Goal: Task Accomplishment & Management: Manage account settings

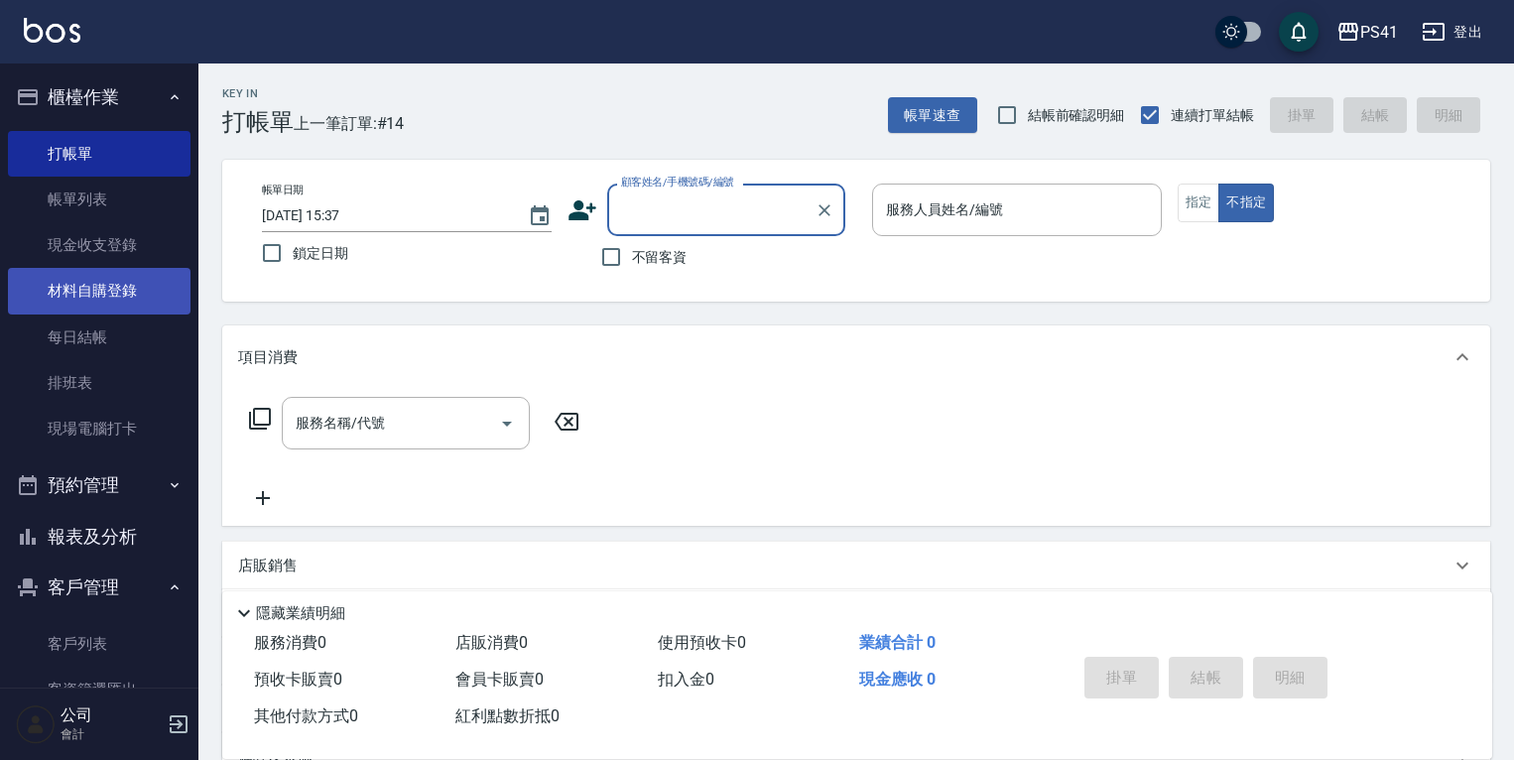
scroll to position [32, 0]
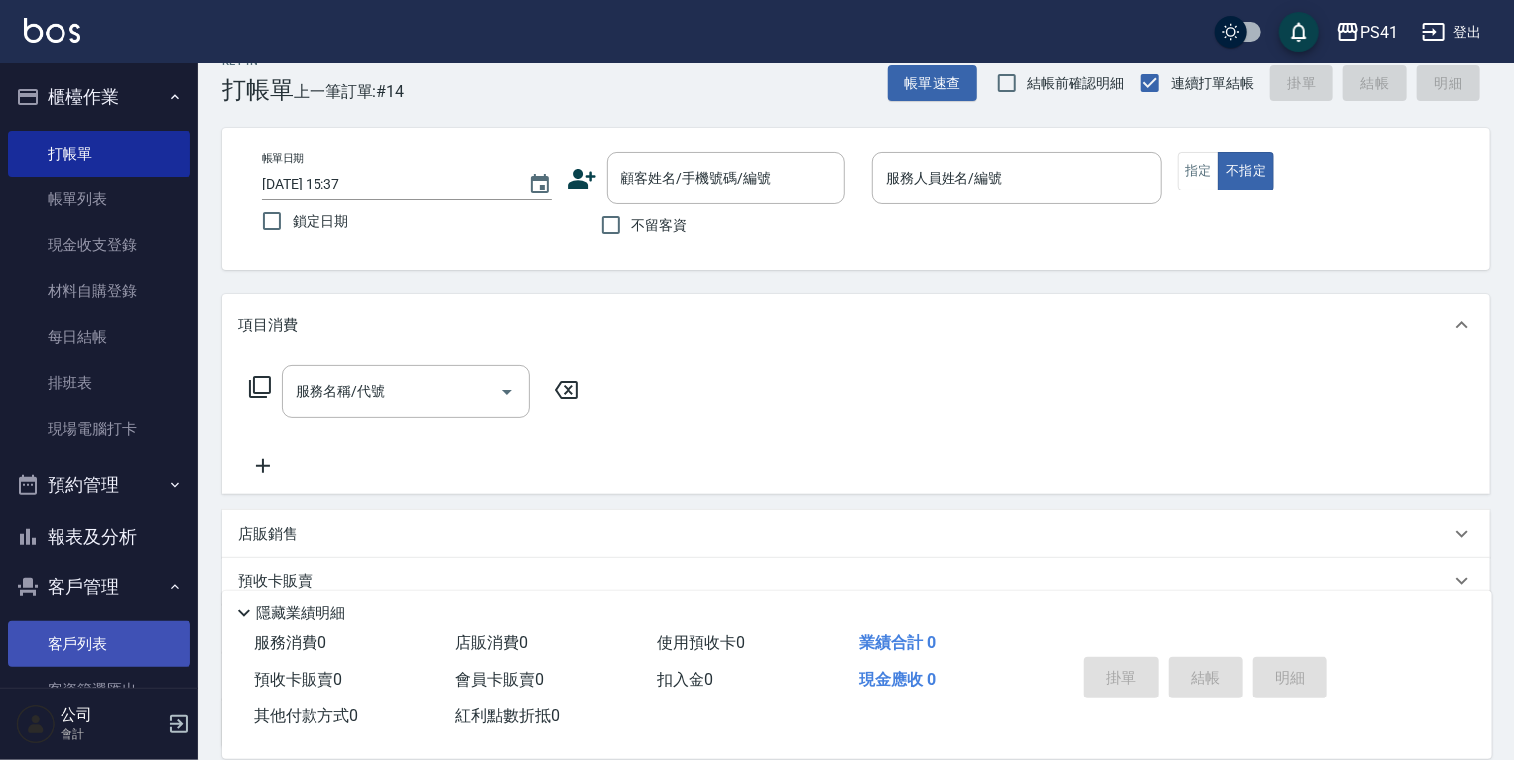
click at [73, 622] on ul "客戶列表 客資篩選匯出 卡券管理" at bounding box center [99, 690] width 183 height 154
click at [74, 631] on link "客戶列表" at bounding box center [99, 644] width 183 height 46
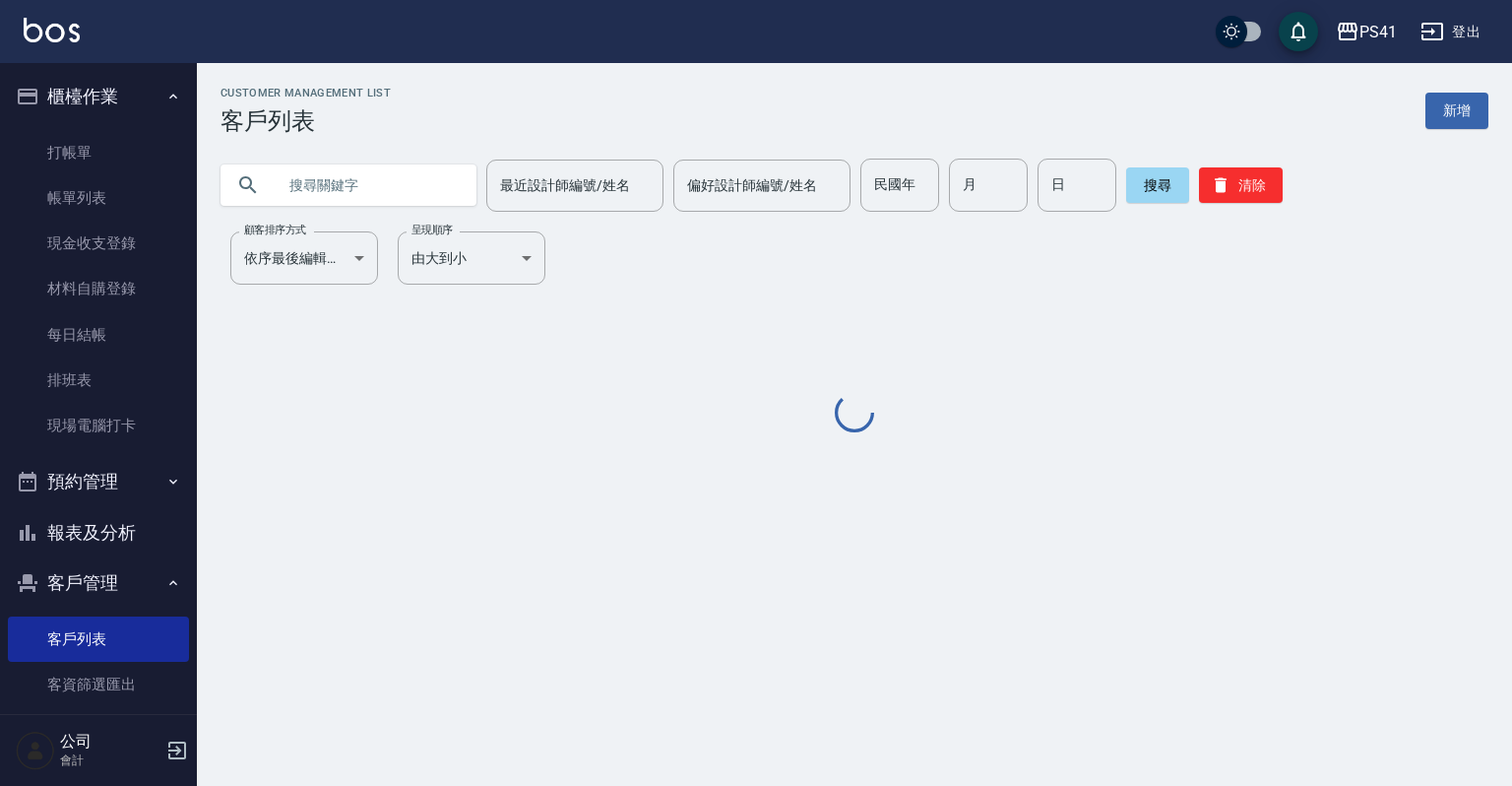
click at [396, 189] on input "text" at bounding box center [368, 186] width 185 height 54
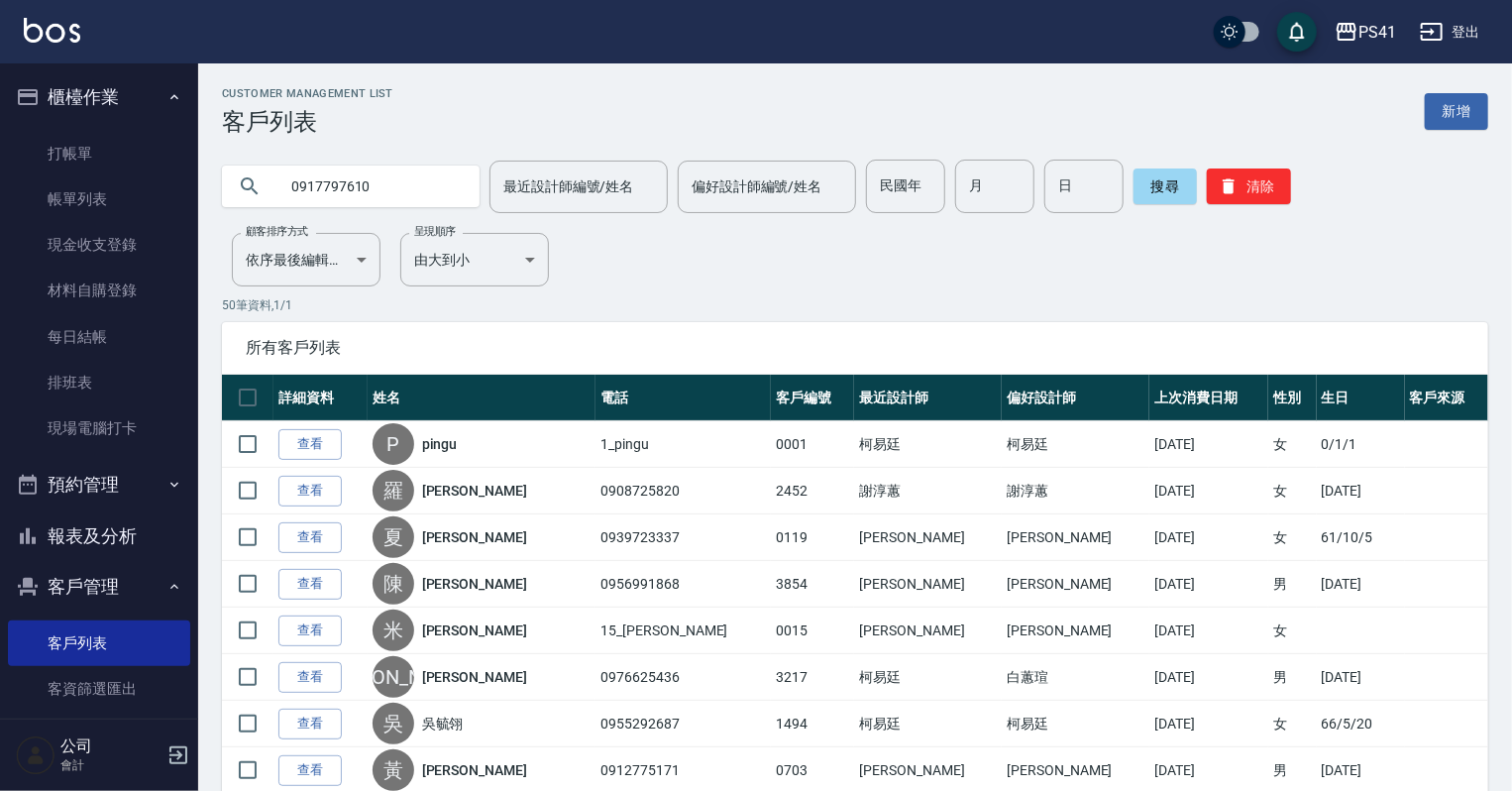
type input "0917797610"
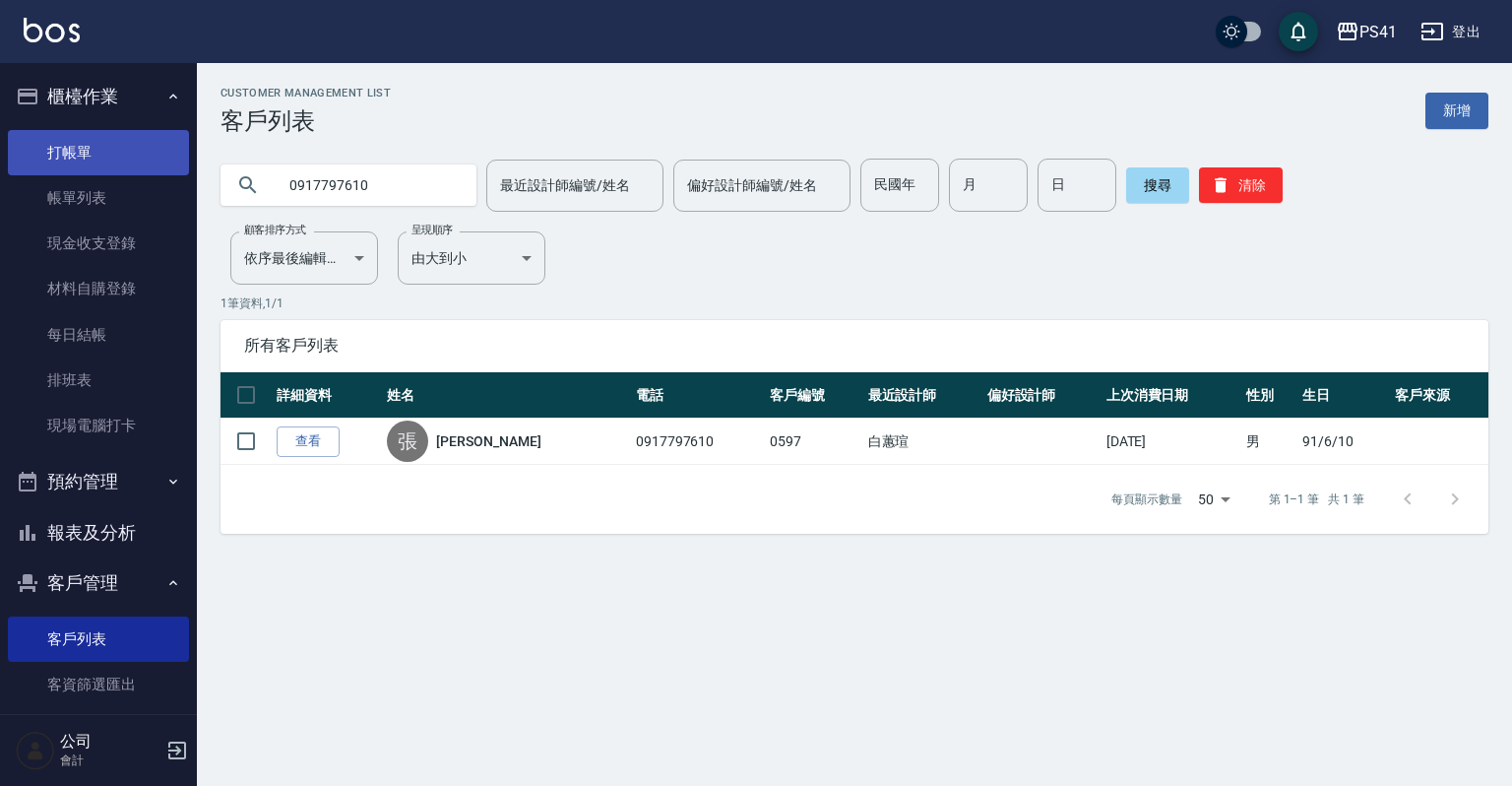
click at [146, 158] on link "打帳單" at bounding box center [98, 153] width 182 height 46
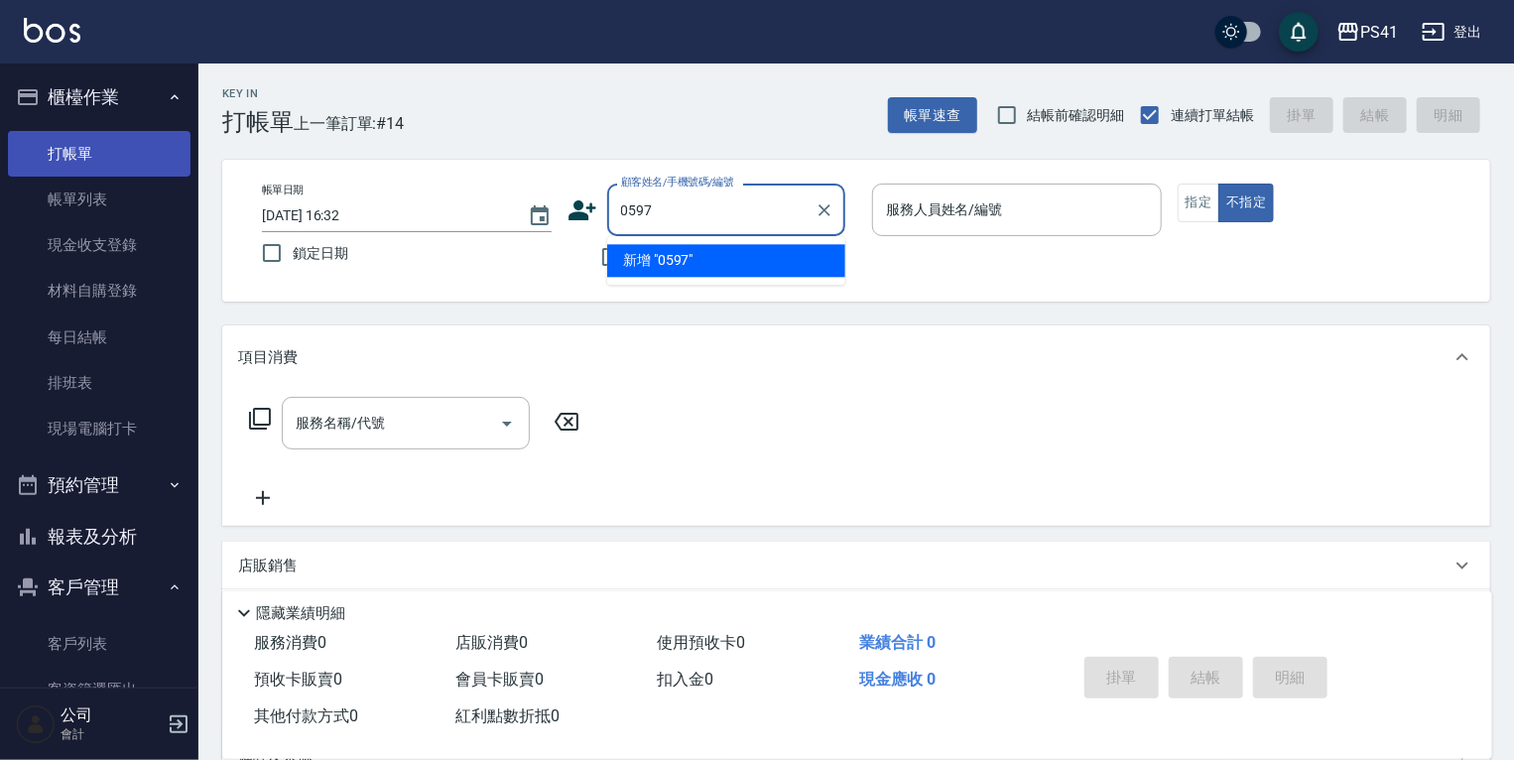
type input "0597"
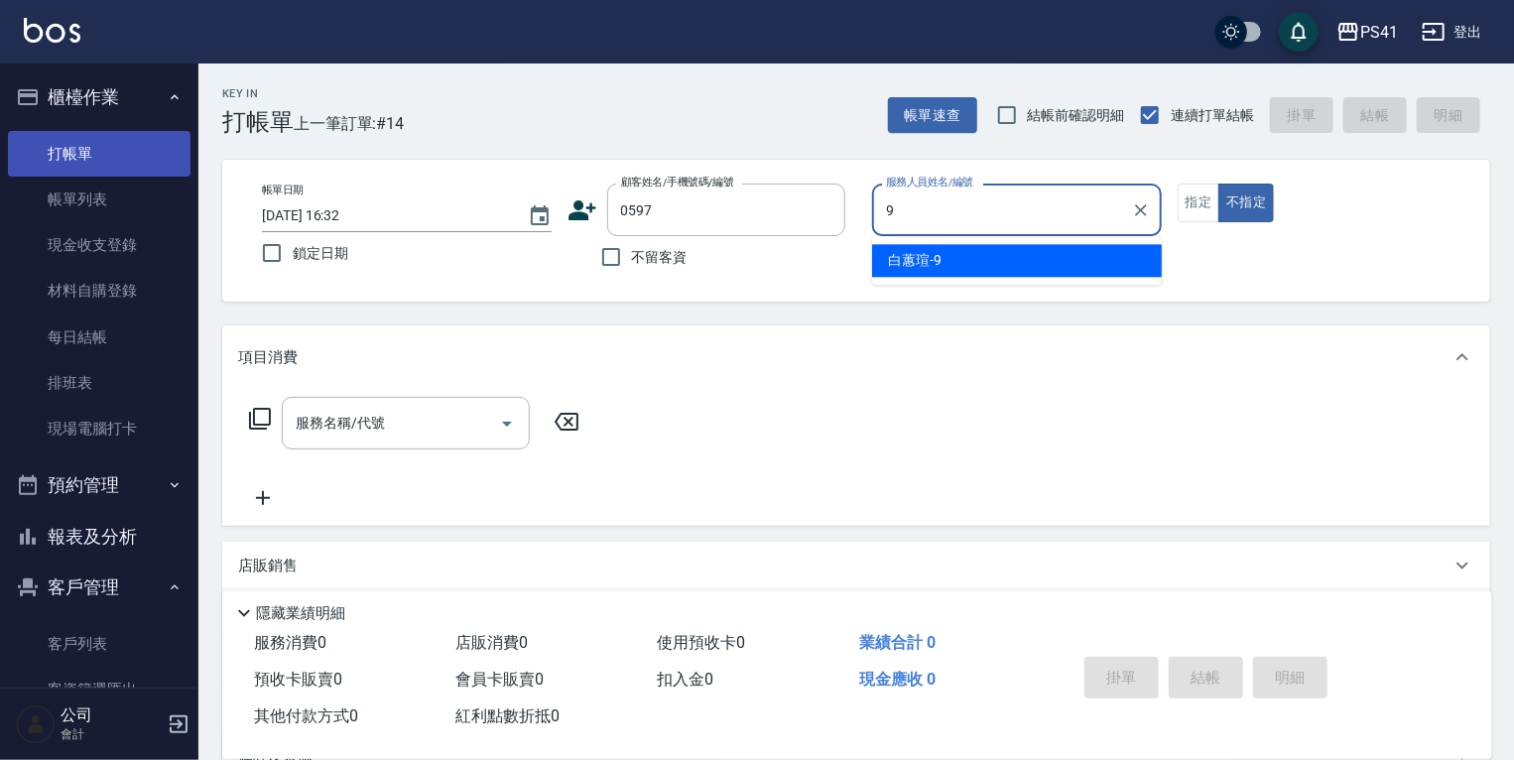
type input "白蕙瑄-9"
type button "false"
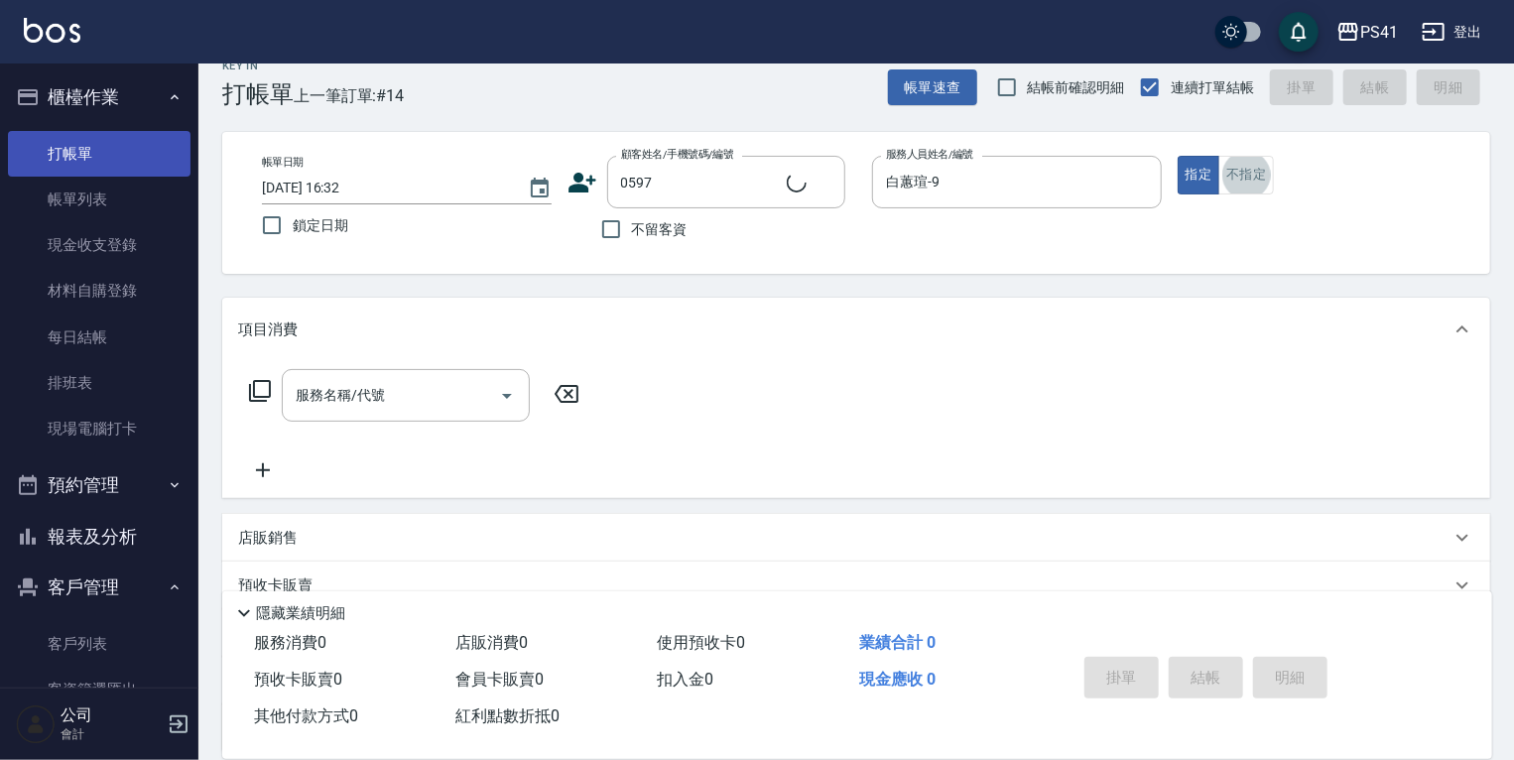
type input "[PERSON_NAME]/0917797610/0597"
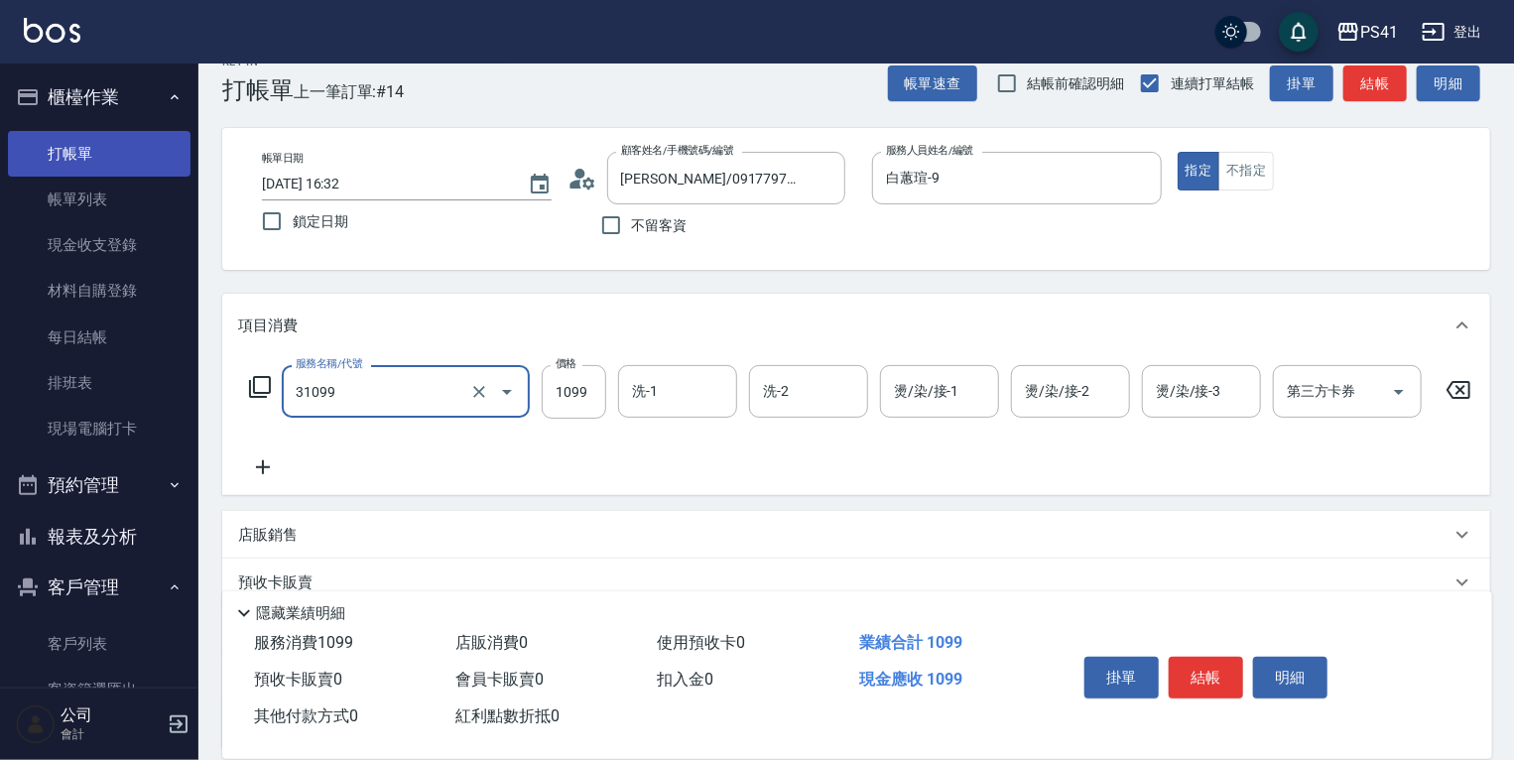
type input "公司活動/早鳥(31099)"
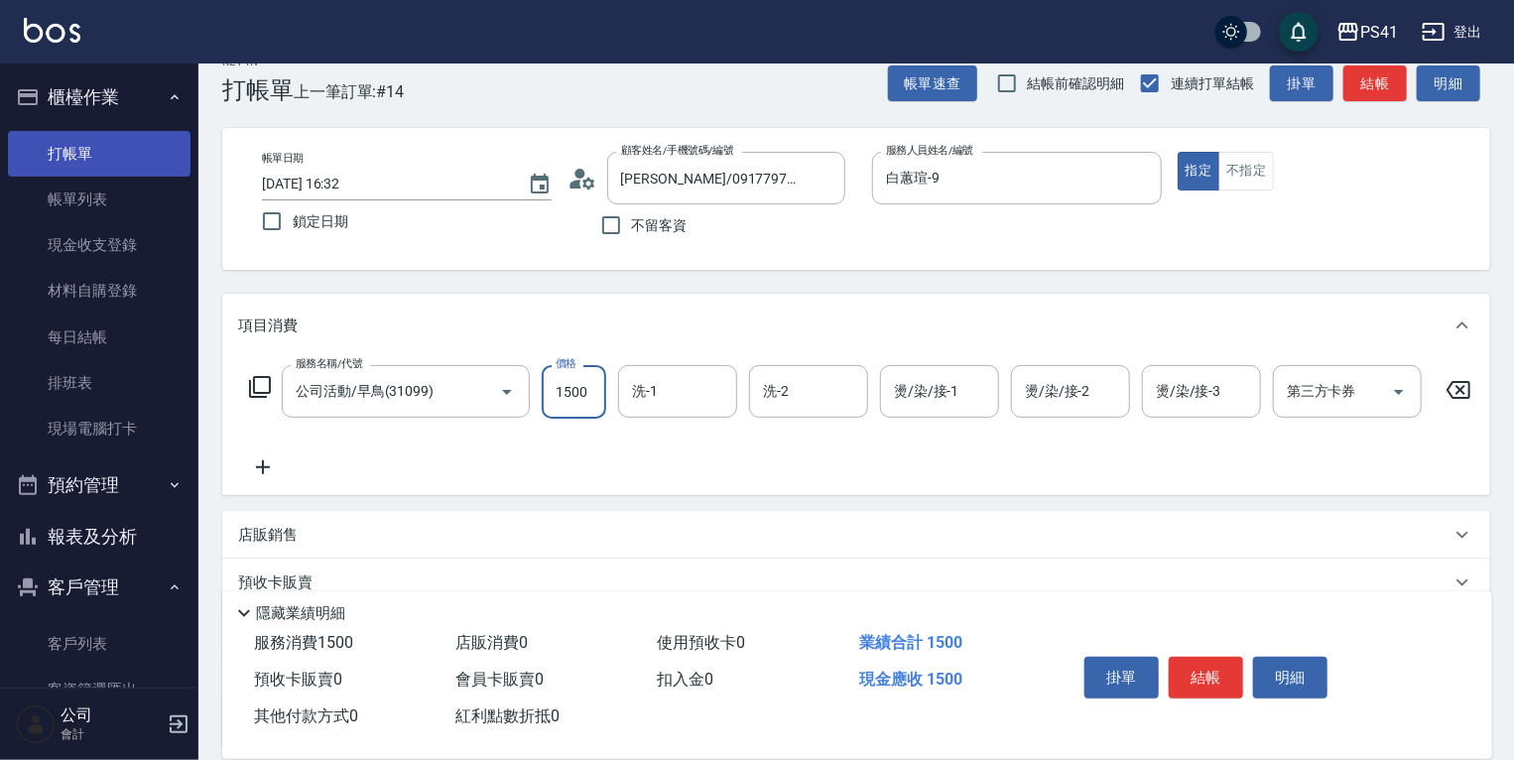
type input "1500"
type input "[PERSON_NAME]-26"
type input "3"
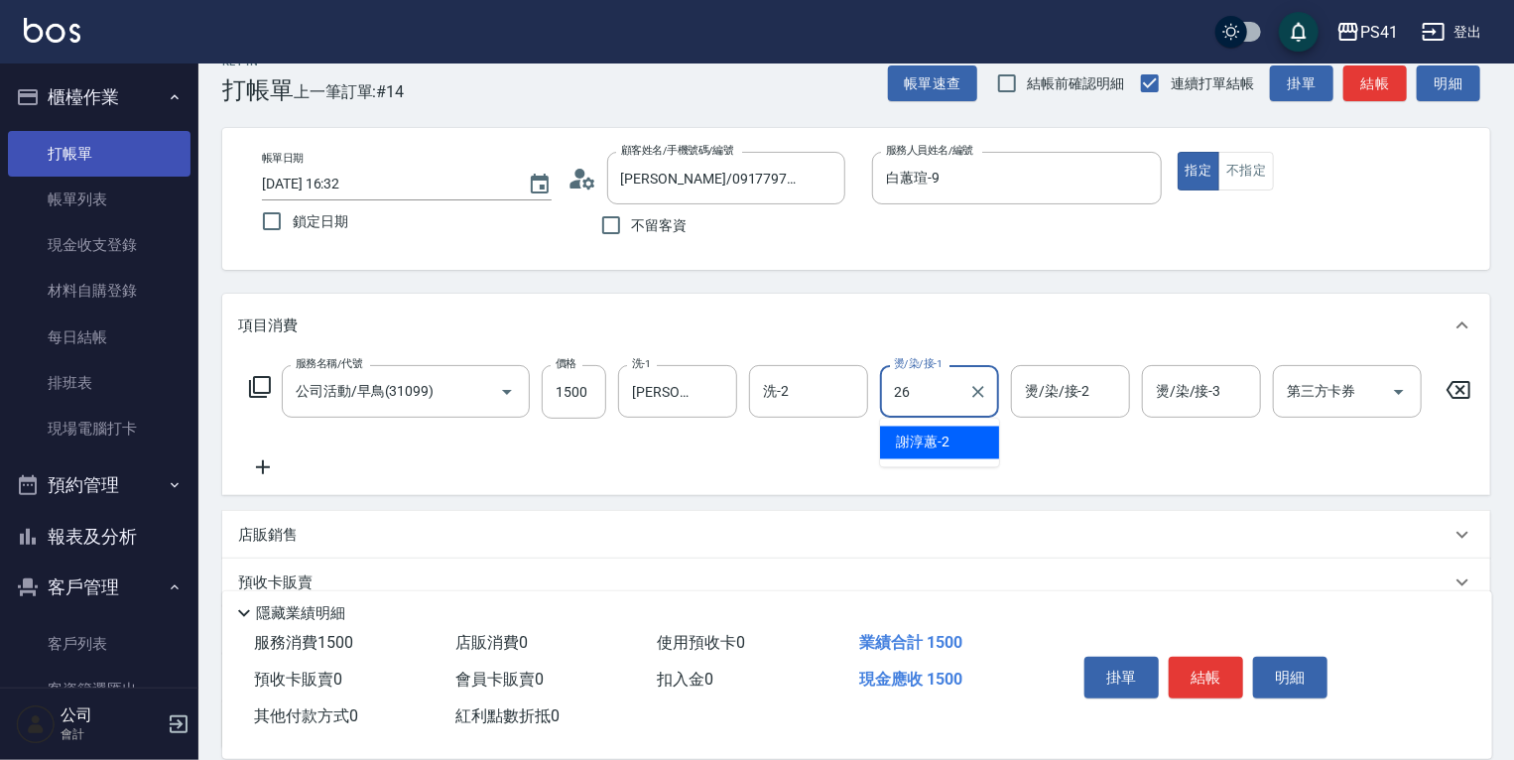
type input "[PERSON_NAME]-26"
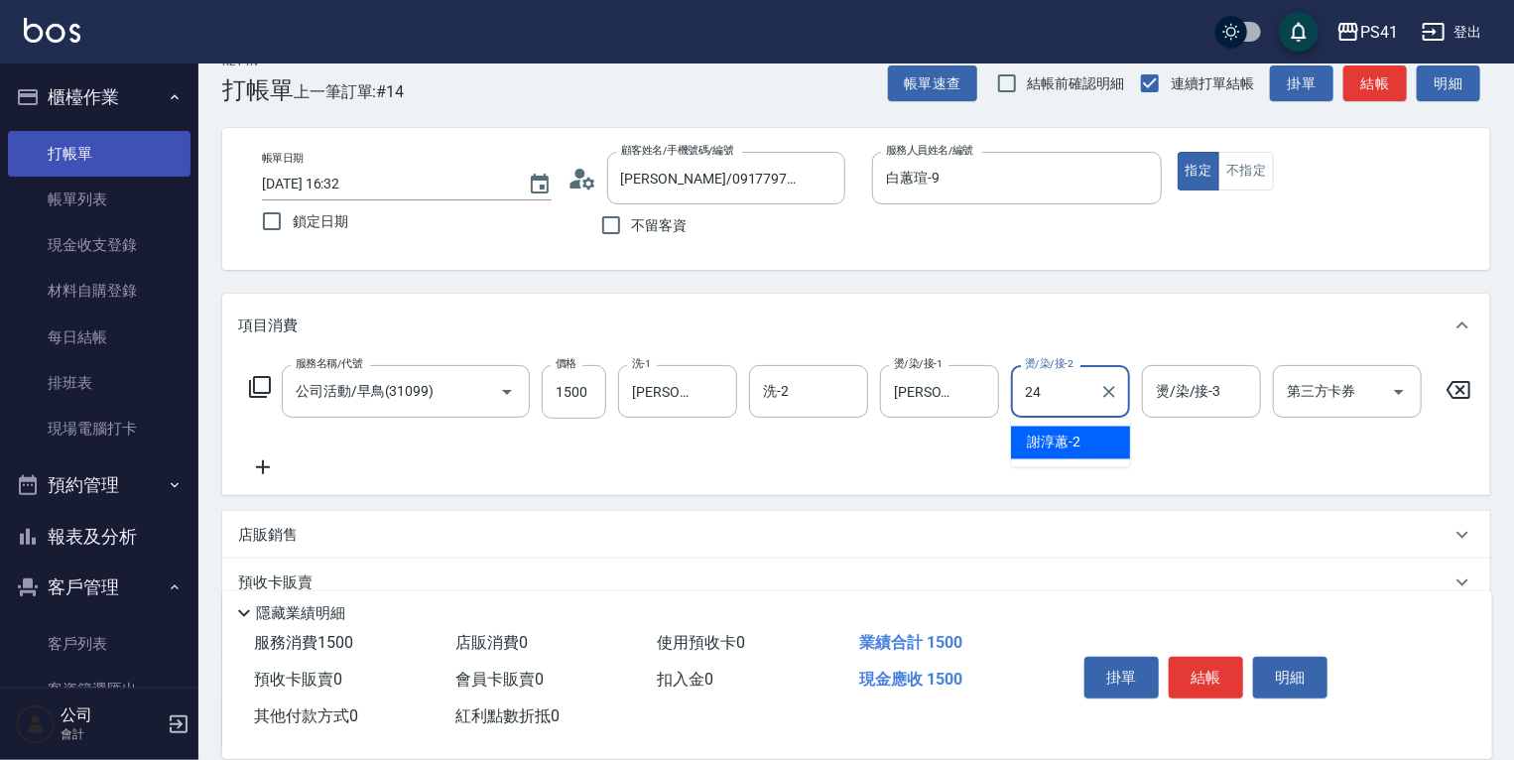
type input "[PERSON_NAME]-24"
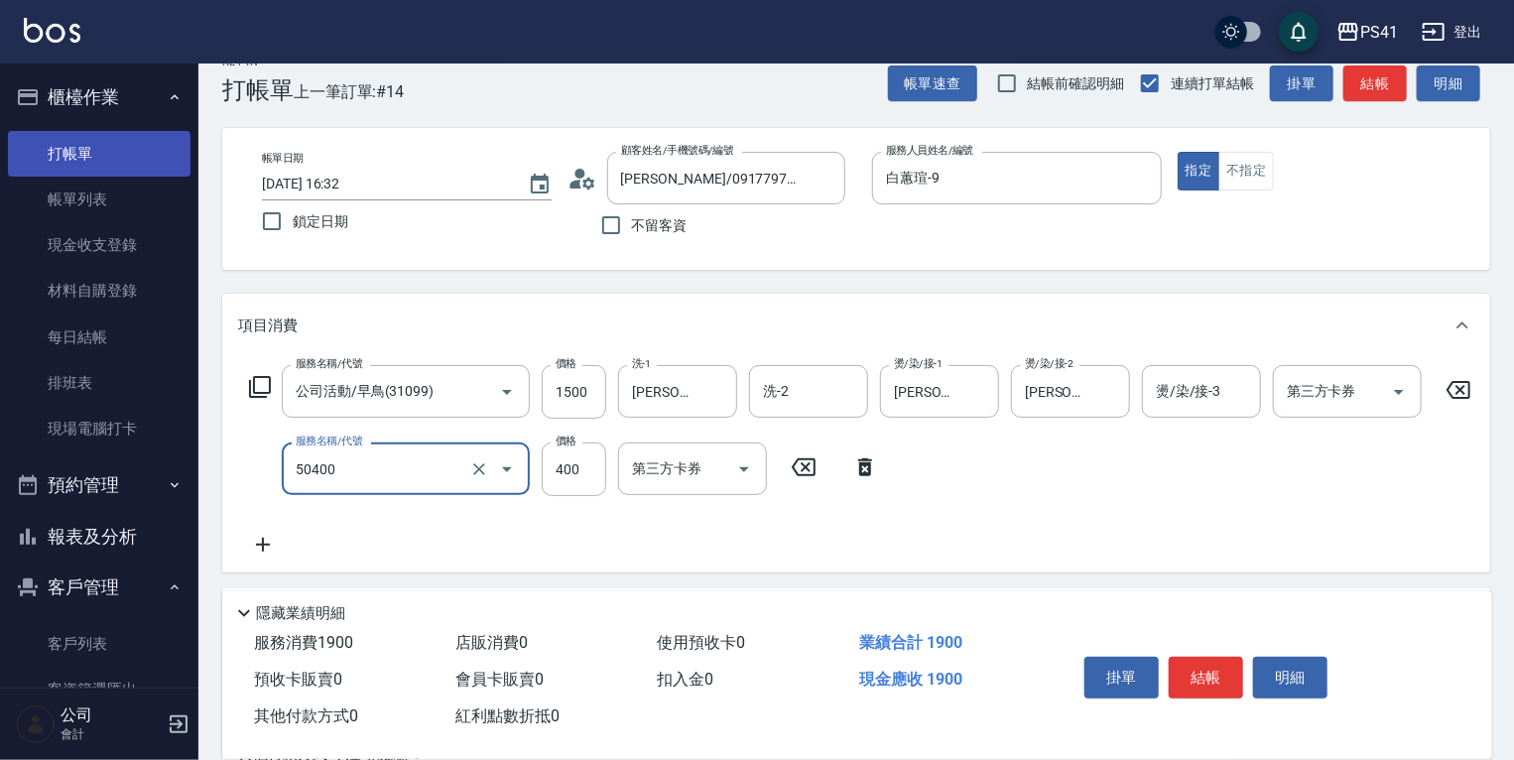
type input "原價1~400護髮(50400)"
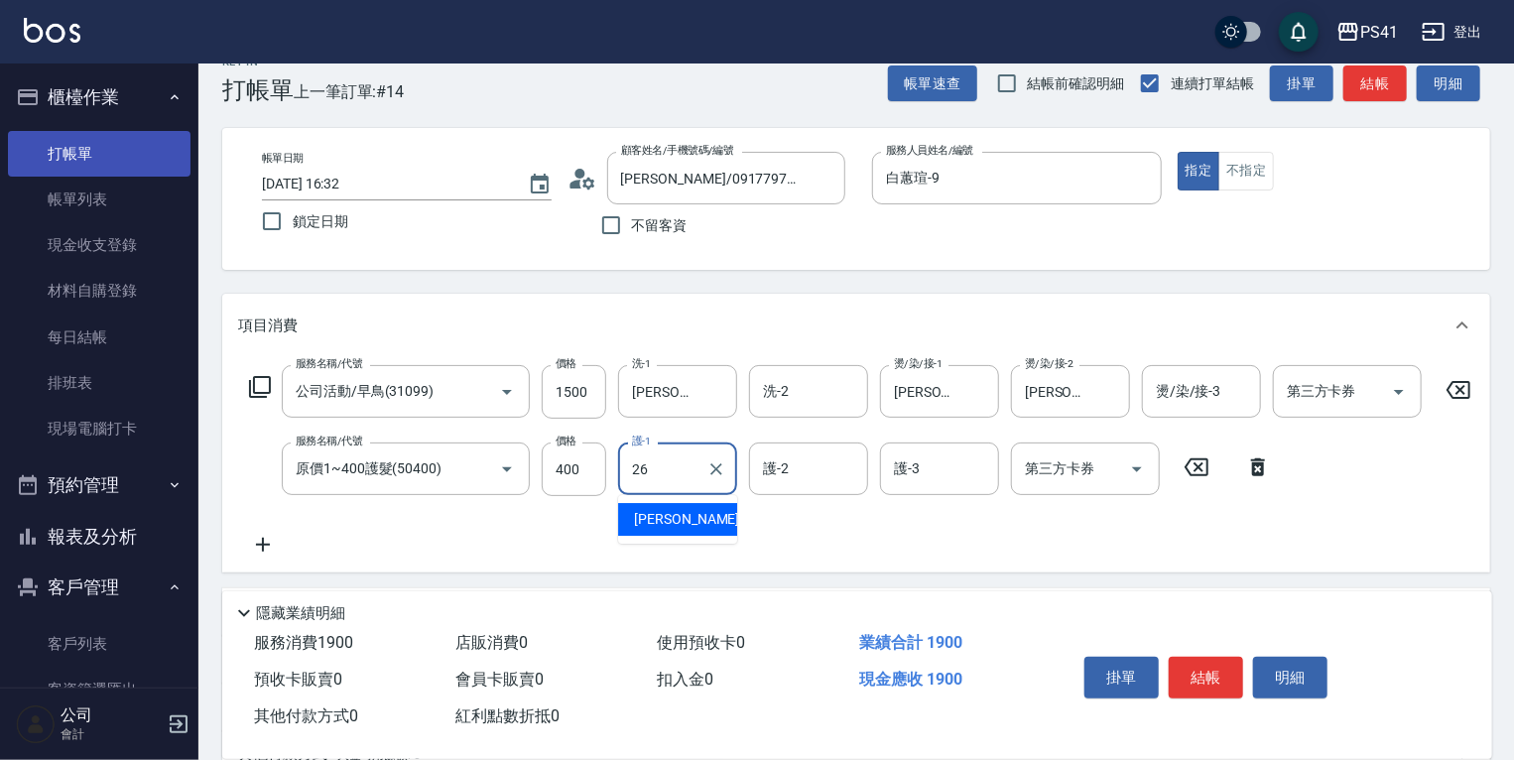
type input "[PERSON_NAME]-26"
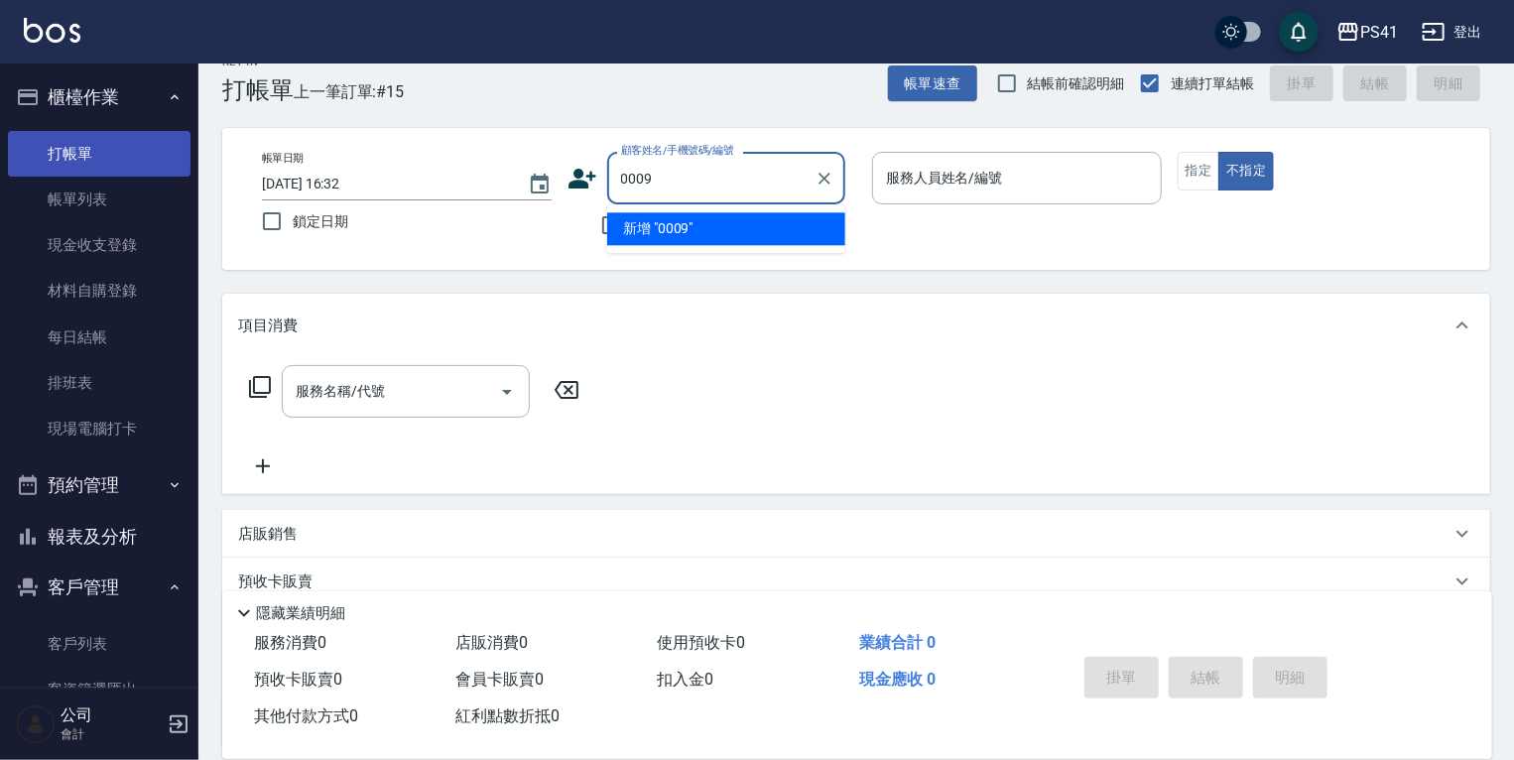
type input "0009"
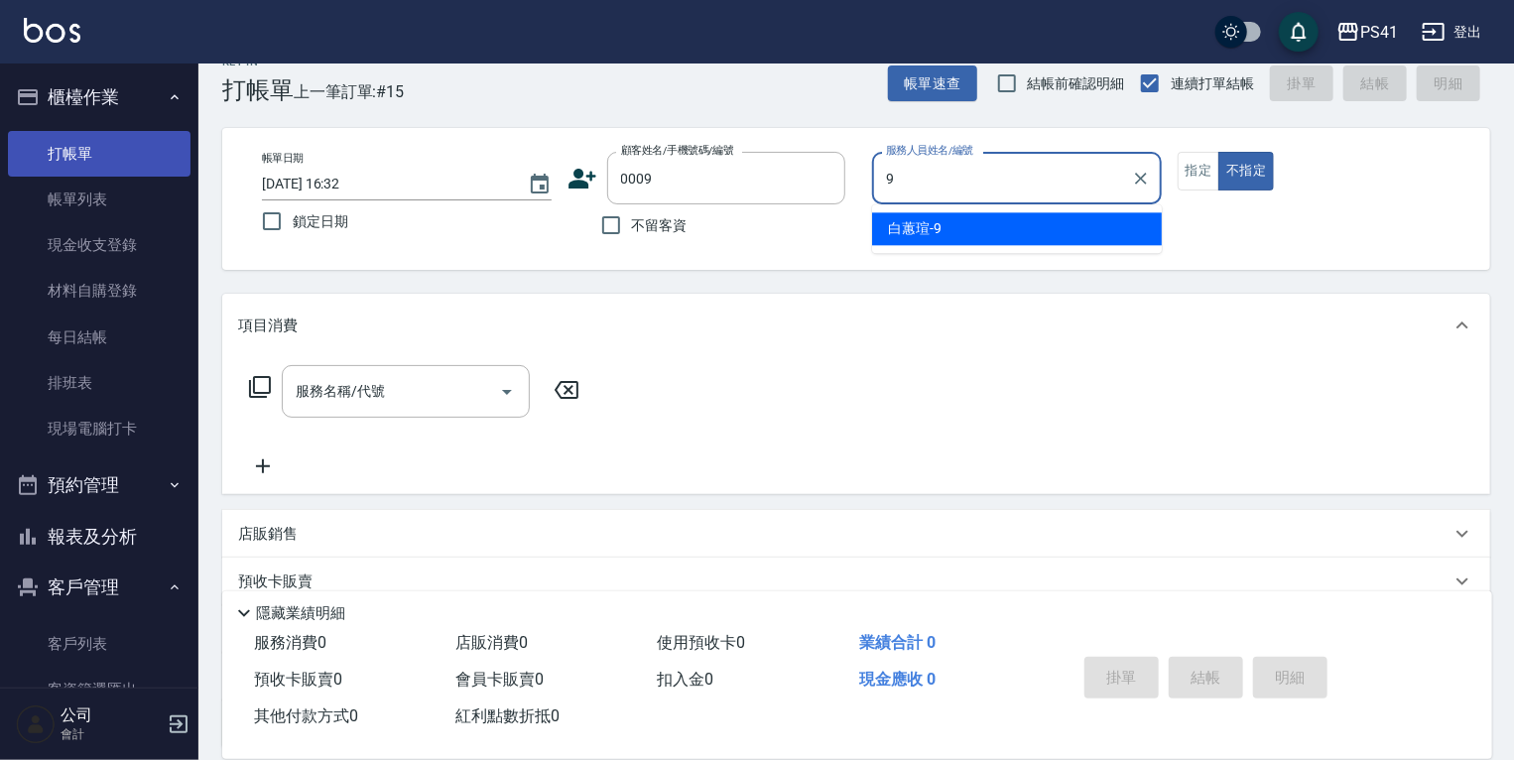
type input "白蕙瑄-9"
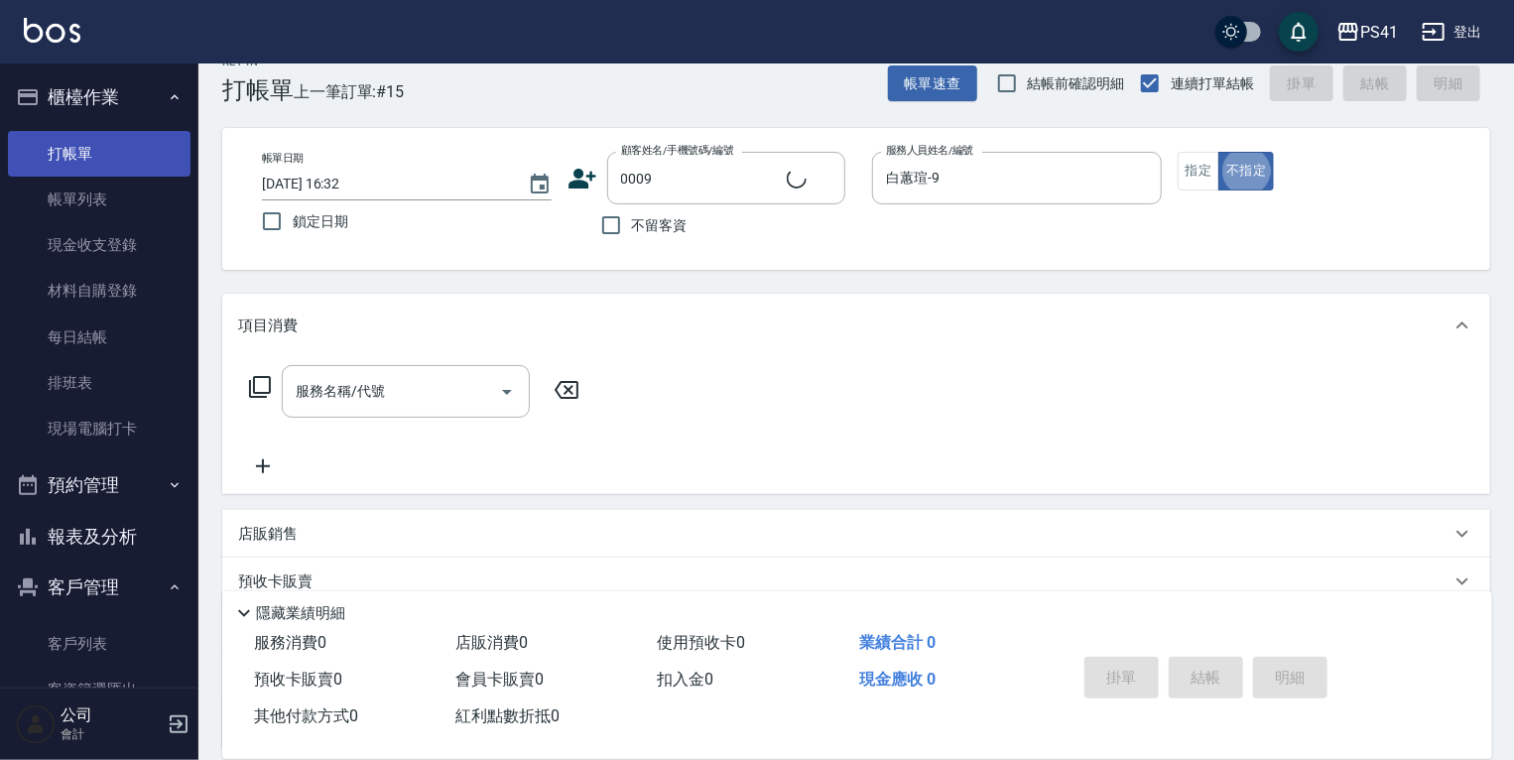
type input "白白/9_白白/0009"
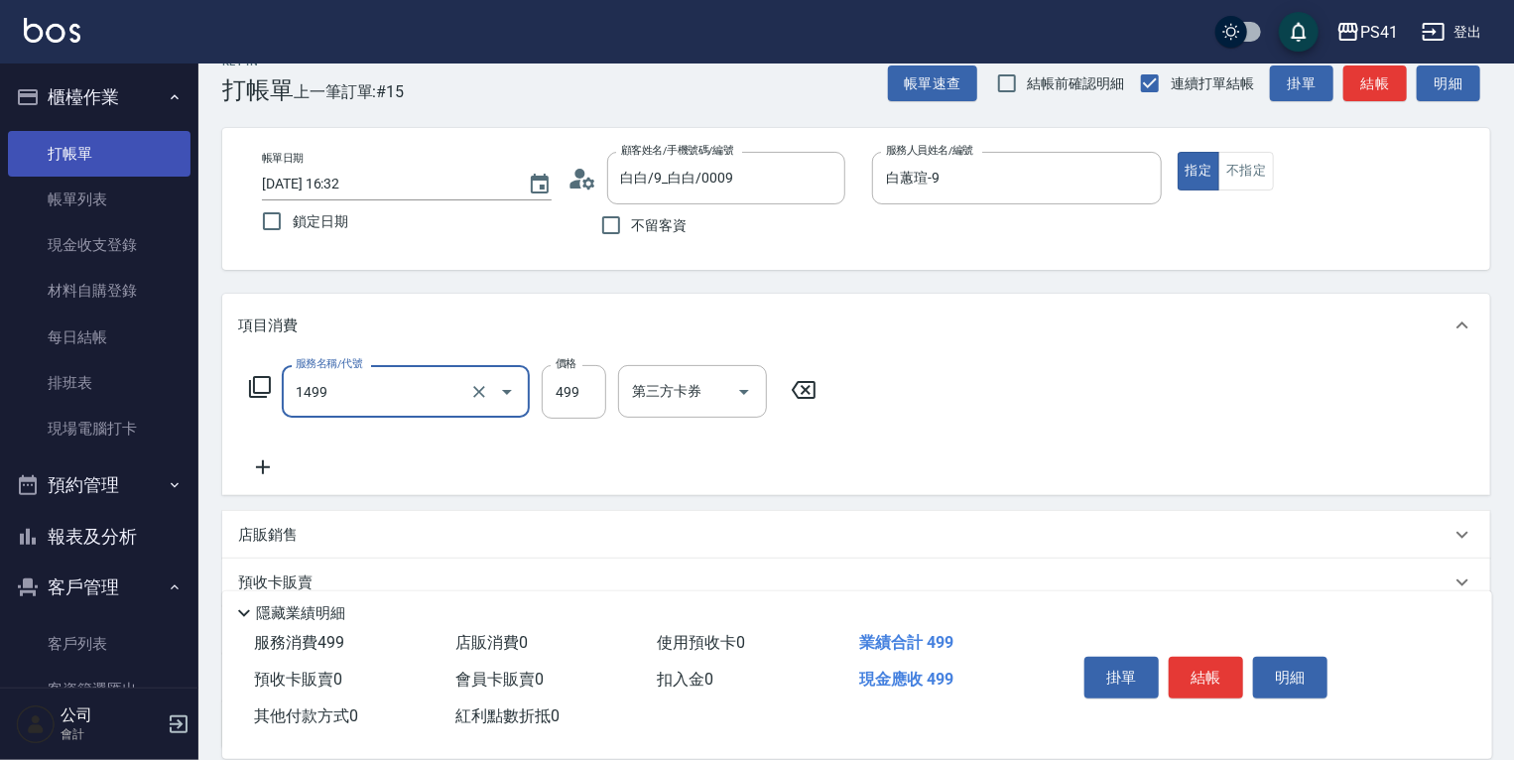
type input "活氧毛囊淨化髮浴(1499)"
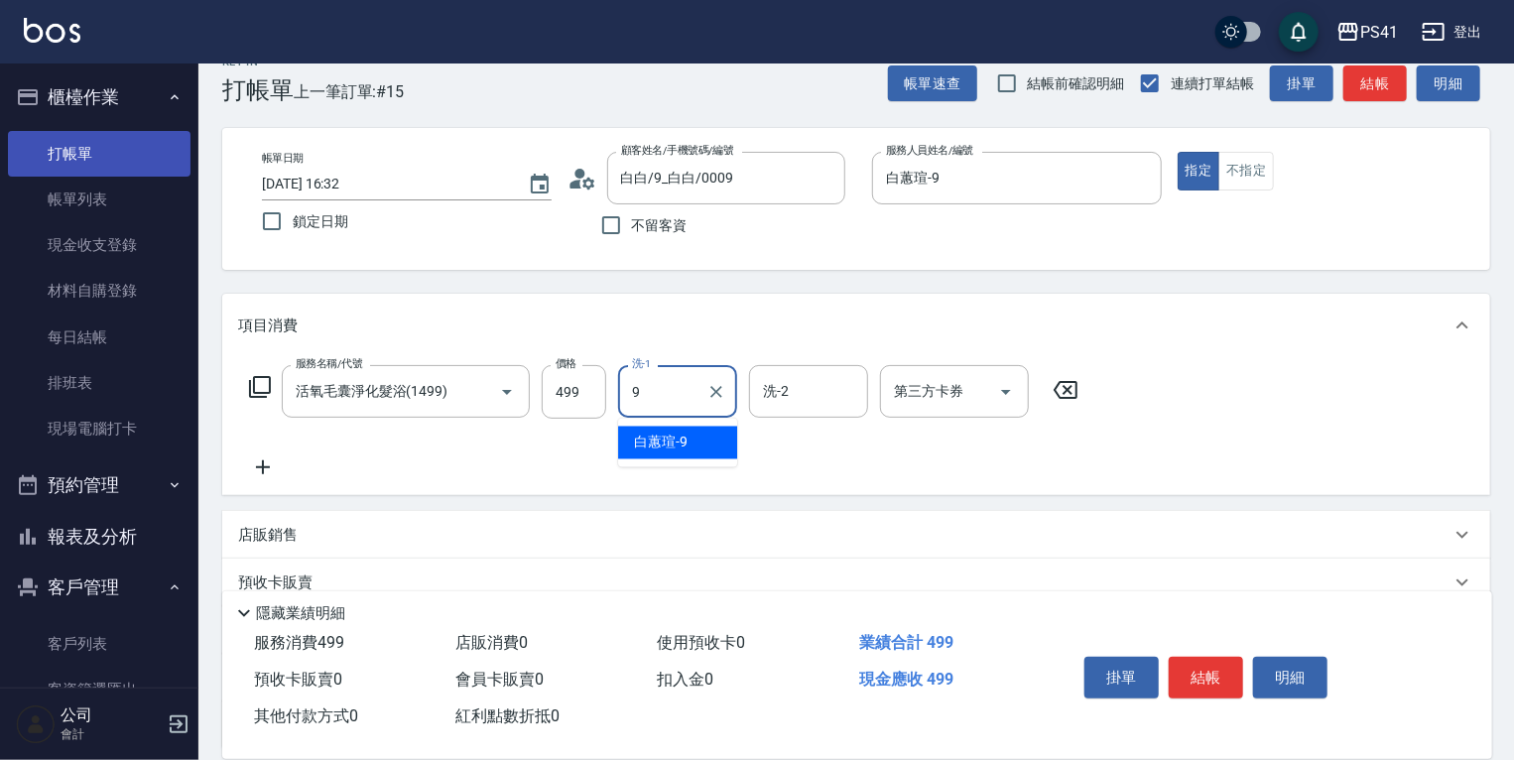
type input "白蕙瑄-9"
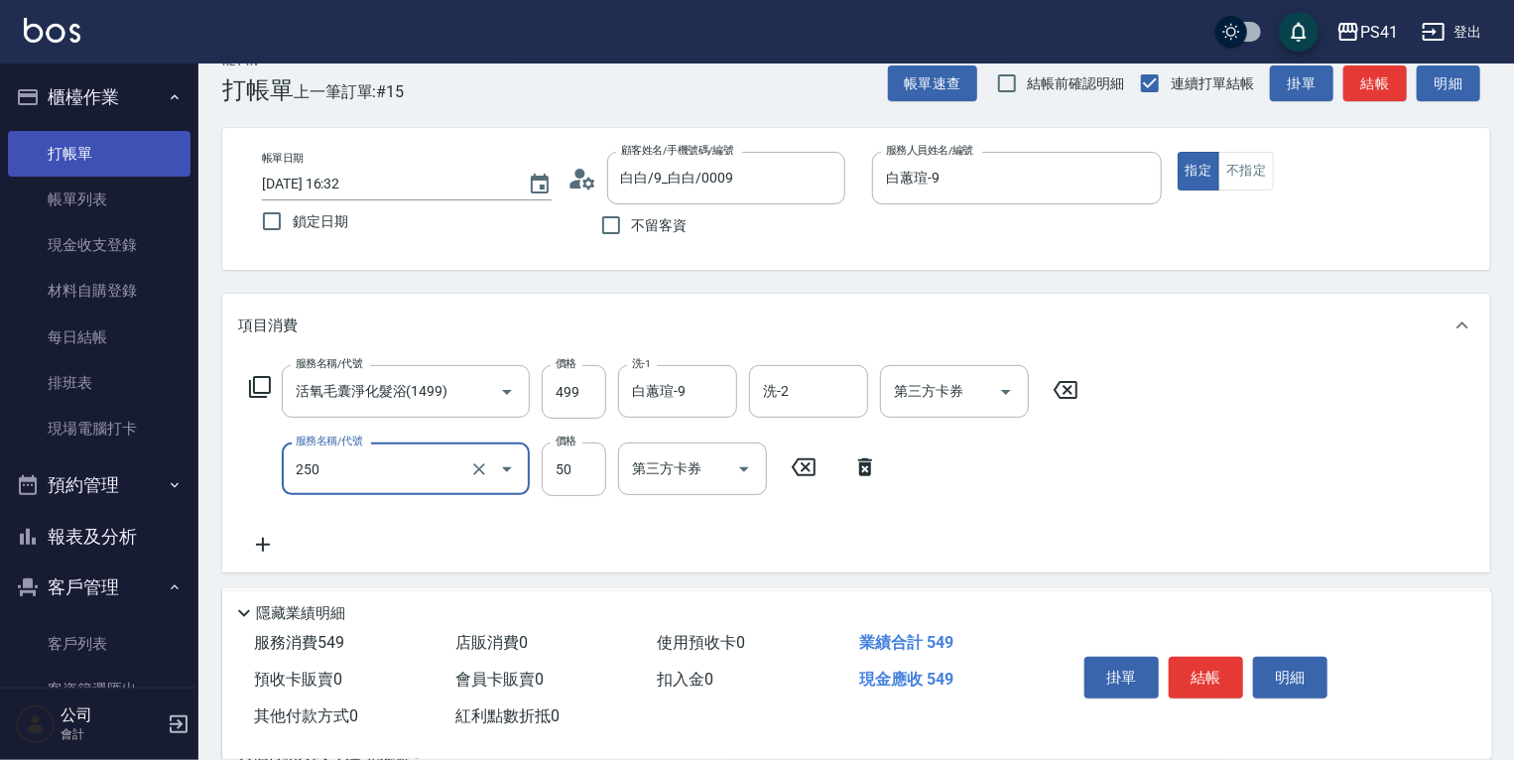
type input "剪瀏海(250)"
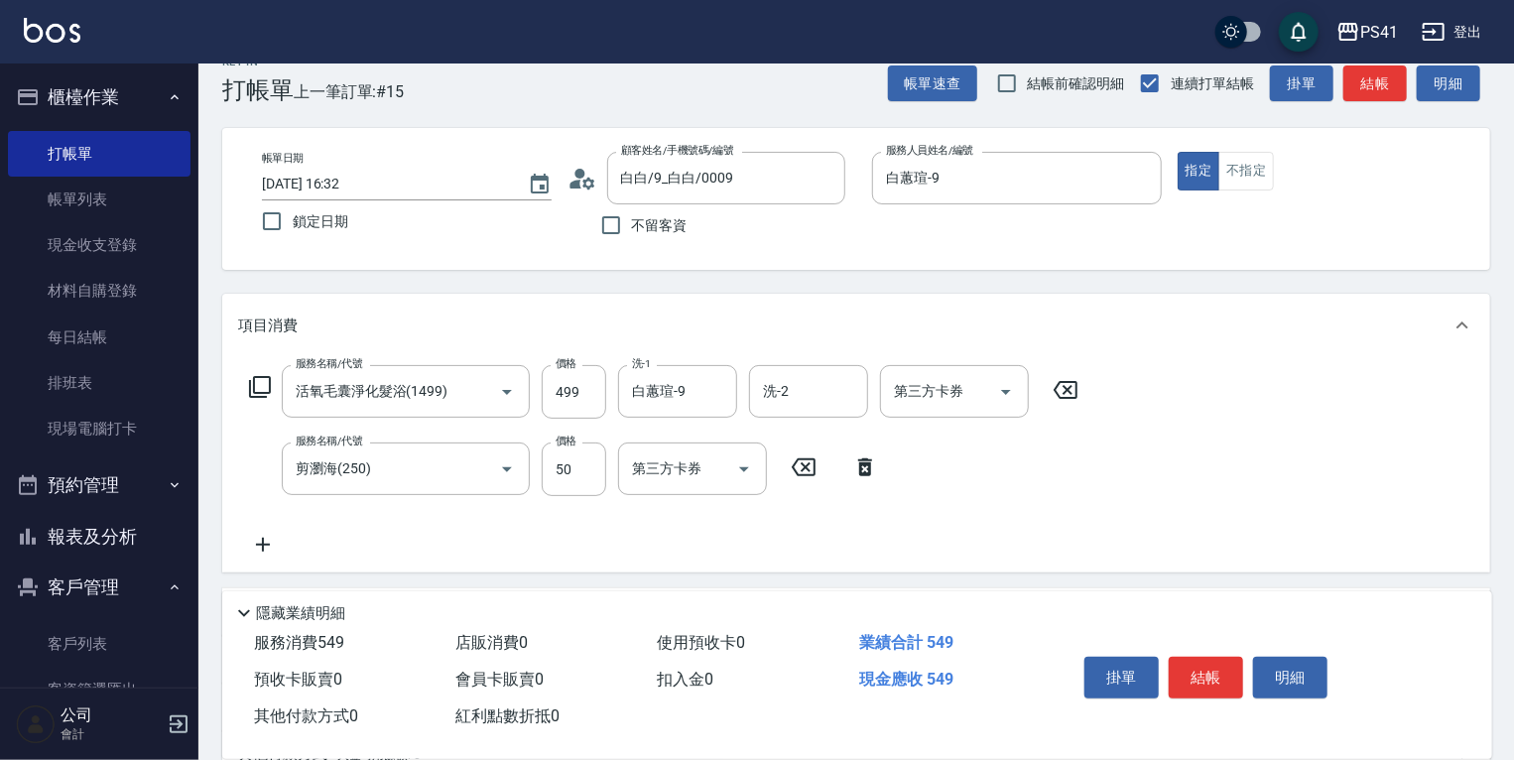
click at [268, 544] on icon at bounding box center [263, 545] width 50 height 24
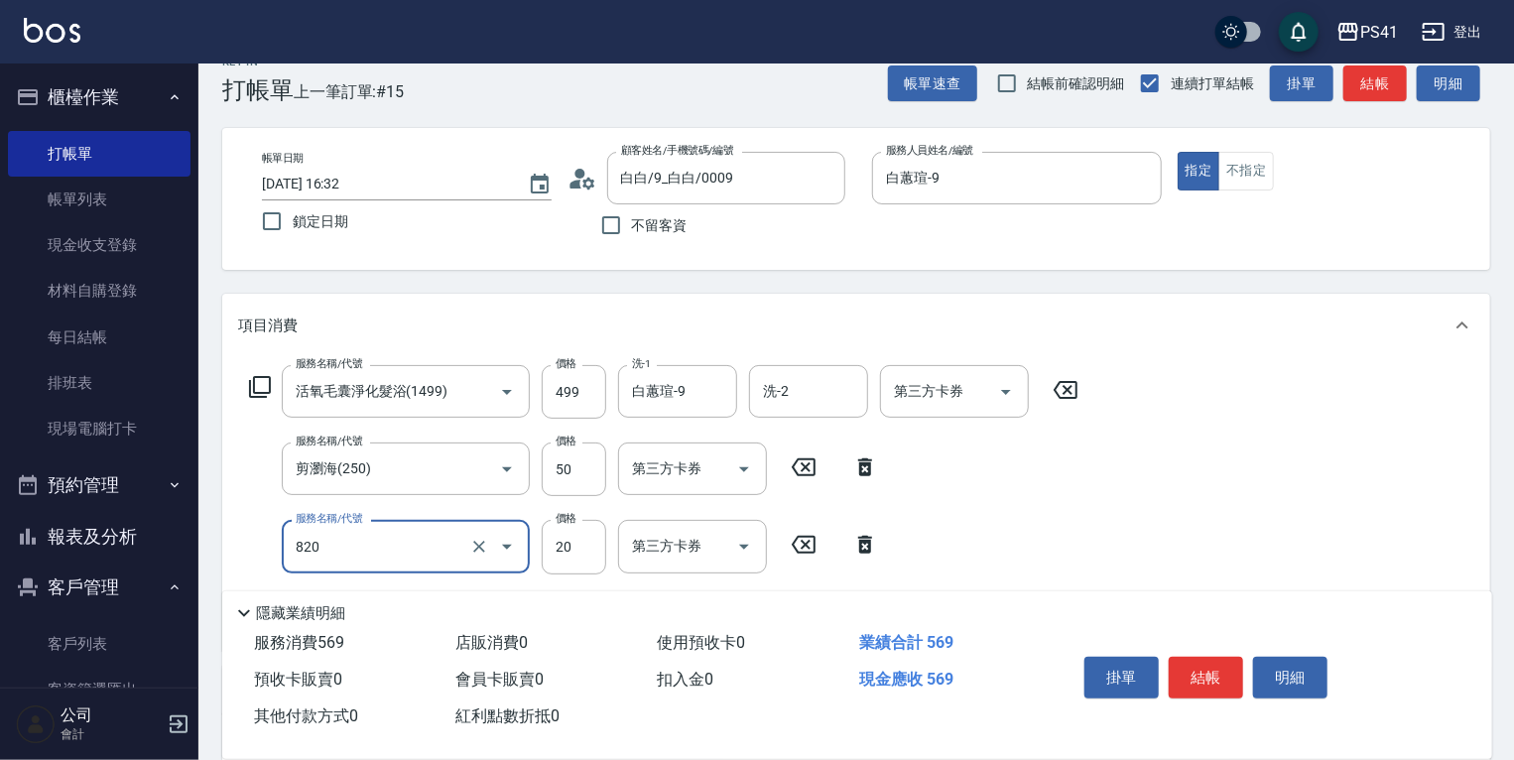
type input "潤絲(820)"
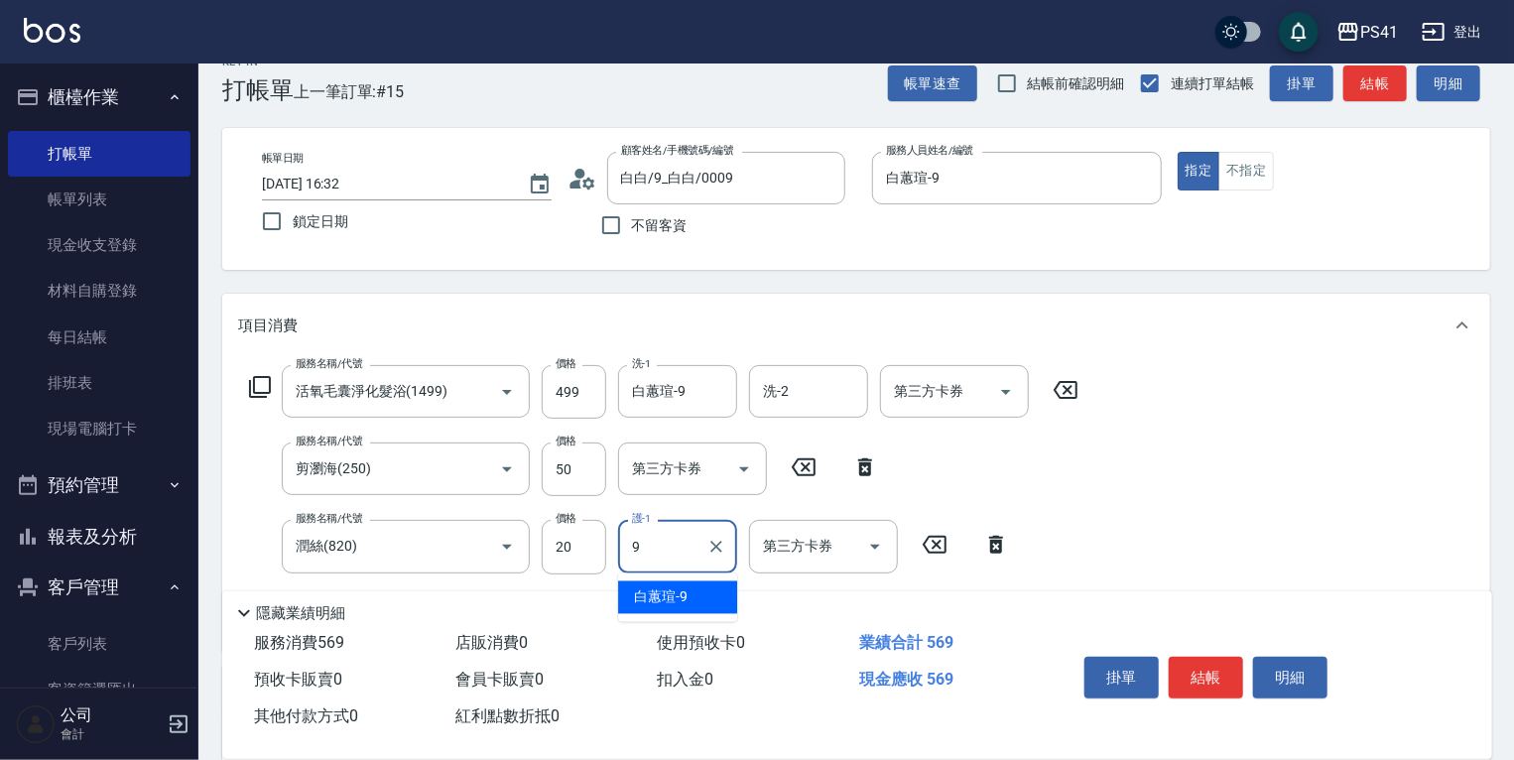
type input "白蕙瑄-9"
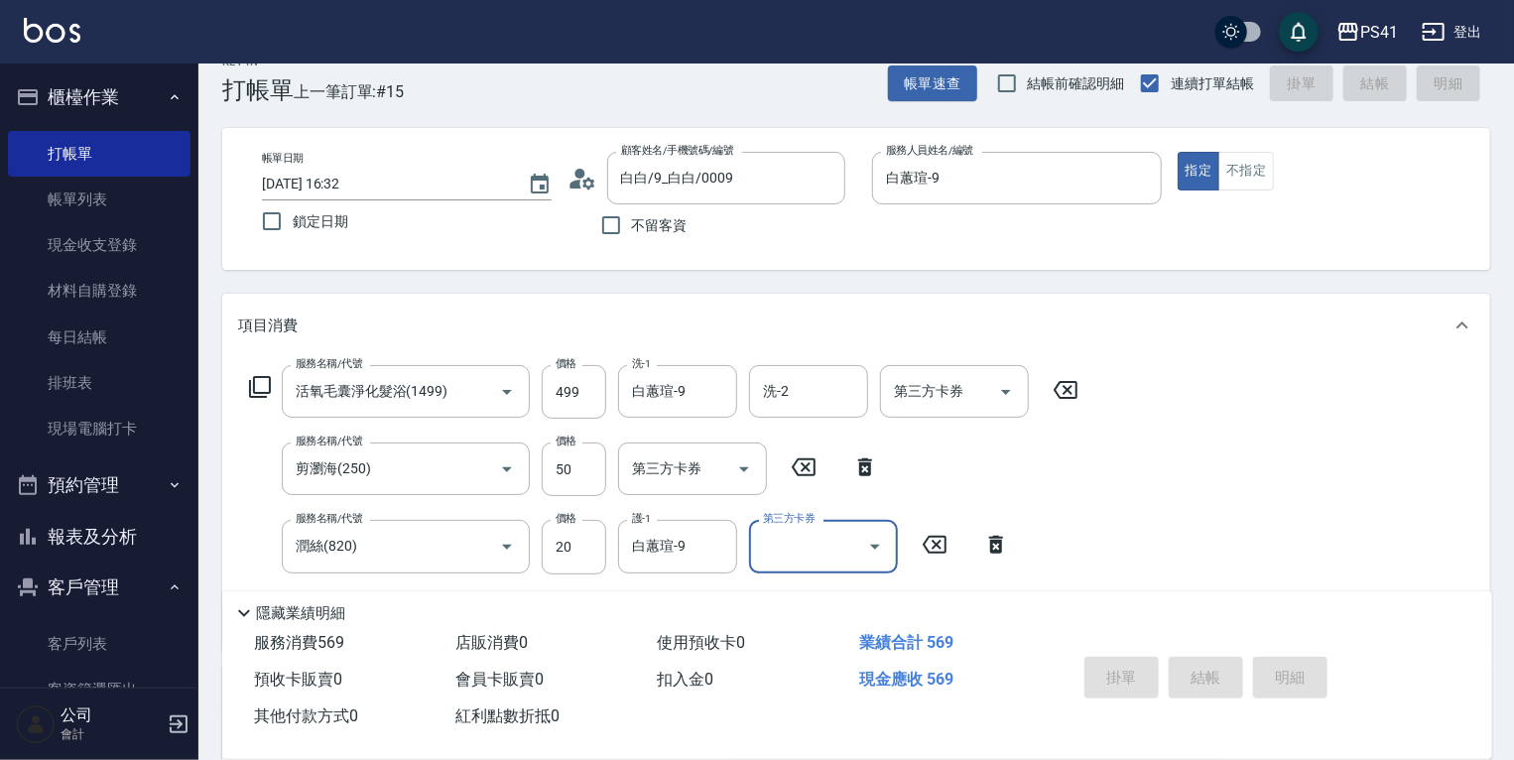
type input "2025/09/13 16:50"
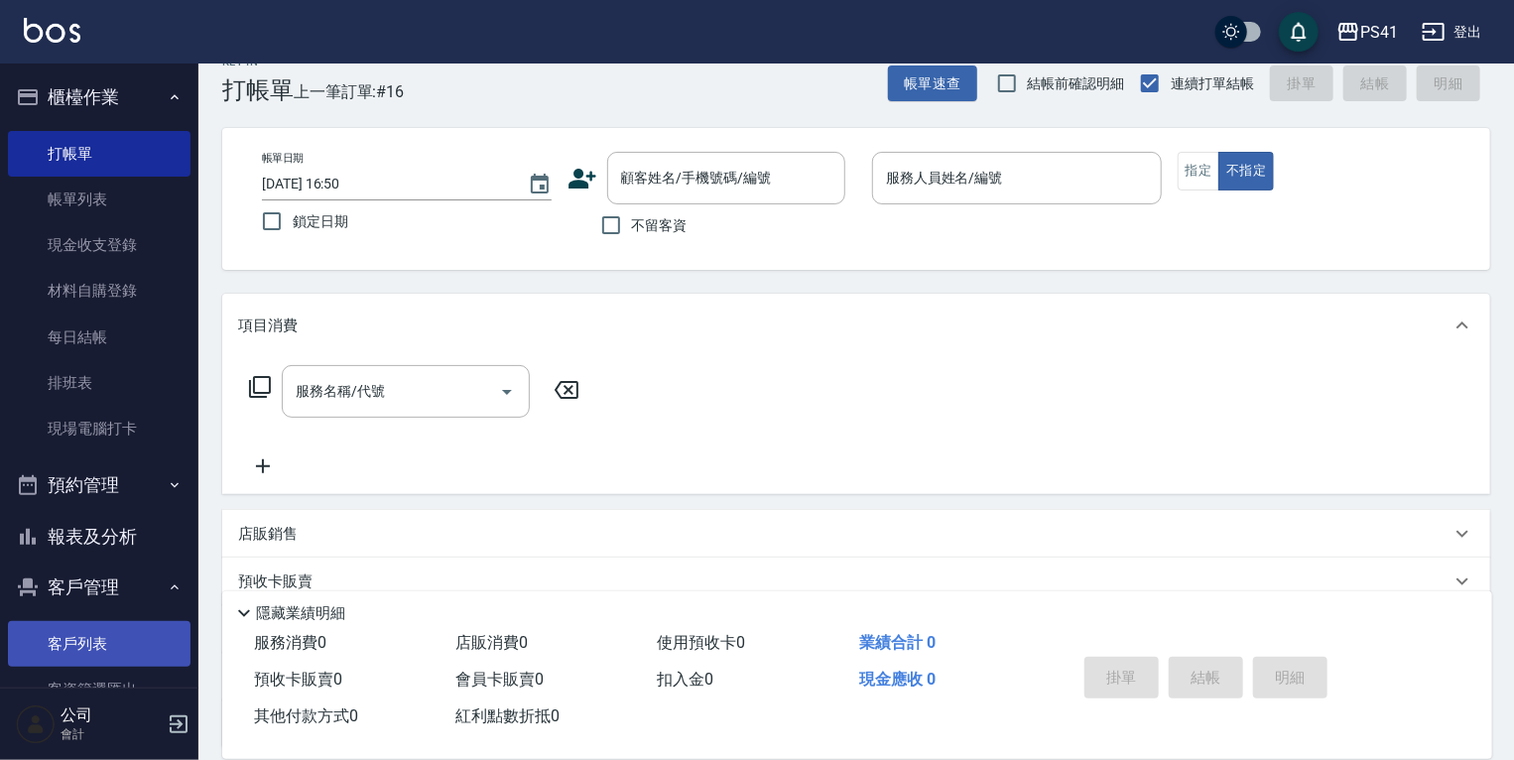
click at [132, 628] on link "客戶列表" at bounding box center [99, 644] width 183 height 46
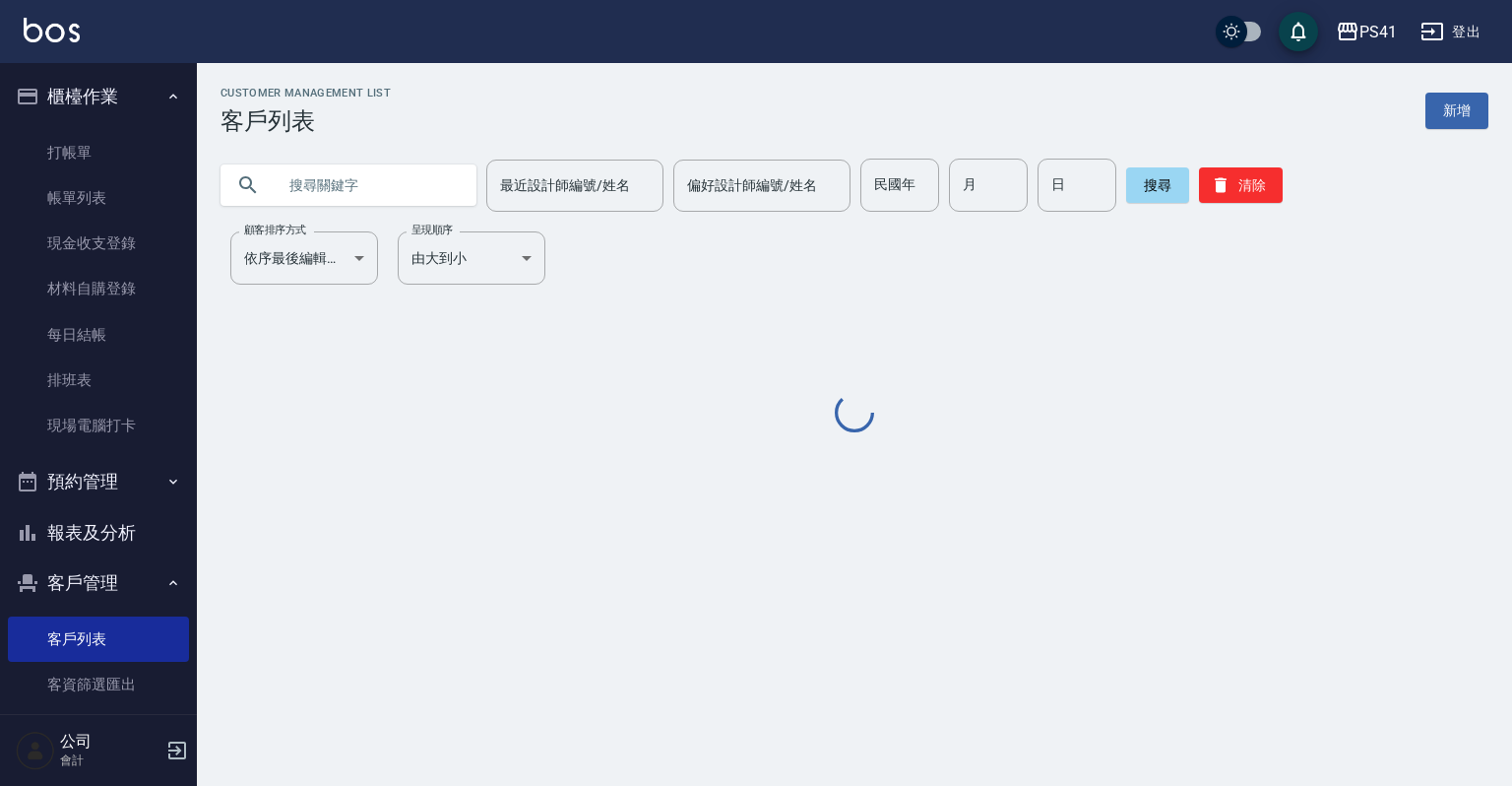
click at [386, 184] on input "text" at bounding box center [368, 186] width 185 height 54
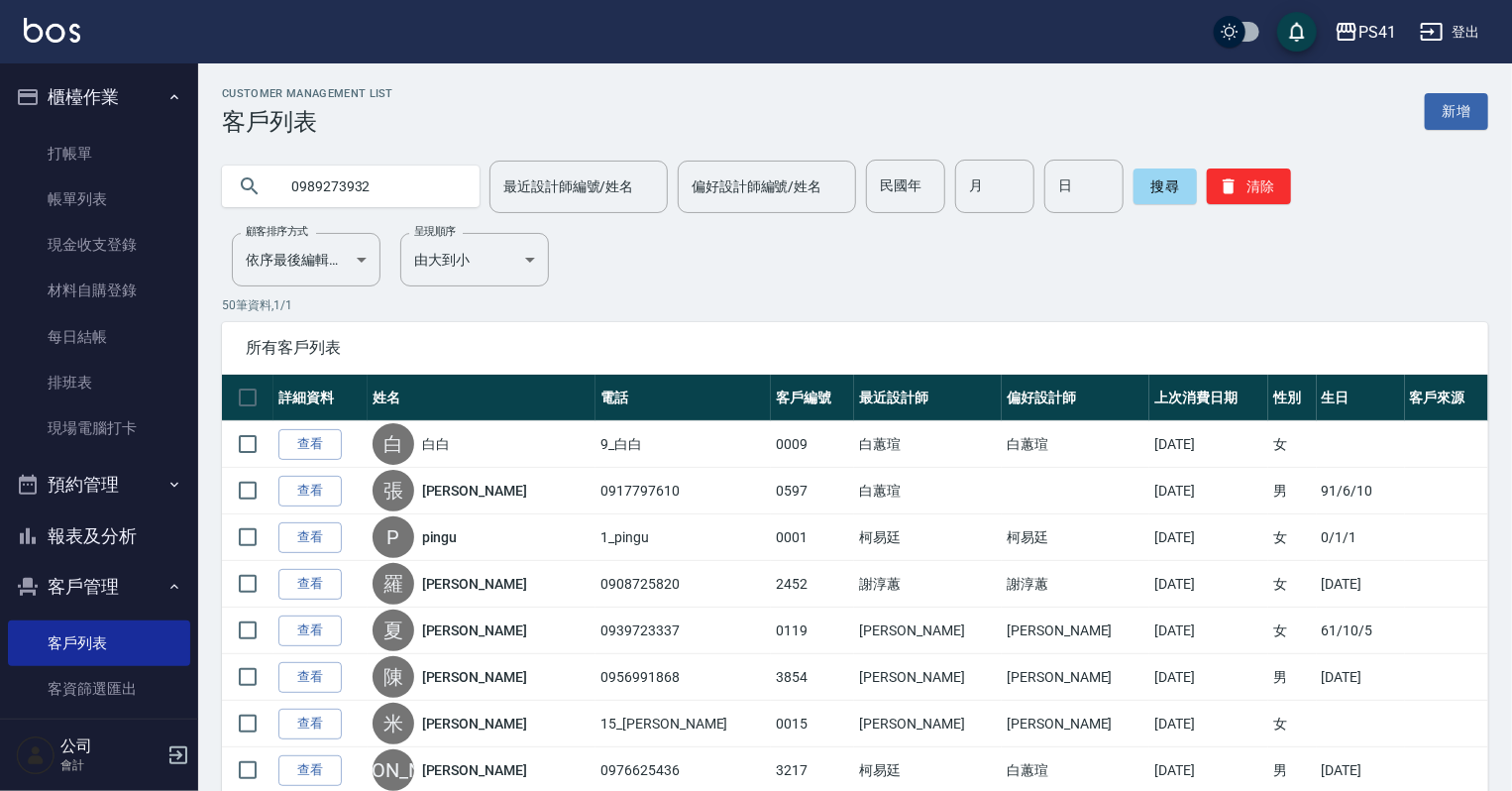
type input "0989273932"
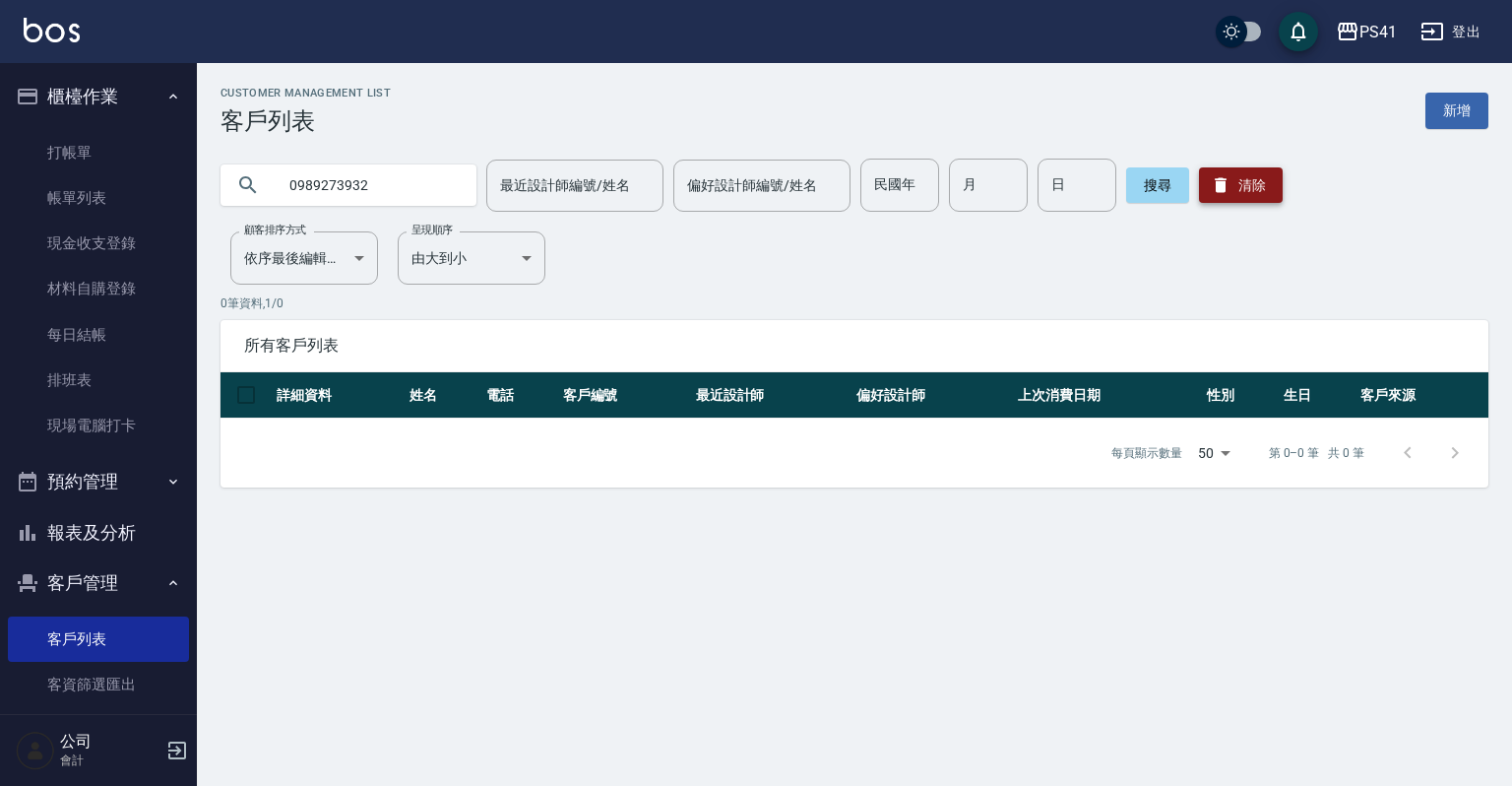
click at [1259, 182] on button "清除" at bounding box center [1240, 186] width 83 height 36
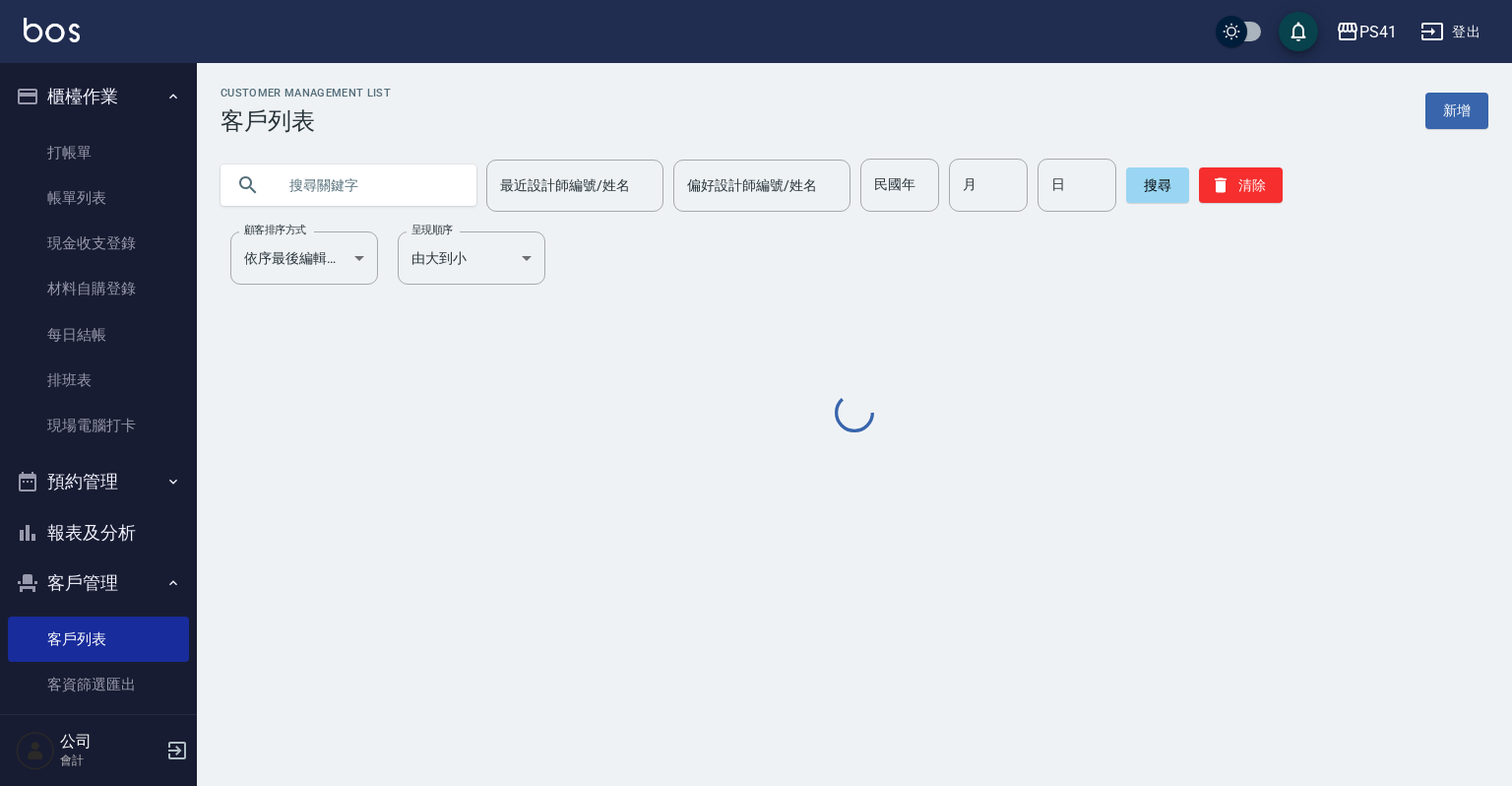
click at [296, 175] on input "text" at bounding box center [368, 186] width 185 height 54
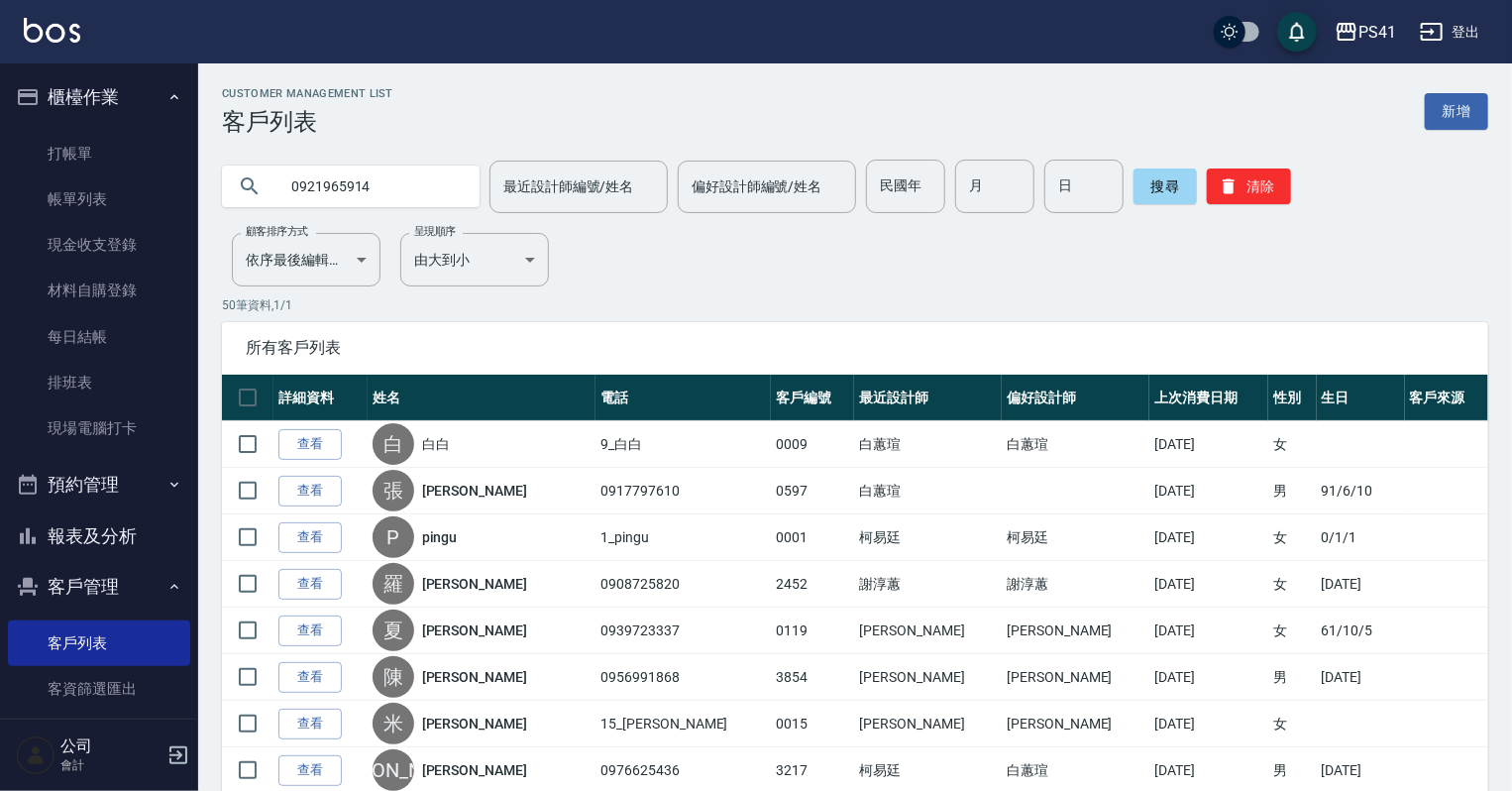
type input "0921965914"
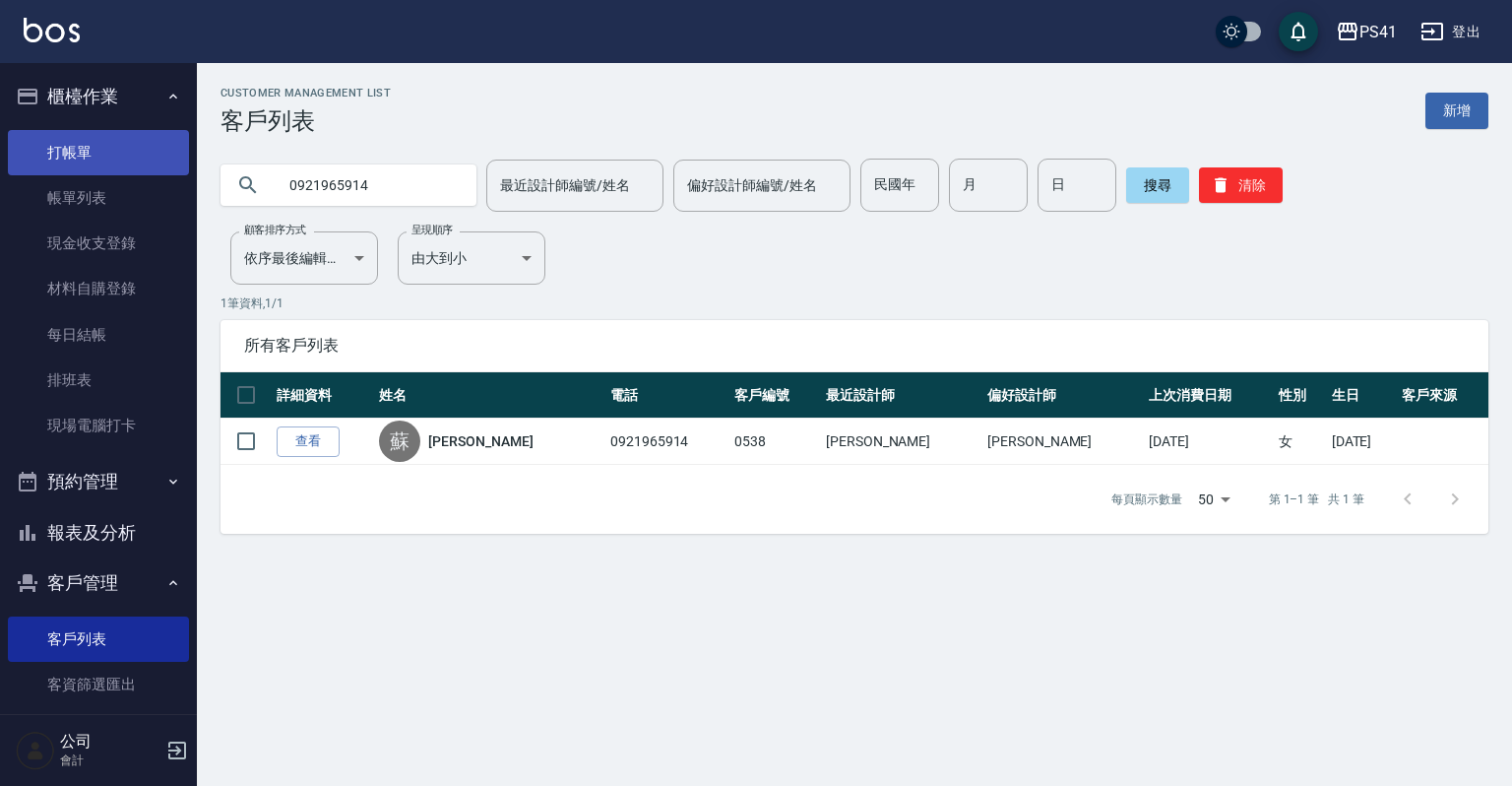
click at [63, 170] on link "打帳單" at bounding box center [98, 153] width 182 height 46
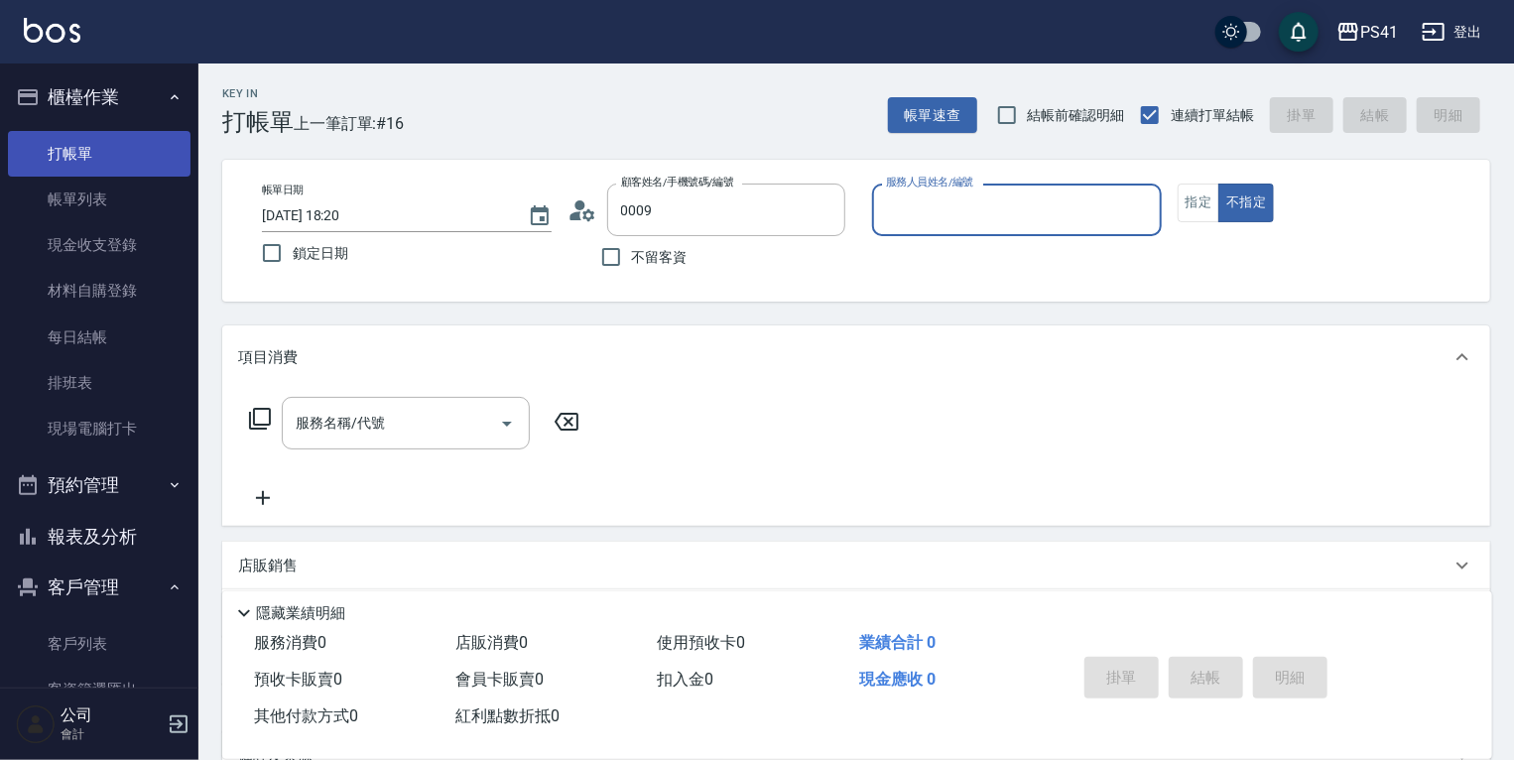
type input "白白/9_白白/0009"
type input "6"
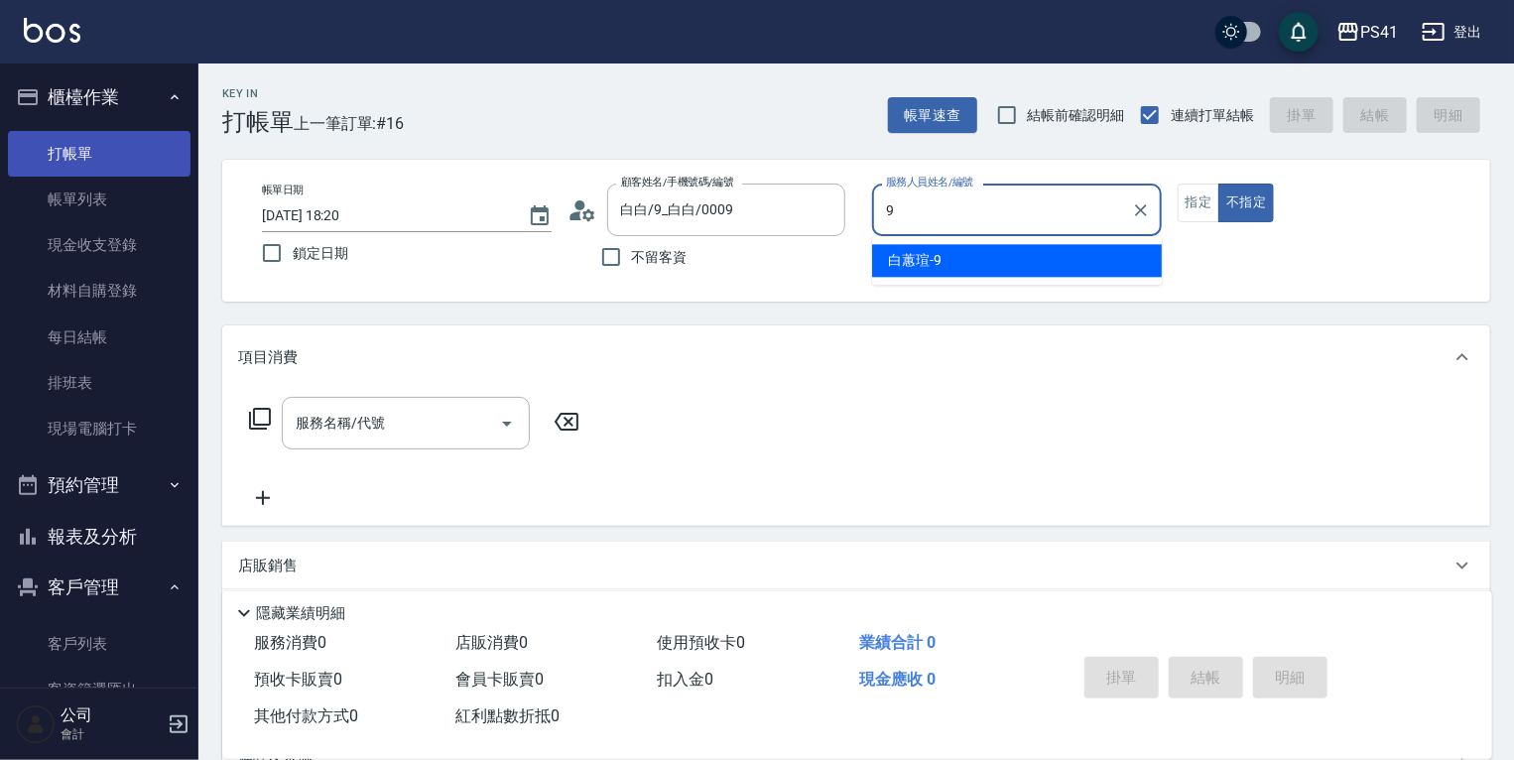
type input "白蕙瑄-9"
type button "false"
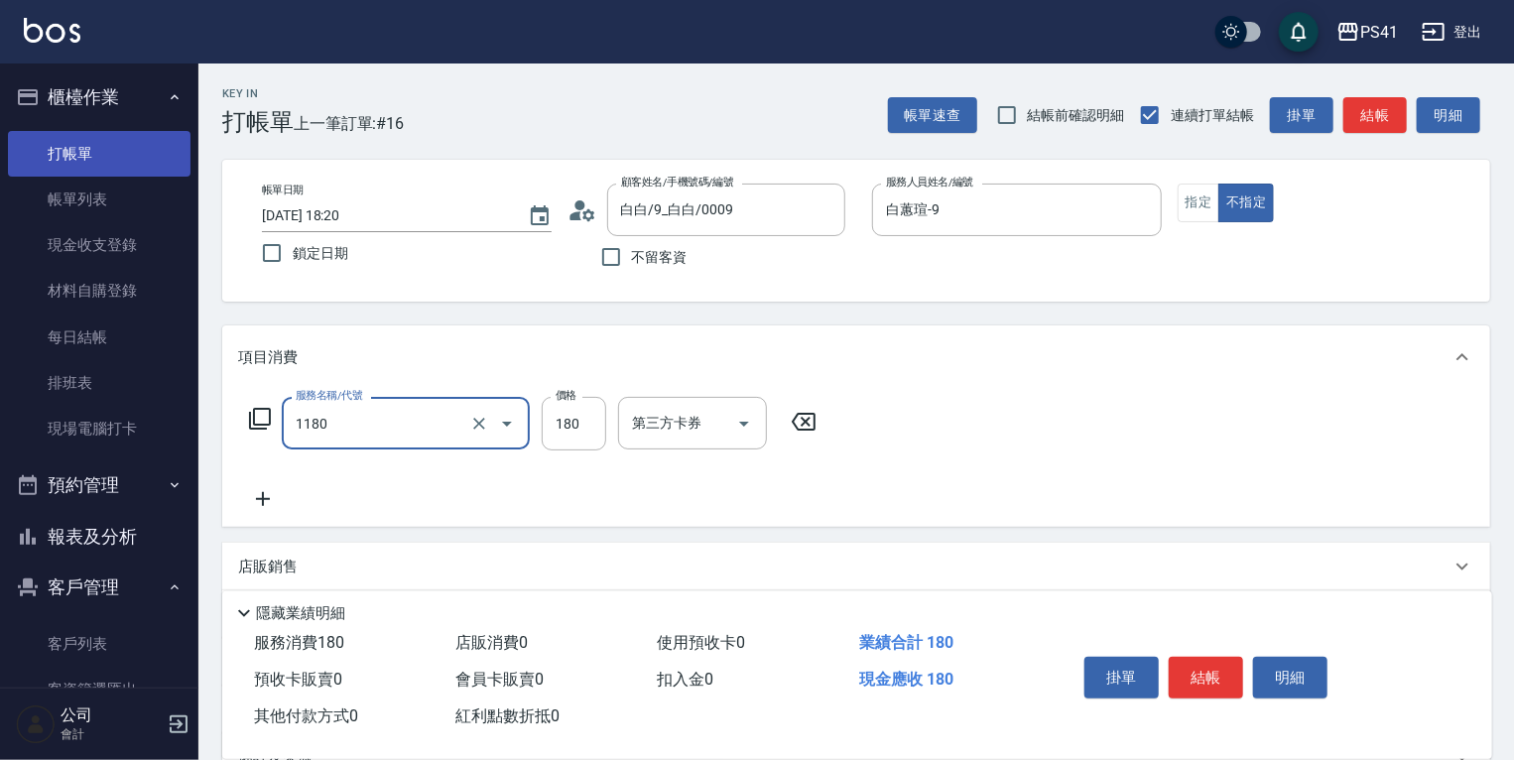
type input "洗髮(洗+剪不指定活動)(1180)"
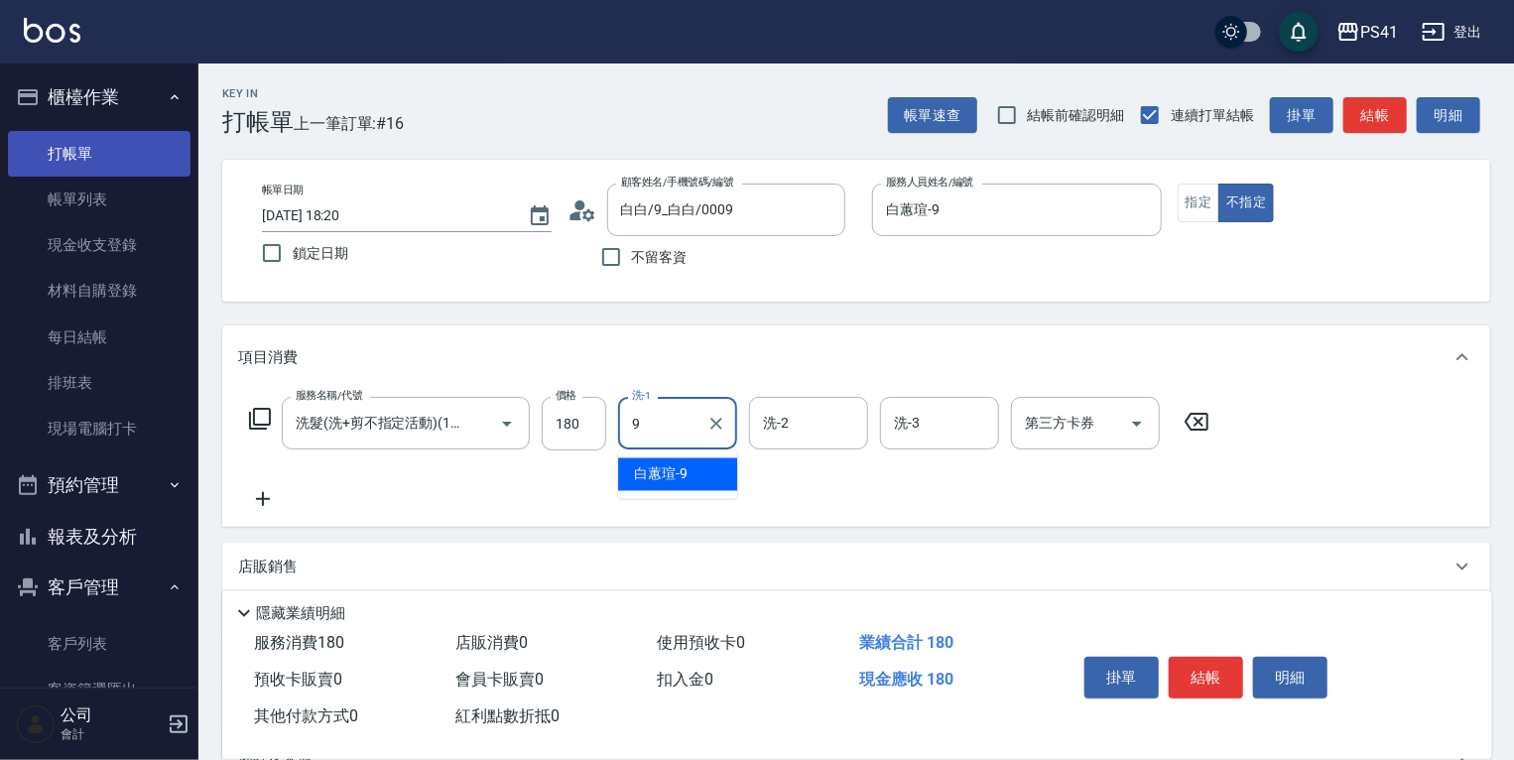
type input "白蕙瑄-9"
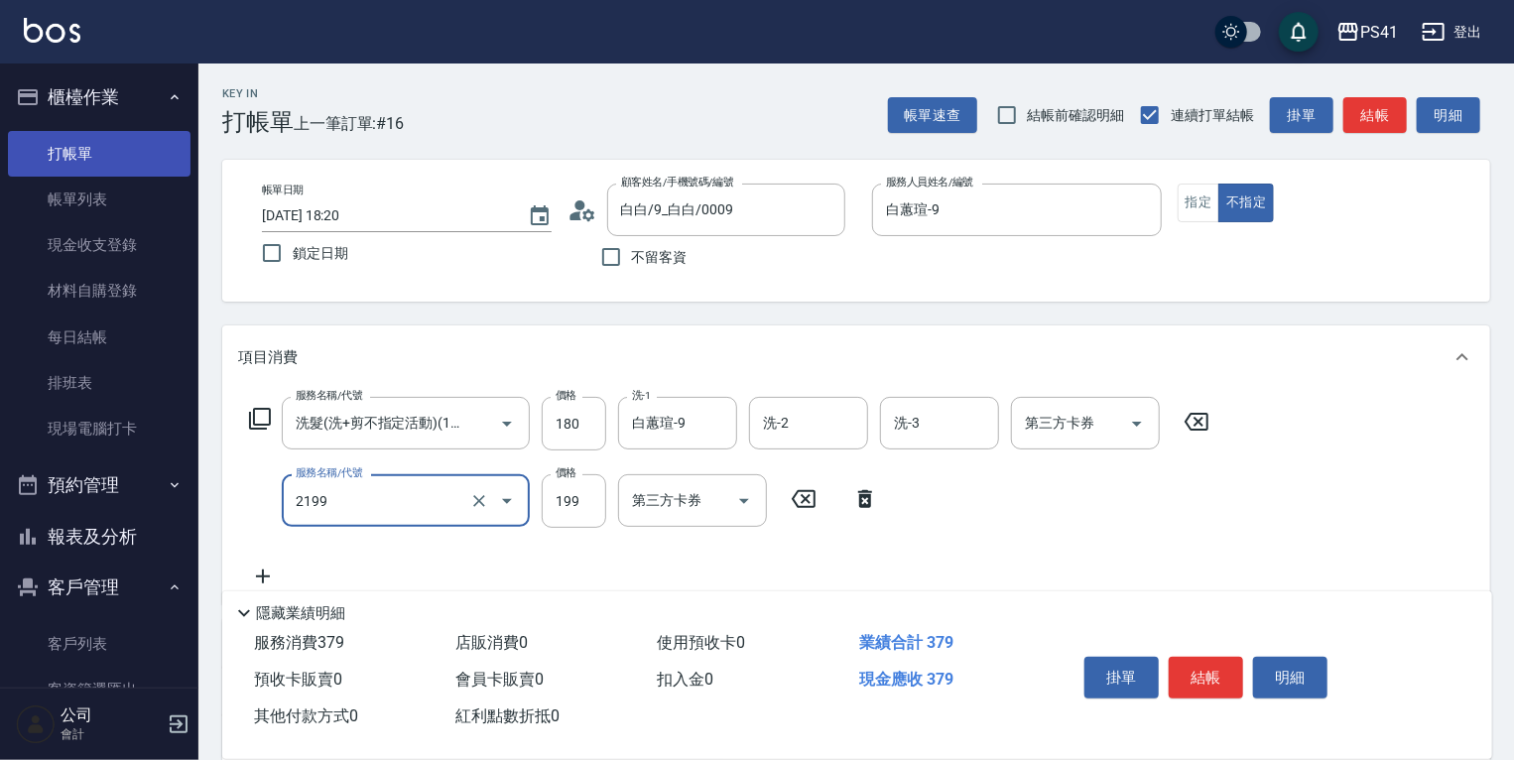
type input "不指定剪髮活動(2199)"
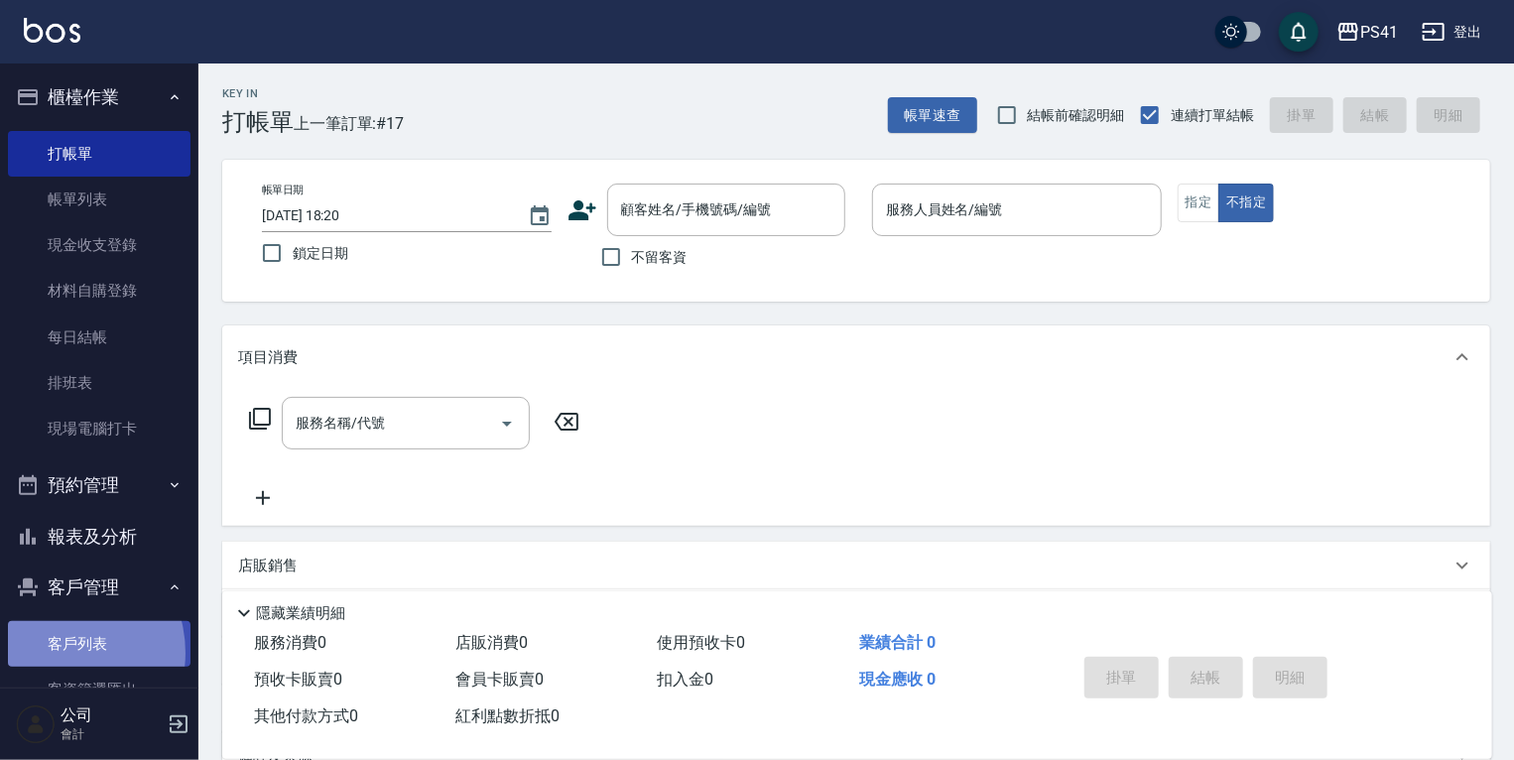
click at [56, 653] on link "客戶列表" at bounding box center [99, 644] width 183 height 46
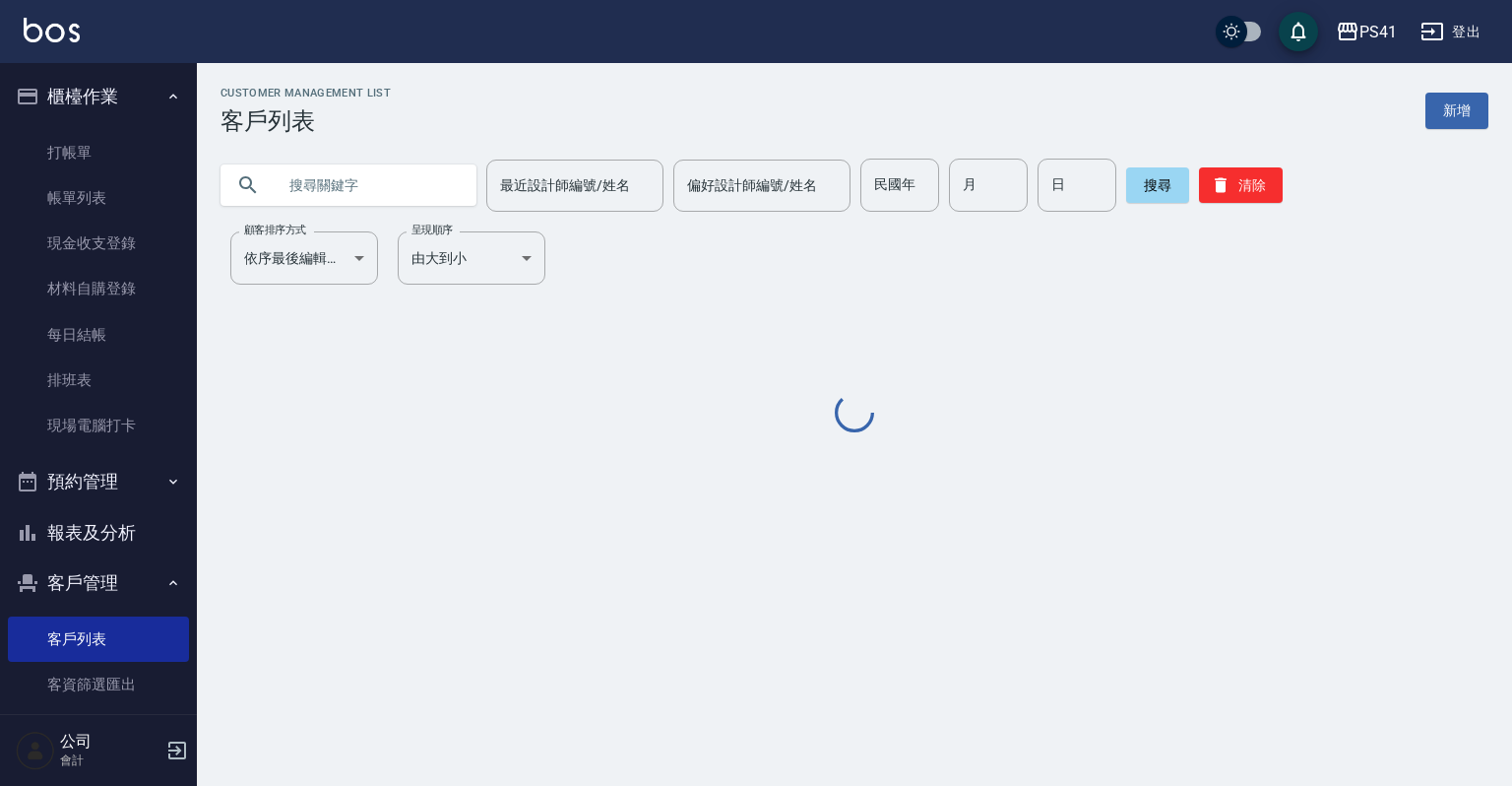
click at [359, 168] on input "text" at bounding box center [368, 186] width 185 height 54
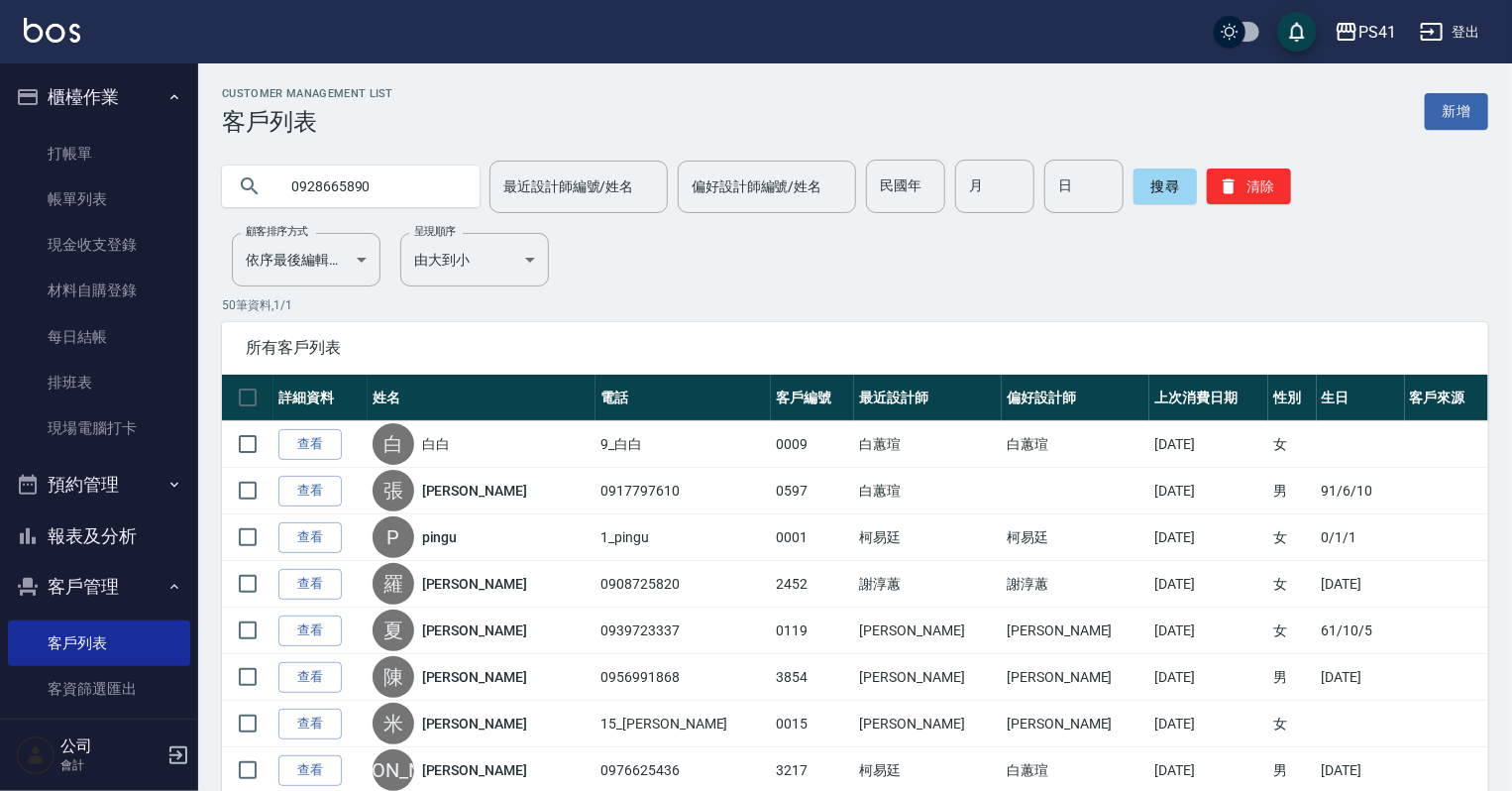
type input "0928665890"
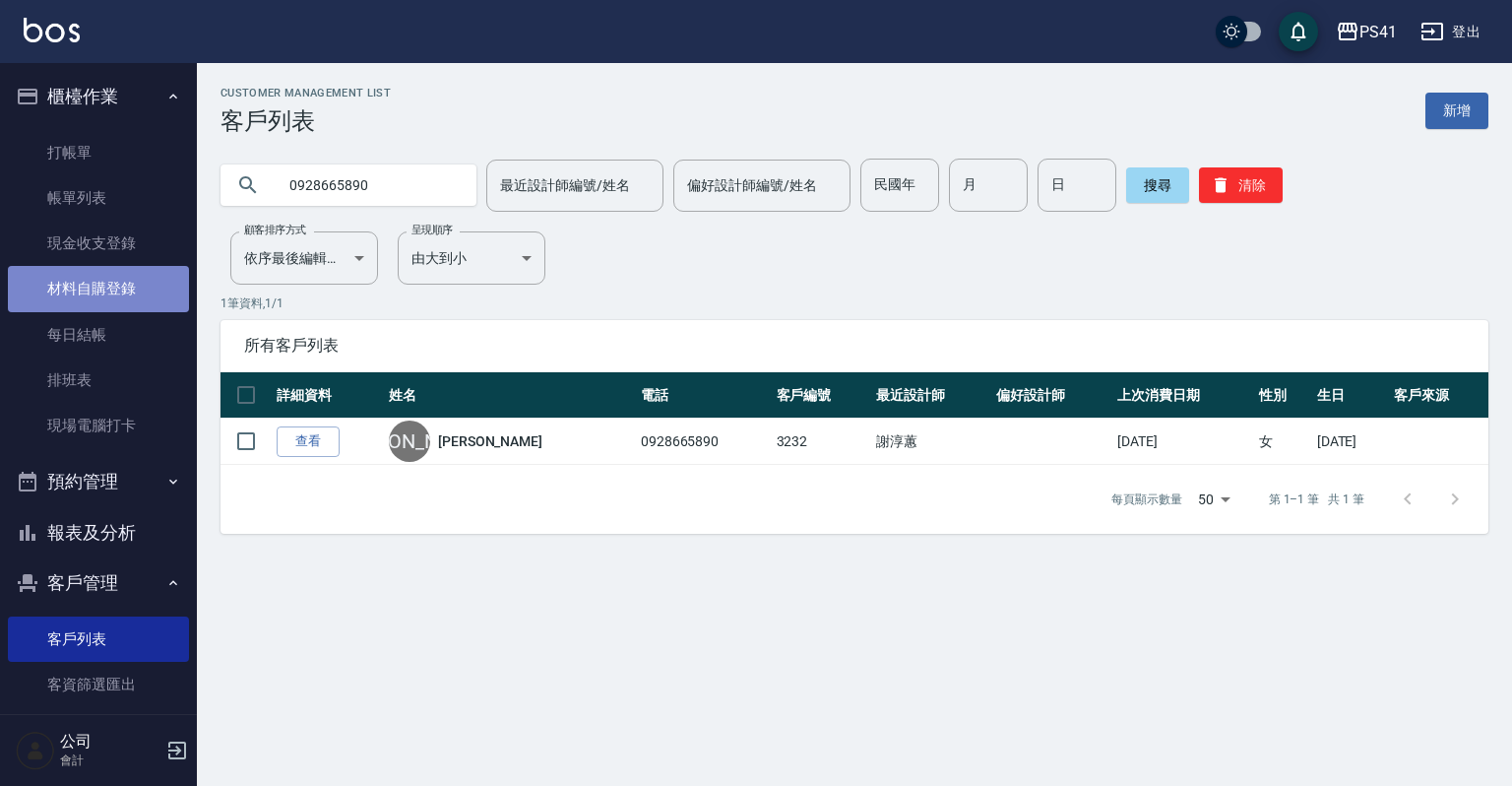
click at [115, 278] on link "材料自購登錄" at bounding box center [98, 289] width 182 height 46
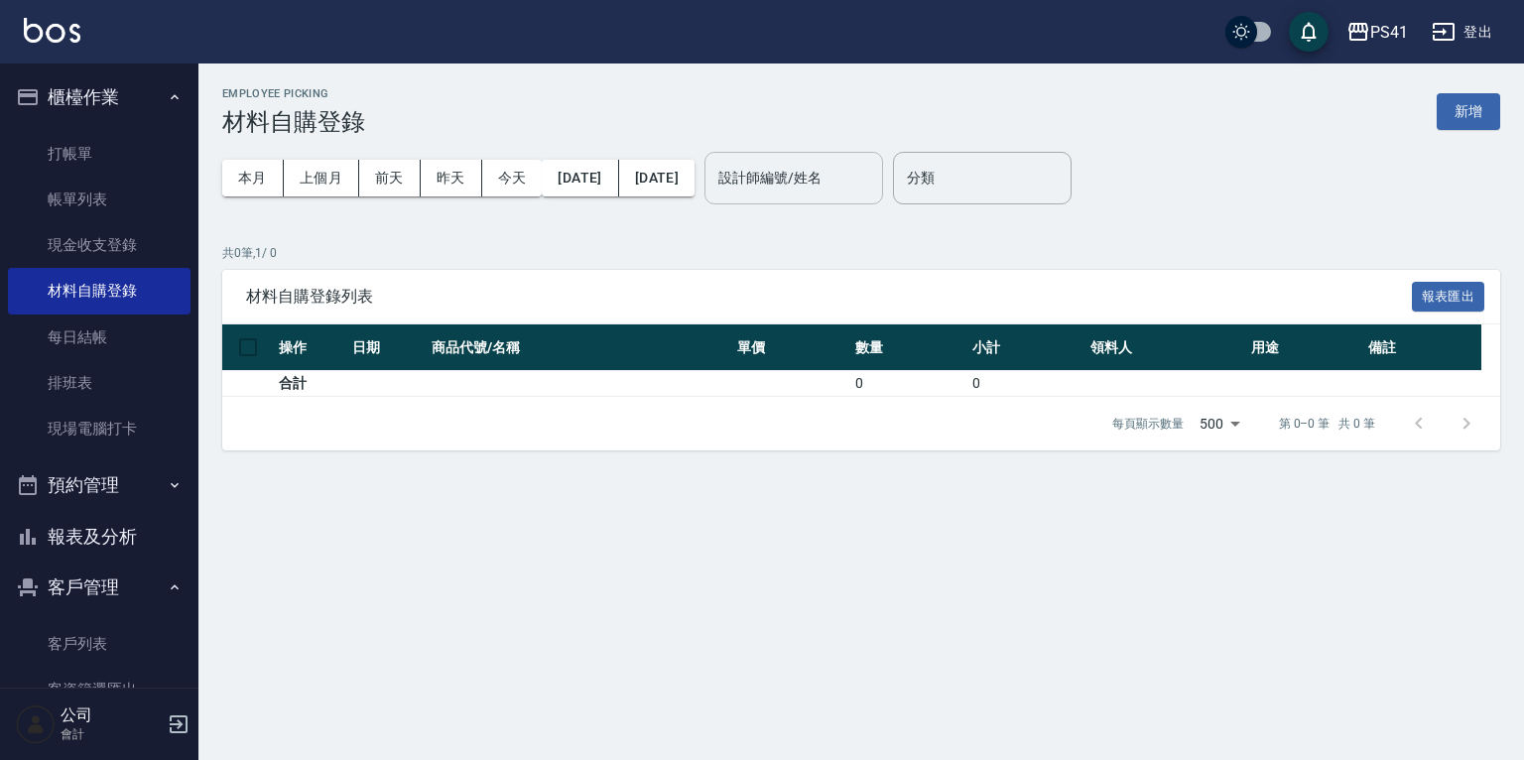
click at [844, 172] on input "設計師編號/姓名" at bounding box center [793, 178] width 161 height 35
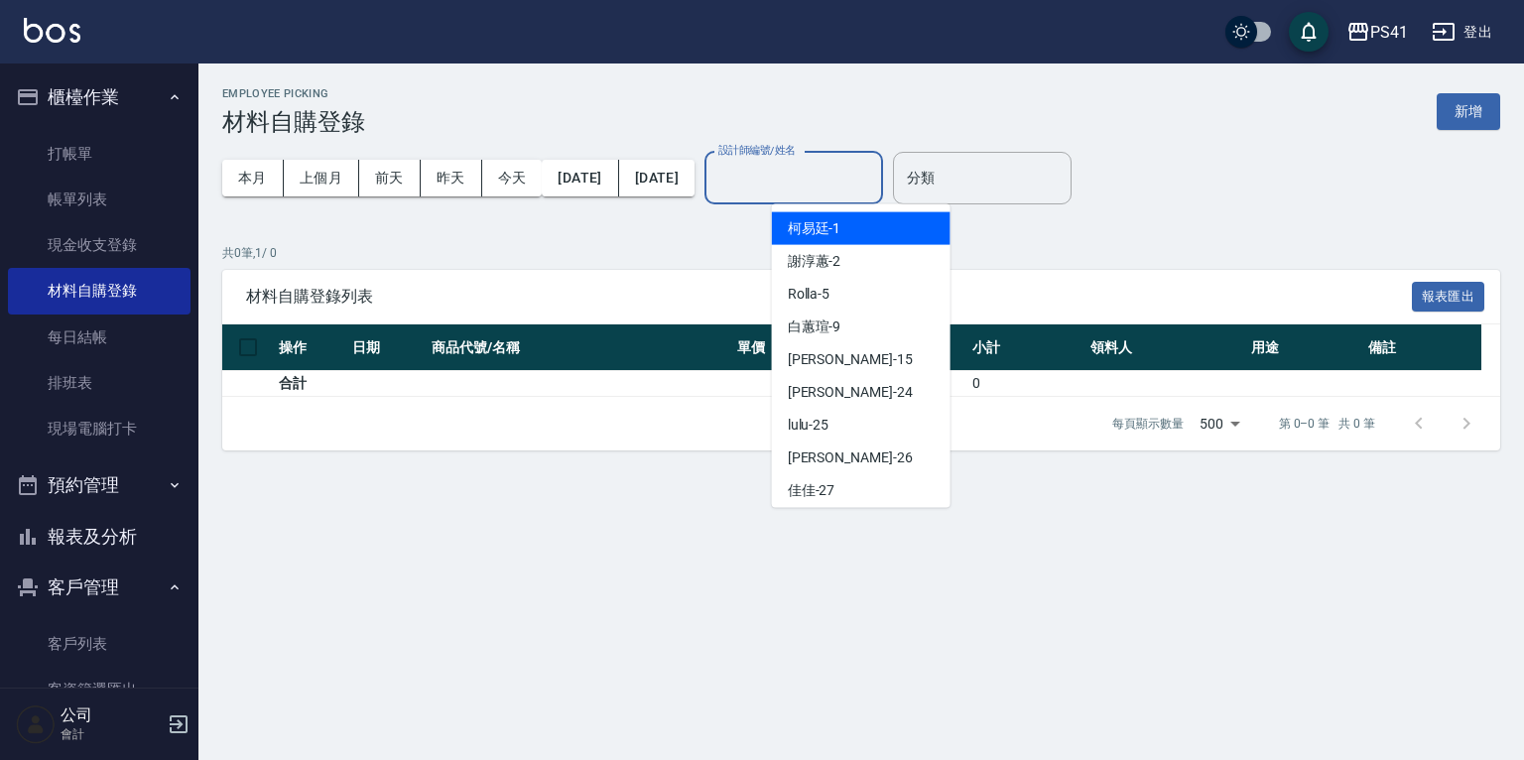
click at [835, 226] on span "柯易廷 -1" at bounding box center [815, 228] width 54 height 21
type input "[PERSON_NAME]-1"
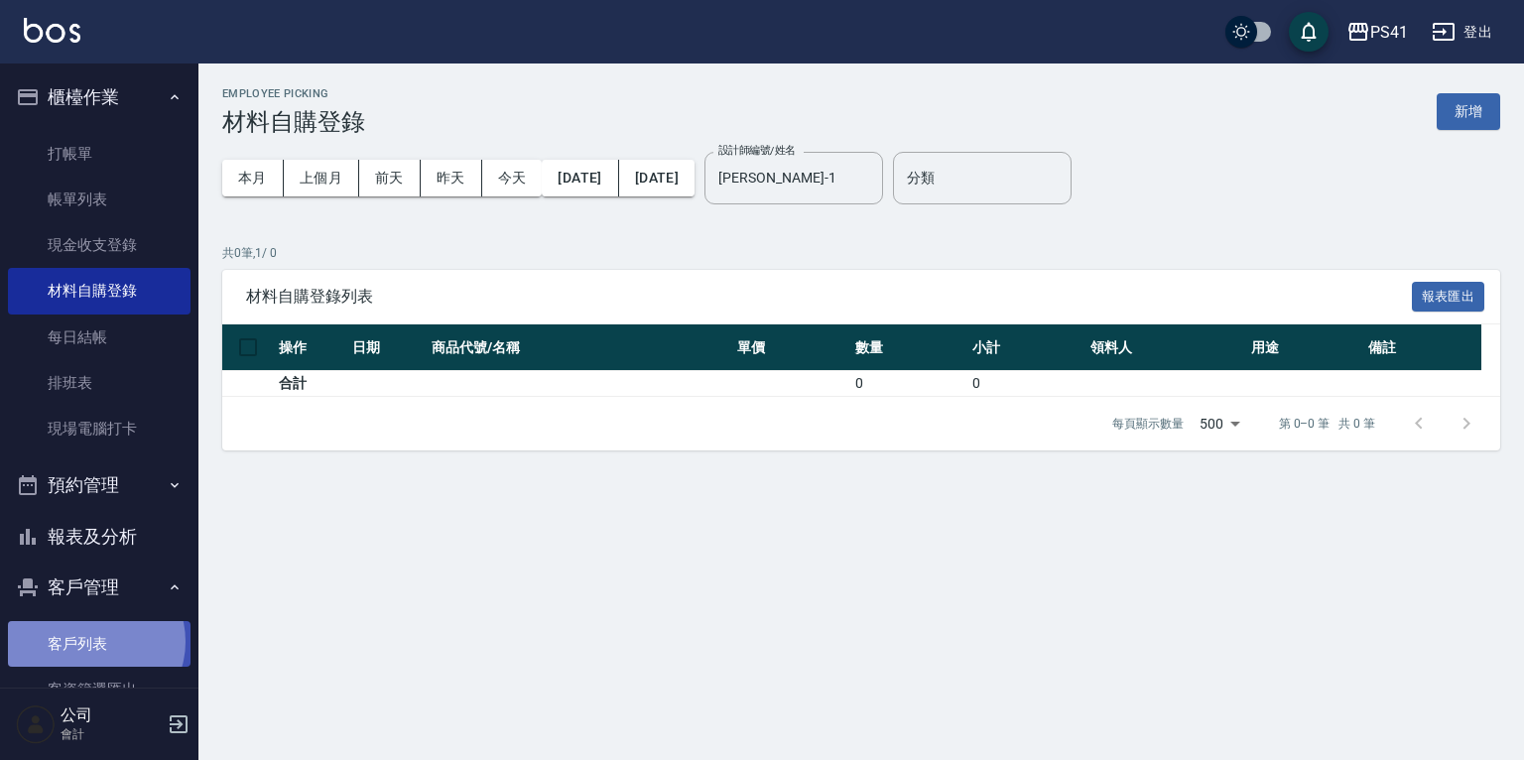
click at [92, 642] on link "客戶列表" at bounding box center [99, 644] width 183 height 46
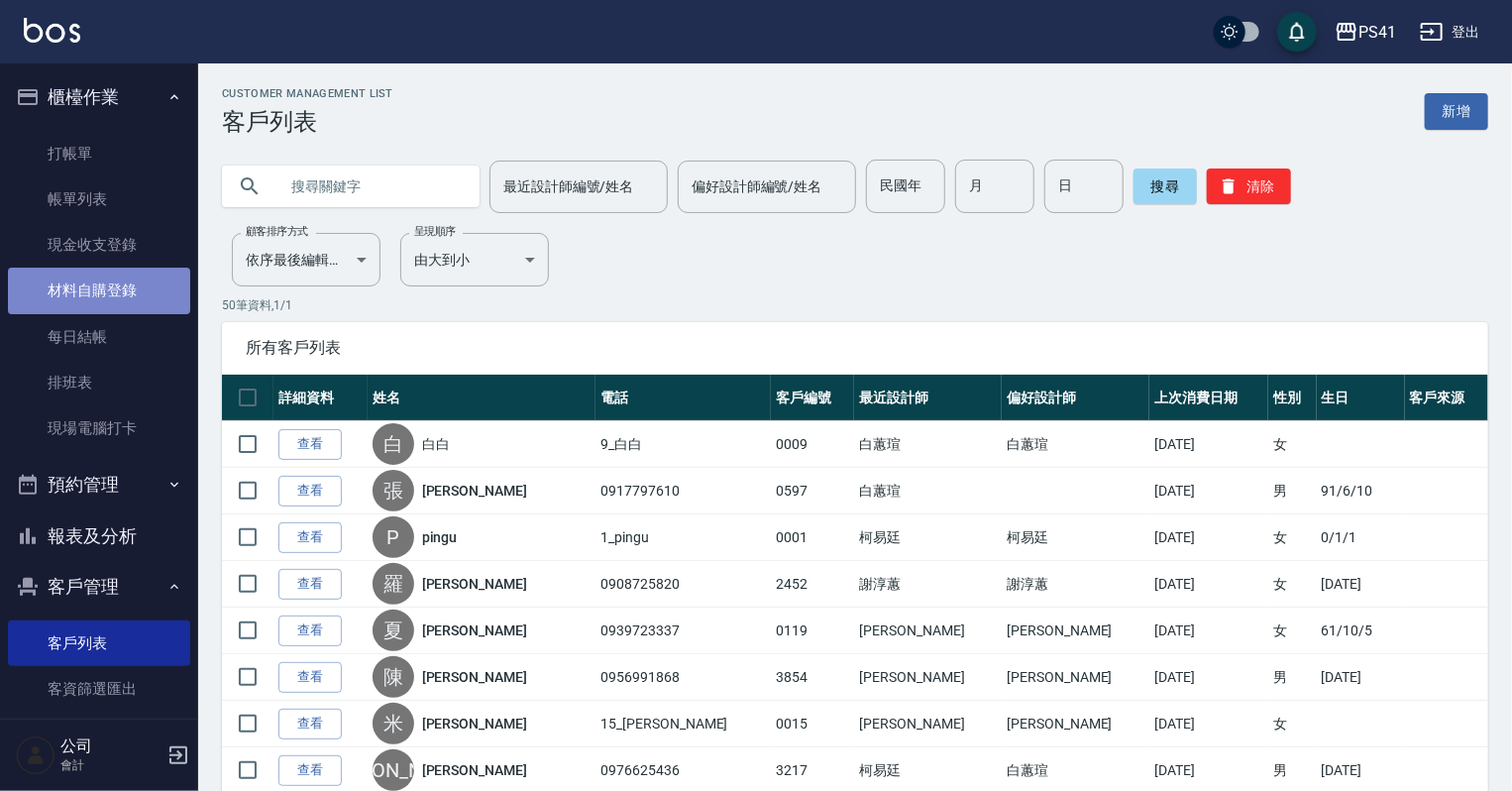
click at [111, 292] on link "材料自購登錄" at bounding box center [99, 291] width 183 height 46
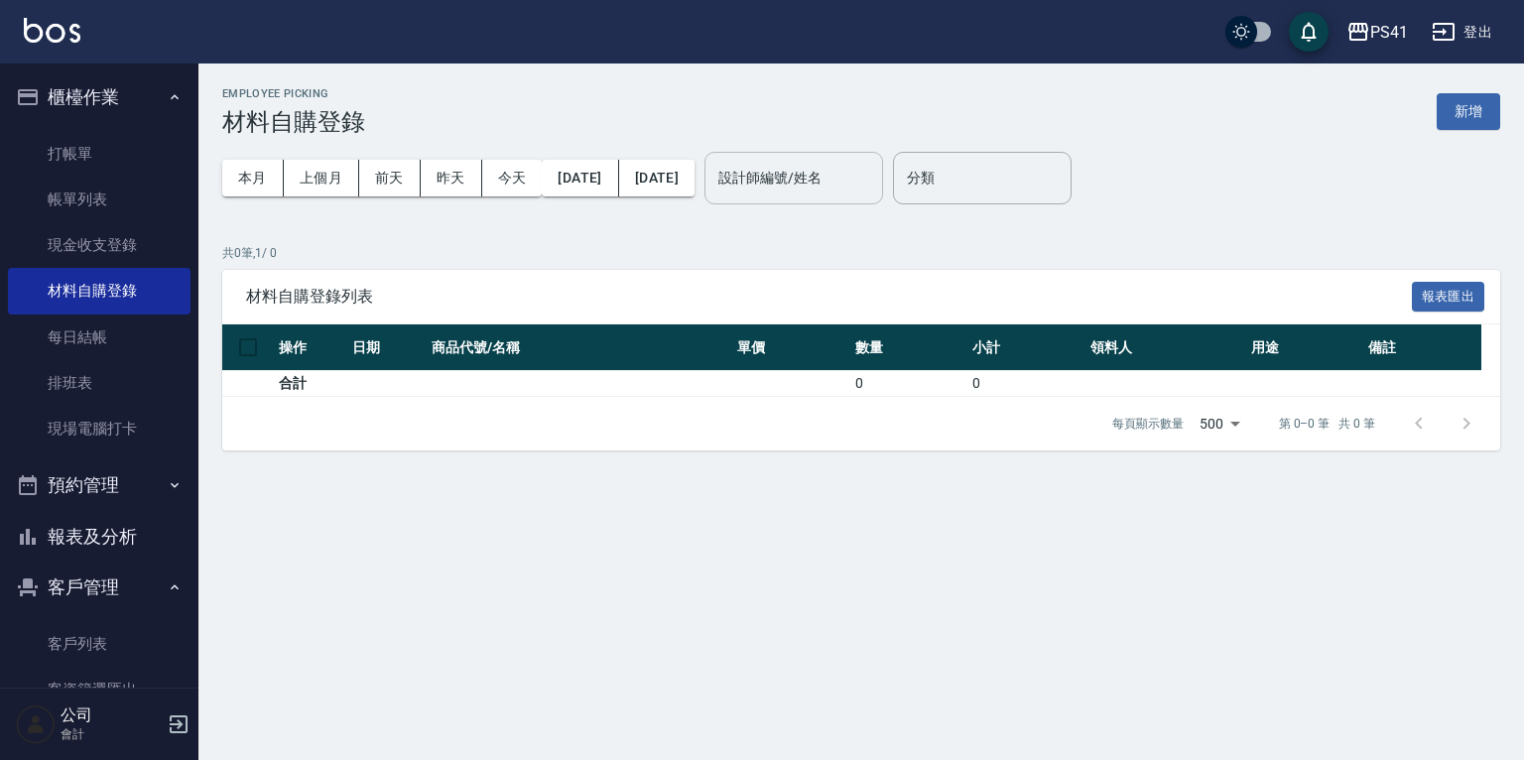
click at [874, 175] on input "設計師編號/姓名" at bounding box center [793, 178] width 161 height 35
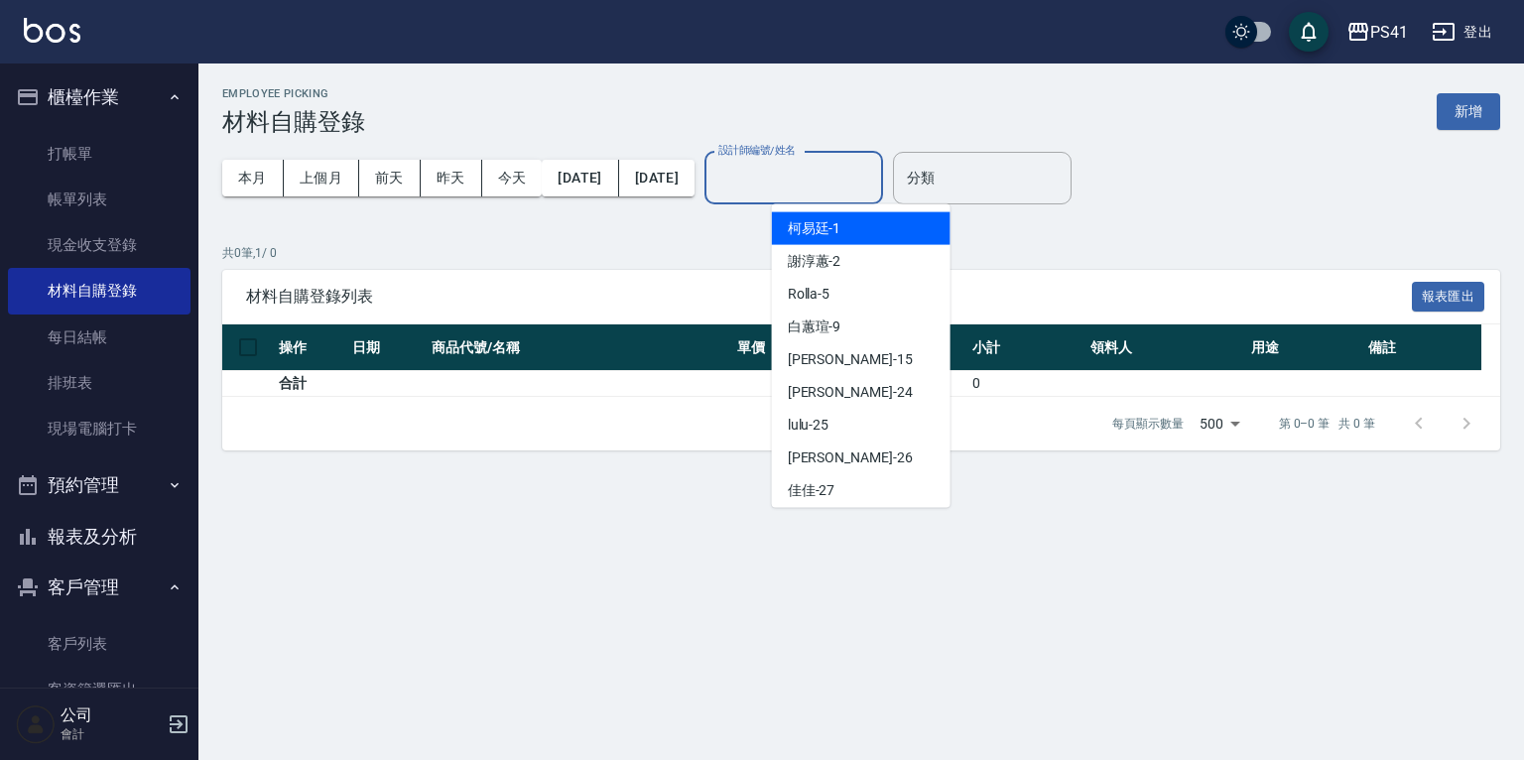
click at [891, 231] on div "柯易廷 -1" at bounding box center [861, 228] width 179 height 33
type input "[PERSON_NAME]-1"
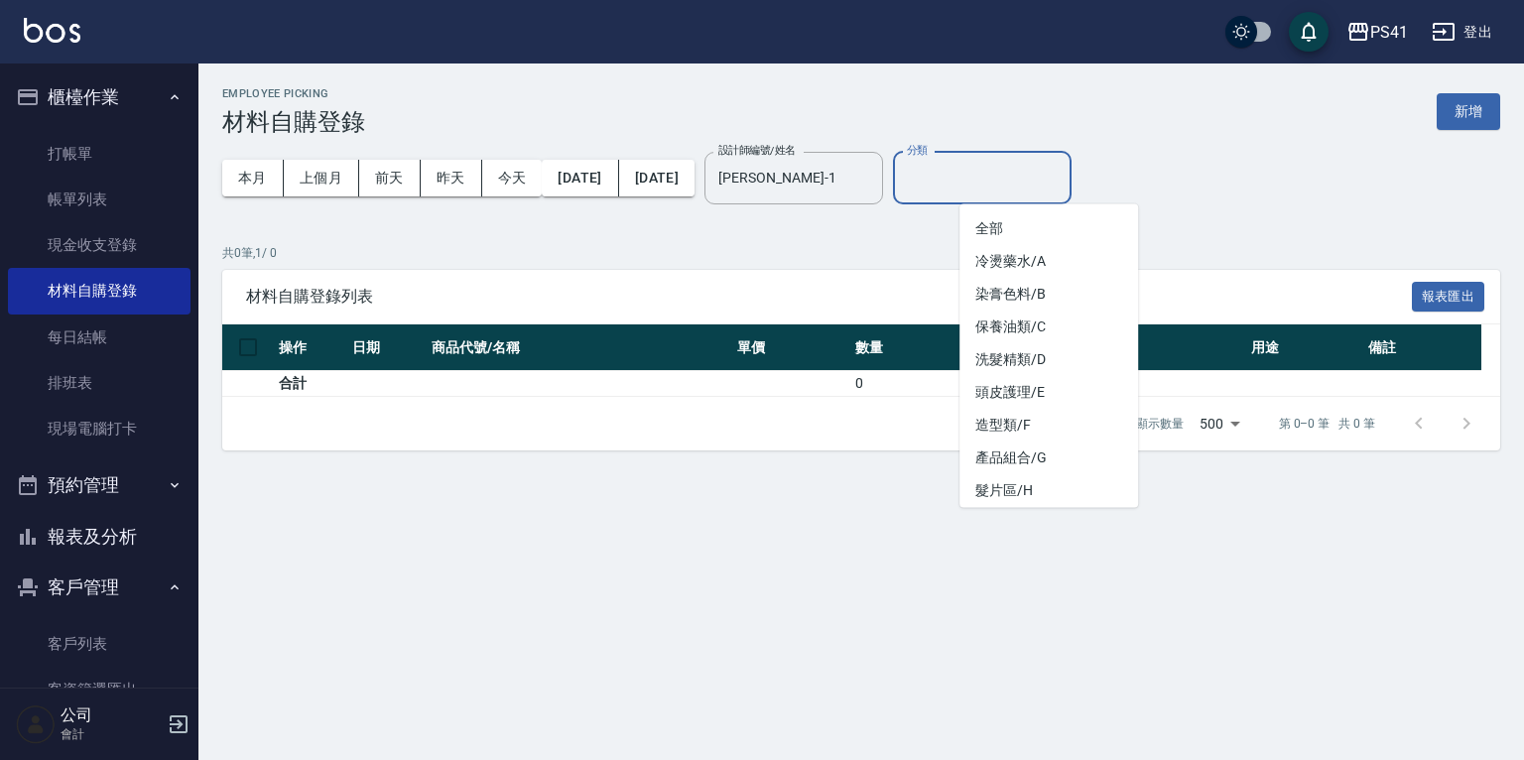
click at [998, 179] on input "分類" at bounding box center [982, 178] width 161 height 35
click at [1008, 225] on li "全部" at bounding box center [1048, 228] width 179 height 33
type input "全部"
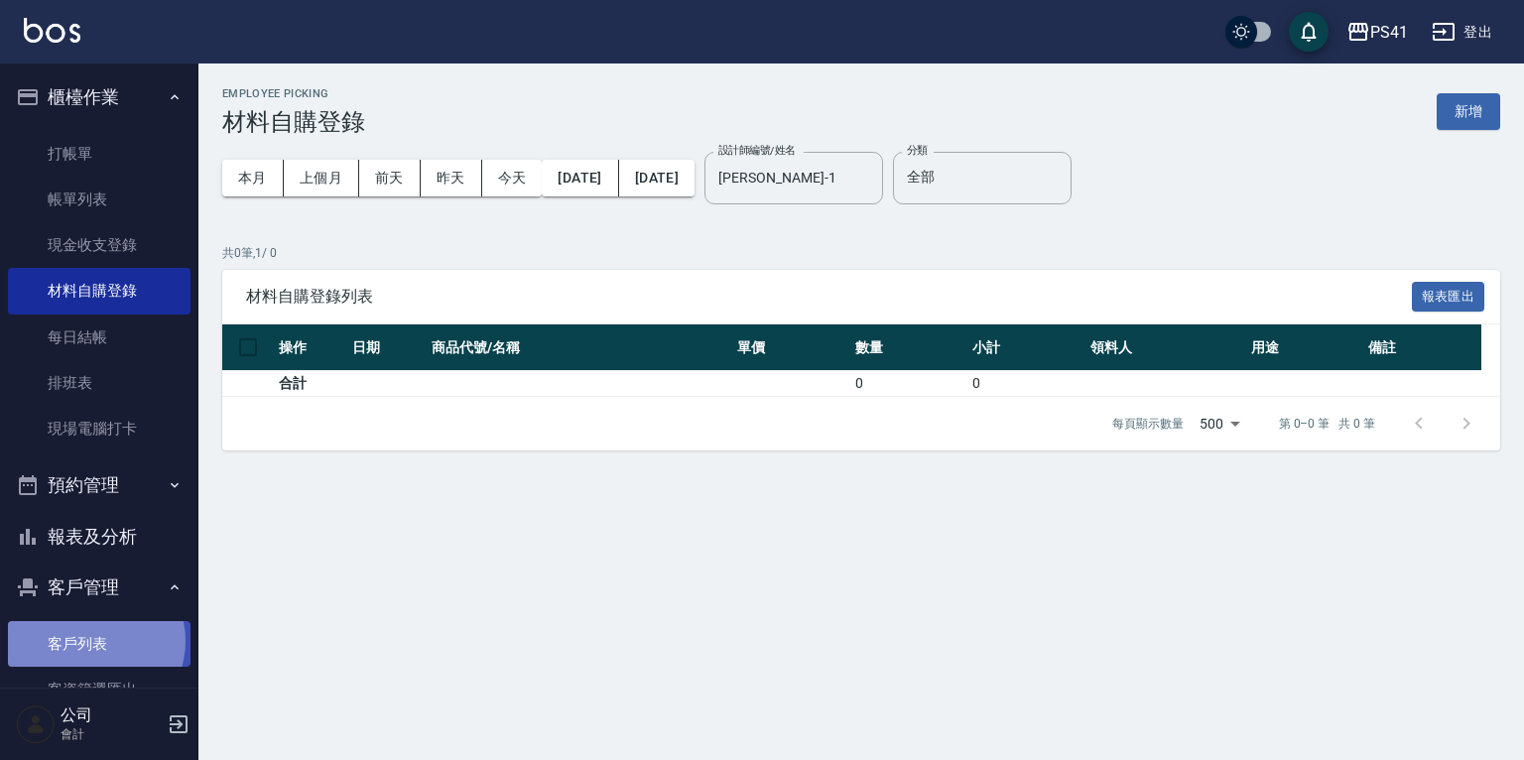
click at [91, 641] on link "客戶列表" at bounding box center [99, 644] width 183 height 46
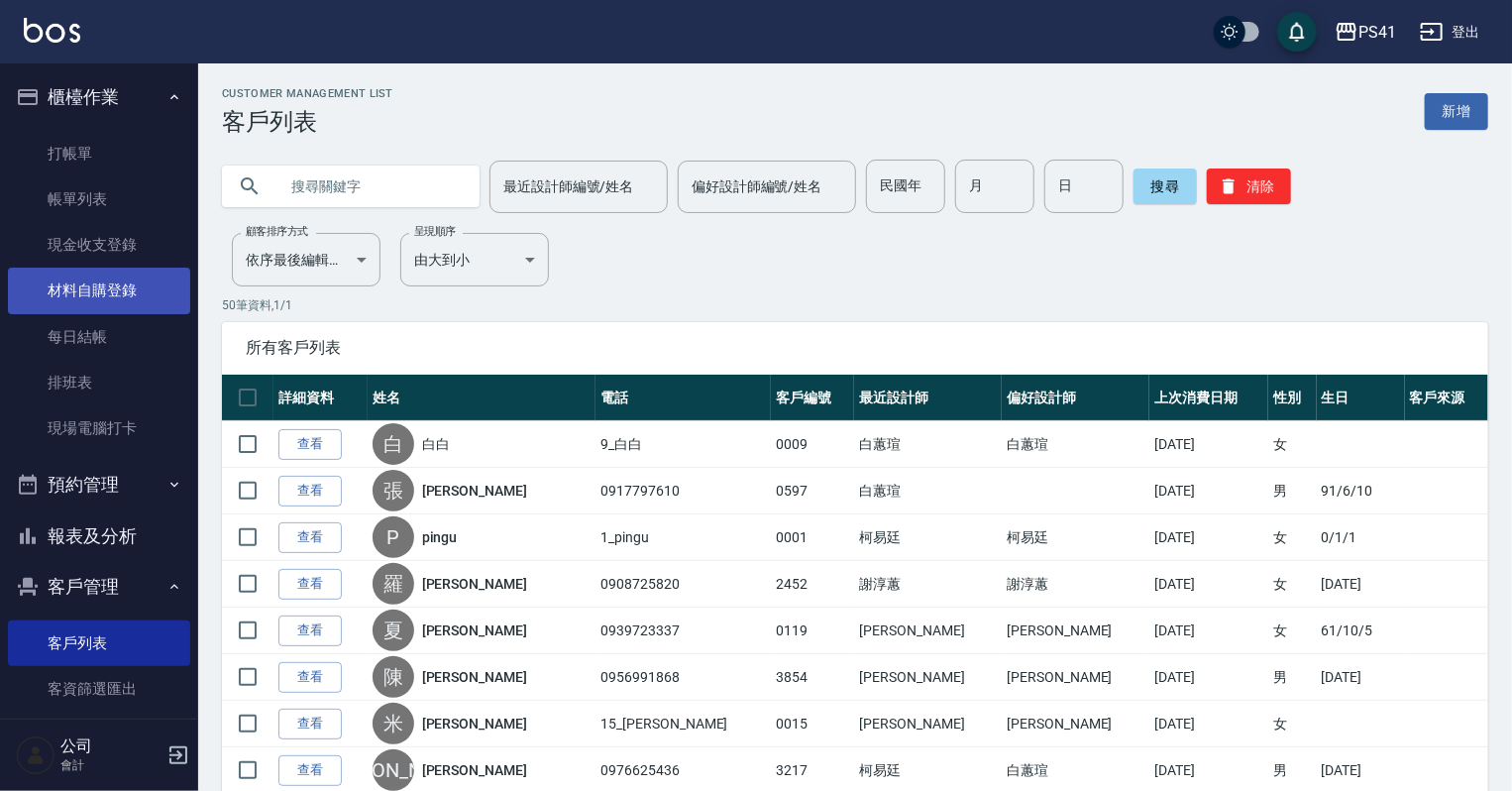
click at [99, 282] on link "材料自購登錄" at bounding box center [99, 291] width 183 height 46
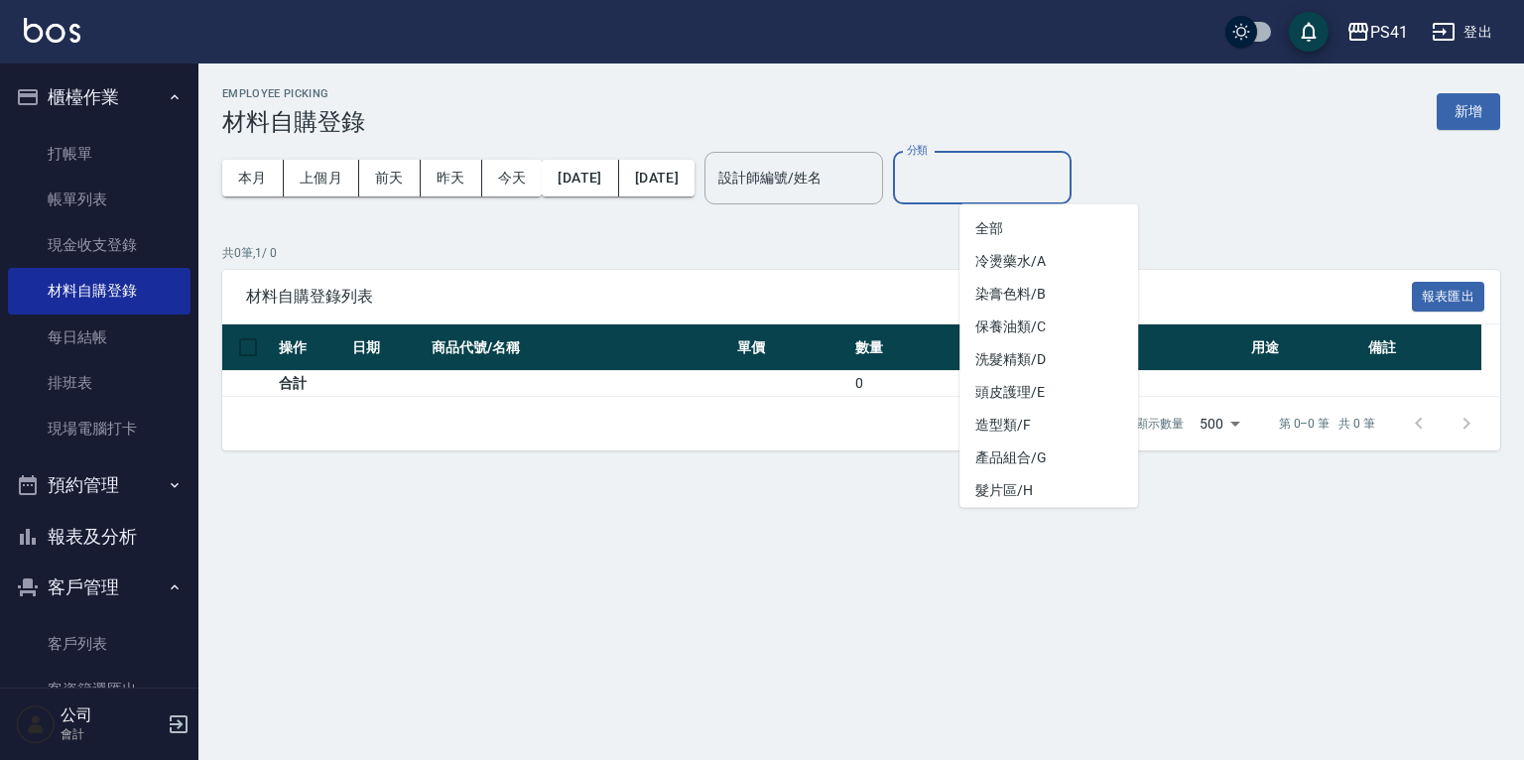
click at [994, 167] on input "分類" at bounding box center [982, 178] width 161 height 35
click at [1122, 453] on li "產品組合/G" at bounding box center [1048, 457] width 179 height 33
type input "產品組合/G"
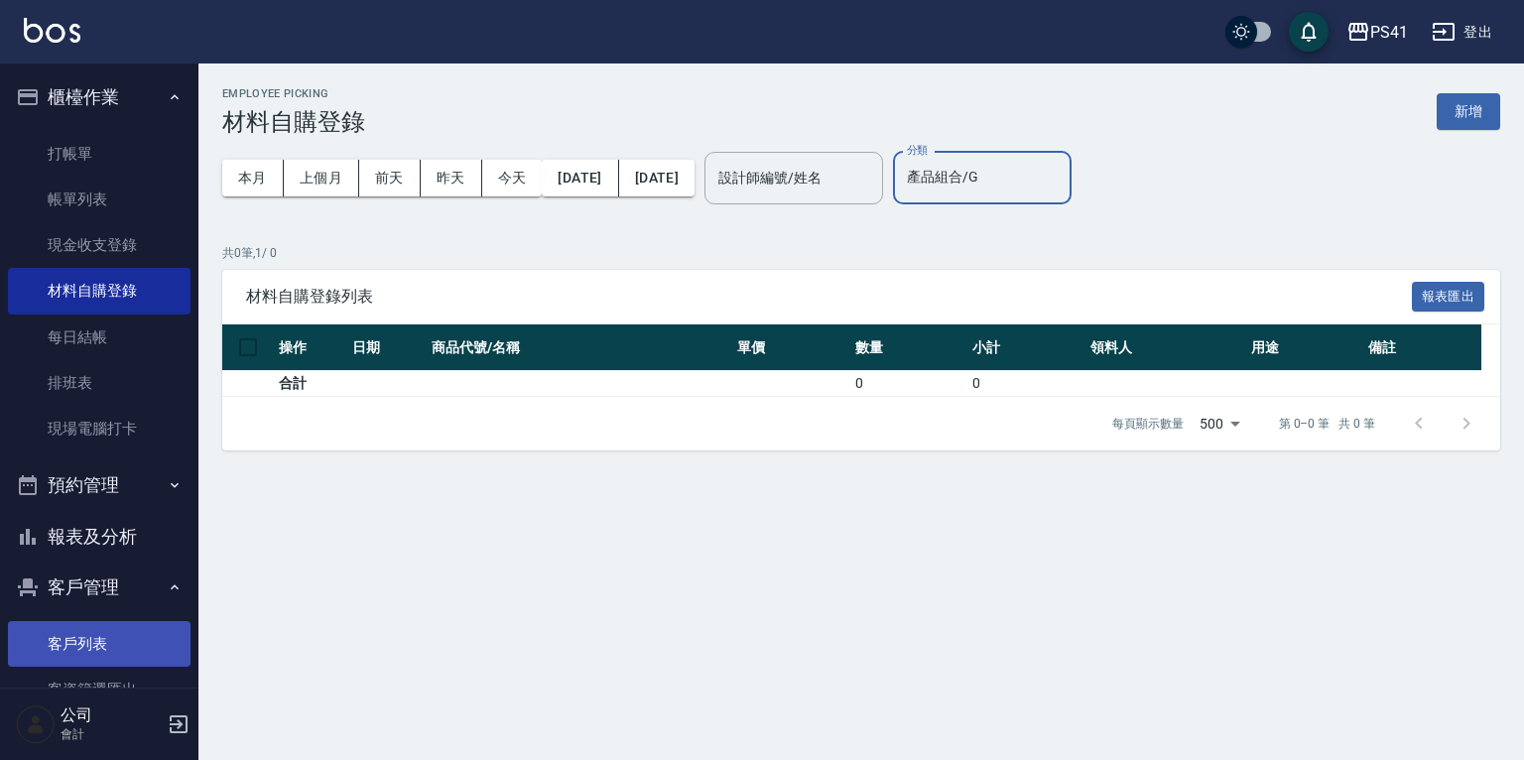
click at [72, 630] on link "客戶列表" at bounding box center [99, 644] width 183 height 46
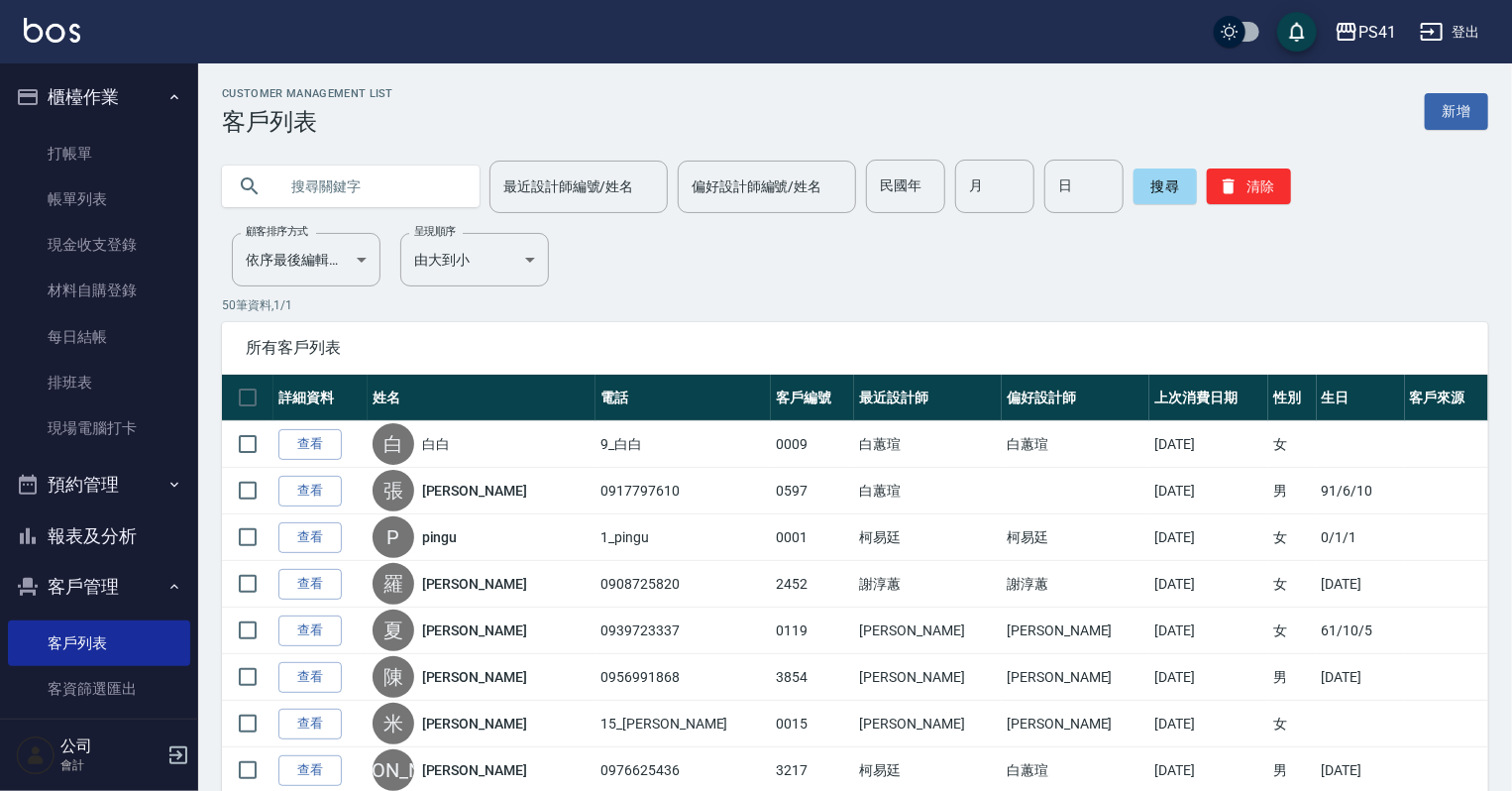
click at [346, 181] on input "text" at bounding box center [371, 187] width 186 height 54
type input "吳淑"
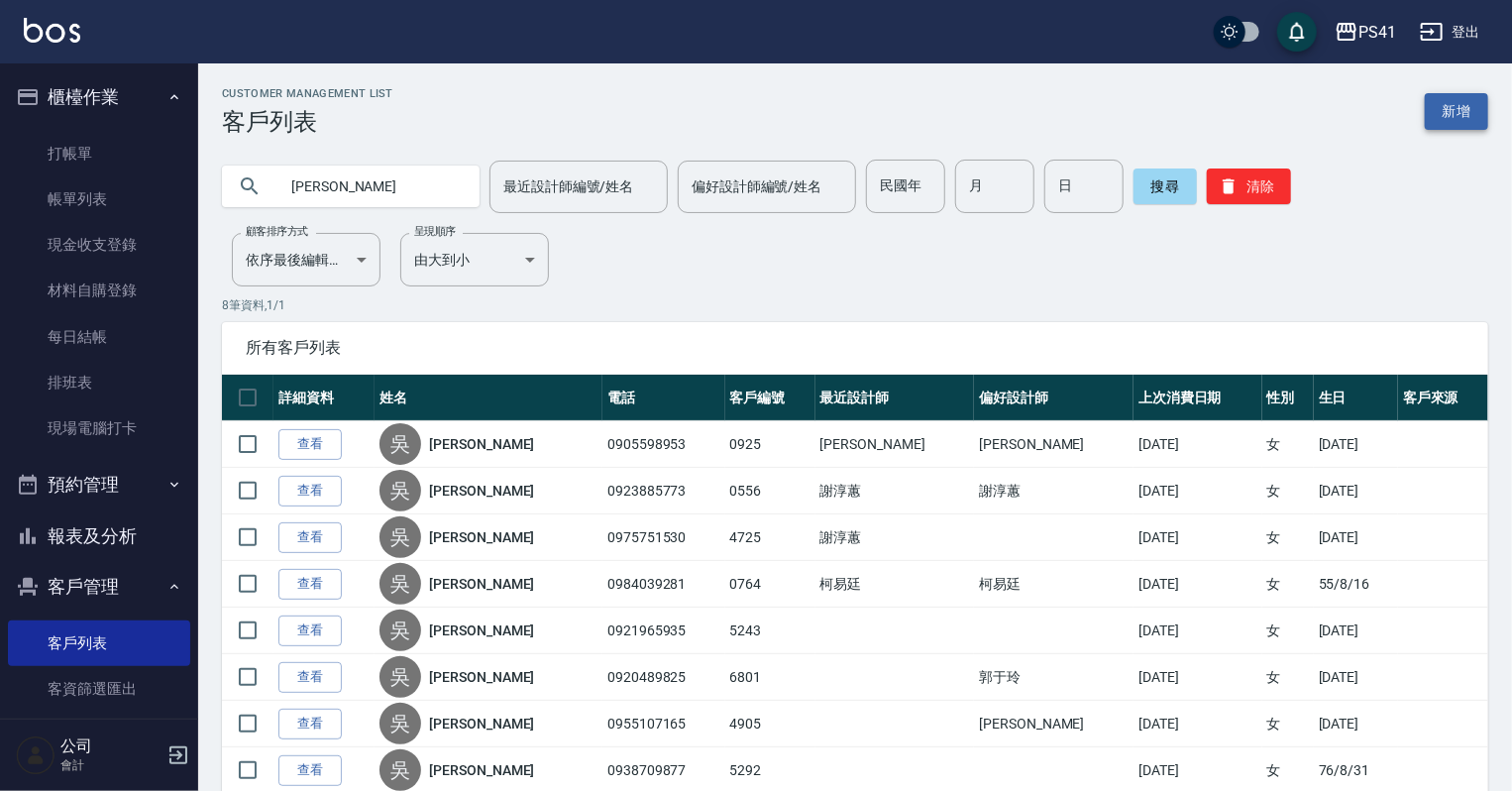
click at [1436, 108] on link "新增" at bounding box center [1455, 111] width 63 height 37
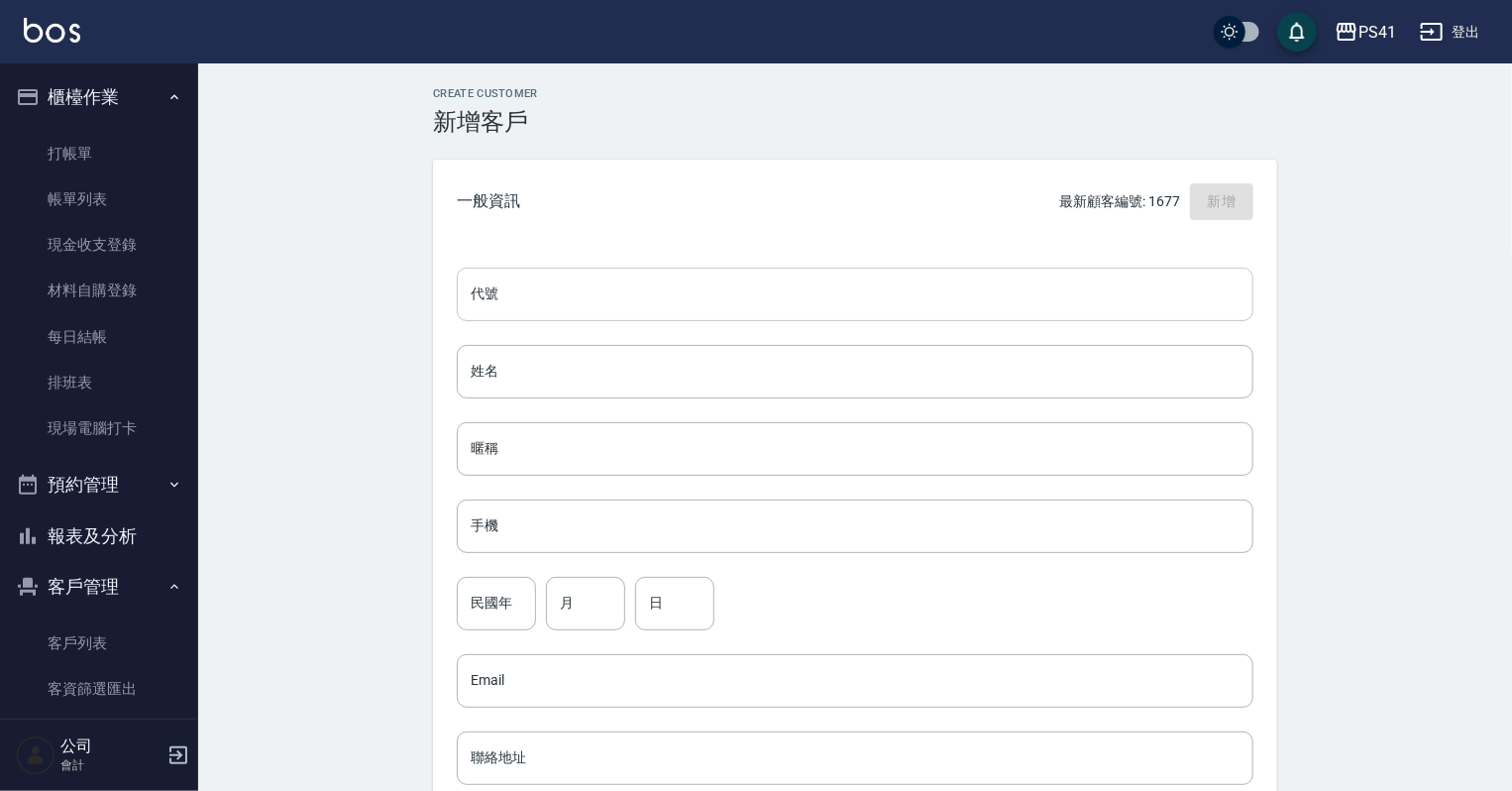
click at [669, 277] on input "代號" at bounding box center [855, 295] width 797 height 54
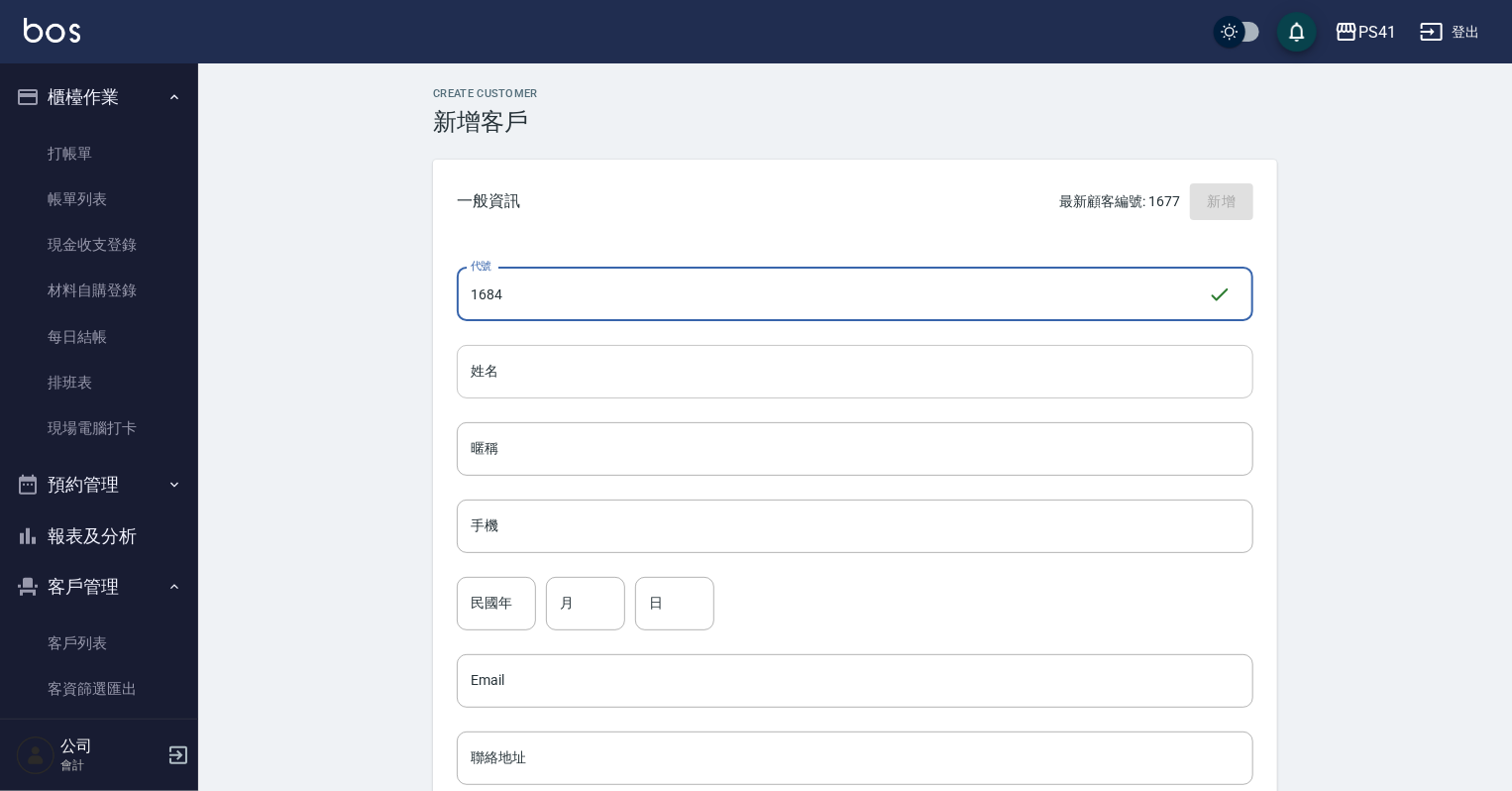
type input "1684"
click at [746, 386] on input "姓名" at bounding box center [855, 372] width 797 height 54
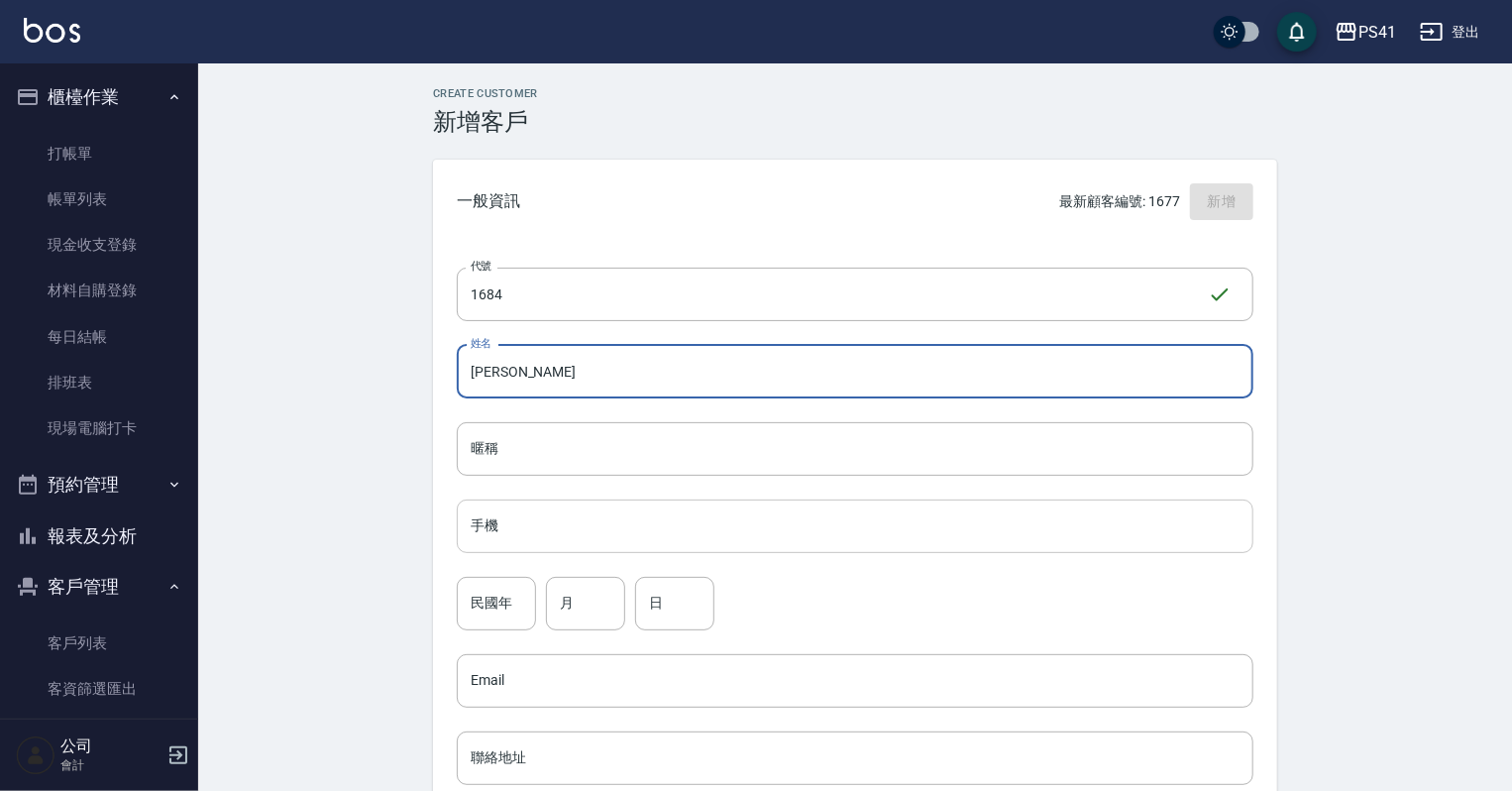
type input "[PERSON_NAME]"
click at [620, 530] on input "手機" at bounding box center [855, 526] width 797 height 54
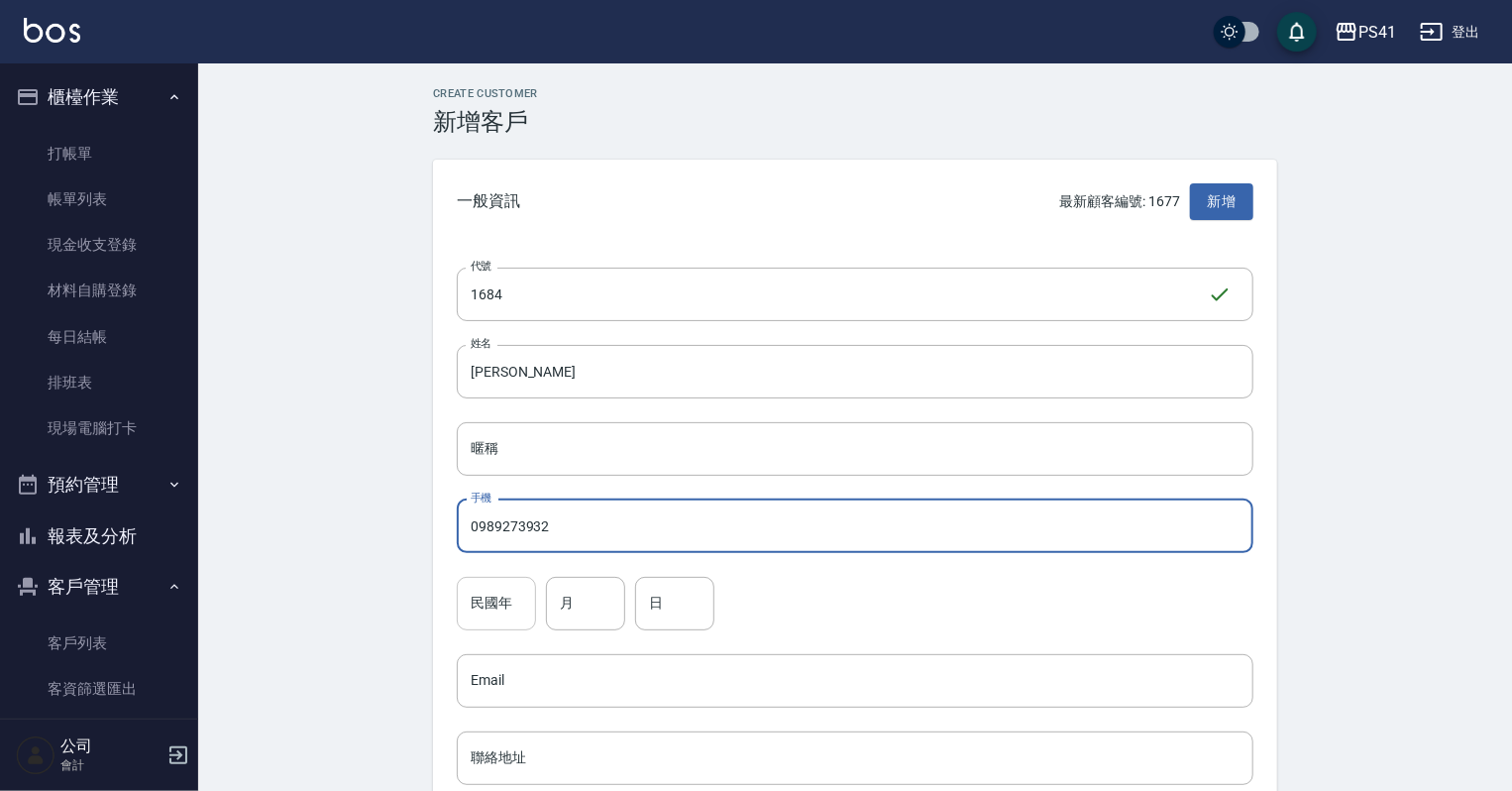
type input "0989273932"
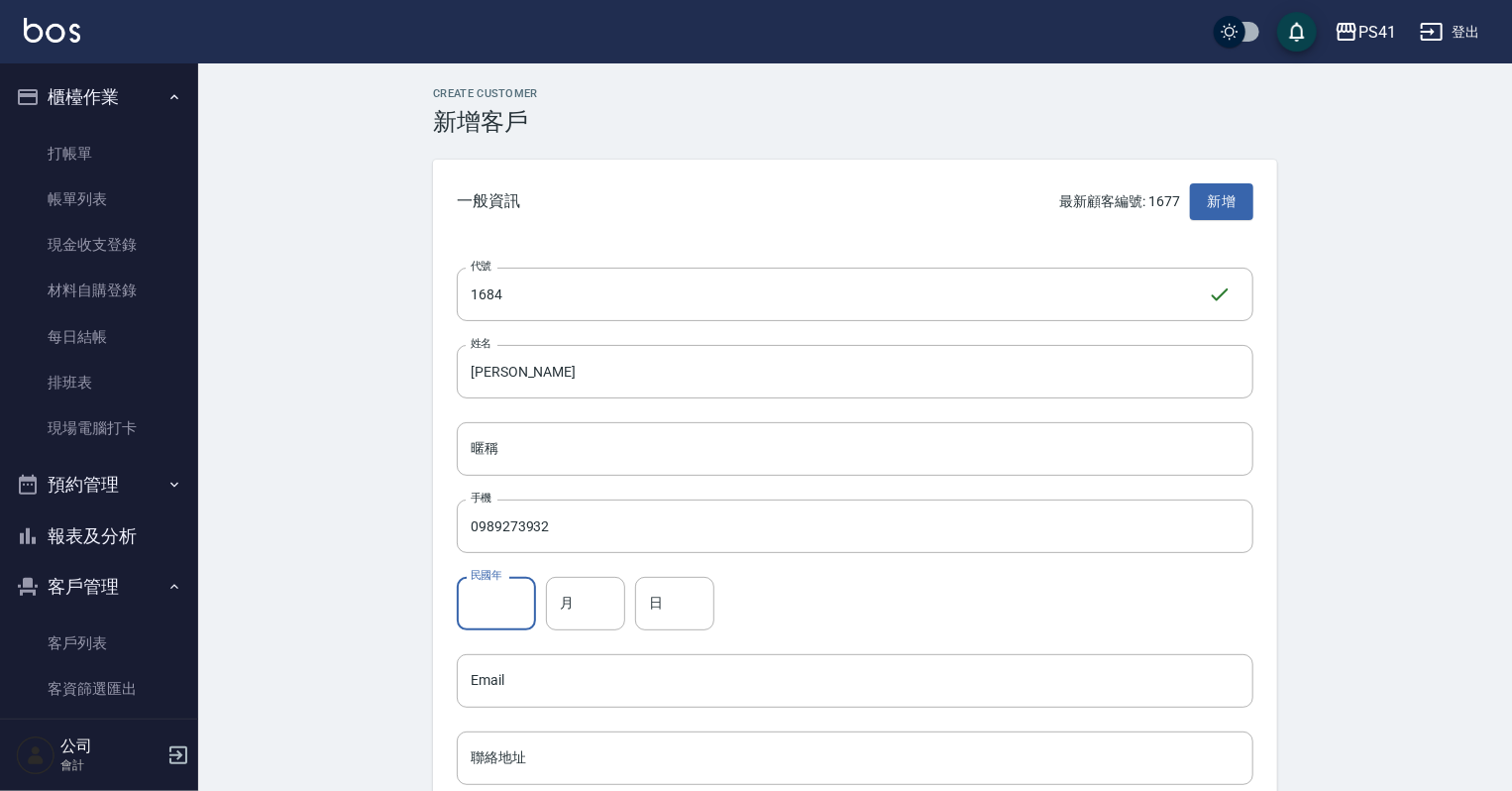
drag, startPoint x: 479, startPoint y: 613, endPoint x: 485, endPoint y: 593, distance: 20.9
click at [479, 613] on input "民國年" at bounding box center [495, 603] width 79 height 54
type input "76"
click at [559, 594] on input "月" at bounding box center [585, 603] width 79 height 54
type input "11"
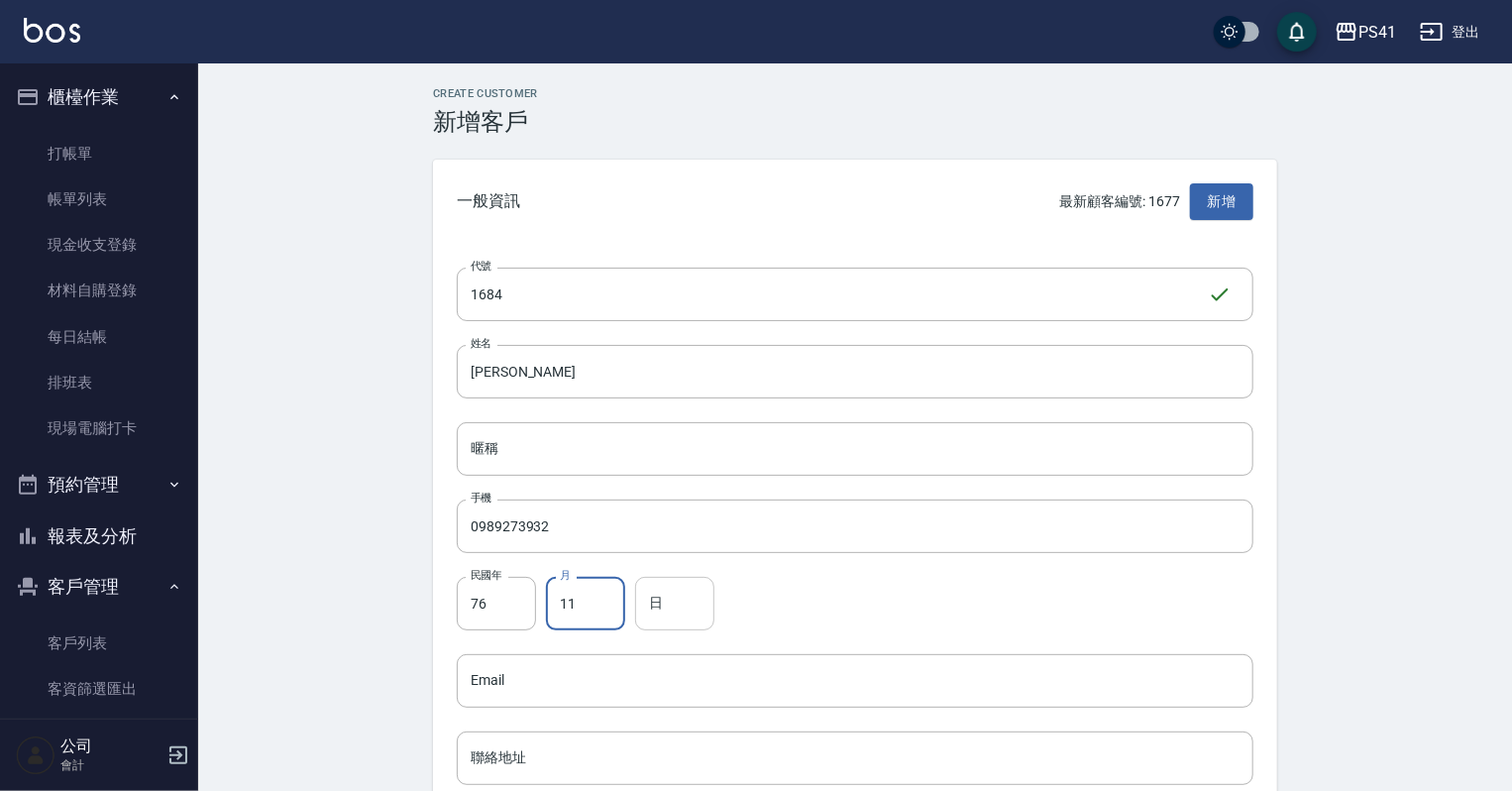
click at [654, 613] on input "日" at bounding box center [674, 603] width 79 height 54
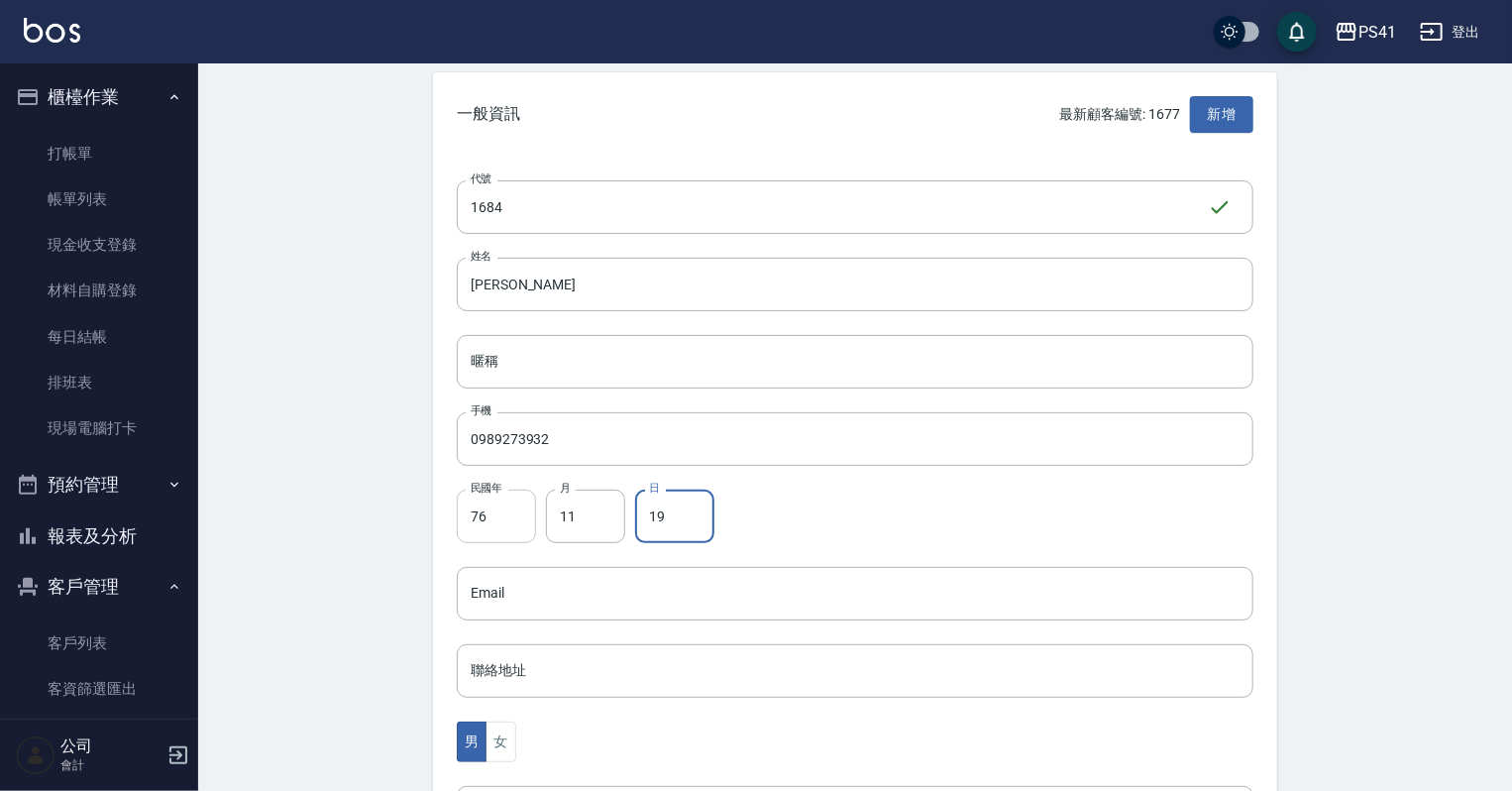
scroll to position [238, 0]
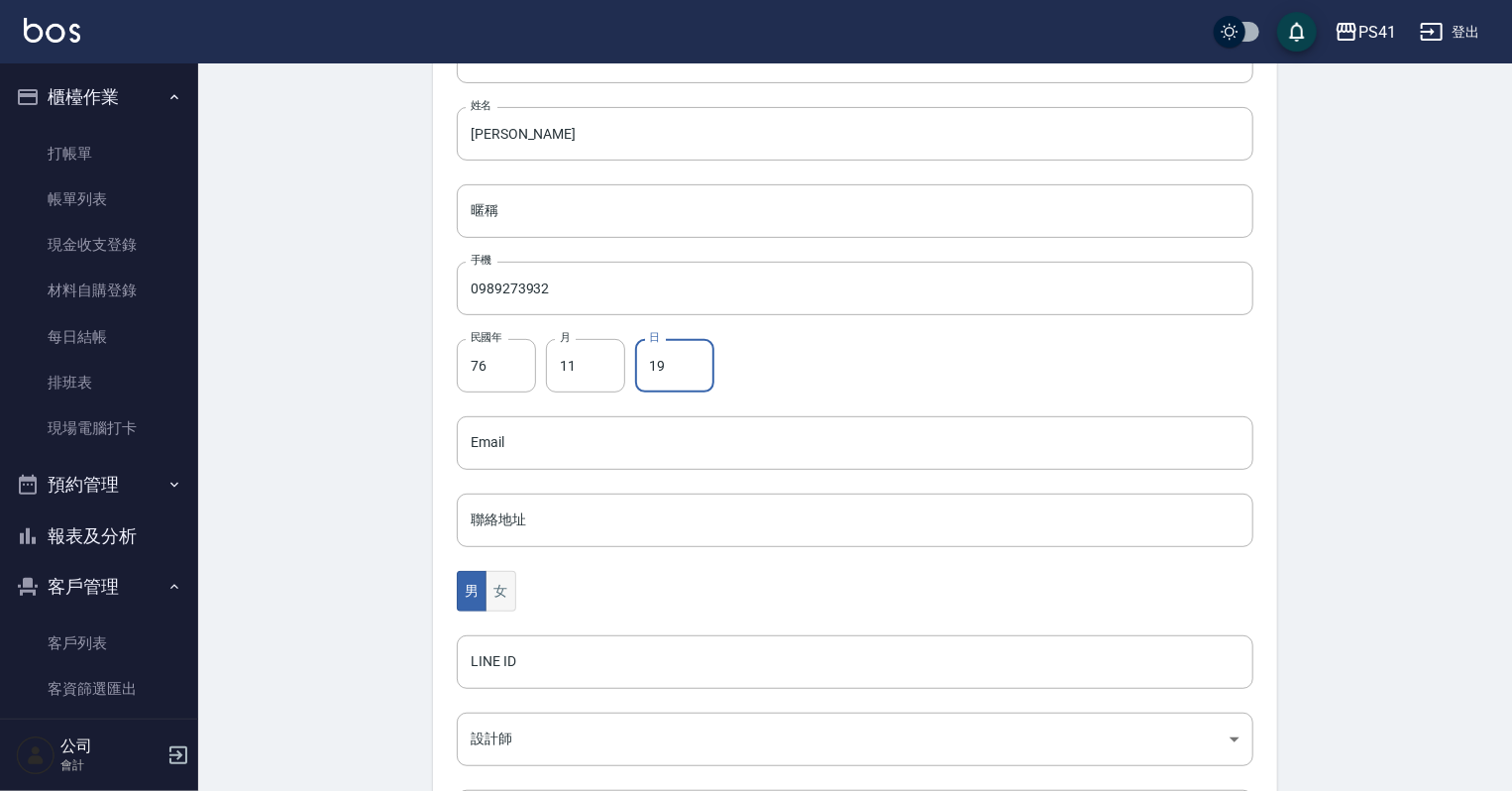
type input "19"
click at [499, 606] on button "女" at bounding box center [500, 590] width 30 height 41
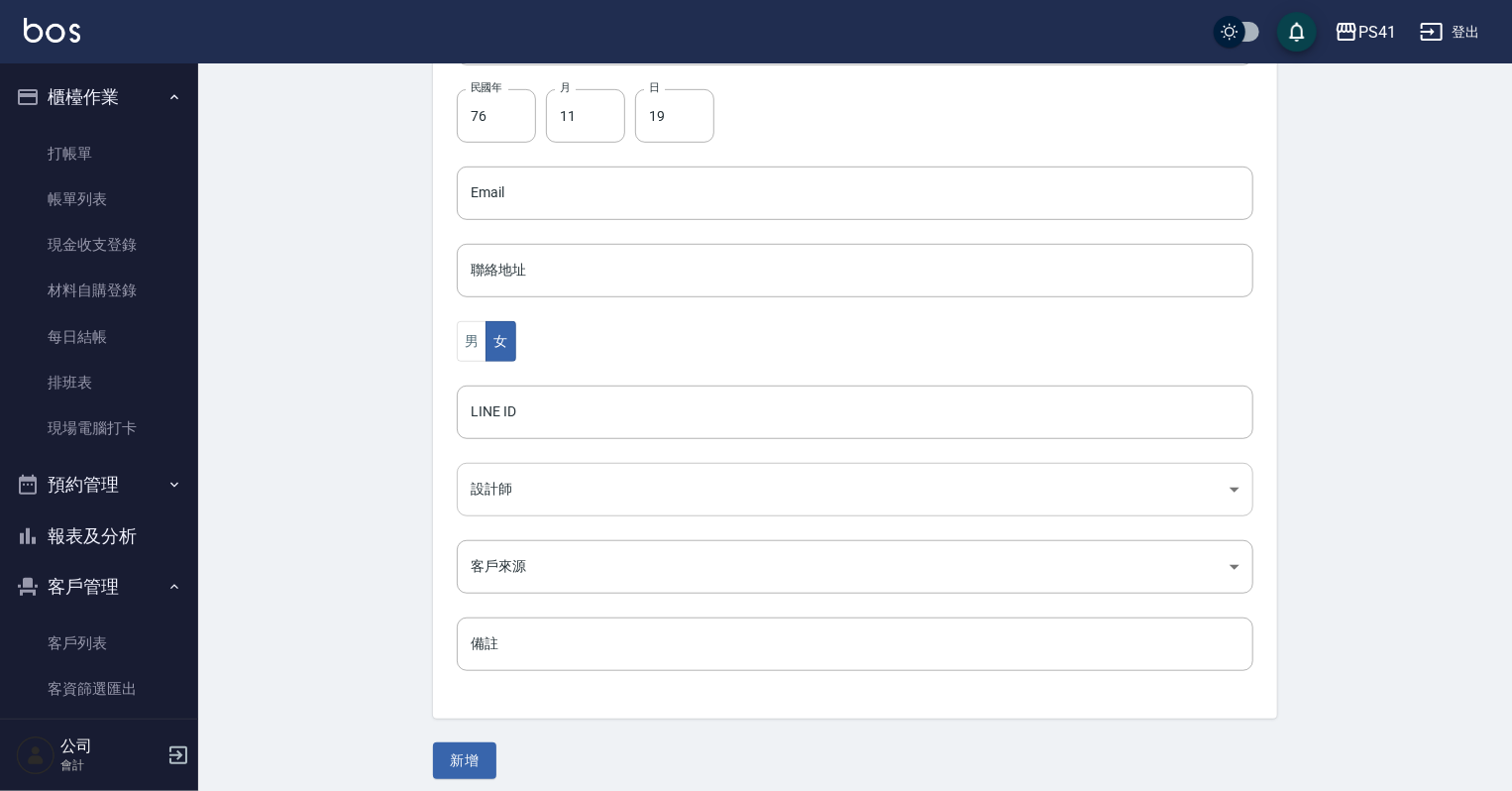
scroll to position [498, 0]
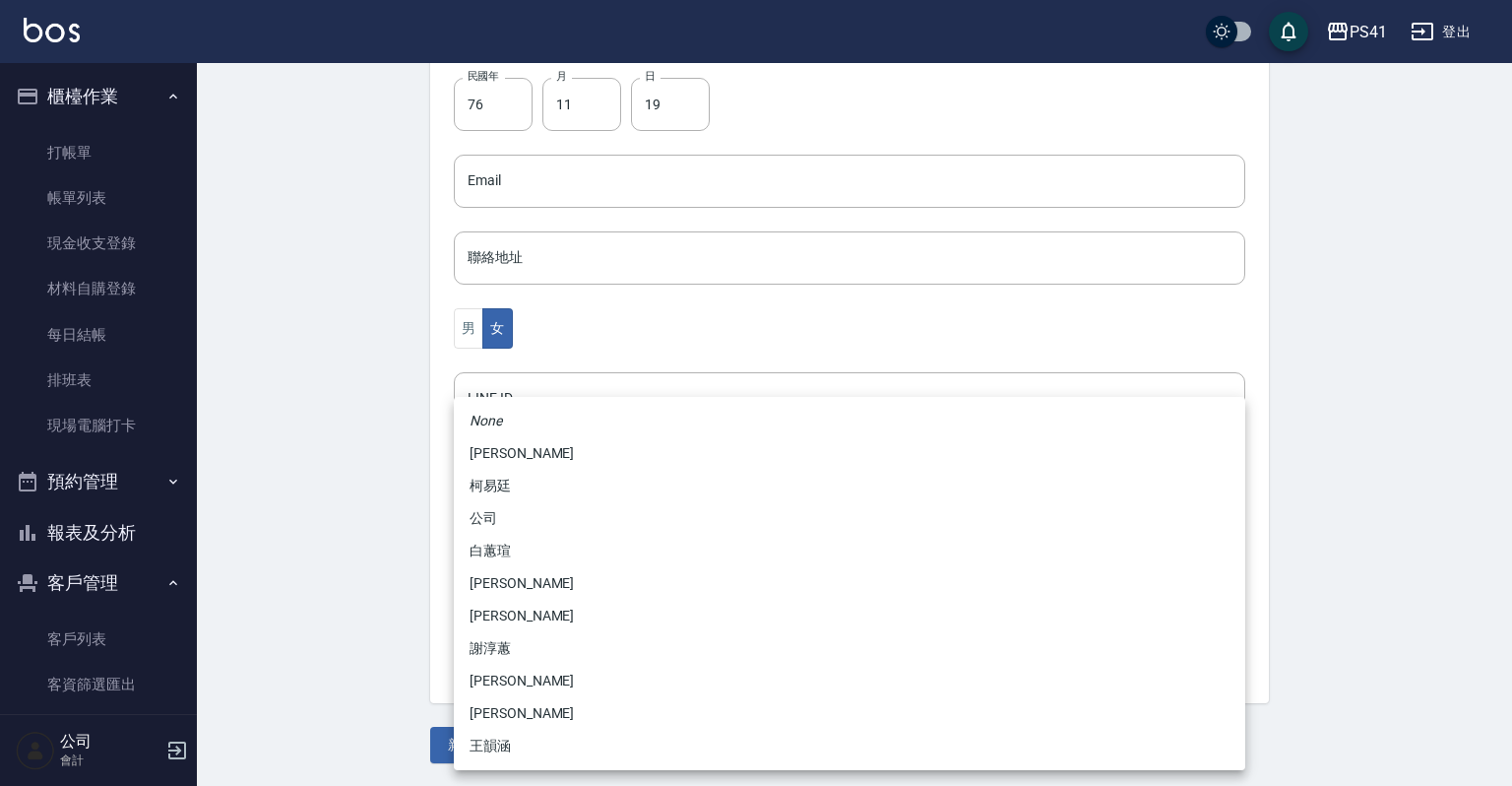
click at [527, 466] on body "PS41 登出 櫃檯作業 打帳單 帳單列表 現金收支登錄 材料自購登錄 每日結帳 排班表 現場電腦打卡 預約管理 預約管理 單日預約紀錄 單週預約紀錄 報表及…" at bounding box center [756, 146] width 1512 height 1282
click at [502, 656] on li "謝淳蕙" at bounding box center [849, 648] width 792 height 33
type input "8c411568-4112-470a-9bf0-dab44adfddc4"
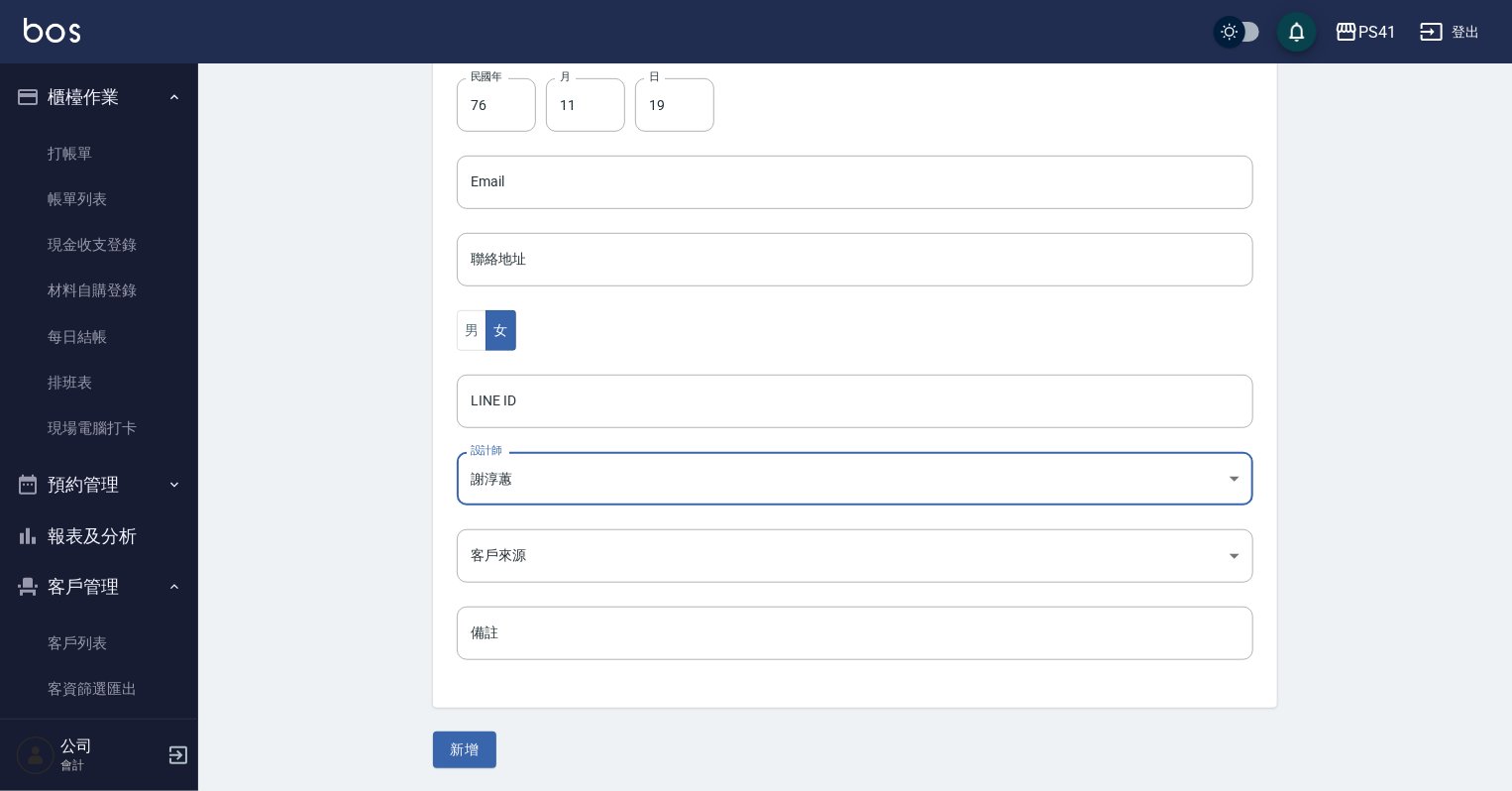
click at [459, 742] on button "新增" at bounding box center [463, 749] width 63 height 37
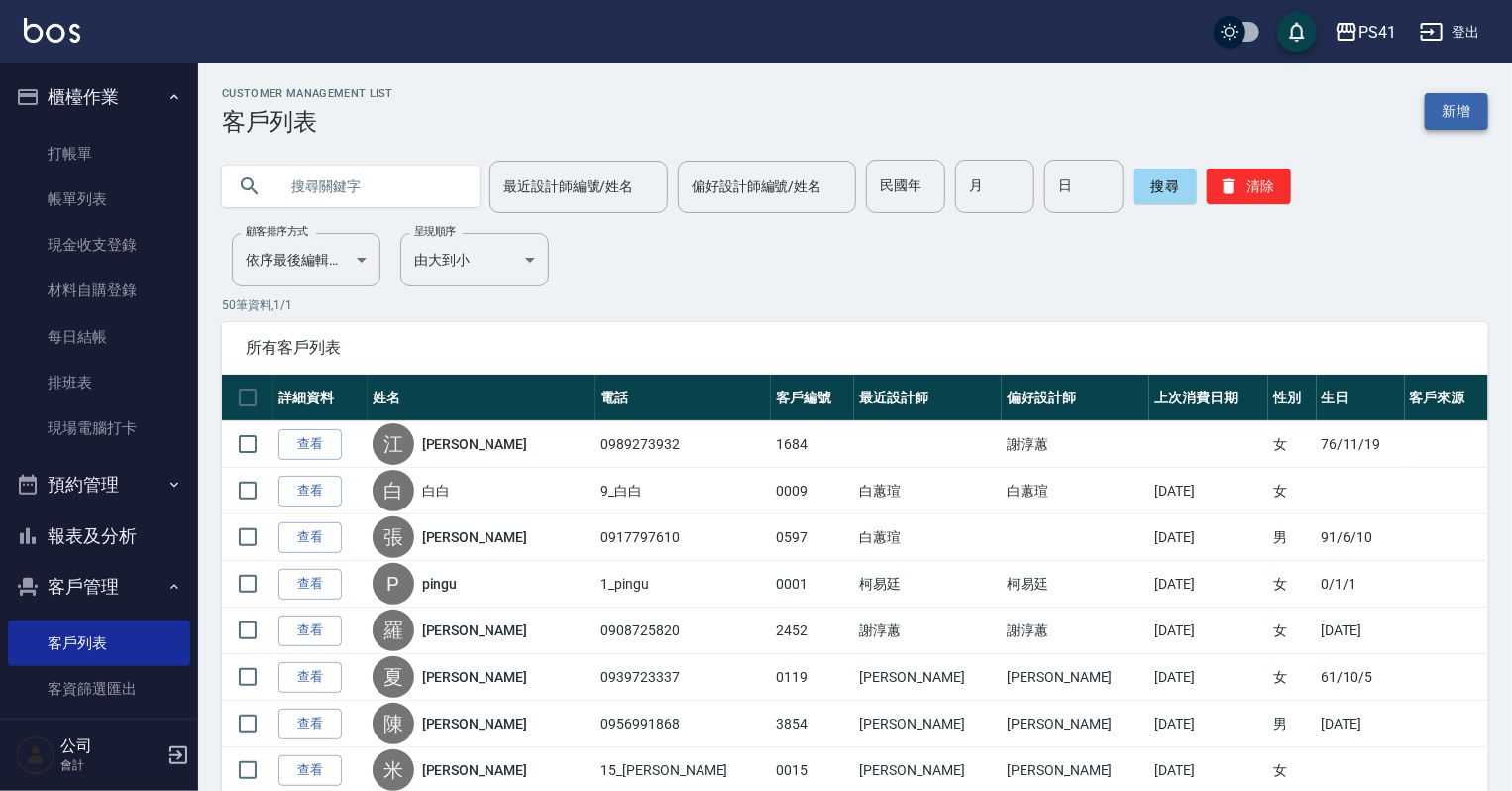
click at [1450, 123] on link "新增" at bounding box center [1455, 111] width 63 height 37
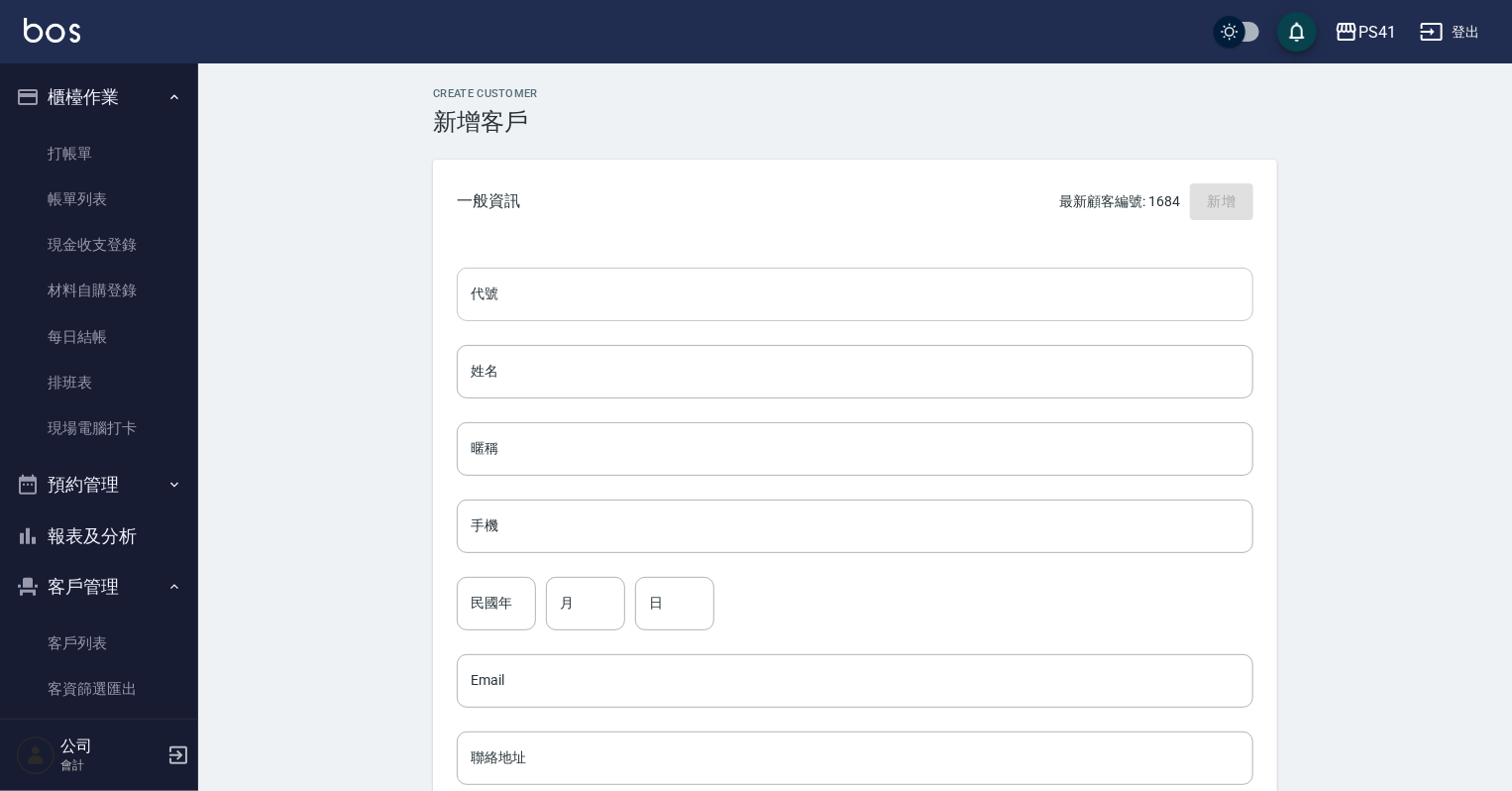
click at [643, 289] on input "代號" at bounding box center [855, 295] width 797 height 54
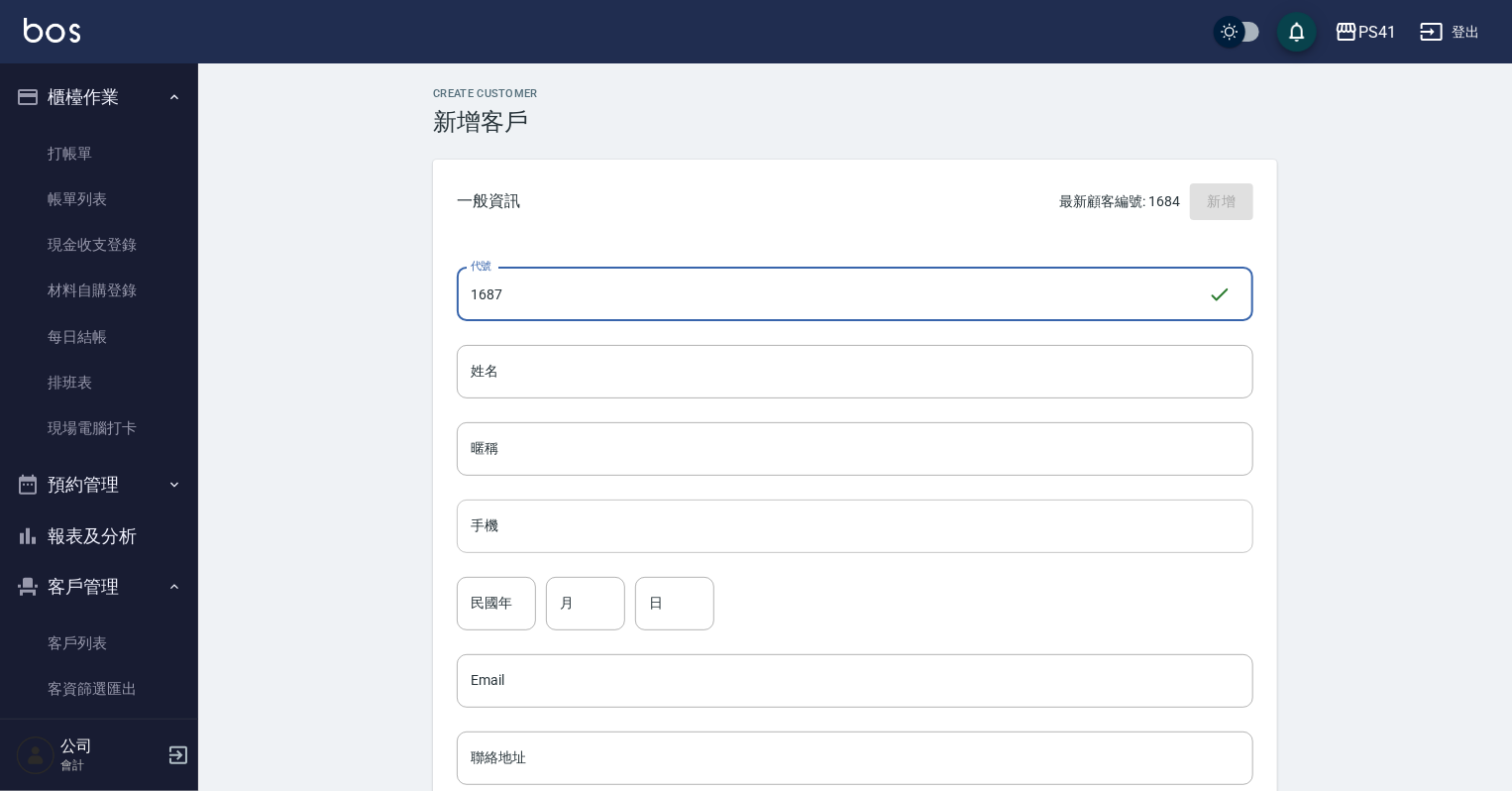
type input "1687"
click at [615, 541] on input "手機" at bounding box center [855, 526] width 797 height 54
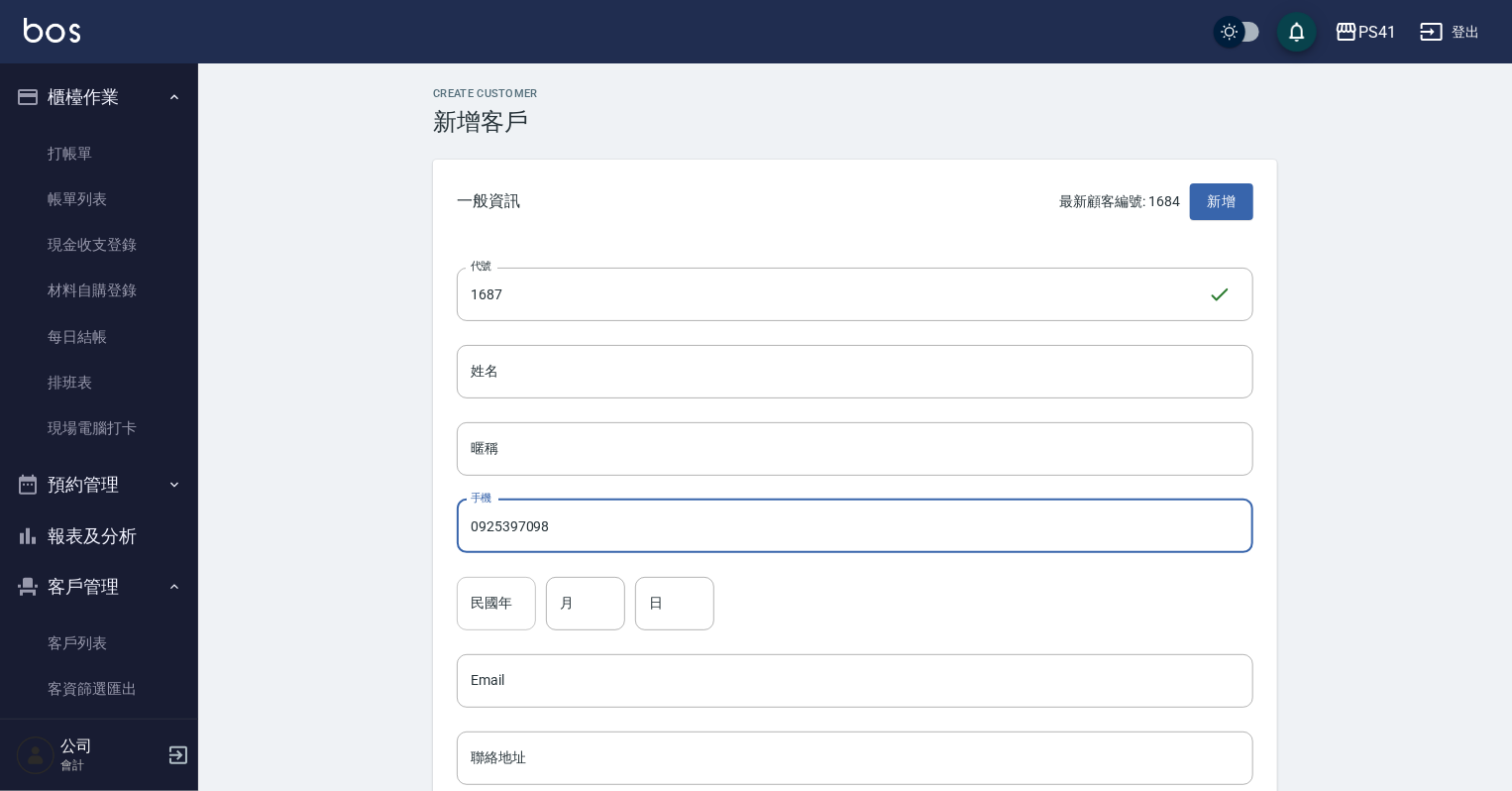
type input "0925397098"
click at [517, 608] on input "民國年" at bounding box center [495, 603] width 79 height 54
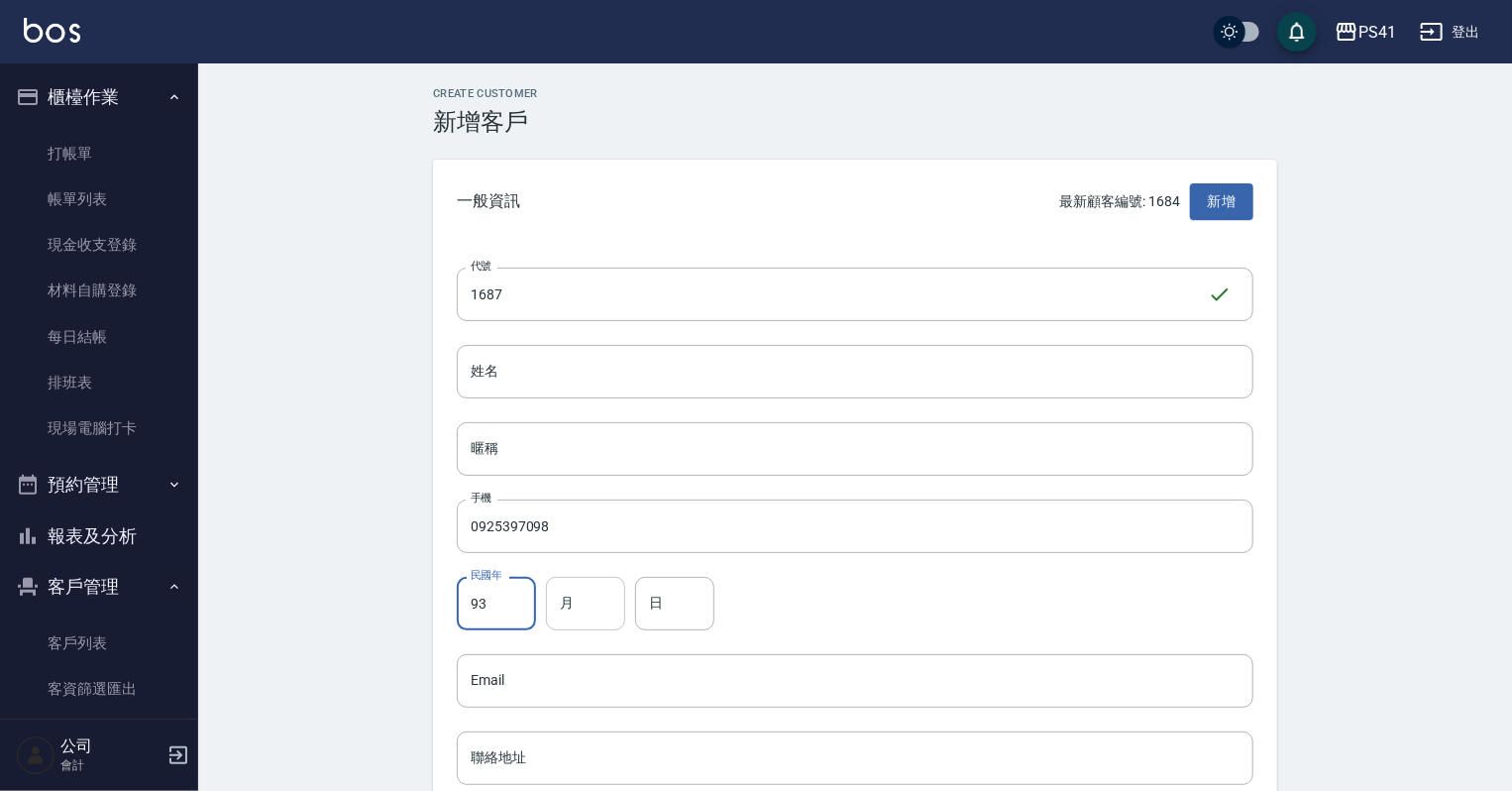
type input "93"
click at [606, 613] on input "月" at bounding box center [585, 603] width 79 height 54
type input "04"
drag, startPoint x: 664, startPoint y: 610, endPoint x: 562, endPoint y: 566, distance: 111.1
click at [662, 610] on input "日" at bounding box center [674, 603] width 79 height 54
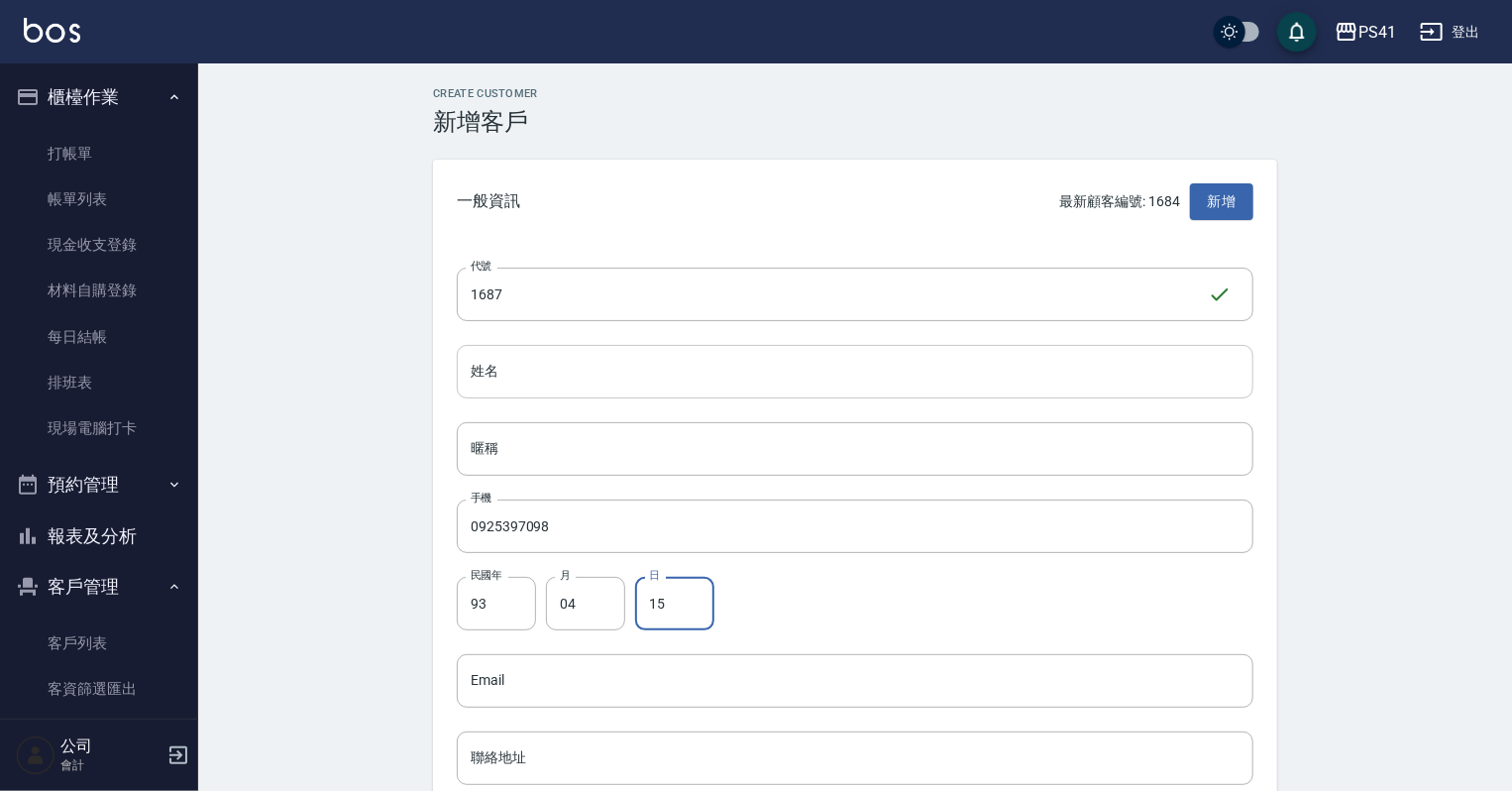
type input "15"
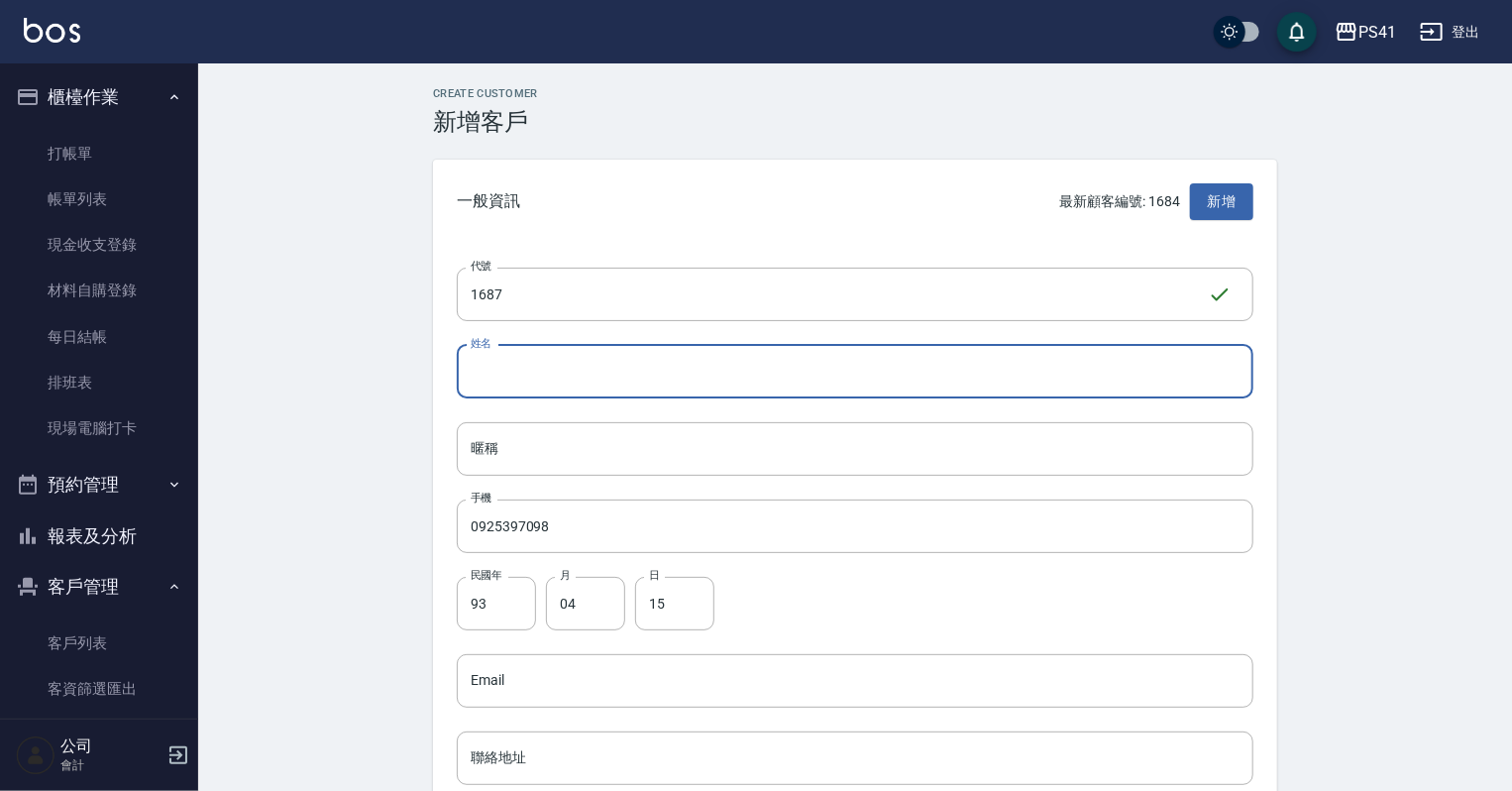
click at [774, 358] on input "姓名" at bounding box center [855, 372] width 797 height 54
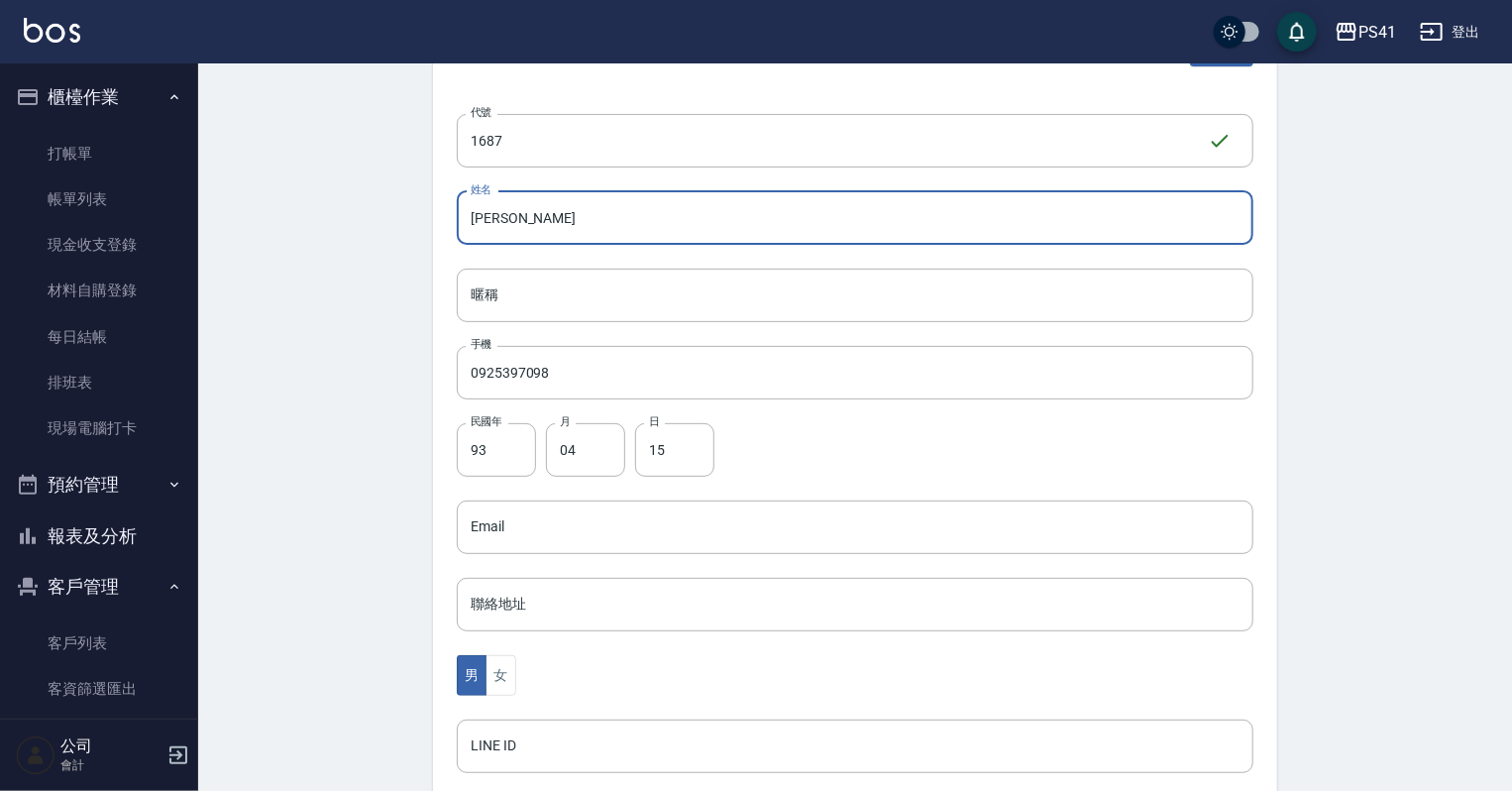
scroll to position [396, 0]
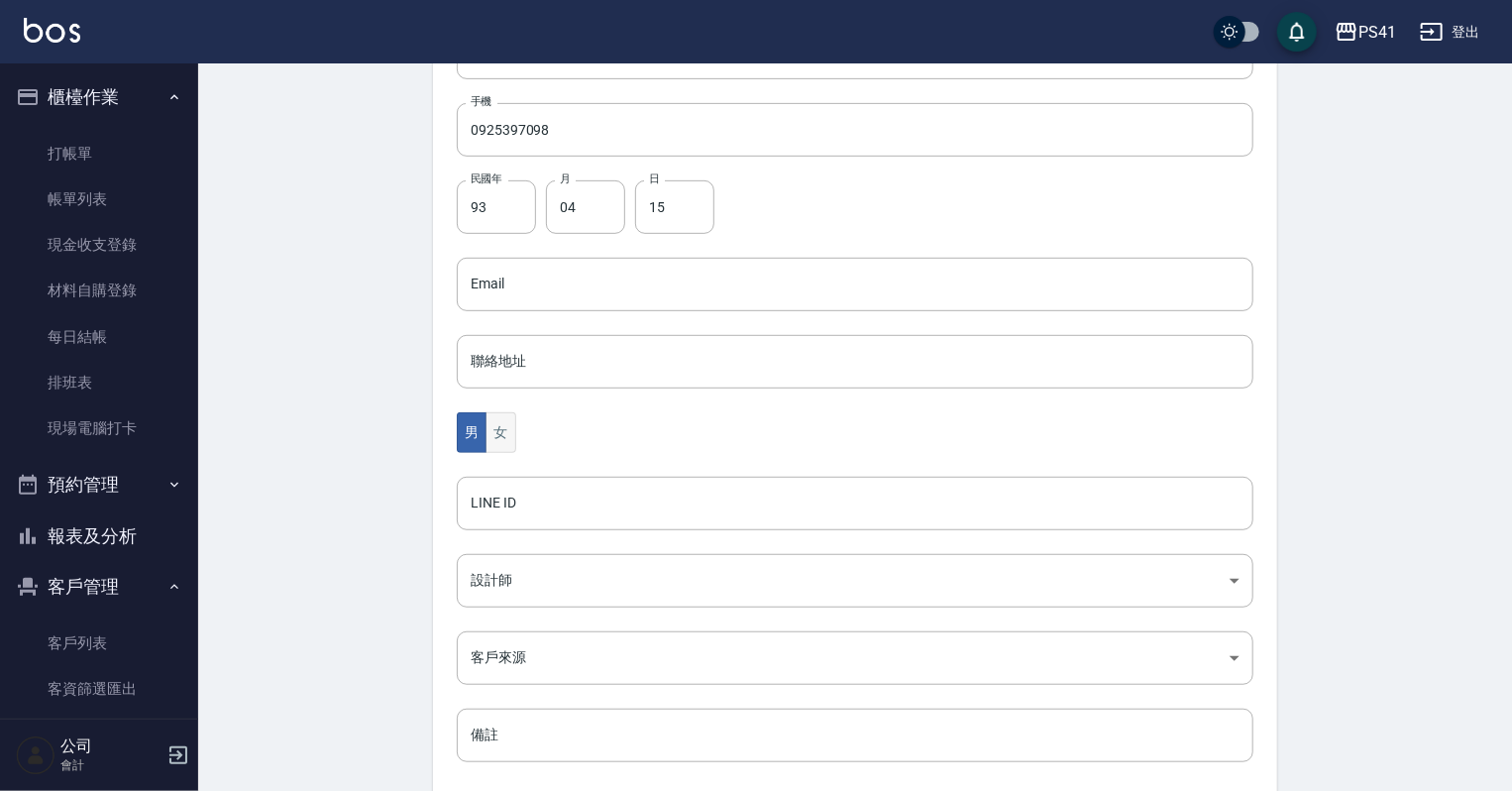
type input "[PERSON_NAME]"
click at [496, 423] on button "女" at bounding box center [500, 432] width 30 height 41
click at [503, 595] on body "PS41 登出 櫃檯作業 打帳單 帳單列表 現金收支登錄 材料自購登錄 每日結帳 排班表 現場電腦打卡 預約管理 預約管理 單日預約紀錄 單週預約紀錄 報表及…" at bounding box center [756, 249] width 1512 height 1290
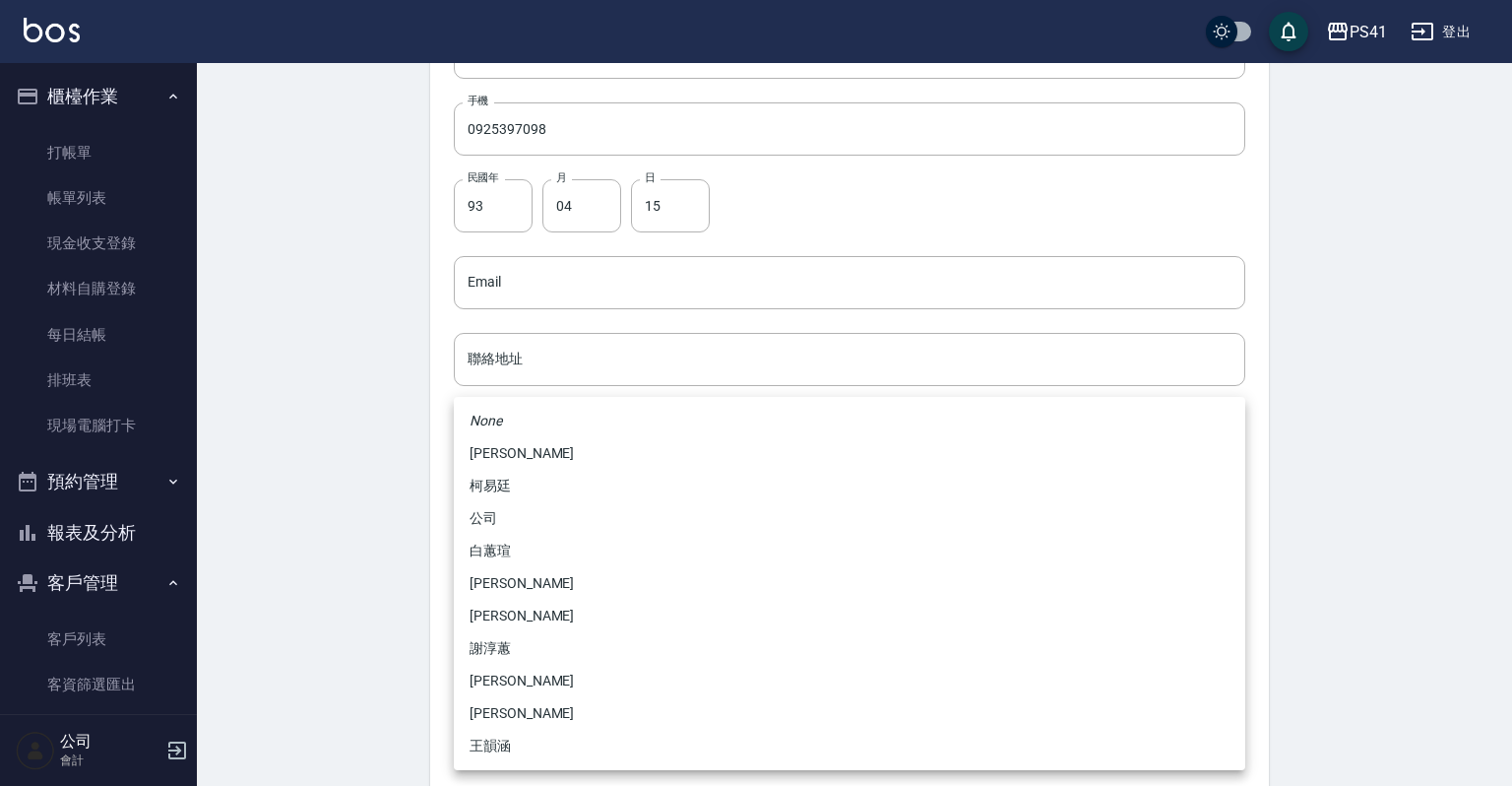
click at [561, 488] on li "柯易廷" at bounding box center [849, 485] width 792 height 33
type input "a4b5a48f-48c4-4a60-a2f1-ef8685389a6a"
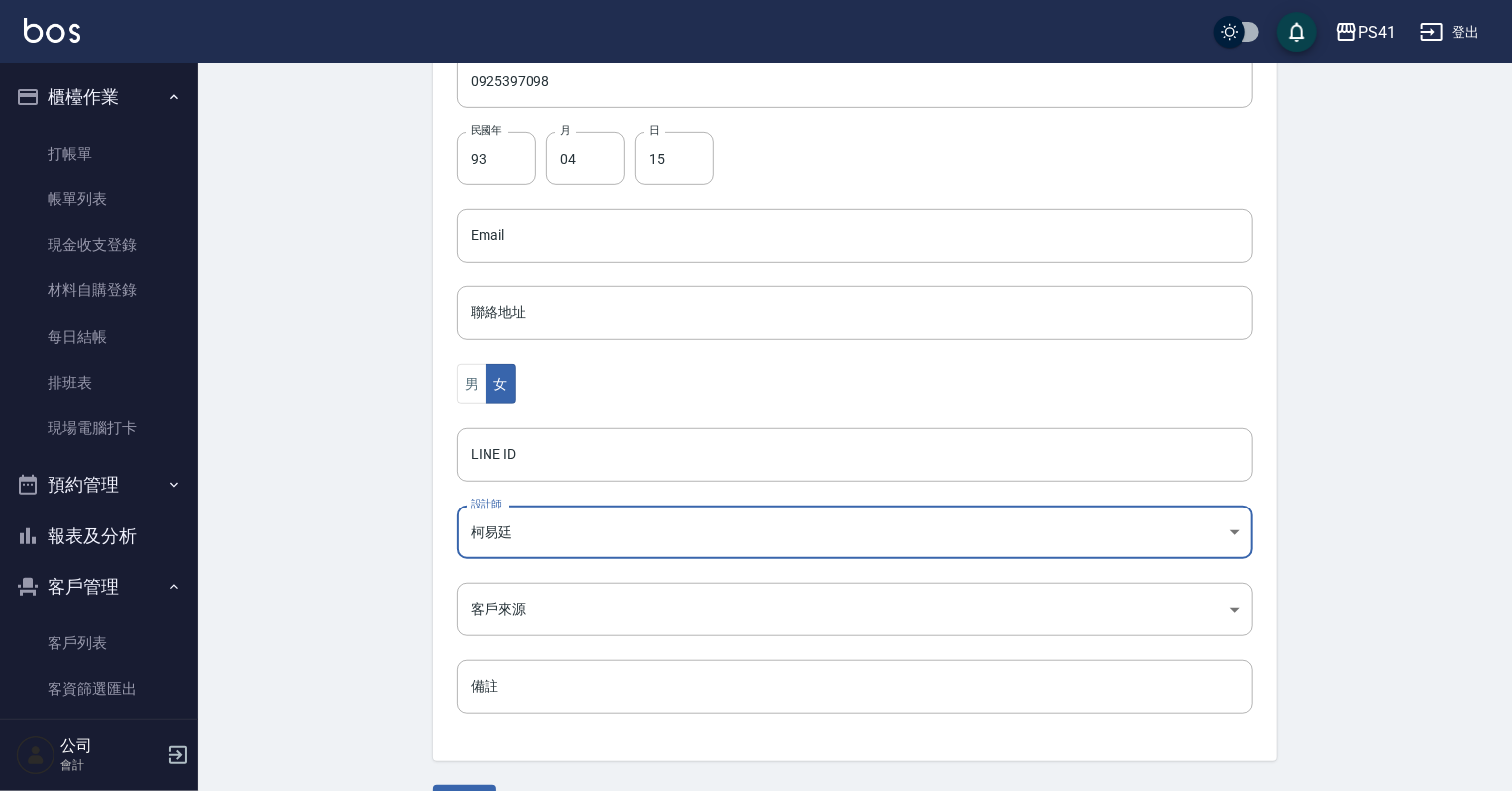
scroll to position [498, 0]
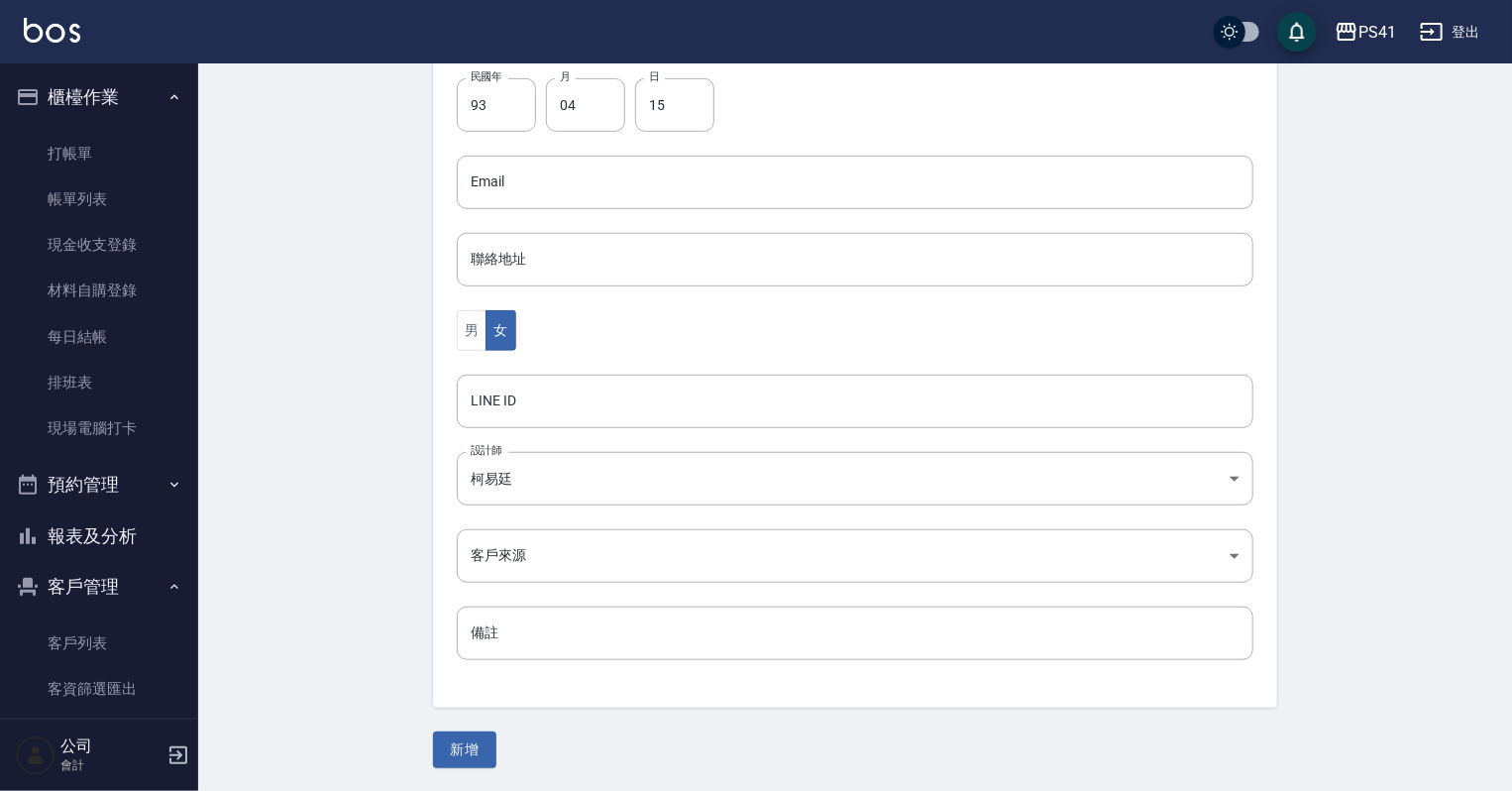
click at [481, 758] on div "Create Customer 新增客戶 一般資訊 最新顧客編號: 1684 新增 代號 1687 ​ 代號 姓名 侯欣岑 姓名 暱稱 暱稱 手機 09253…" at bounding box center [854, 179] width 1313 height 1226
click at [481, 752] on button "新增" at bounding box center [463, 749] width 63 height 37
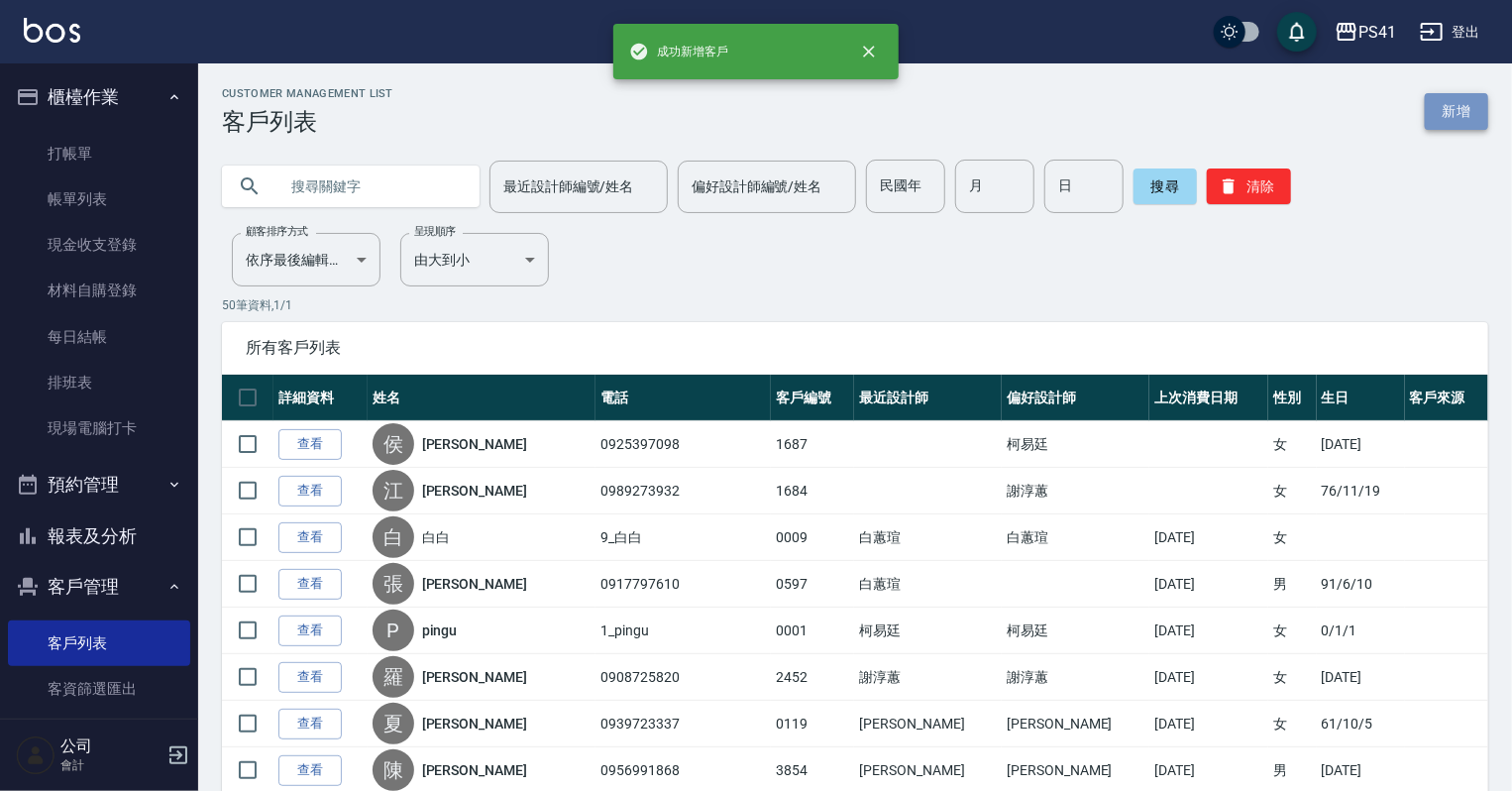
click at [1474, 123] on link "新增" at bounding box center [1455, 111] width 63 height 37
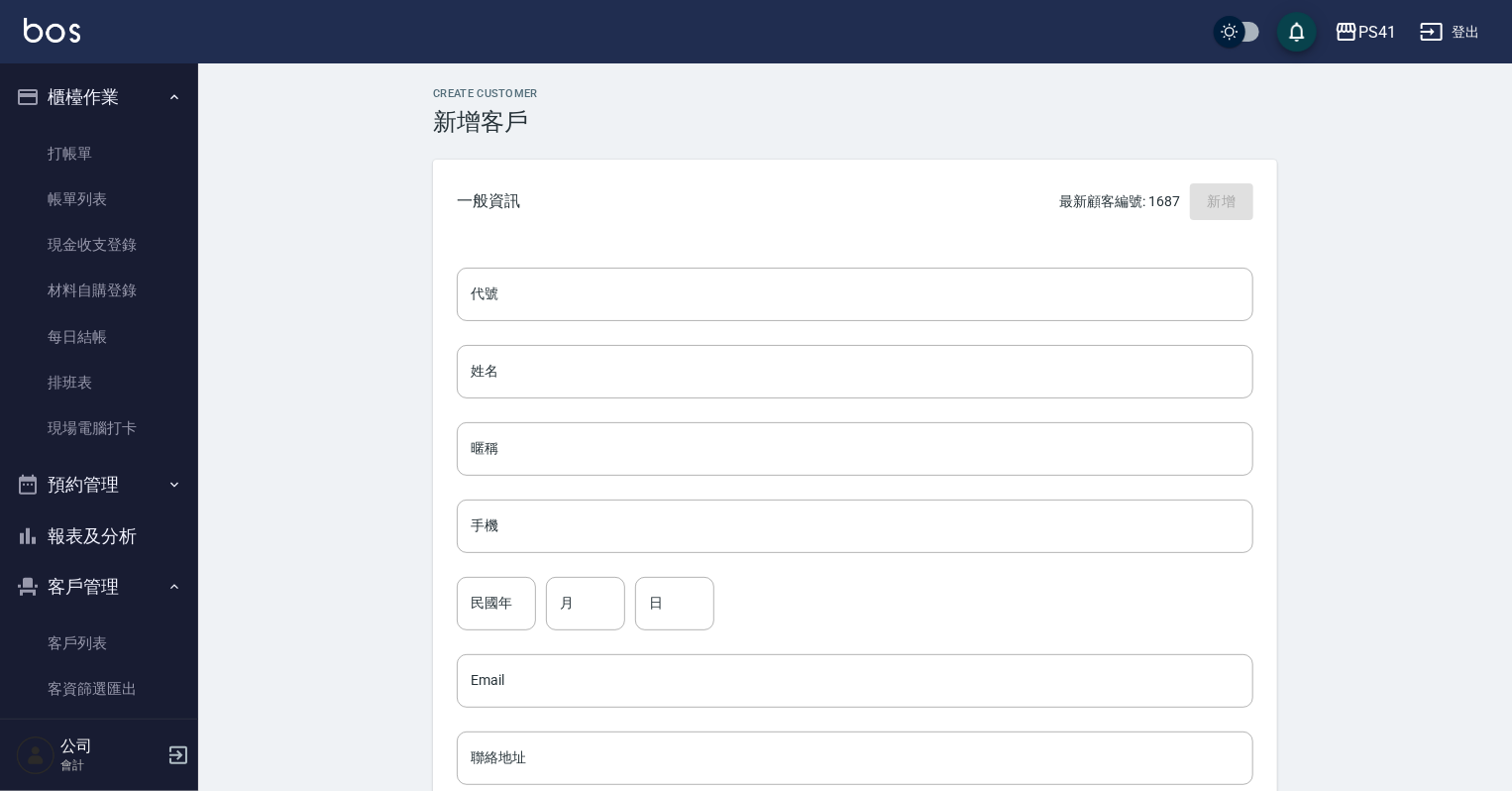
click at [756, 295] on input "代號" at bounding box center [855, 295] width 797 height 54
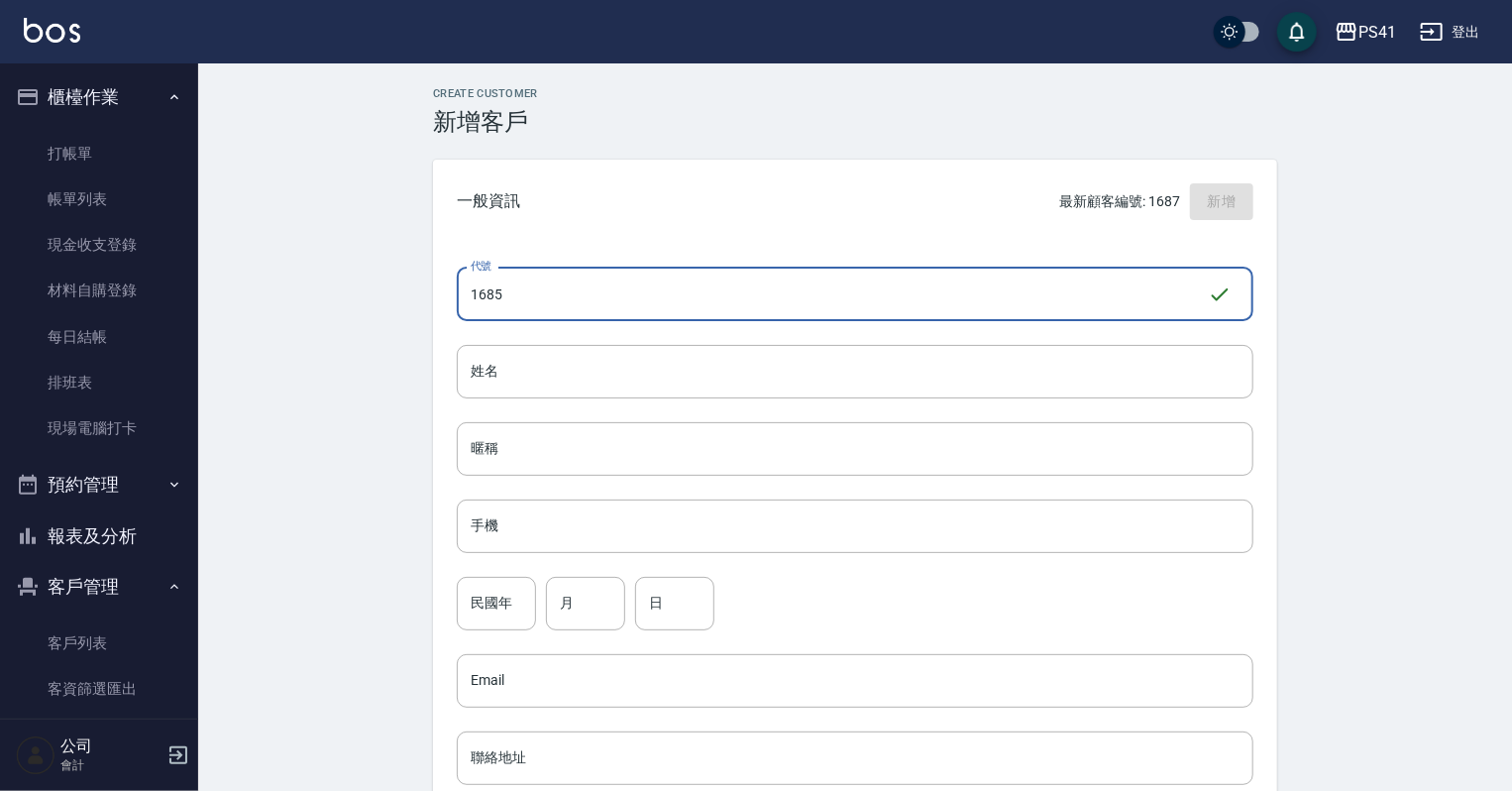
type input "1685"
click at [788, 570] on div "代號 1685 ​ 代號 姓名 姓名 暱稱 暱稱 手機 手機 民國年 民國年 月 月 日 日 Email Email 聯絡地址 聯絡地址 男 女 LINE I…" at bounding box center [854, 725] width 844 height 963
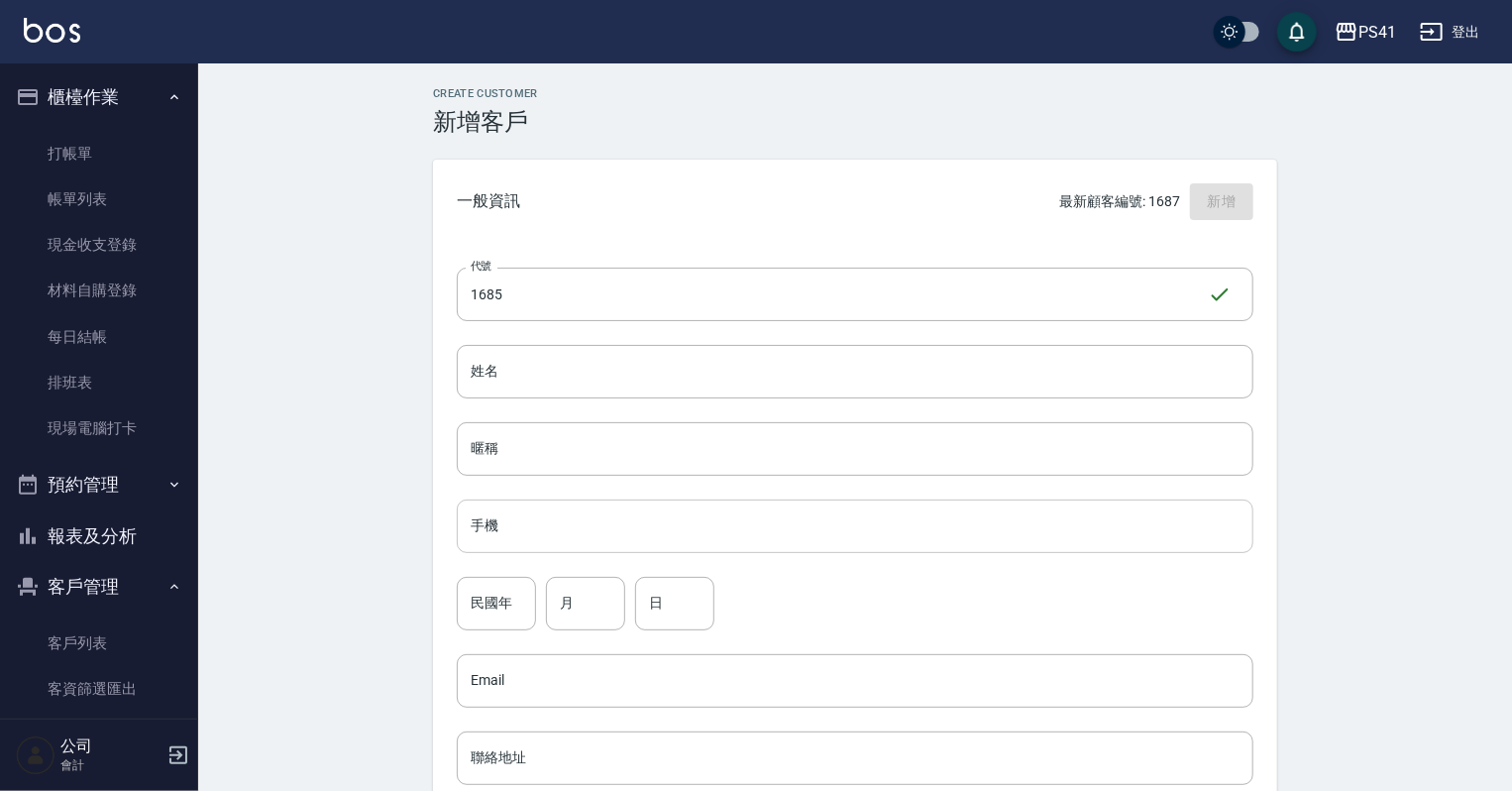
click at [799, 533] on input "手機" at bounding box center [855, 526] width 797 height 54
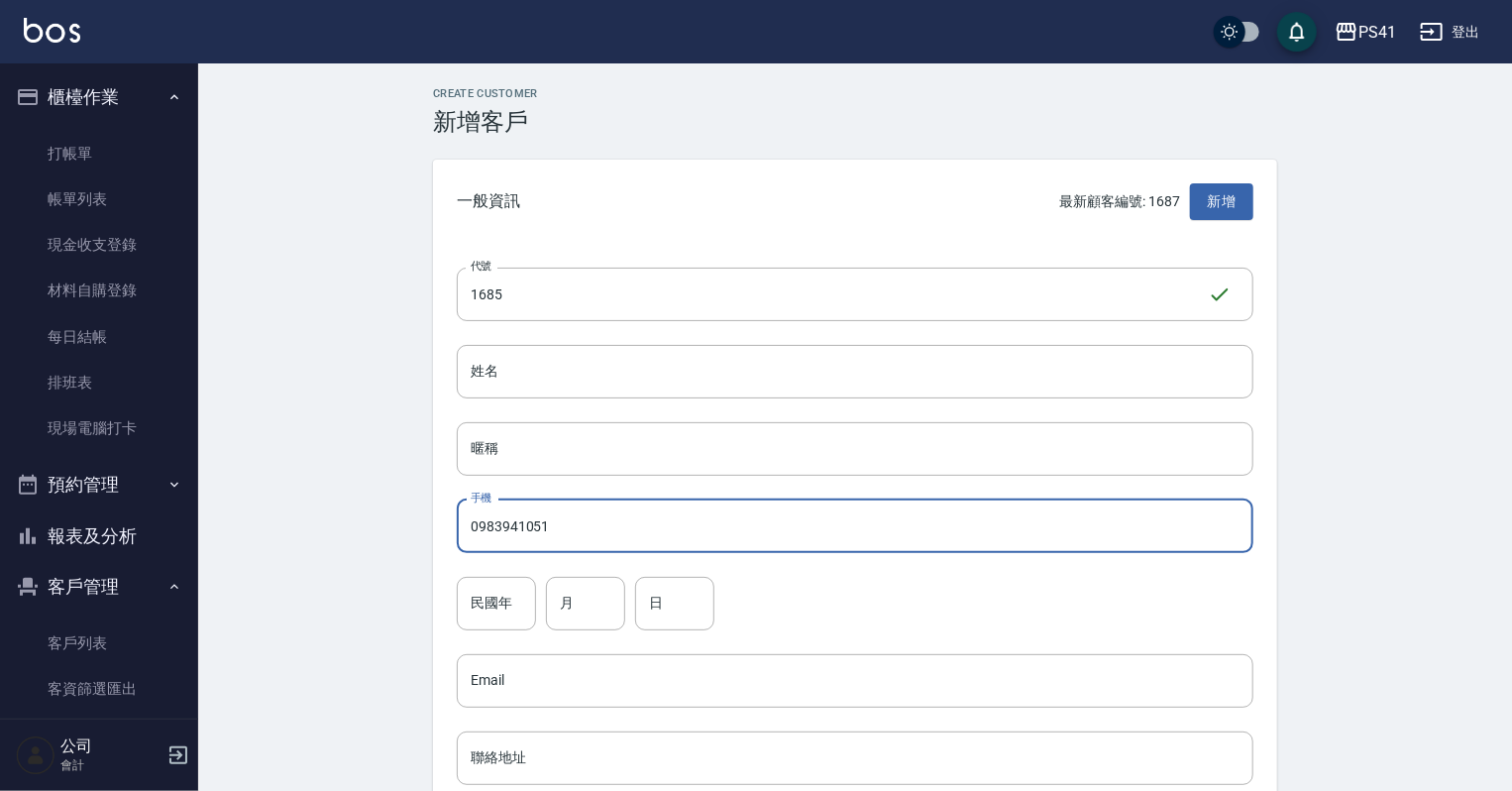
type input "0983941051"
drag, startPoint x: 576, startPoint y: 412, endPoint x: 577, endPoint y: 384, distance: 28.0
click at [577, 401] on div "代號 1685 ​ 代號 姓名 姓名 暱稱 暱稱 手機 0983941051 手機 民國年 民國年 月 月 日 日 Email Email 聯絡地址 聯絡地址…" at bounding box center [854, 725] width 844 height 963
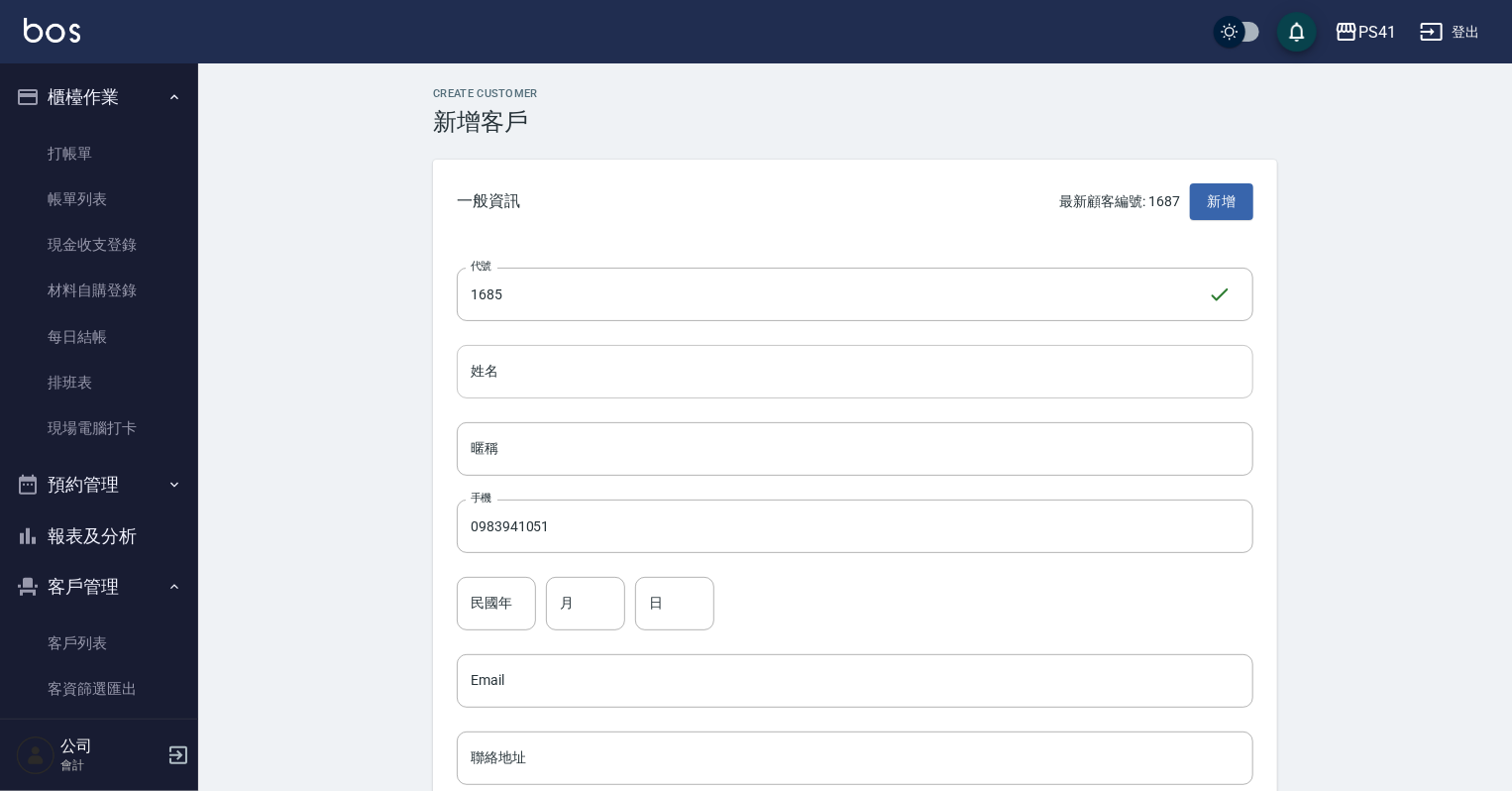
click at [578, 382] on input "姓名" at bounding box center [855, 372] width 797 height 54
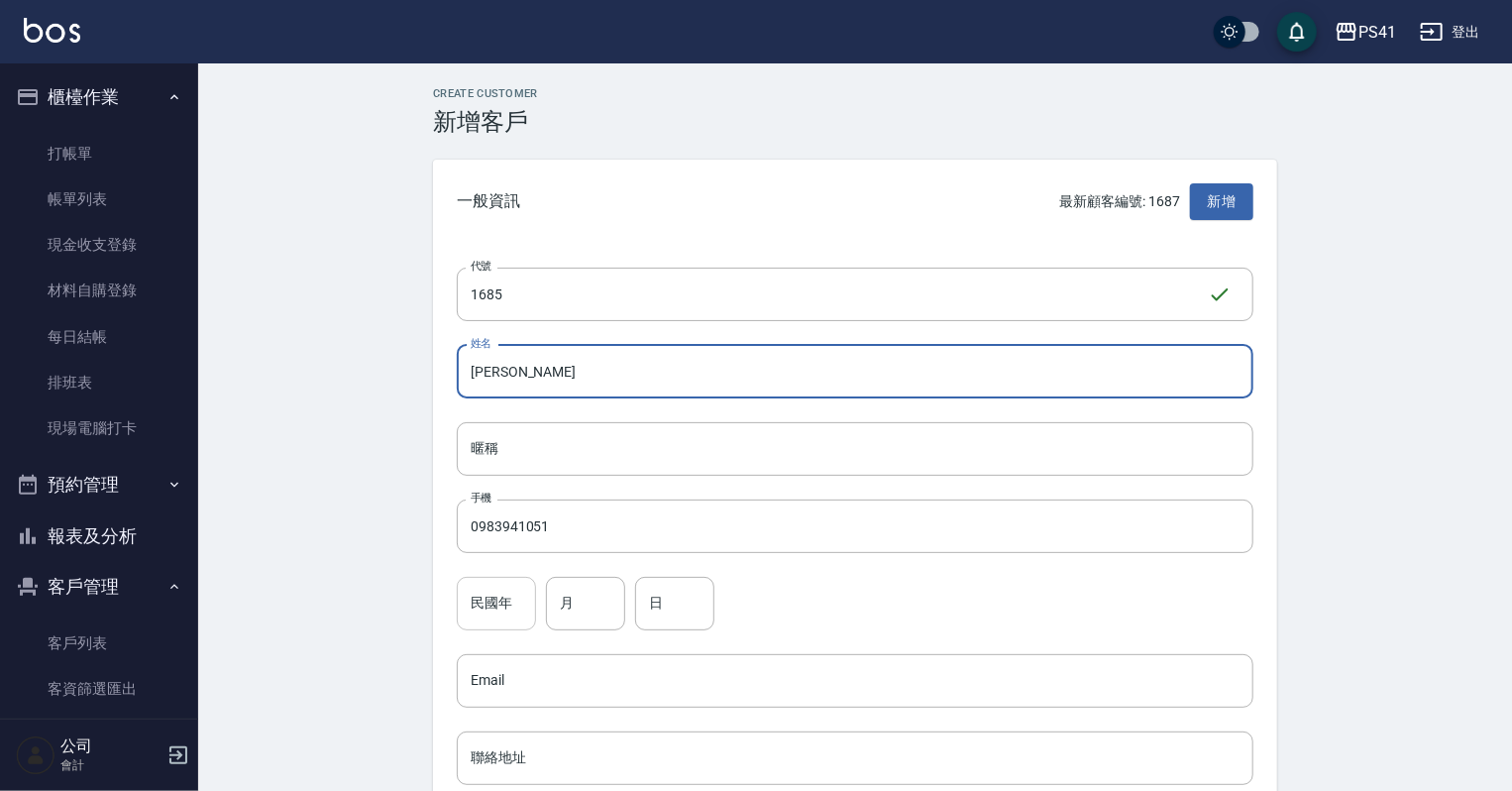
type input "[PERSON_NAME]"
click at [535, 606] on input "民國年" at bounding box center [495, 603] width 79 height 54
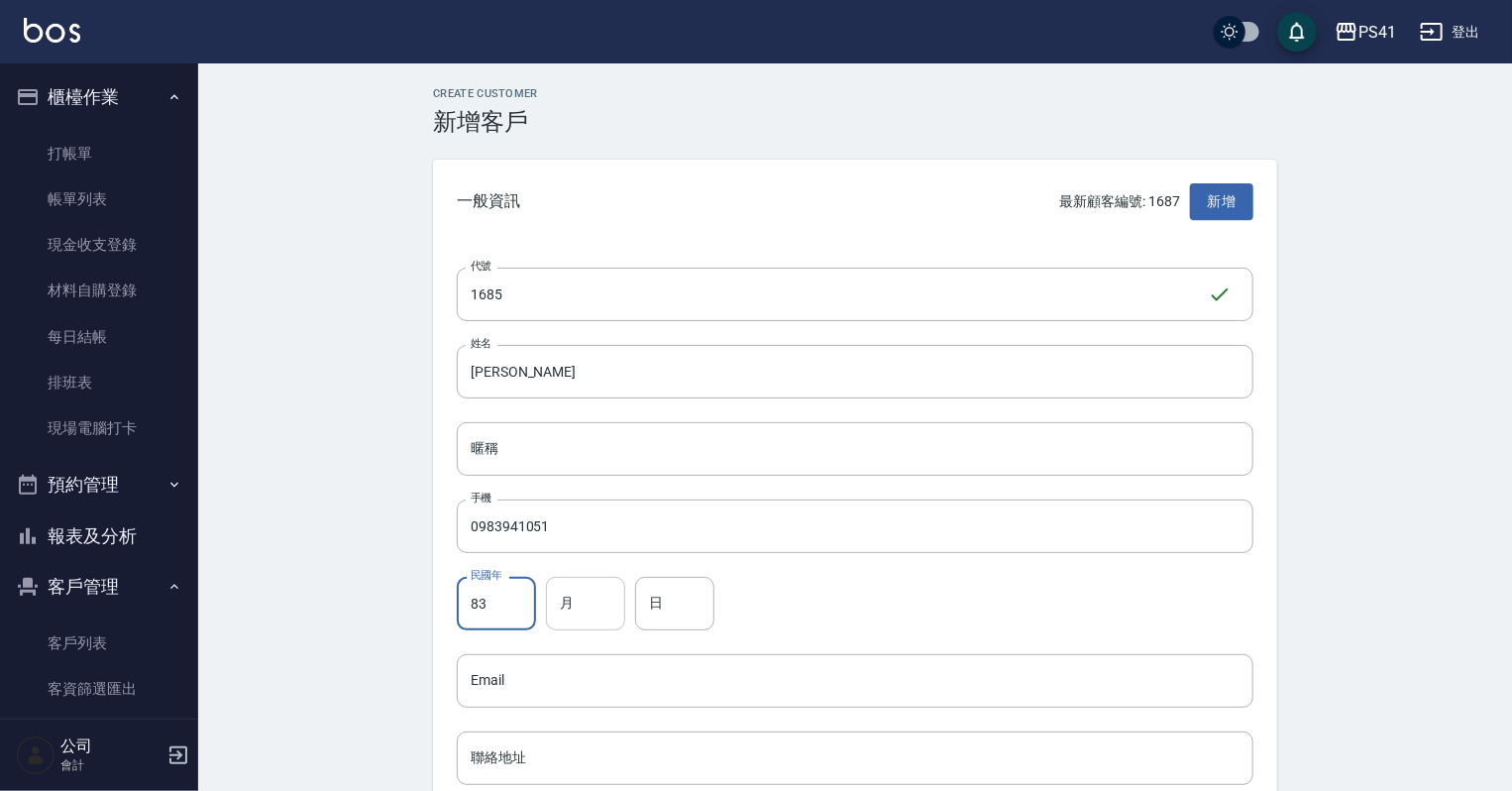
type input "83"
click at [609, 594] on input "月" at bounding box center [585, 603] width 79 height 54
type input "10"
click at [658, 607] on input "日" at bounding box center [674, 603] width 79 height 54
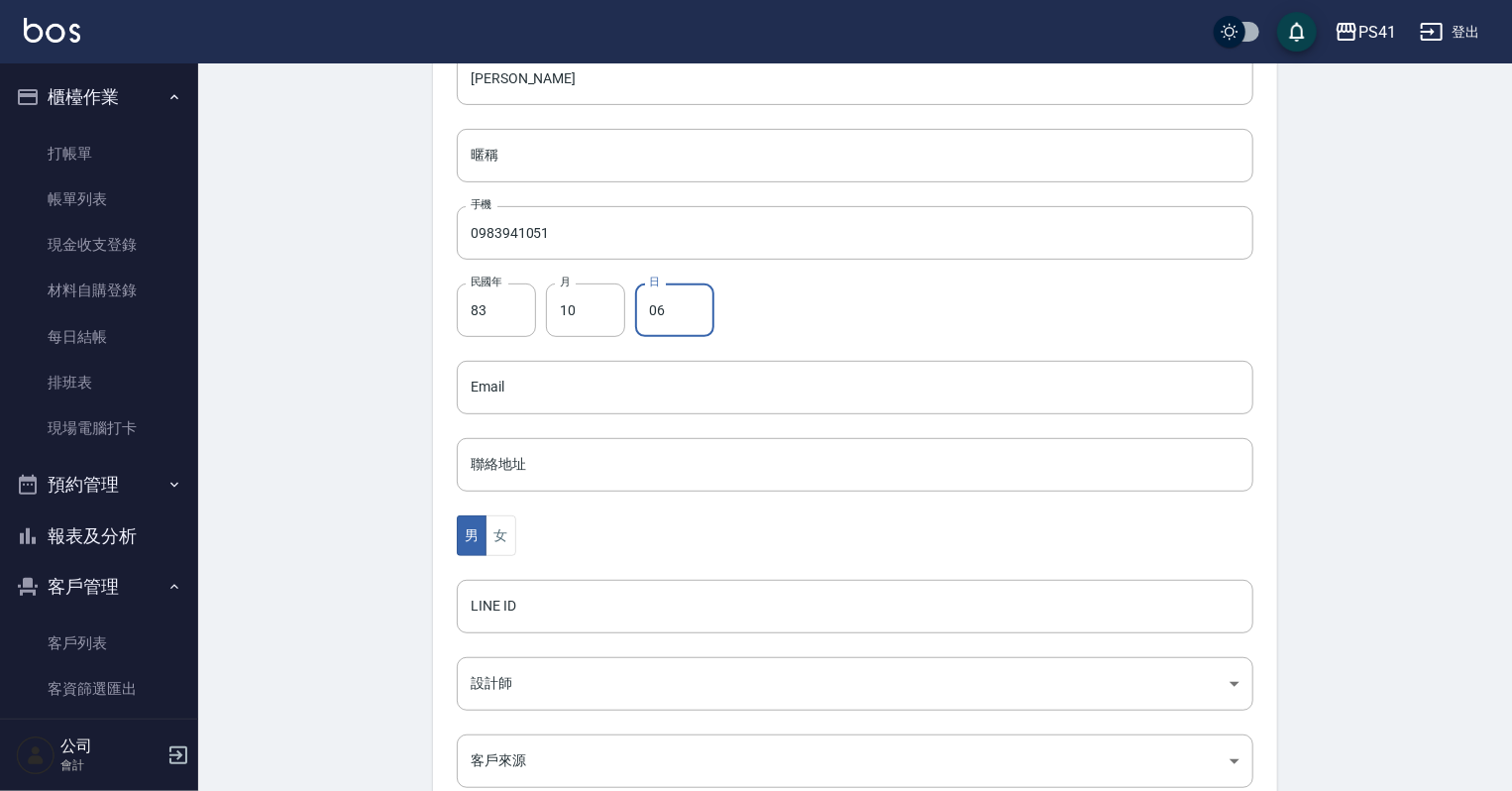
scroll to position [317, 0]
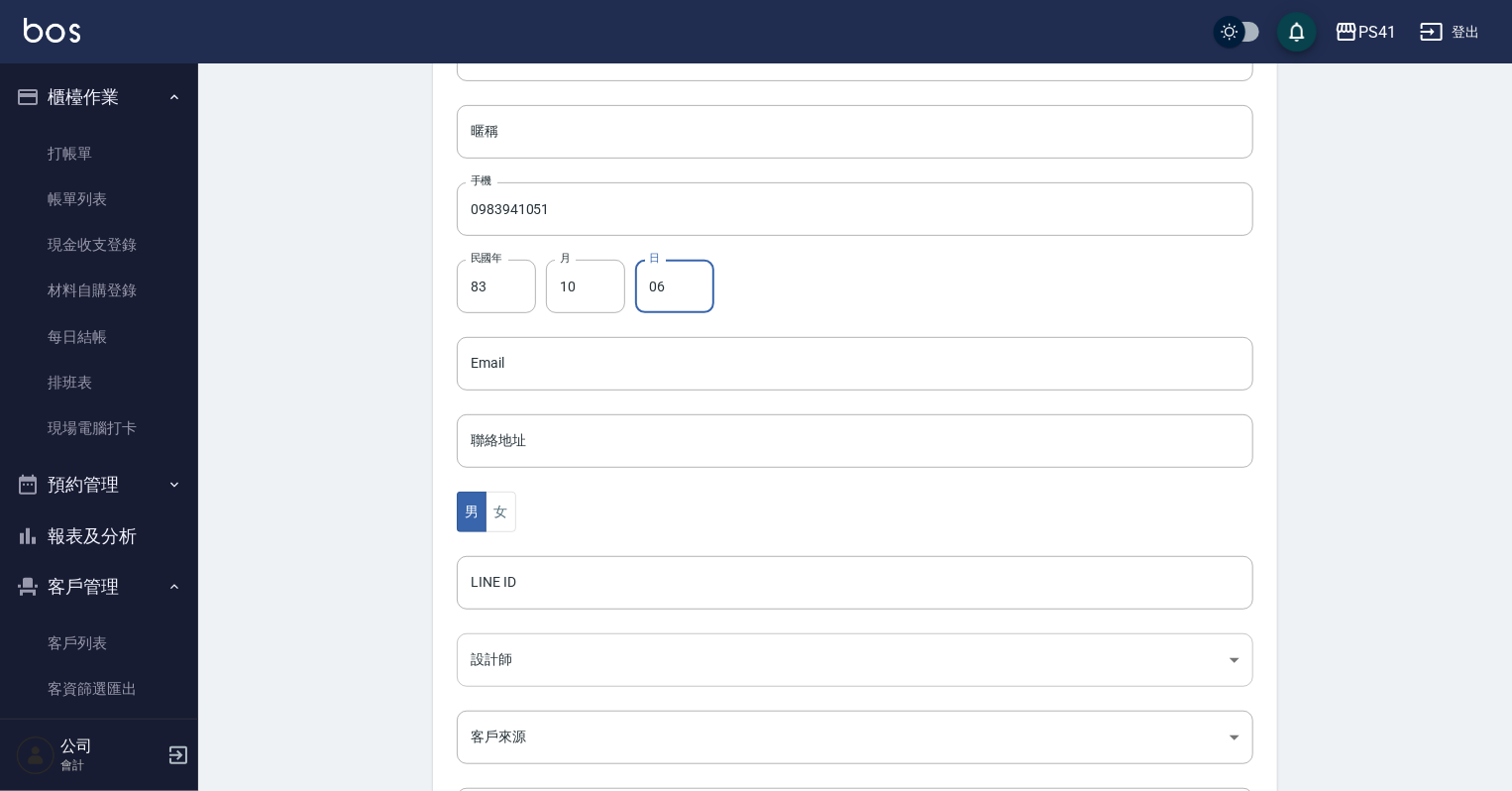
type input "06"
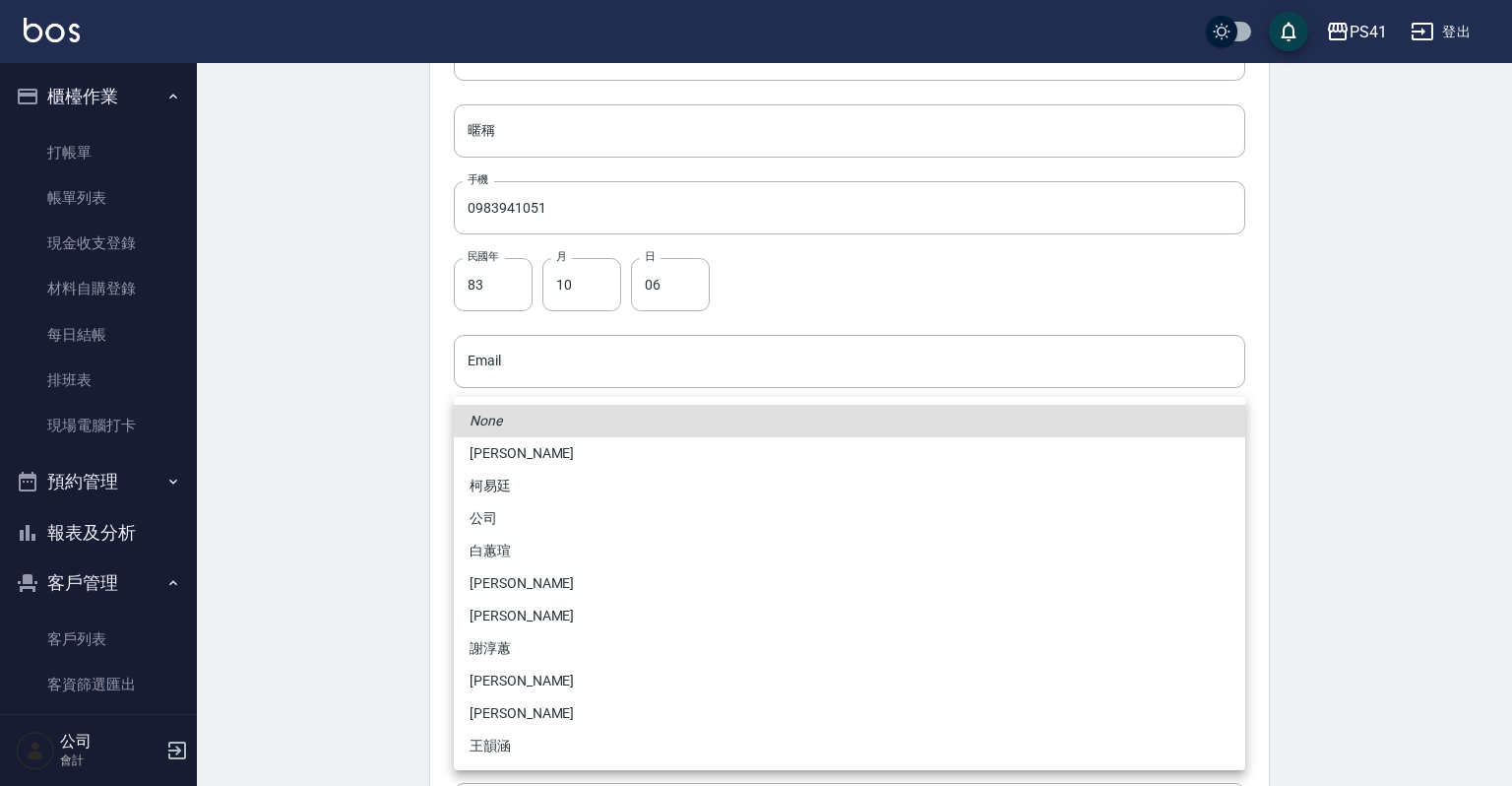
click at [493, 631] on body "PS41 登出 櫃檯作業 打帳單 帳單列表 現金收支登錄 材料自購登錄 每日結帳 排班表 現場電腦打卡 預約管理 預約管理 單日預約紀錄 單週預約紀錄 報表及…" at bounding box center [756, 327] width 1512 height 1282
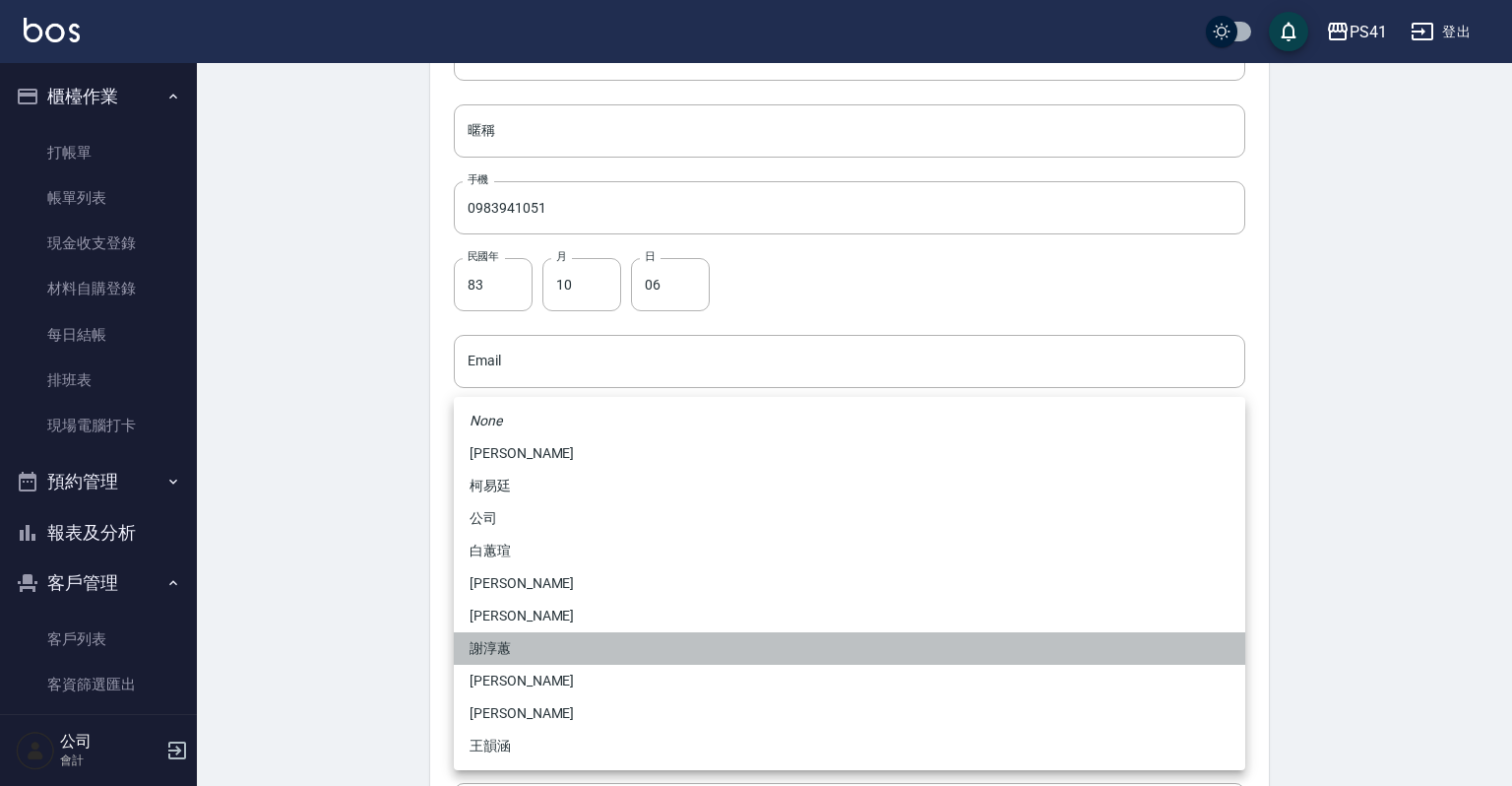
click at [513, 636] on li "謝淳蕙" at bounding box center [849, 648] width 792 height 33
type input "8c411568-4112-470a-9bf0-dab44adfddc4"
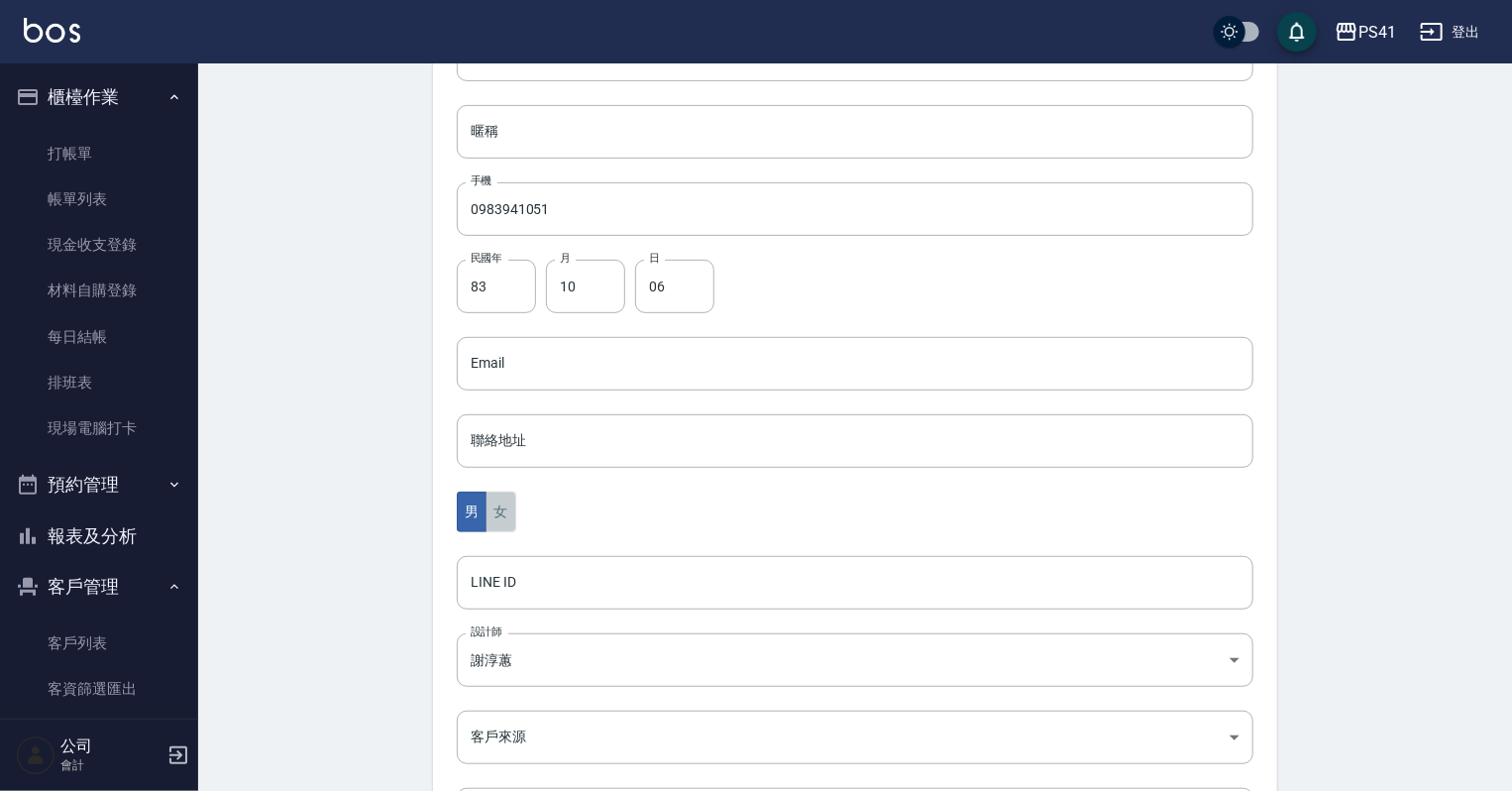
click at [502, 517] on button "女" at bounding box center [500, 511] width 30 height 41
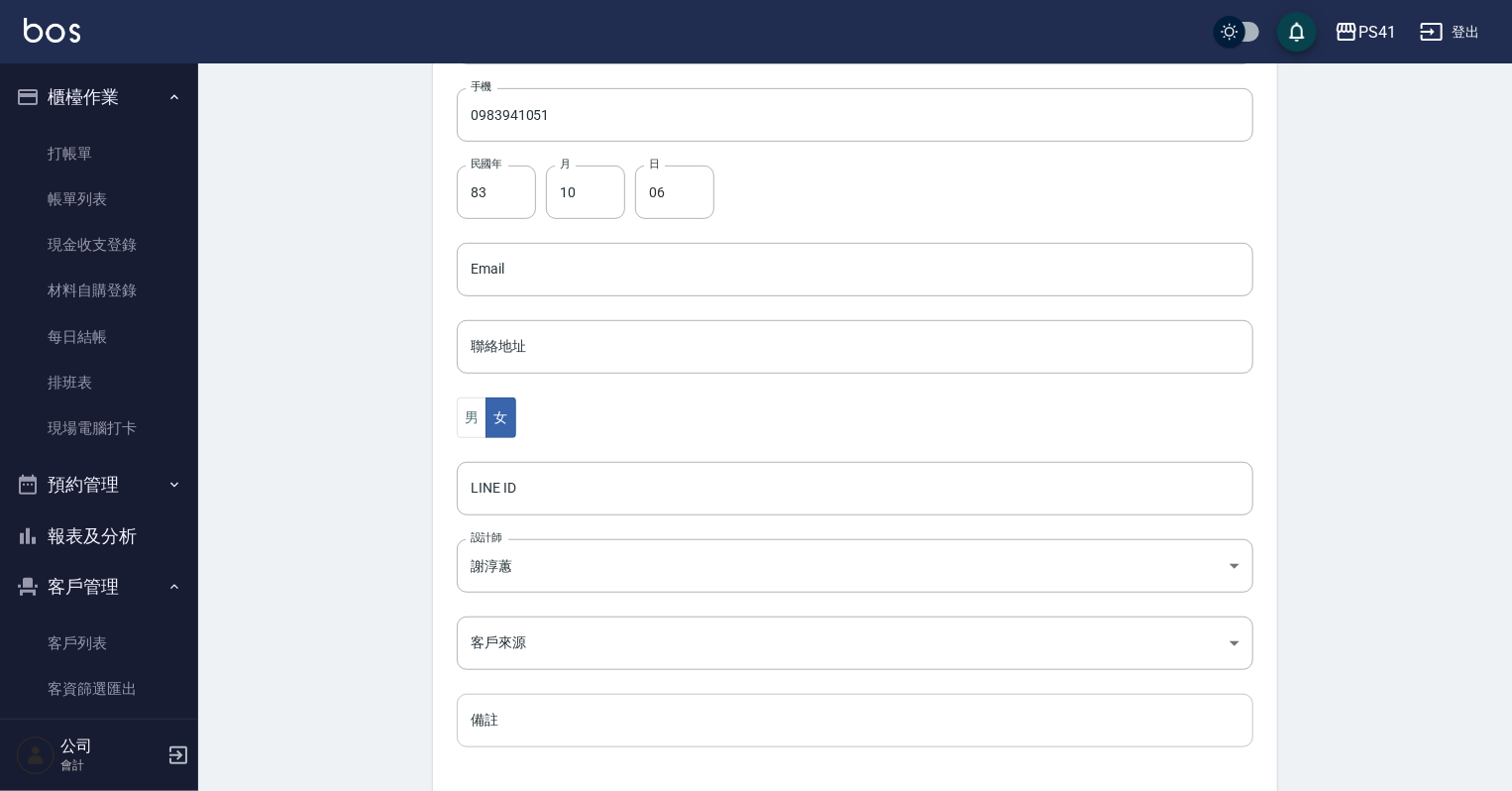
scroll to position [498, 0]
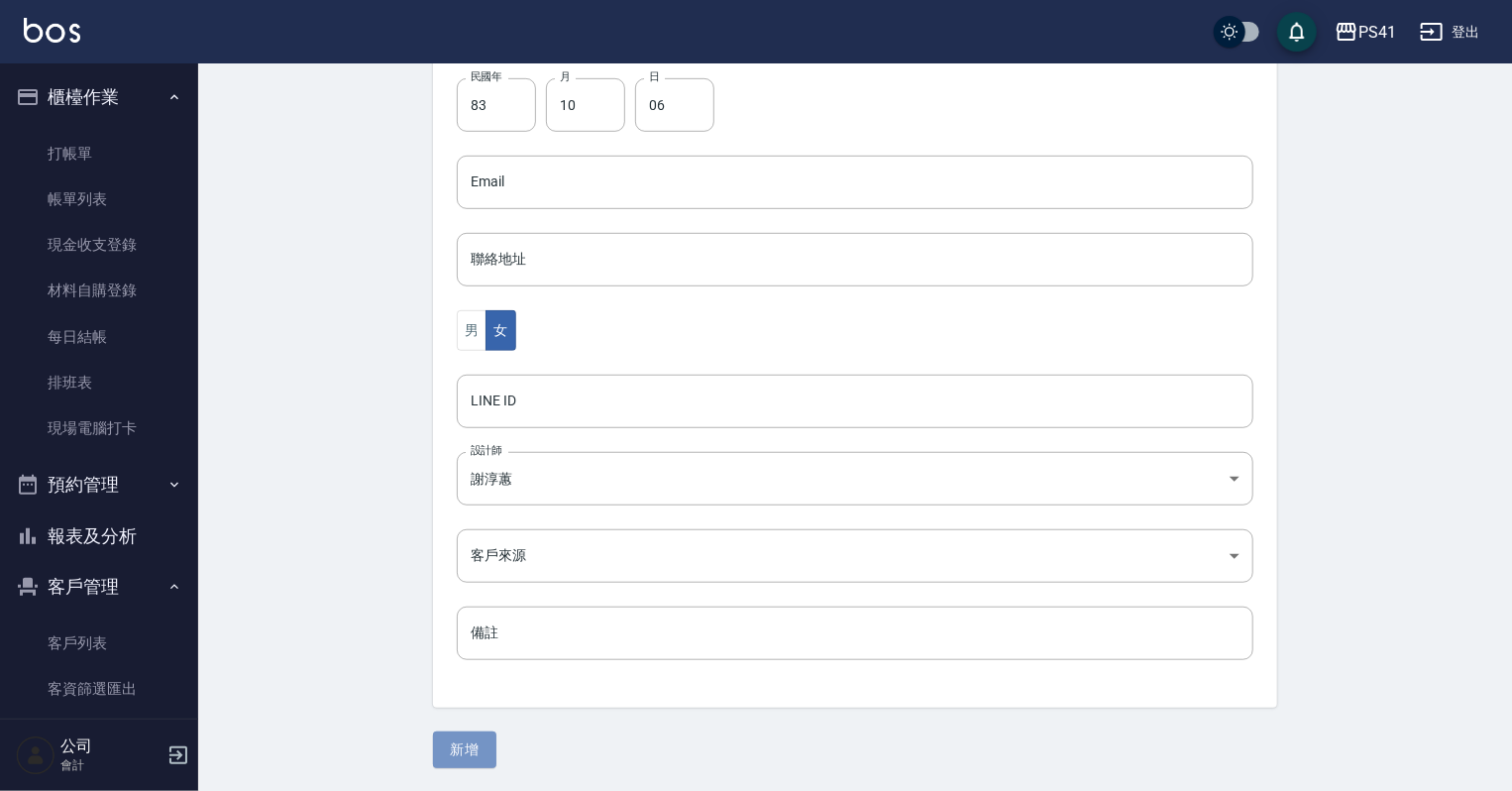
click at [458, 753] on button "新增" at bounding box center [463, 749] width 63 height 37
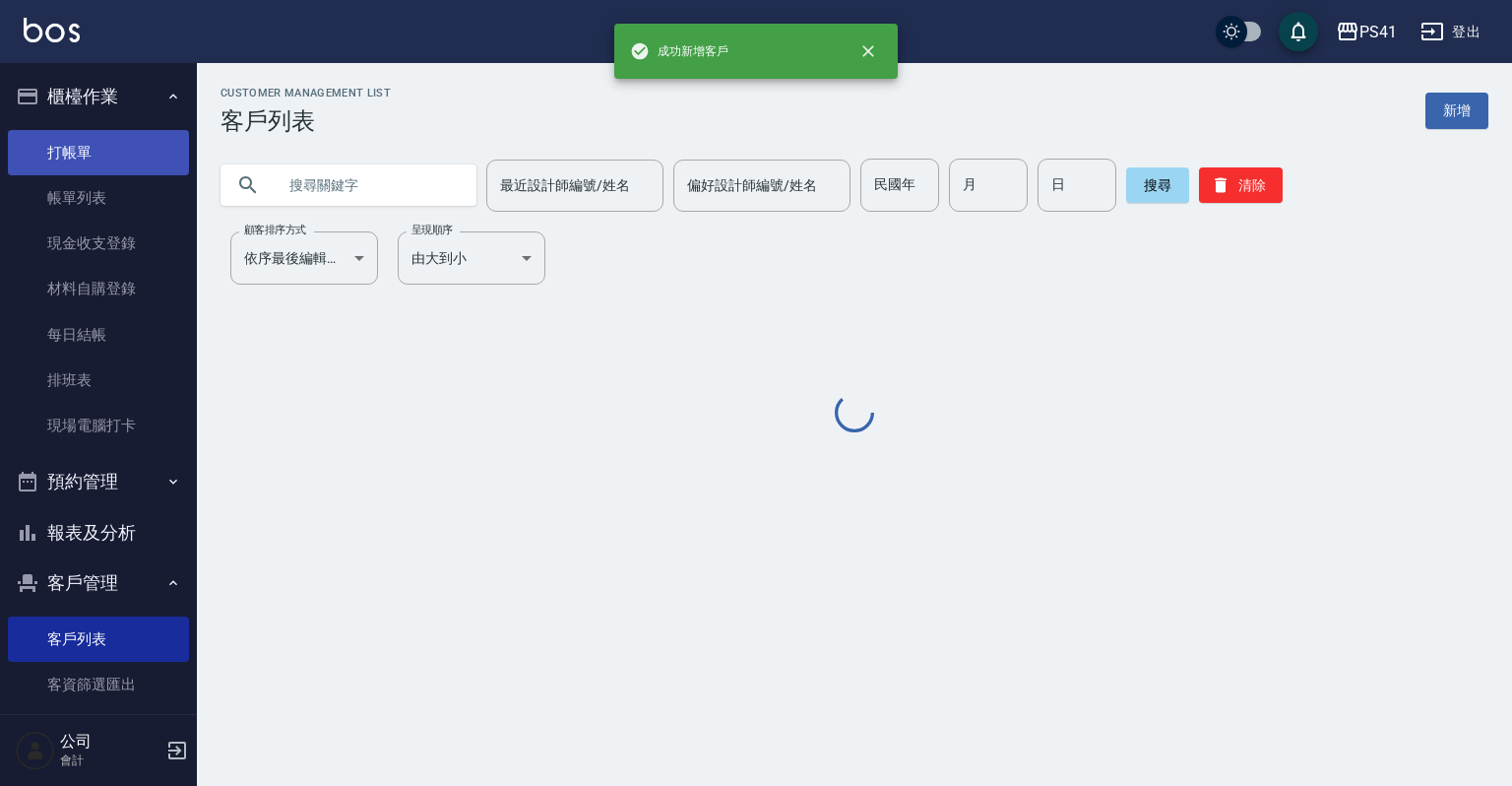
click at [123, 169] on link "打帳單" at bounding box center [98, 153] width 182 height 46
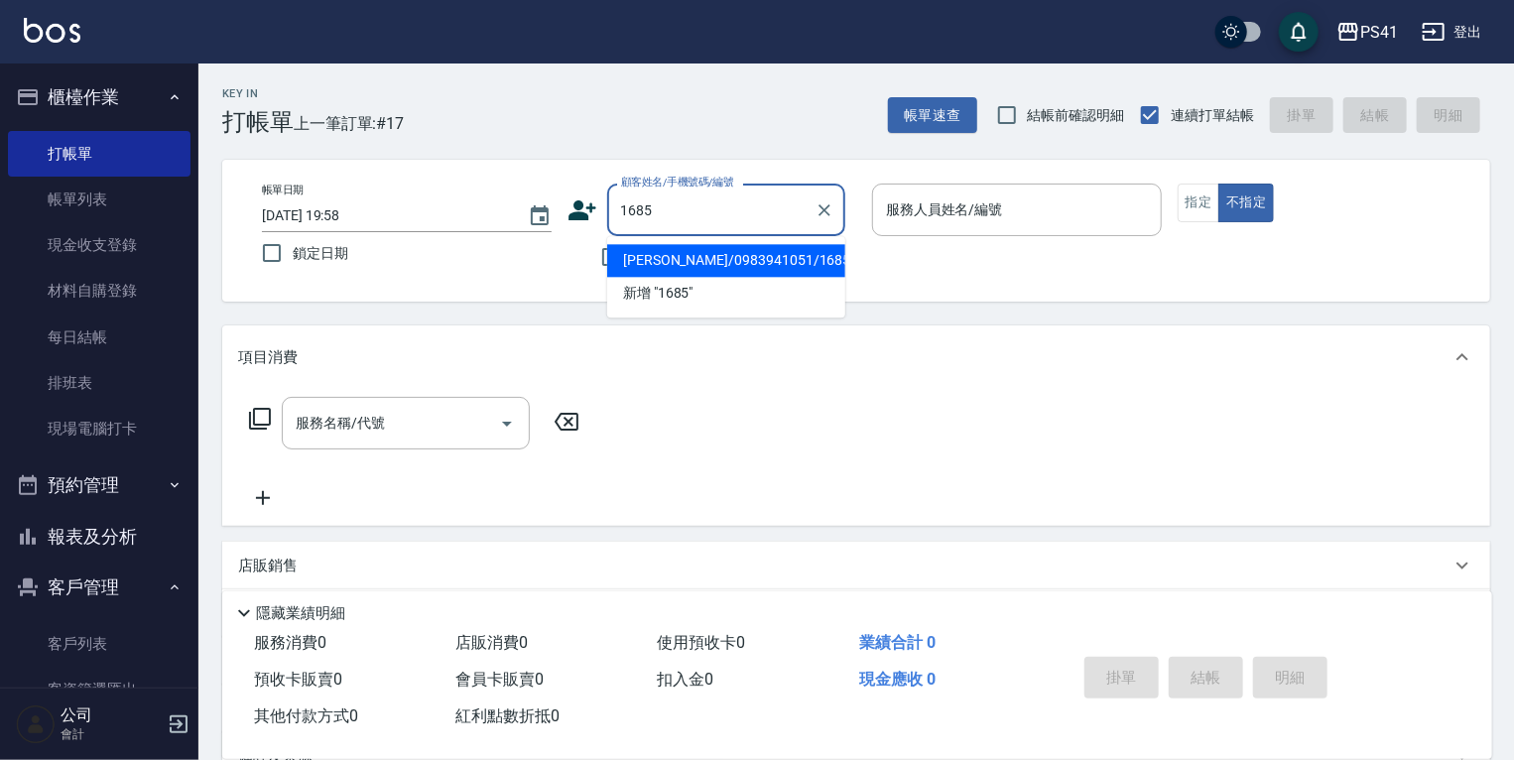
type input "[PERSON_NAME]/0983941051/1685"
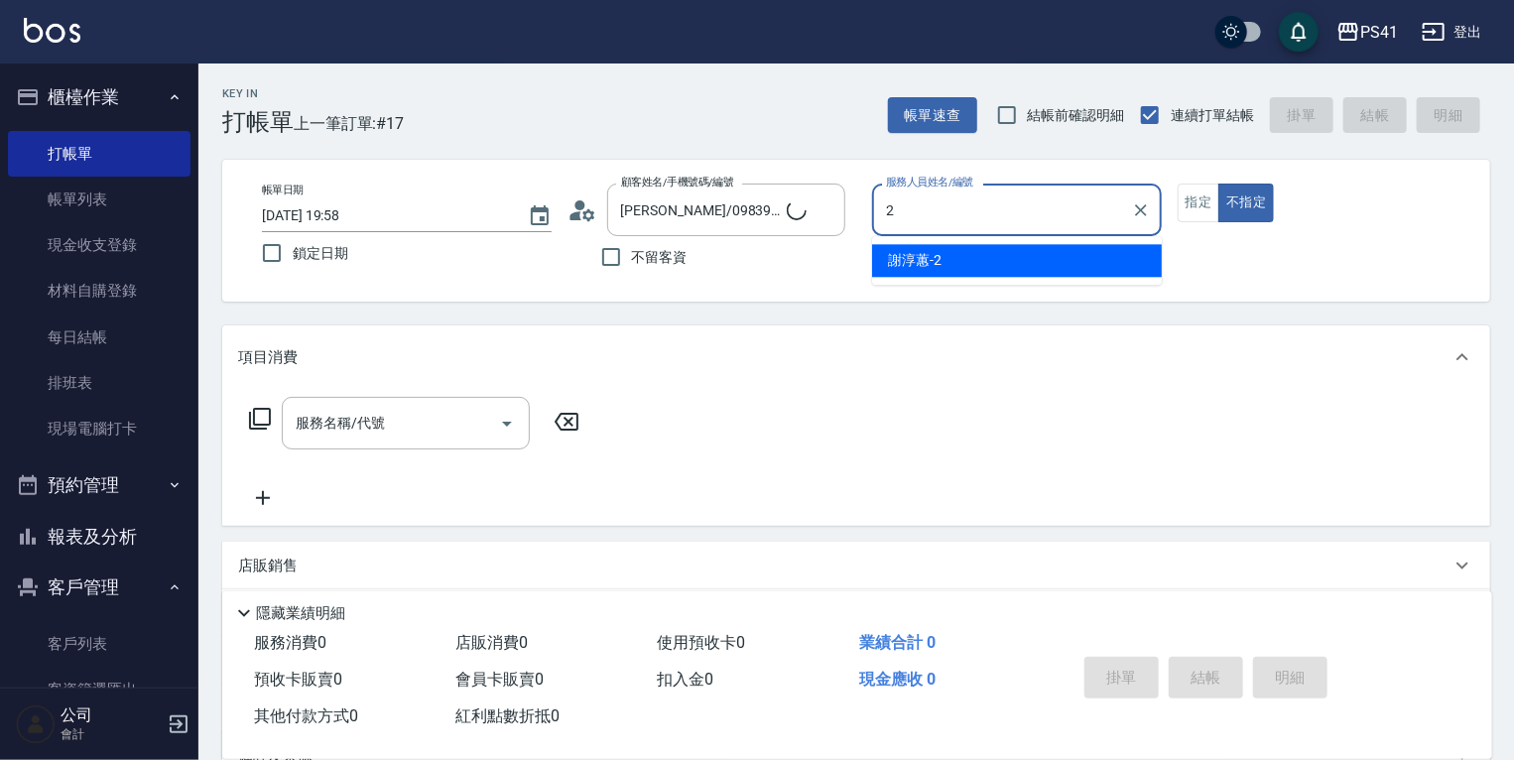
type input "[PERSON_NAME]-2"
type button "false"
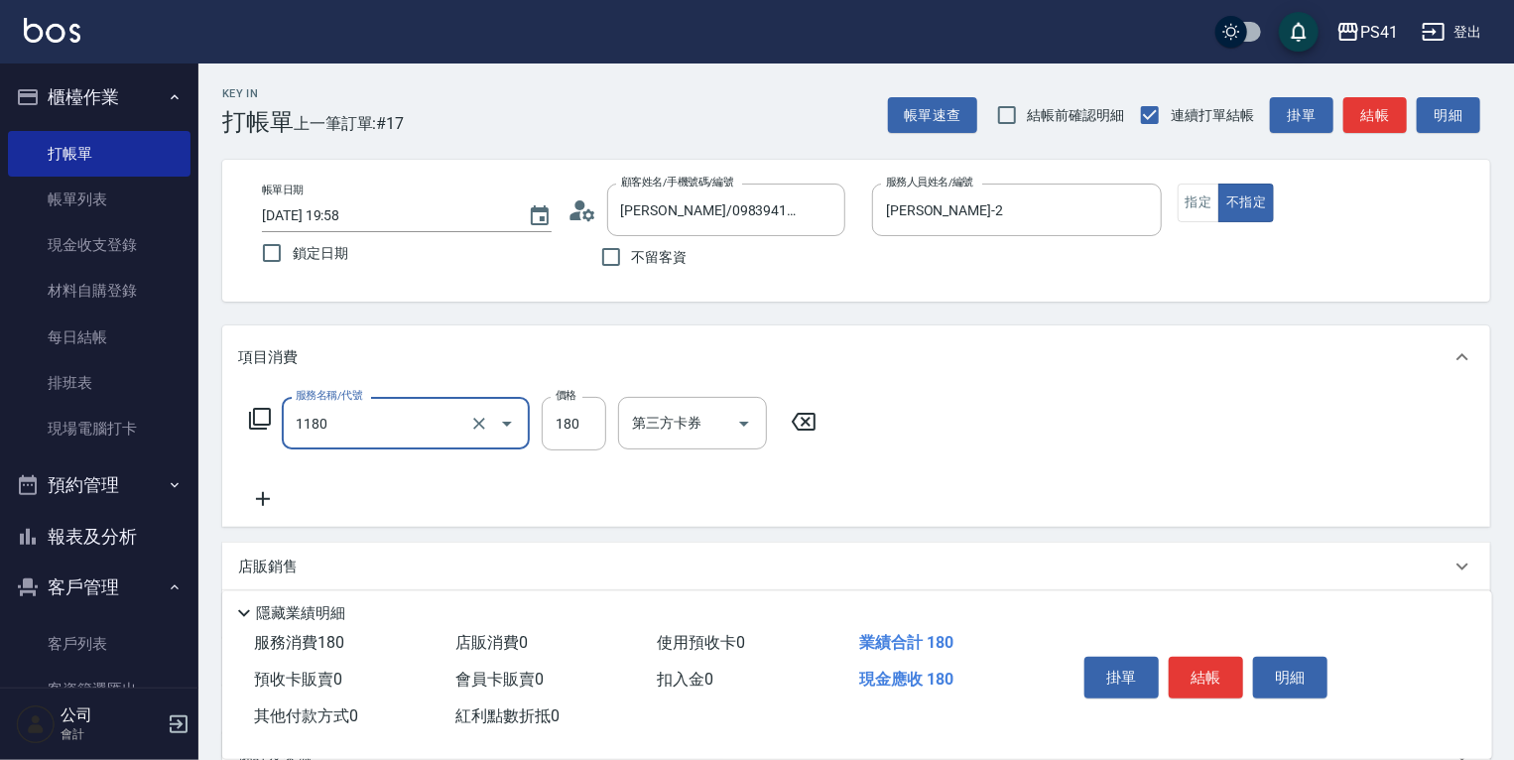
type input "洗髮(洗+剪不指定活動)(1180)"
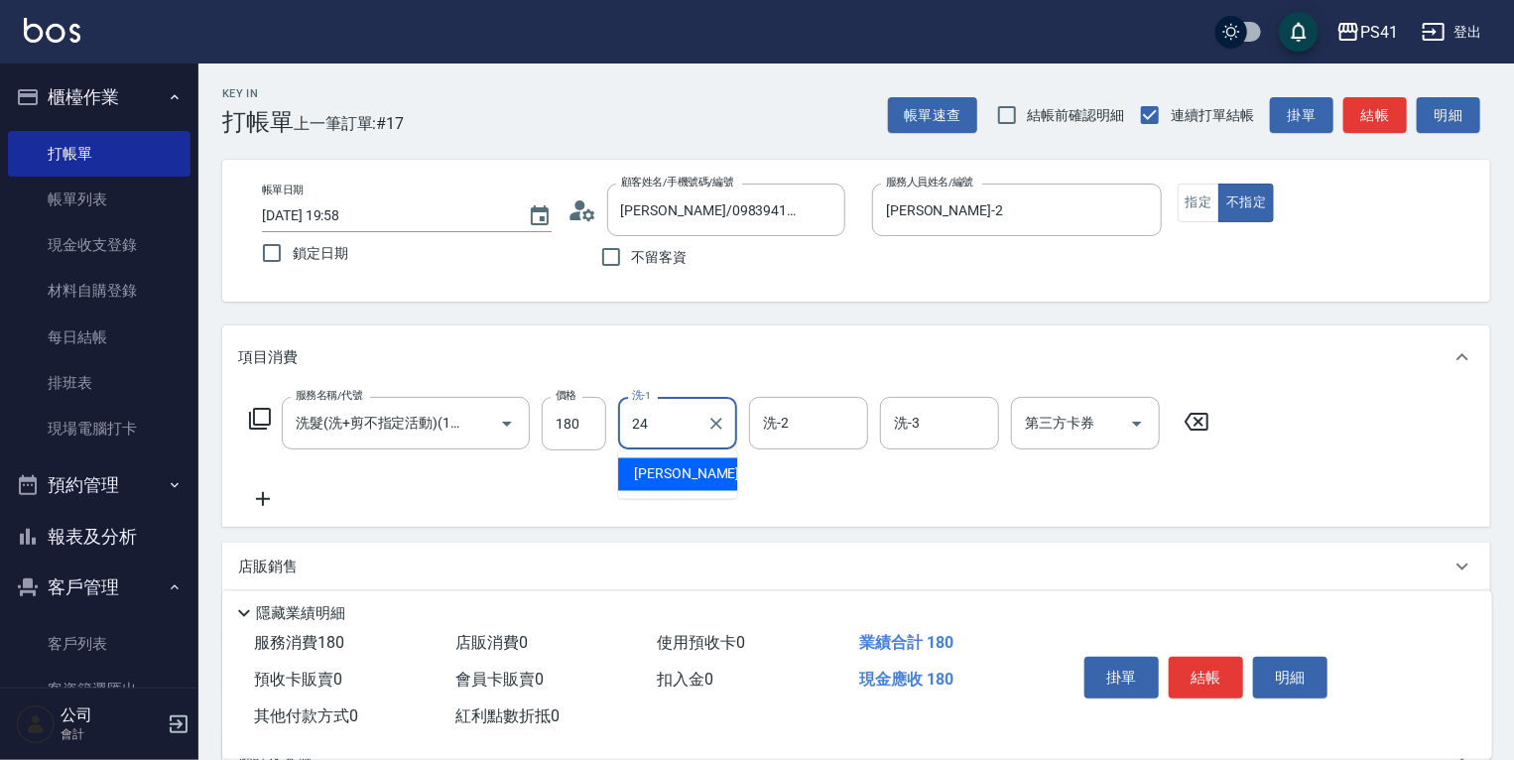
type input "[PERSON_NAME]-24"
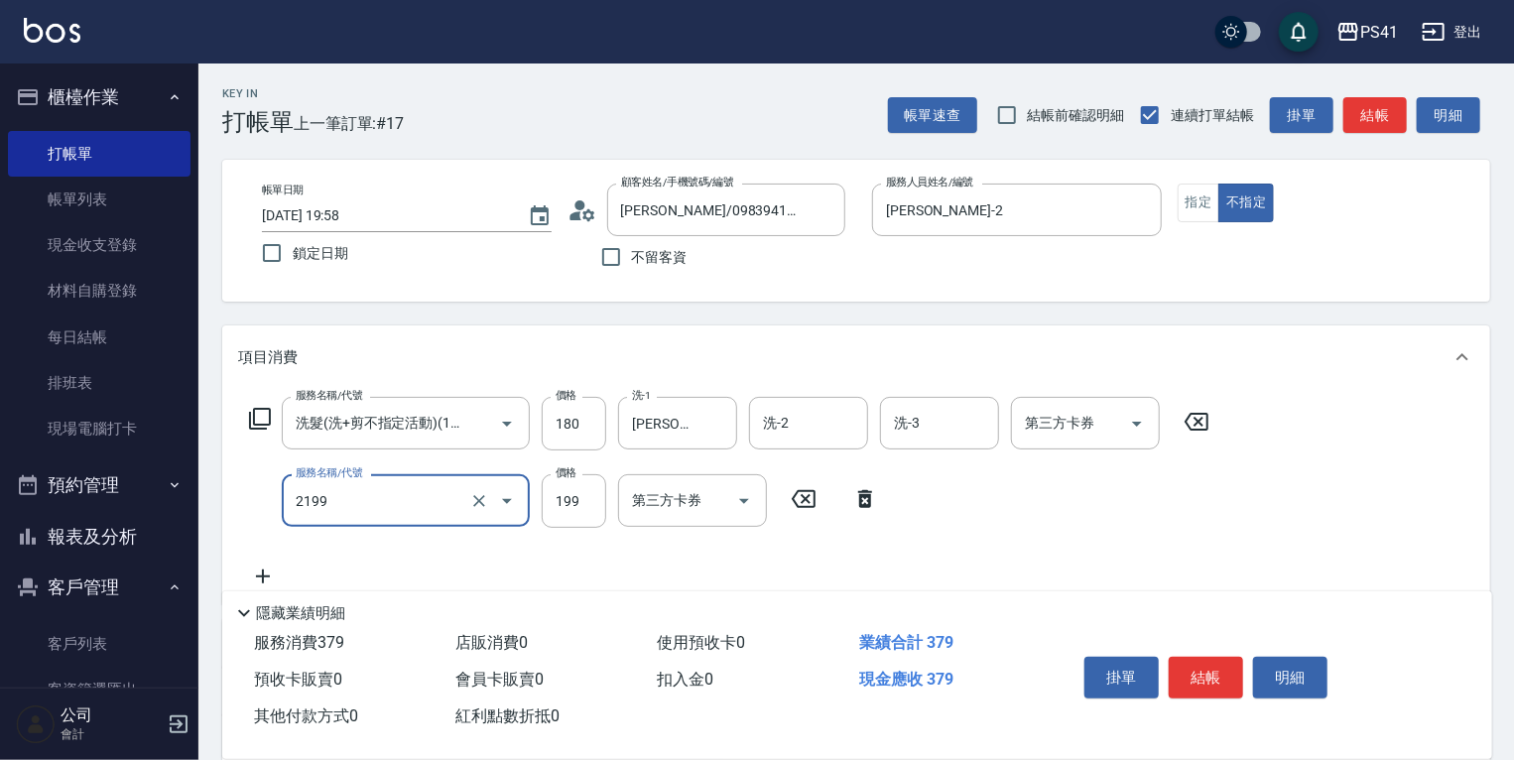
type input "不指定剪髮活動(2199)"
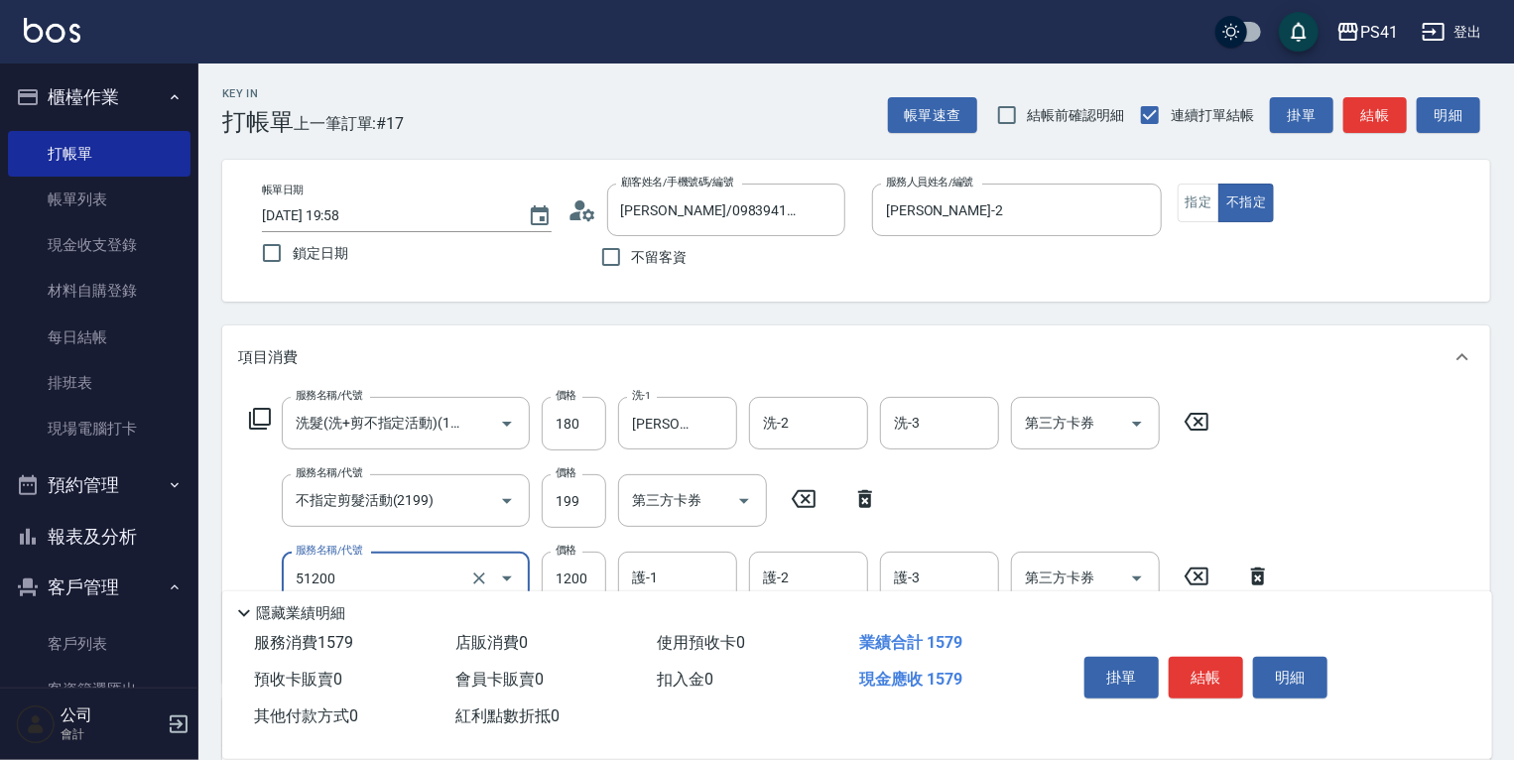
type input "原價801~1200護髮(51200)"
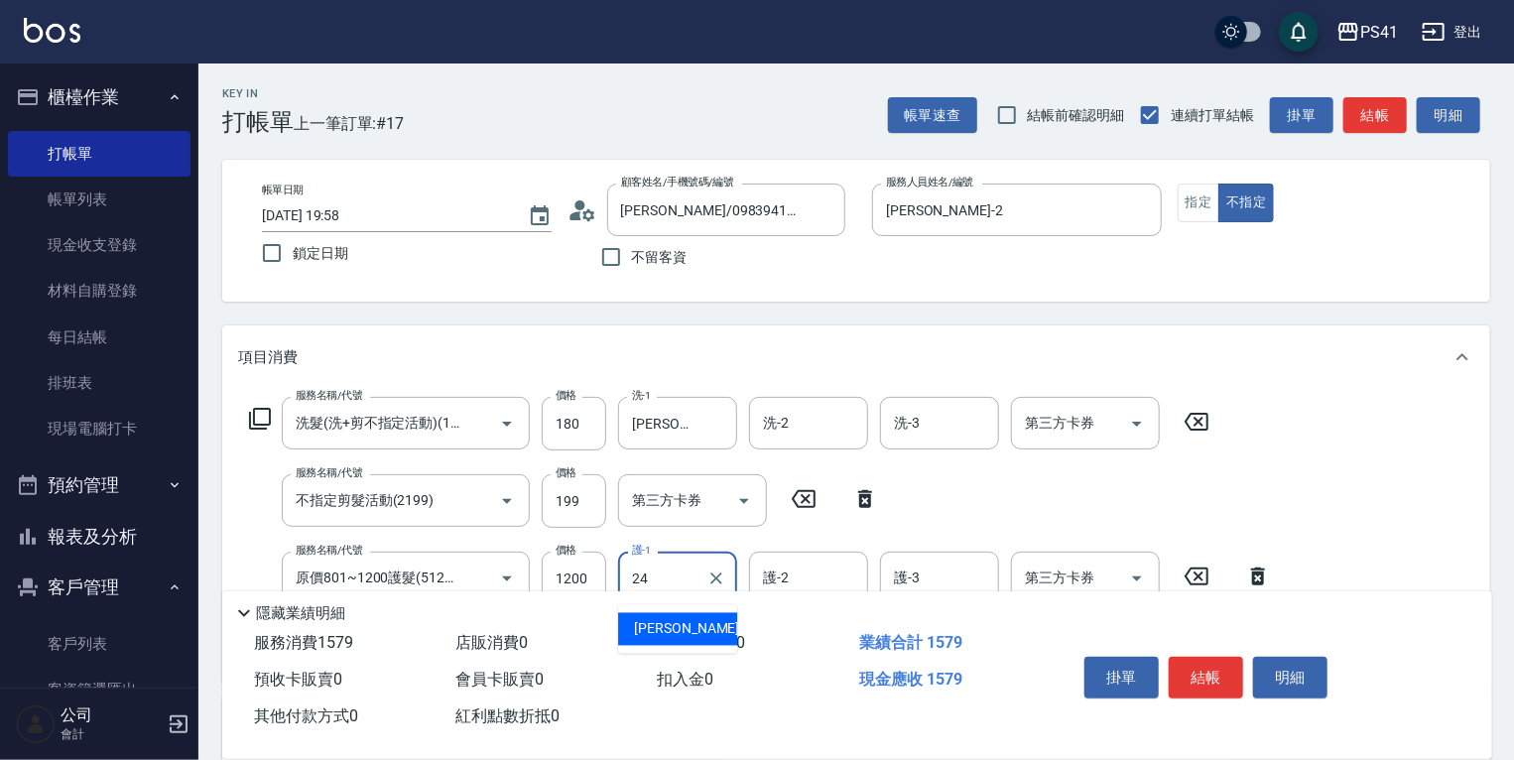
type input "[PERSON_NAME]-24"
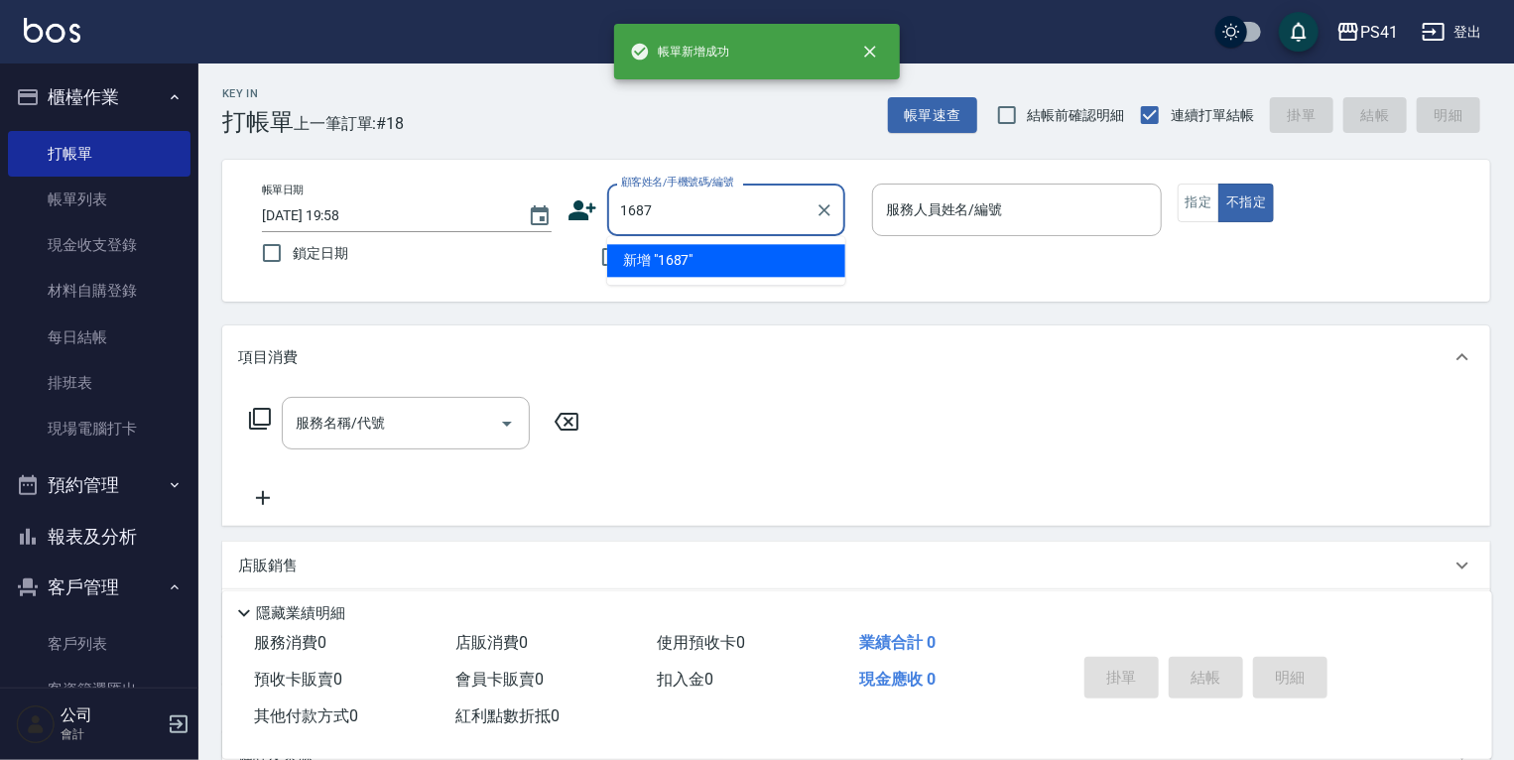
type input "1687"
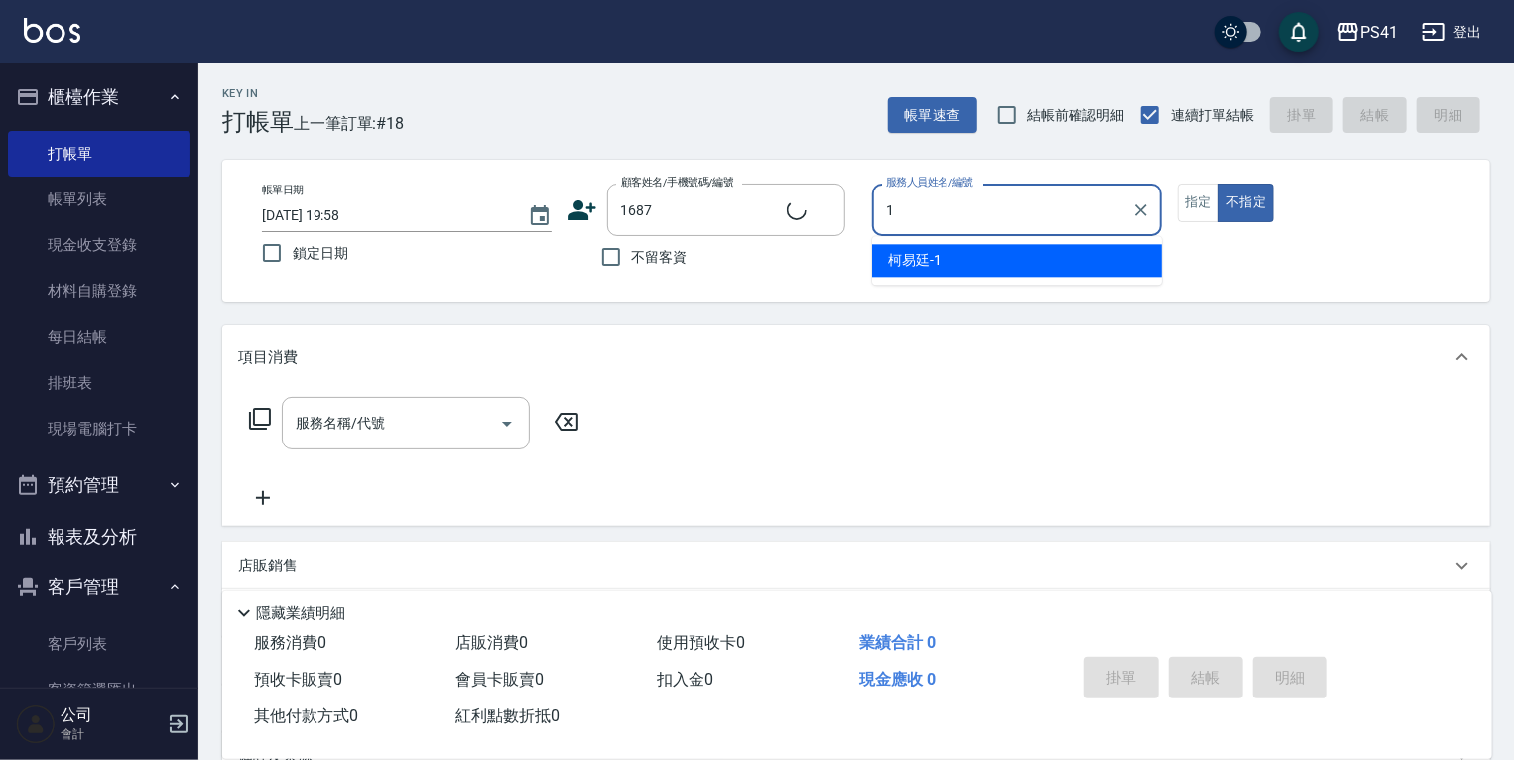
type input "[PERSON_NAME]-1"
type input "[PERSON_NAME]/0925397098/1687"
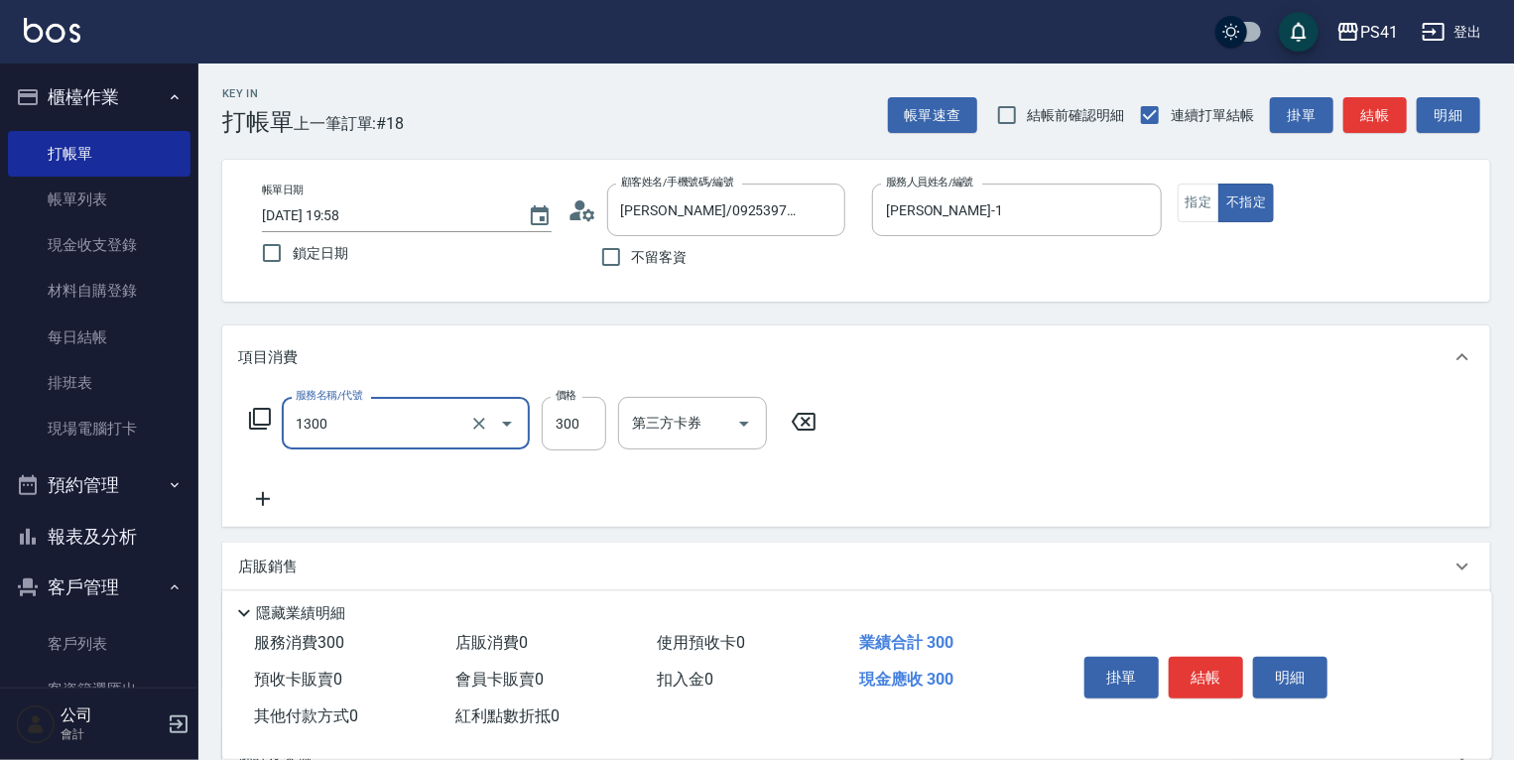
type input "洗髮300(1300)"
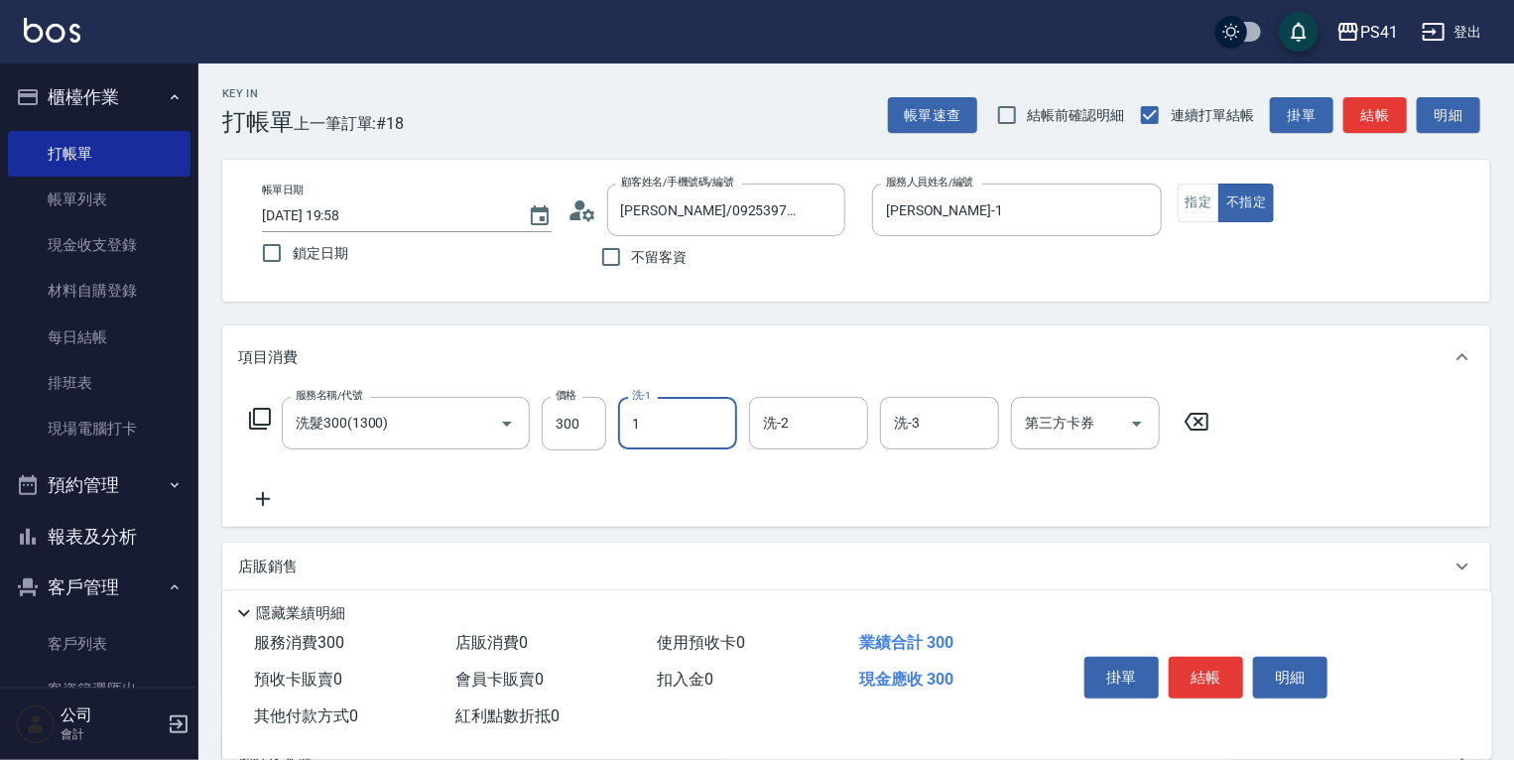
type input "[PERSON_NAME]-1"
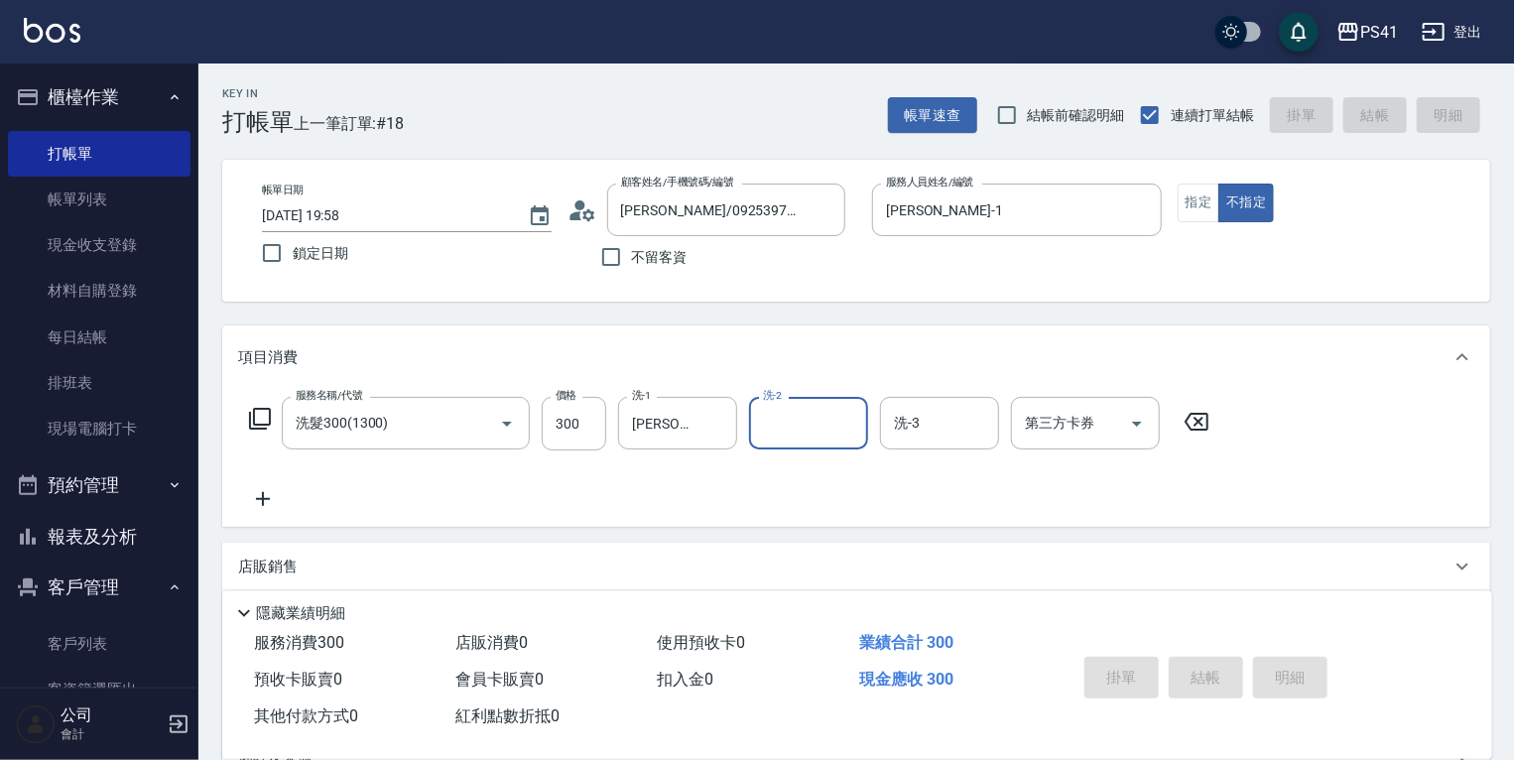
type input "2025/09/13 19:59"
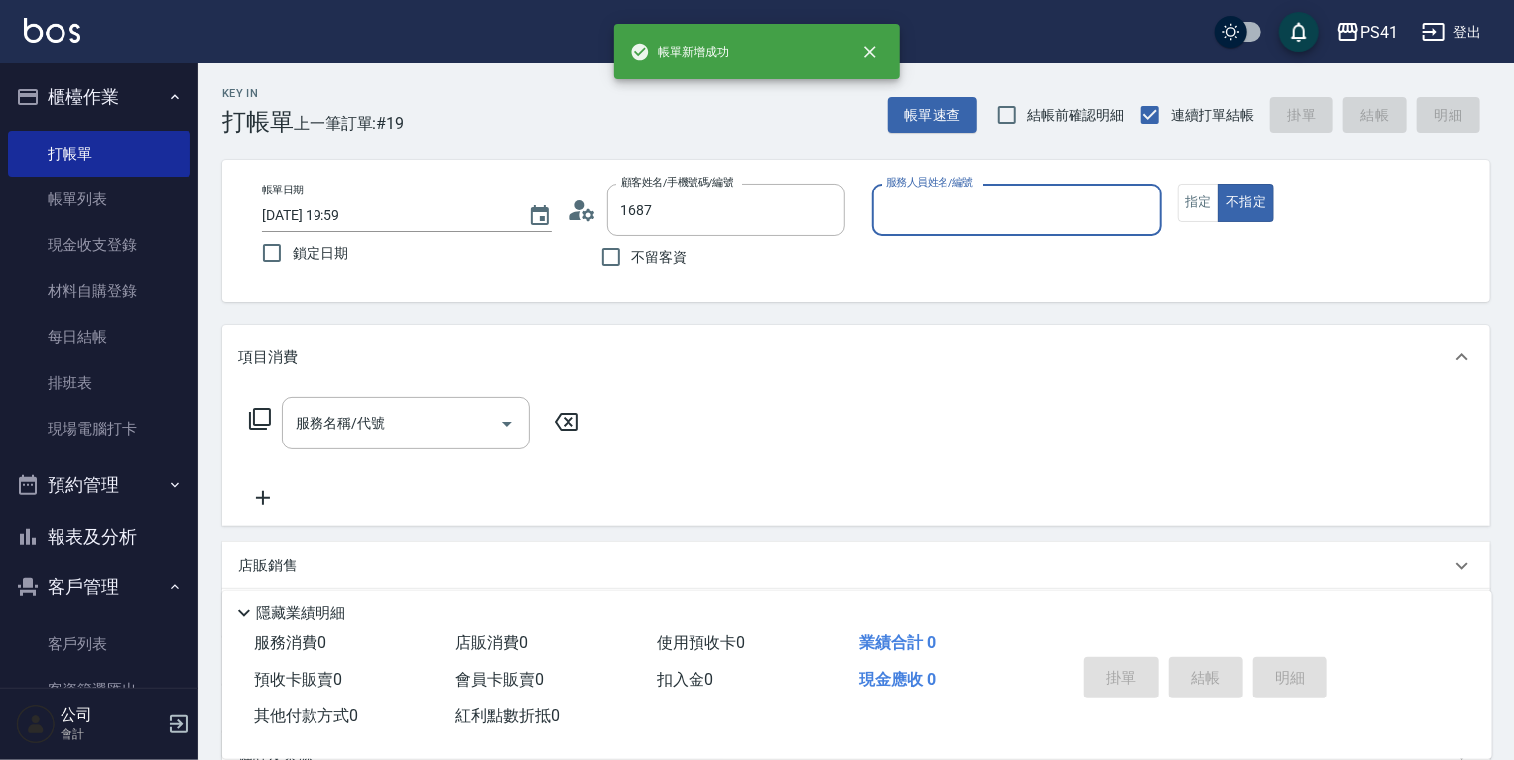
type input "[PERSON_NAME]/0925397098/1687"
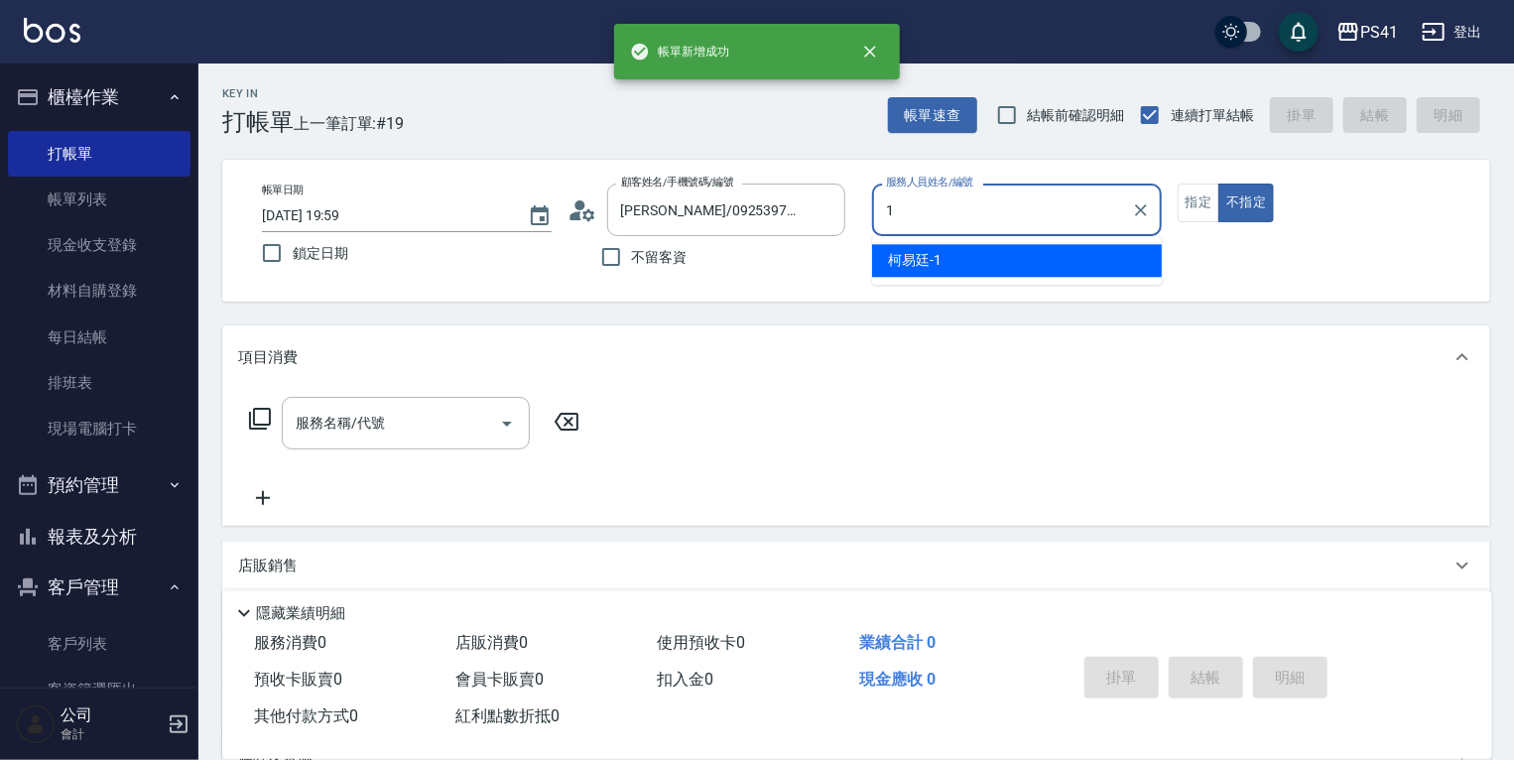
type input "[PERSON_NAME]-1"
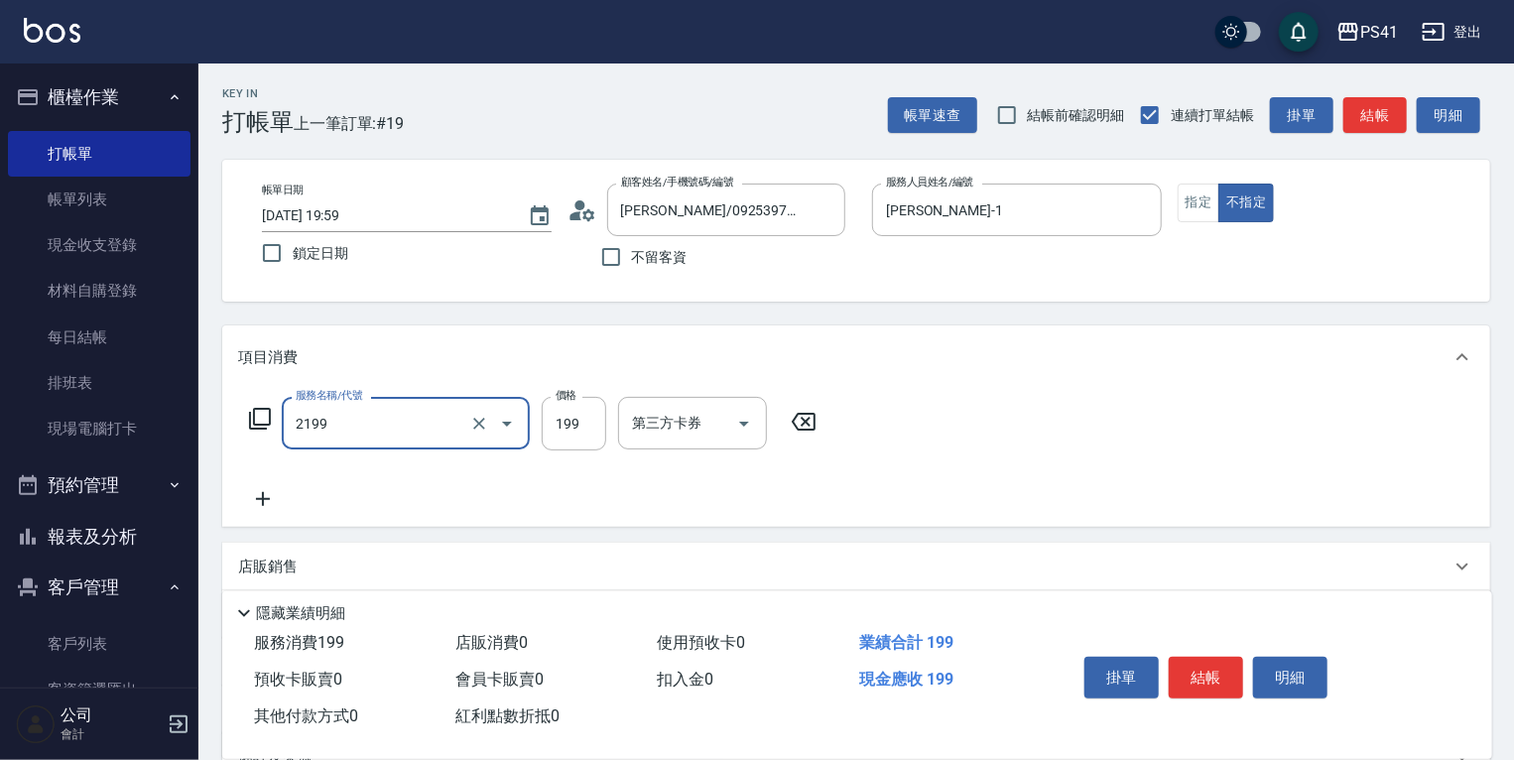
type input "不指定剪髮活動(2199)"
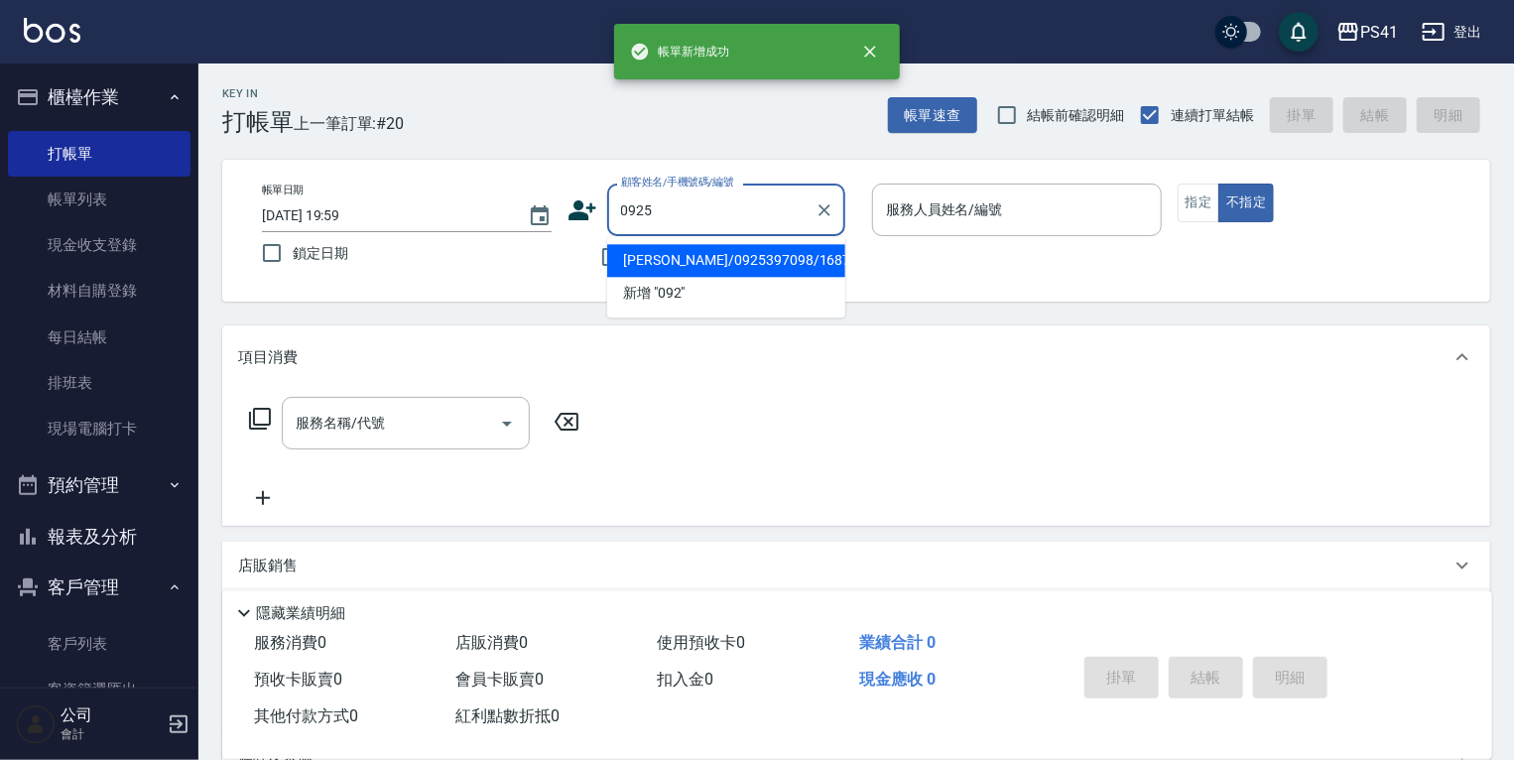
type input "[PERSON_NAME]/0925397098/1687"
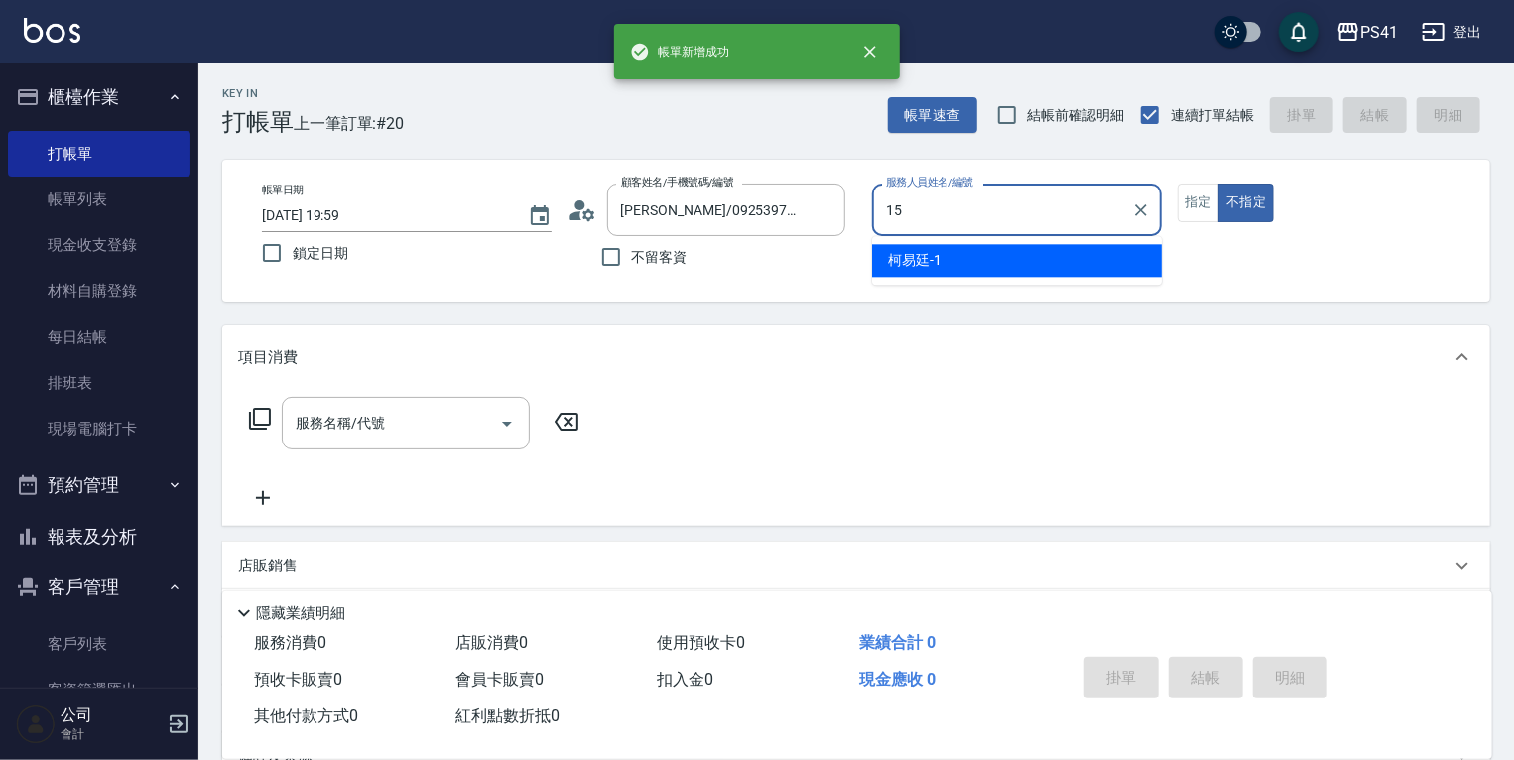
type input "[PERSON_NAME]-15"
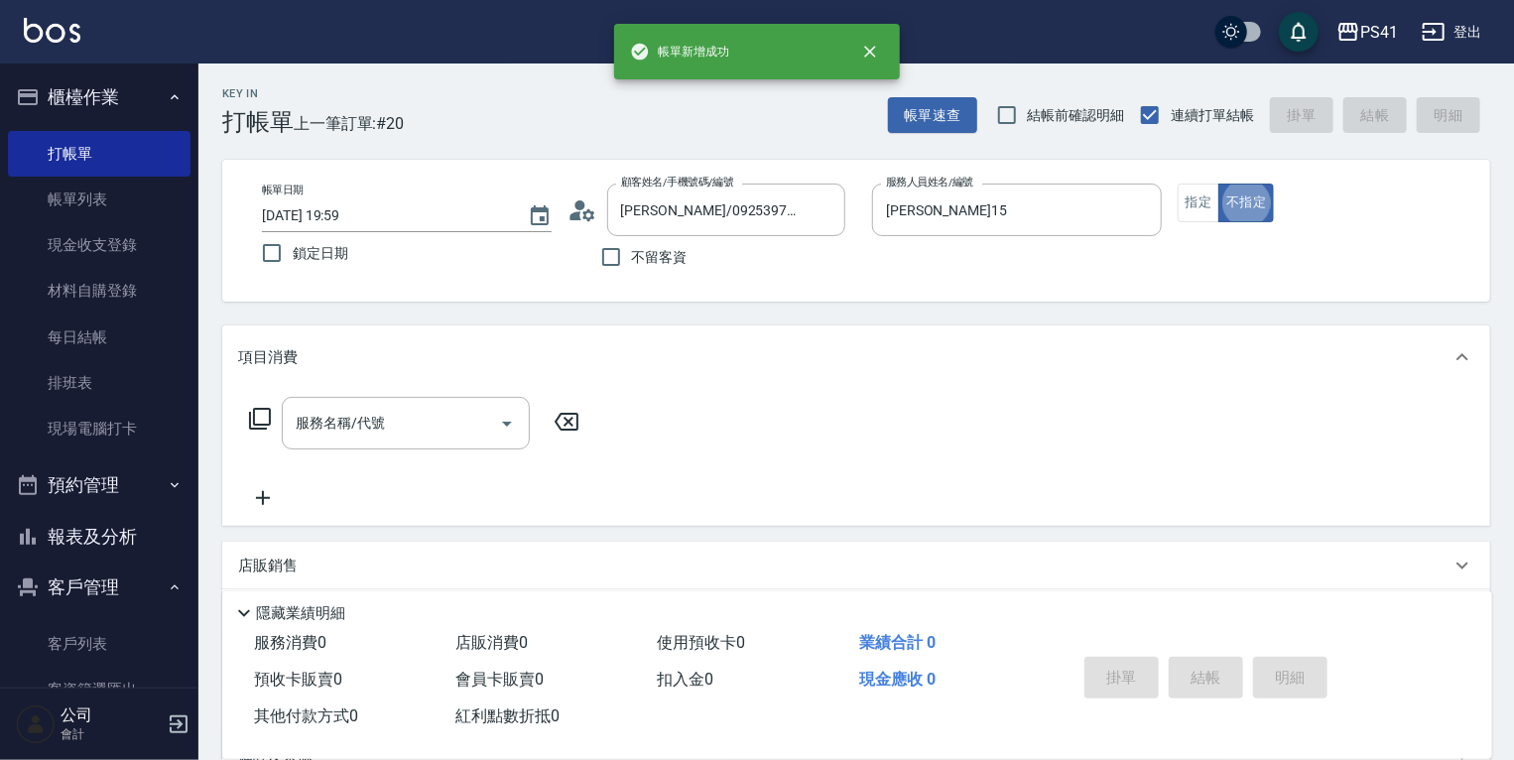
type input "[PERSON_NAME]/0905598953/0925"
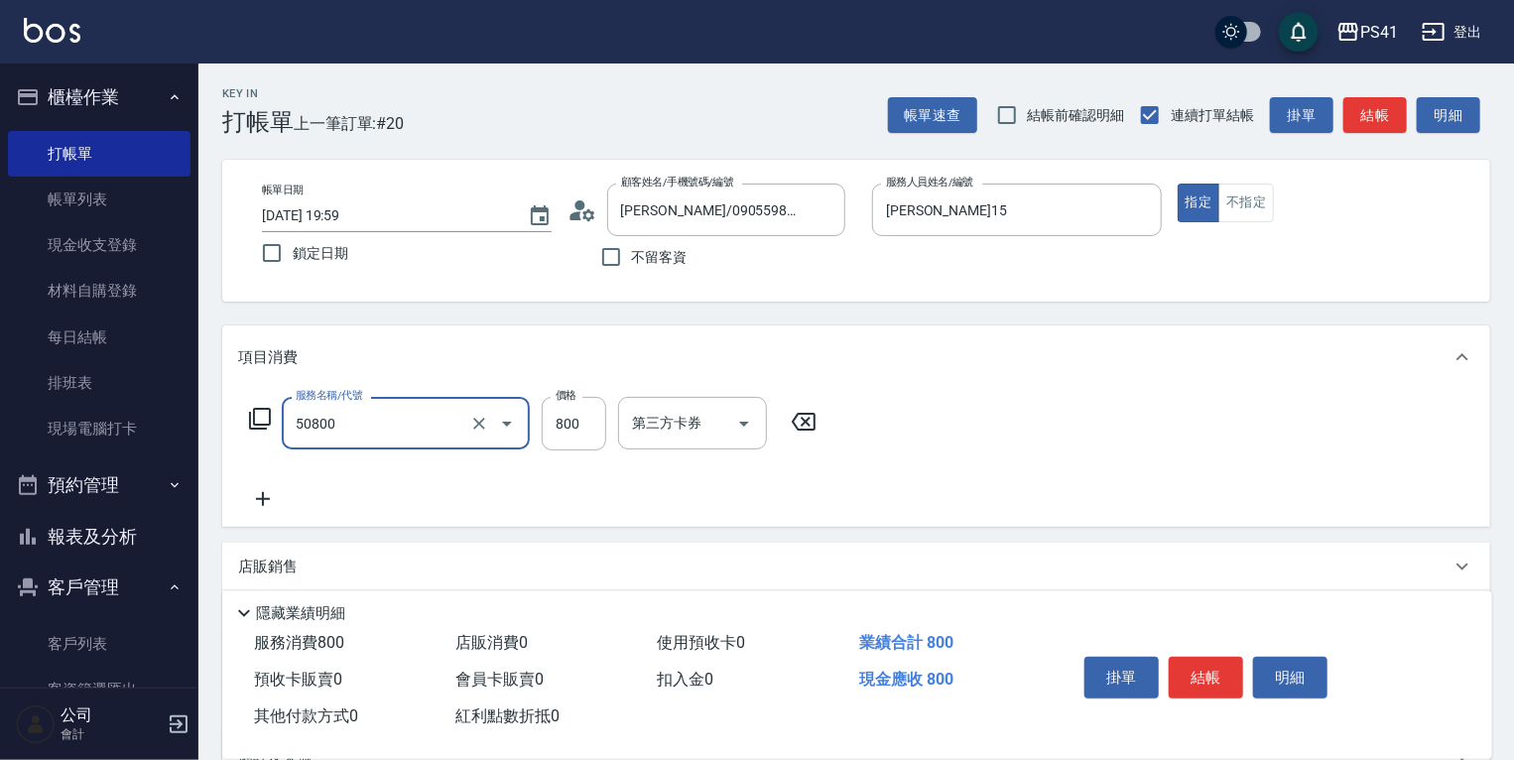
type input "原價401~800護髮(50800)"
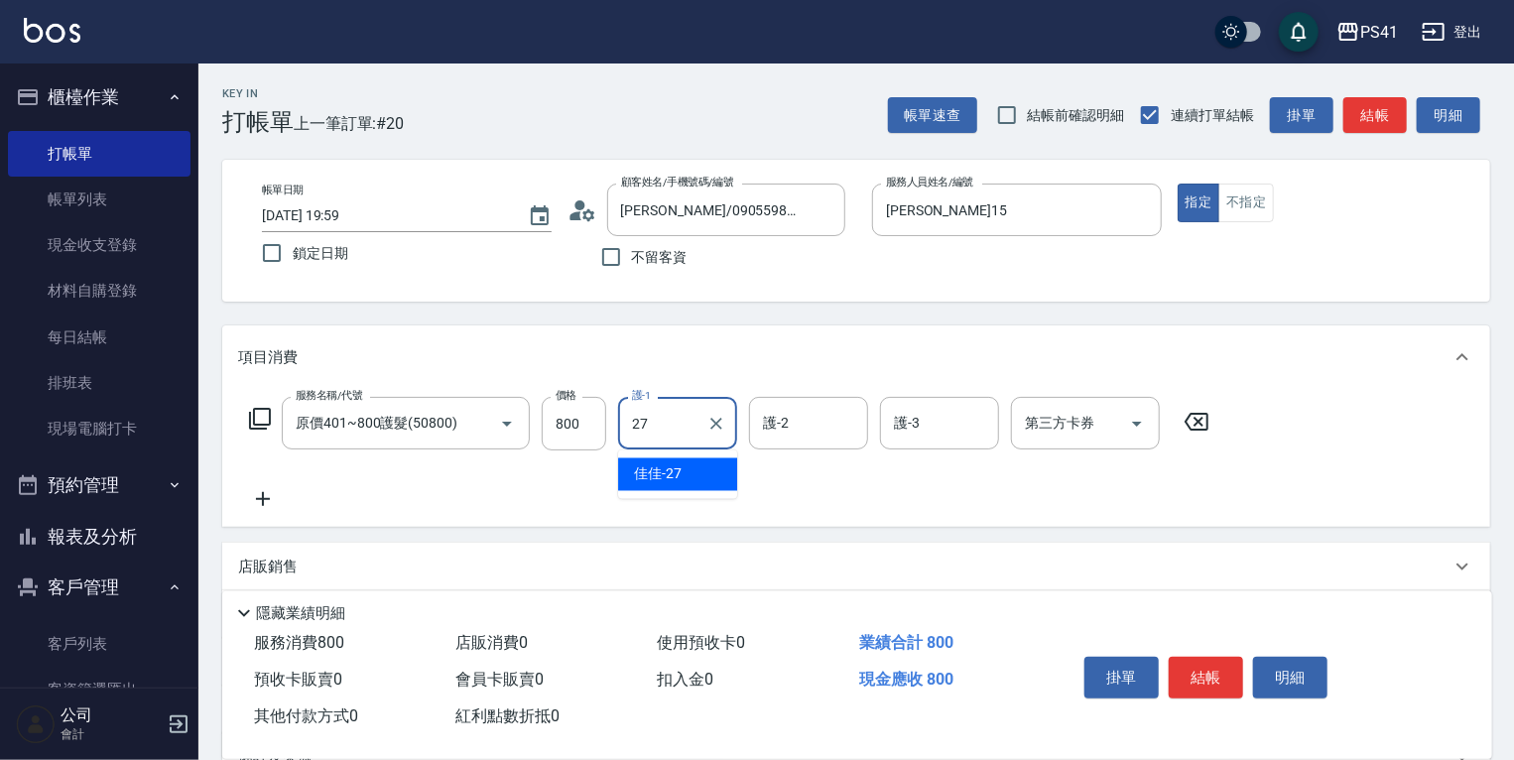
type input "佳佳-27"
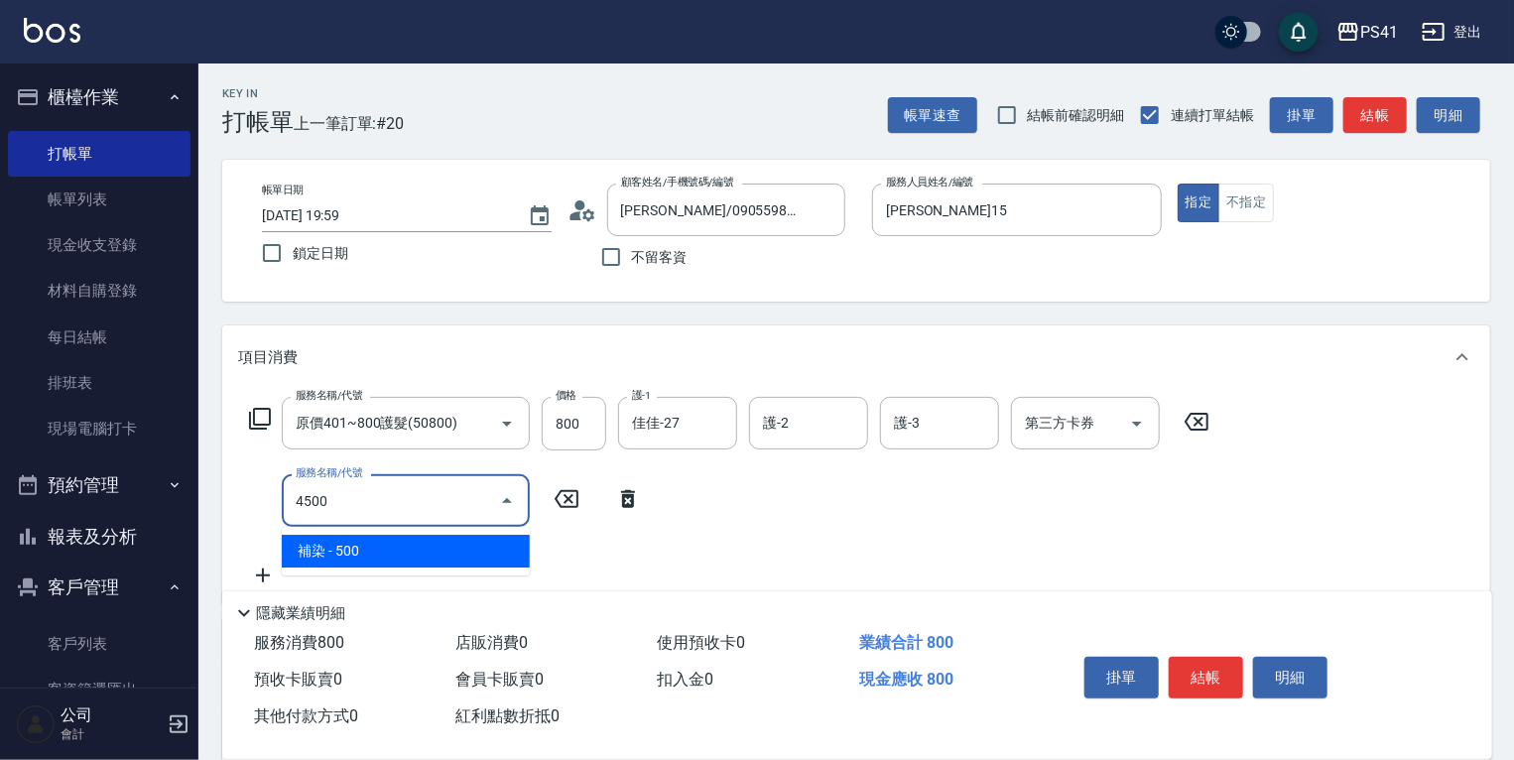
type input "補染(4500)"
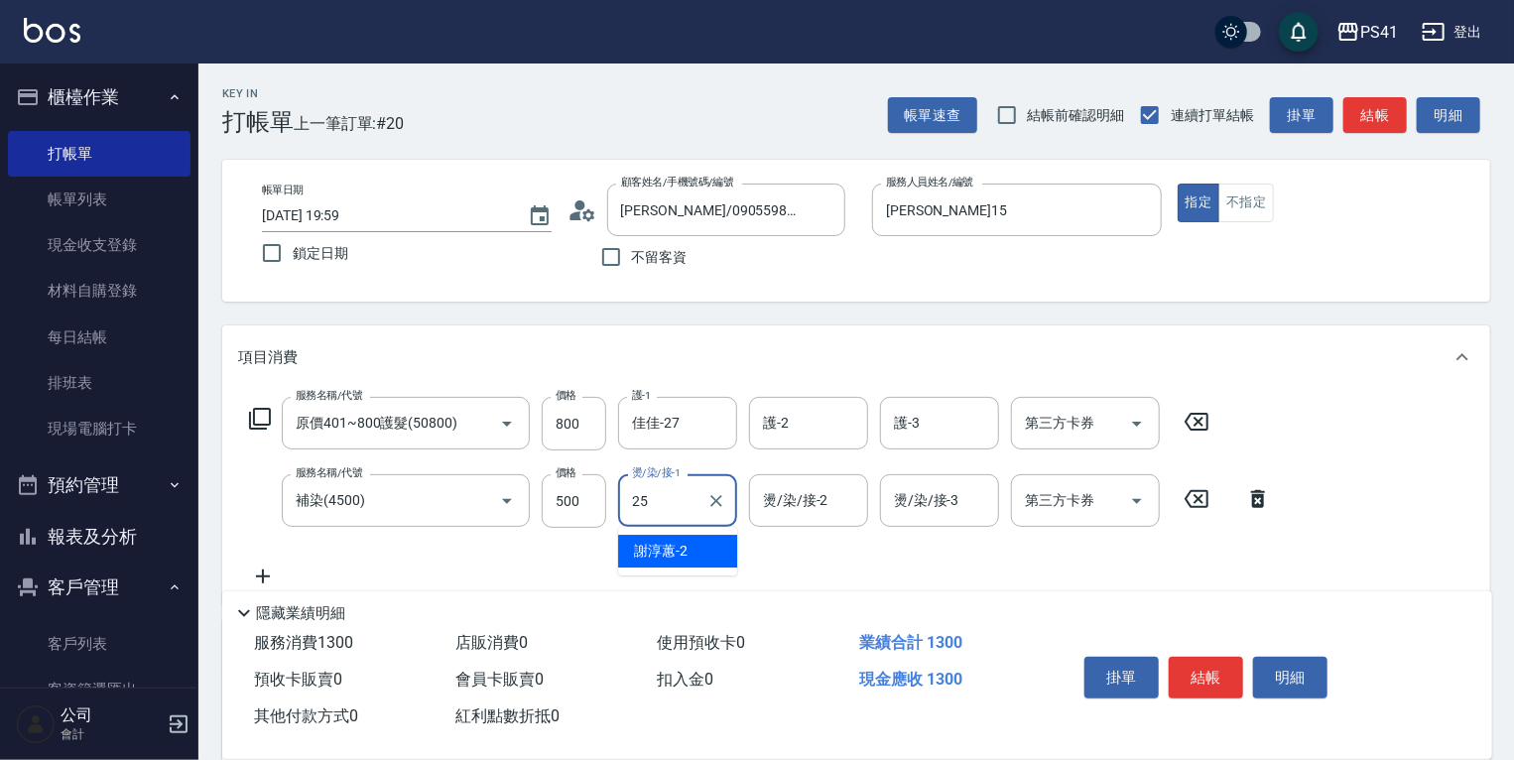
type input "lulu-25"
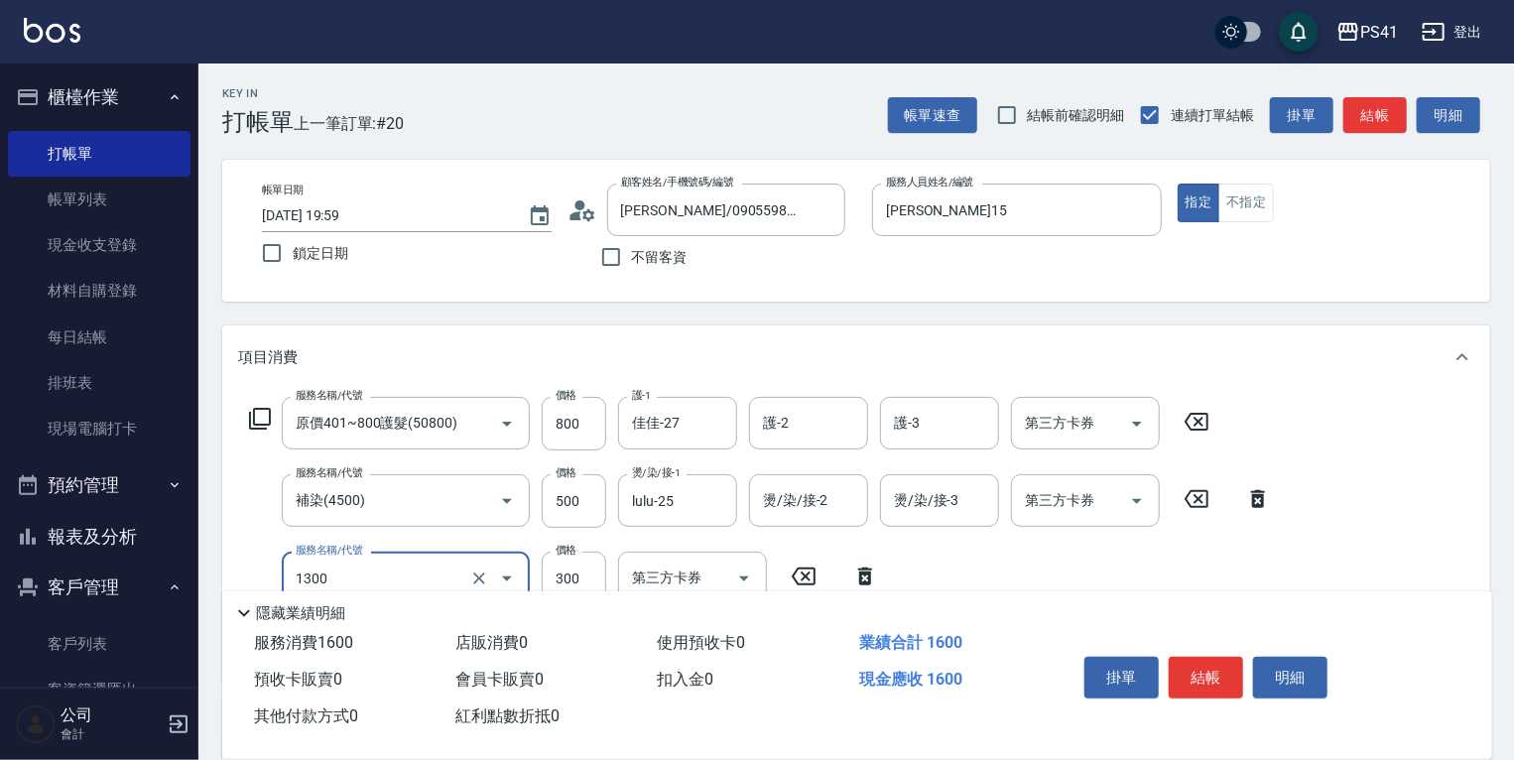
type input "洗髮300(1300)"
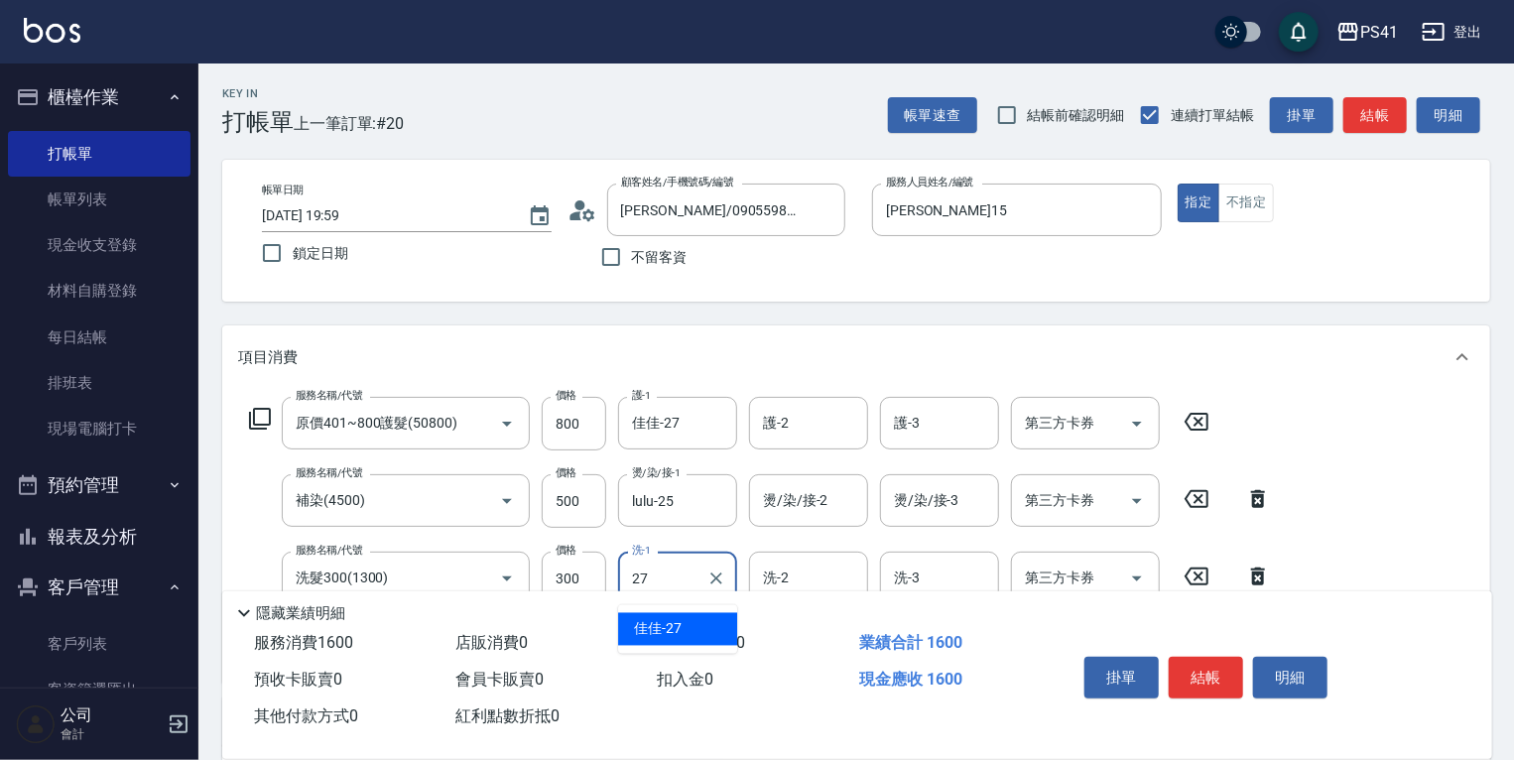
type input "佳佳-27"
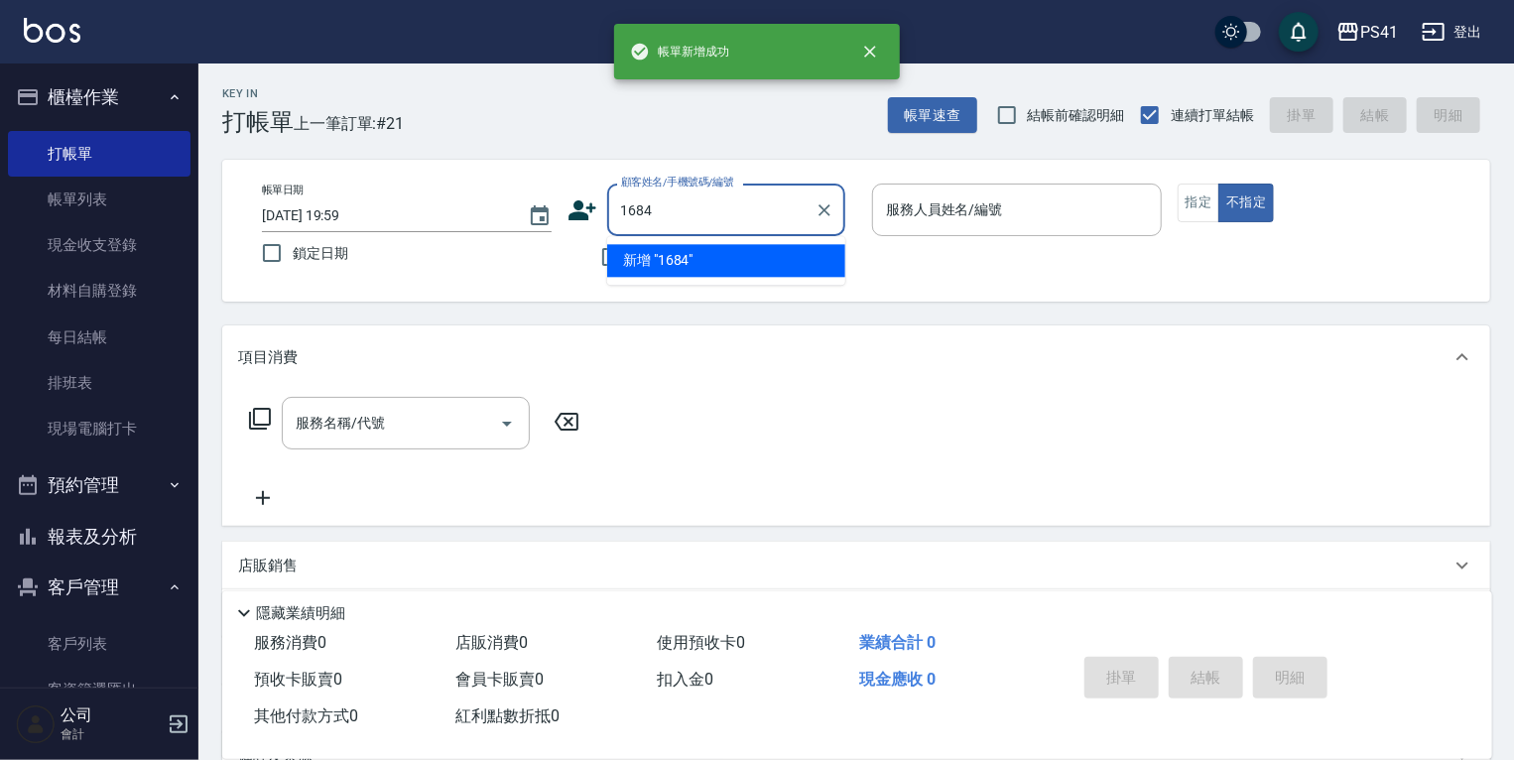
type input "1684"
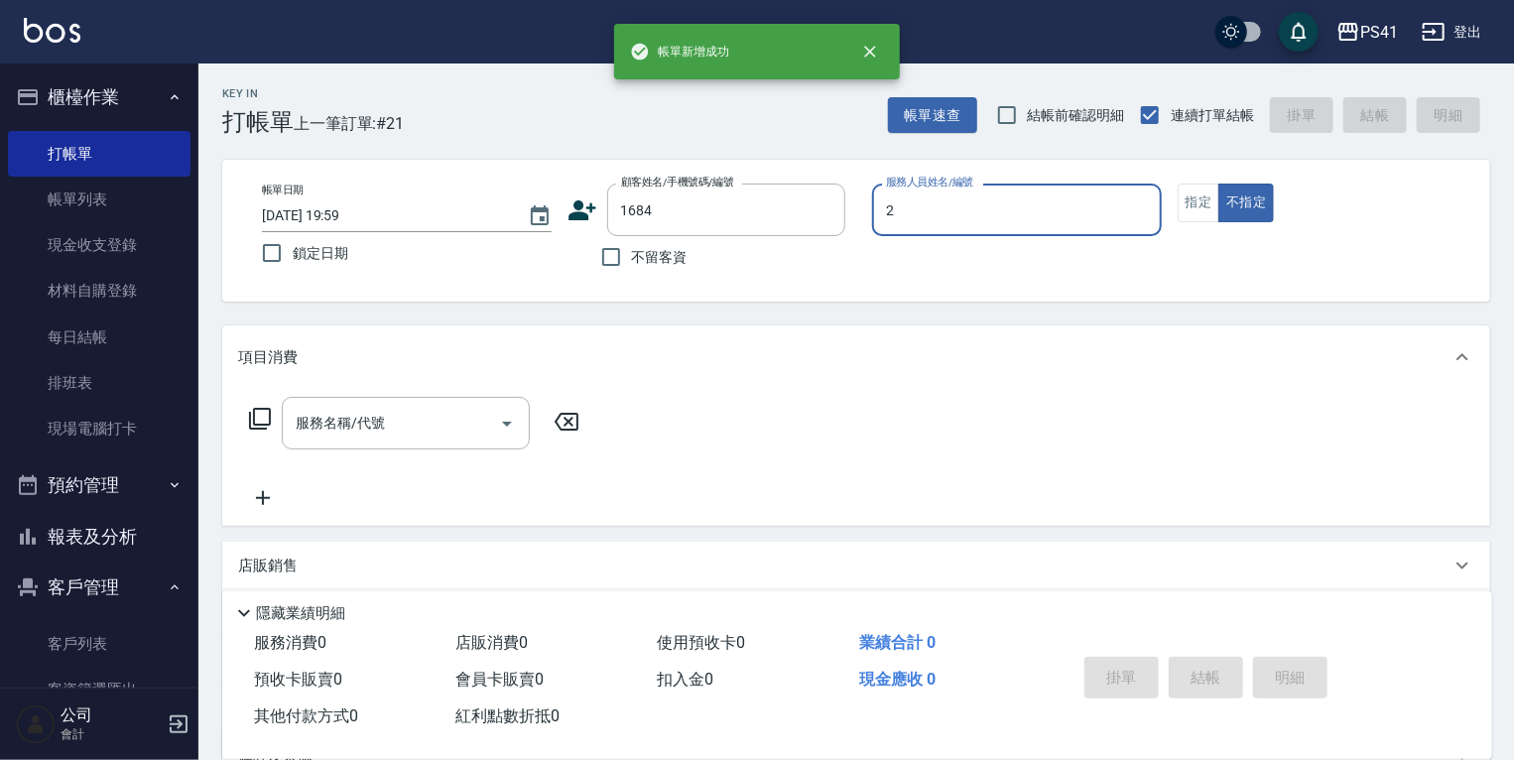
type input "[PERSON_NAME]-2"
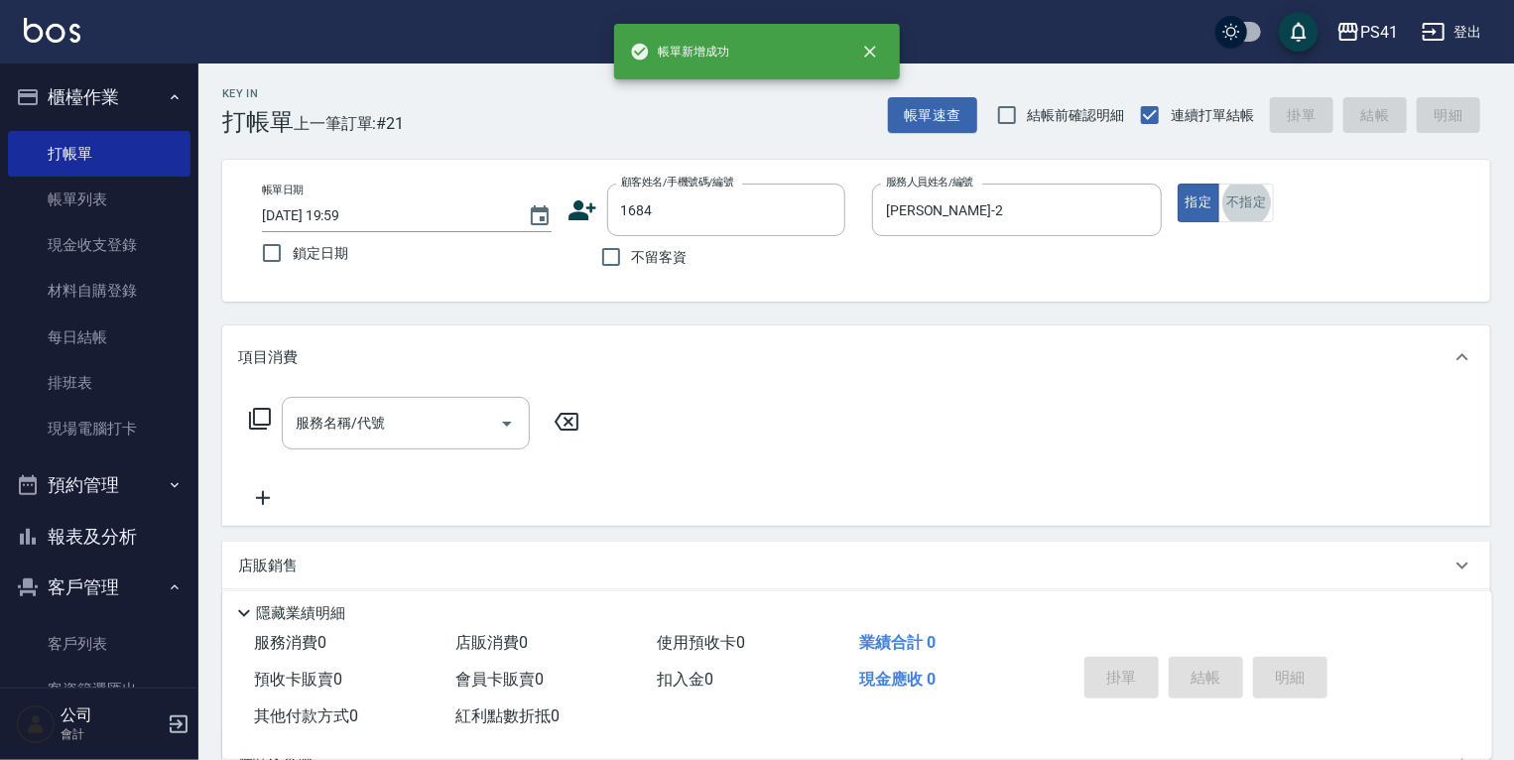
type input "[PERSON_NAME]/0989273932/1684"
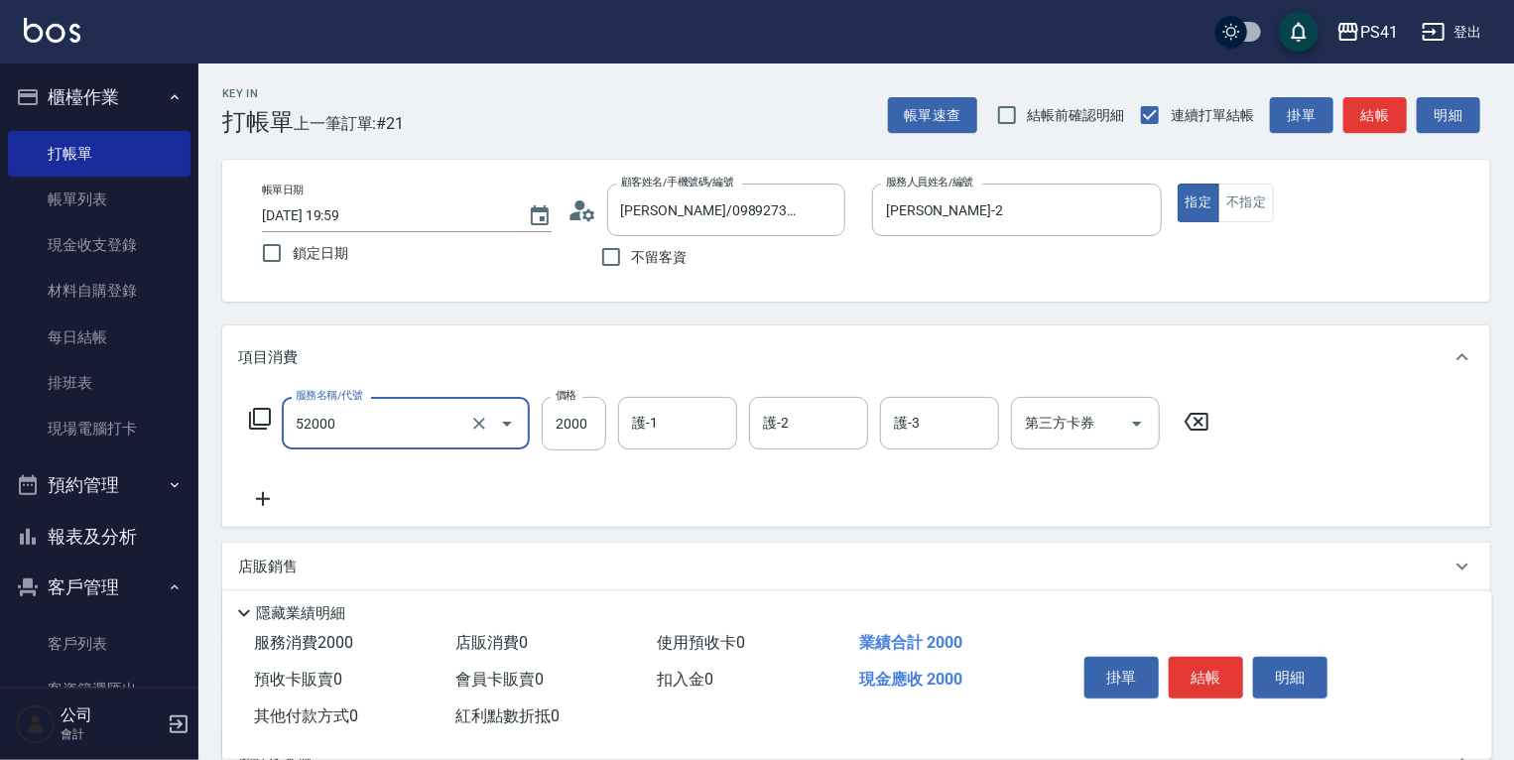
type input "原價1501~2000護髮(52000)"
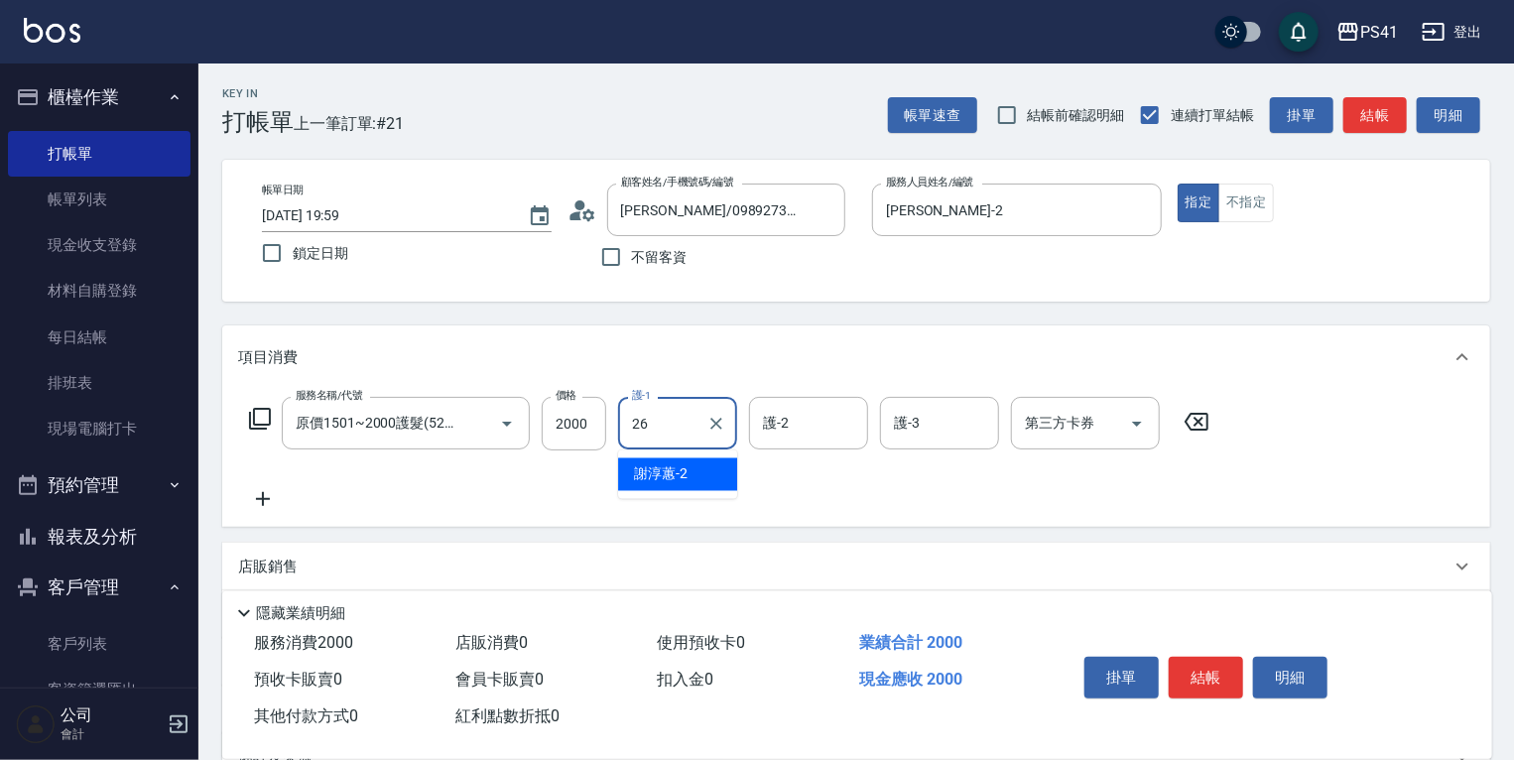
type input "[PERSON_NAME]-26"
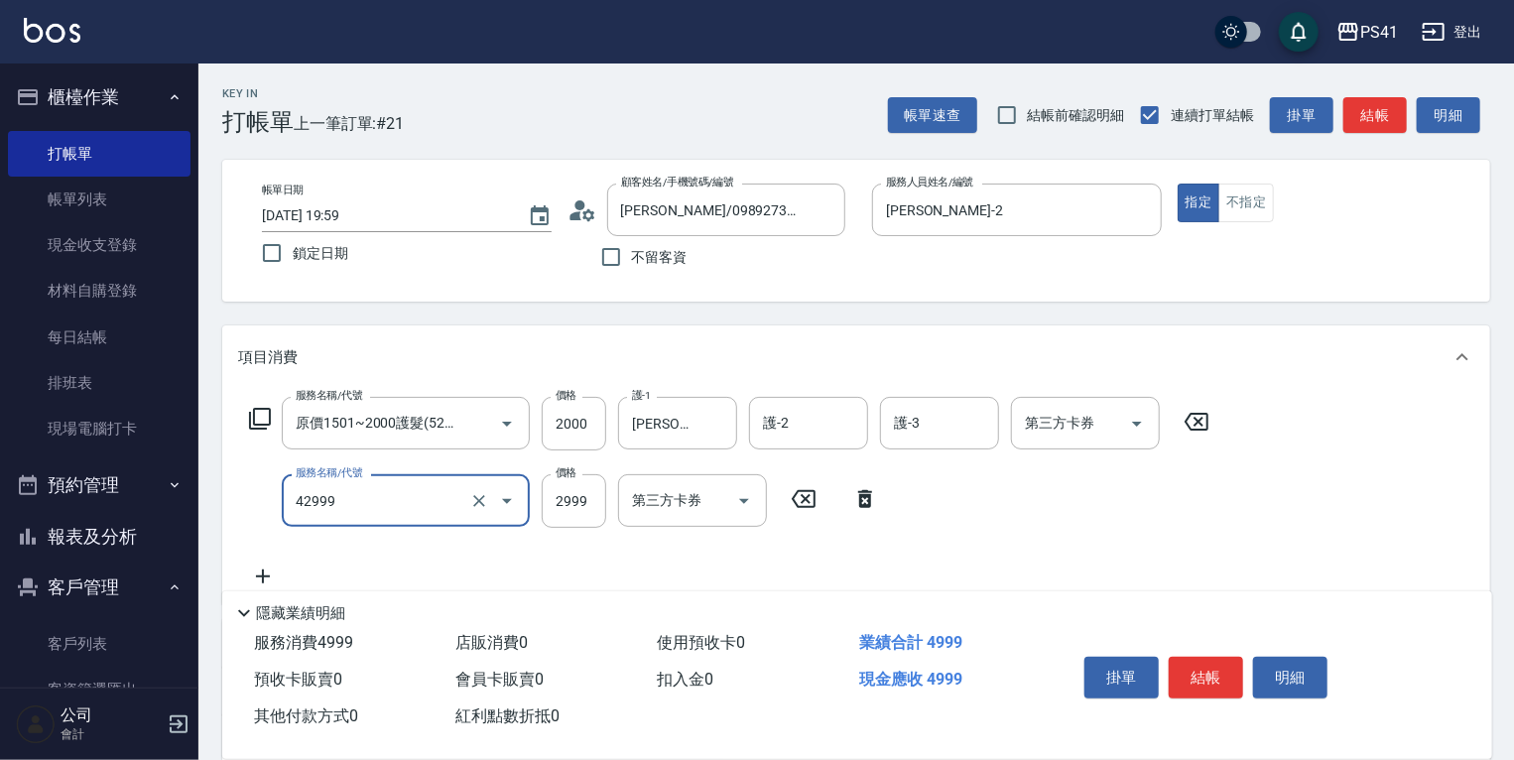
type input "漂染肩上2999以上(42999)"
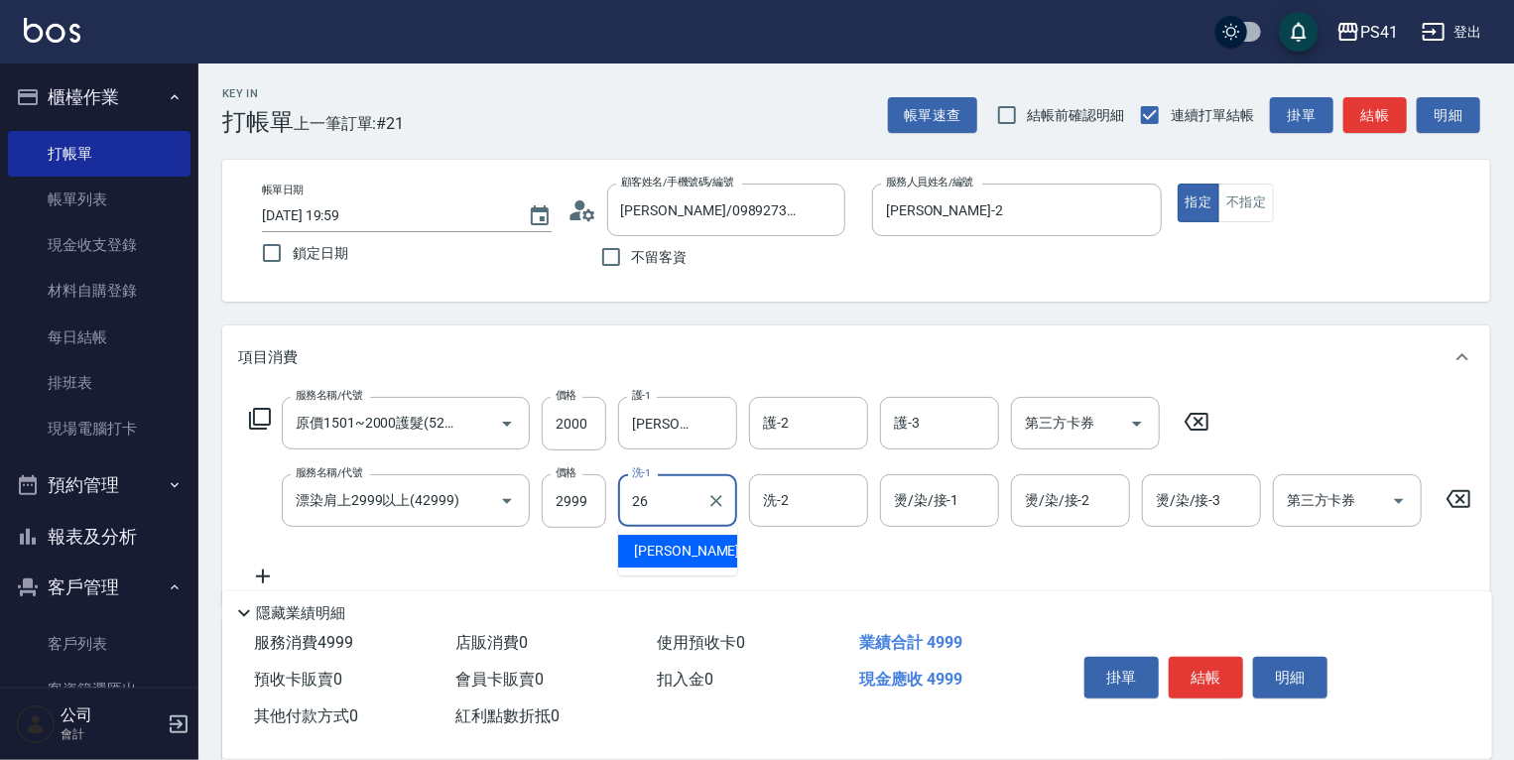
type input "[PERSON_NAME]-26"
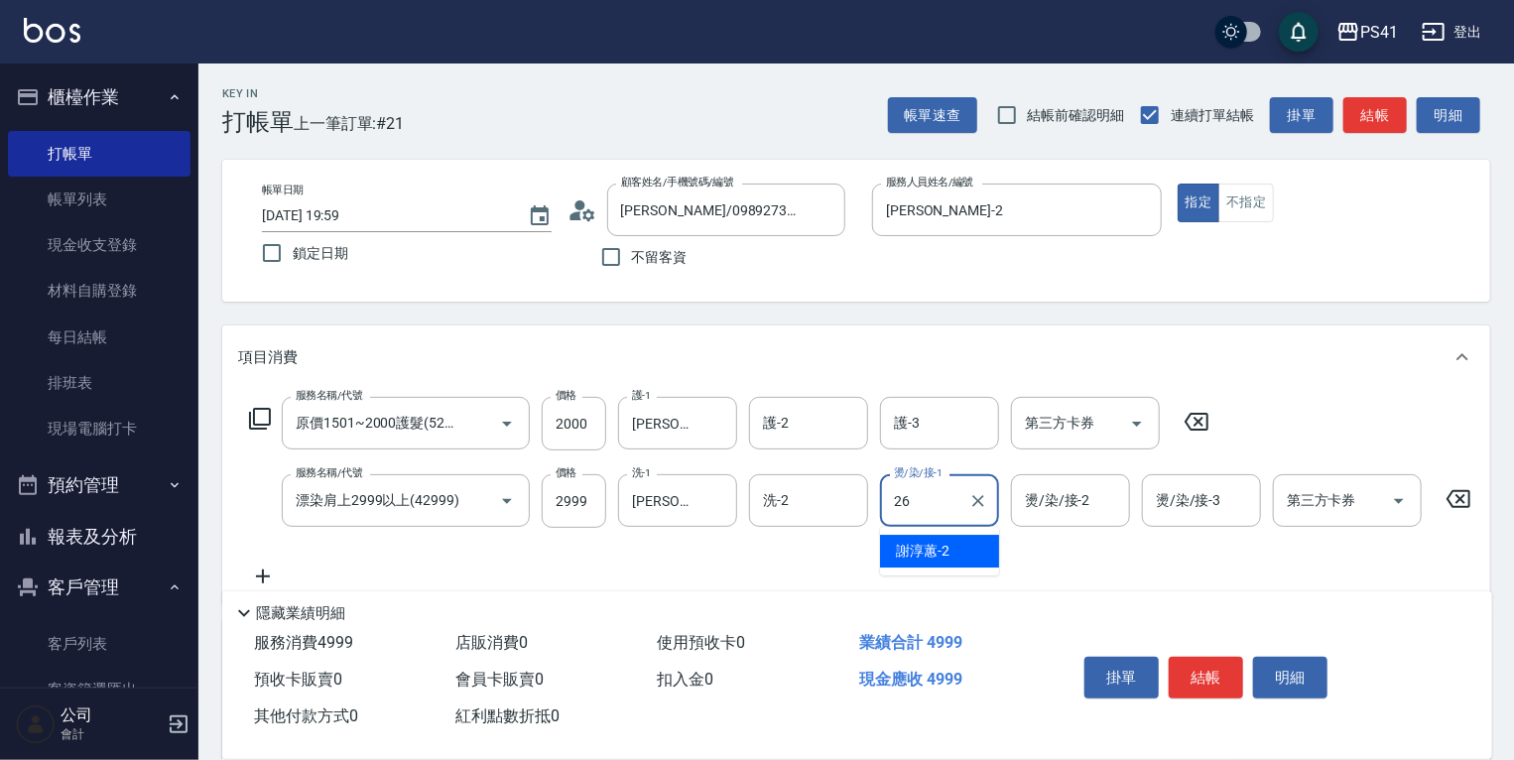
type input "[PERSON_NAME]-26"
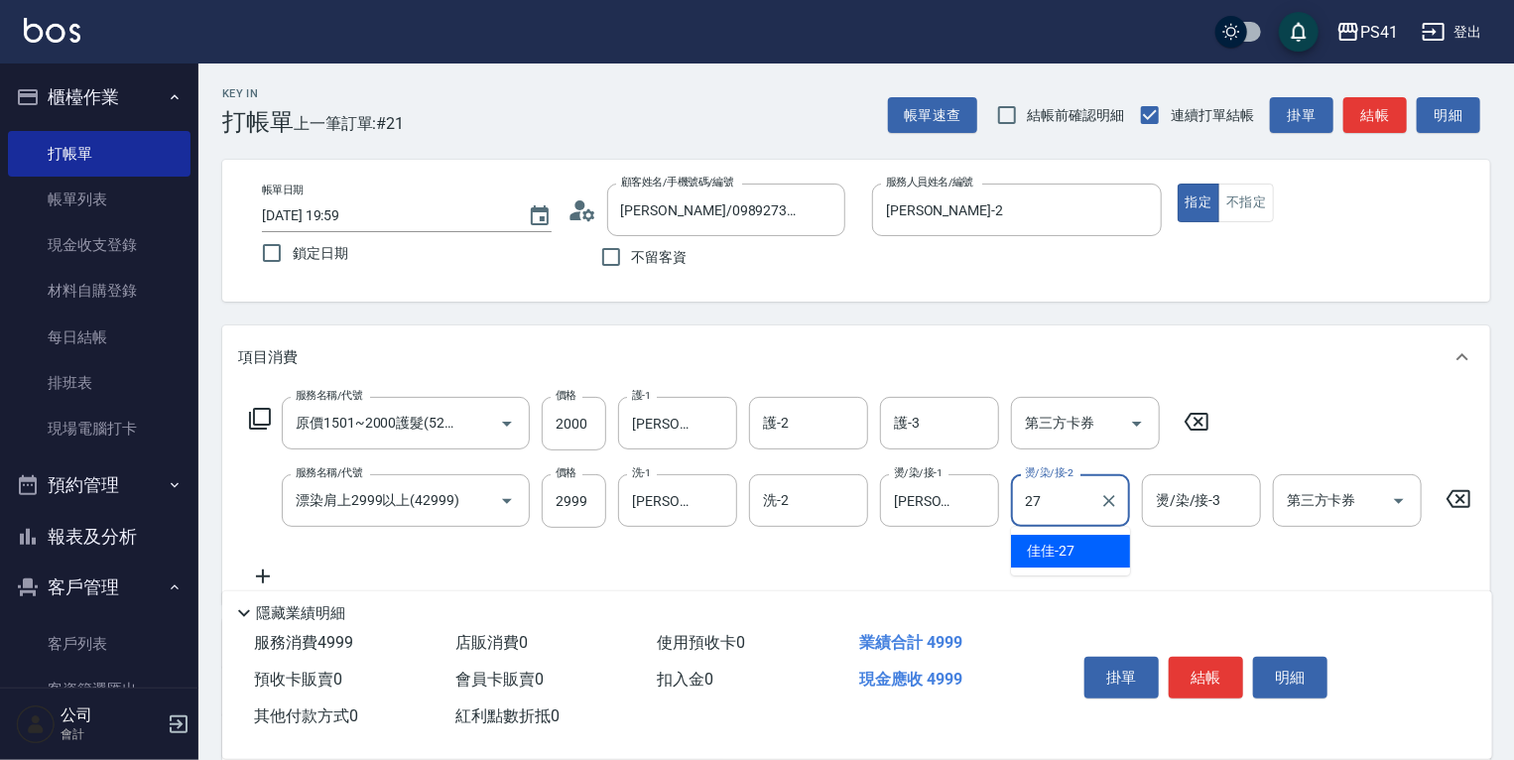
type input "佳佳-27"
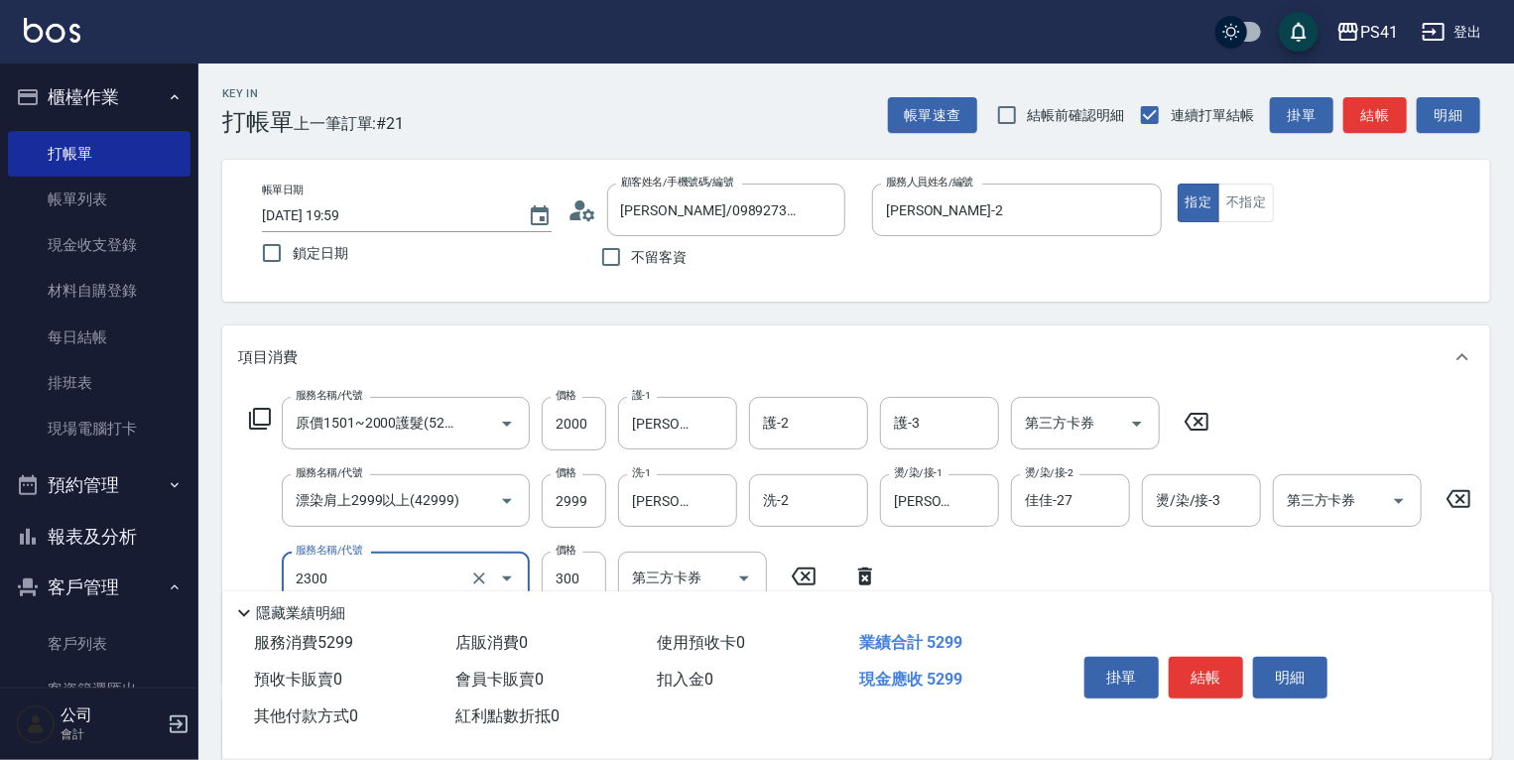
type input "剪髮(2300)"
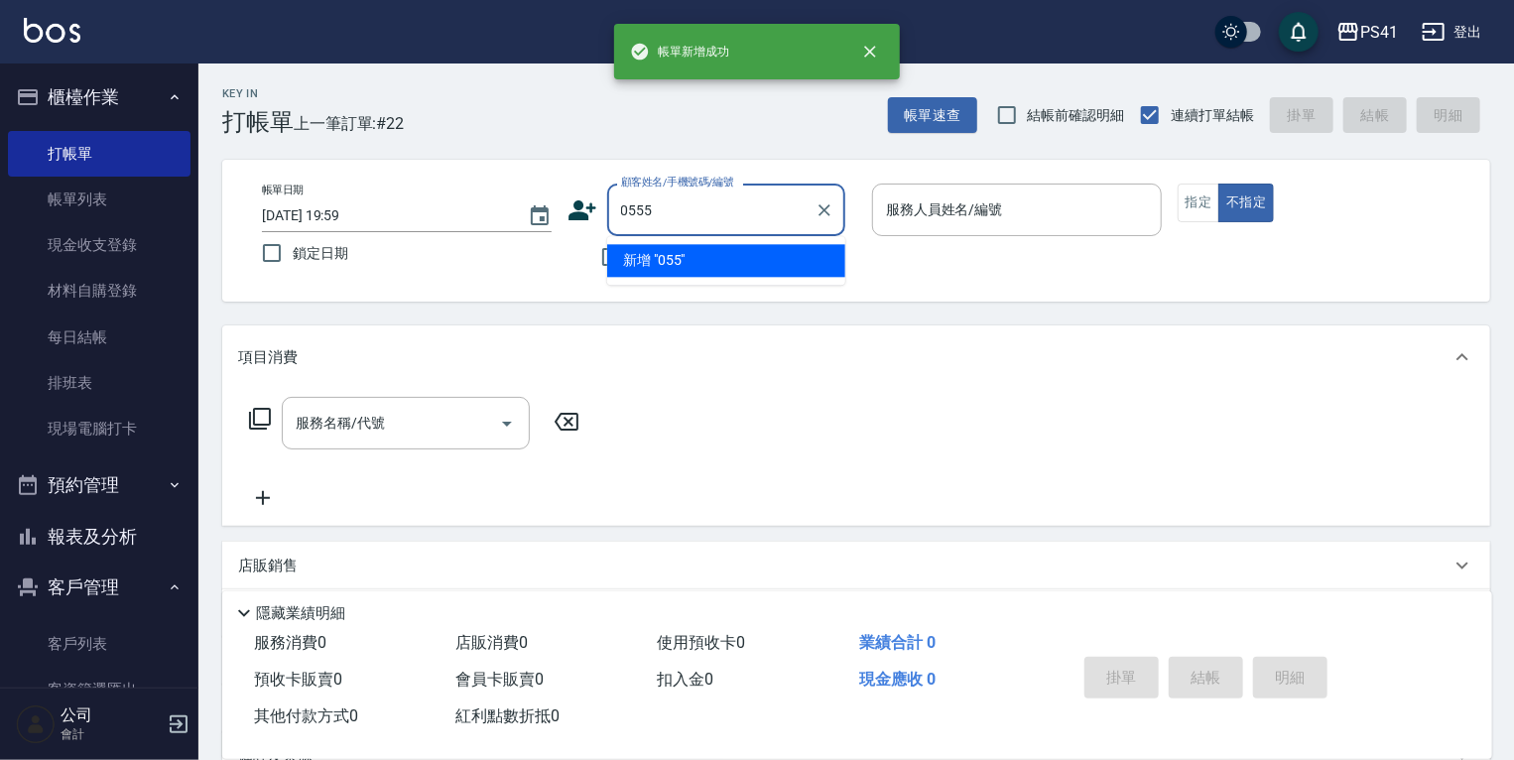
type input "0555"
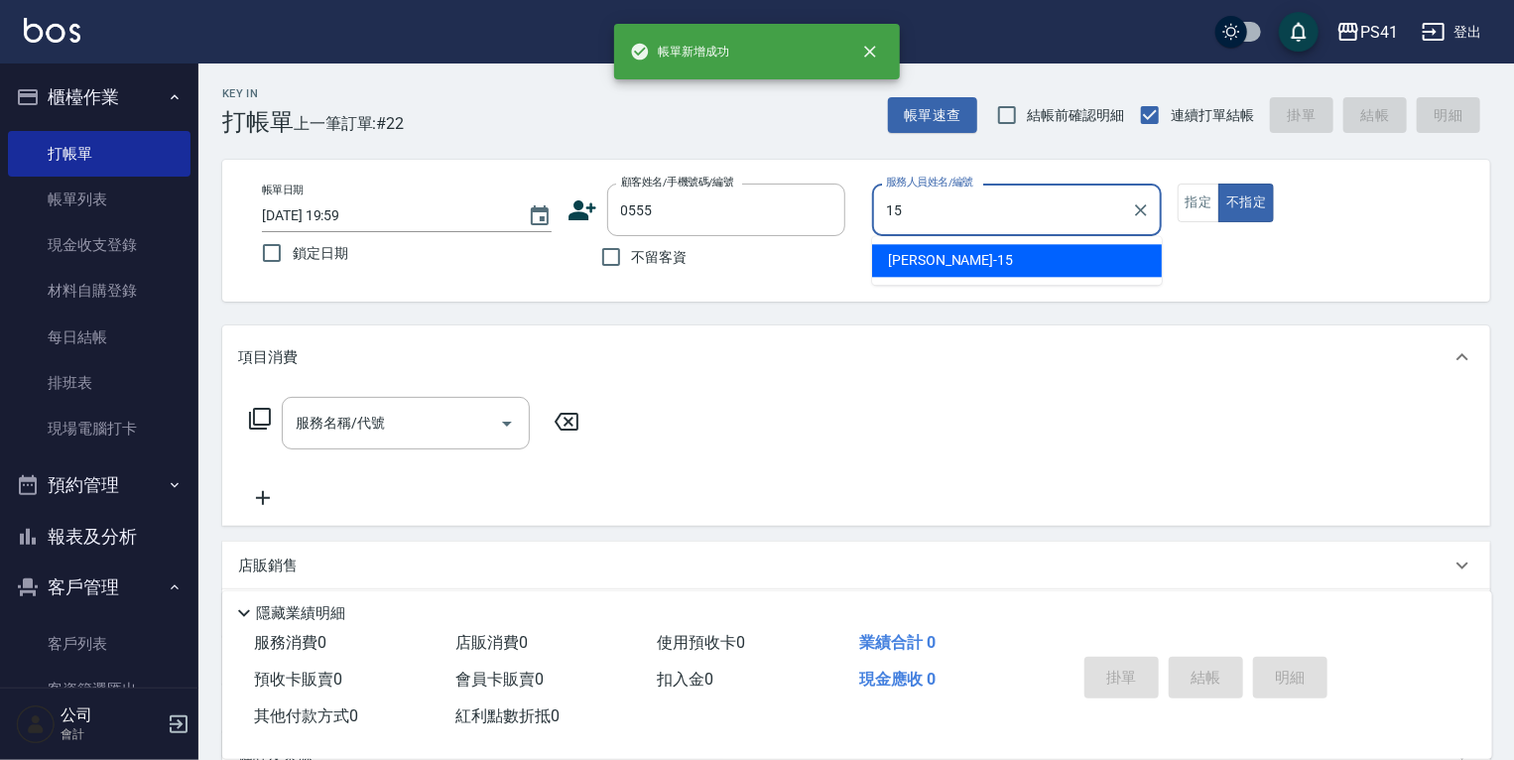
type input "[PERSON_NAME]-15"
type input "[PERSON_NAME]/0936733080/0555"
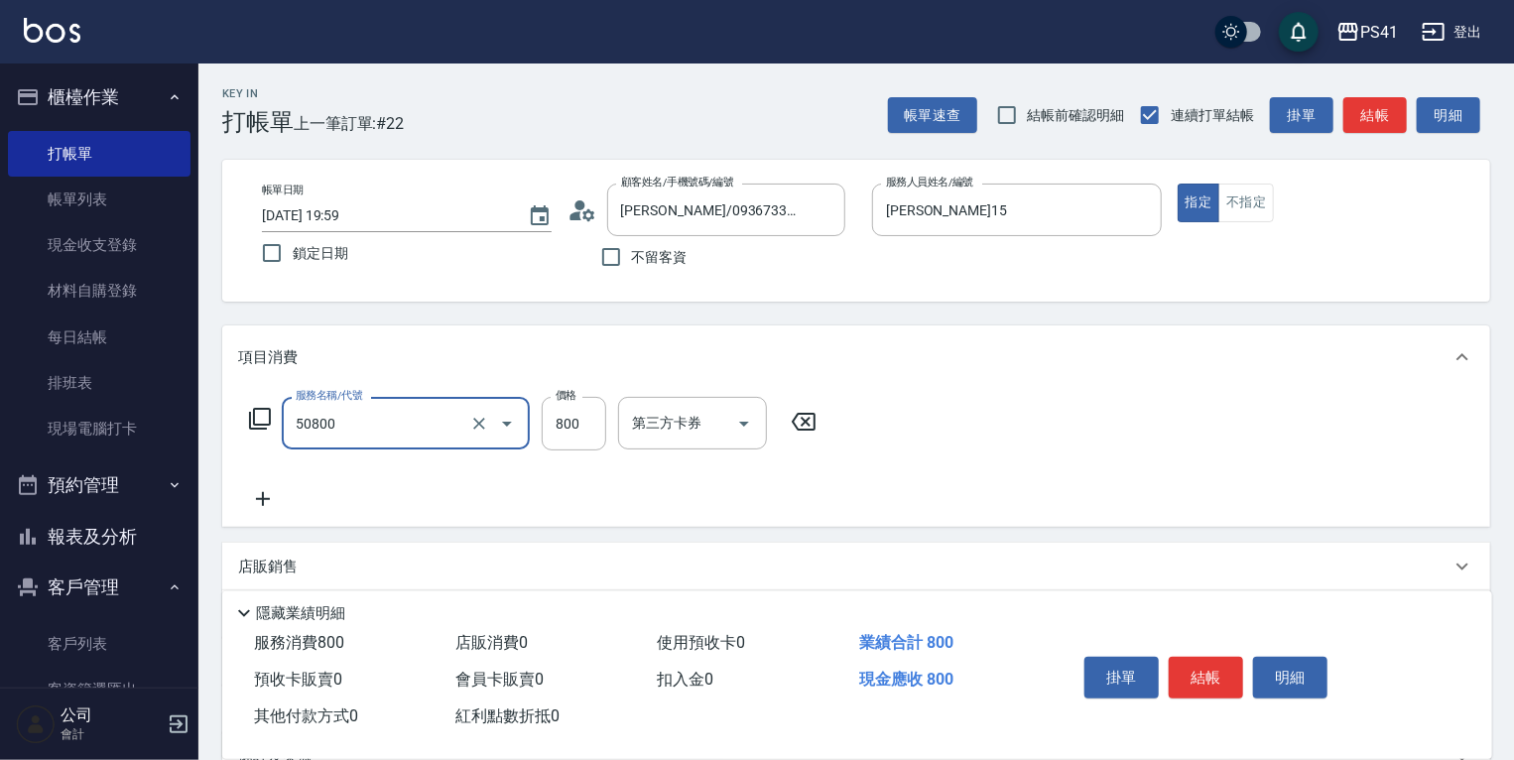
type input "原價401~800護髮(50800)"
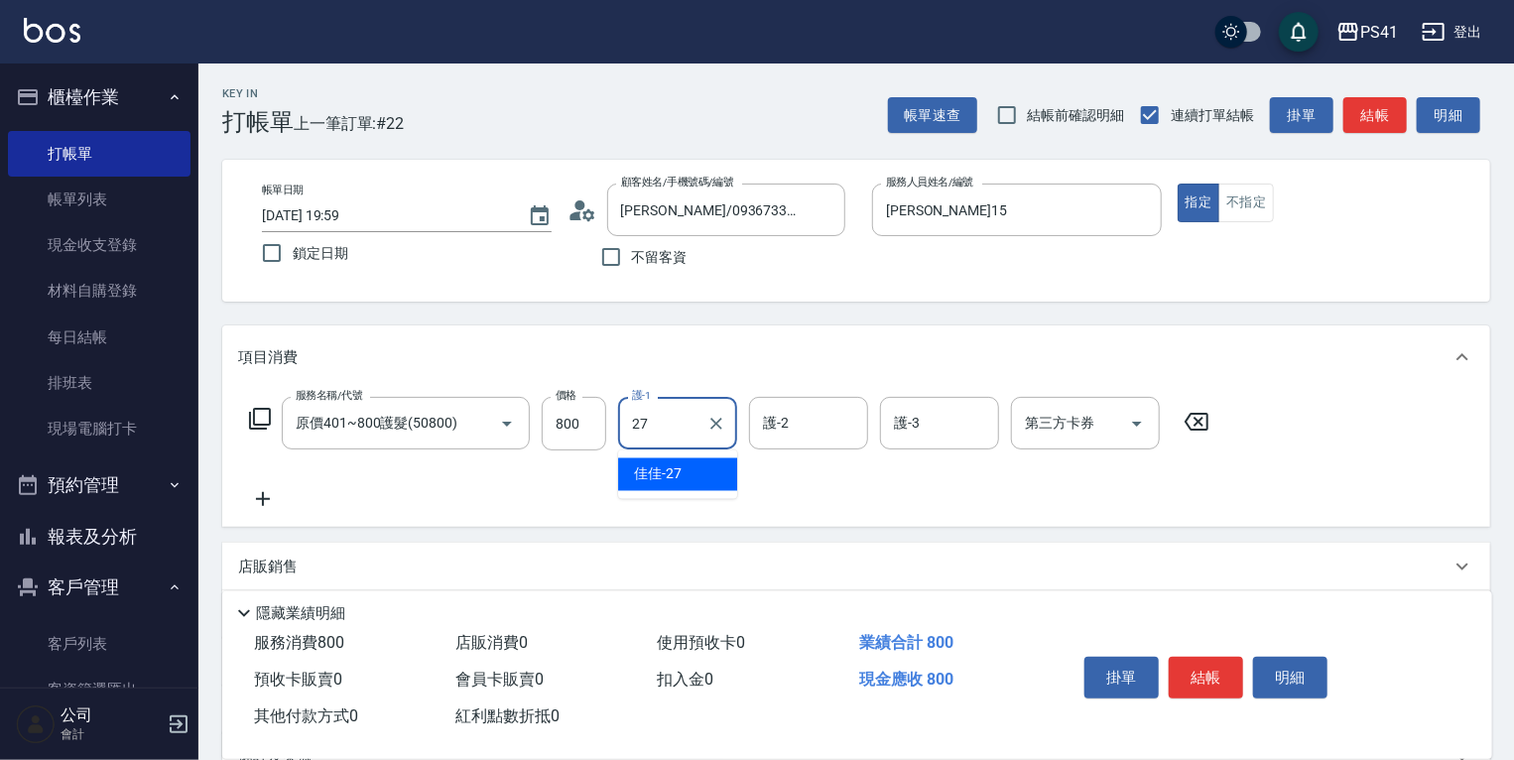
type input "佳佳-27"
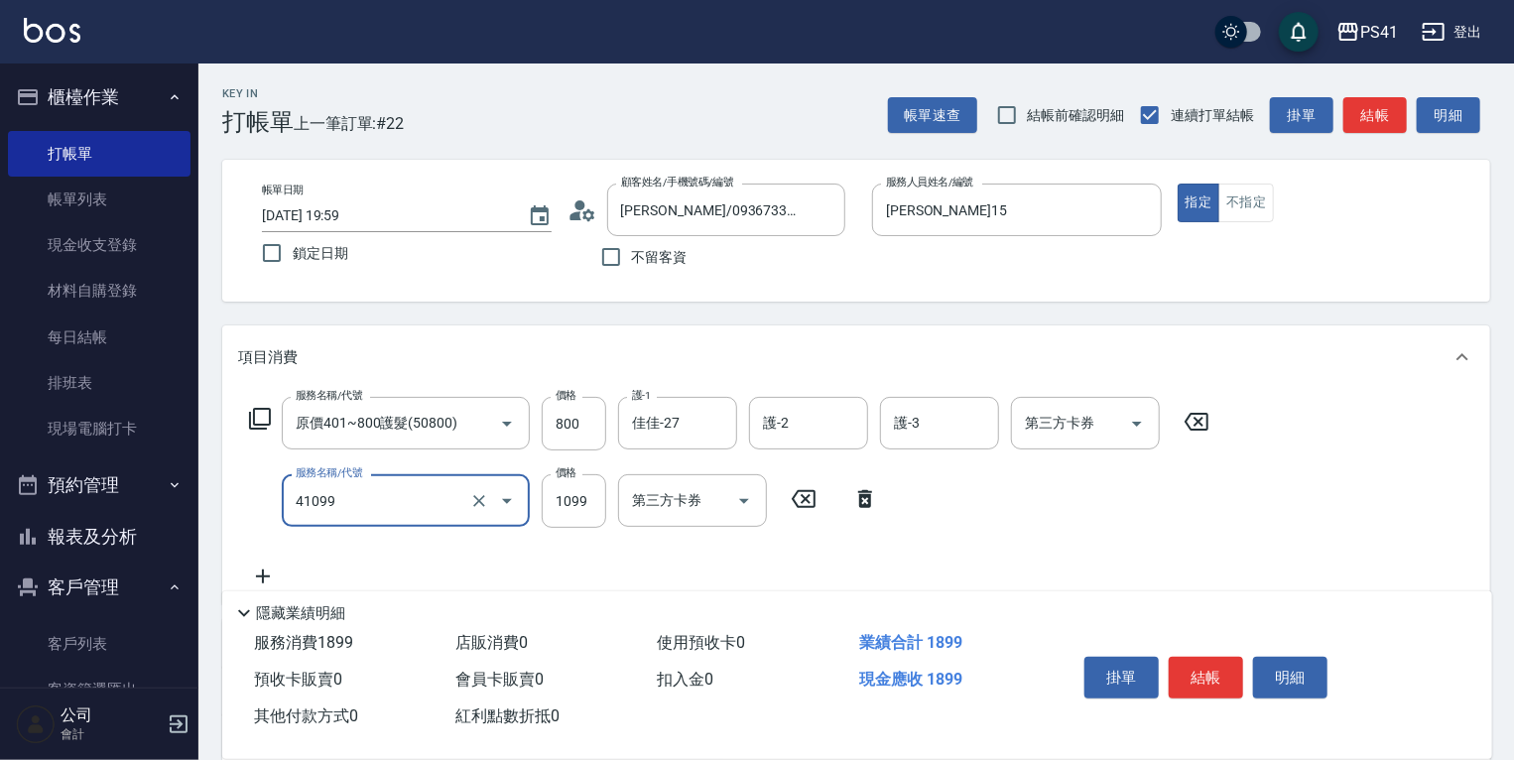
type input "公司活動/早鳥(41099)"
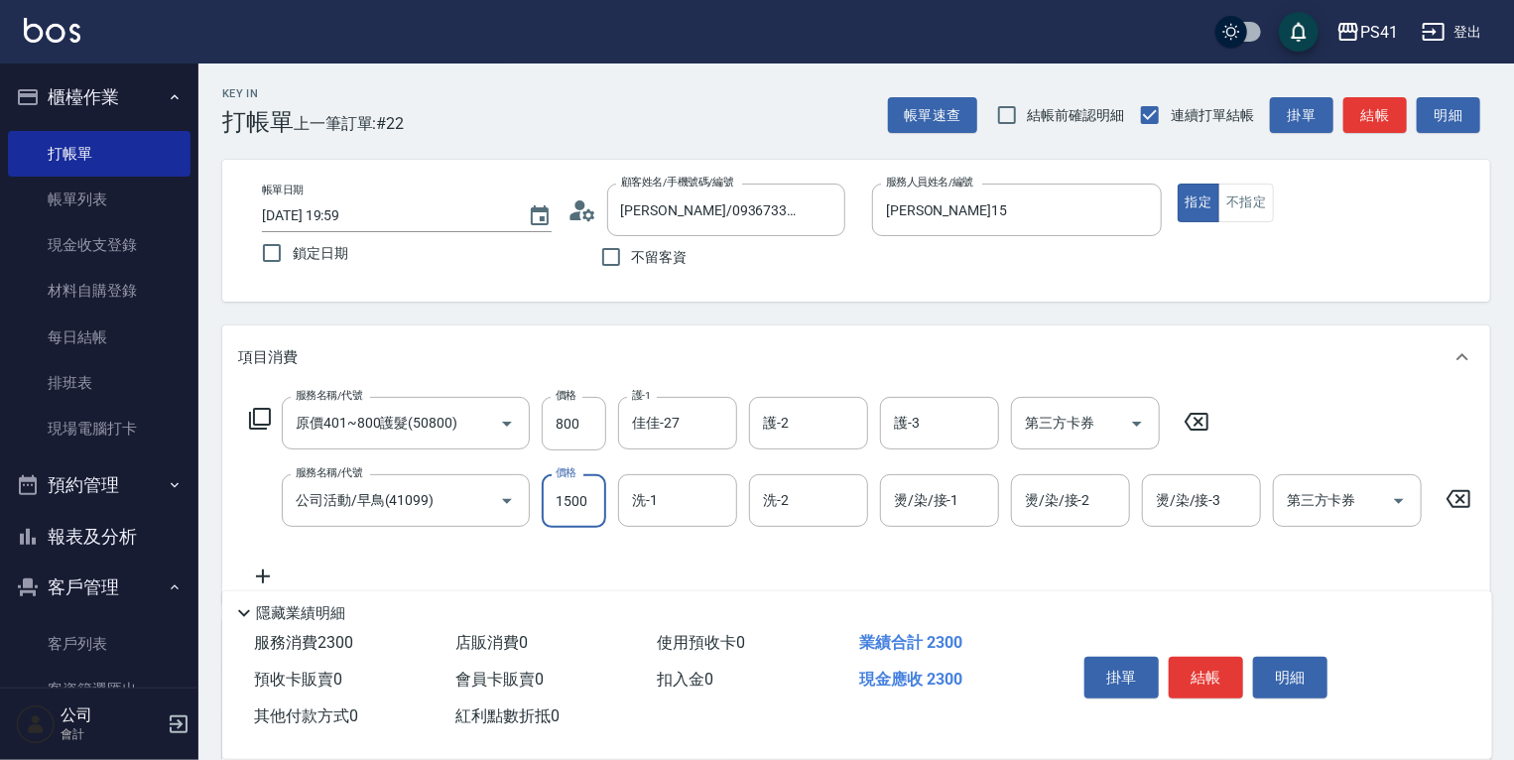
type input "1500"
type input "佳佳-27"
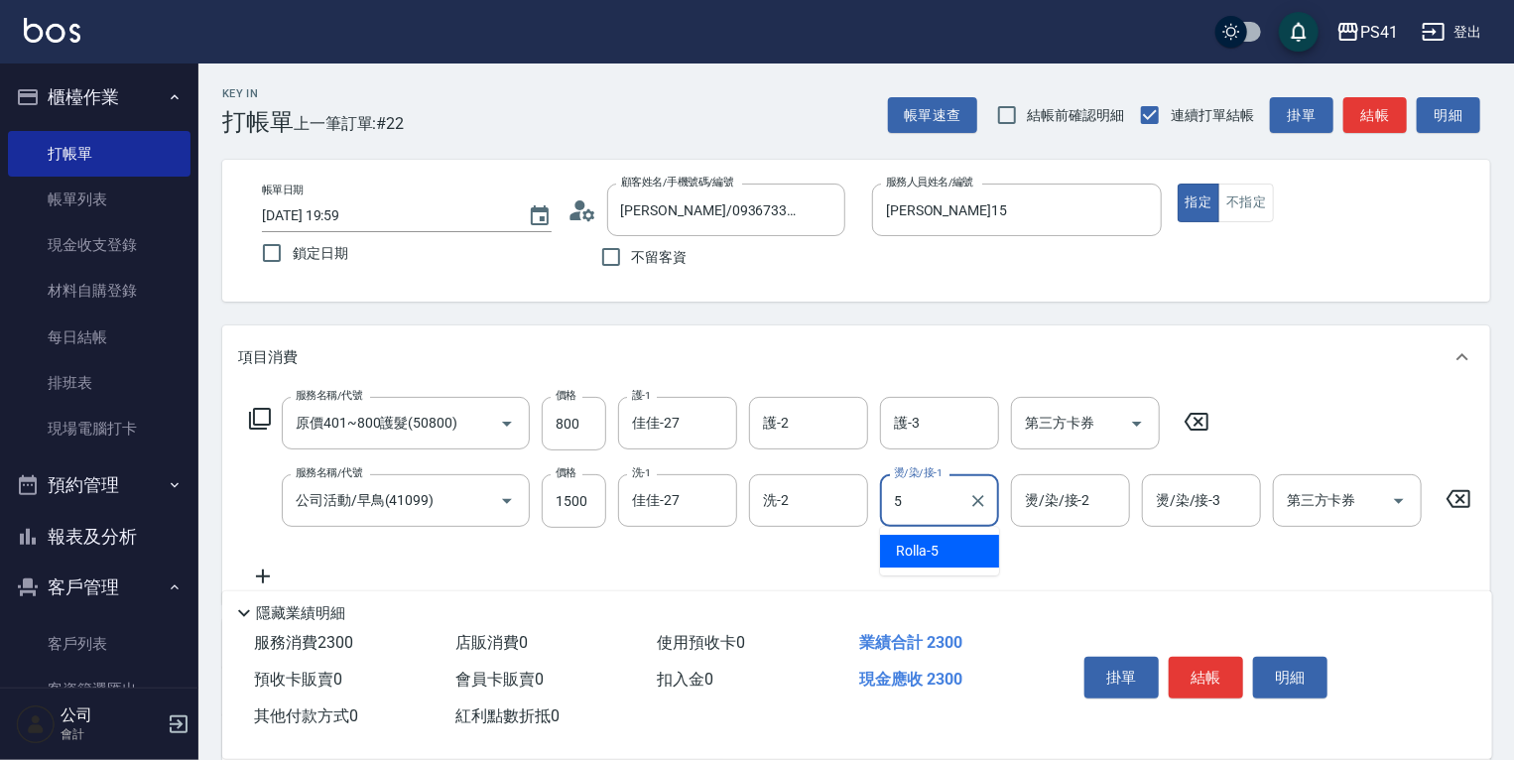
type input "Rolla-5"
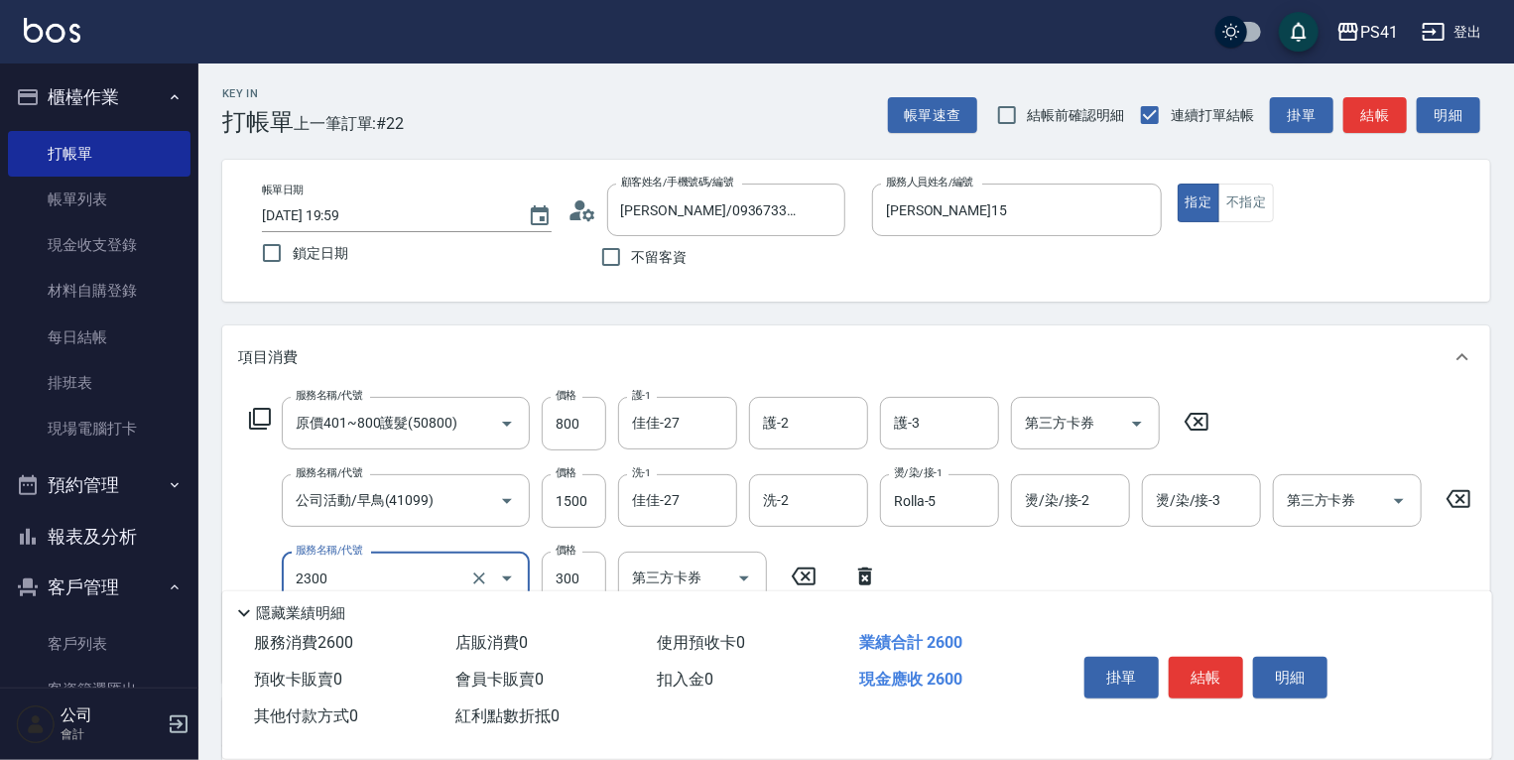
type input "剪髮(2300)"
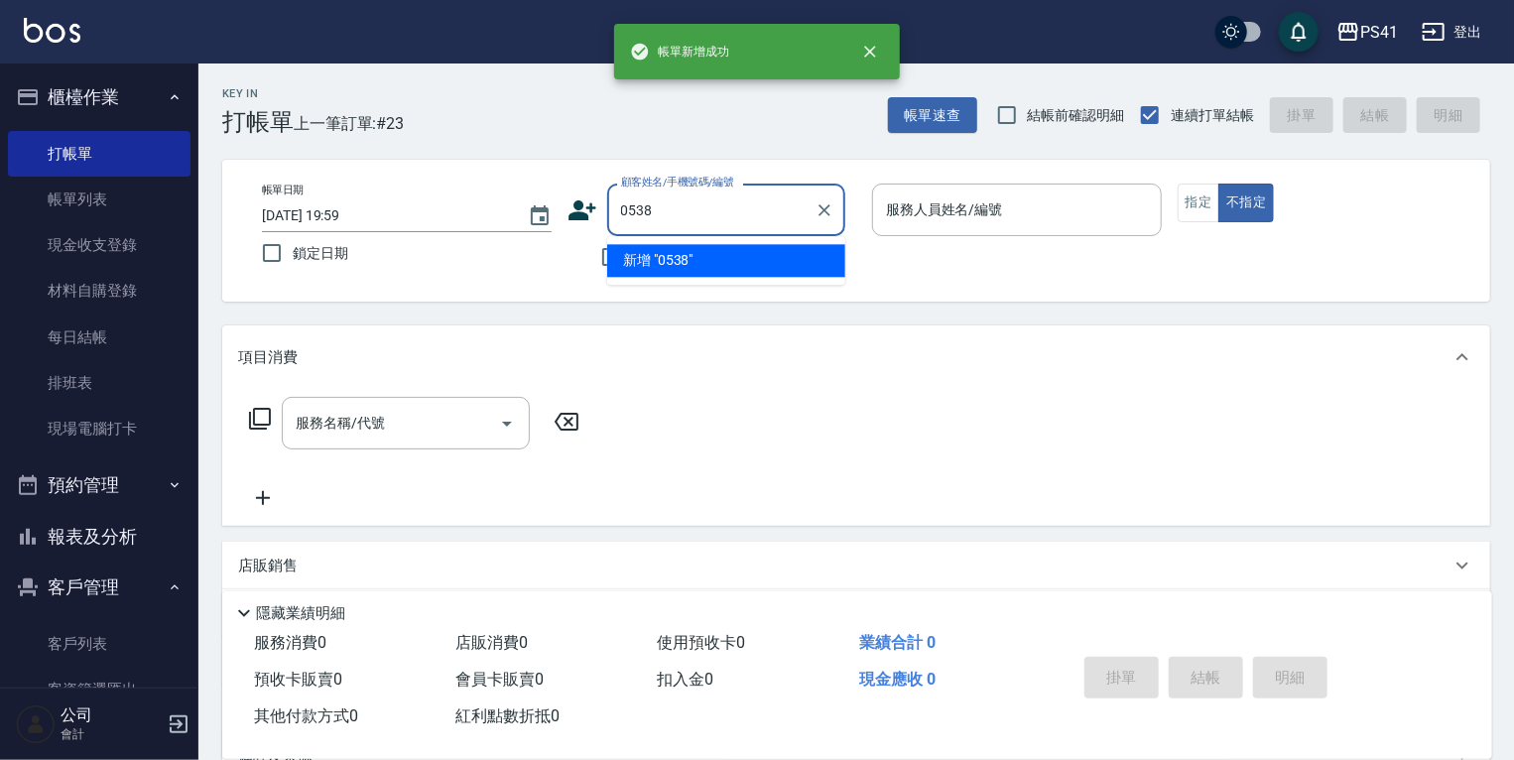
type input "0538"
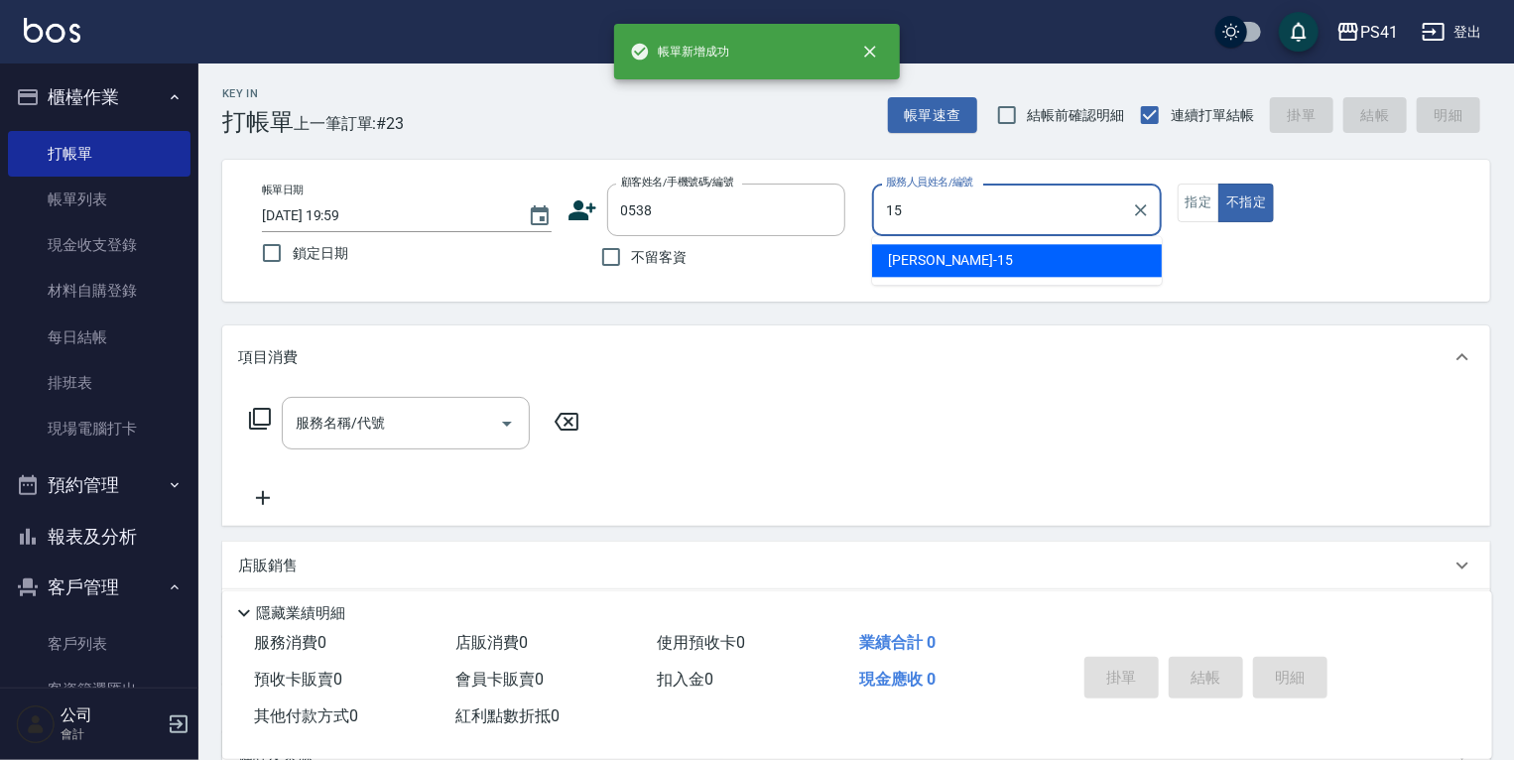
type input "[PERSON_NAME]-15"
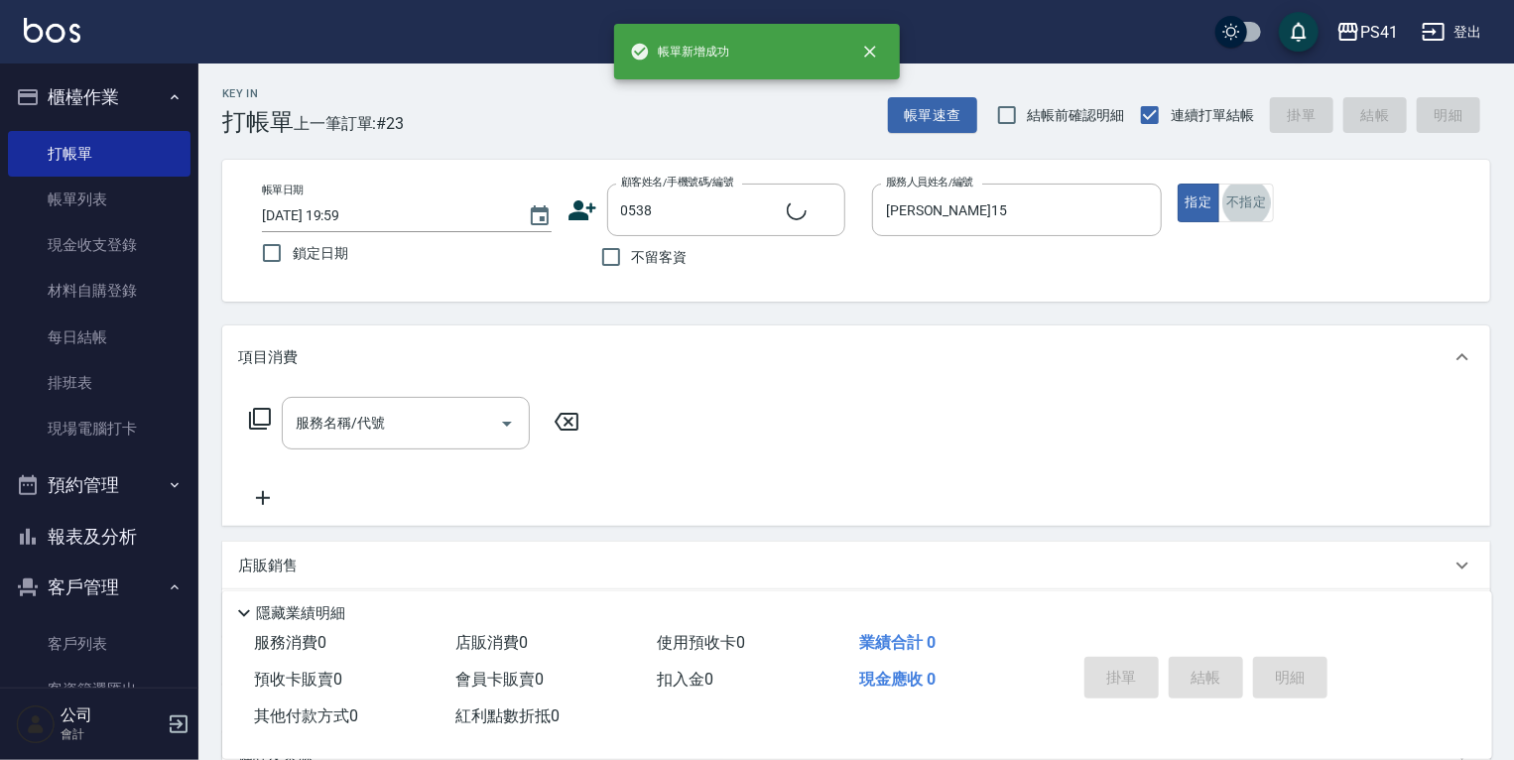
type input "[PERSON_NAME]/0921965914/0538"
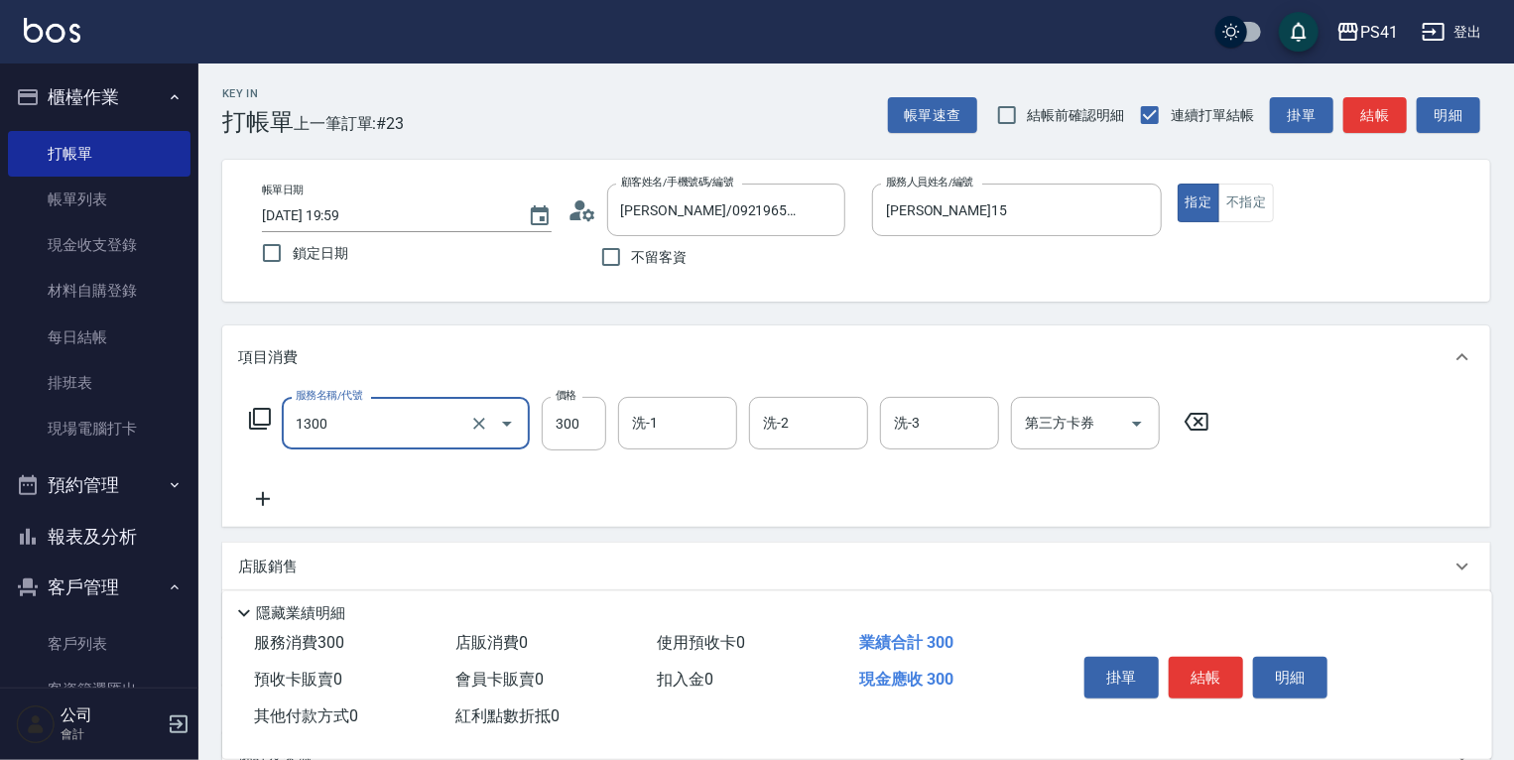
type input "洗髮300(1300)"
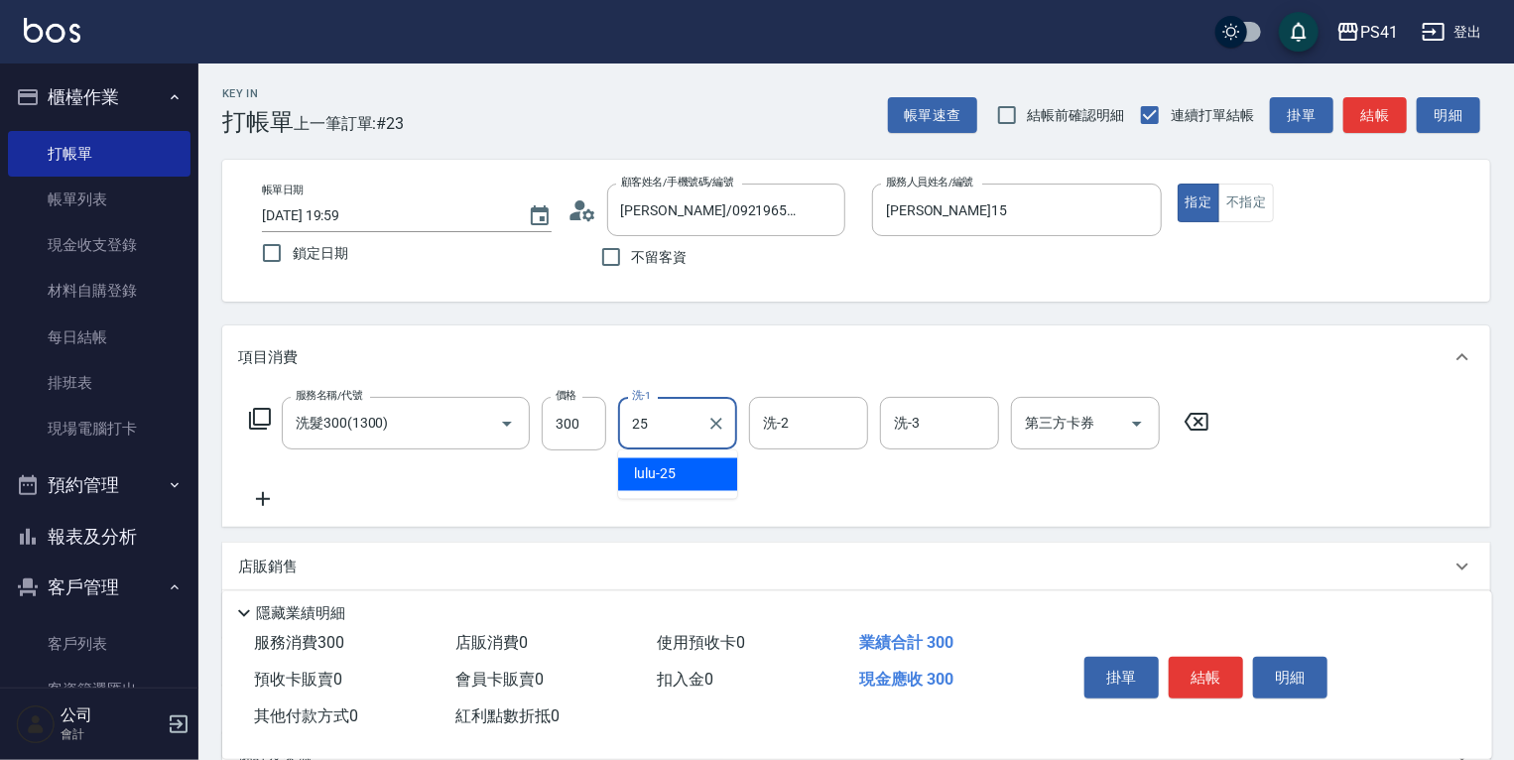
type input "lulu-25"
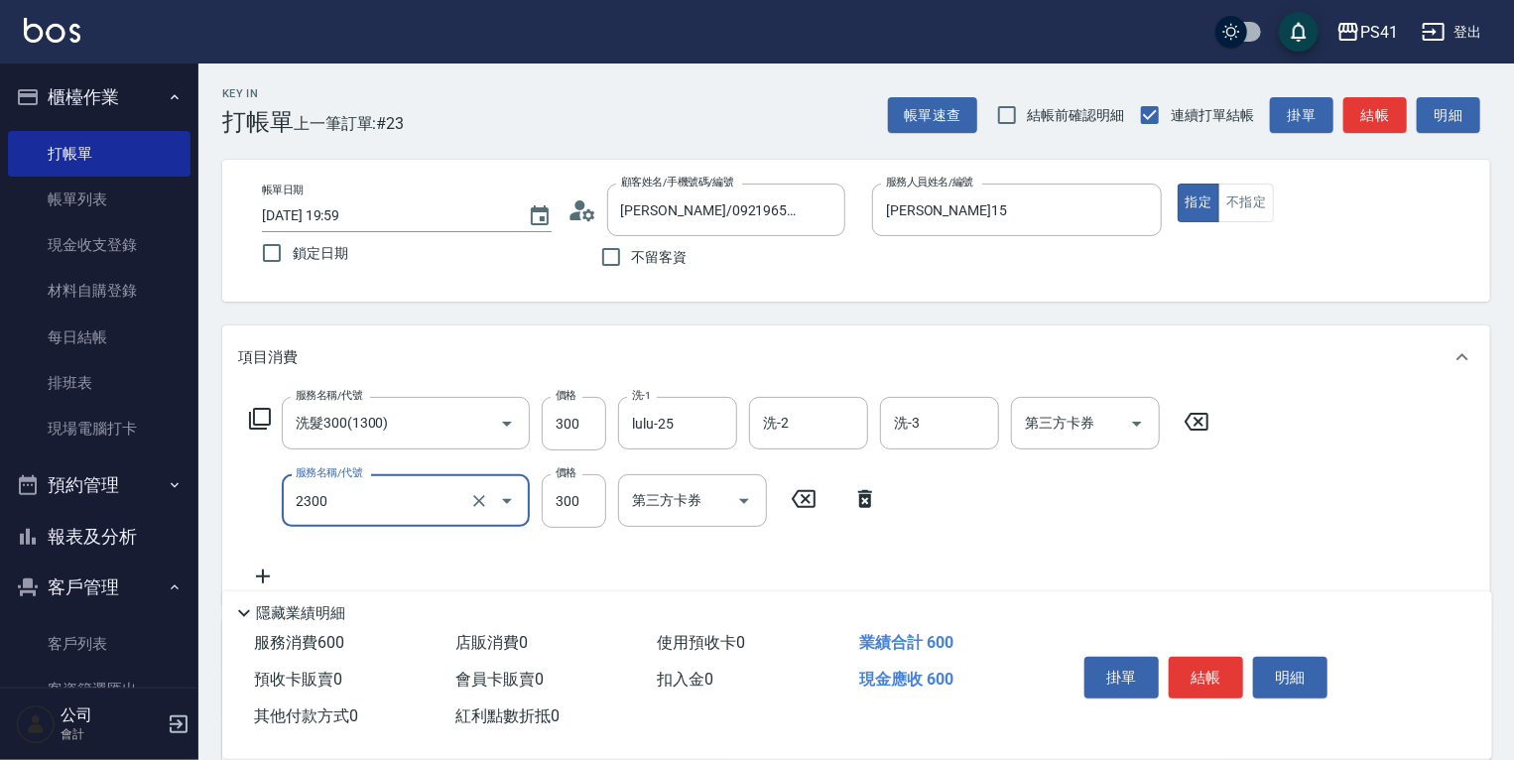
type input "剪髮(2300)"
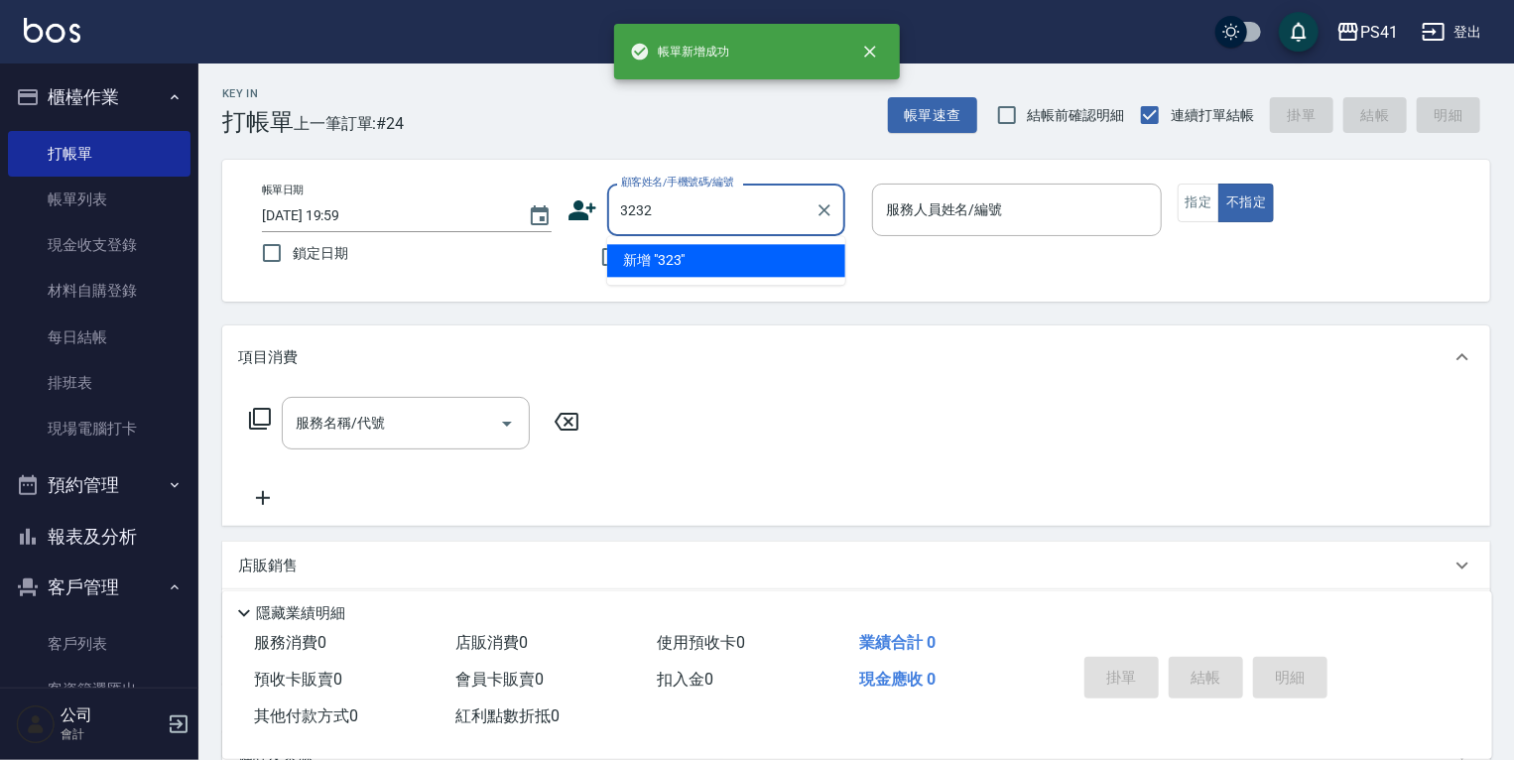
type input "3232"
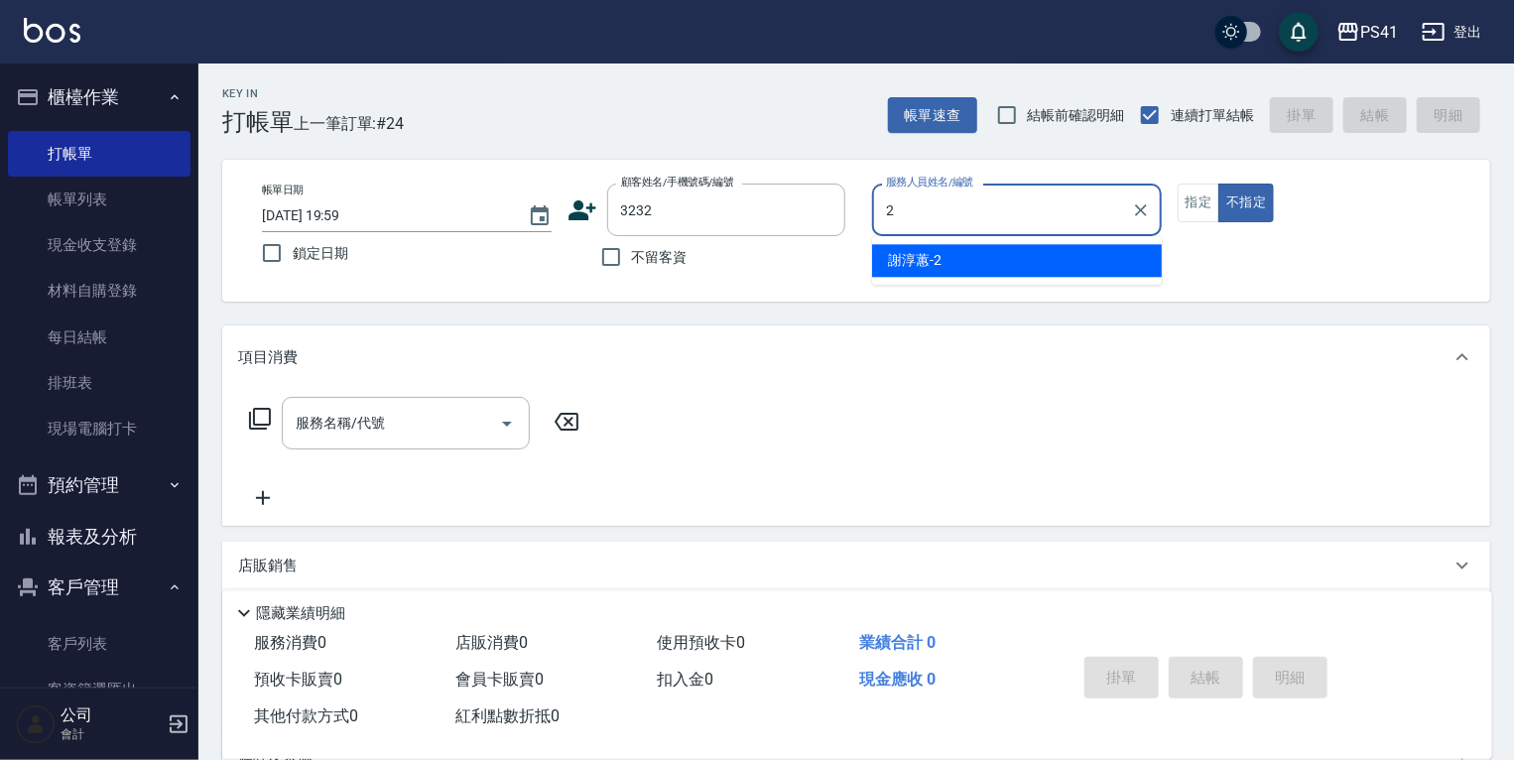
type input "[PERSON_NAME]-2"
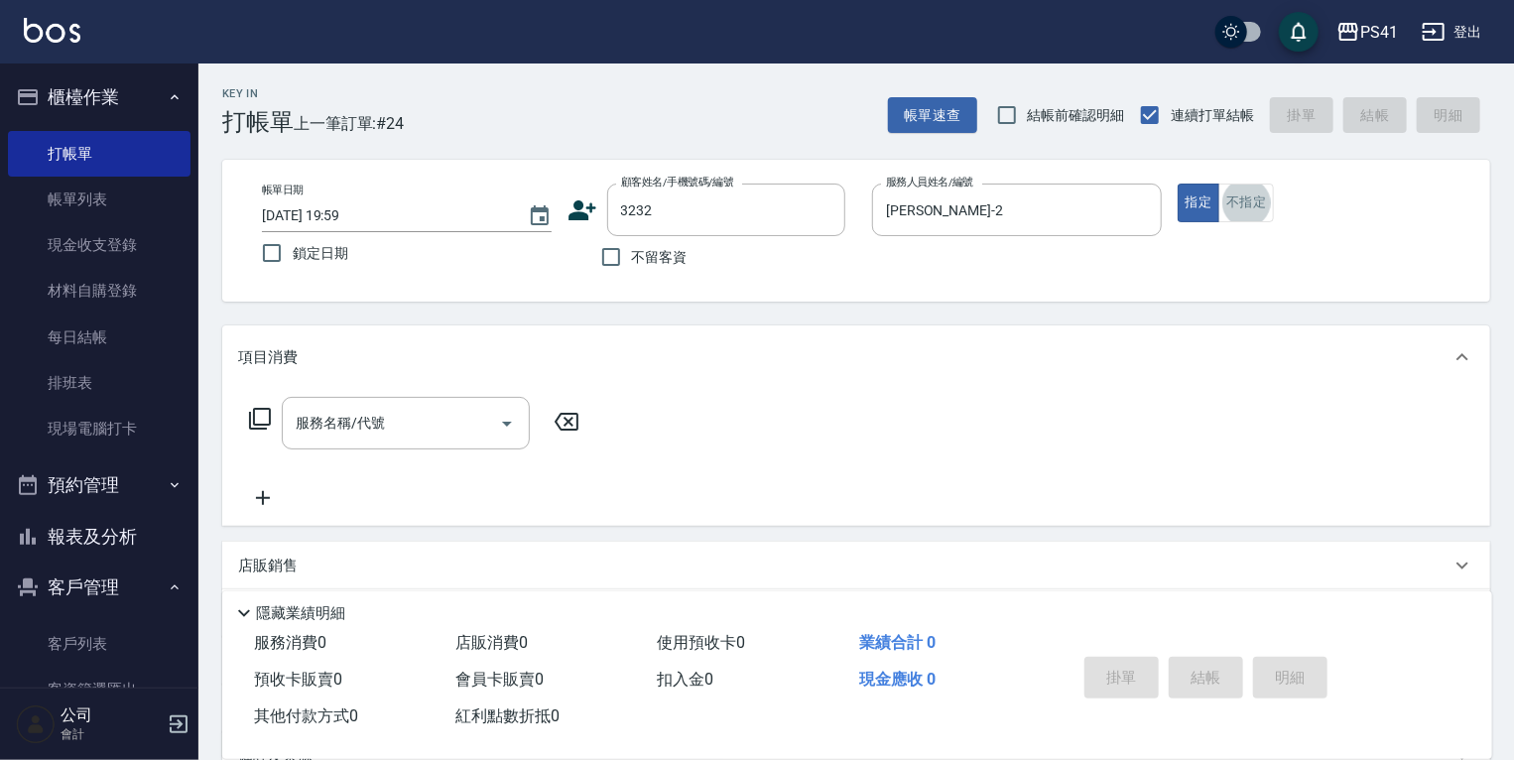
type input "[PERSON_NAME]/0928665890/3232"
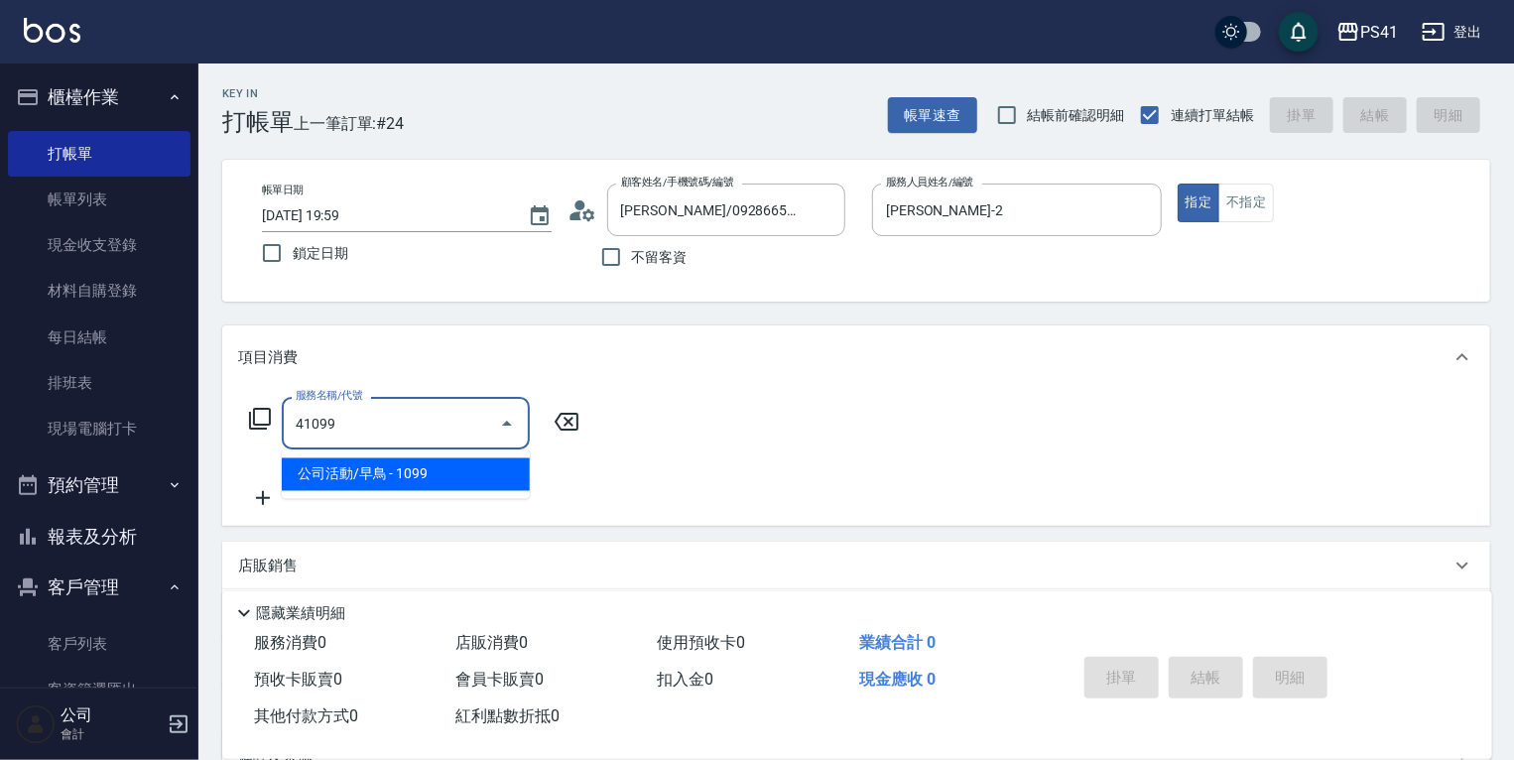
type input "公司活動/早鳥(41099)"
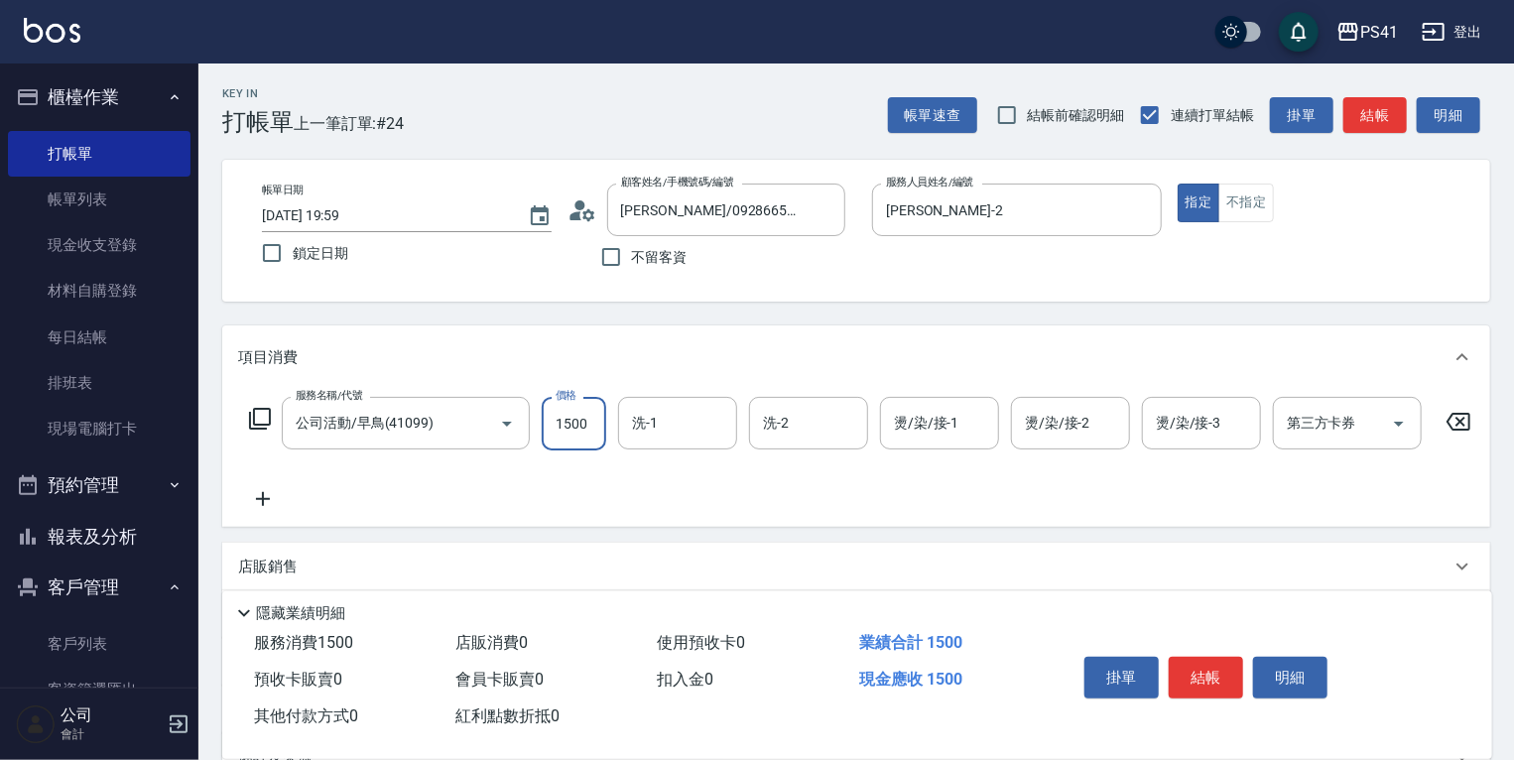
type input "1500"
type input "[PERSON_NAME]-26"
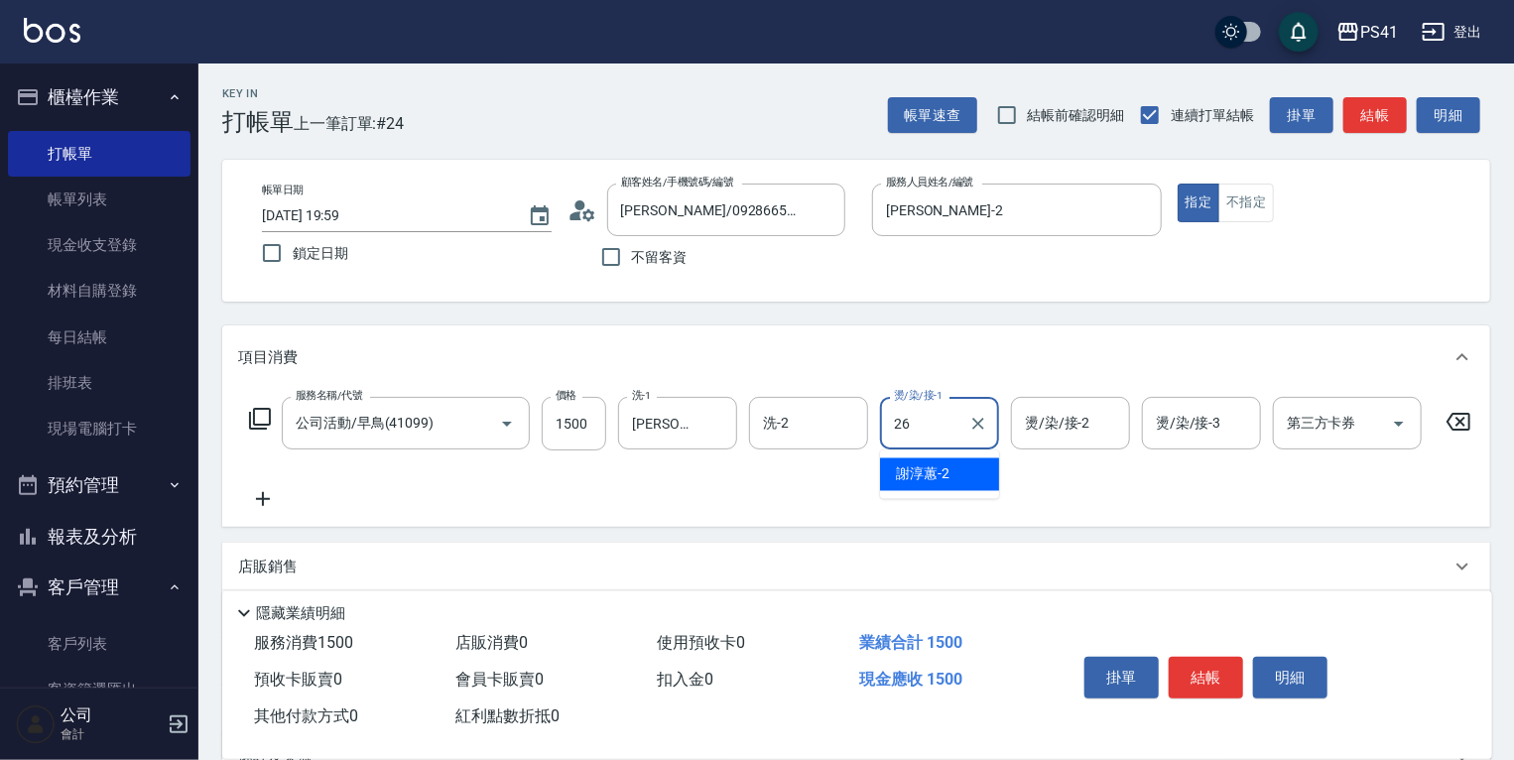
type input "[PERSON_NAME]-26"
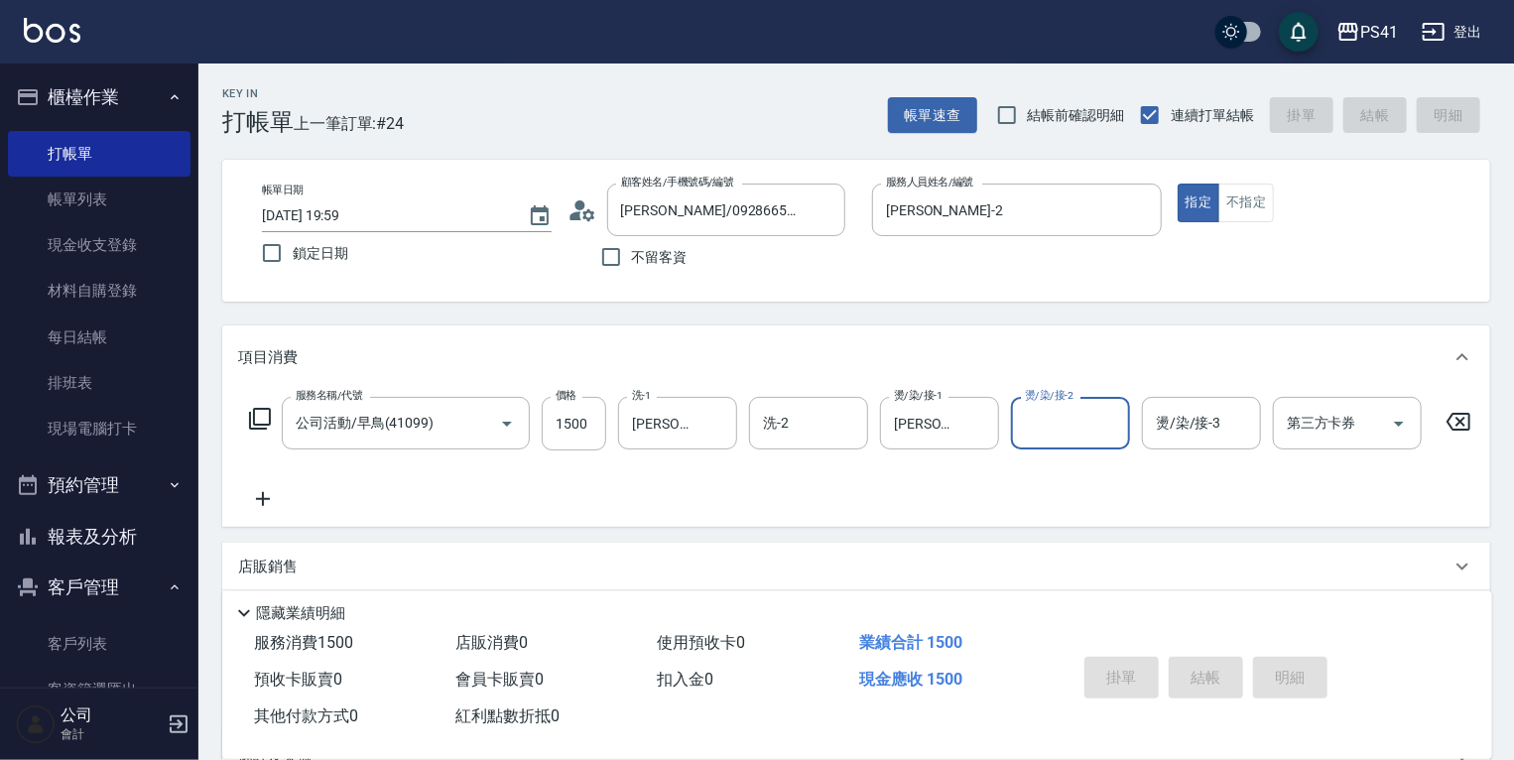
type input "[DATE] 20:00"
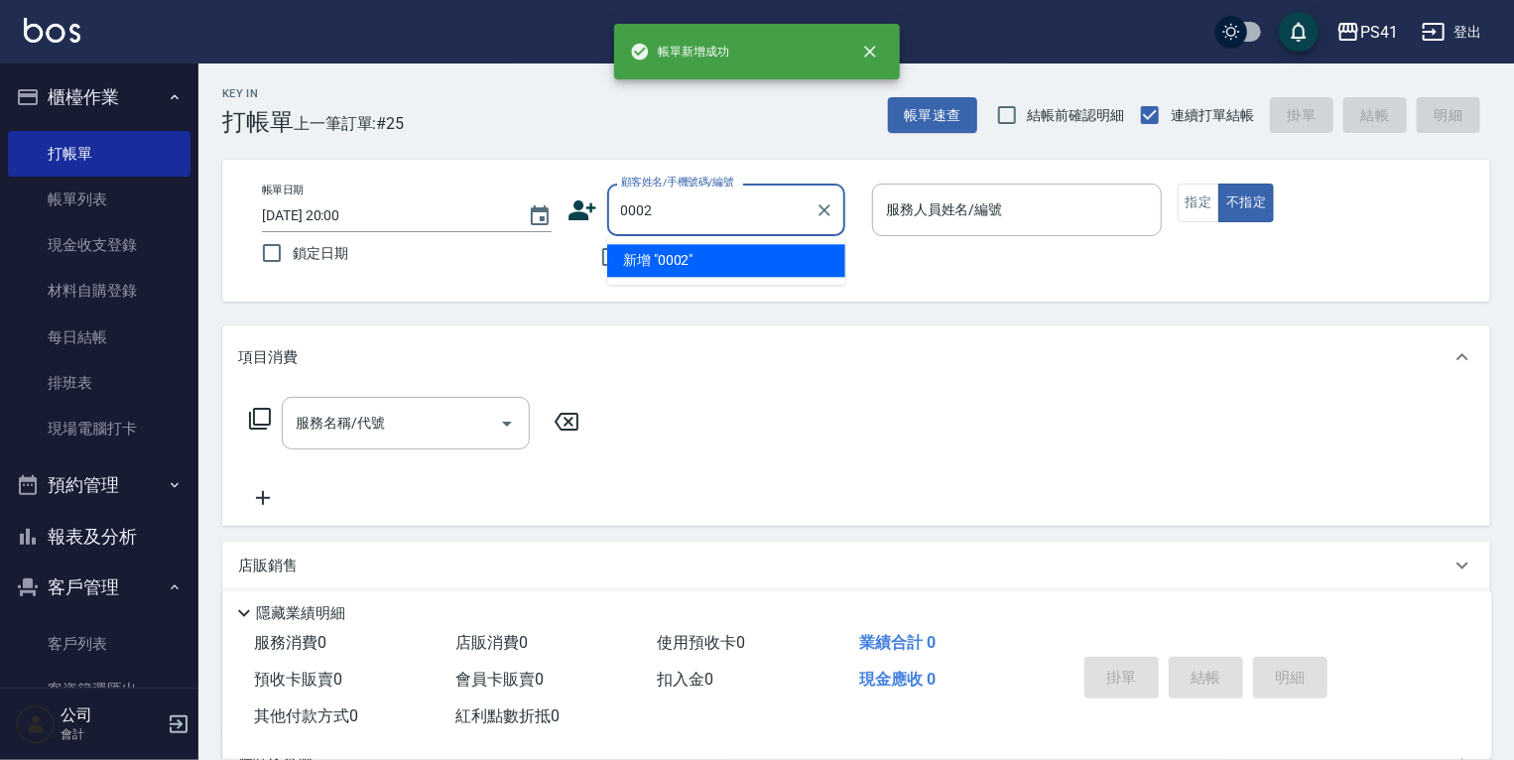
type input "0002"
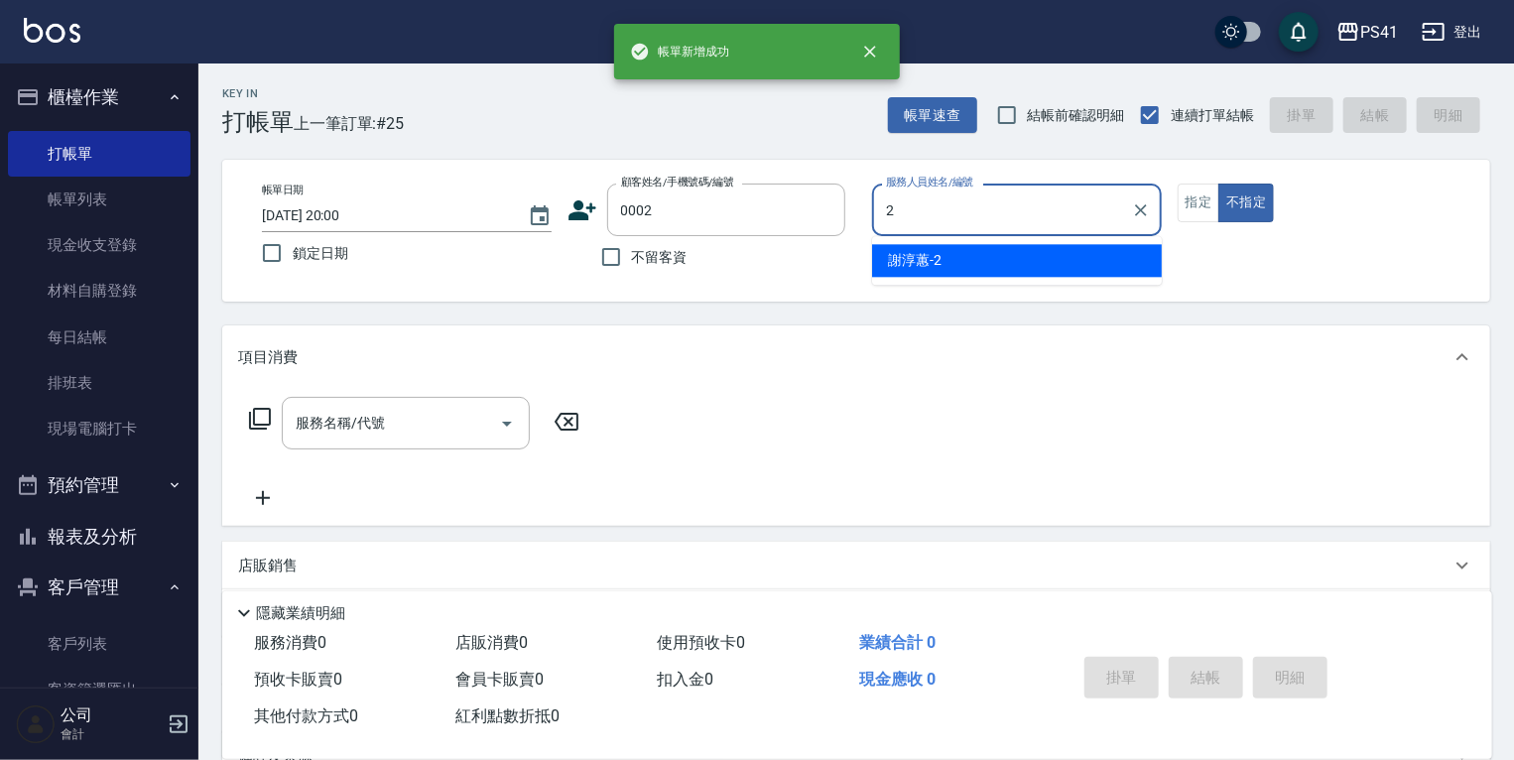
type input "[PERSON_NAME]-2"
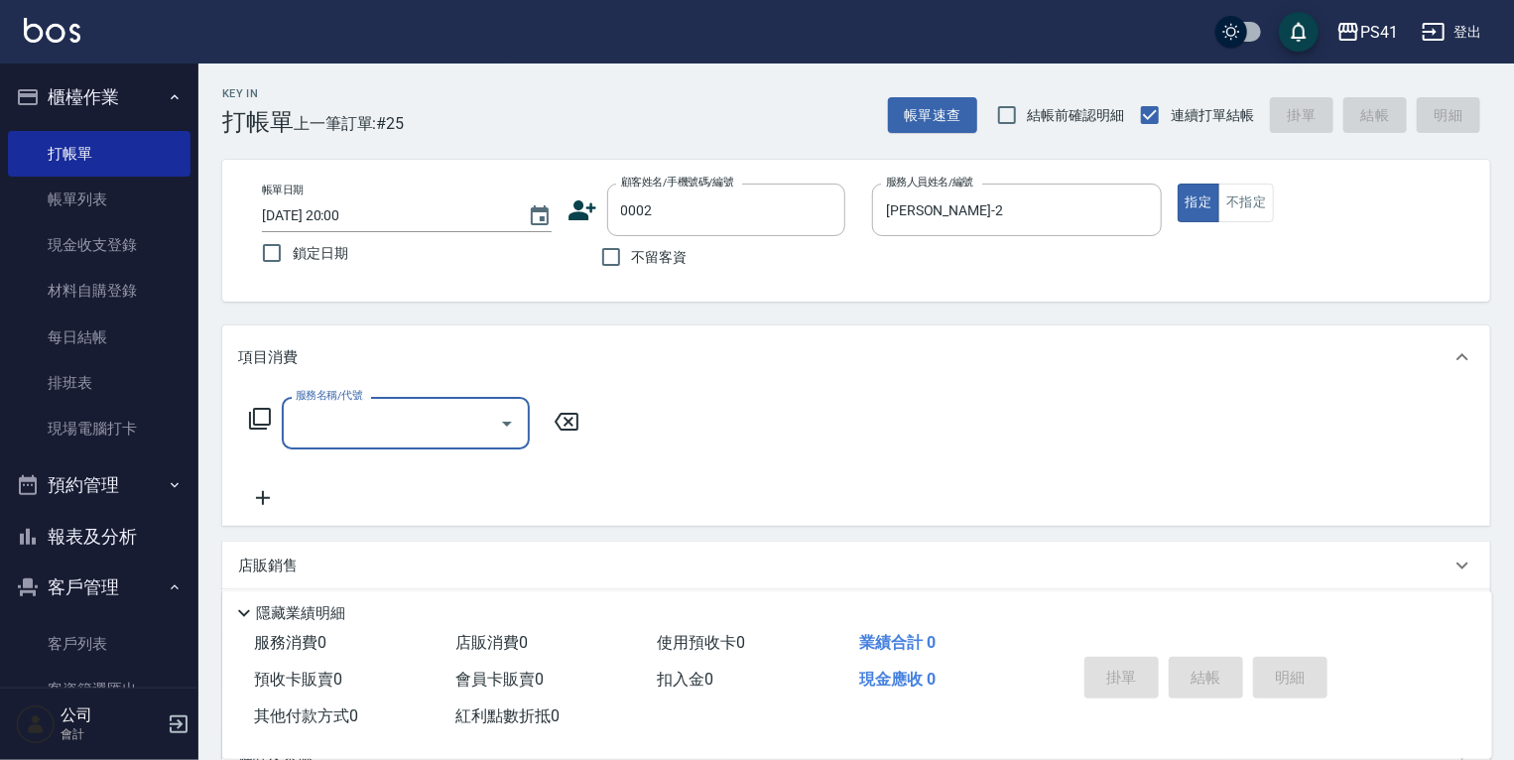
type input "[PERSON_NAME]/[PERSON_NAME]/0002"
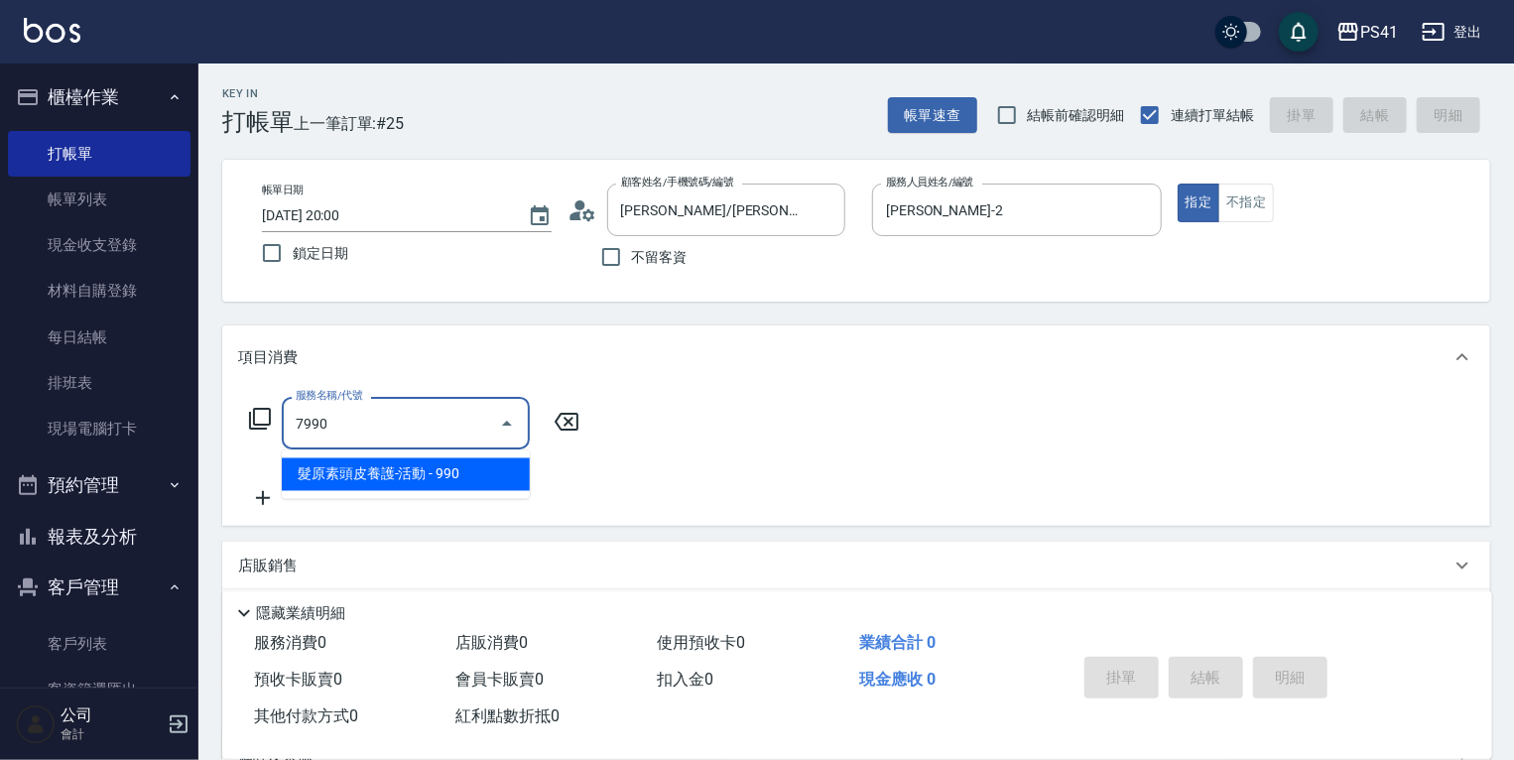
type input "髮原素頭皮養護-活動(7990)"
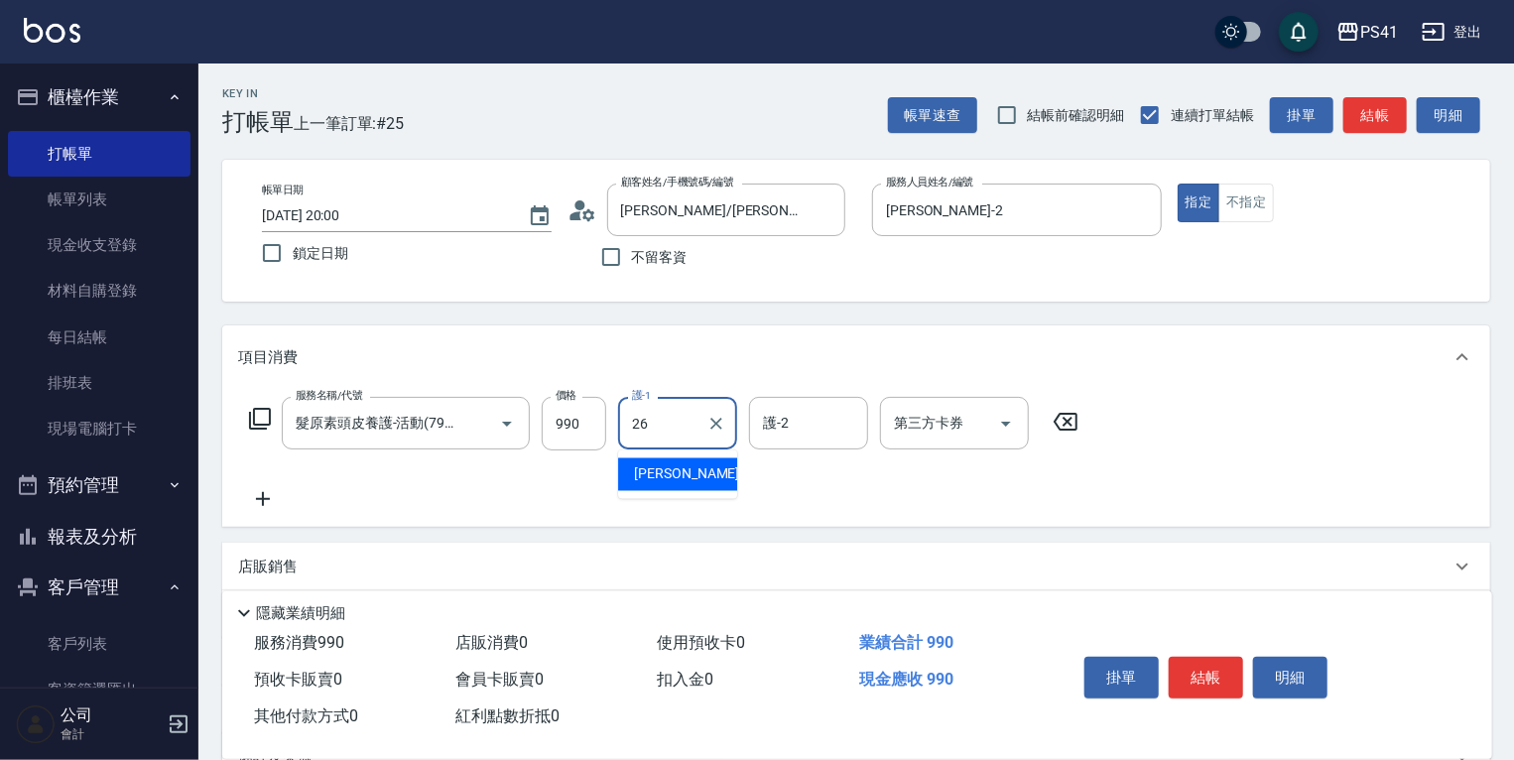
type input "[PERSON_NAME]-26"
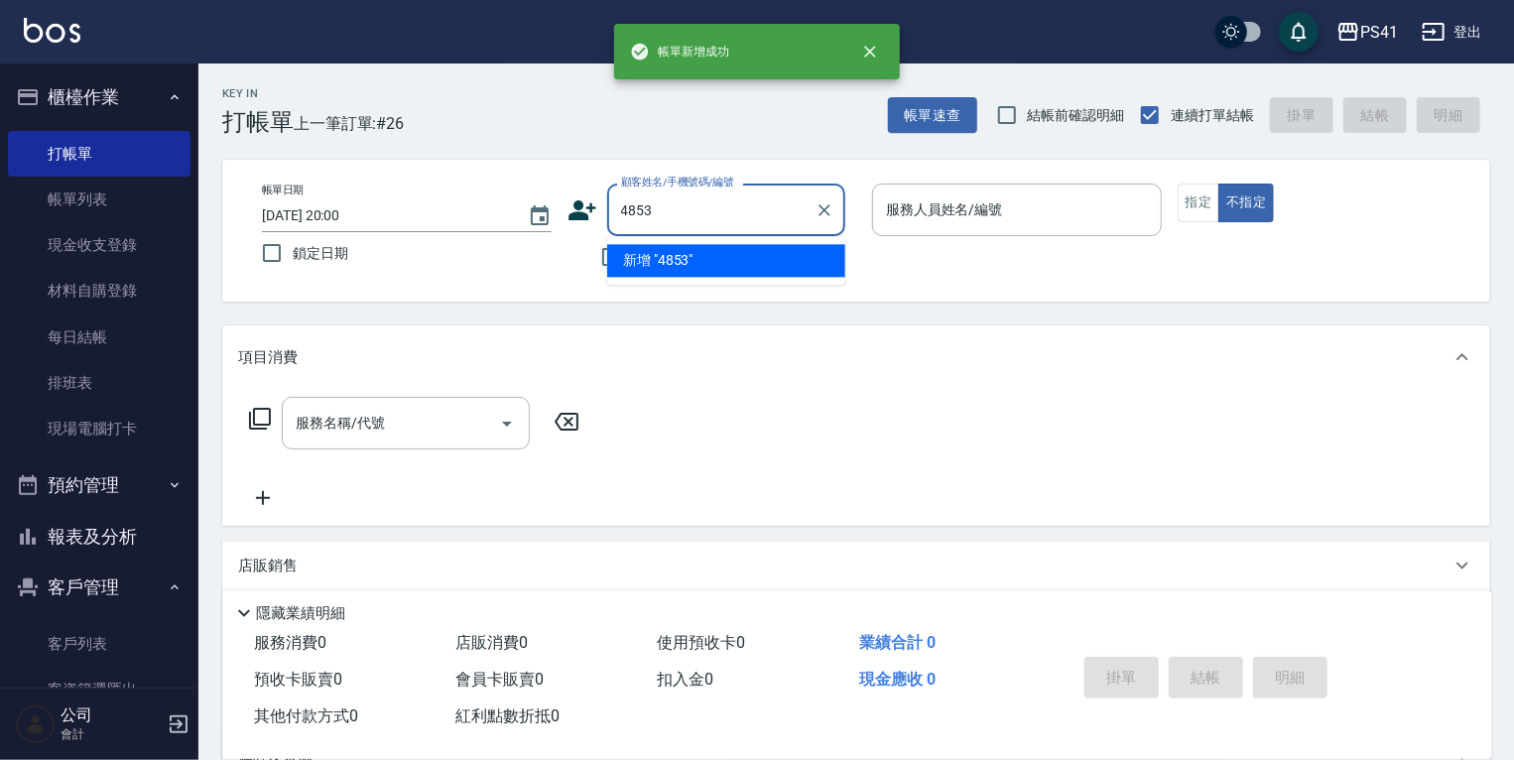
type input "4853"
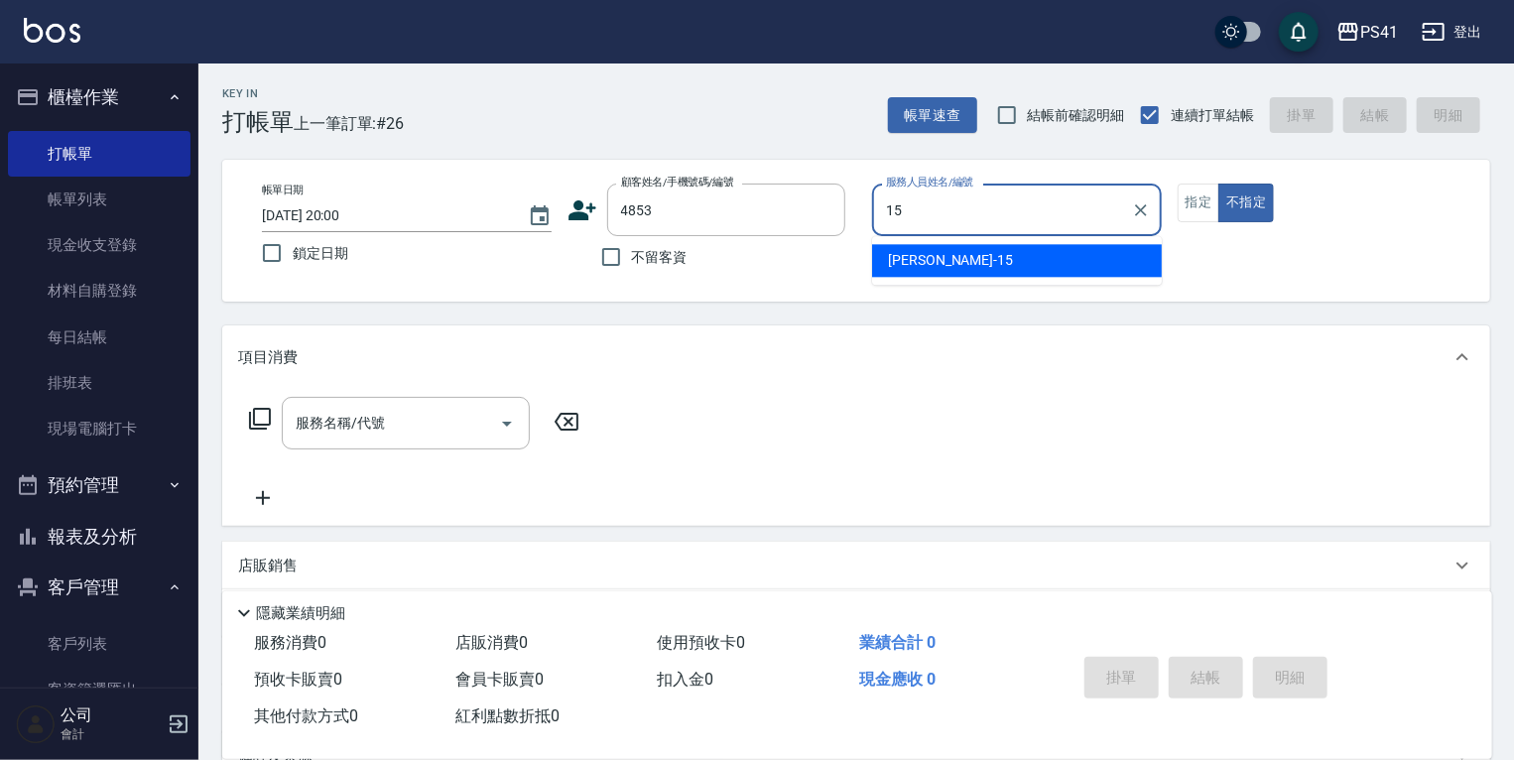
type input "[PERSON_NAME]-15"
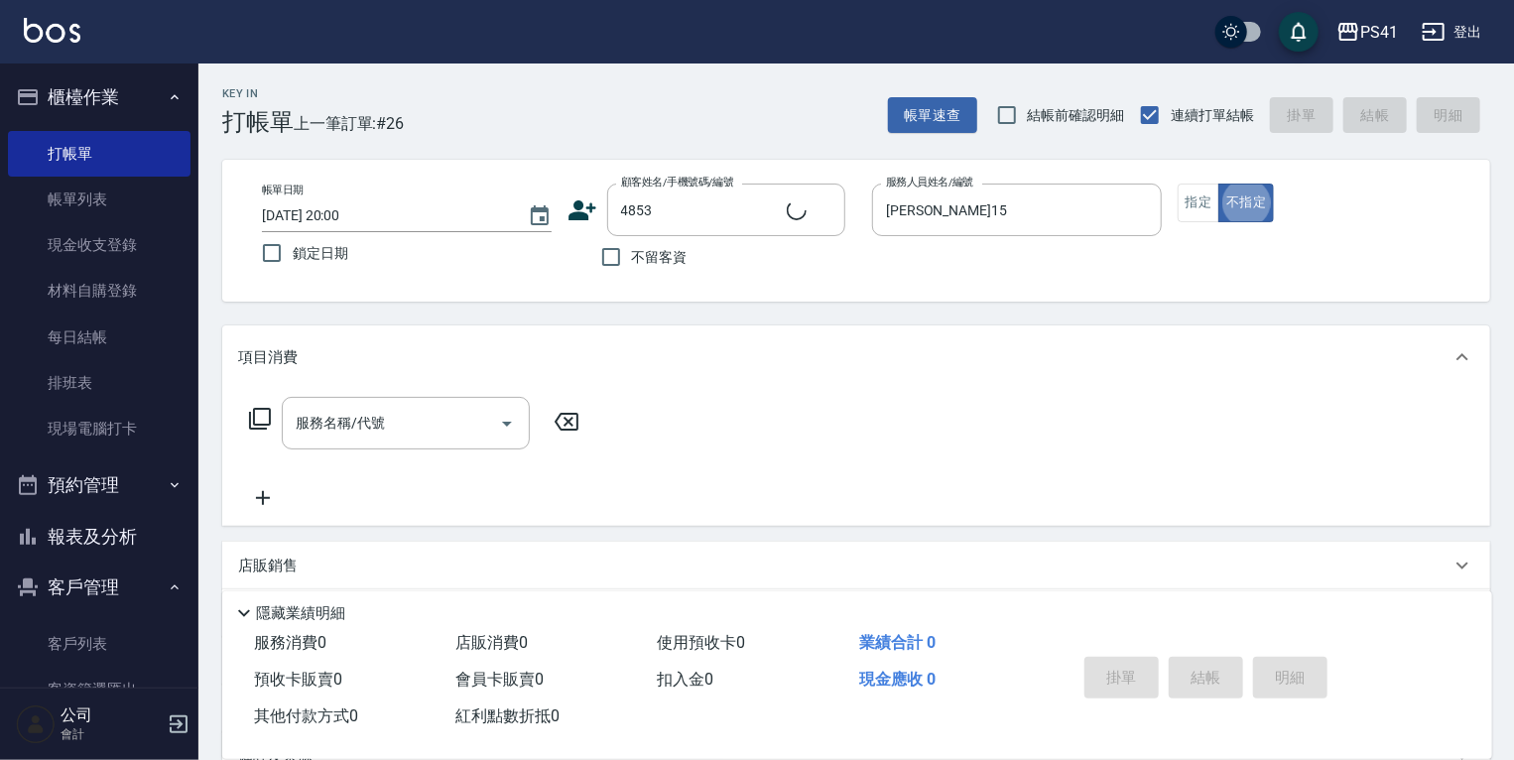
type input "[PERSON_NAME]/0931615599/4853"
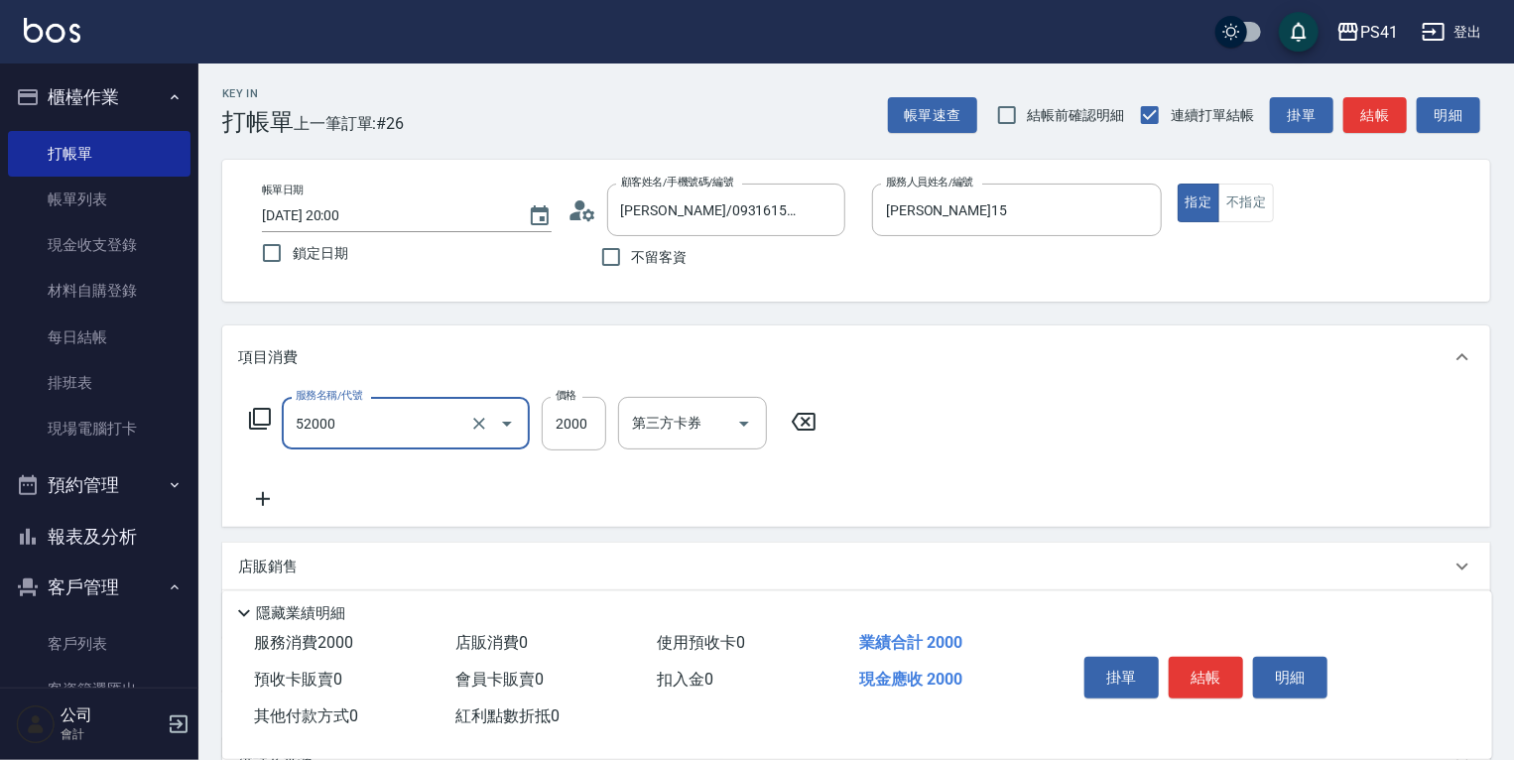
type input "原價1501~2000護髮(52000)"
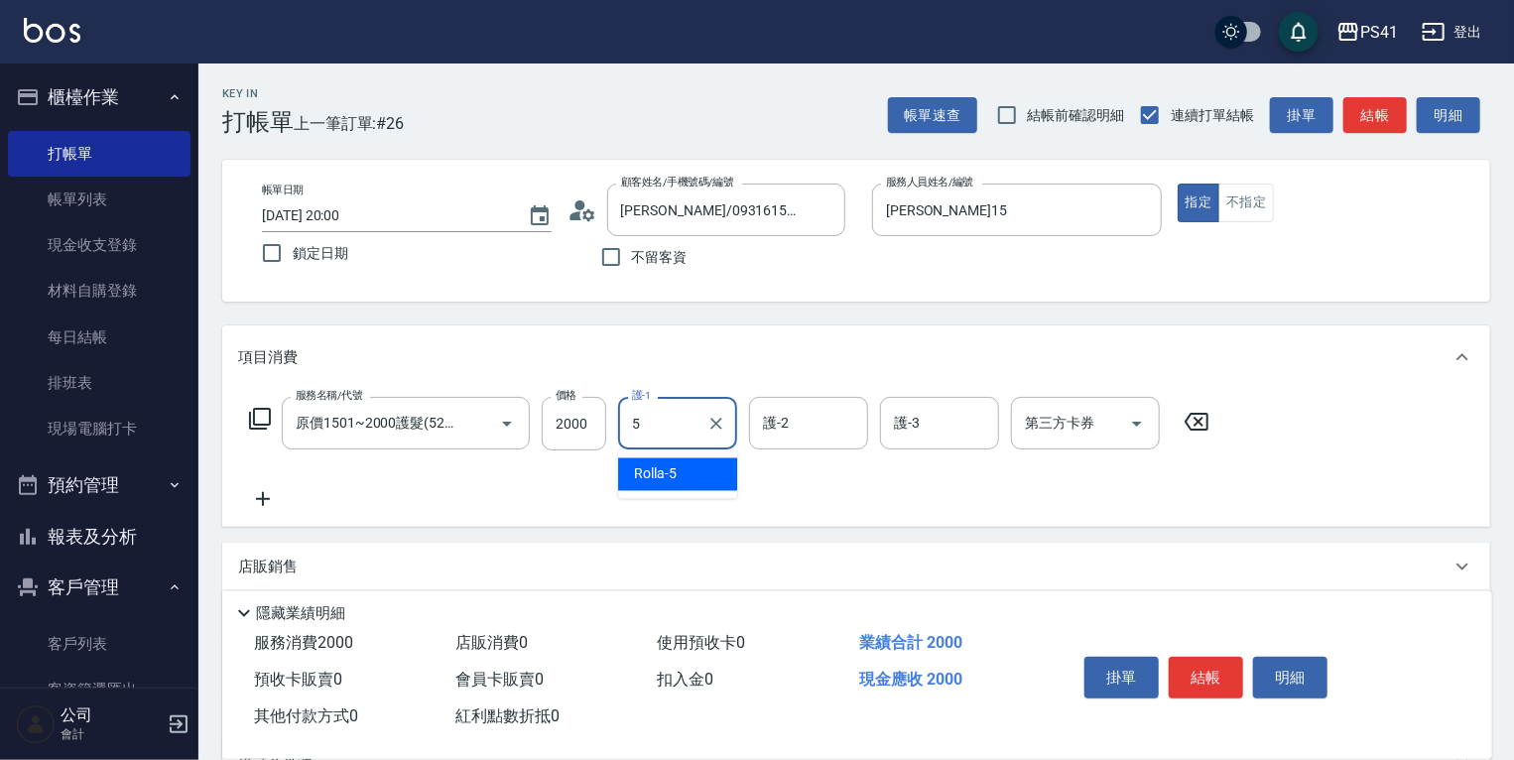
type input "Rolla-5"
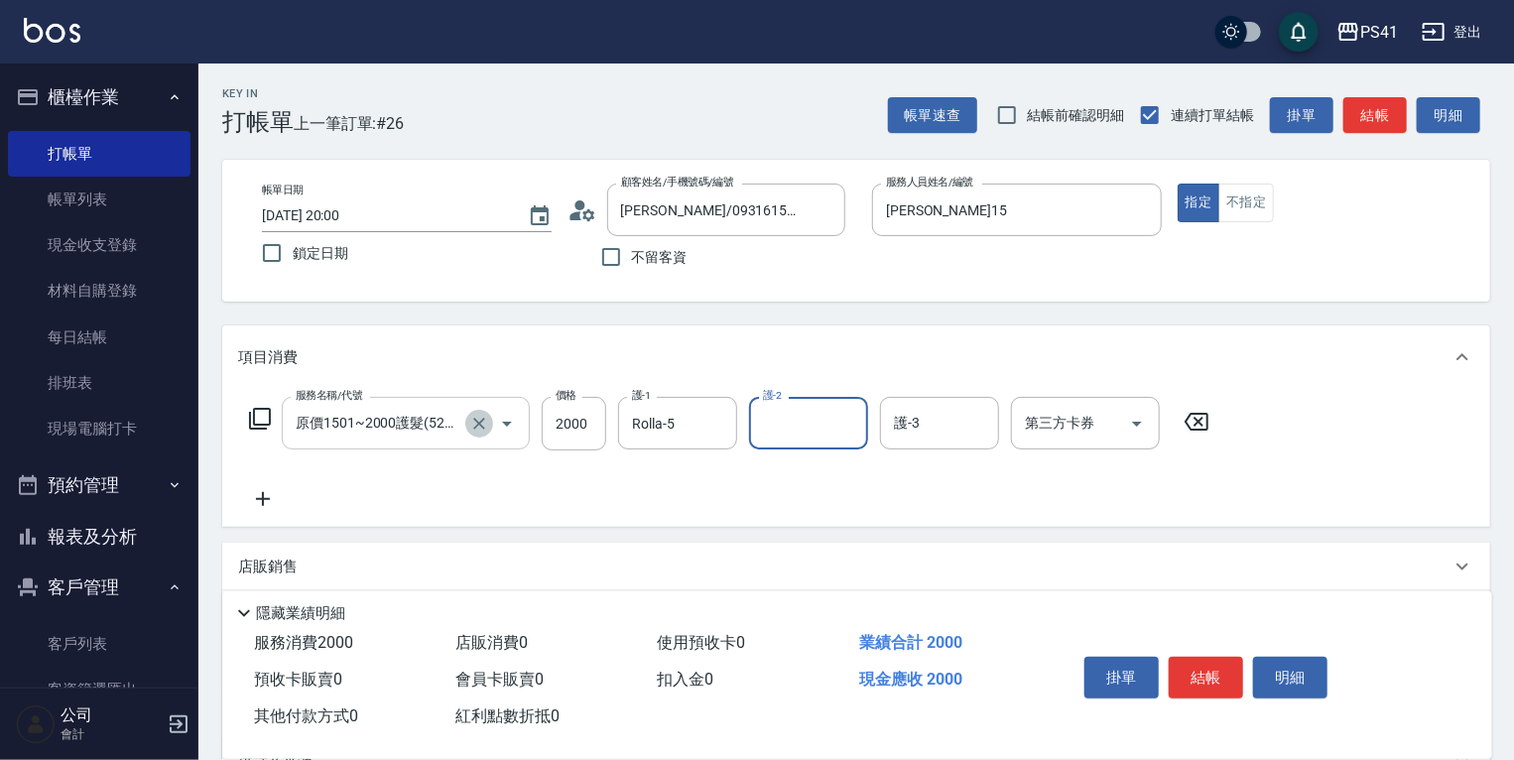
click at [471, 421] on icon "Clear" at bounding box center [479, 424] width 20 height 20
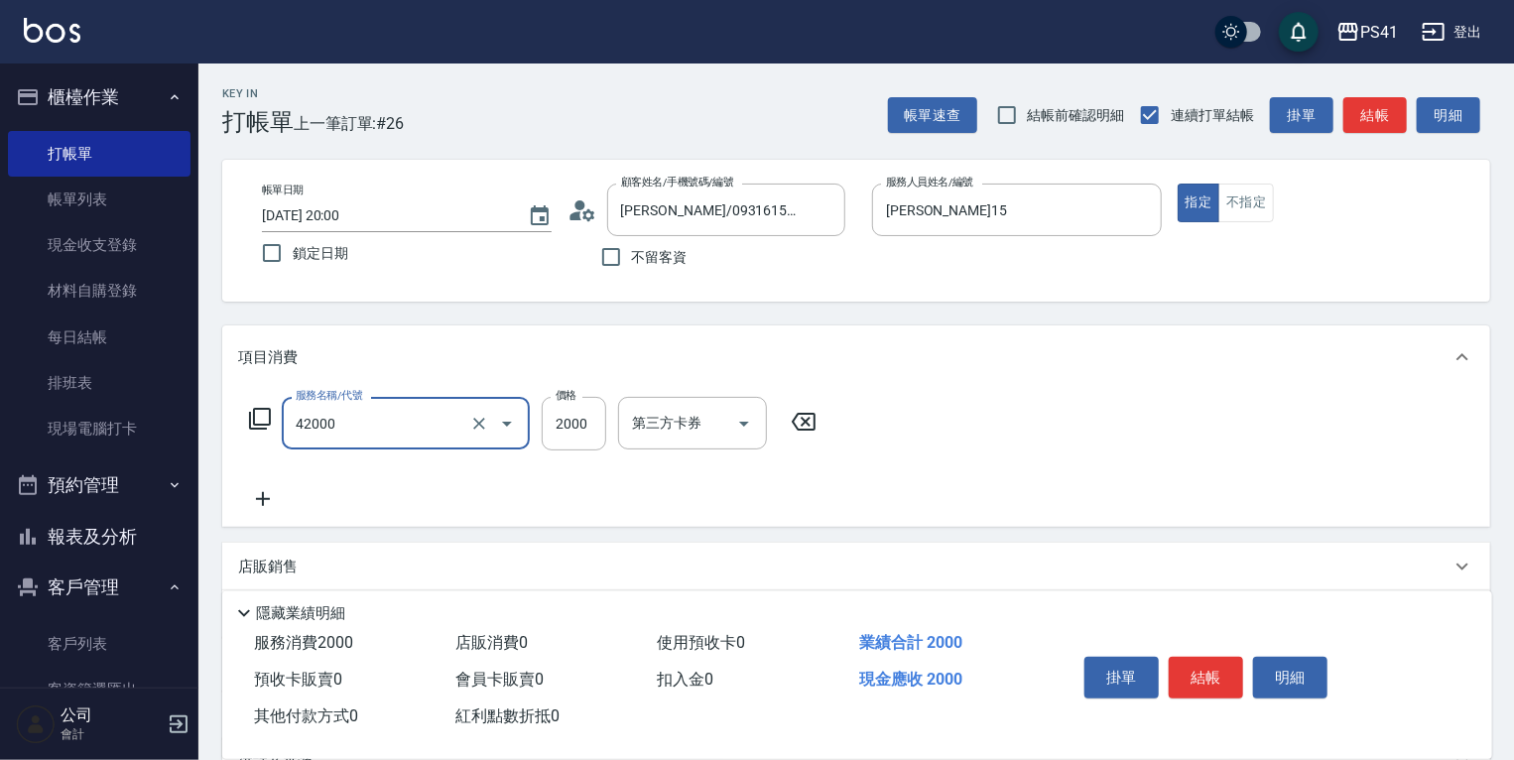
type input "2000以上染髮(42000)"
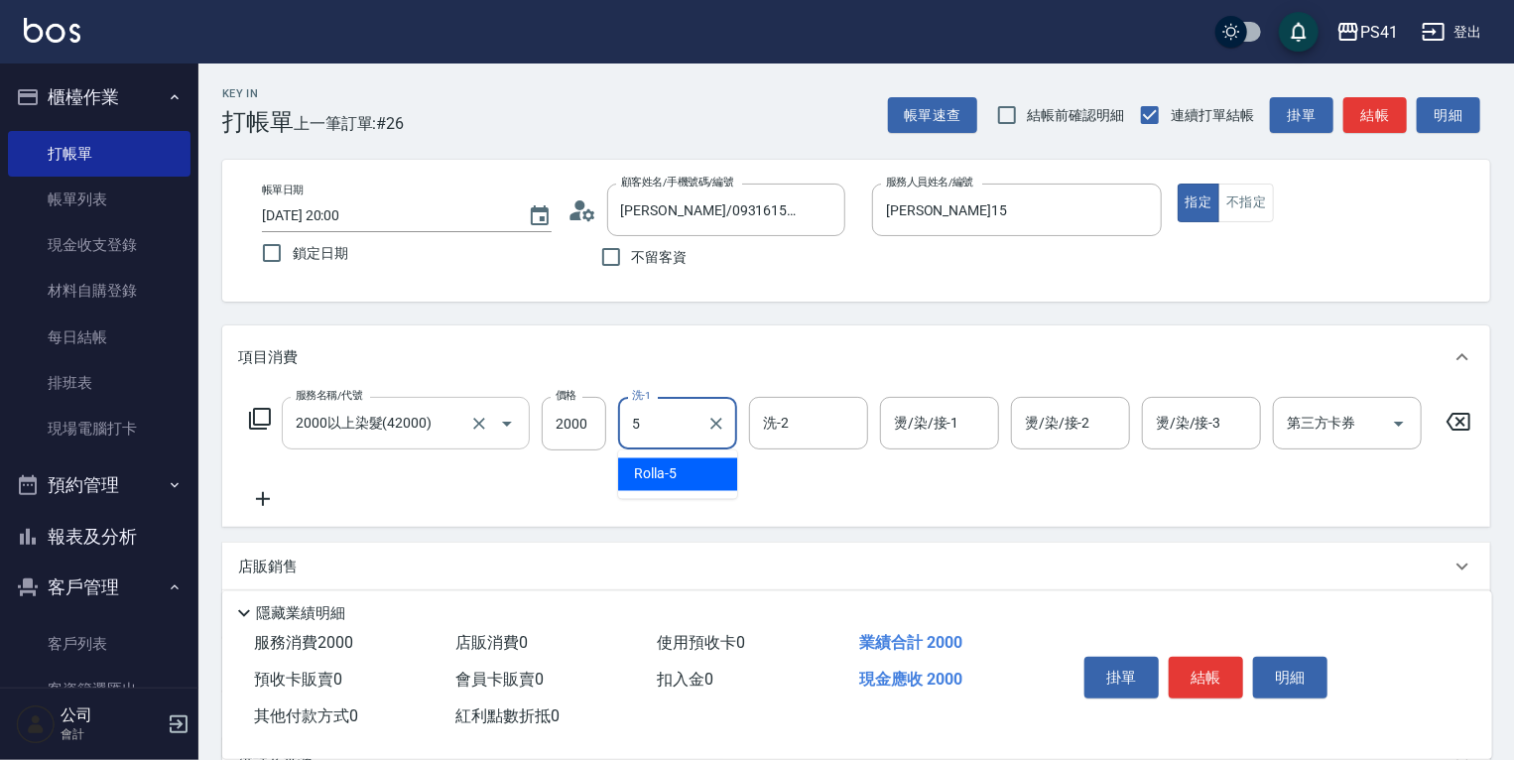
type input "Rolla-5"
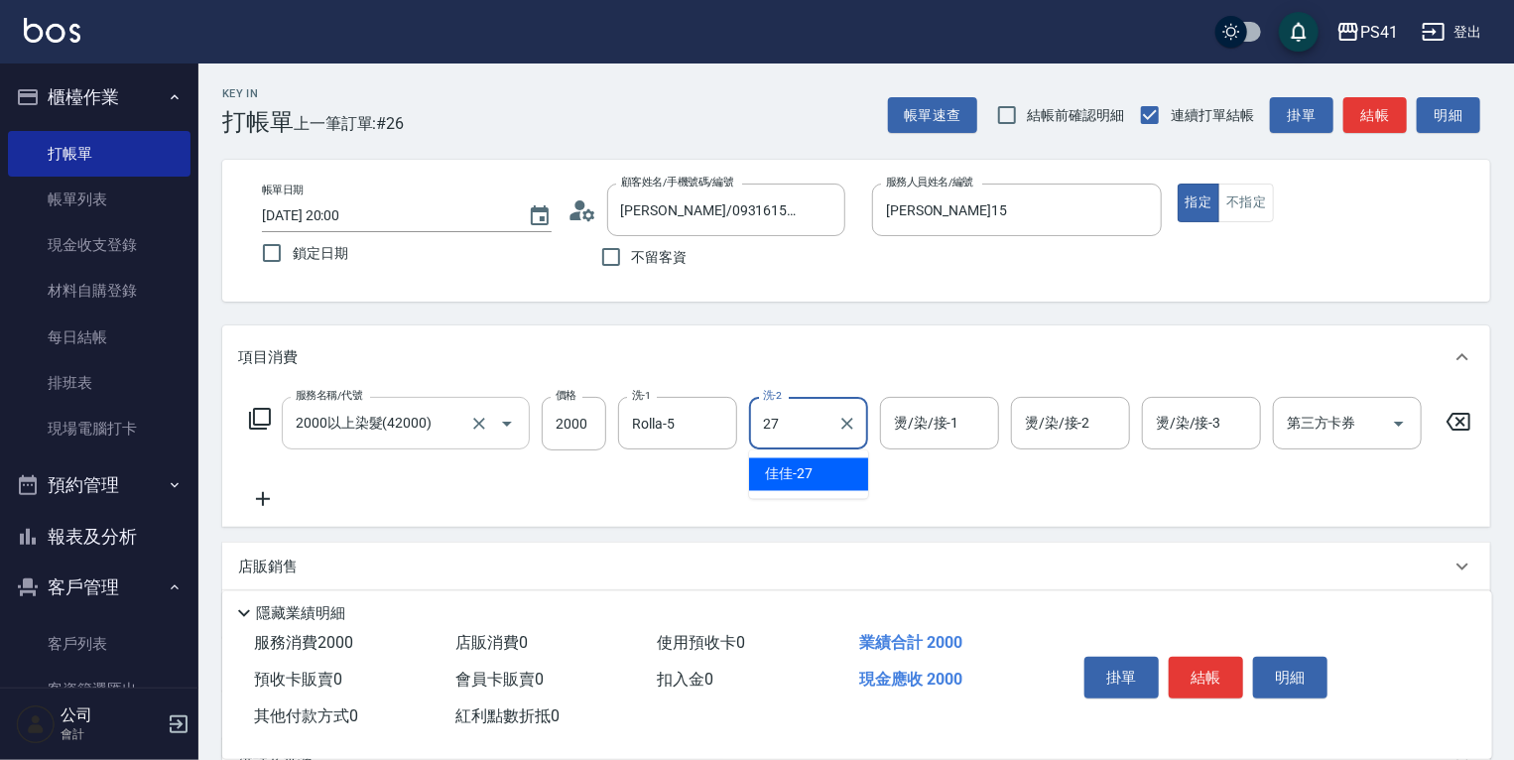
type input "佳佳-27"
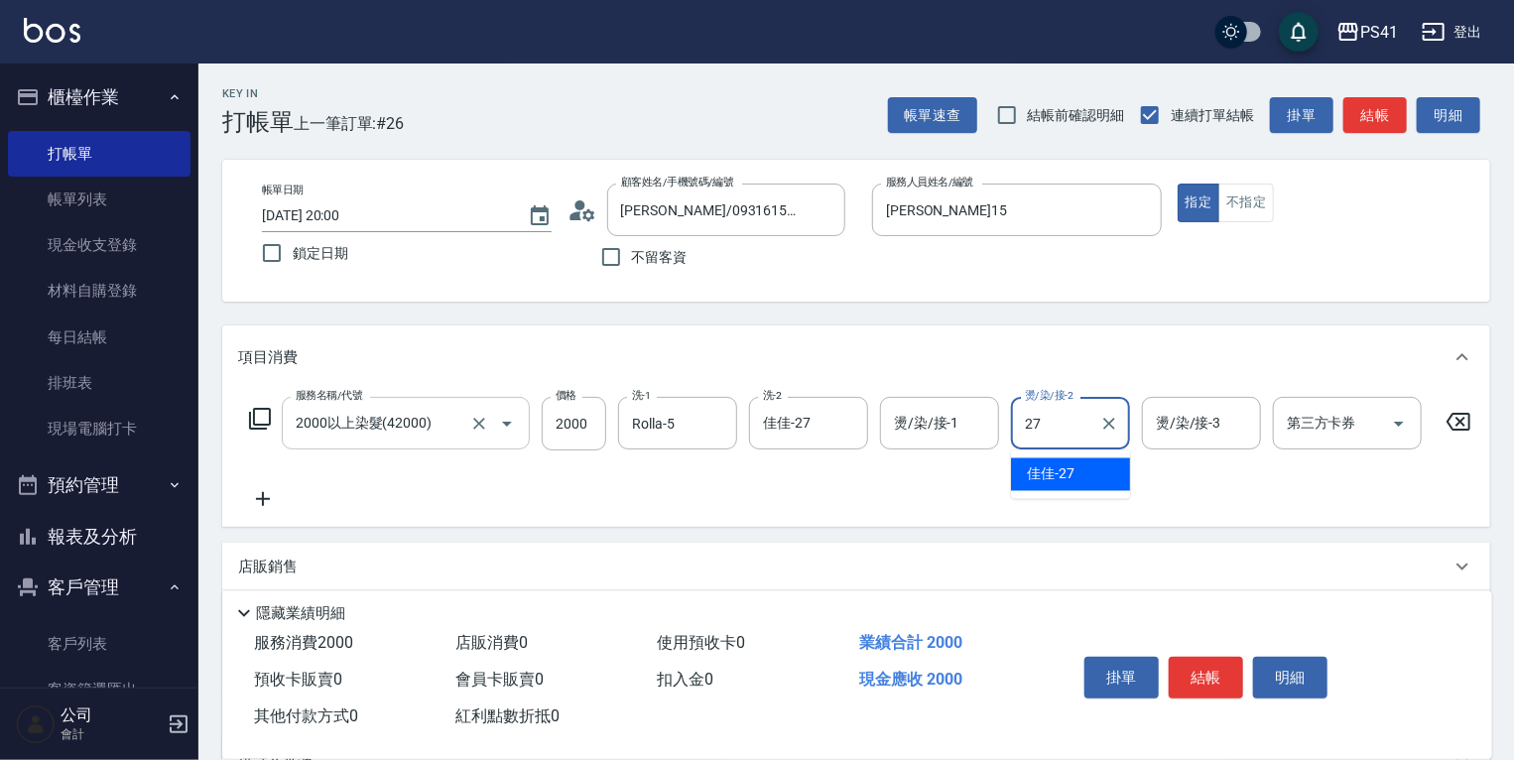
type input "佳佳-27"
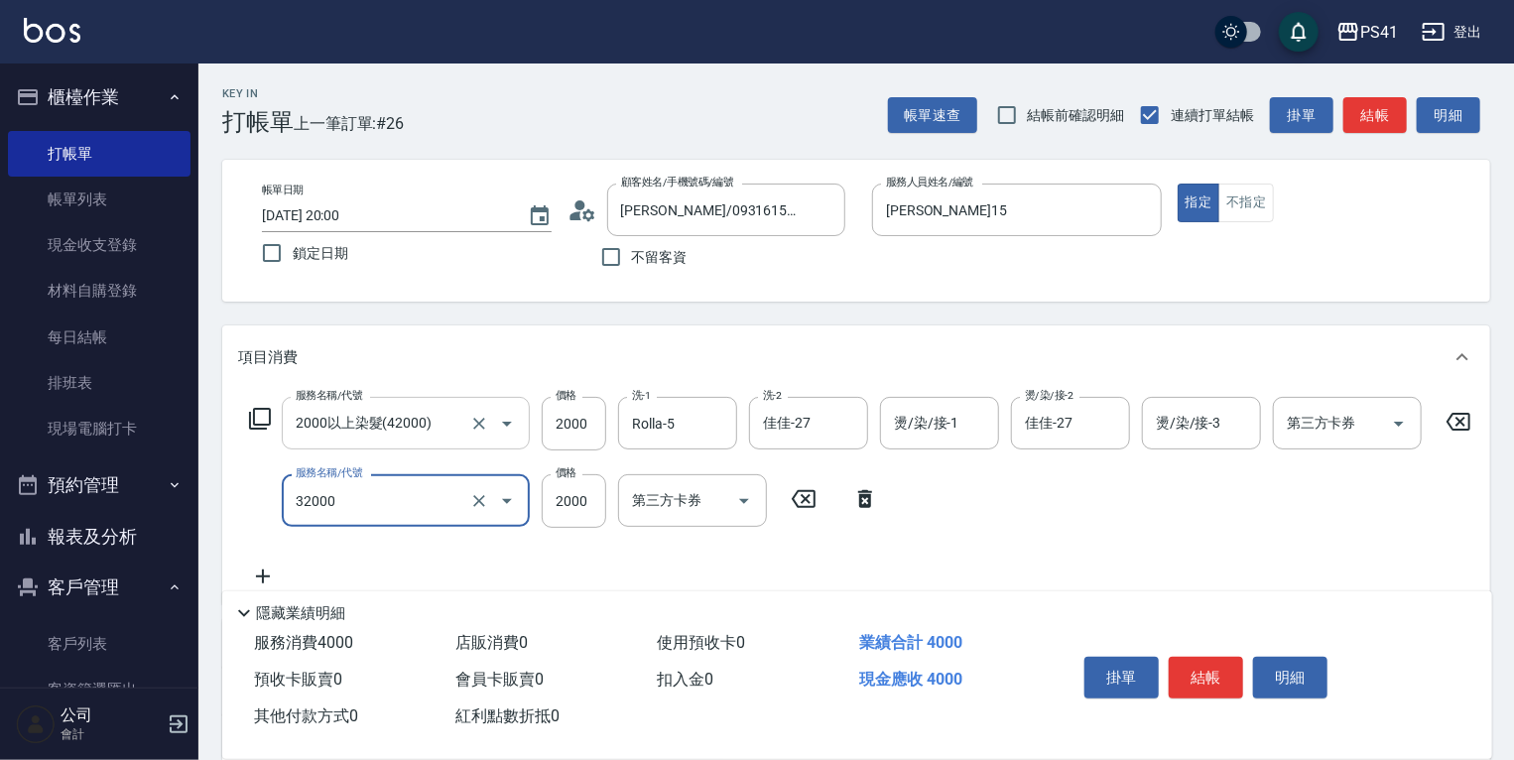
type input "2000以上燙髮(32000)"
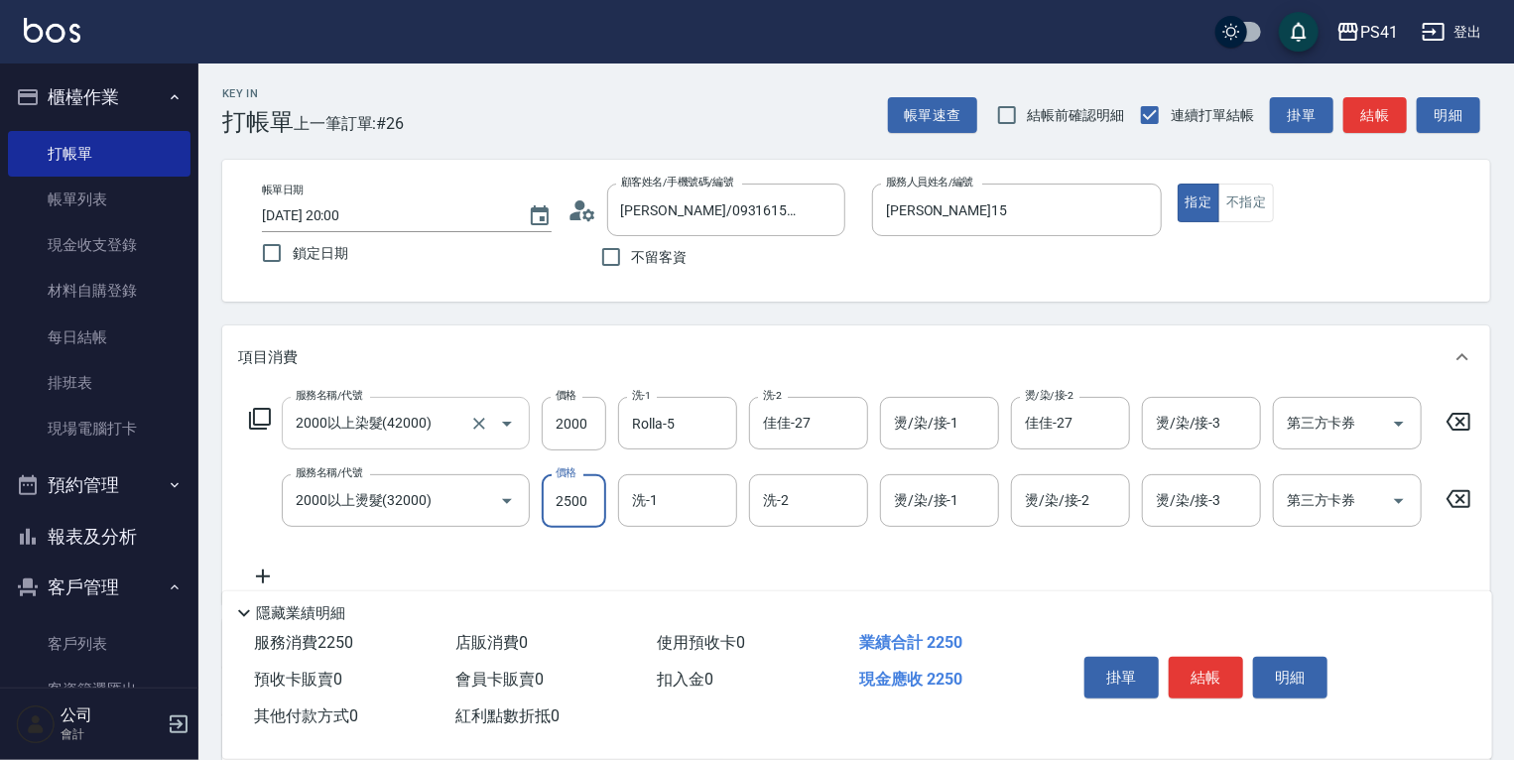
type input "2500"
type input "Rolla-5"
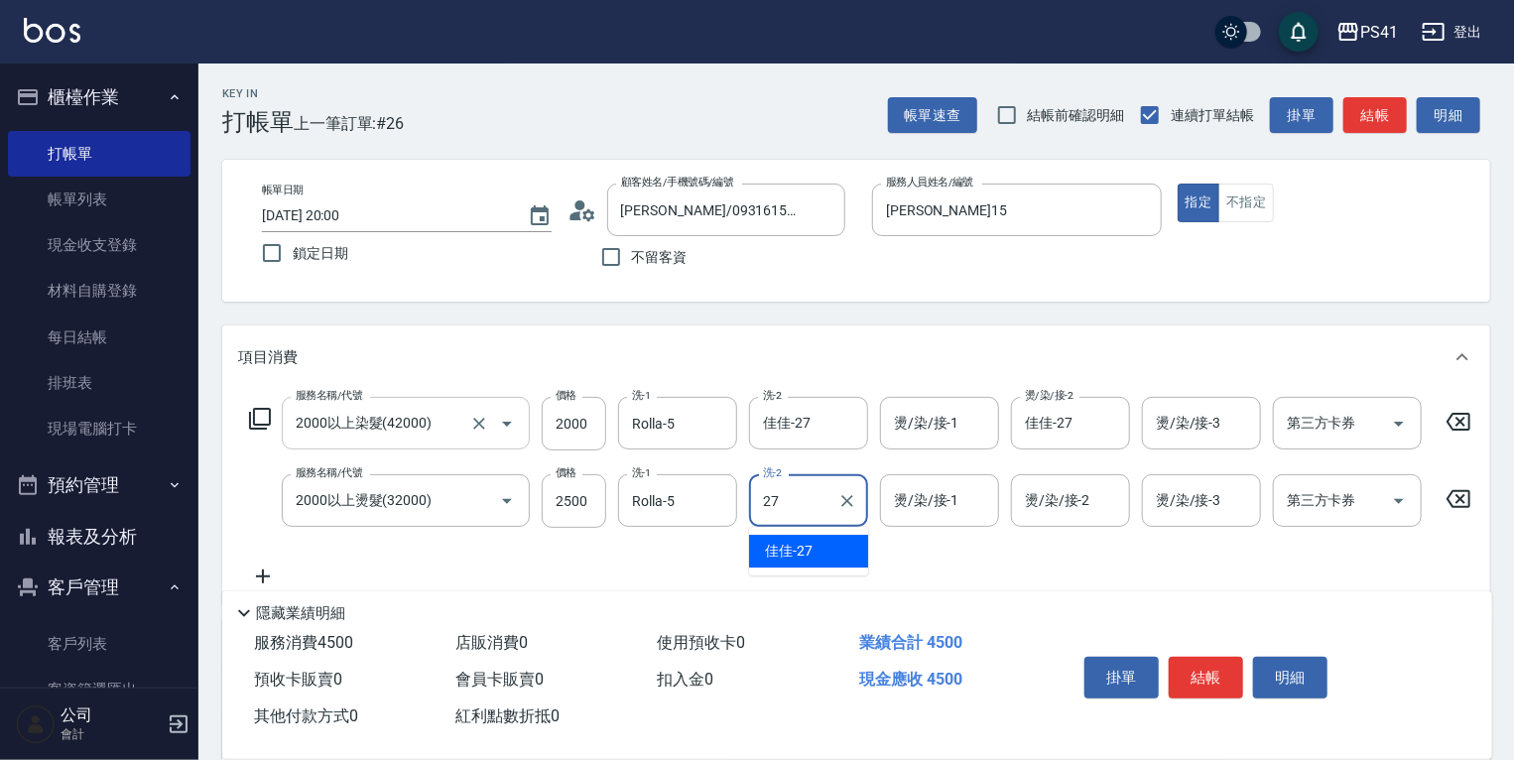
type input "佳佳-27"
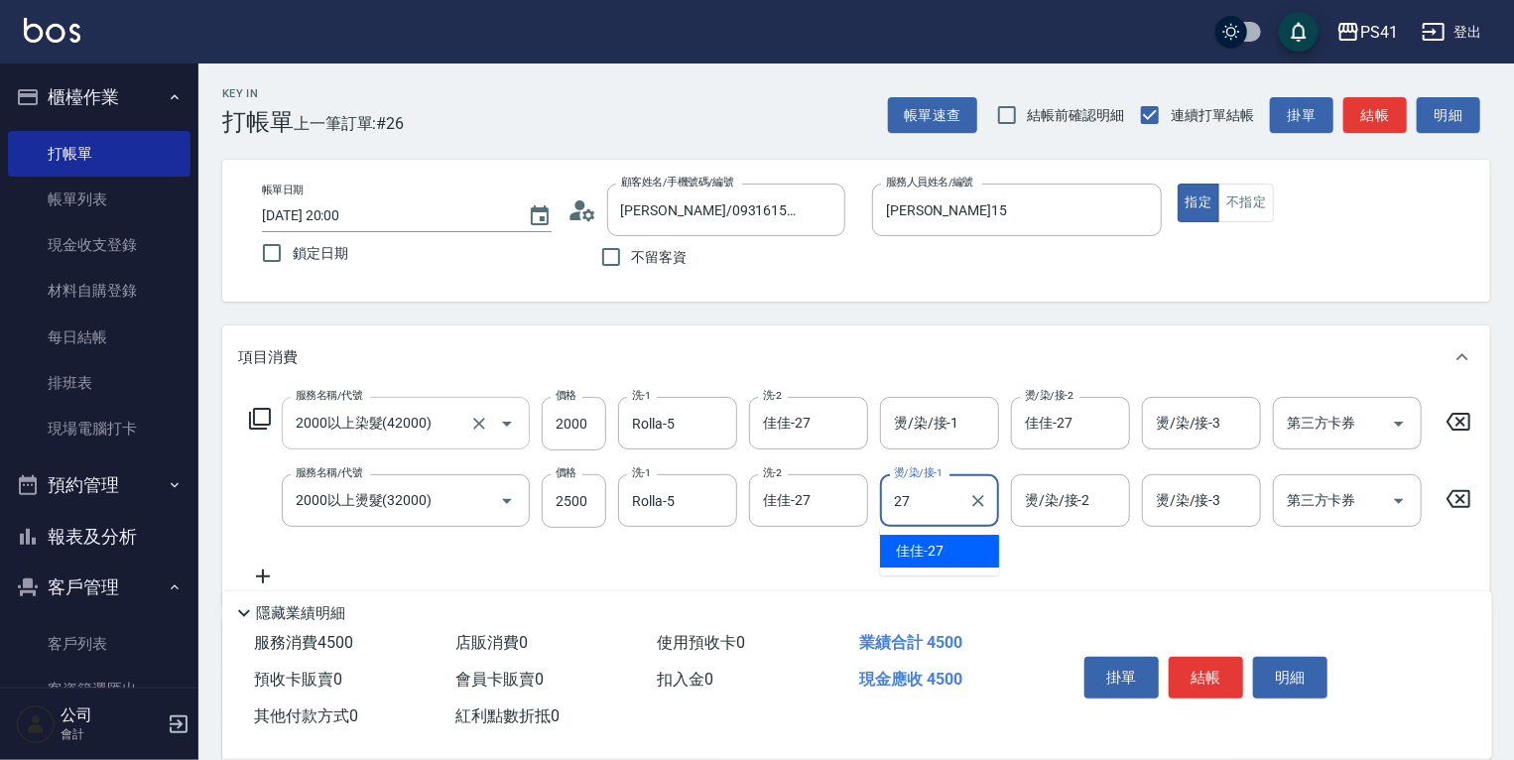
type input "佳佳-27"
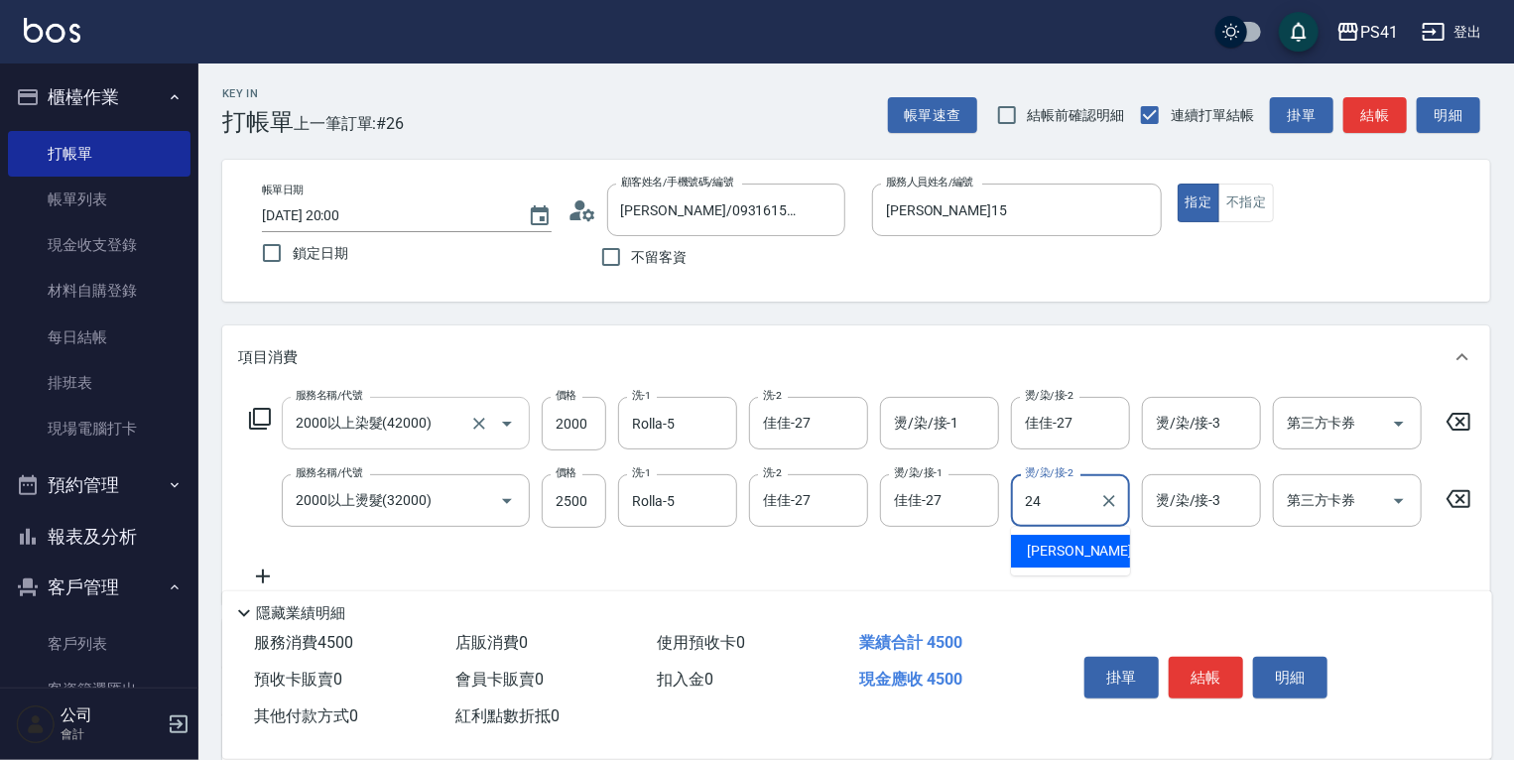
type input "[PERSON_NAME]-24"
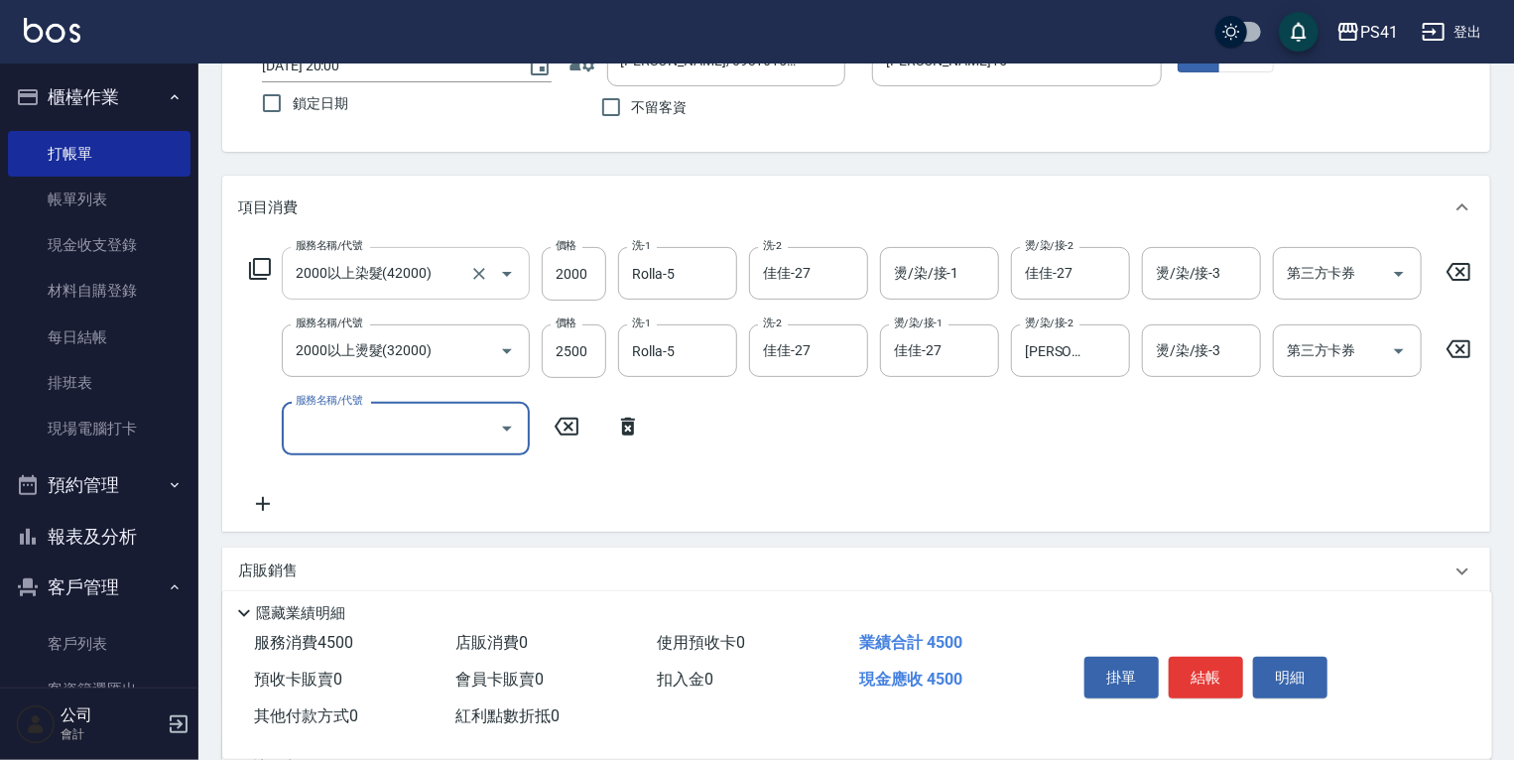
scroll to position [381, 0]
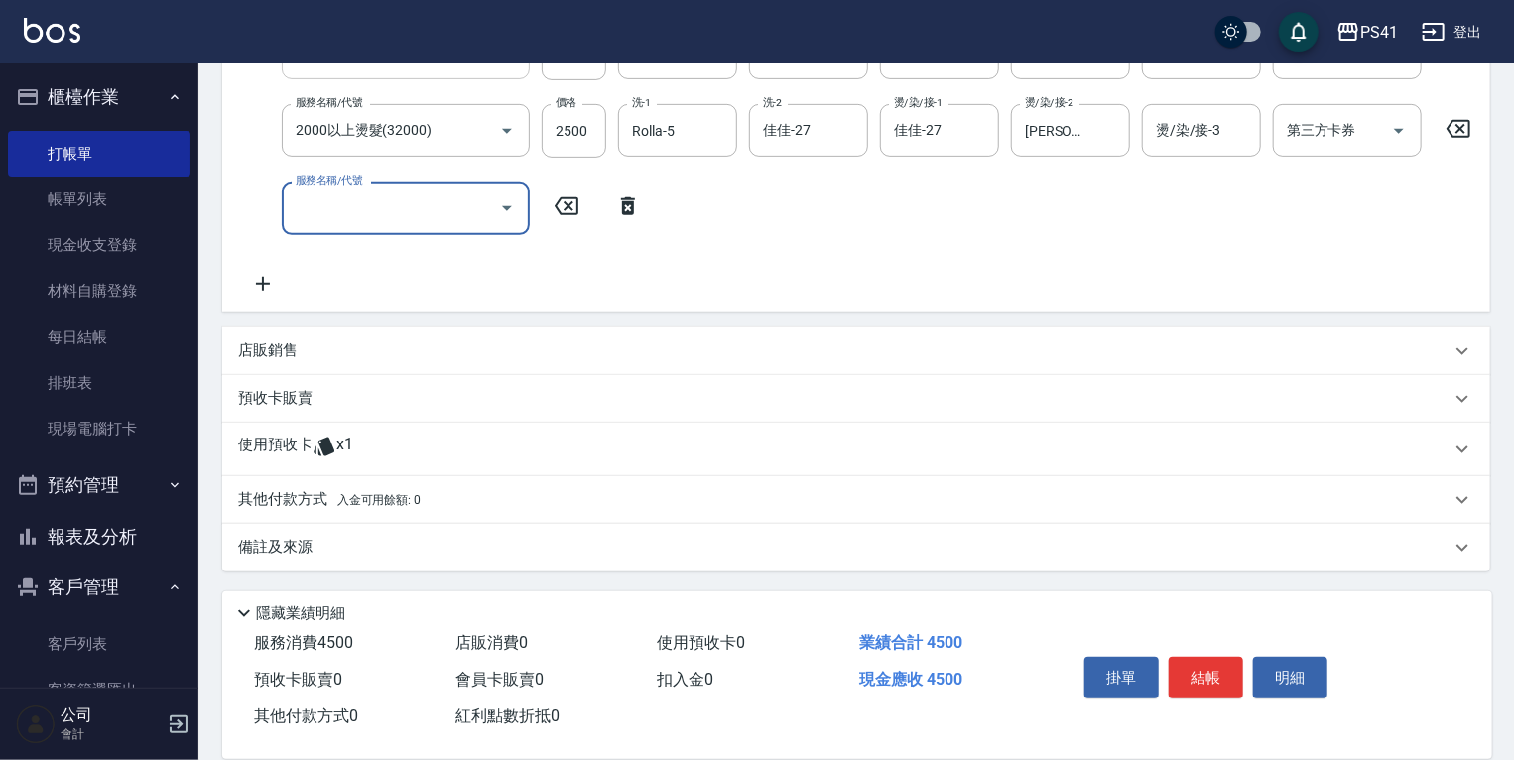
click at [417, 459] on div "使用預收卡 x1" at bounding box center [844, 449] width 1212 height 30
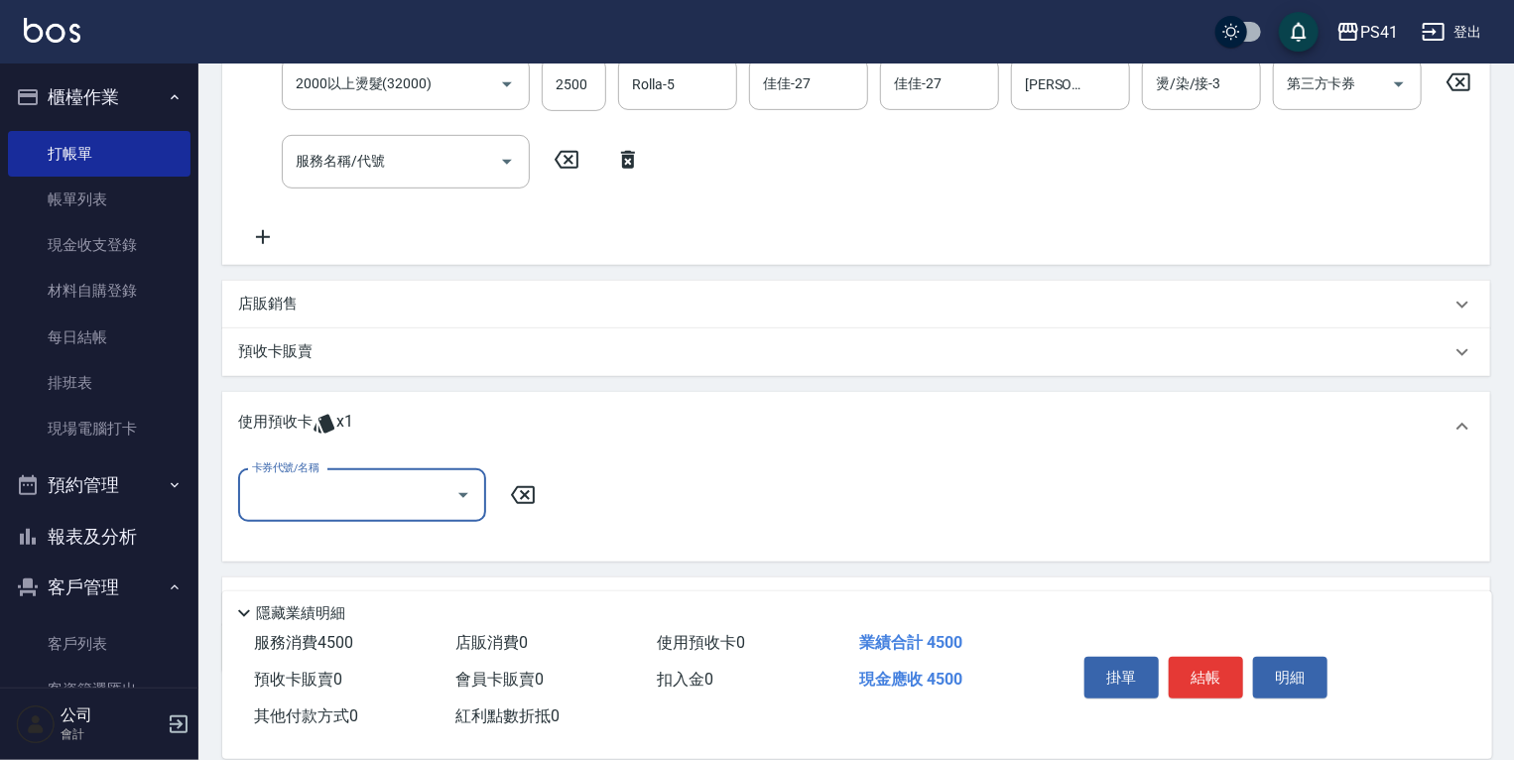
scroll to position [469, 0]
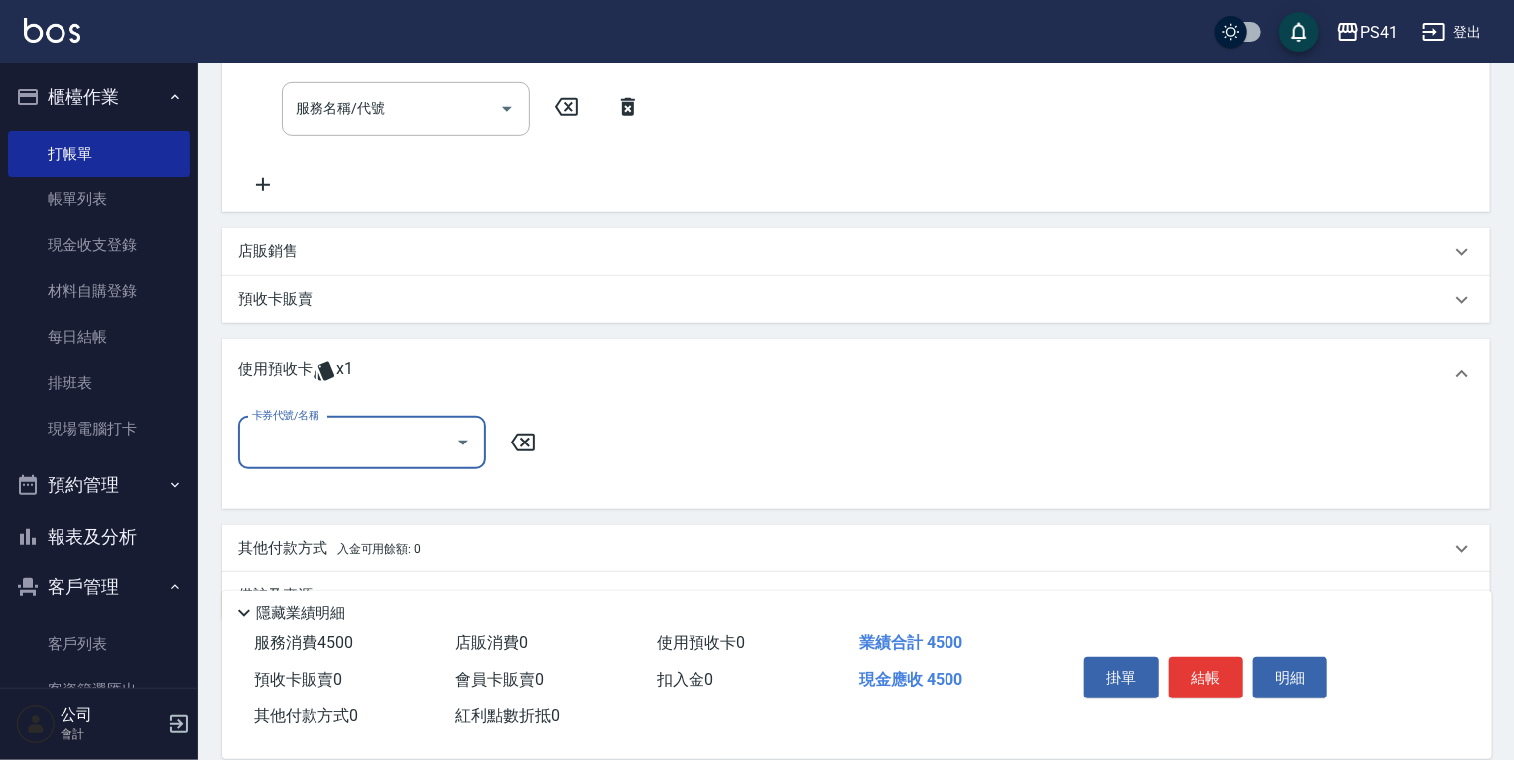
drag, startPoint x: 412, startPoint y: 449, endPoint x: 409, endPoint y: 469, distance: 20.1
click at [412, 451] on input "卡券代號/名稱" at bounding box center [347, 443] width 200 height 35
click at [407, 522] on ul "高蛋白包套4次4500 剩餘1張" at bounding box center [362, 505] width 248 height 49
click at [439, 503] on div "高蛋白包套4次4500 剩餘1張" at bounding box center [362, 505] width 248 height 33
type input "高蛋白包套4次4500"
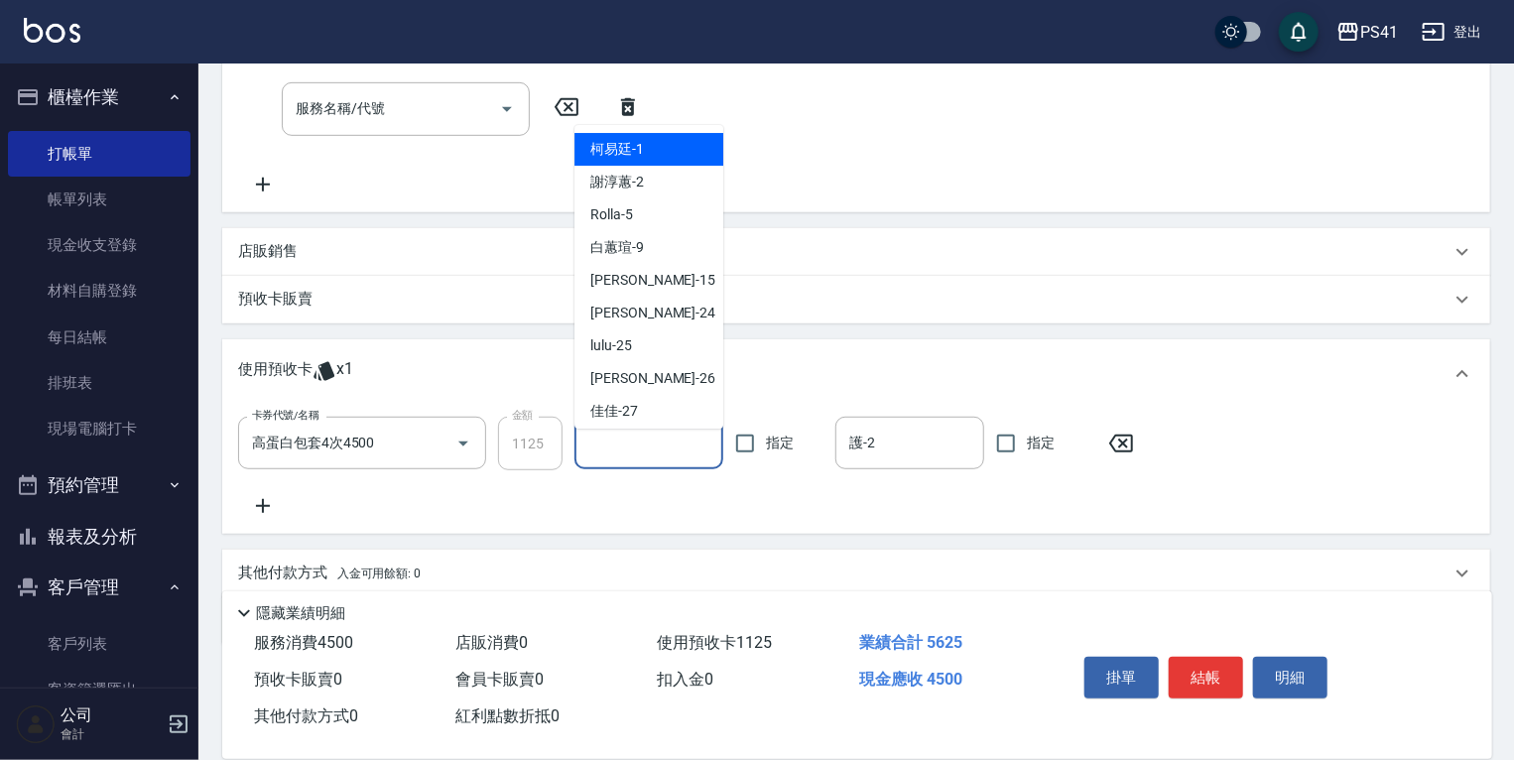
click at [615, 460] on input "護-1" at bounding box center [648, 443] width 131 height 35
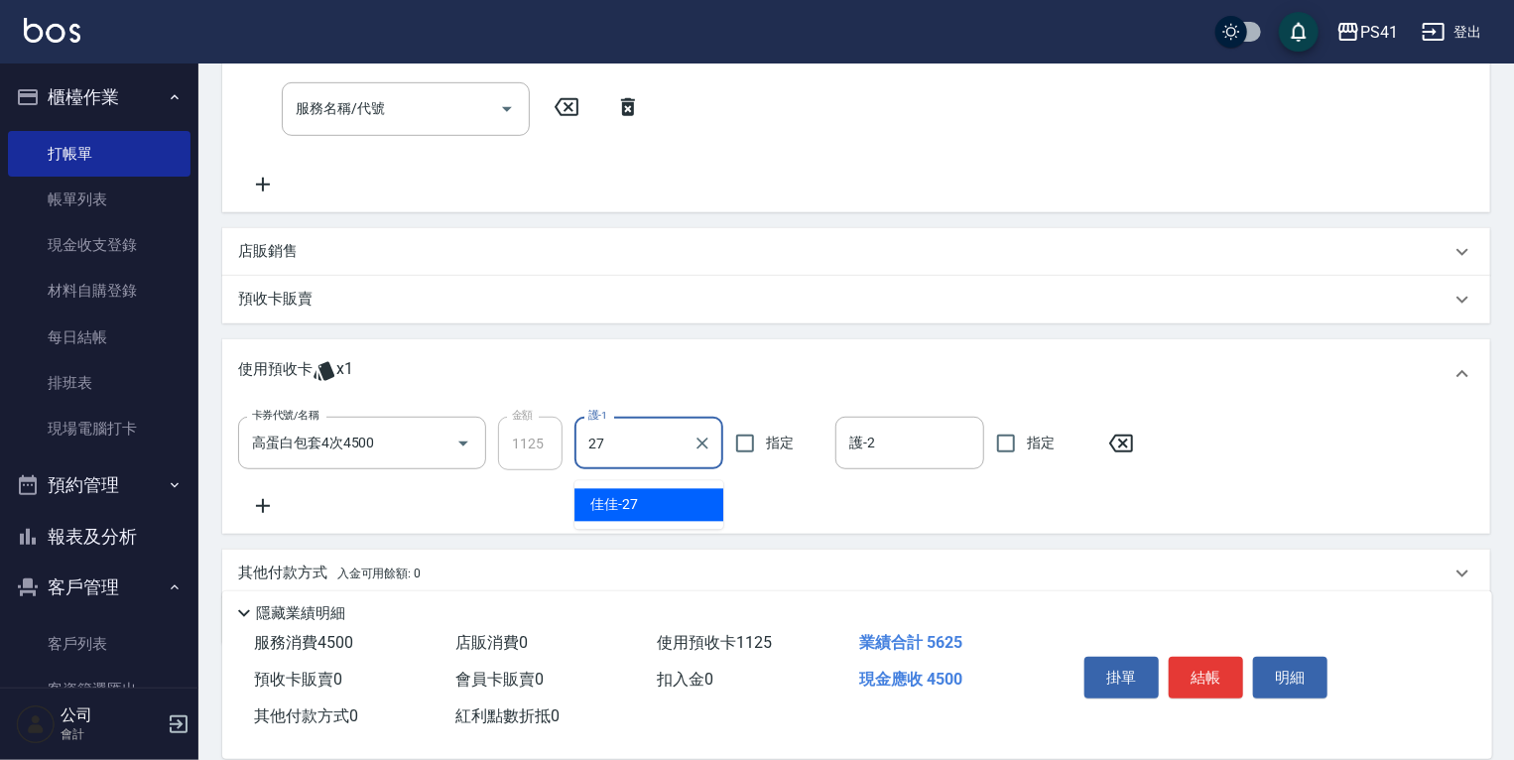
type input "佳佳-27"
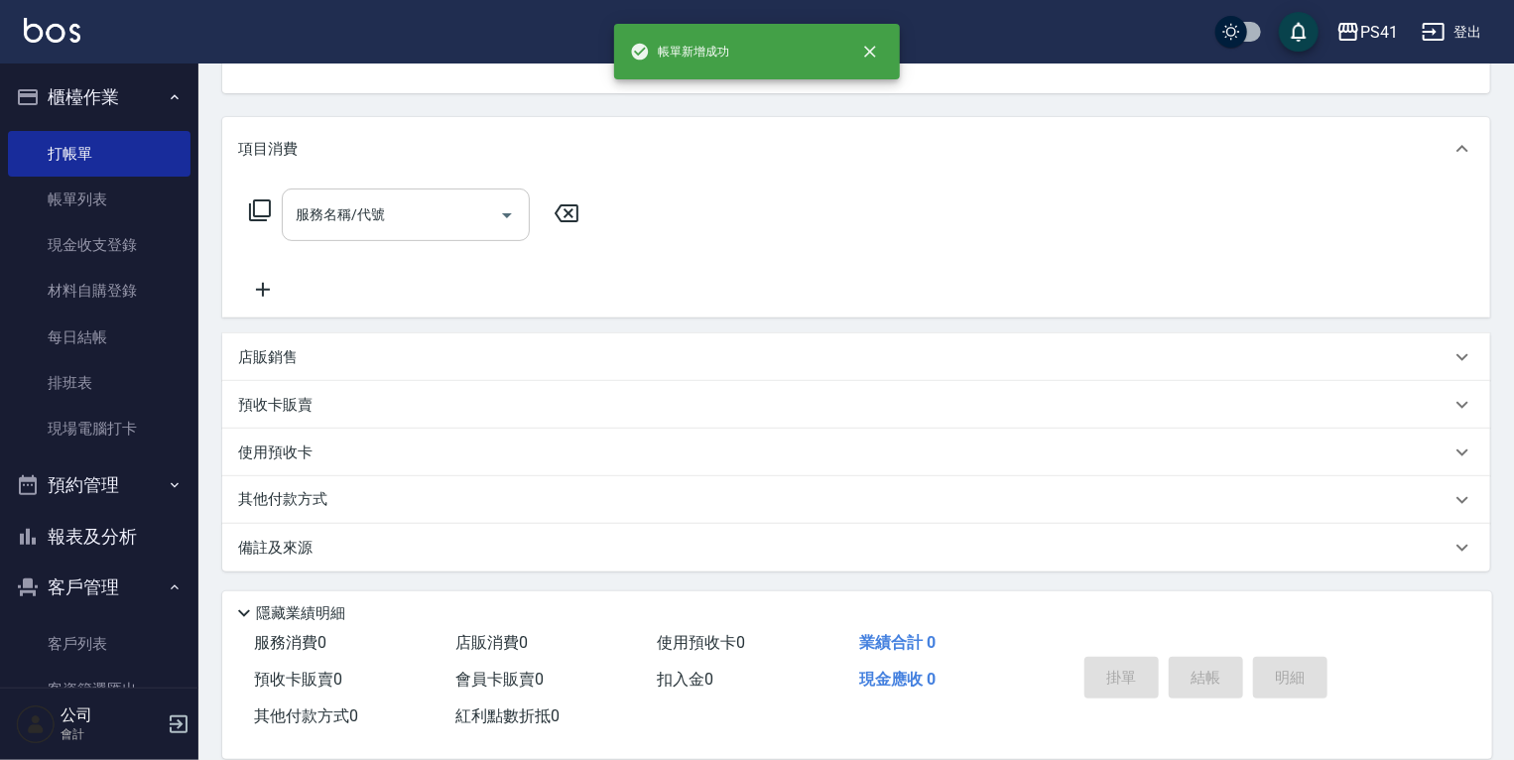
scroll to position [0, 0]
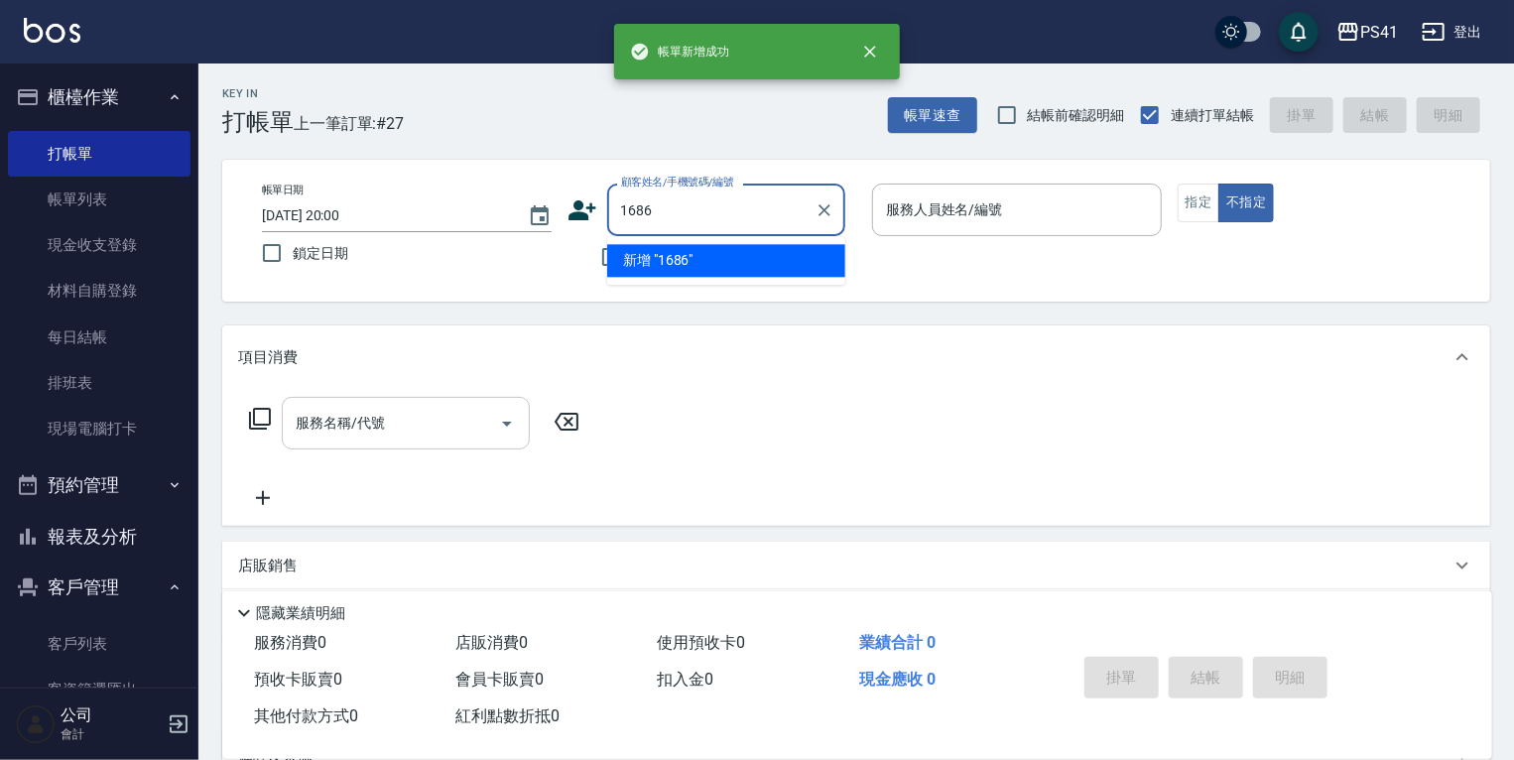
type input "1686"
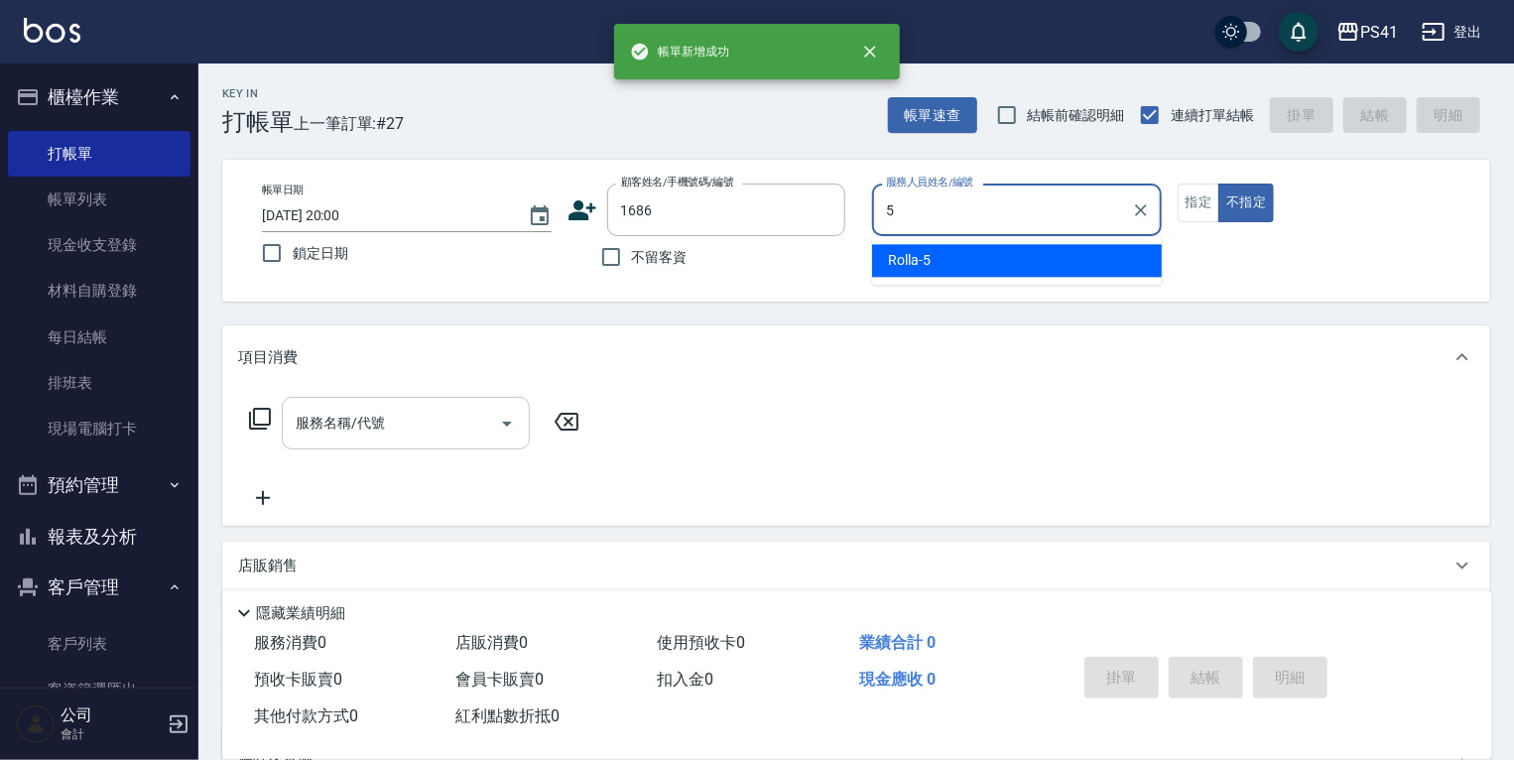
type input "Rolla-5"
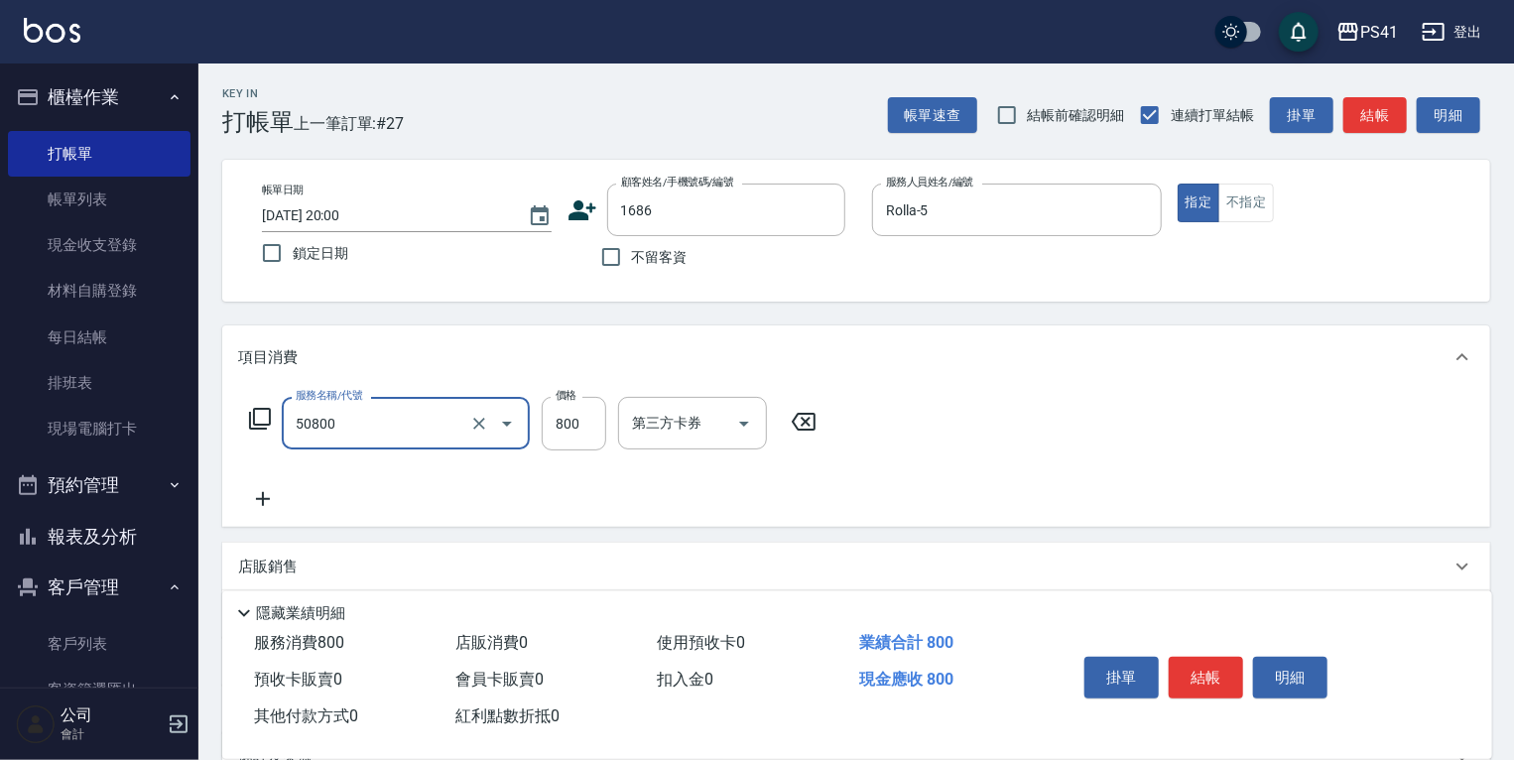
type input "原價401~800護髮(50800)"
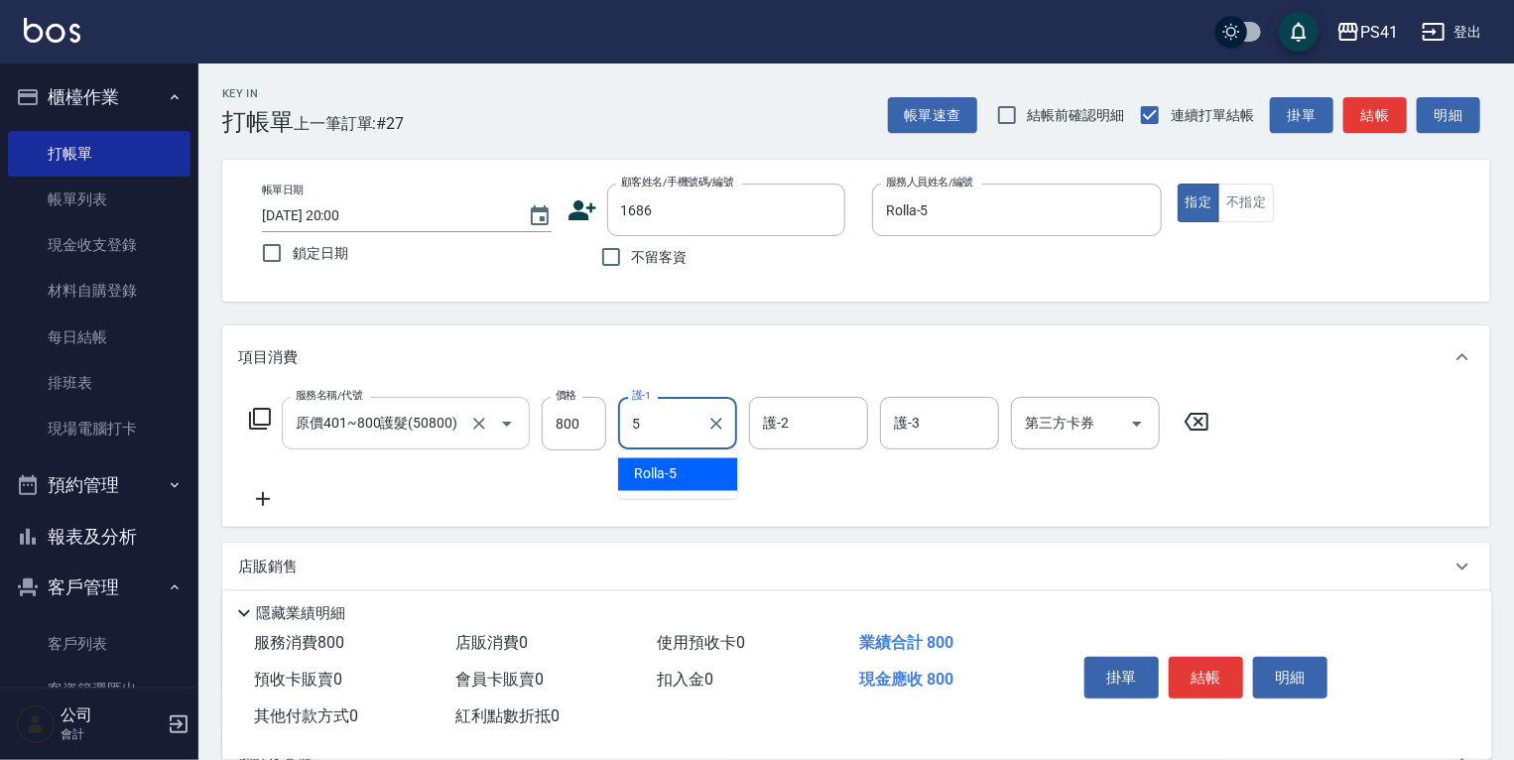
type input "Rolla-5"
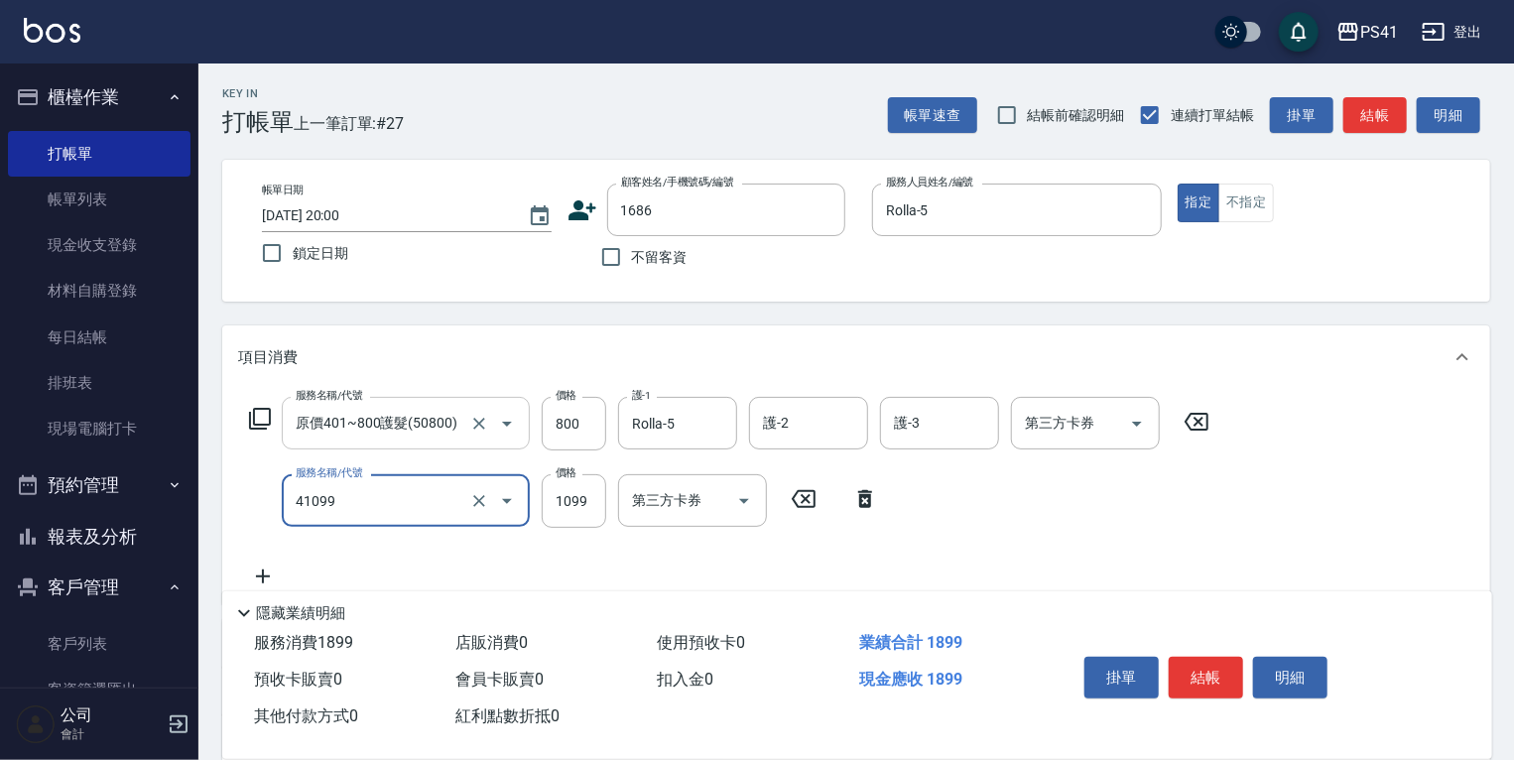
type input "公司活動/早鳥(41099)"
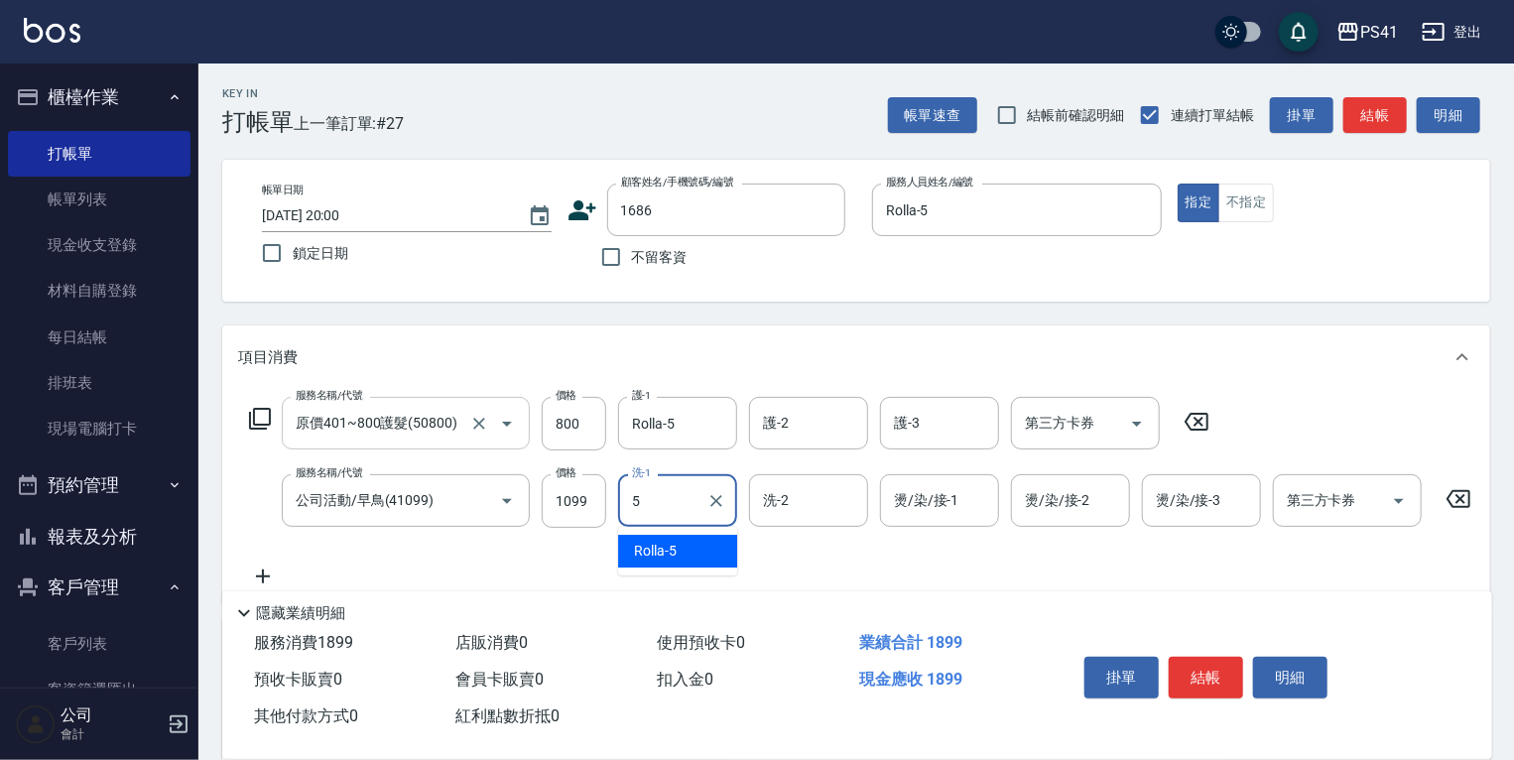
type input "Rolla-5"
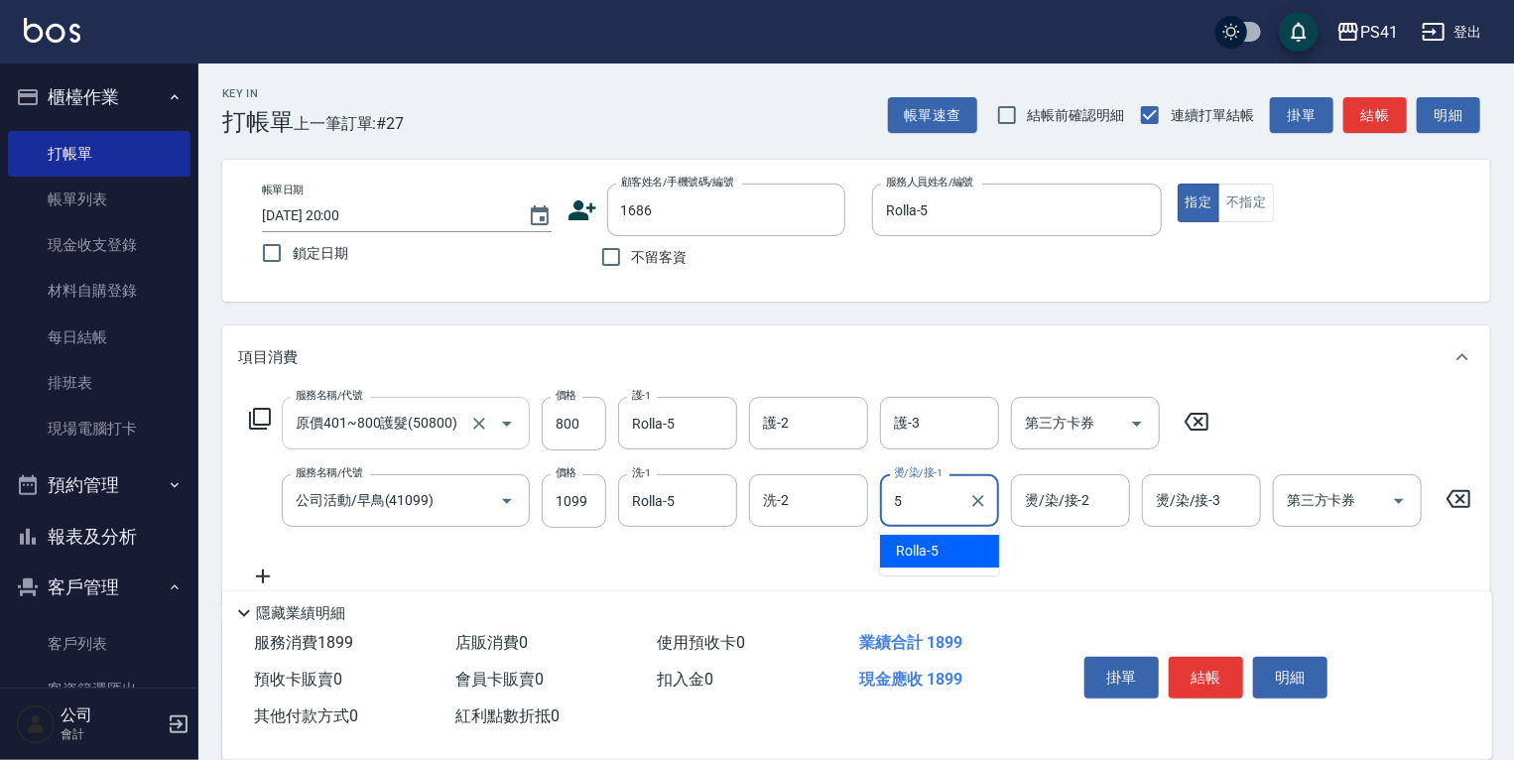
type input "Rolla-5"
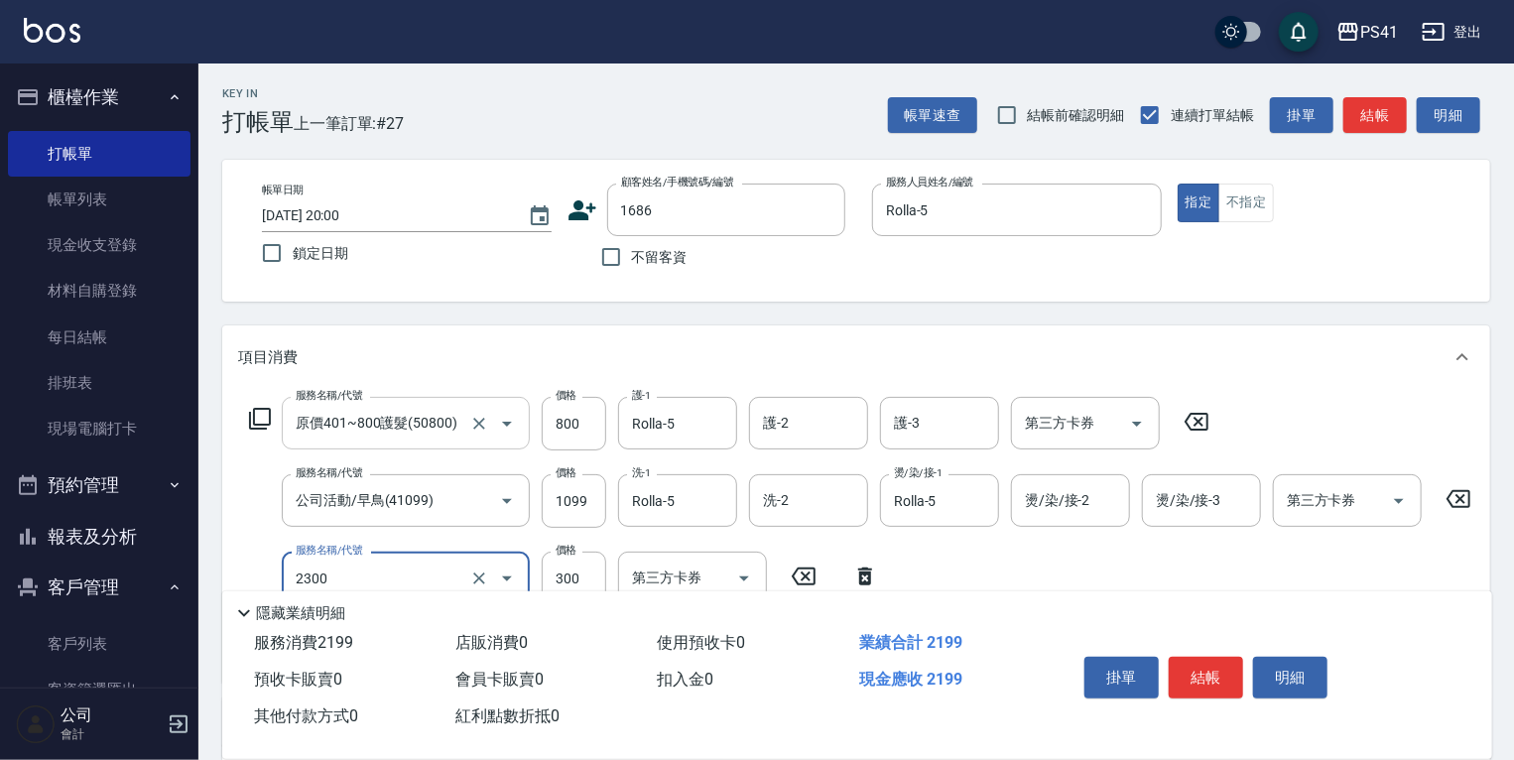
type input "剪髮(2300)"
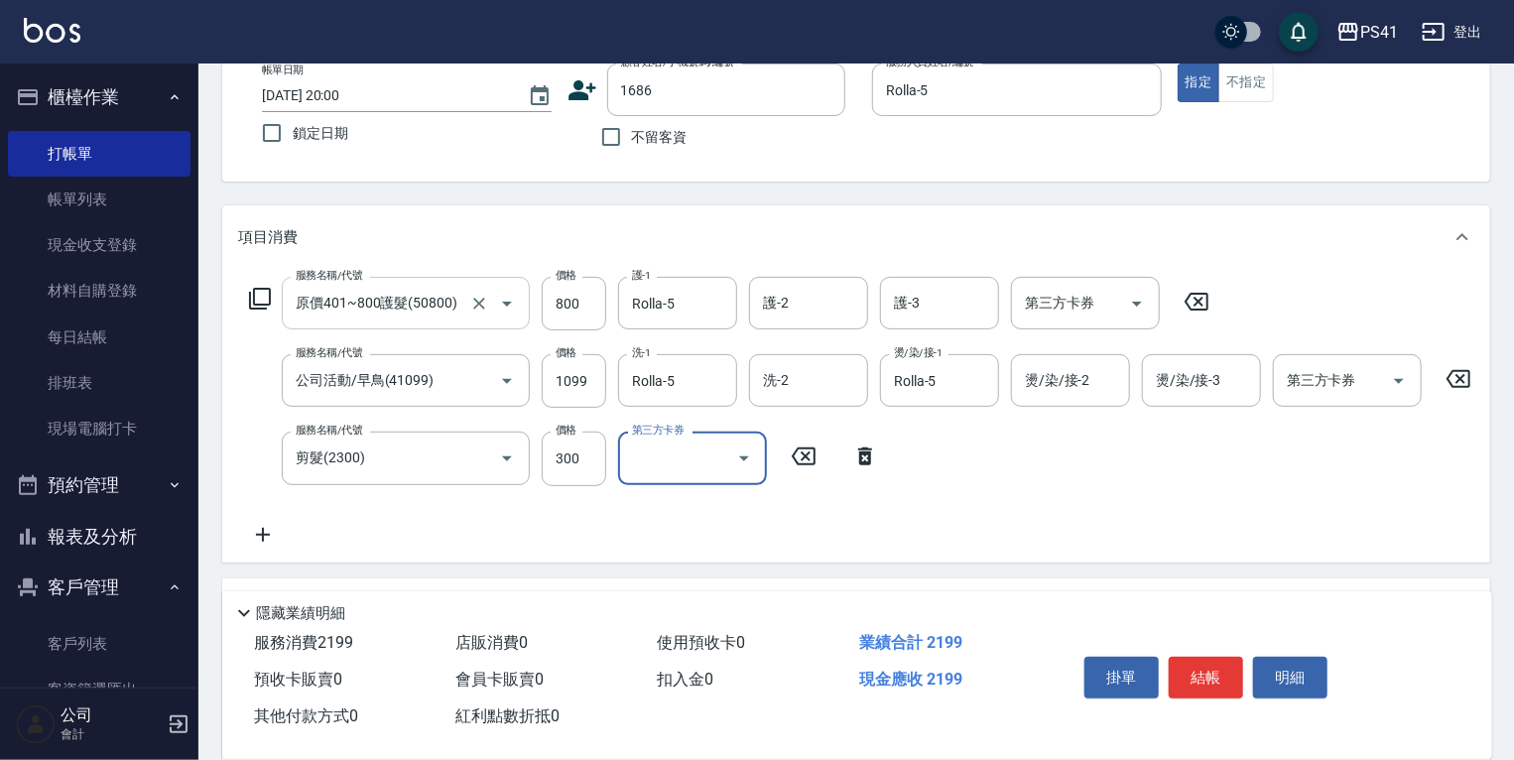
scroll to position [376, 0]
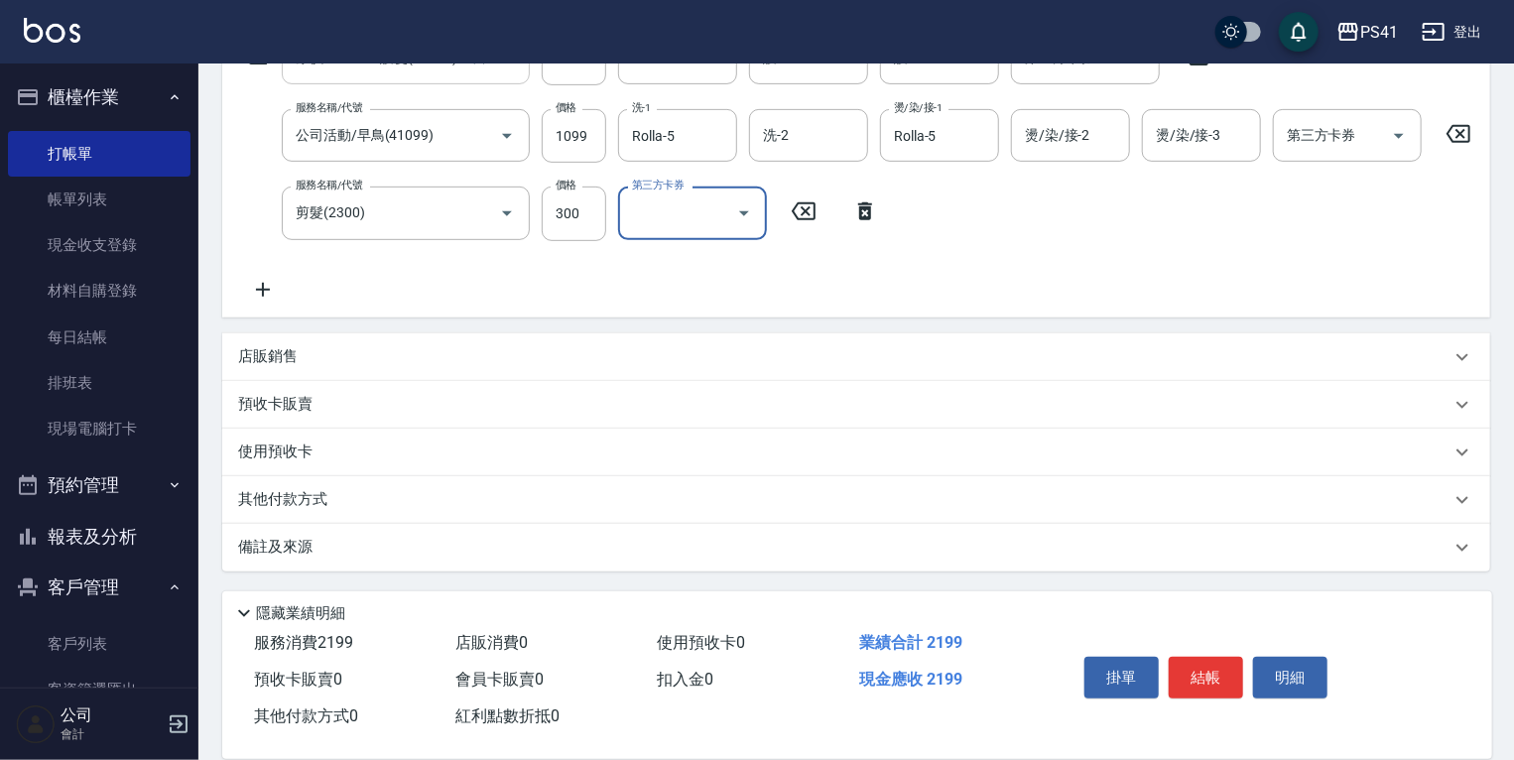
click at [521, 551] on div "備註及來源" at bounding box center [844, 547] width 1212 height 21
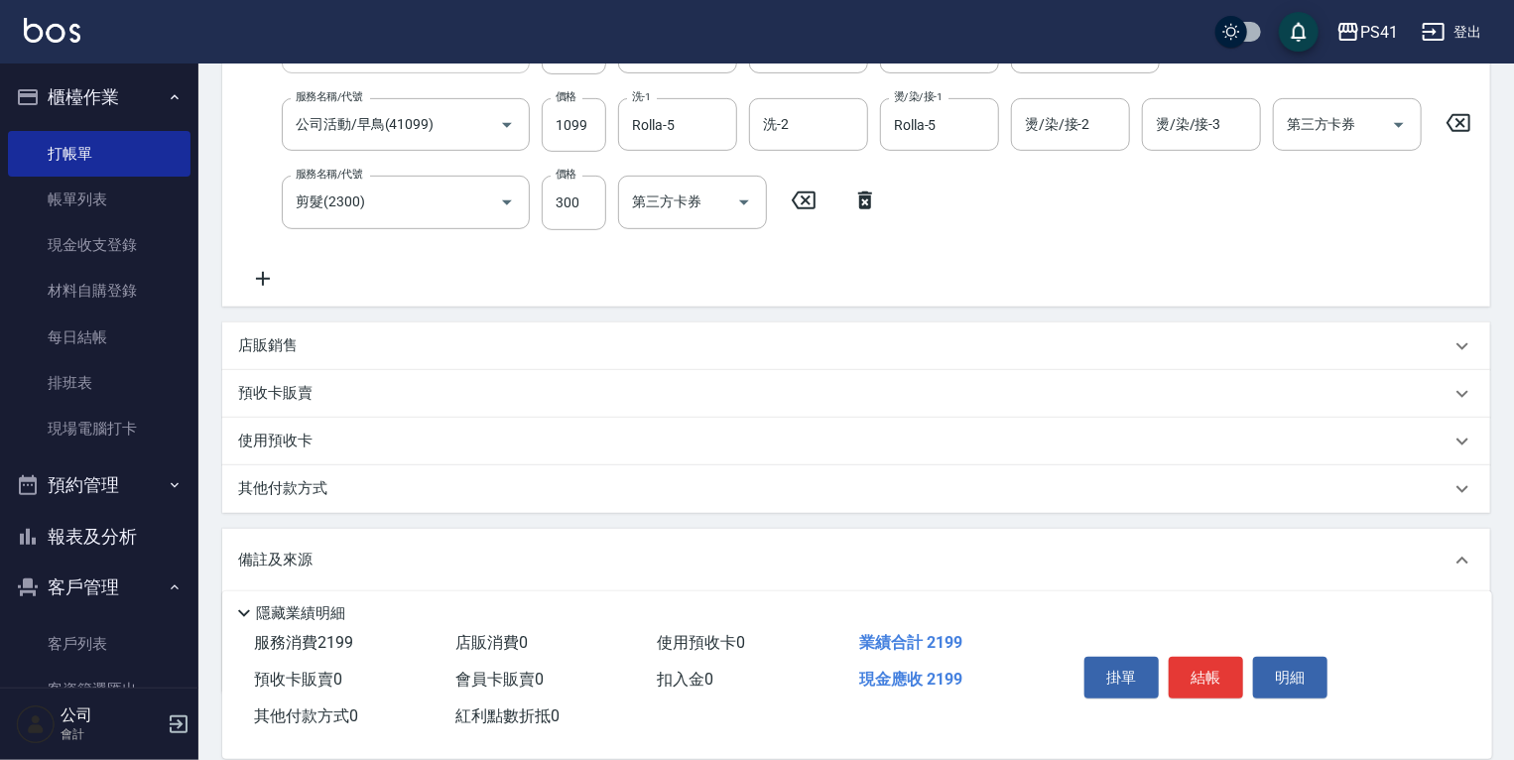
click at [520, 500] on div "其他付款方式" at bounding box center [844, 489] width 1212 height 22
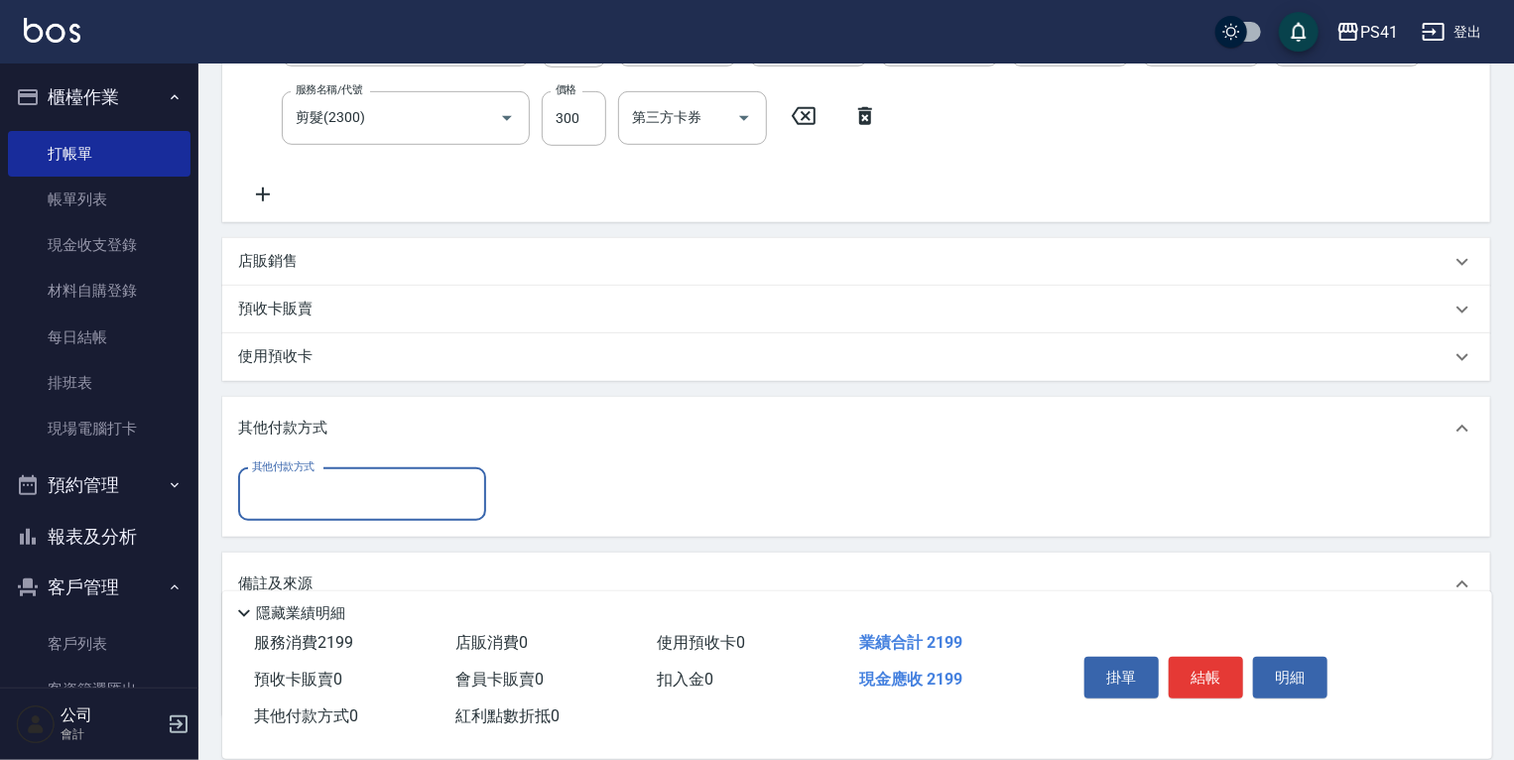
scroll to position [600, 0]
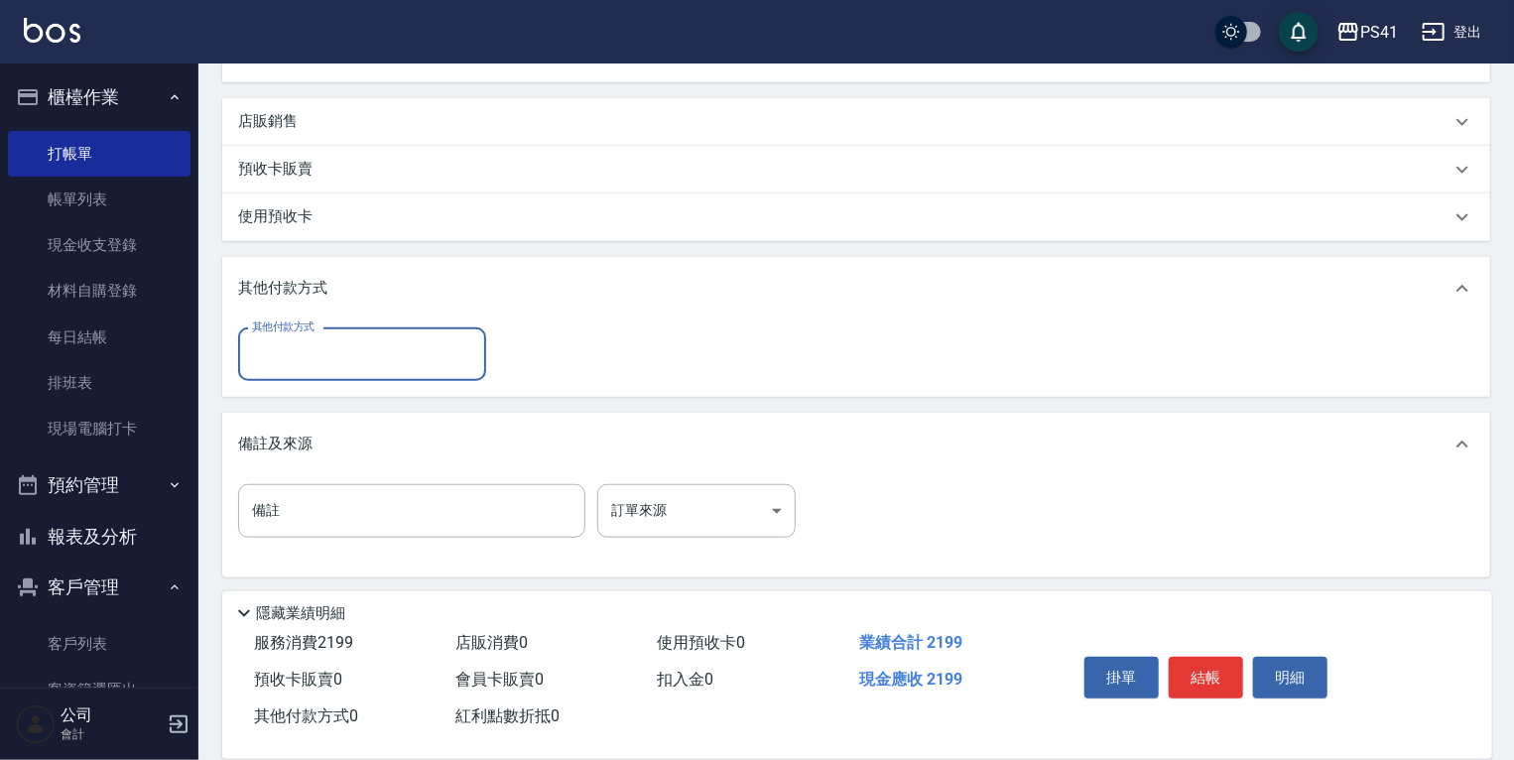
drag, startPoint x: 405, startPoint y: 371, endPoint x: 403, endPoint y: 388, distance: 17.0
click at [405, 372] on input "其他付款方式" at bounding box center [362, 354] width 230 height 35
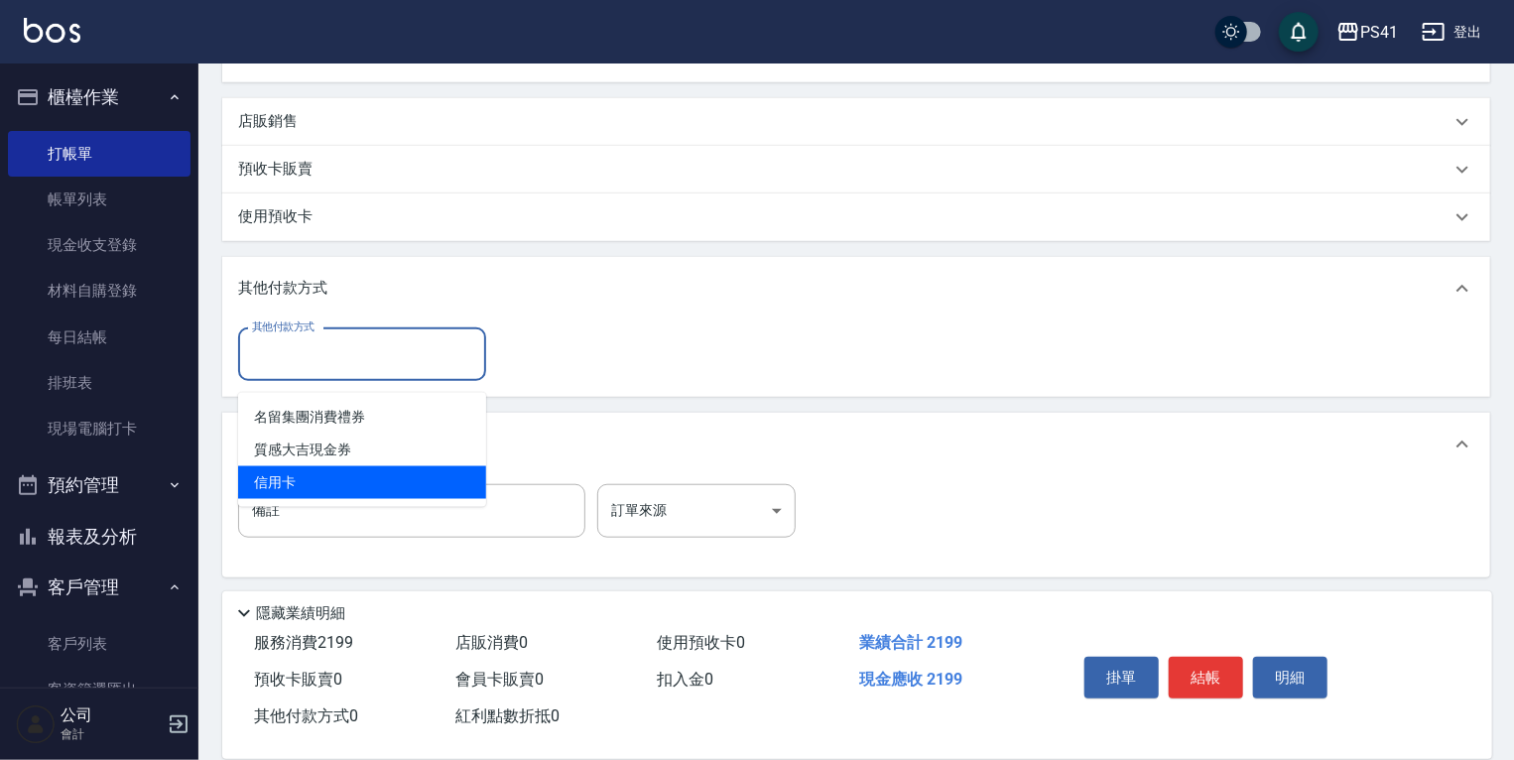
click at [406, 482] on span "信用卡" at bounding box center [362, 482] width 248 height 33
type input "信用卡"
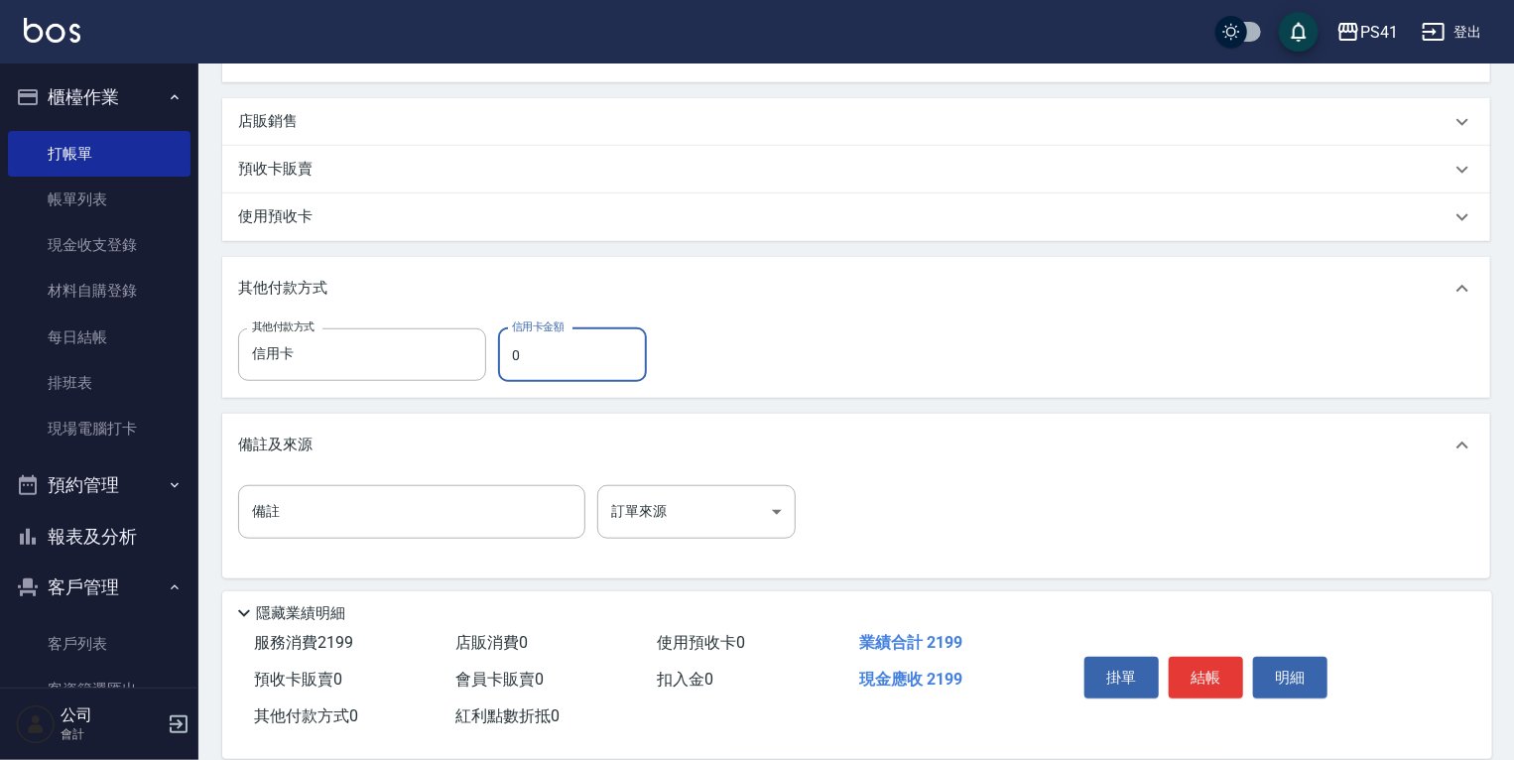
drag, startPoint x: 560, startPoint y: 383, endPoint x: 0, endPoint y: 467, distance: 566.8
click at [183, 382] on div "PS41 登出 櫃檯作業 打帳單 帳單列表 現金收支登錄 材料自購登錄 每日結帳 排班表 現場電腦打卡 預約管理 預約管理 單日預約紀錄 單週預約紀錄 報表及…" at bounding box center [757, 83] width 1514 height 1367
type input "2199"
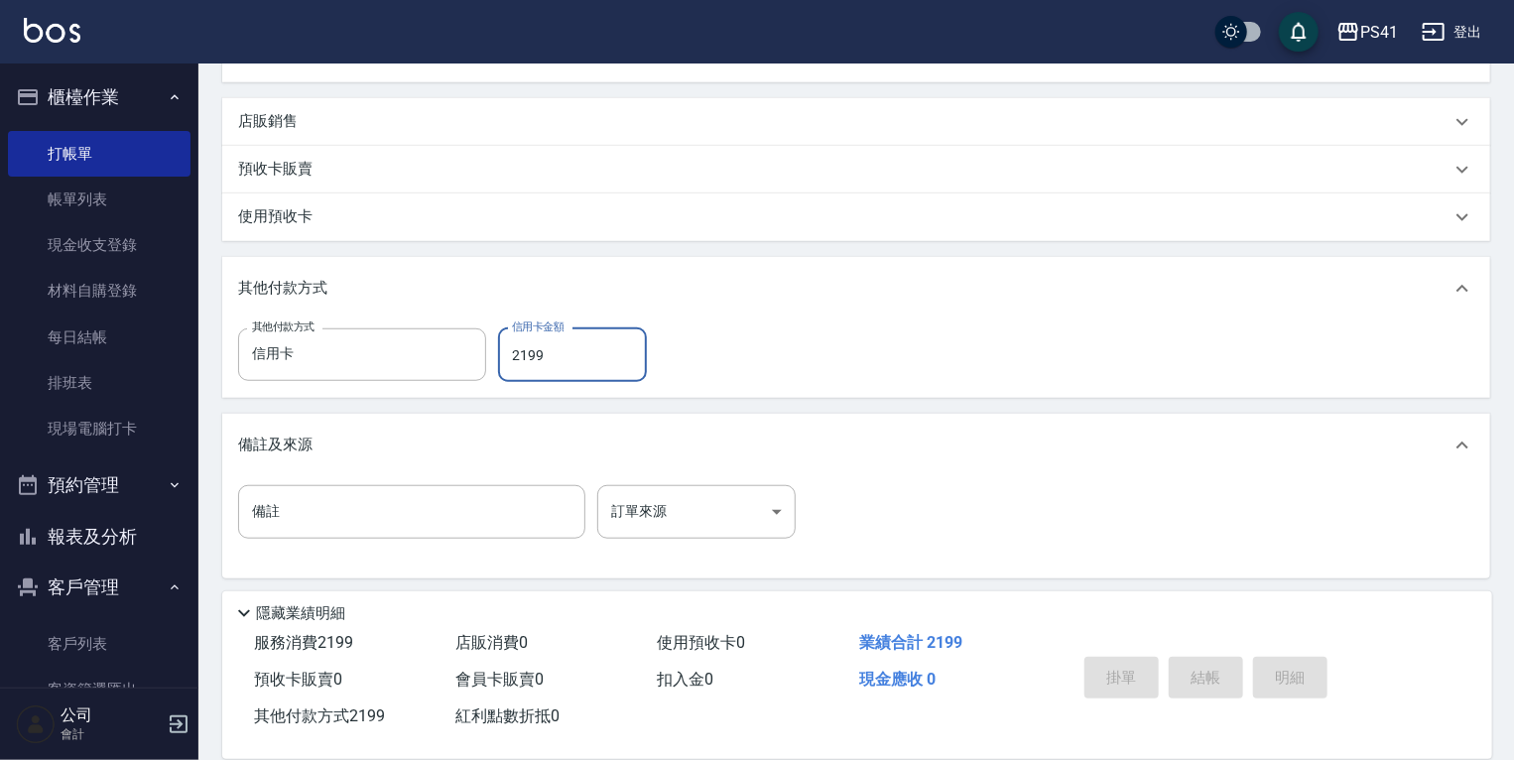
type input "[DATE] 20:01"
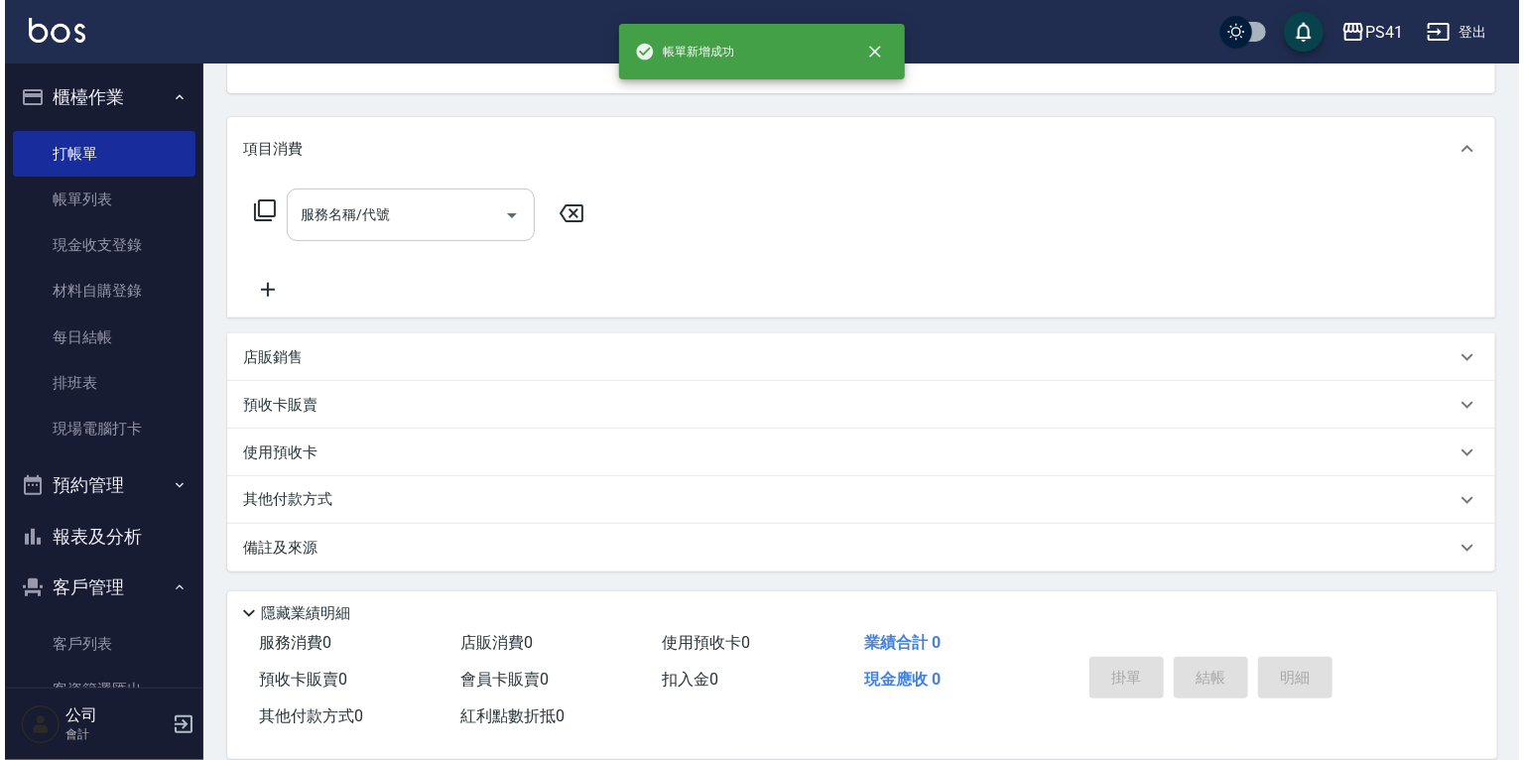
scroll to position [0, 0]
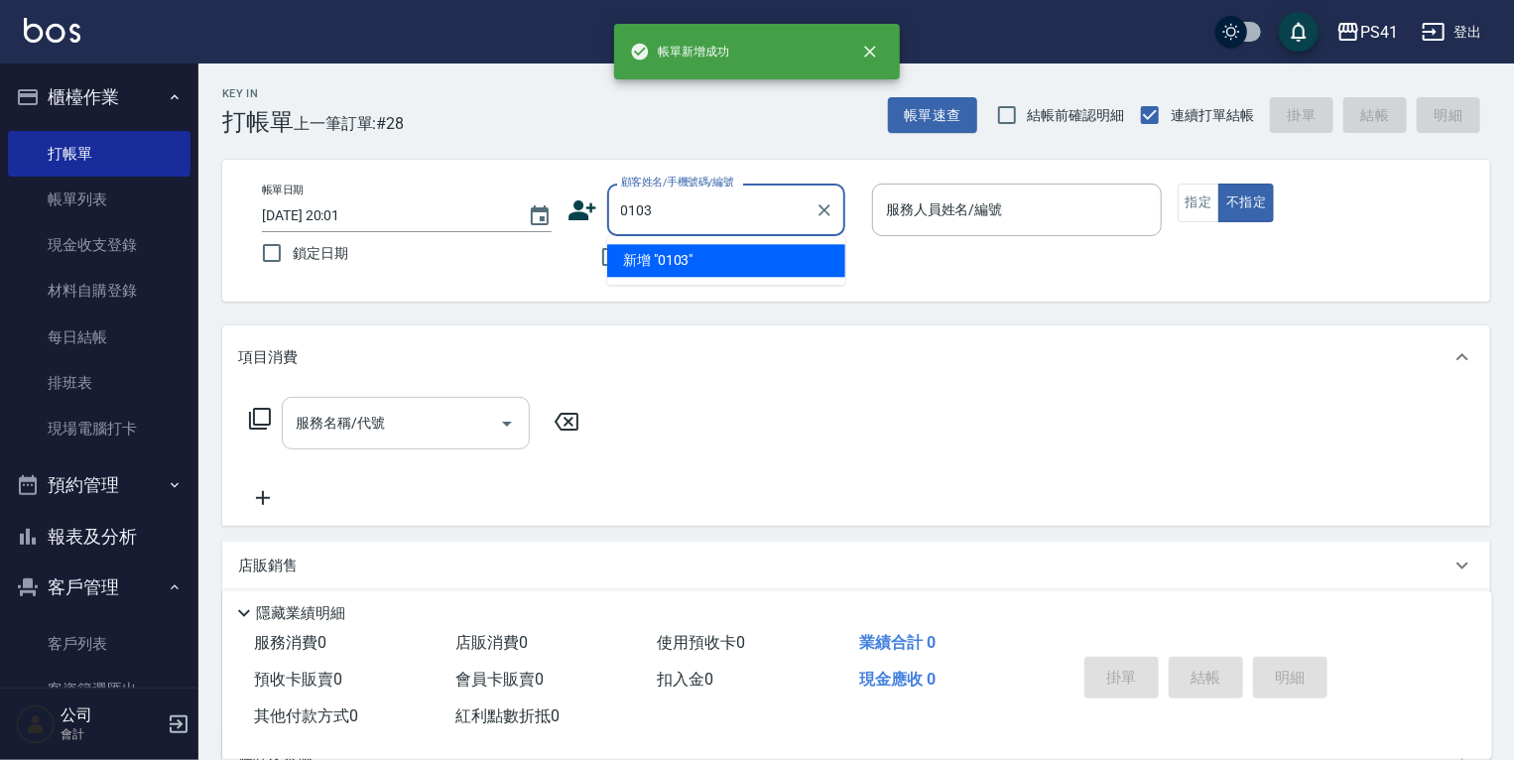
type input "0103"
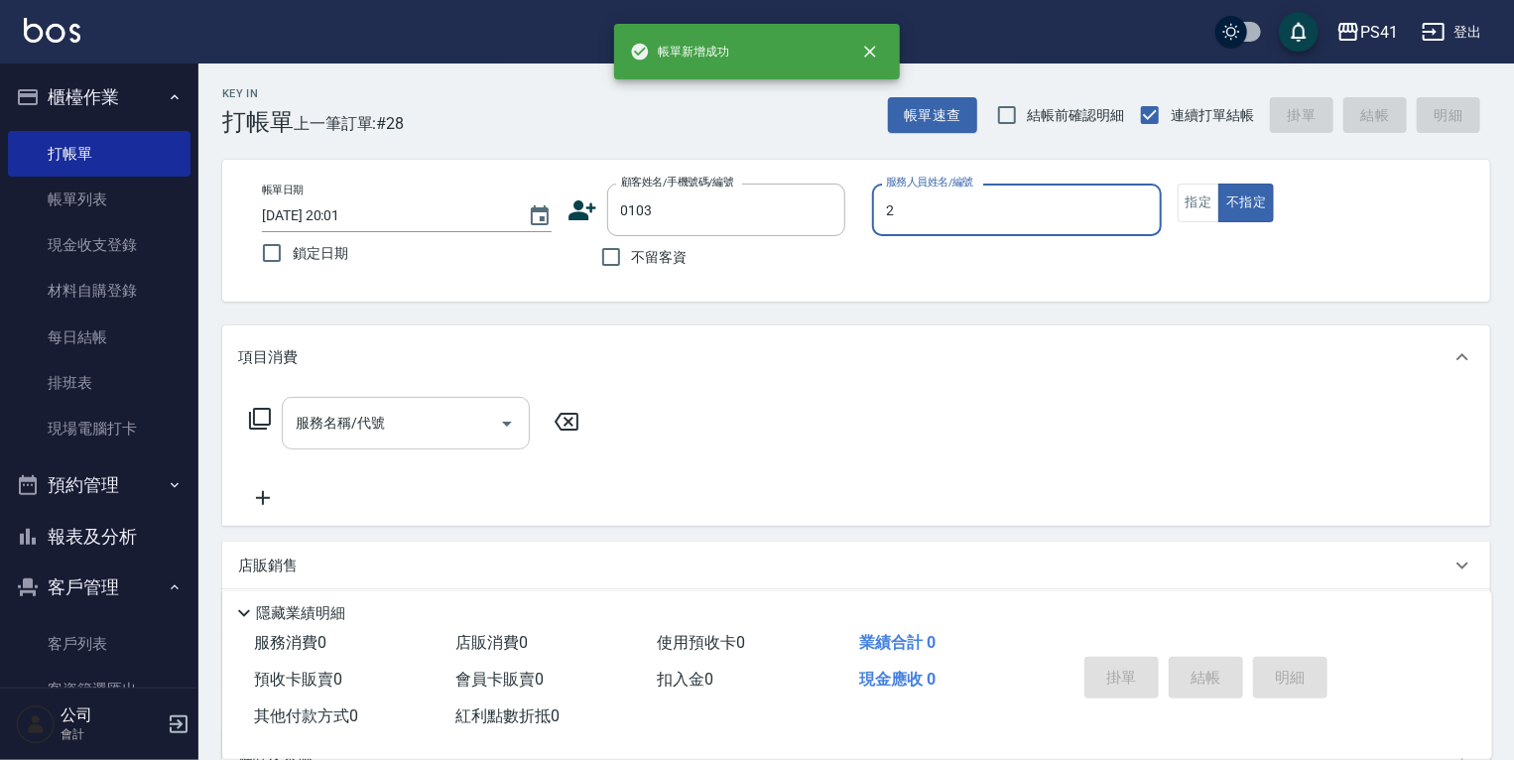
type input "[PERSON_NAME]-2"
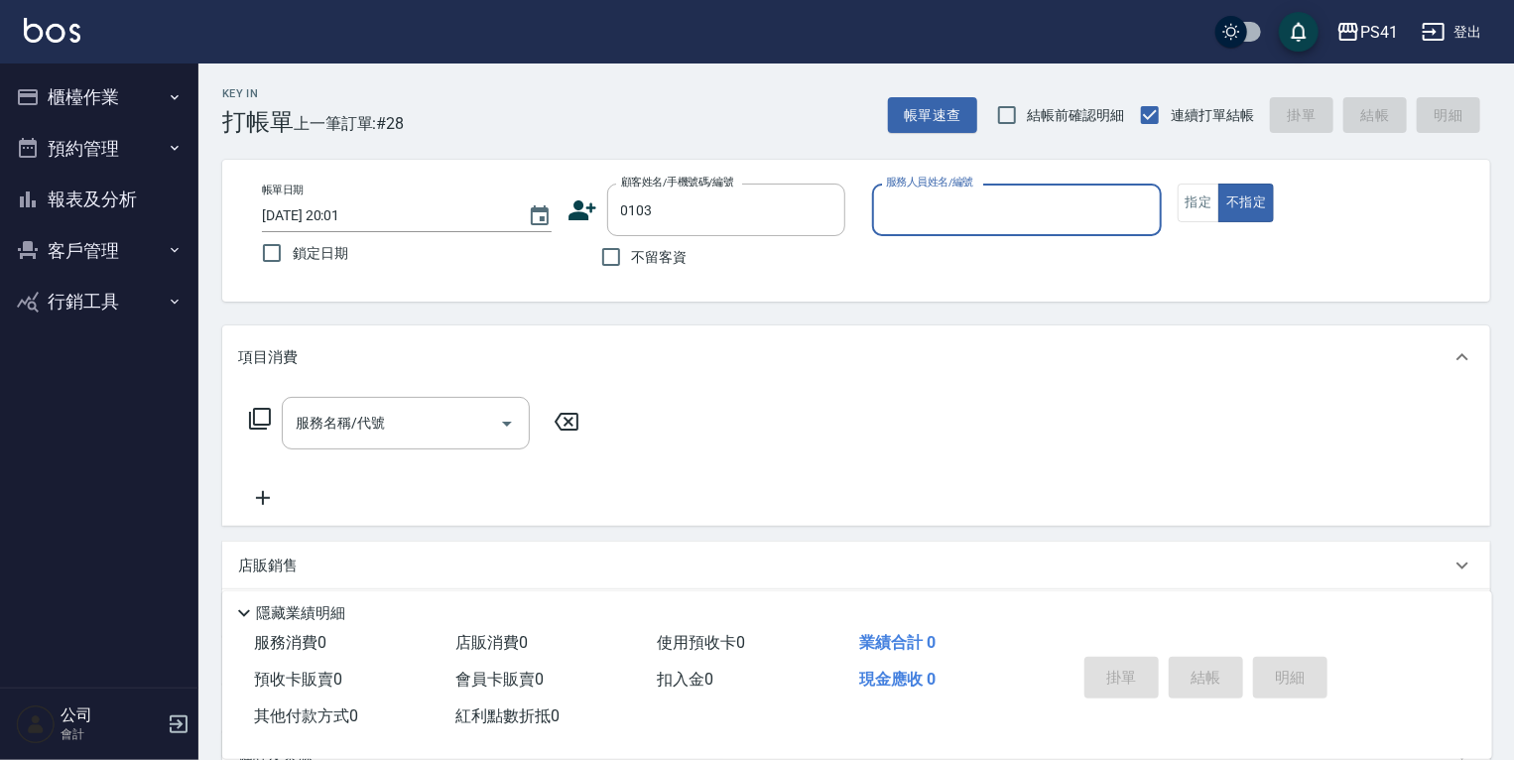
type input "[PERSON_NAME]/0968482738/0103"
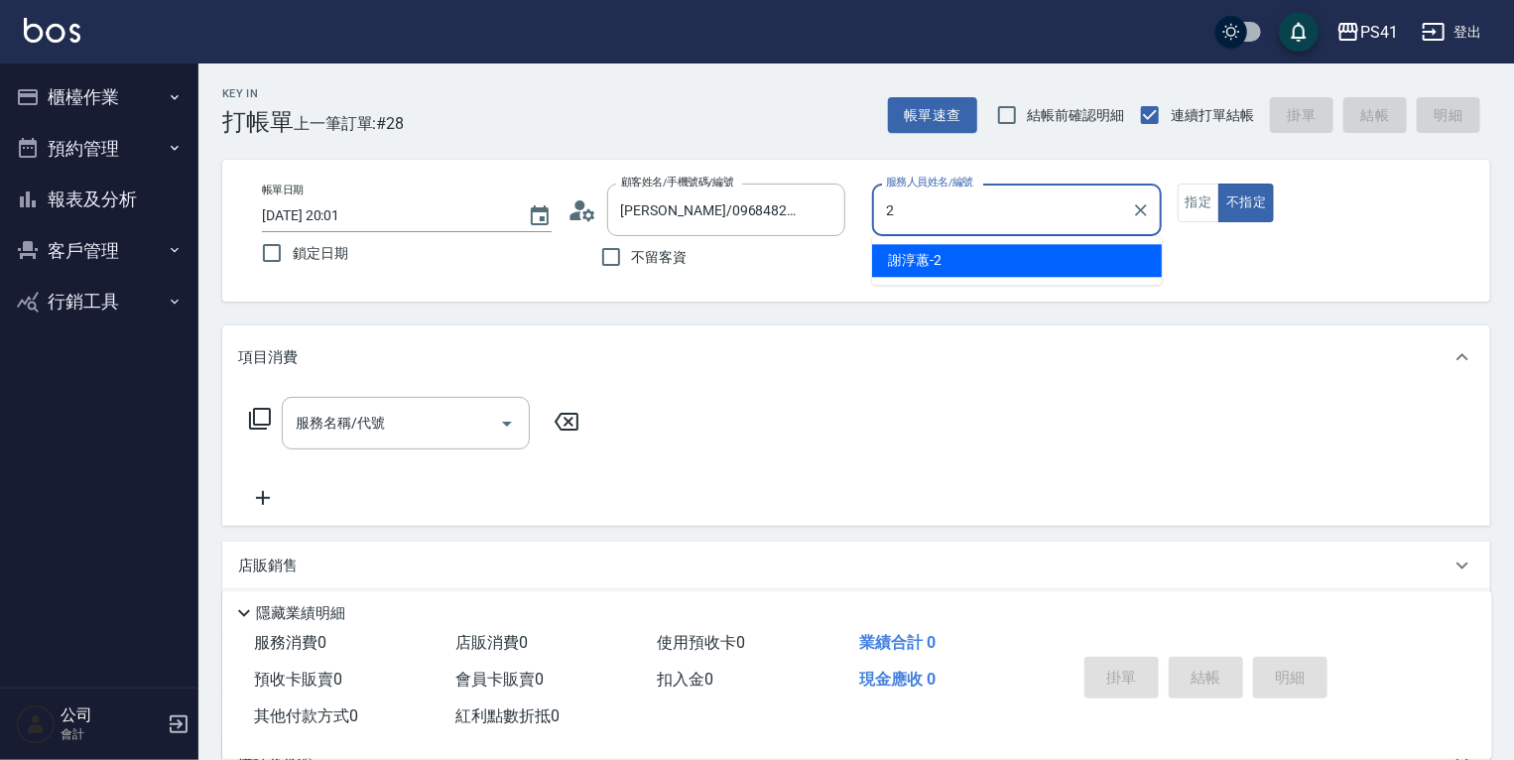
type input "[PERSON_NAME]-2"
type button "false"
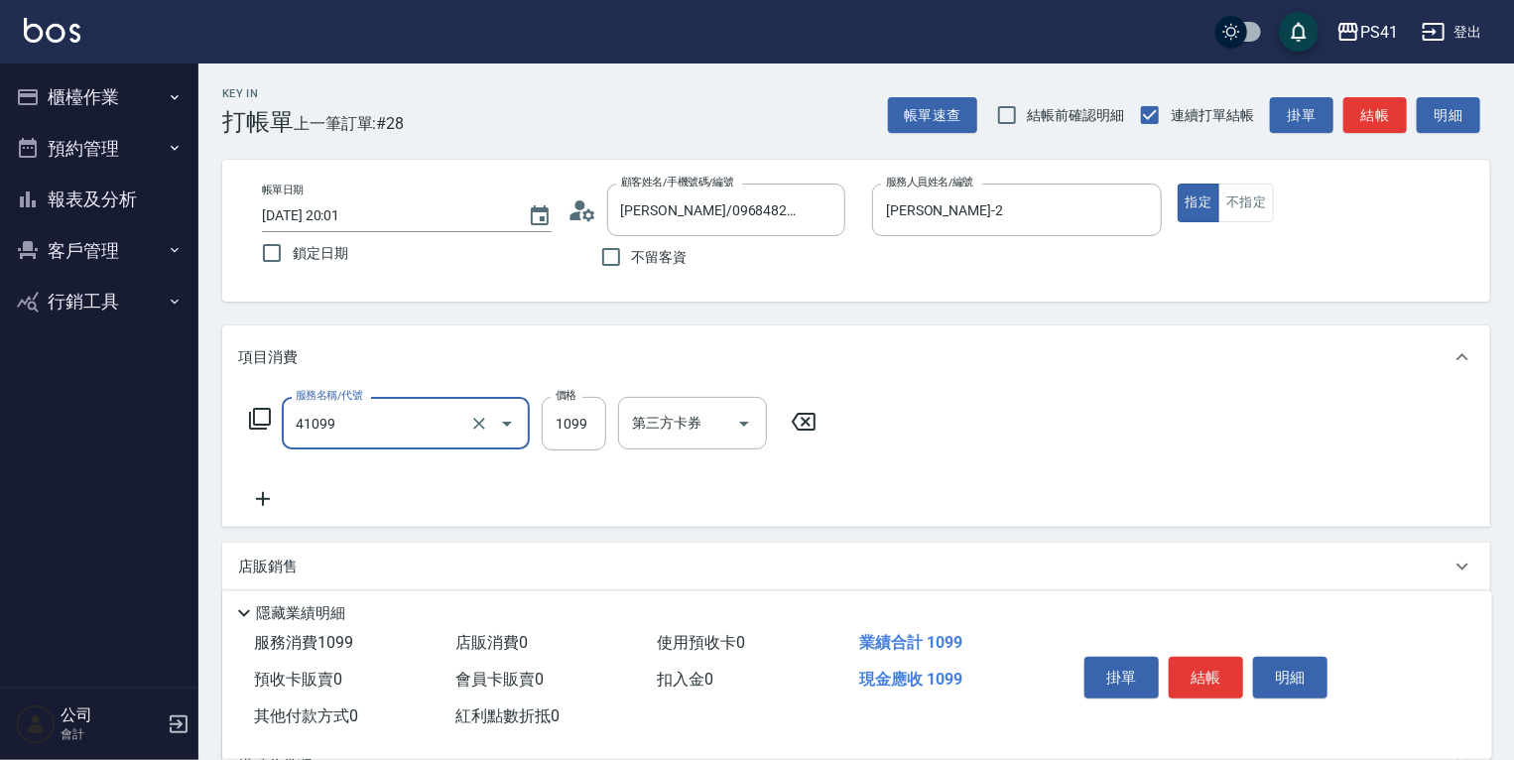
type input "公司活動/早鳥(41099)"
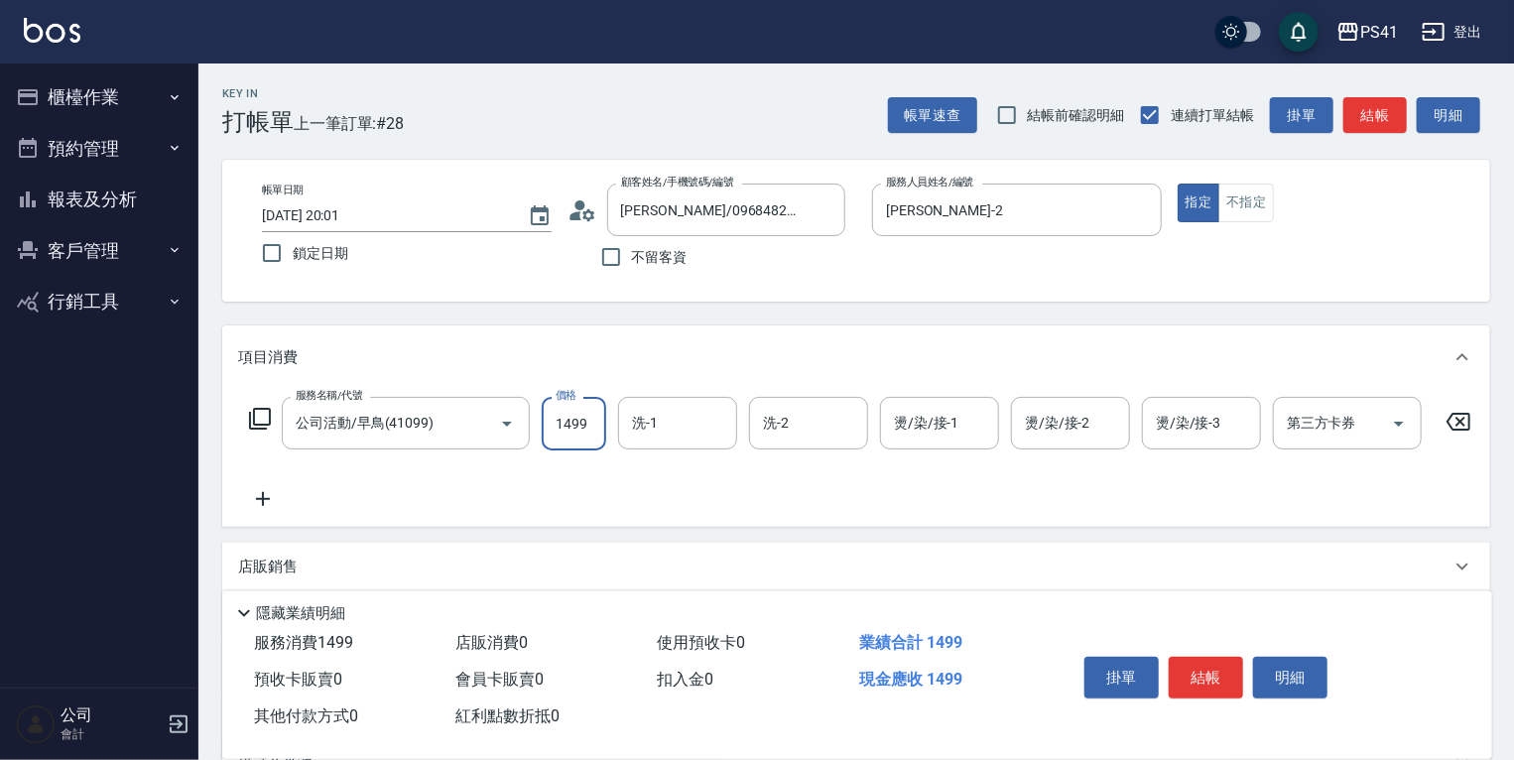
type input "1499"
type input "[PERSON_NAME]-26"
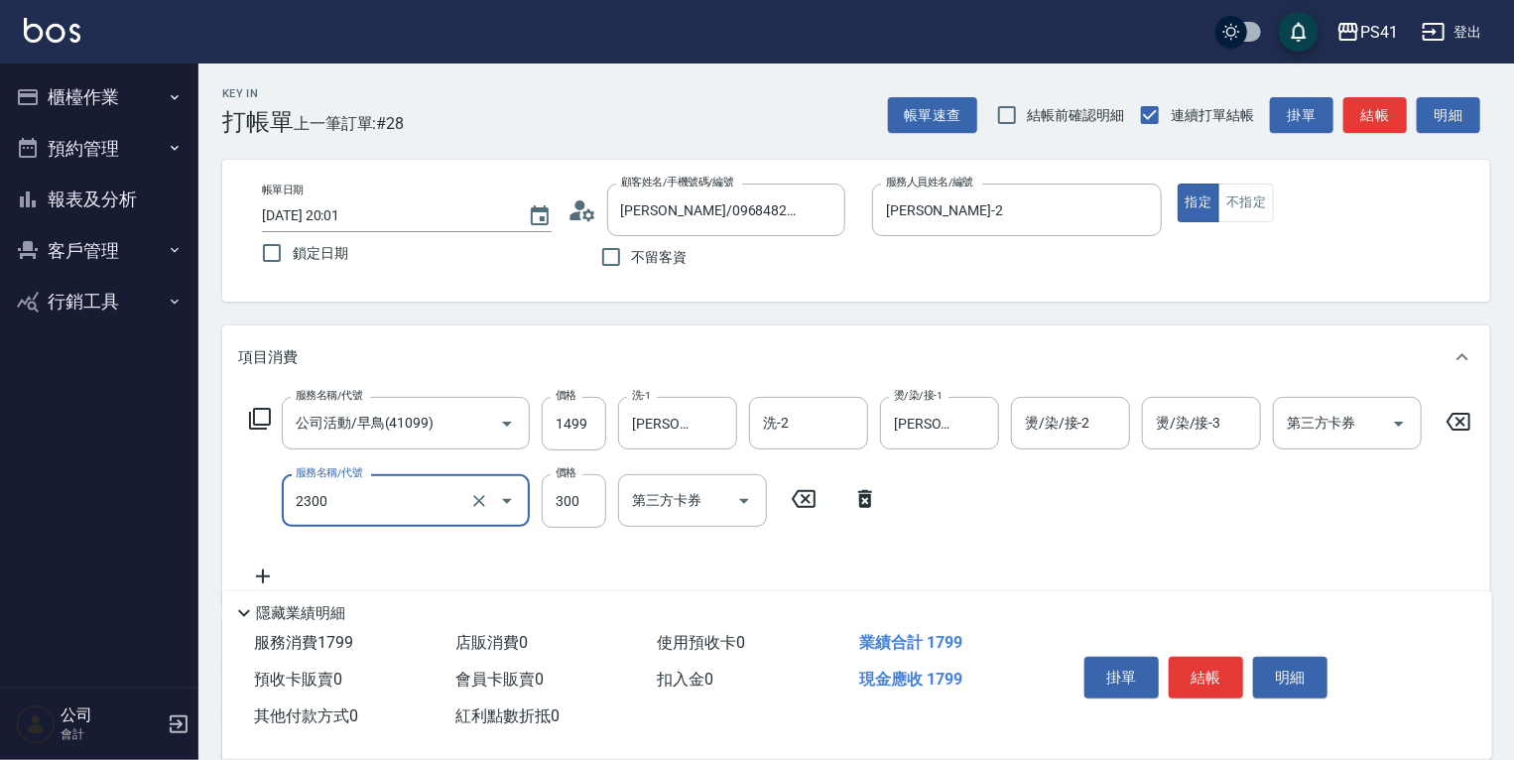
type input "剪髮(2300)"
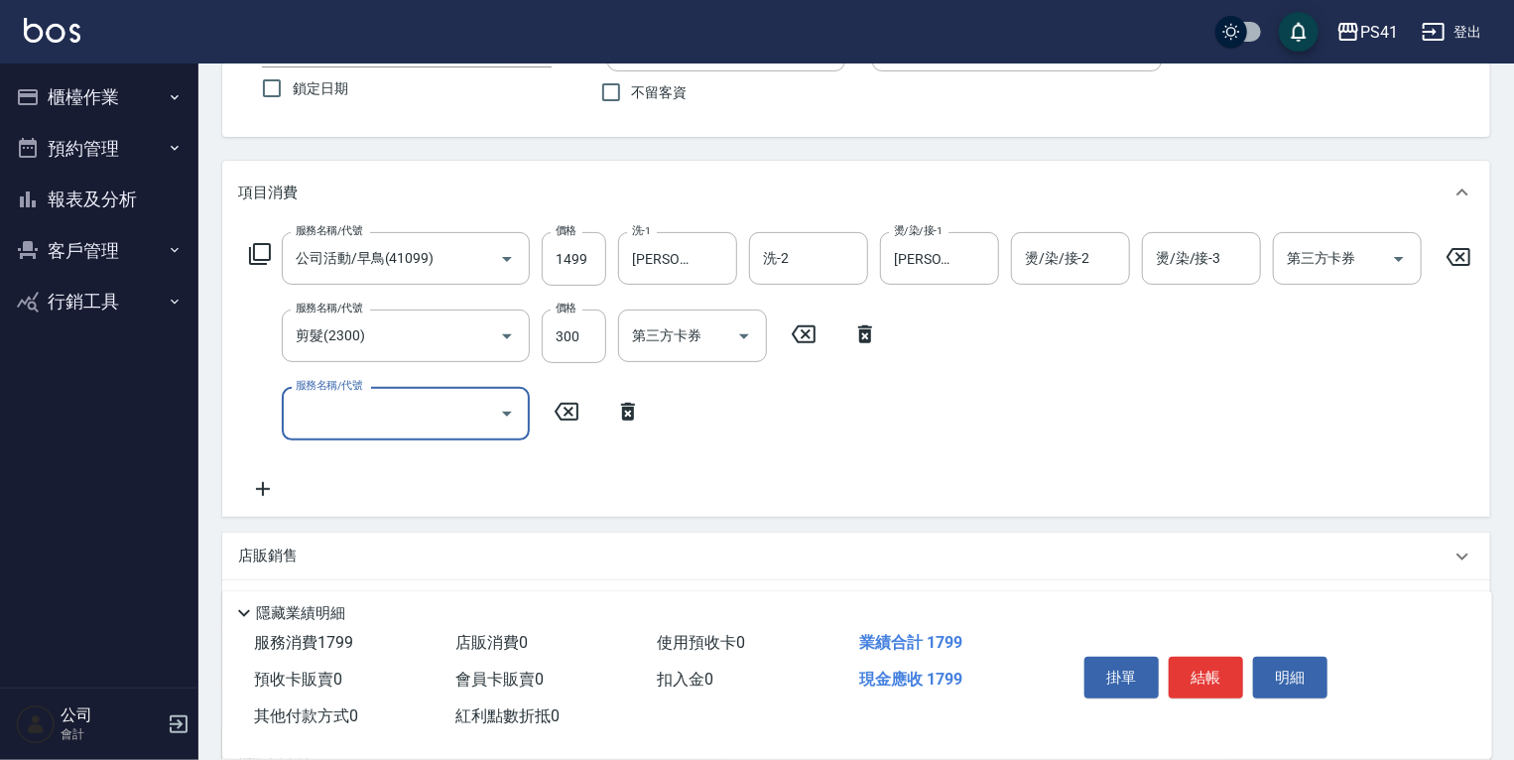
scroll to position [381, 0]
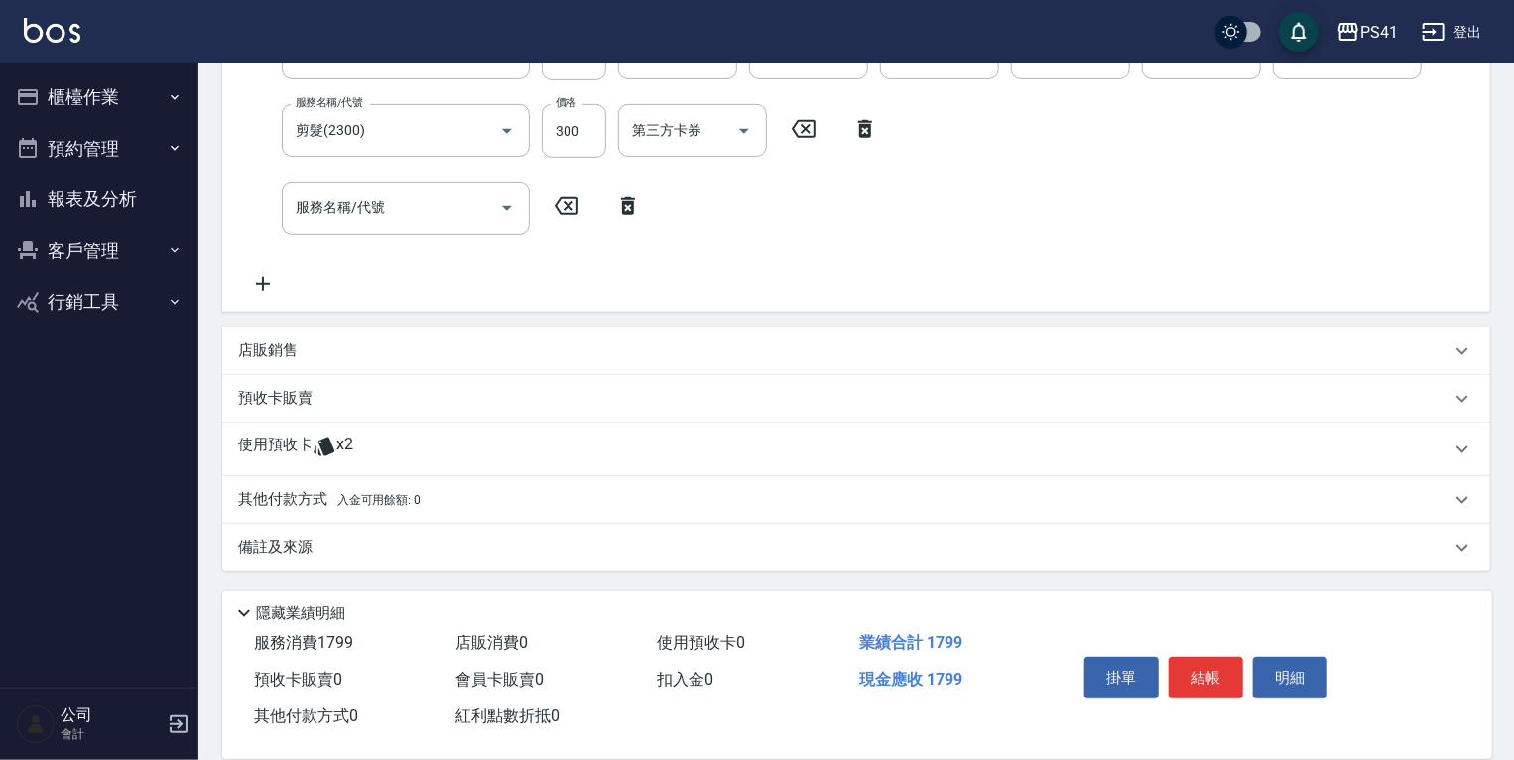
click at [371, 439] on div "使用預收卡 x2" at bounding box center [844, 449] width 1212 height 30
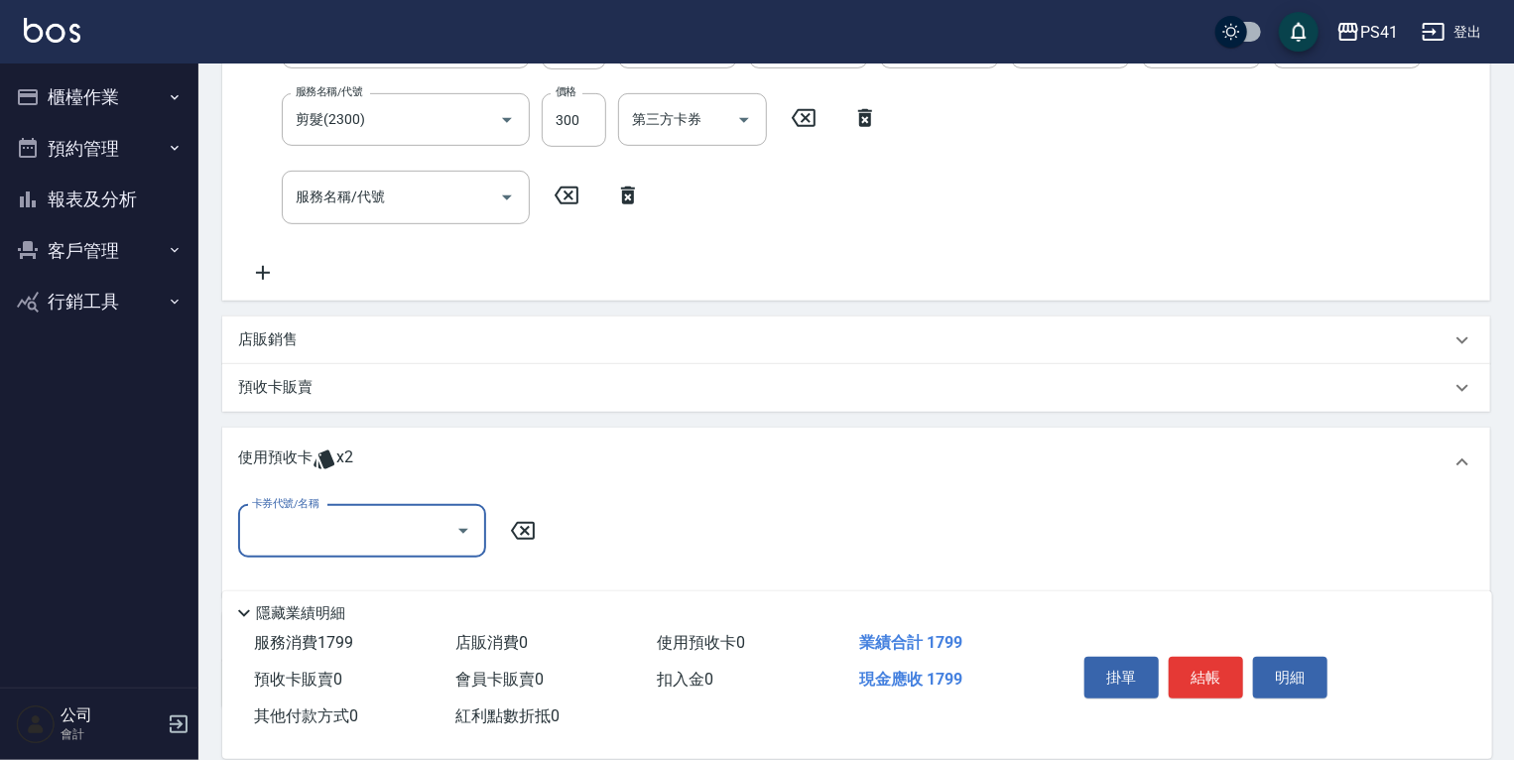
scroll to position [0, 0]
click at [361, 540] on input "卡券代號/名稱" at bounding box center [347, 531] width 200 height 35
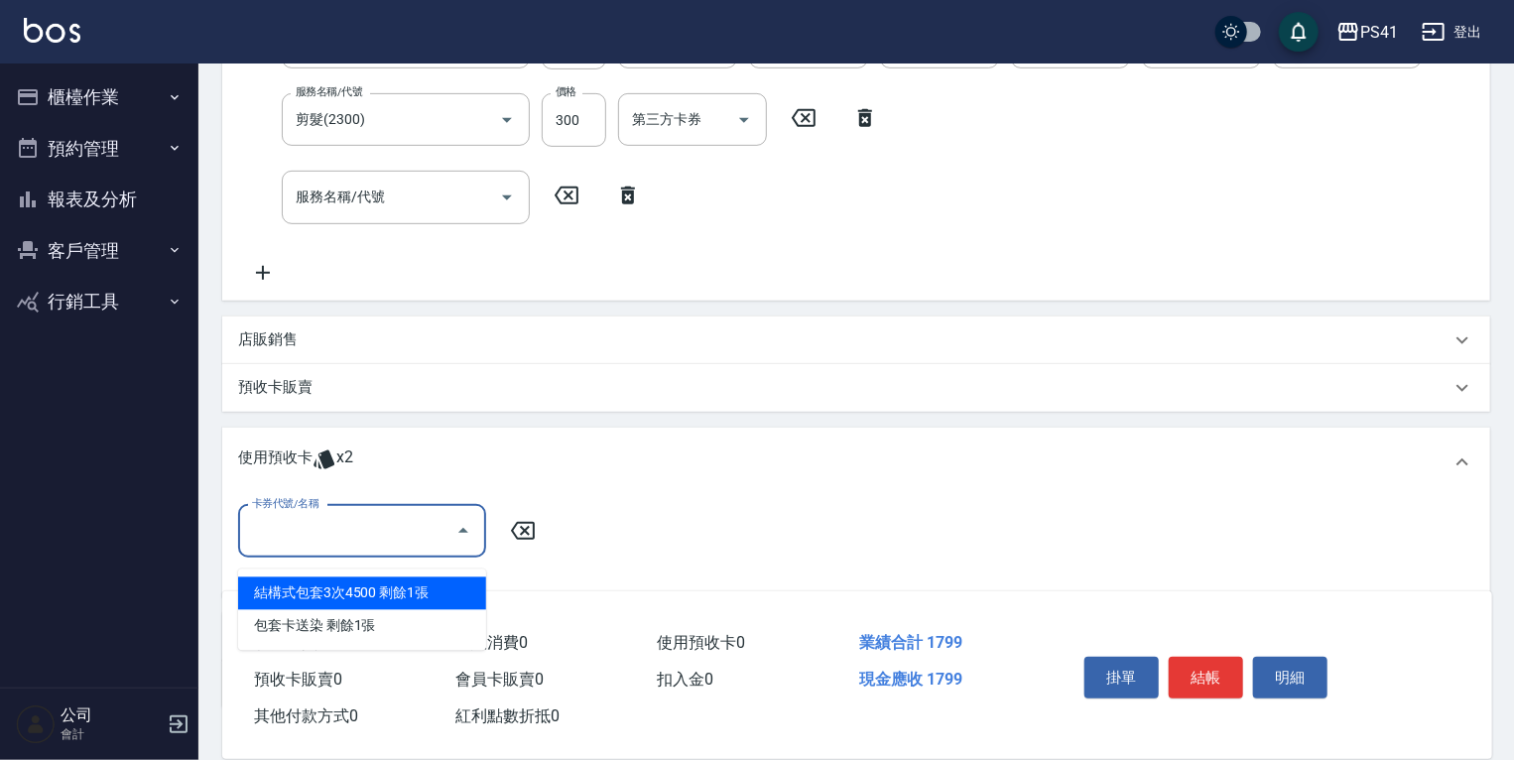
click at [379, 595] on div "結構式包套3次4500 剩餘1張" at bounding box center [362, 593] width 248 height 33
type input "結構式包套3次4500"
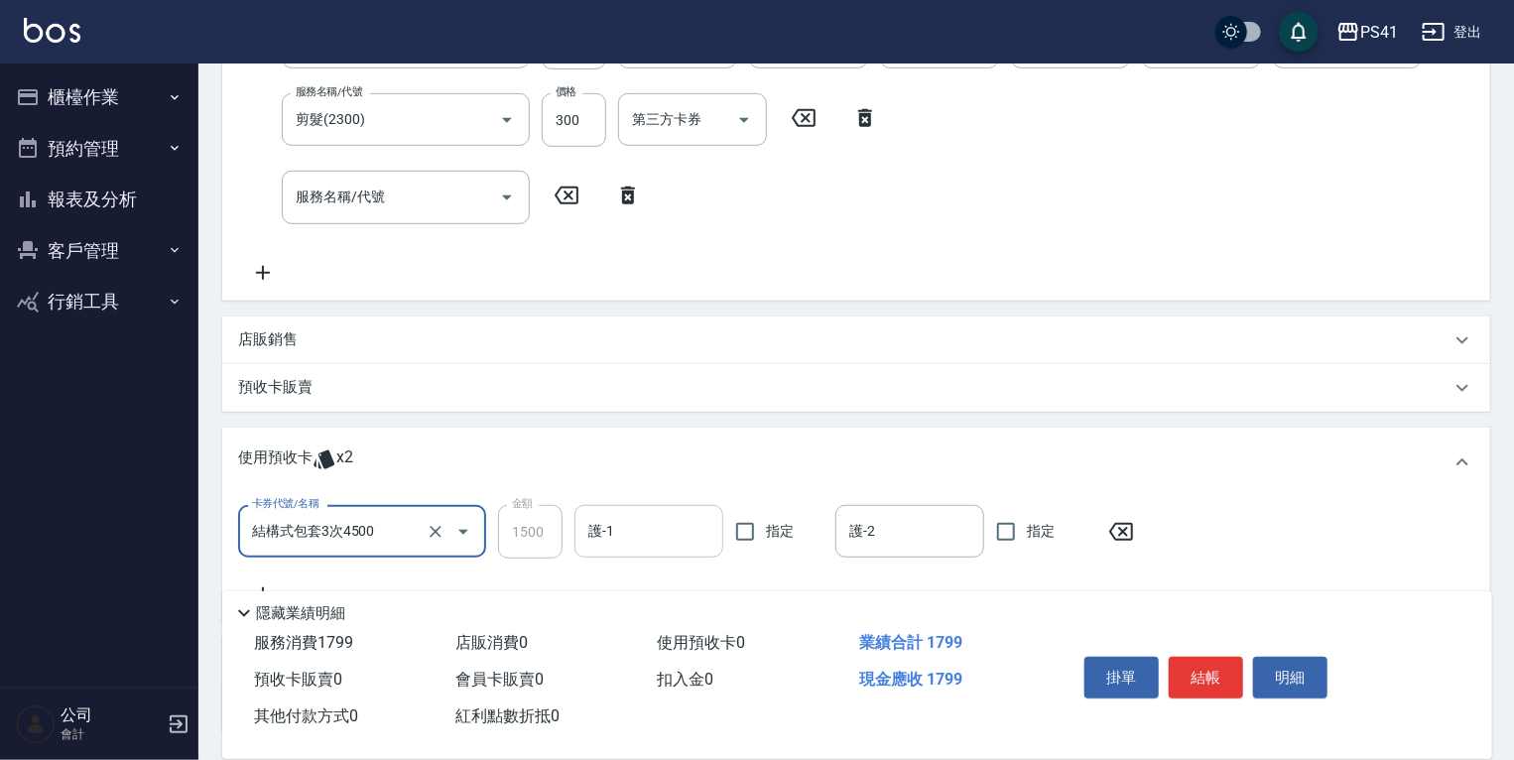
click at [613, 525] on input "護-1" at bounding box center [648, 531] width 131 height 35
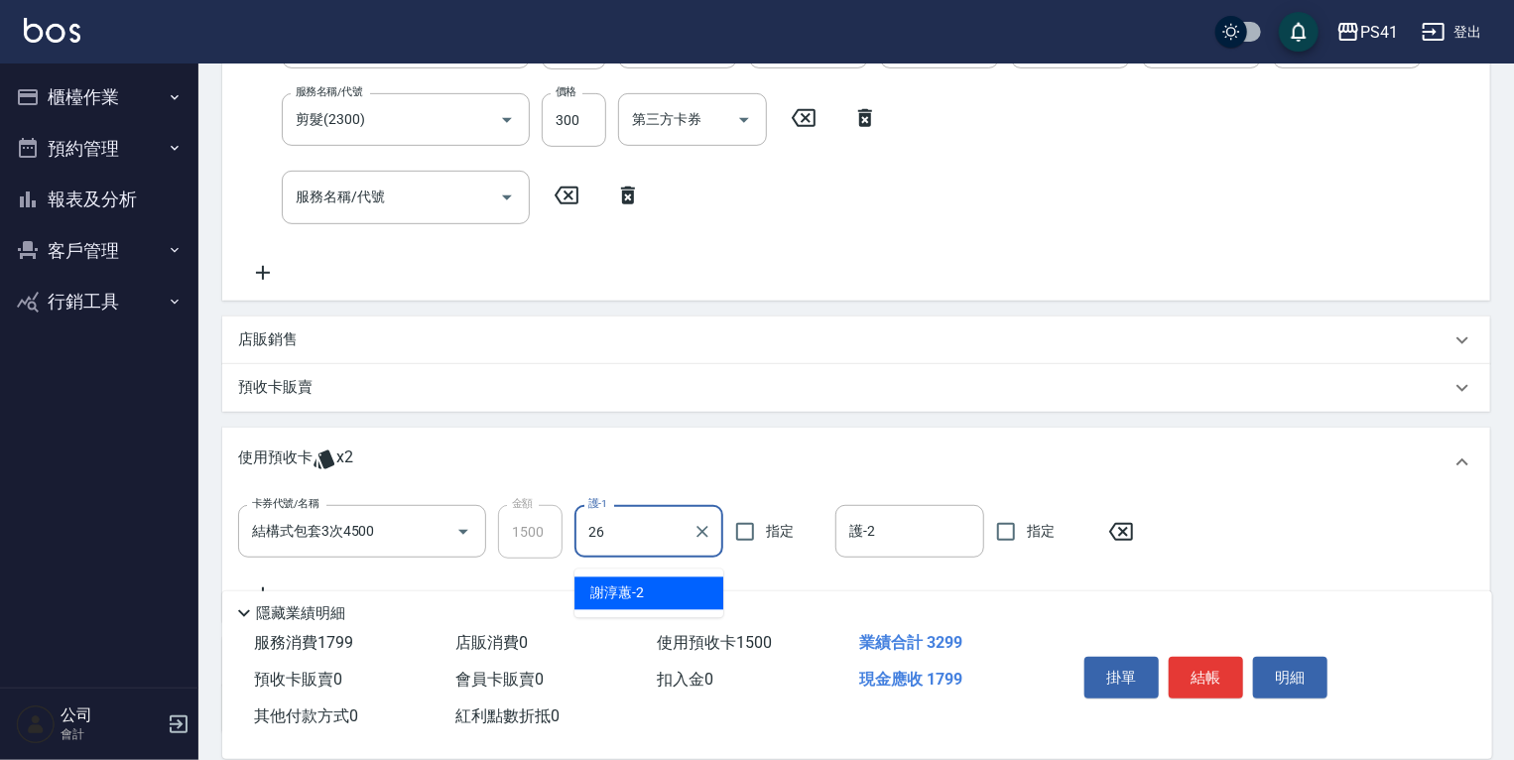
type input "[PERSON_NAME]-26"
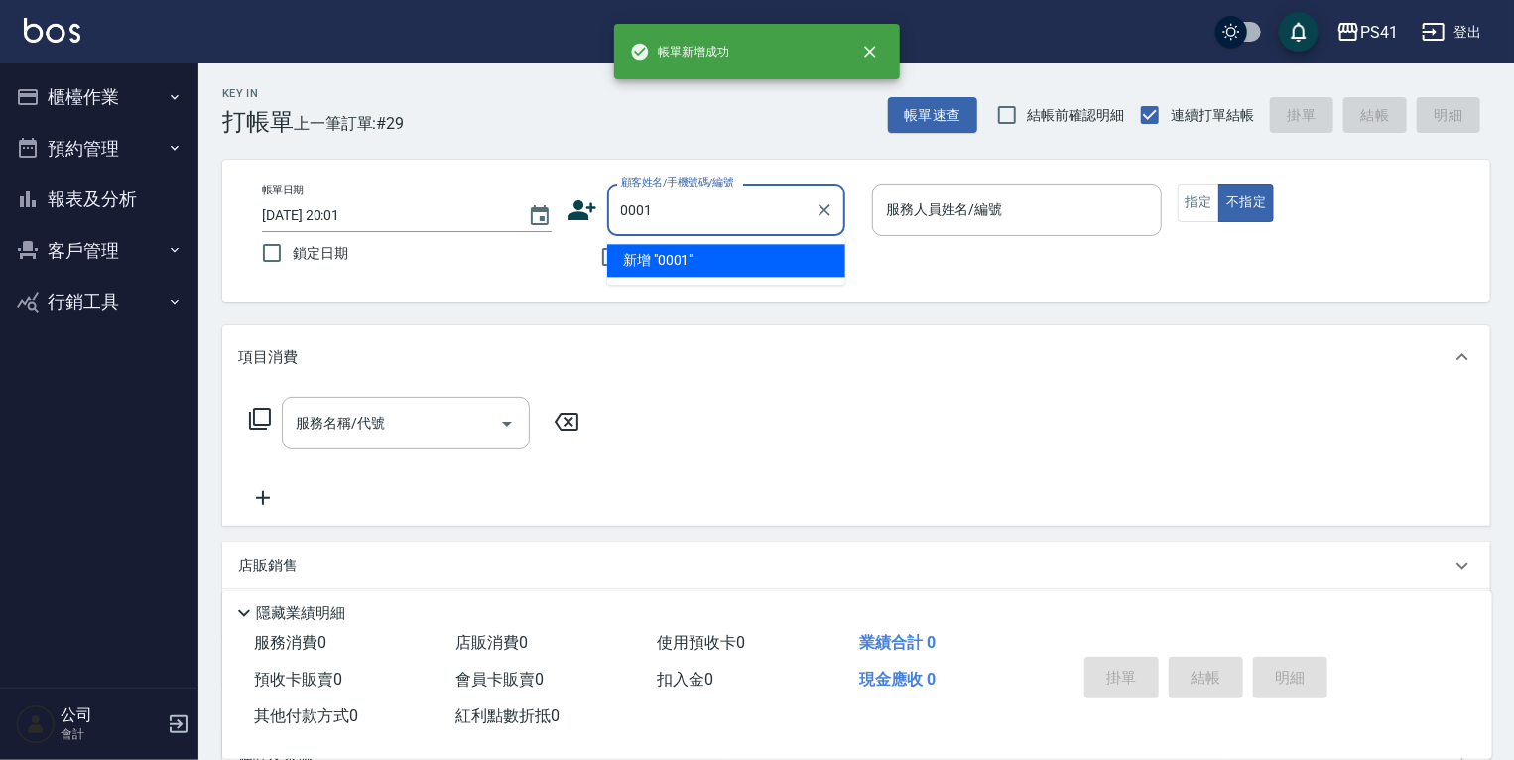
type input "0001"
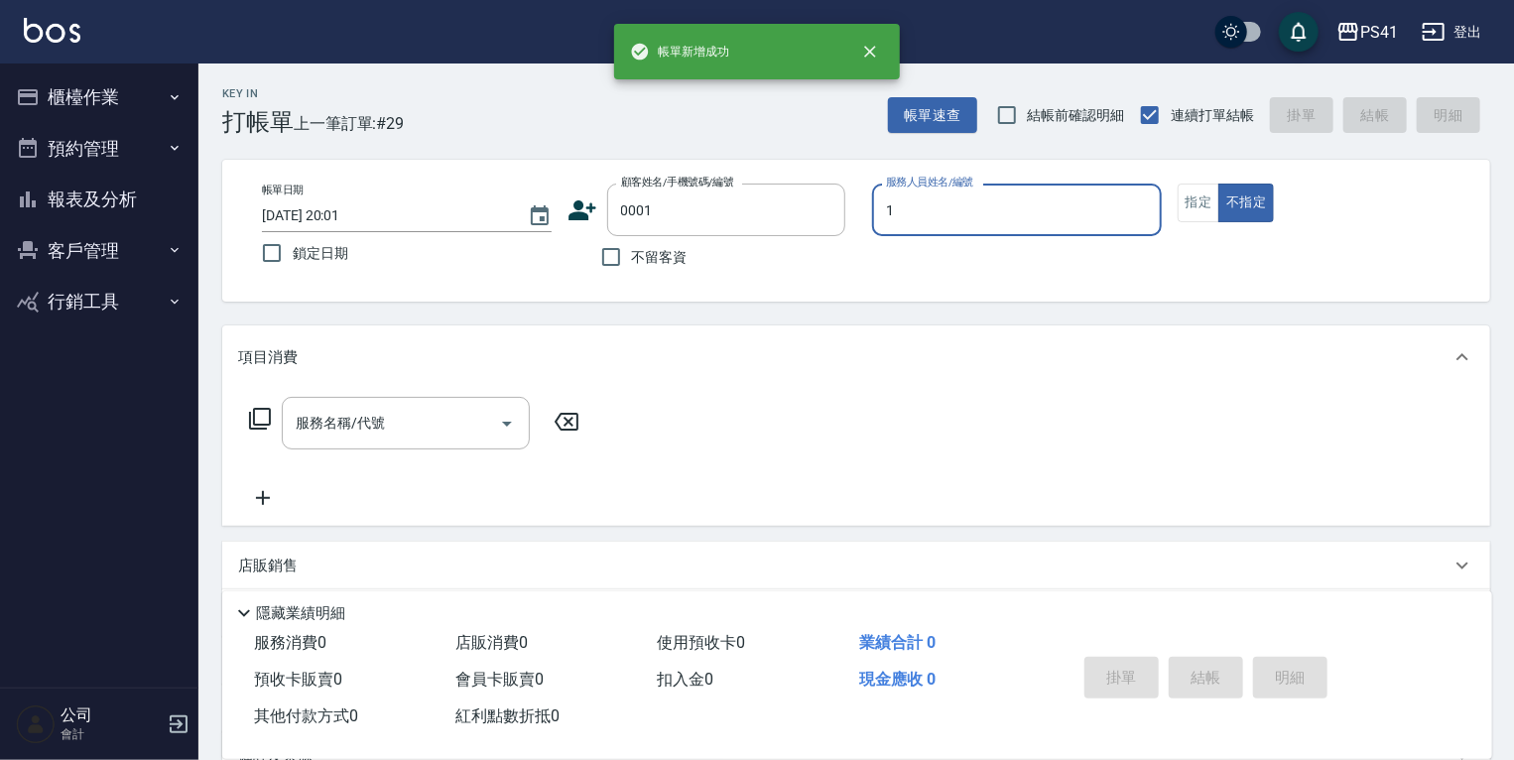
type input "[PERSON_NAME]-1"
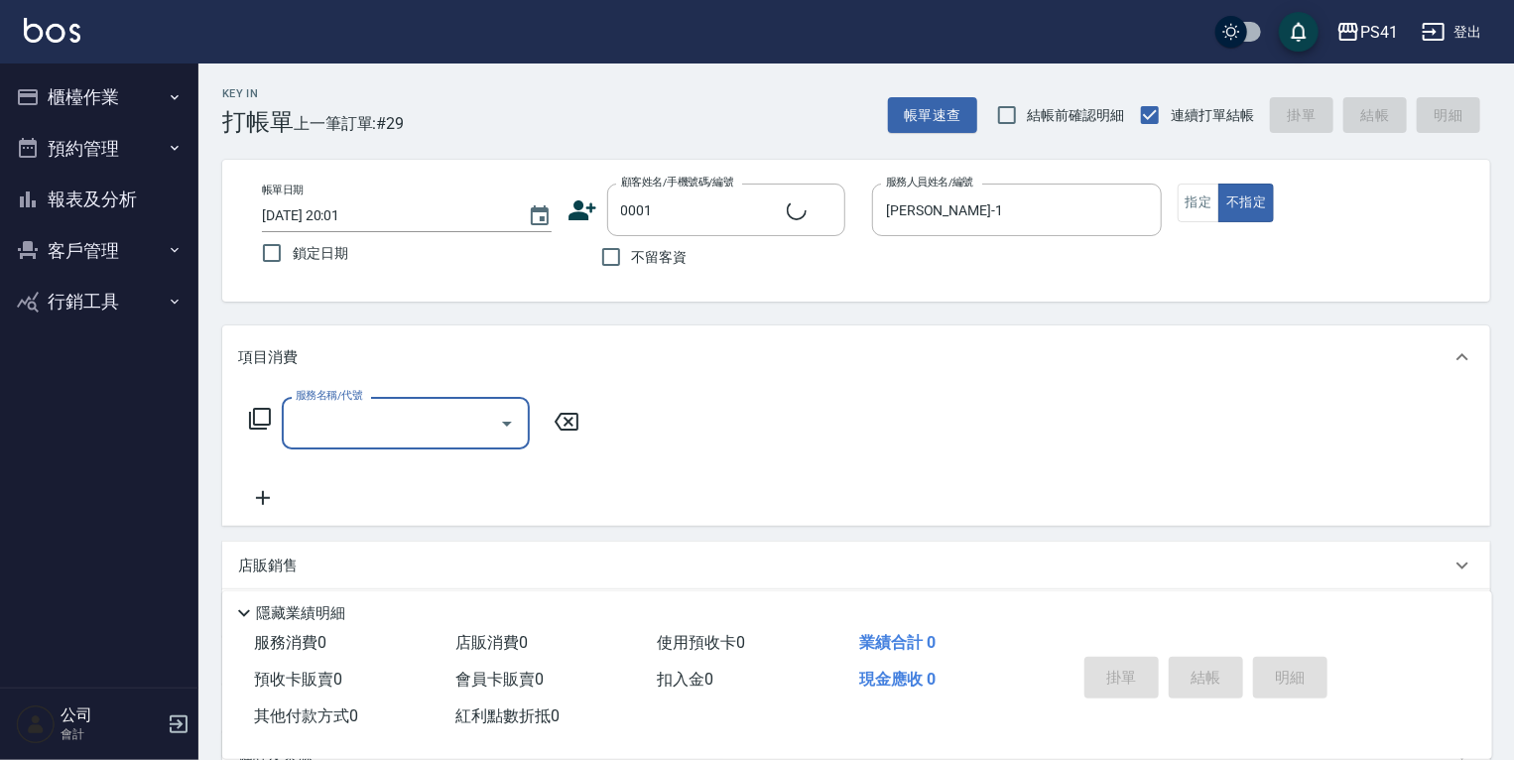
type input "pingu/1_pingu/0001"
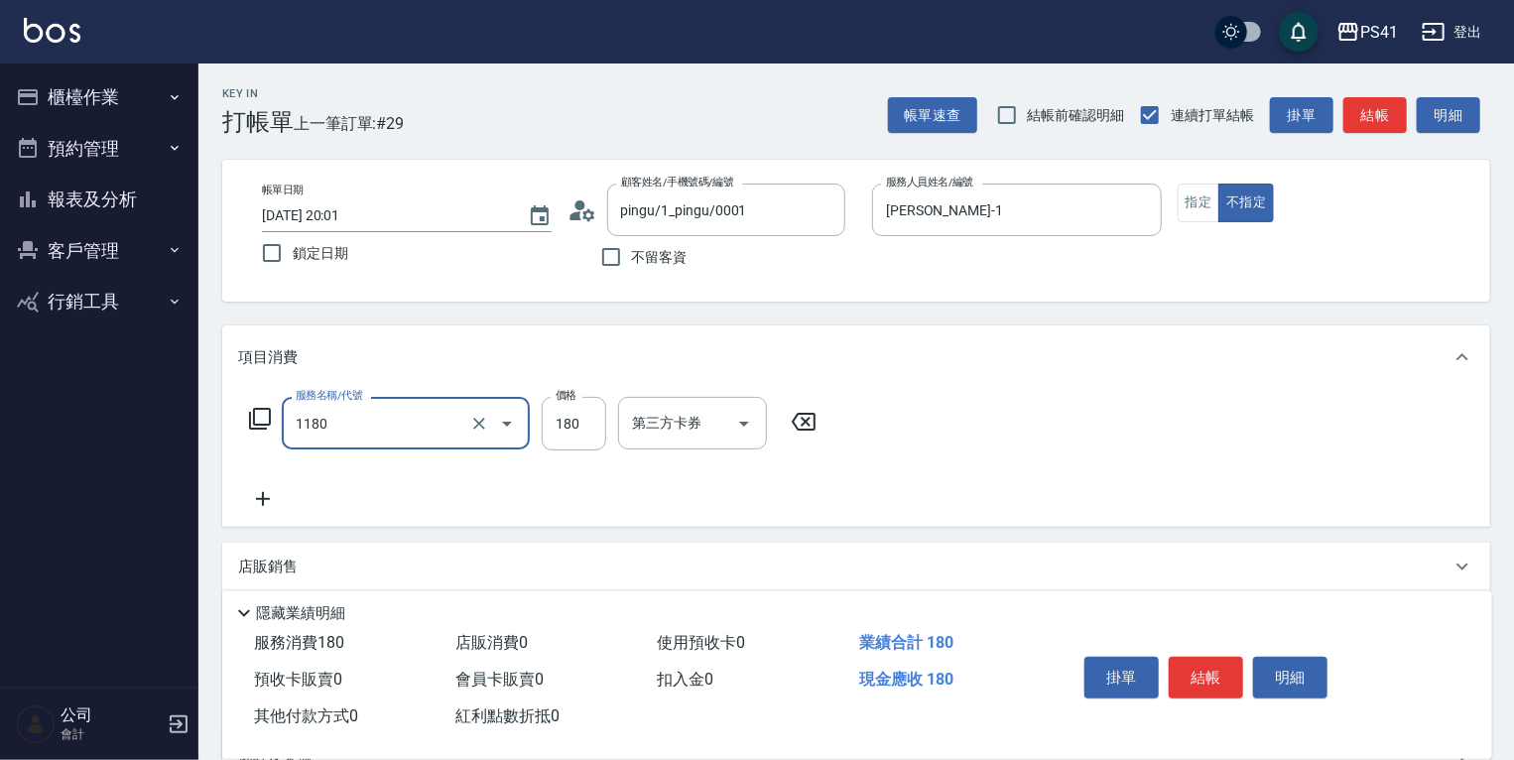
type input "洗髮(洗+剪不指定活動)(1180)"
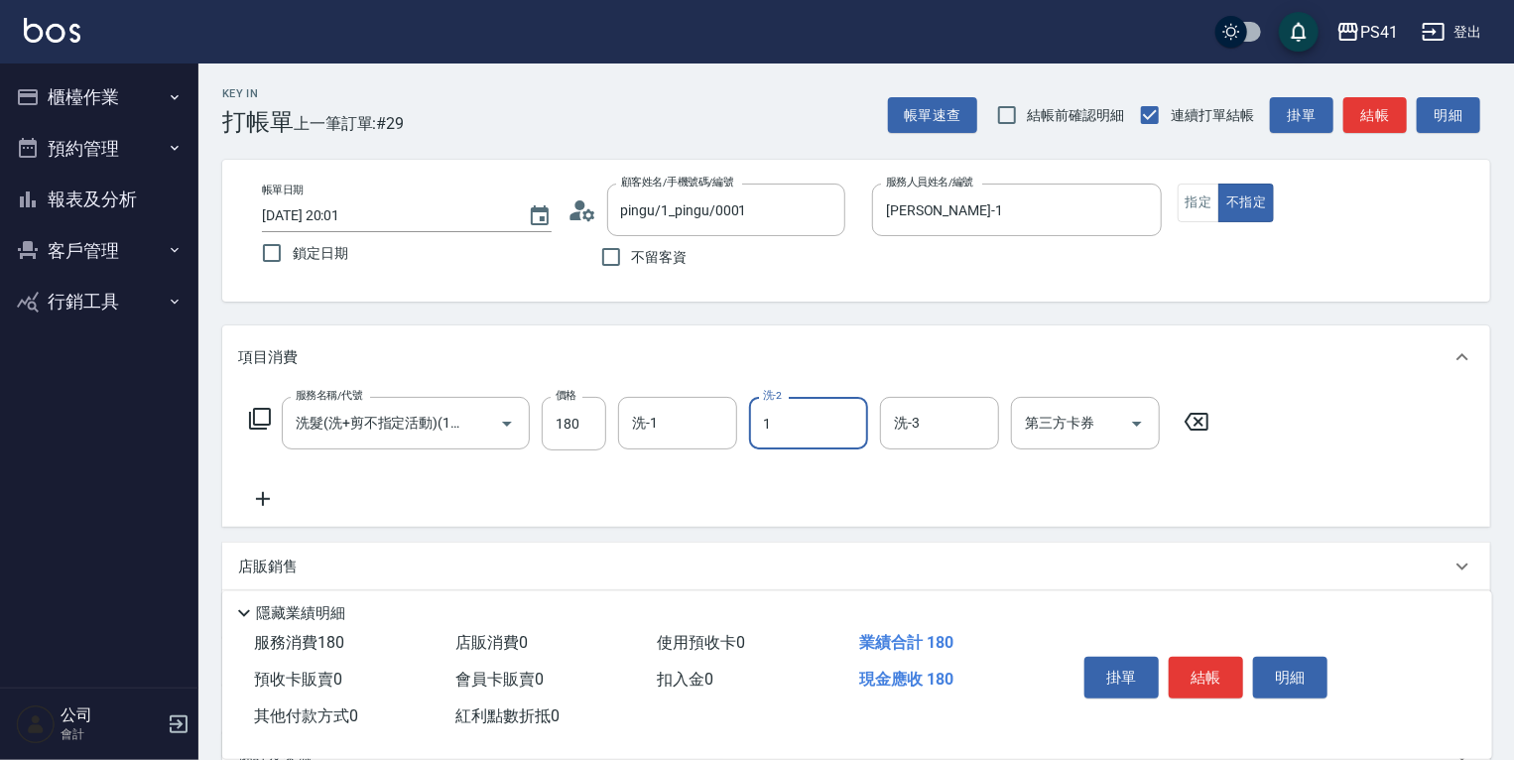
type input "[PERSON_NAME]-1"
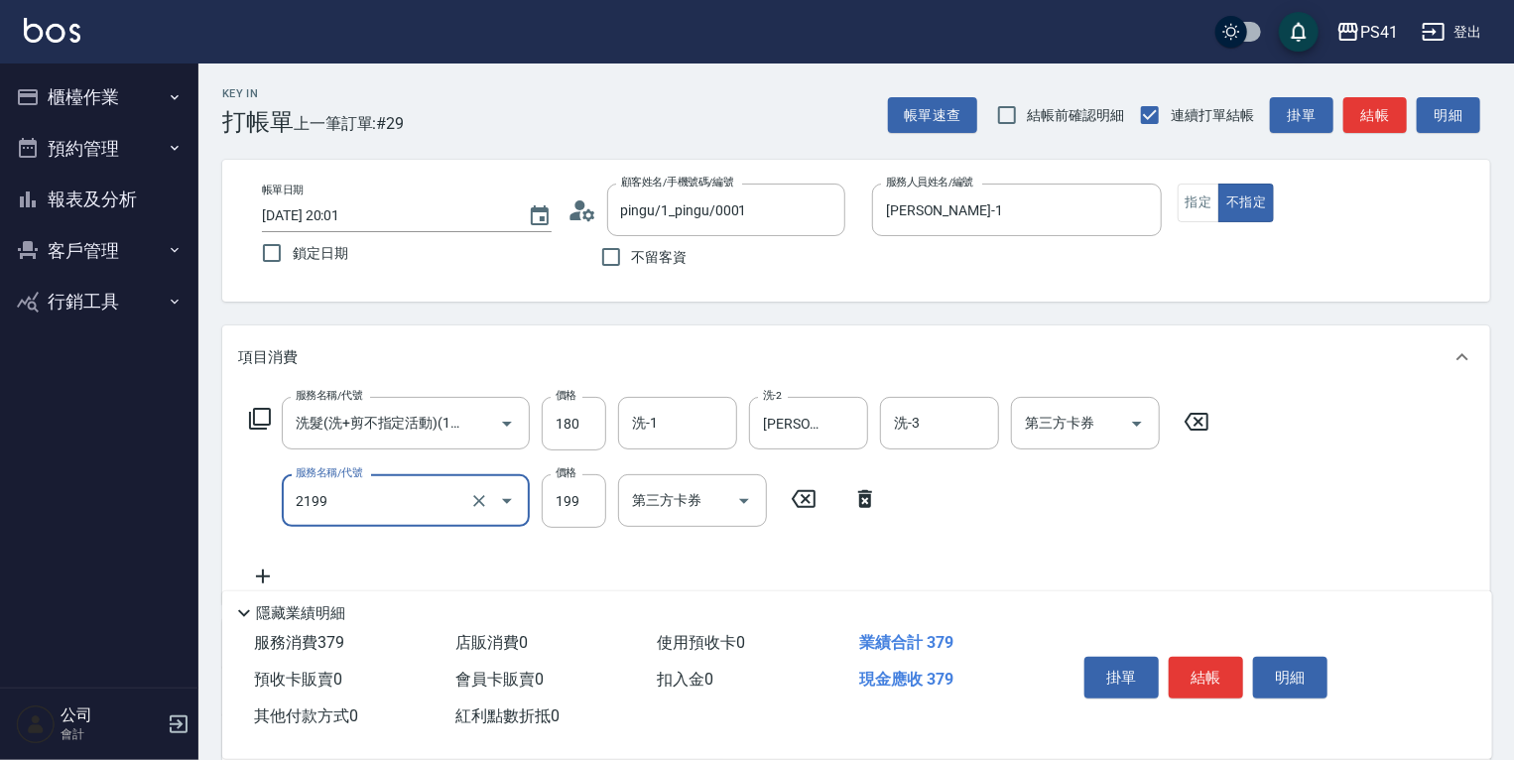
type input "不指定剪髮活動(2199)"
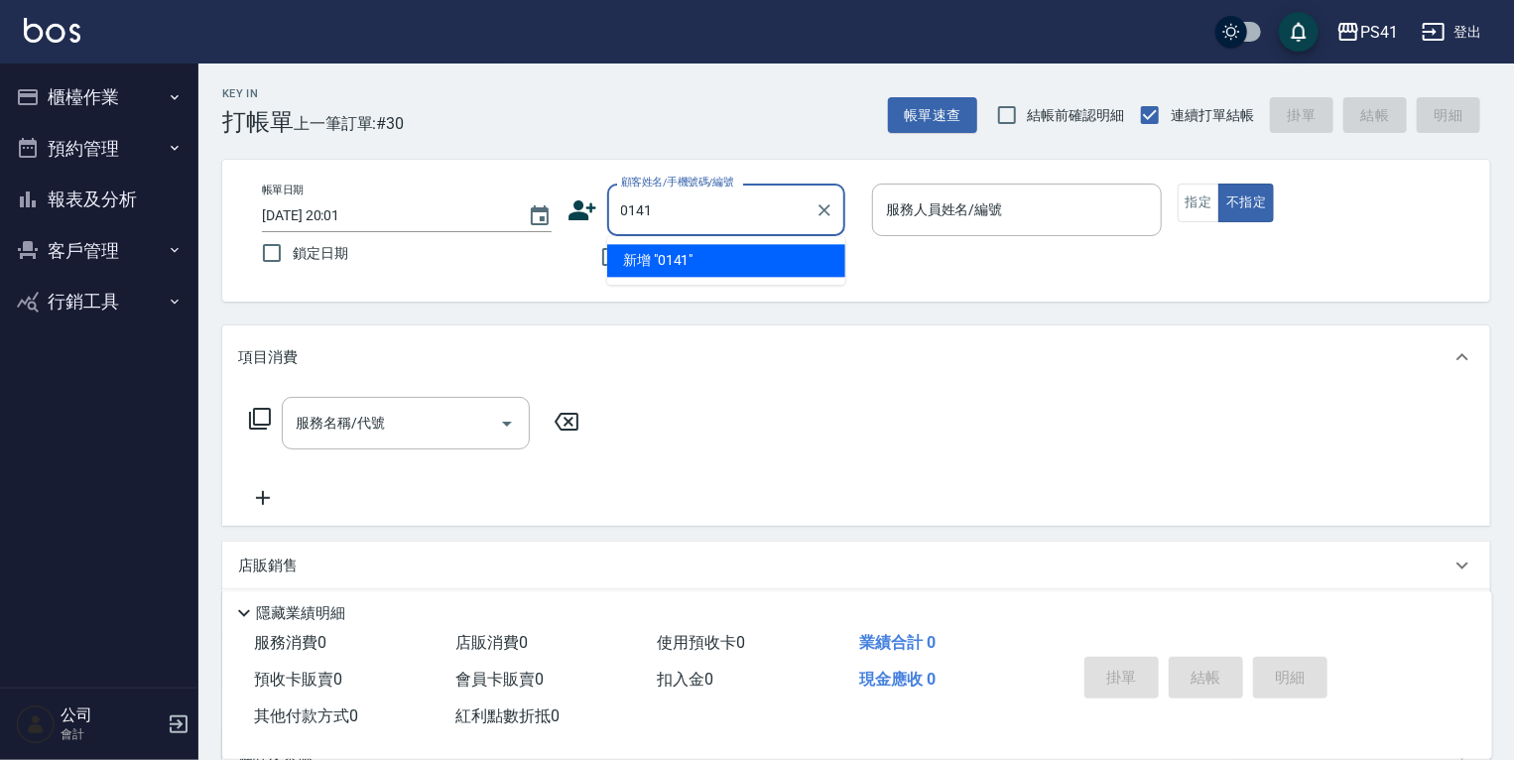
type input "0141"
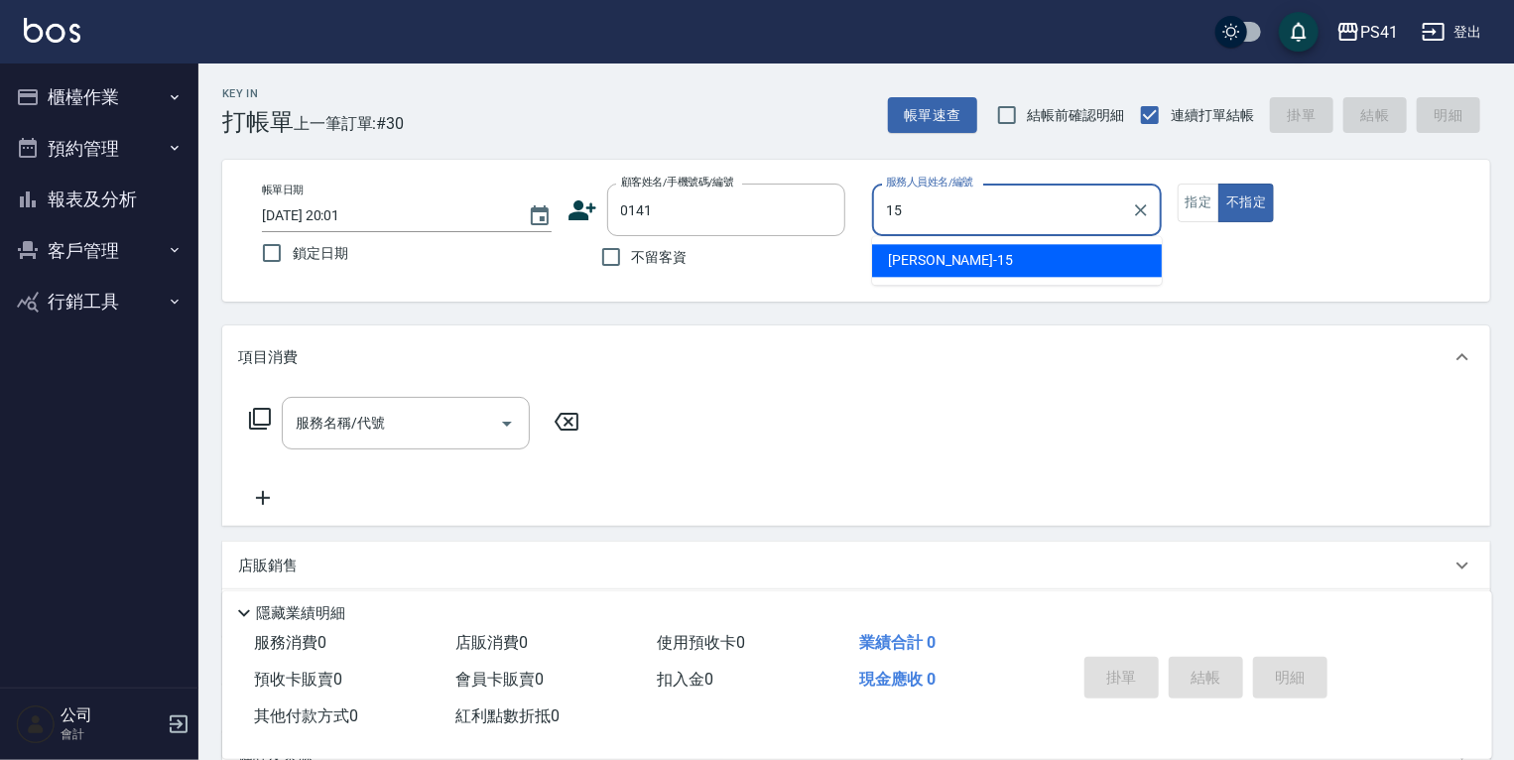
type input "[PERSON_NAME]-15"
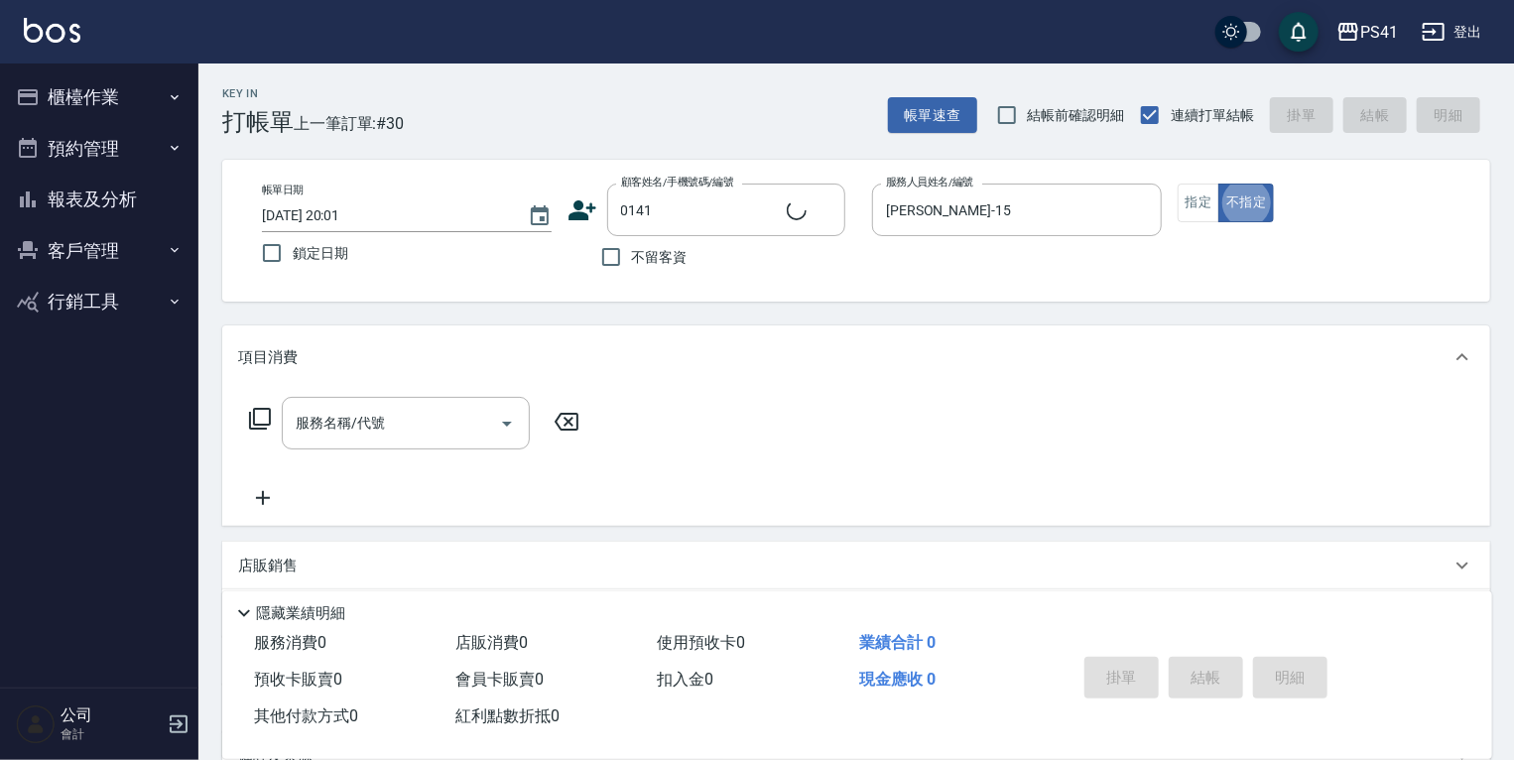
type input "[PERSON_NAME]/0932242667/0141"
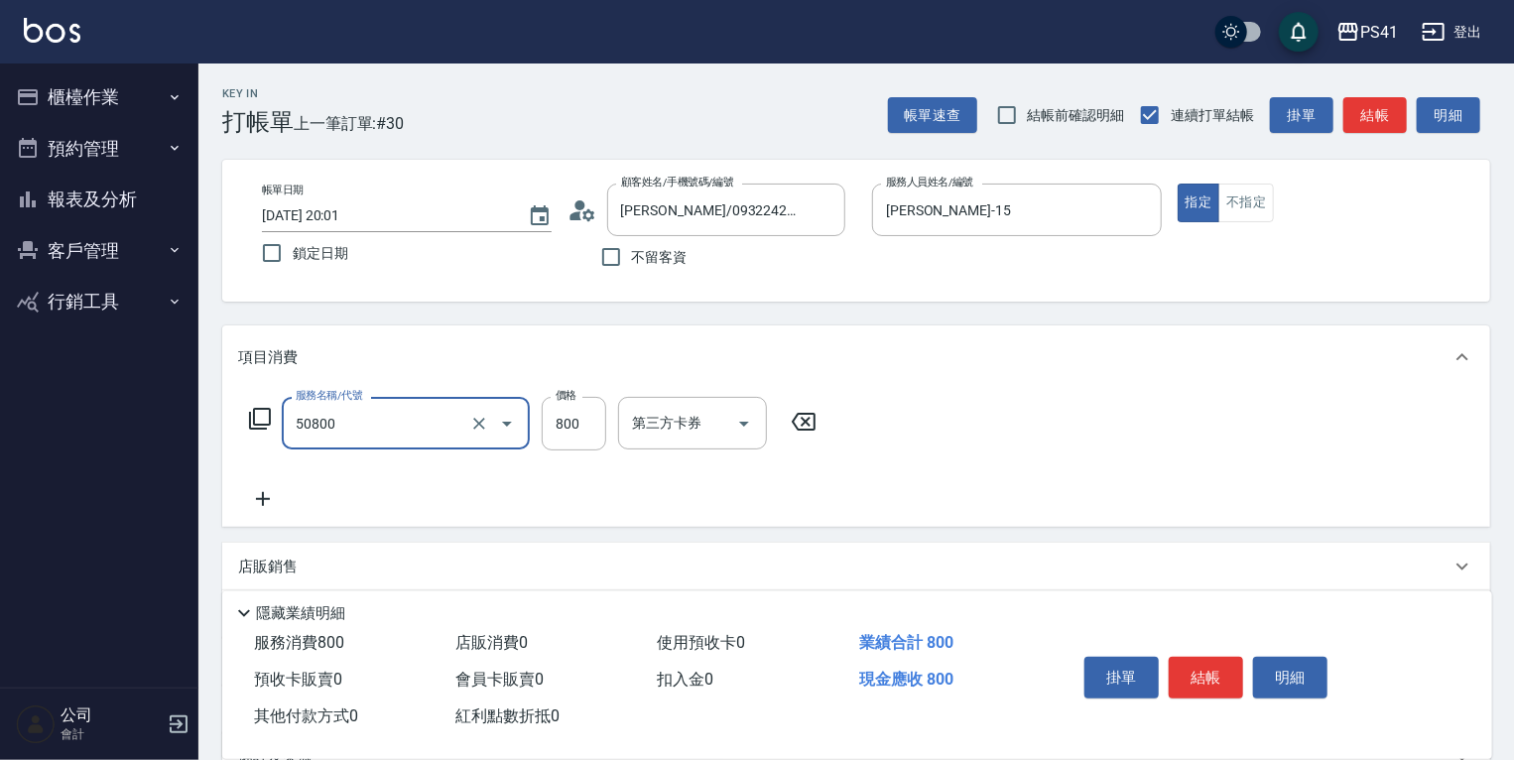
type input "原價401~800護髮(50800)"
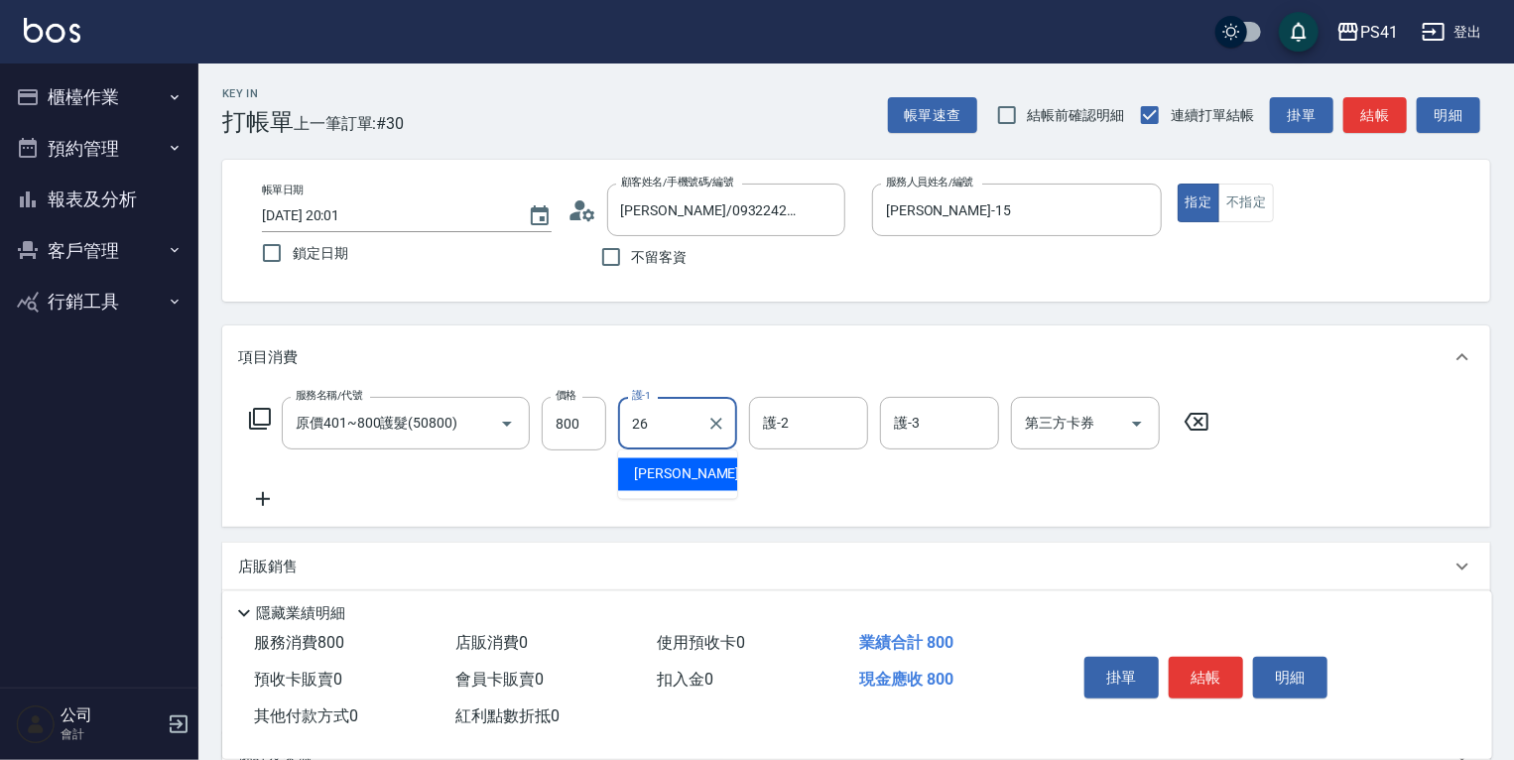
type input "[PERSON_NAME]-26"
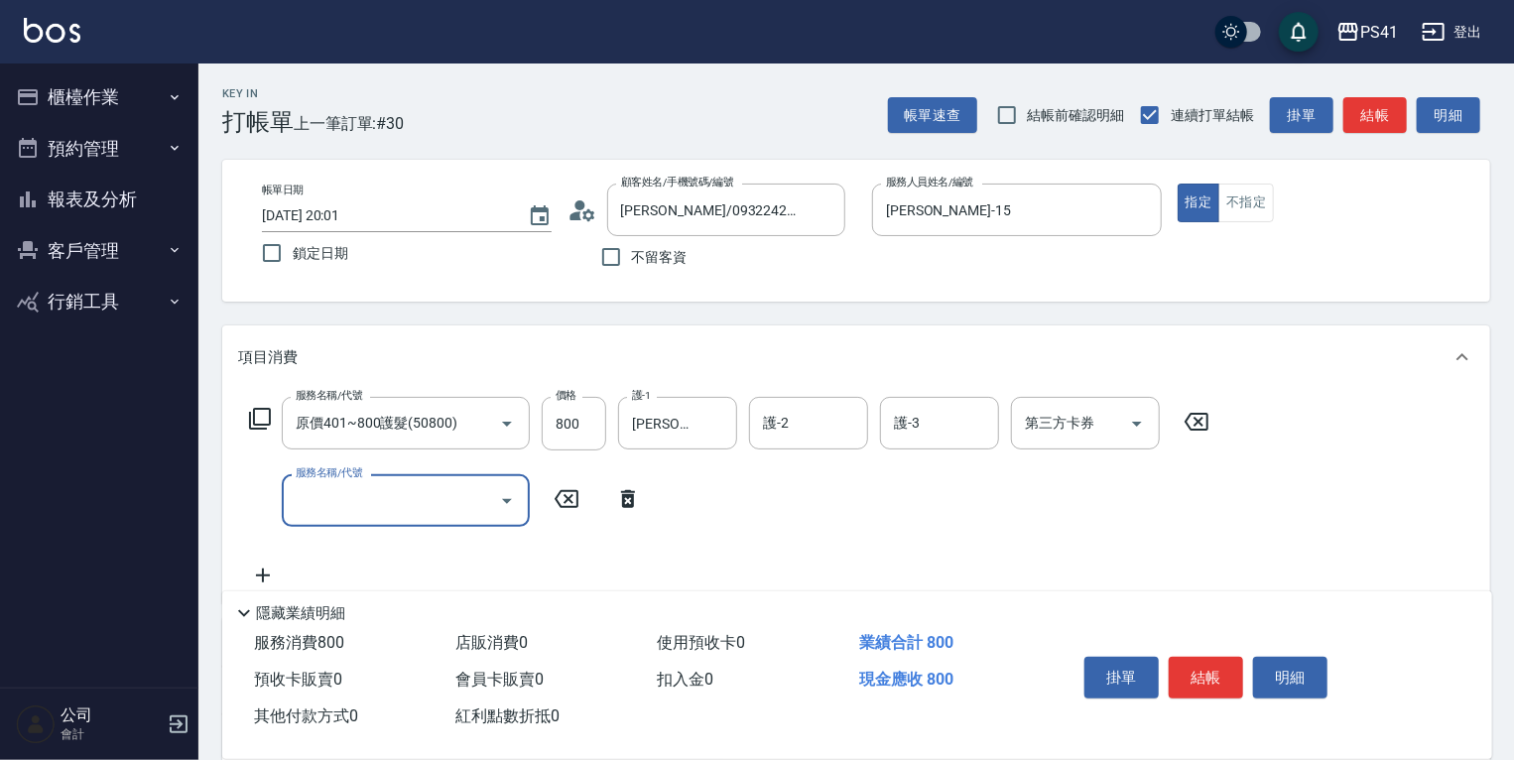
type input "4"
type input "2000以上燙髮(32000)"
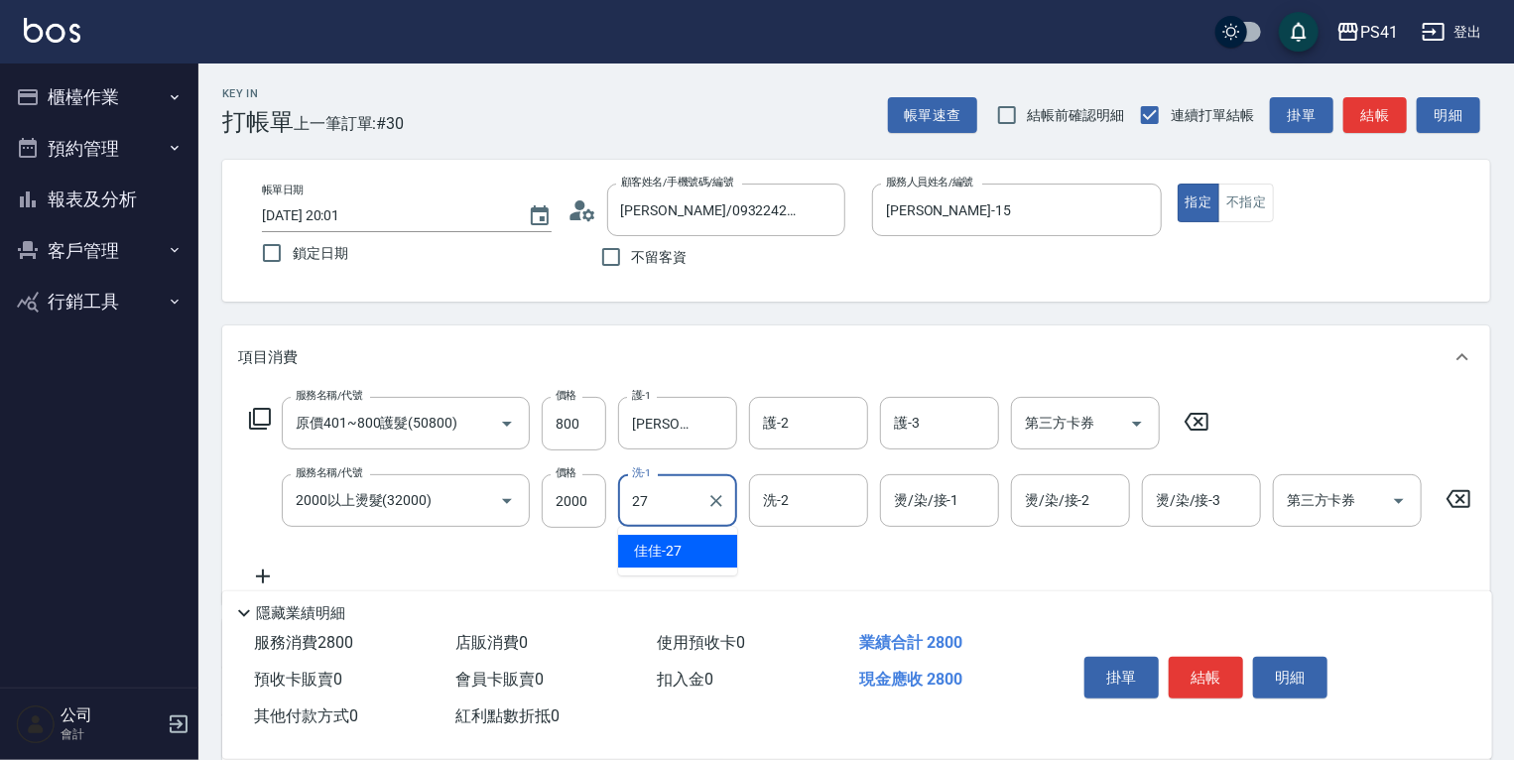
type input "佳佳-27"
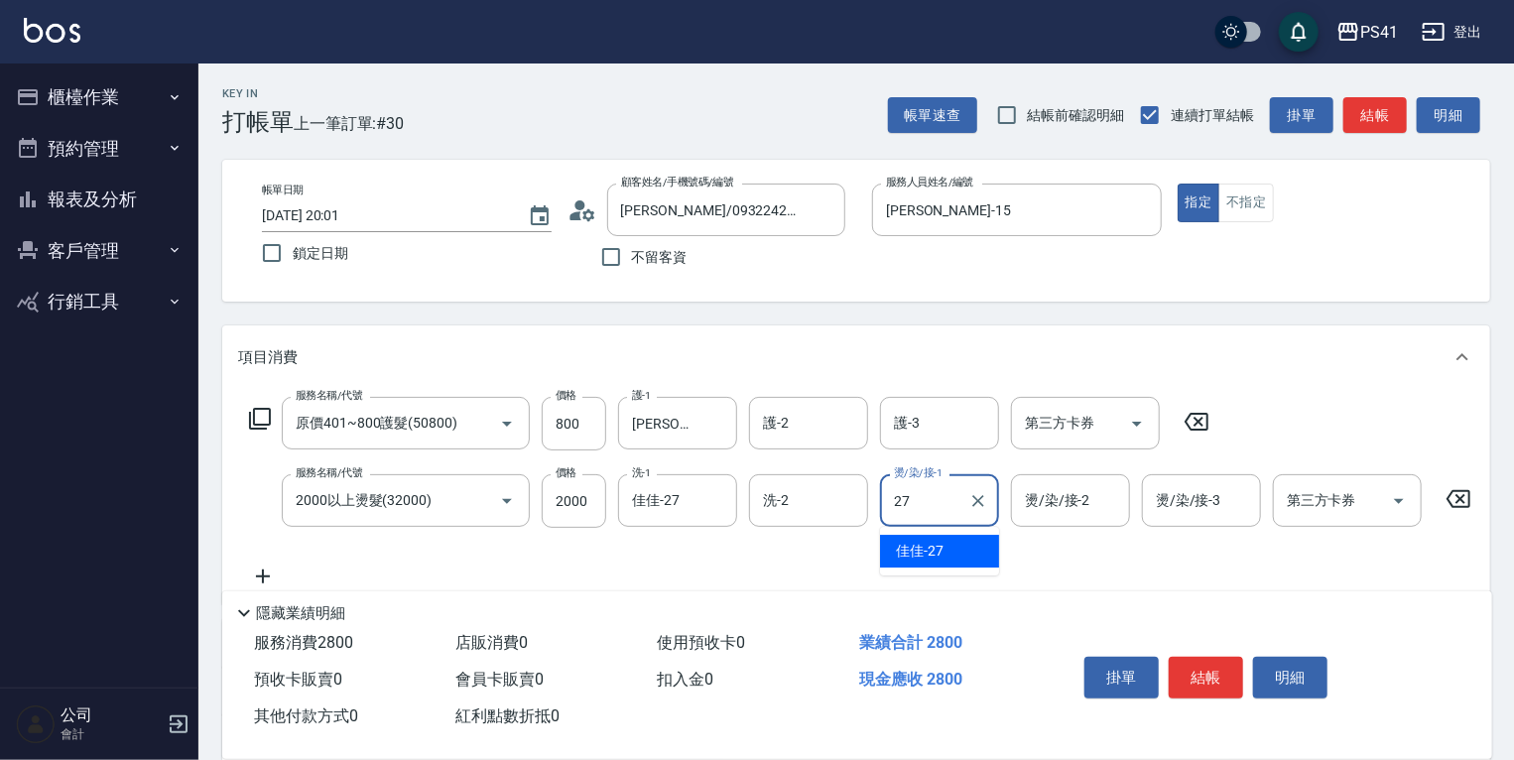
type input "佳佳-27"
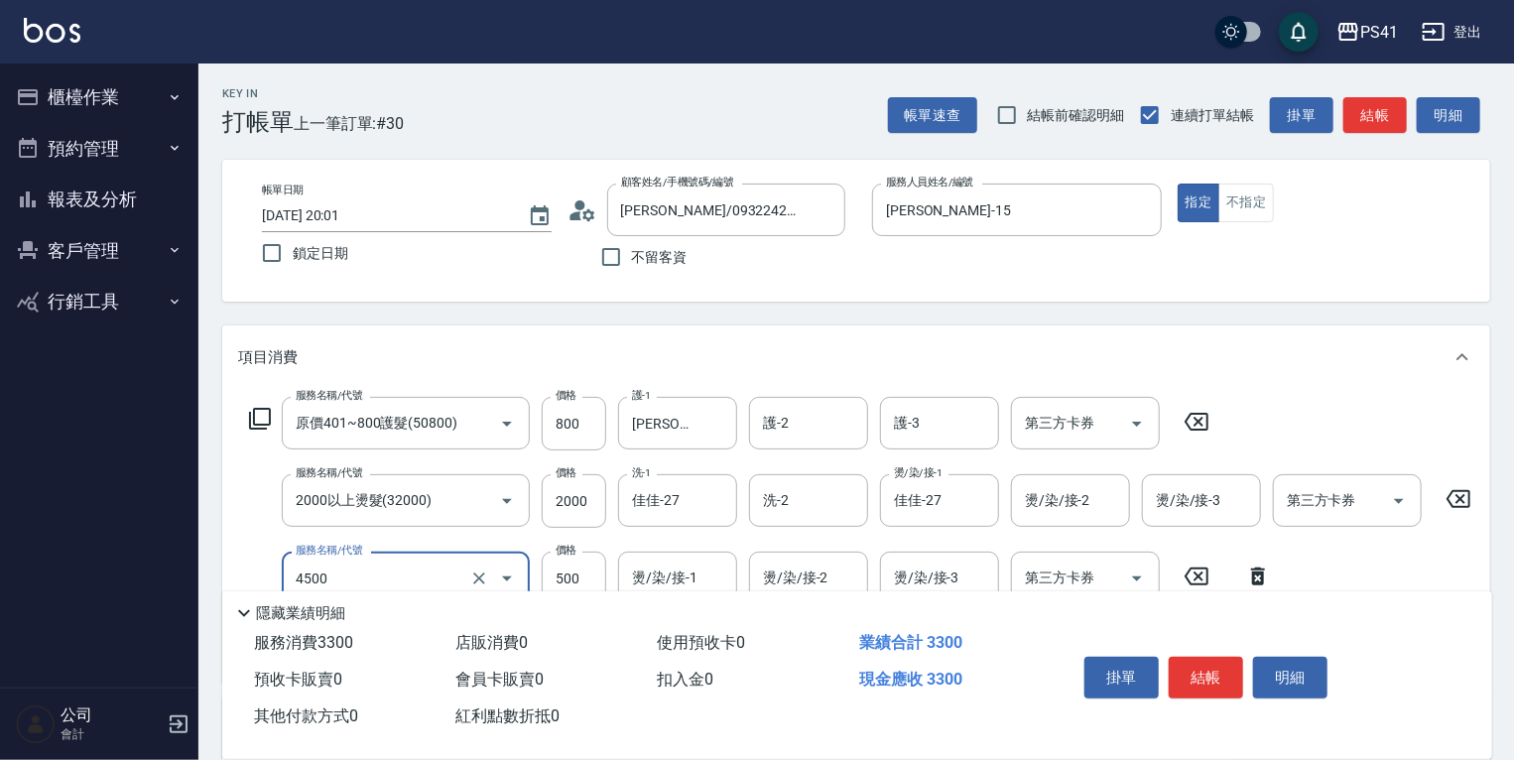
type input "補染(4500)"
type input "800"
type input "[PERSON_NAME]-26"
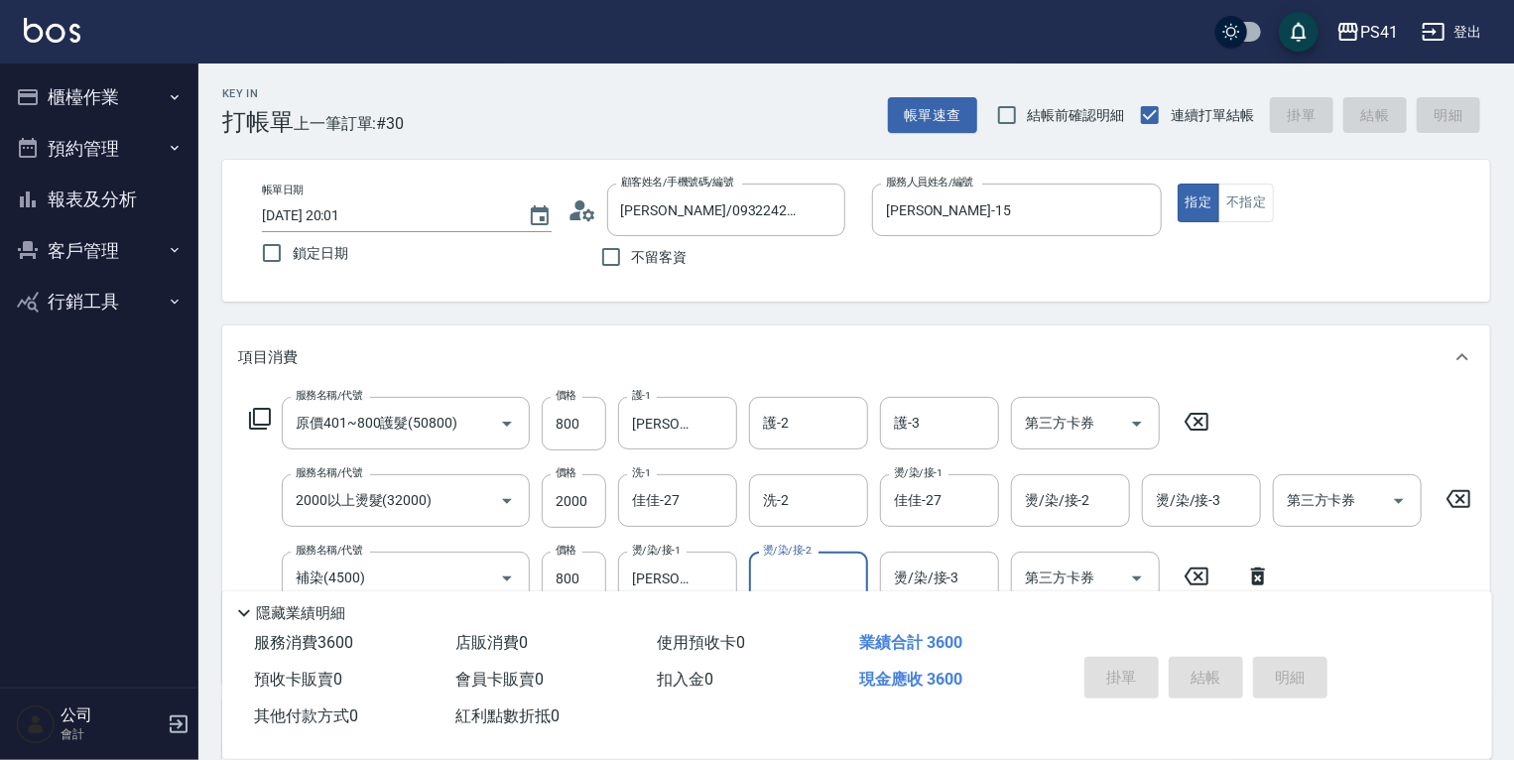
type input "[DATE] 20:02"
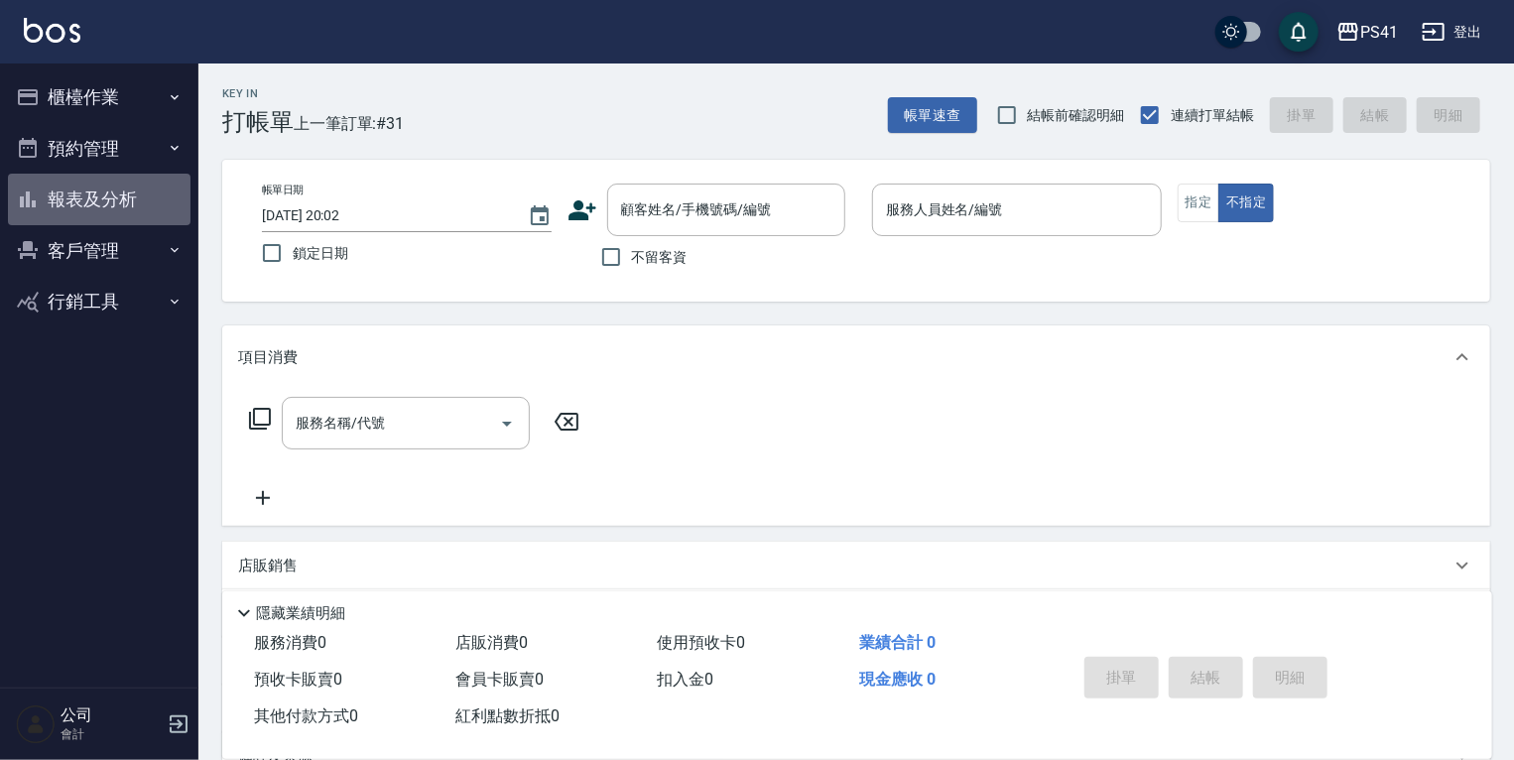
click at [119, 215] on button "報表及分析" at bounding box center [99, 200] width 183 height 52
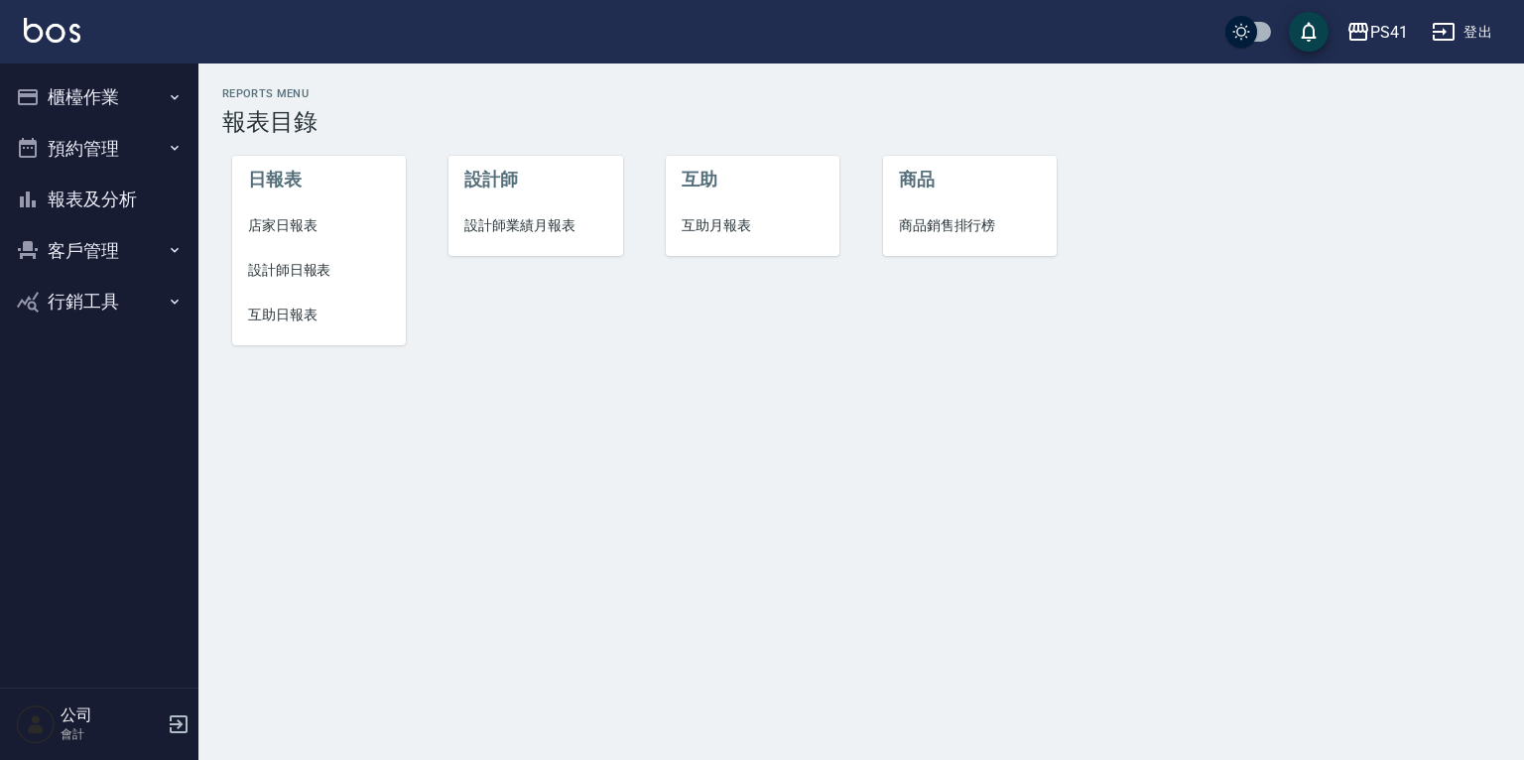
click at [280, 230] on span "店家日報表" at bounding box center [319, 225] width 142 height 21
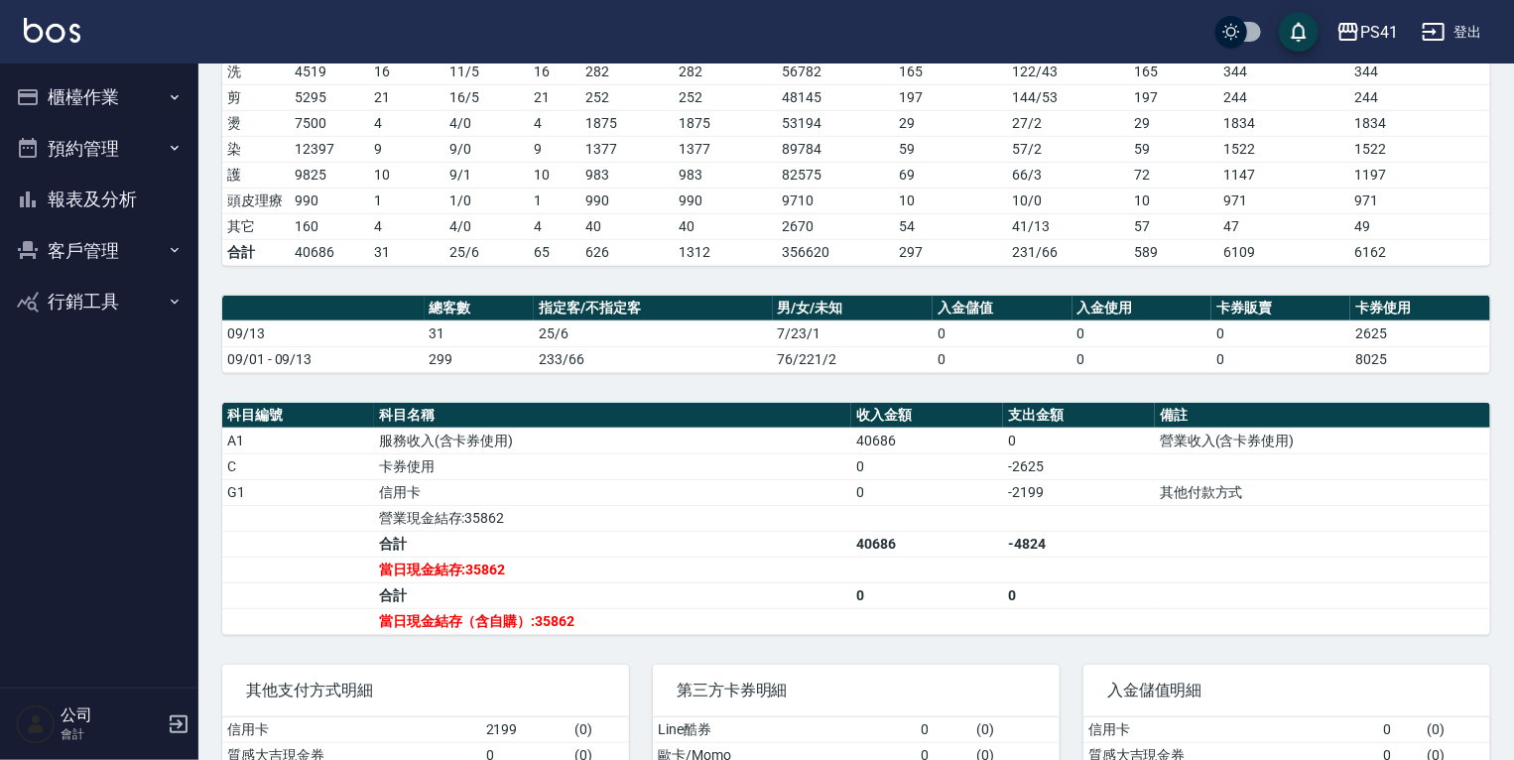
scroll to position [390, 0]
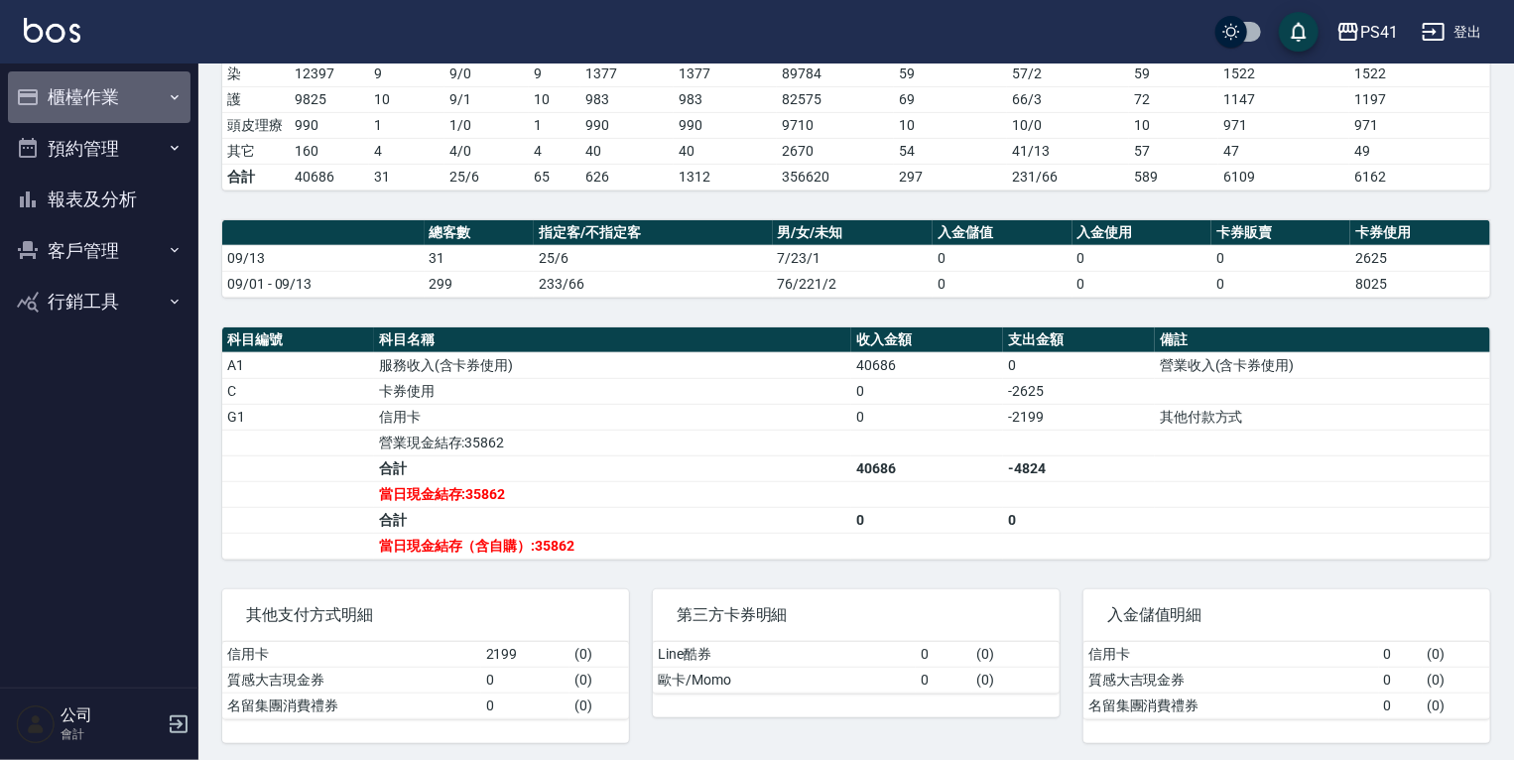
click at [119, 91] on button "櫃檯作業" at bounding box center [99, 97] width 183 height 52
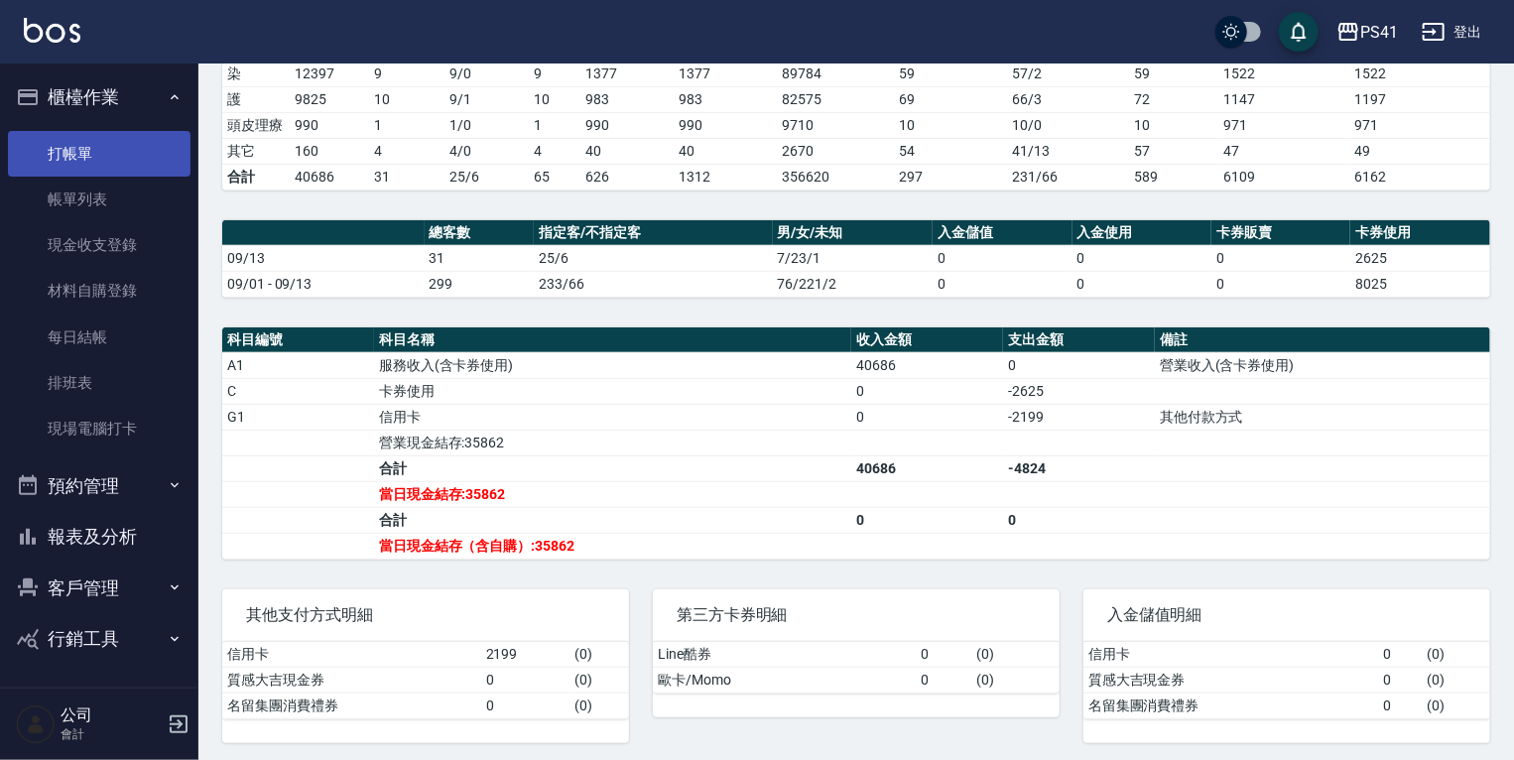
click at [113, 161] on link "打帳單" at bounding box center [99, 154] width 183 height 46
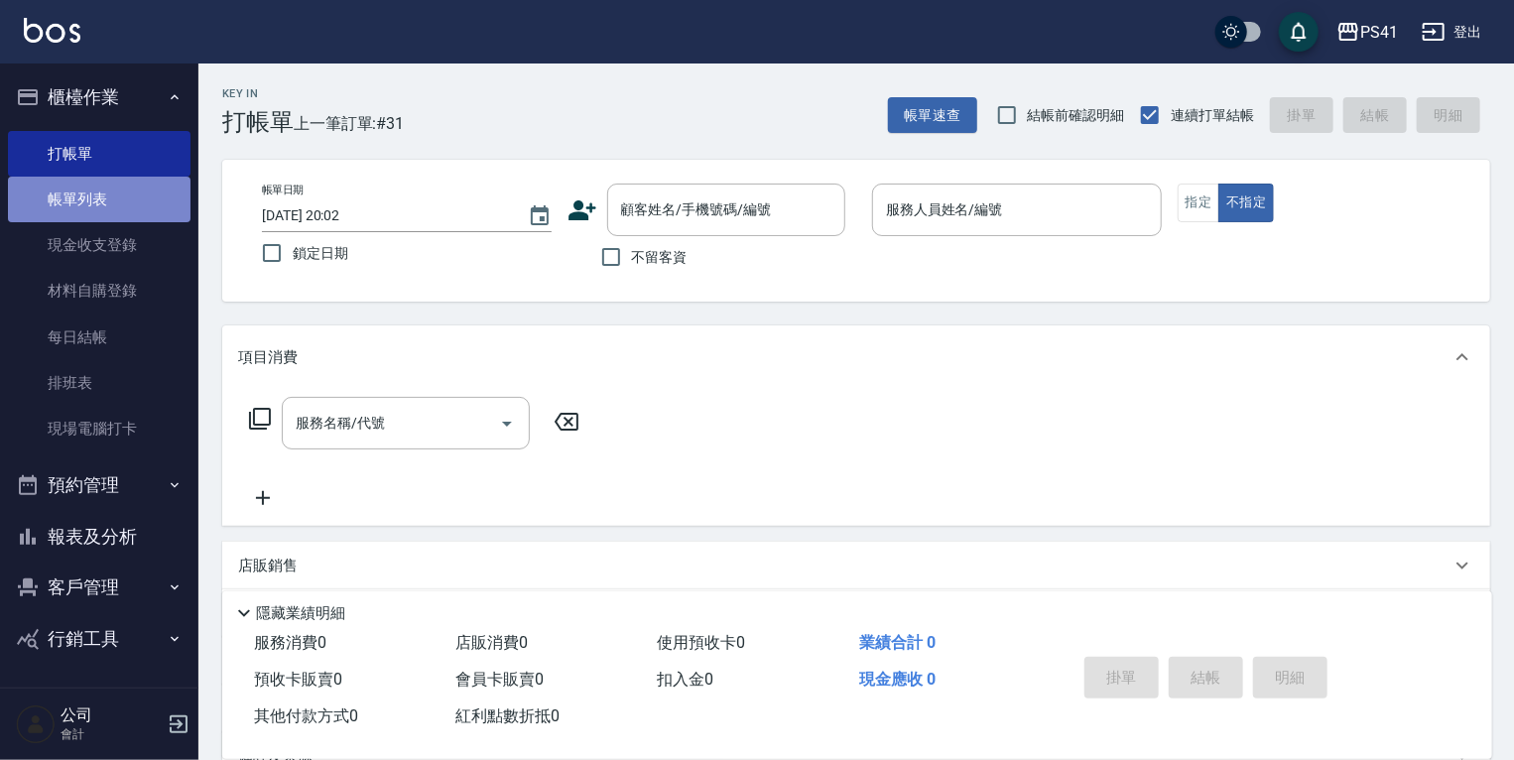
click at [151, 207] on link "帳單列表" at bounding box center [99, 200] width 183 height 46
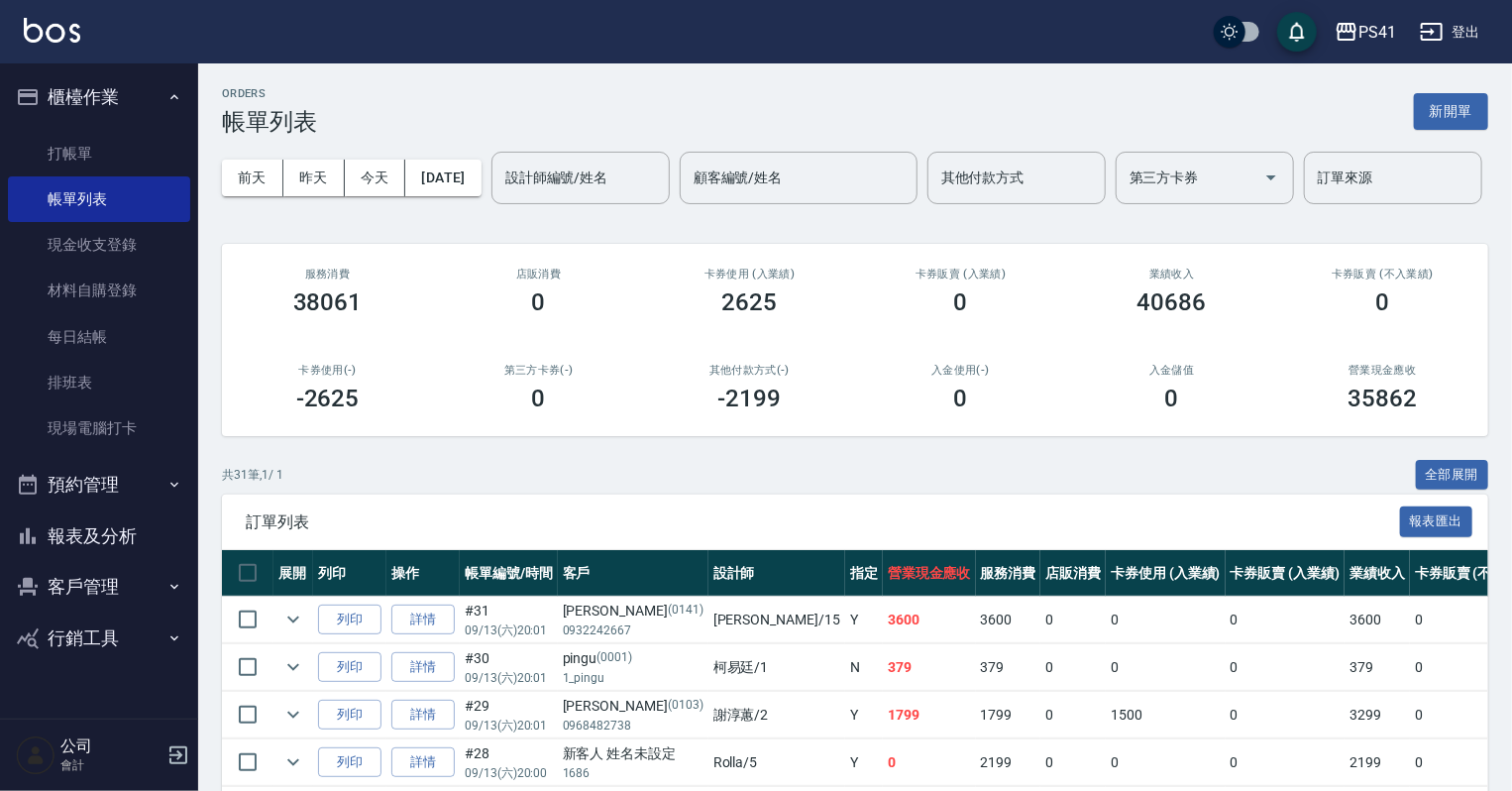
click at [688, 195] on input "顧客編號/姓名" at bounding box center [798, 178] width 220 height 35
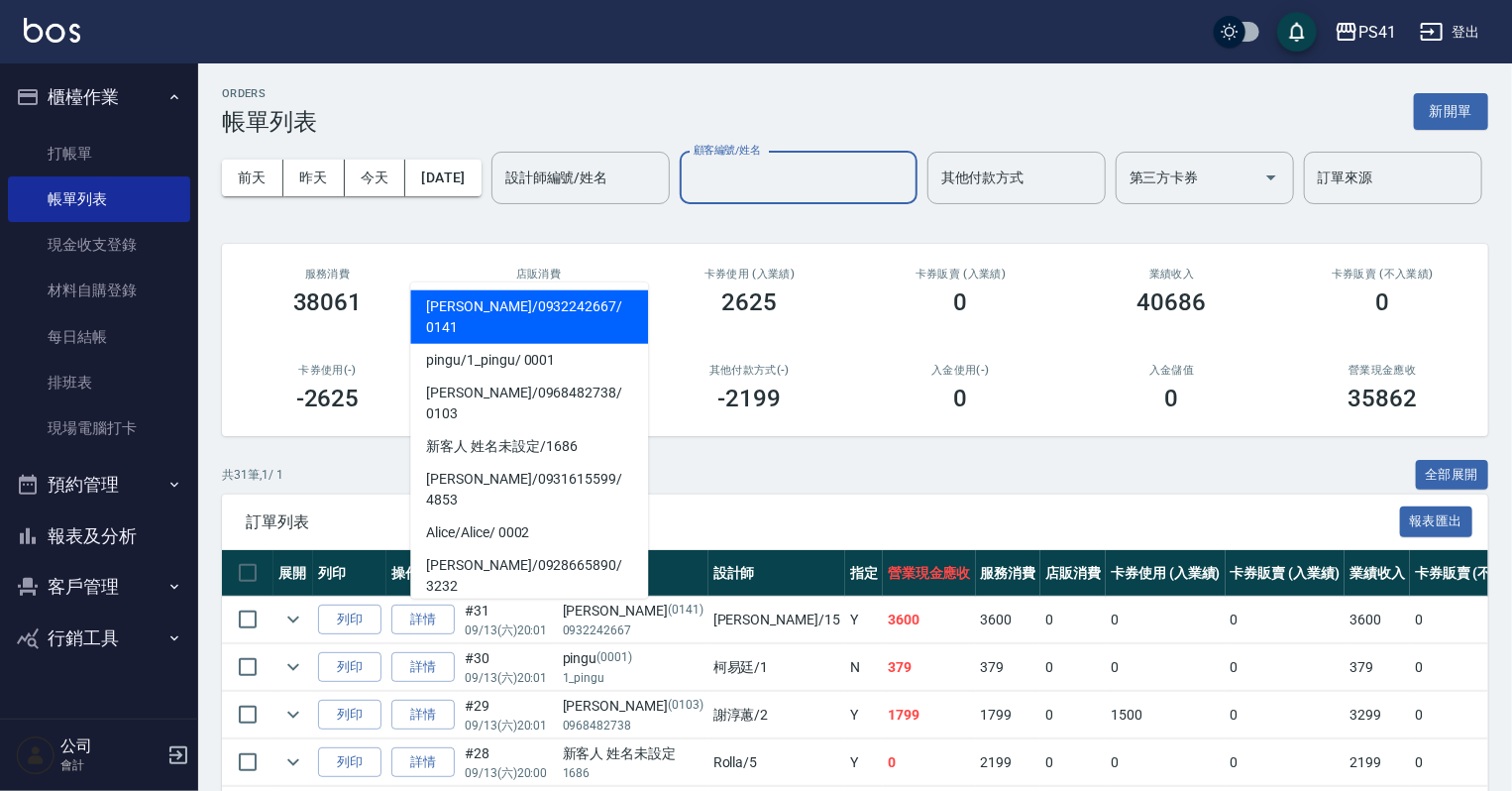
type input "5"
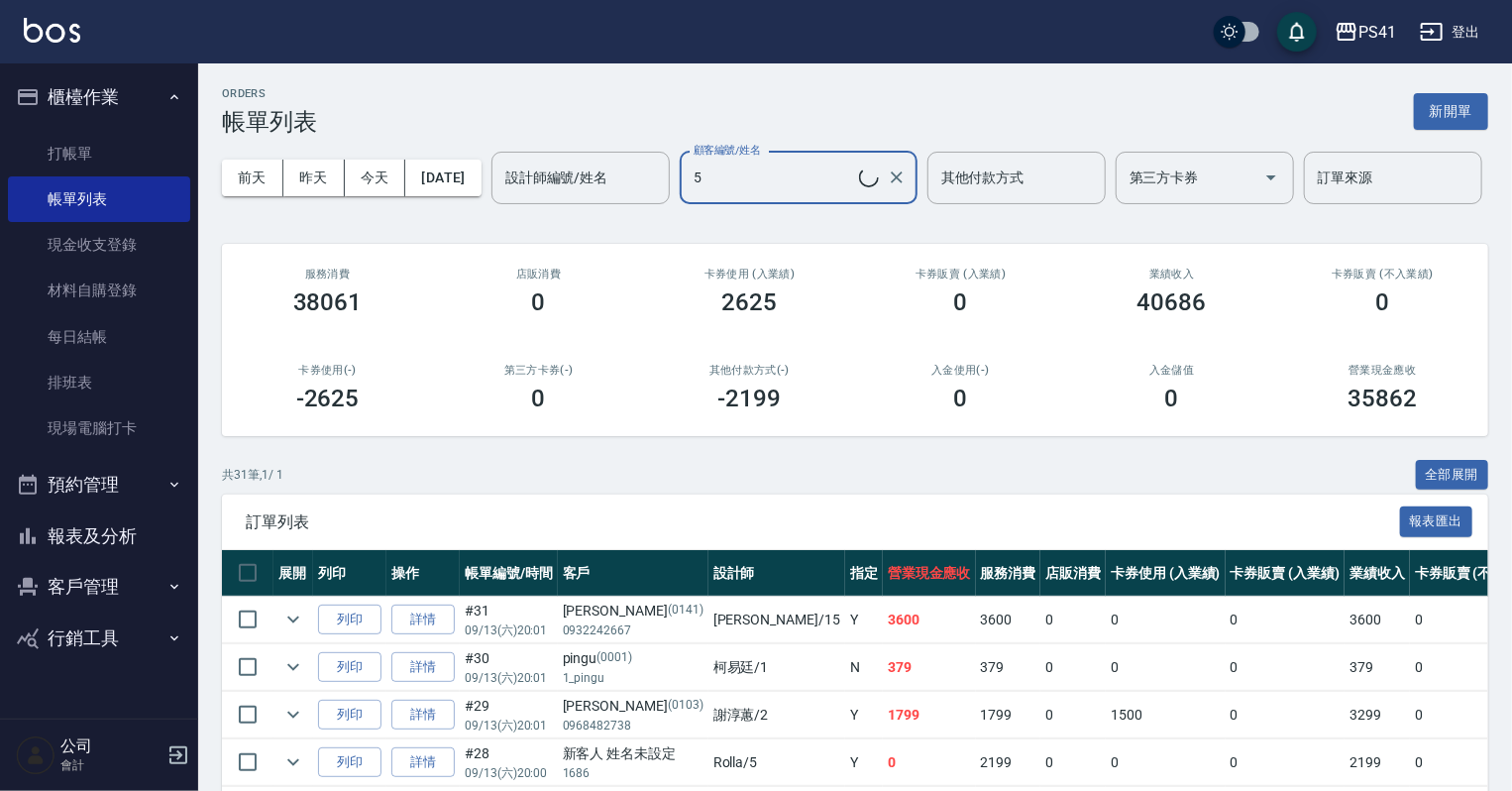
type input "[PERSON_NAME]/0931615599/4853"
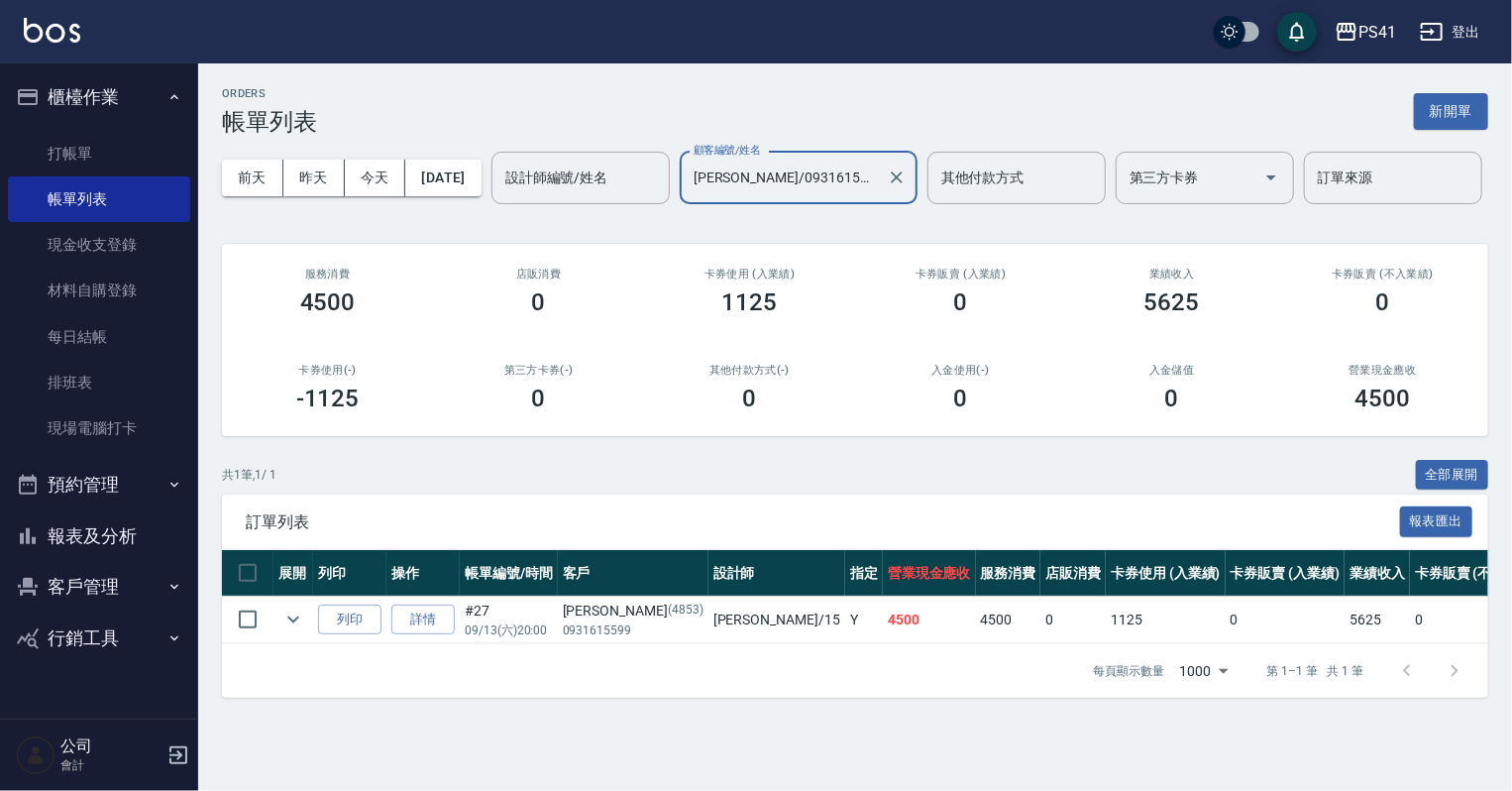
click at [407, 635] on link "詳情" at bounding box center [422, 619] width 63 height 31
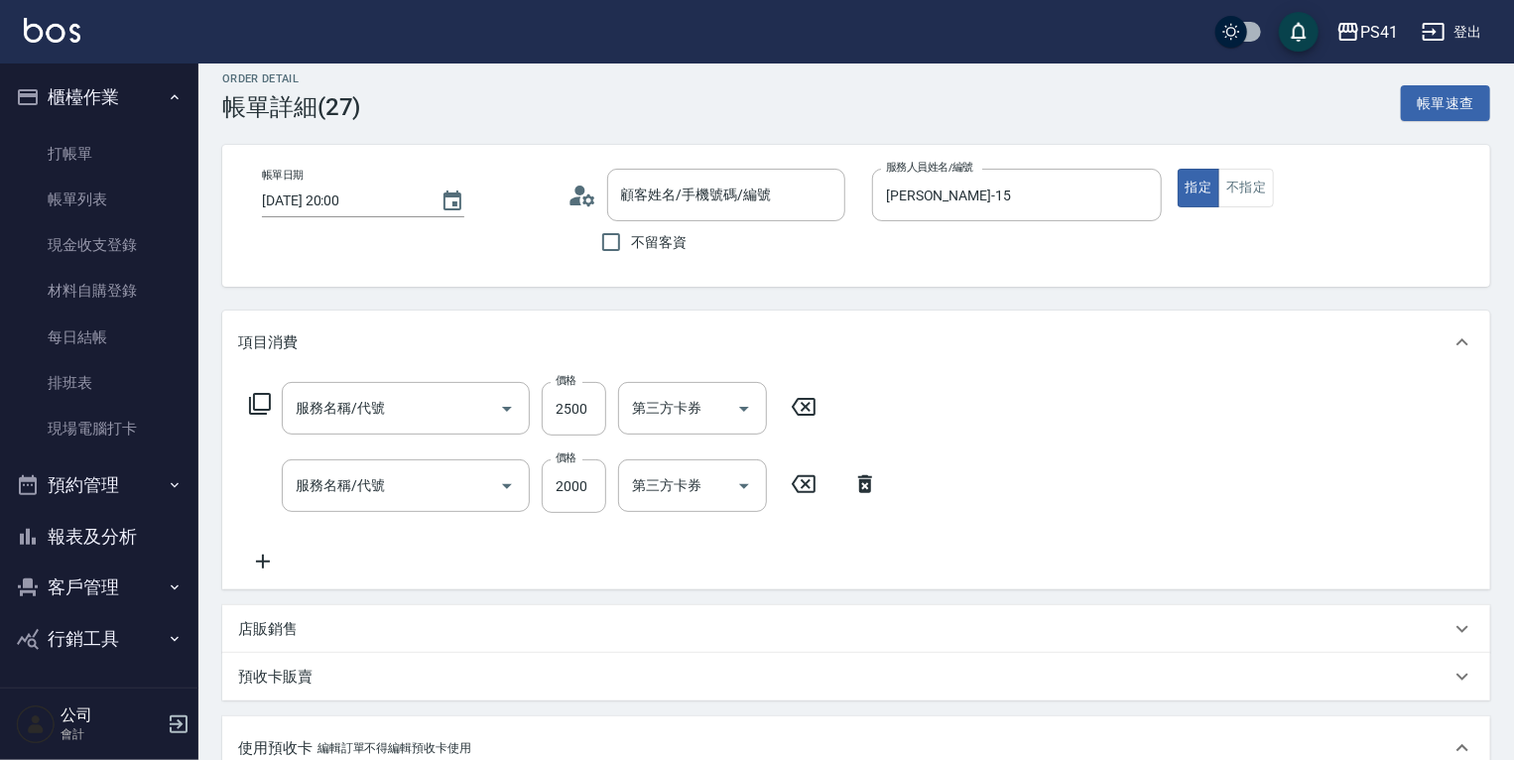
type input "[DATE] 20:00"
type input "[PERSON_NAME]-15"
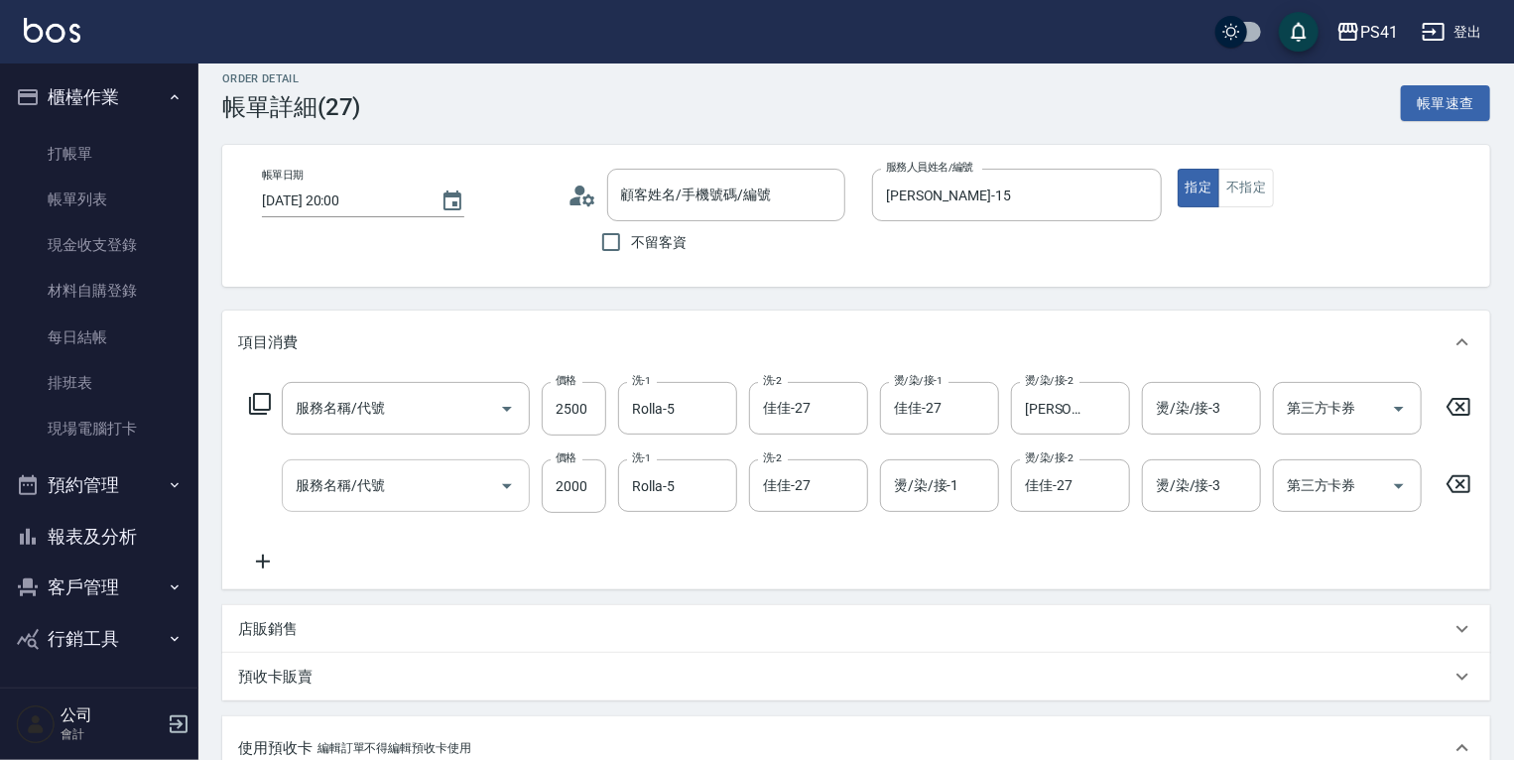
type input "[PERSON_NAME]/0931615599/4853"
type input "2000以上燙髮(32000)"
type input "2000以上染髮(42000)"
type input "高蛋白包套4次4500(1/1)"
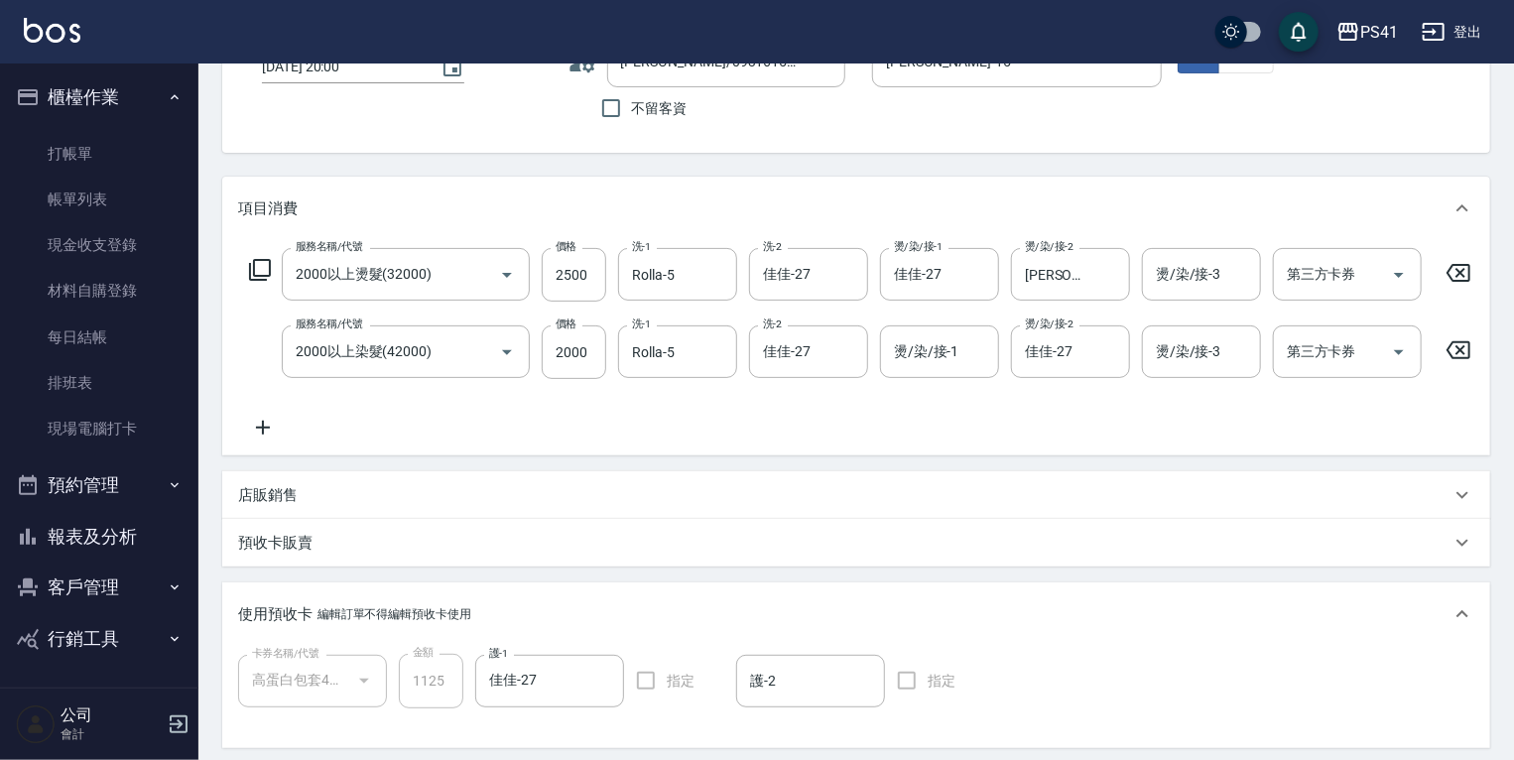
scroll to position [332, 0]
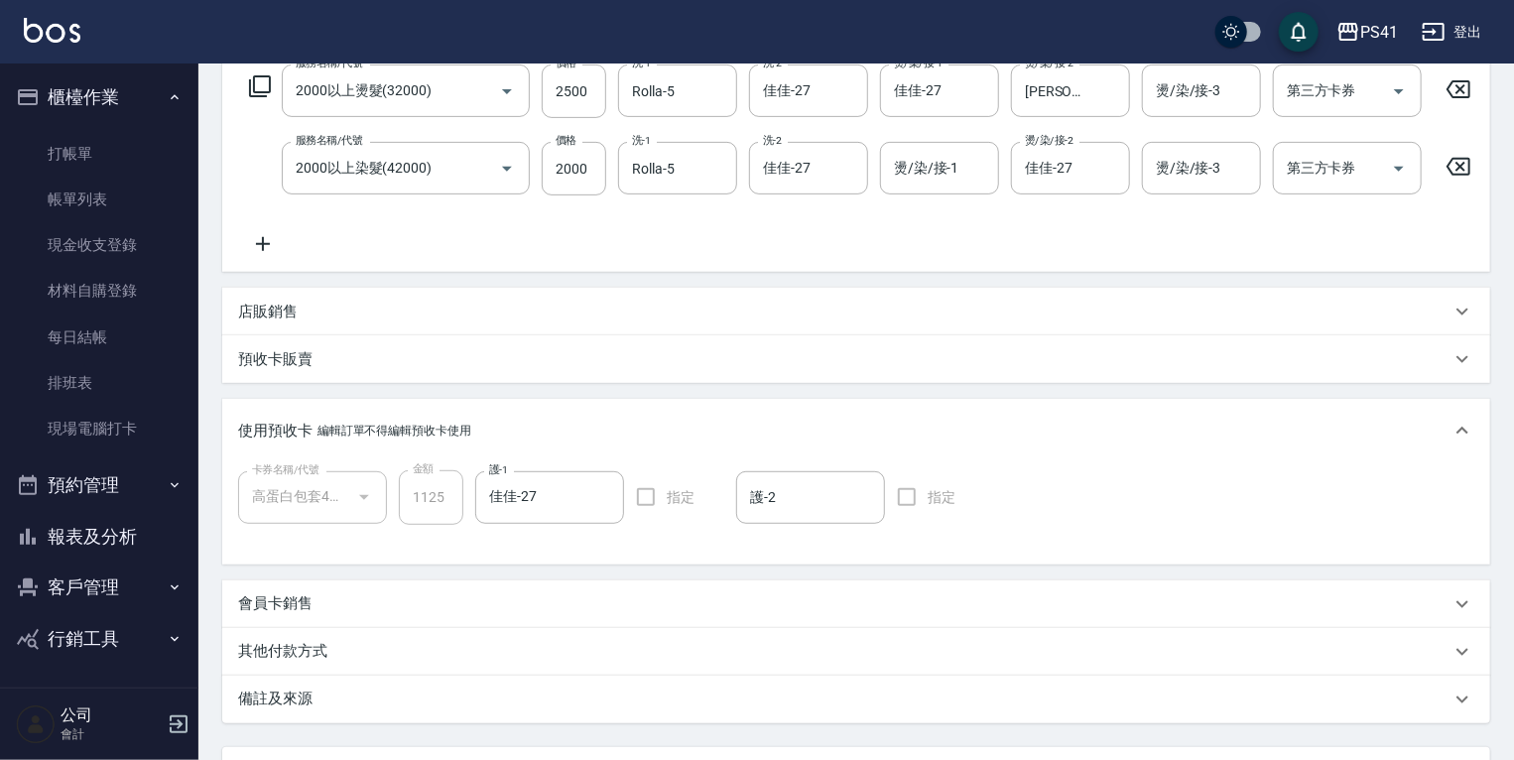
click at [298, 676] on div "其他付款方式" at bounding box center [856, 652] width 1268 height 48
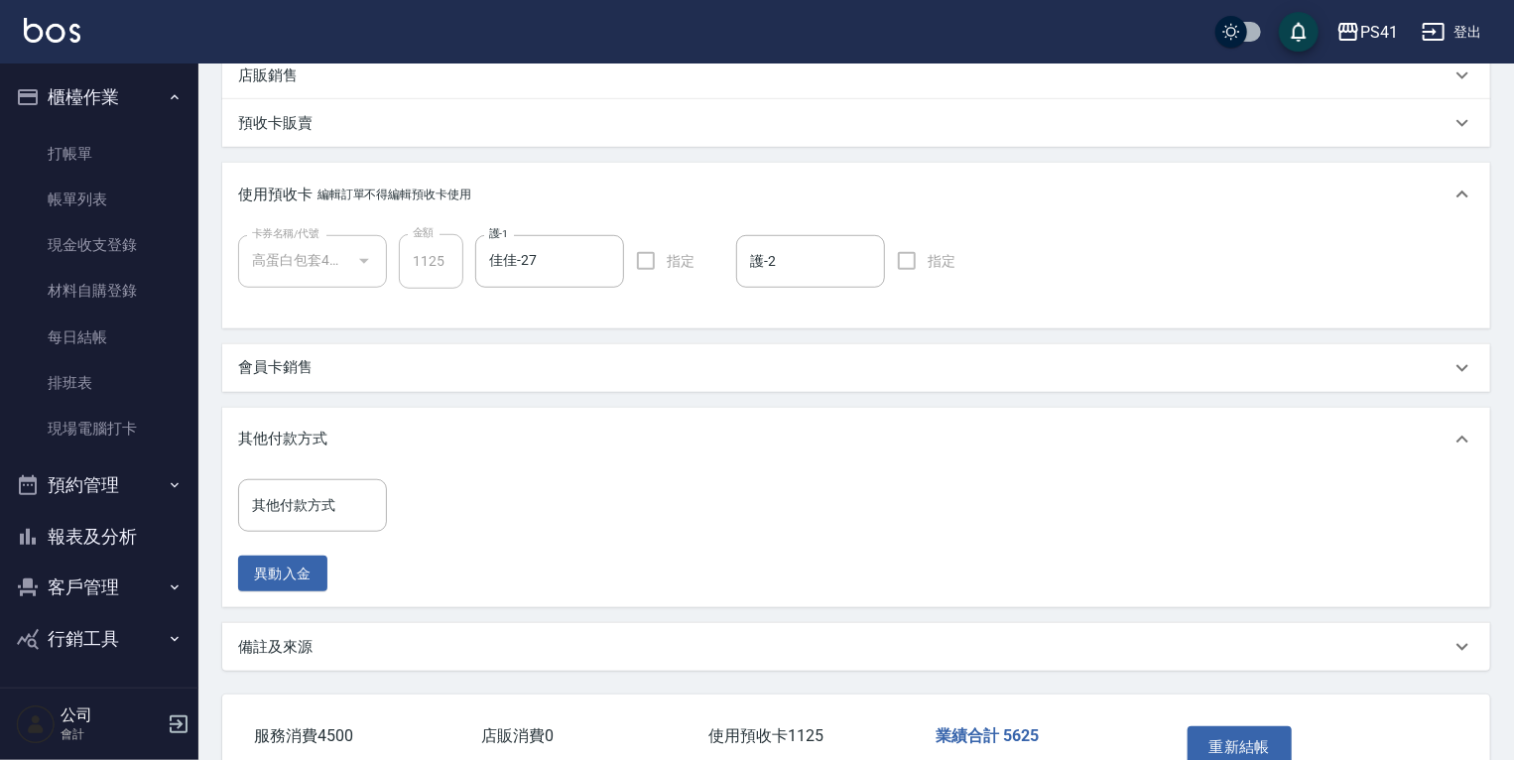
scroll to position [570, 0]
click at [349, 504] on input "其他付款方式" at bounding box center [312, 503] width 131 height 35
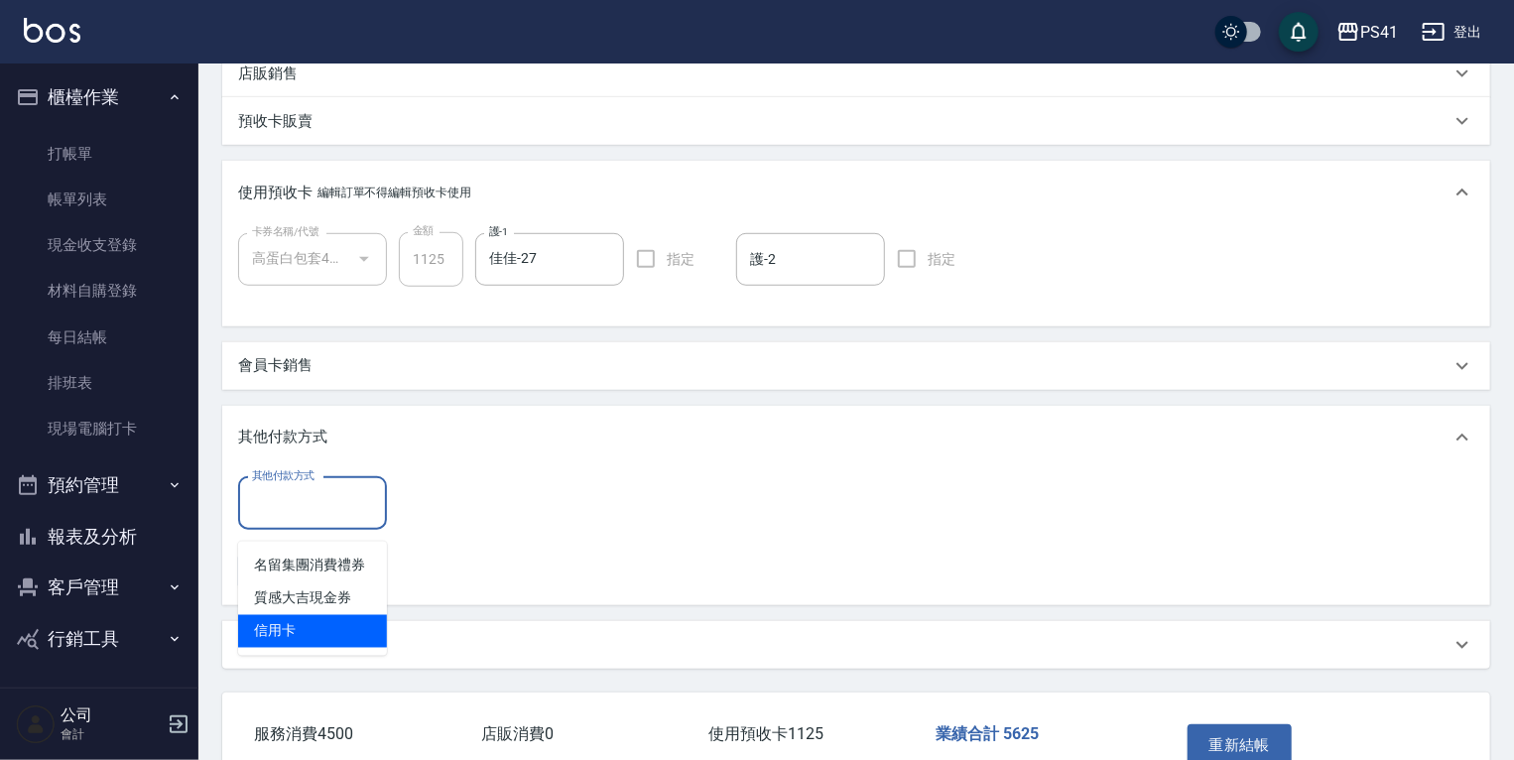
click at [337, 631] on span "信用卡" at bounding box center [312, 631] width 149 height 33
type input "信用卡"
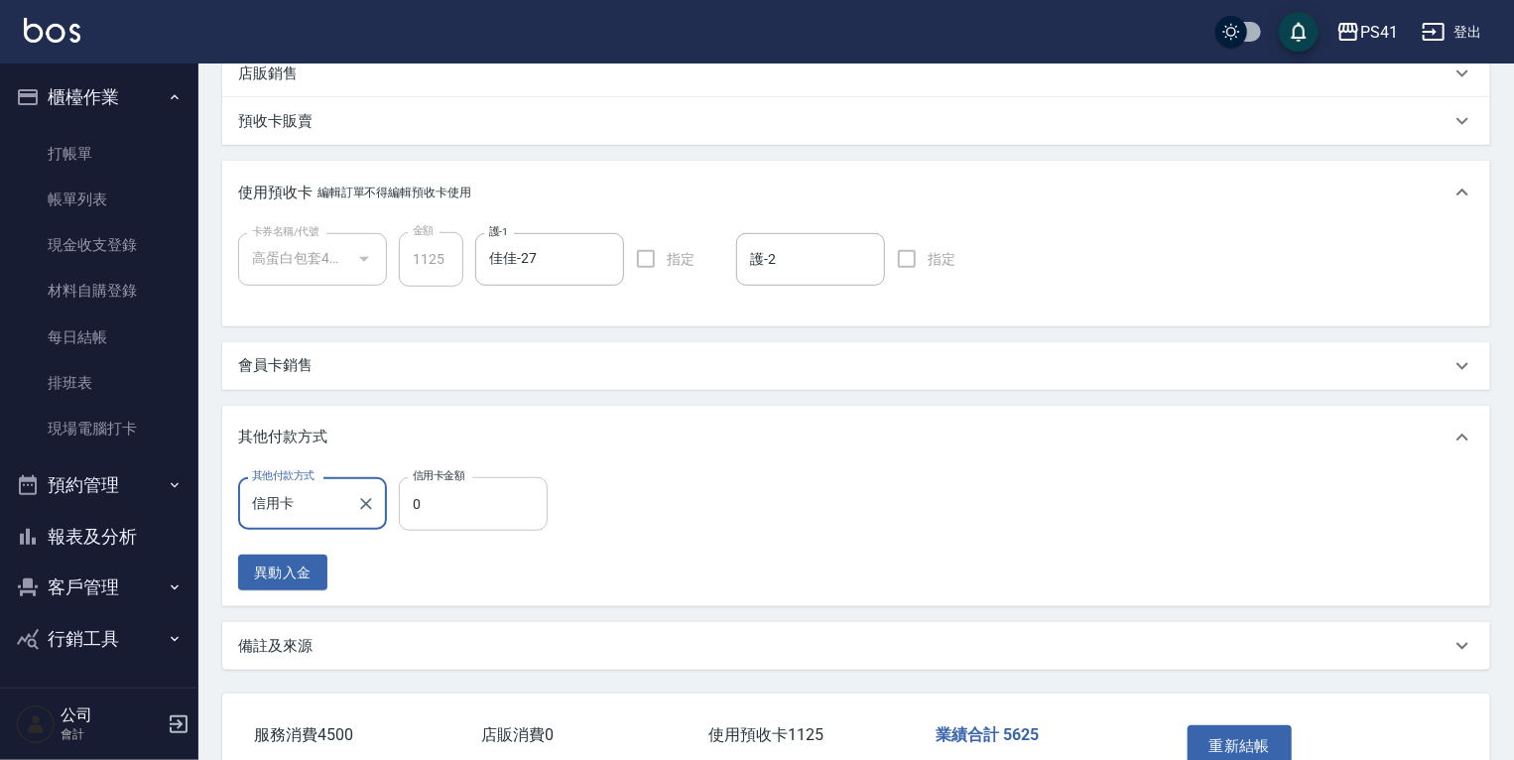
click at [444, 518] on input "0" at bounding box center [473, 504] width 149 height 54
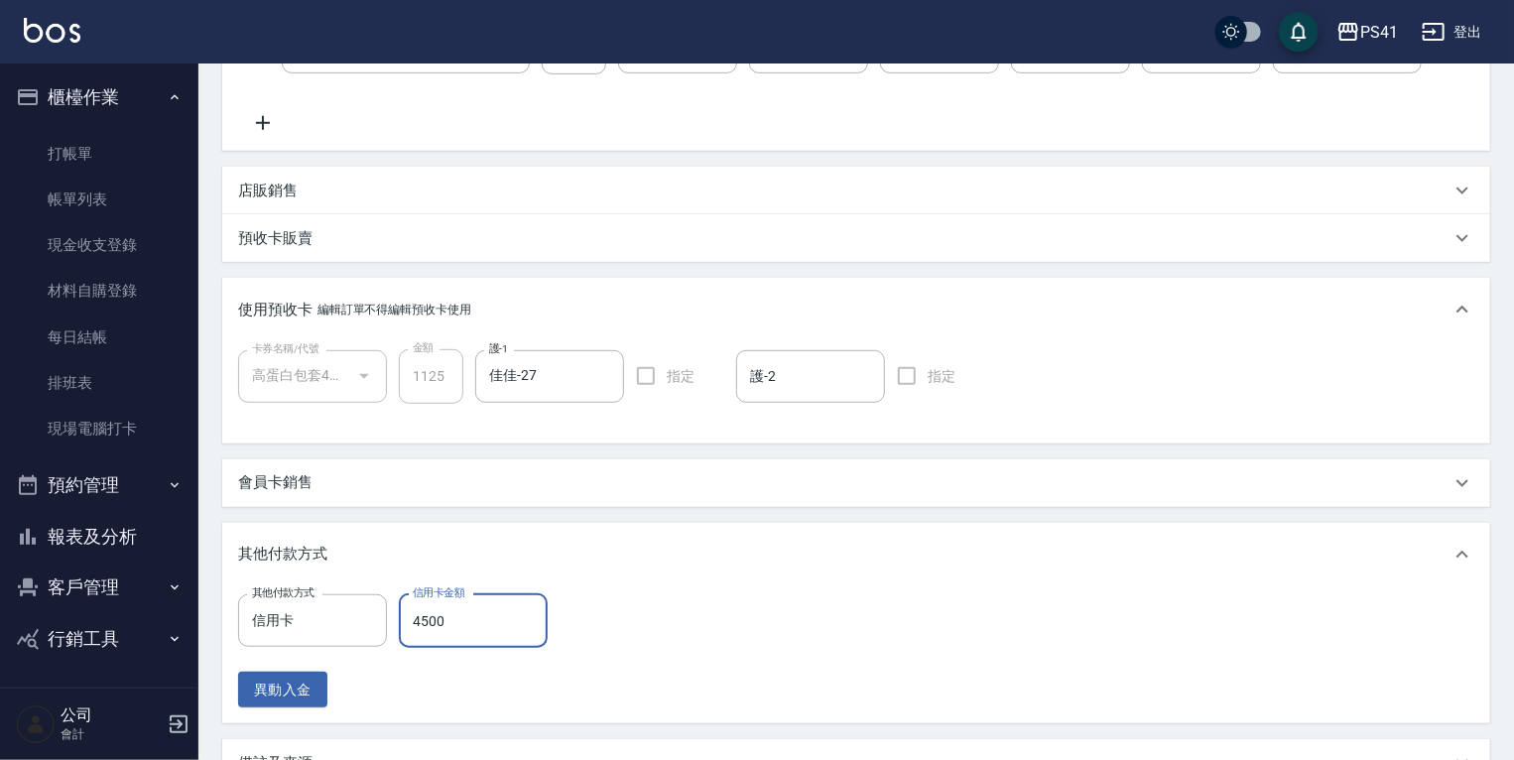
scroll to position [650, 0]
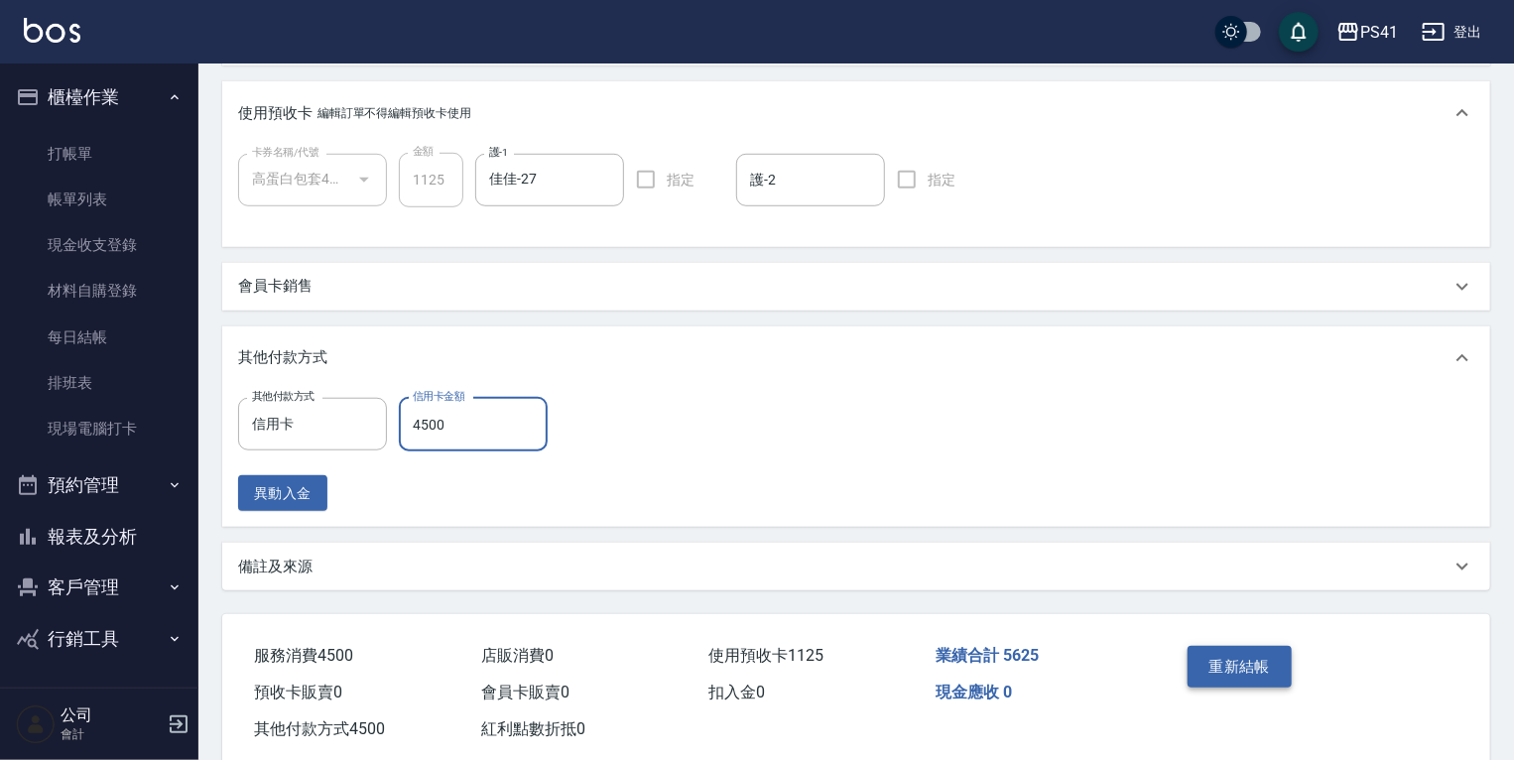
type input "4500"
click at [1251, 678] on button "重新結帳" at bounding box center [1239, 667] width 105 height 42
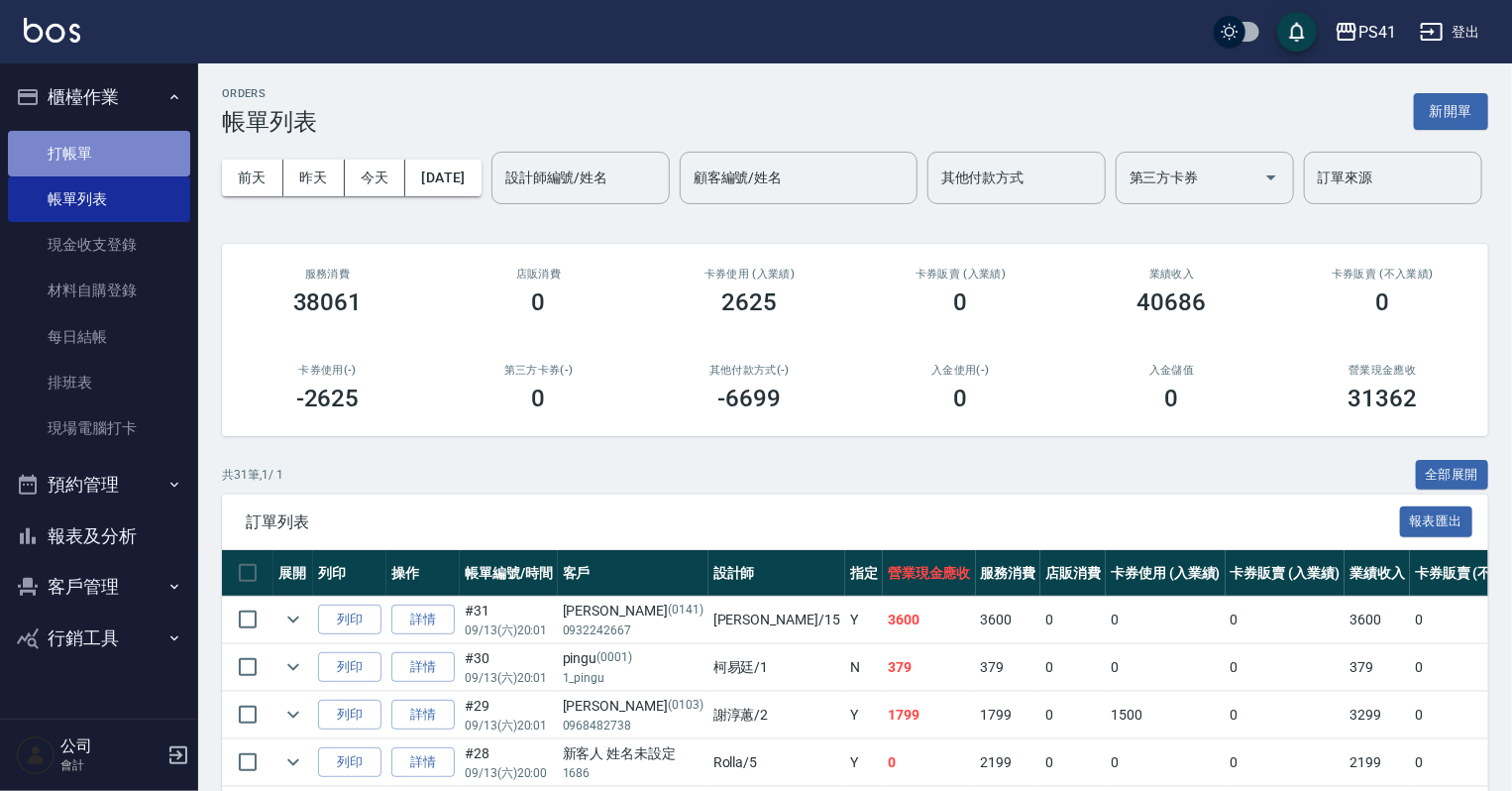
click at [83, 144] on link "打帳單" at bounding box center [99, 154] width 183 height 46
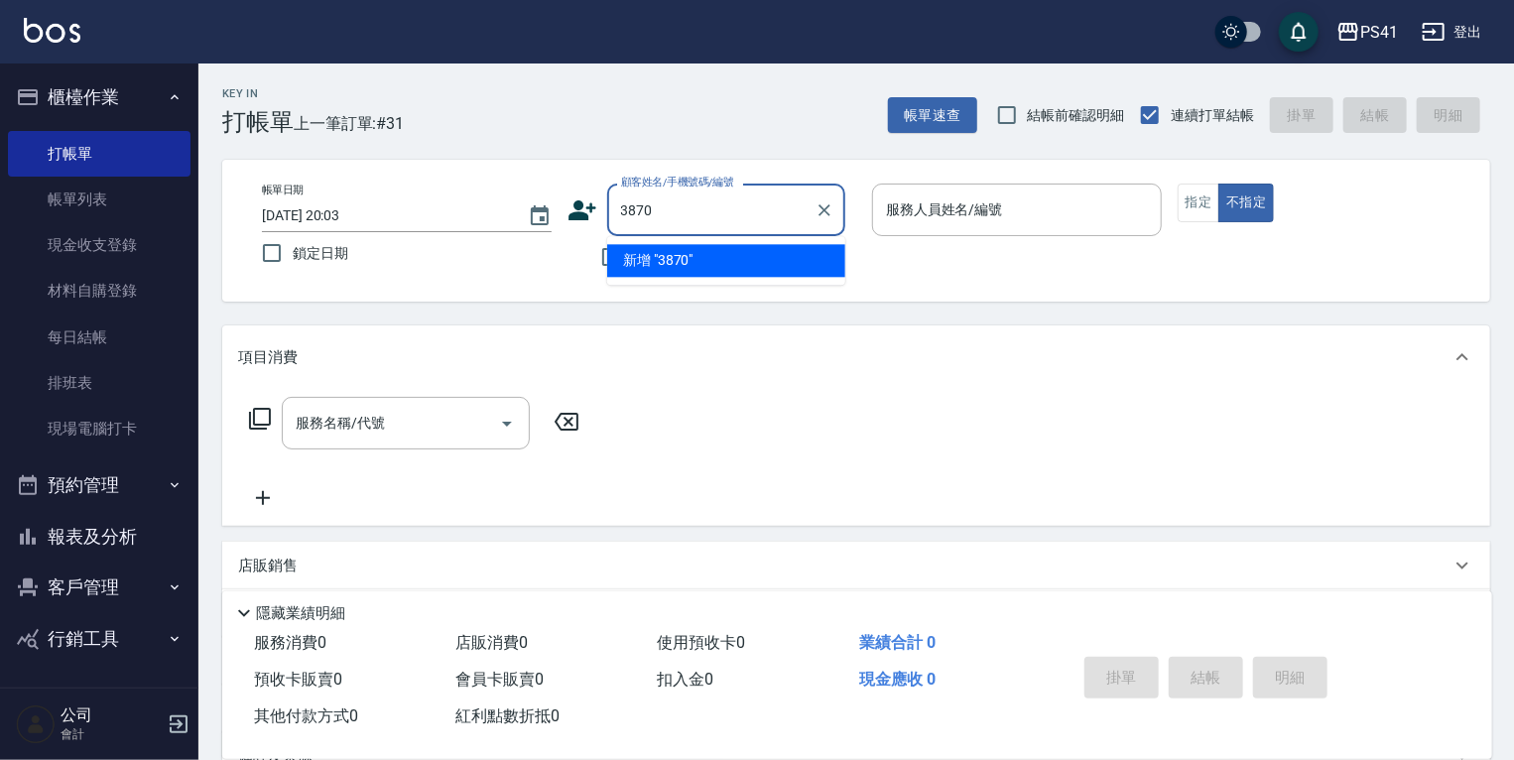
type input "3870"
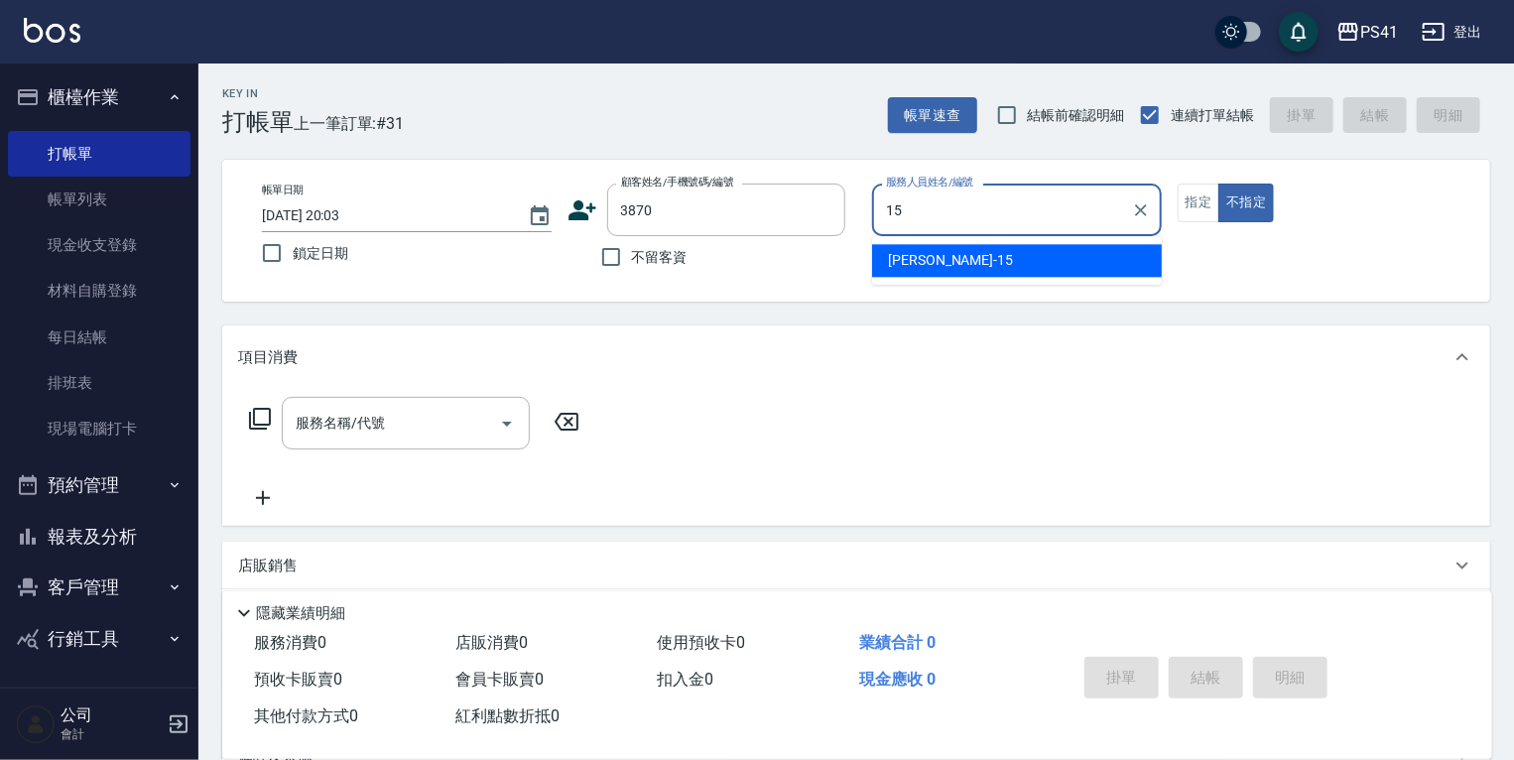
type input "[PERSON_NAME]-15"
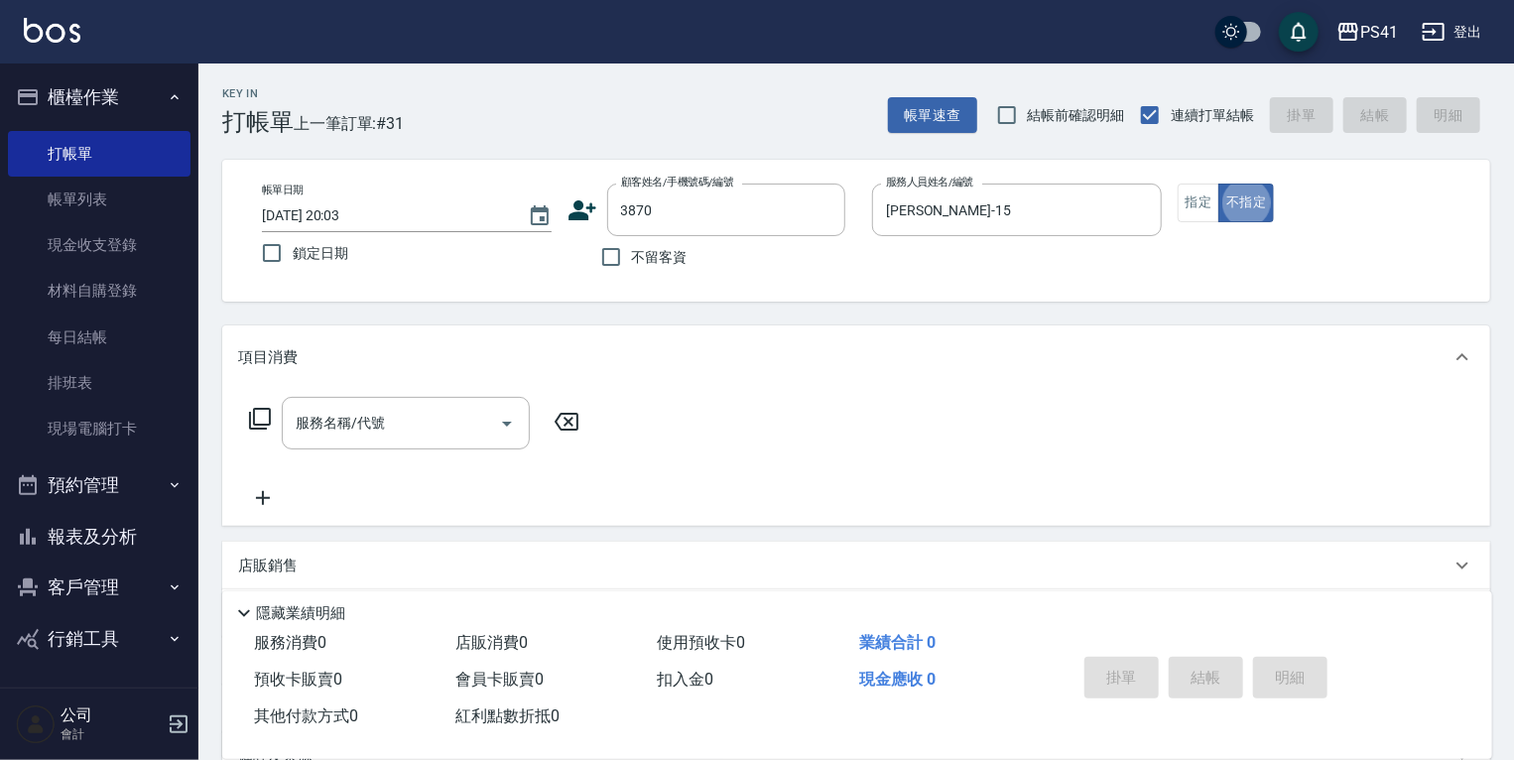
type button "false"
type input "[PERSON_NAME]/0905551314/3870"
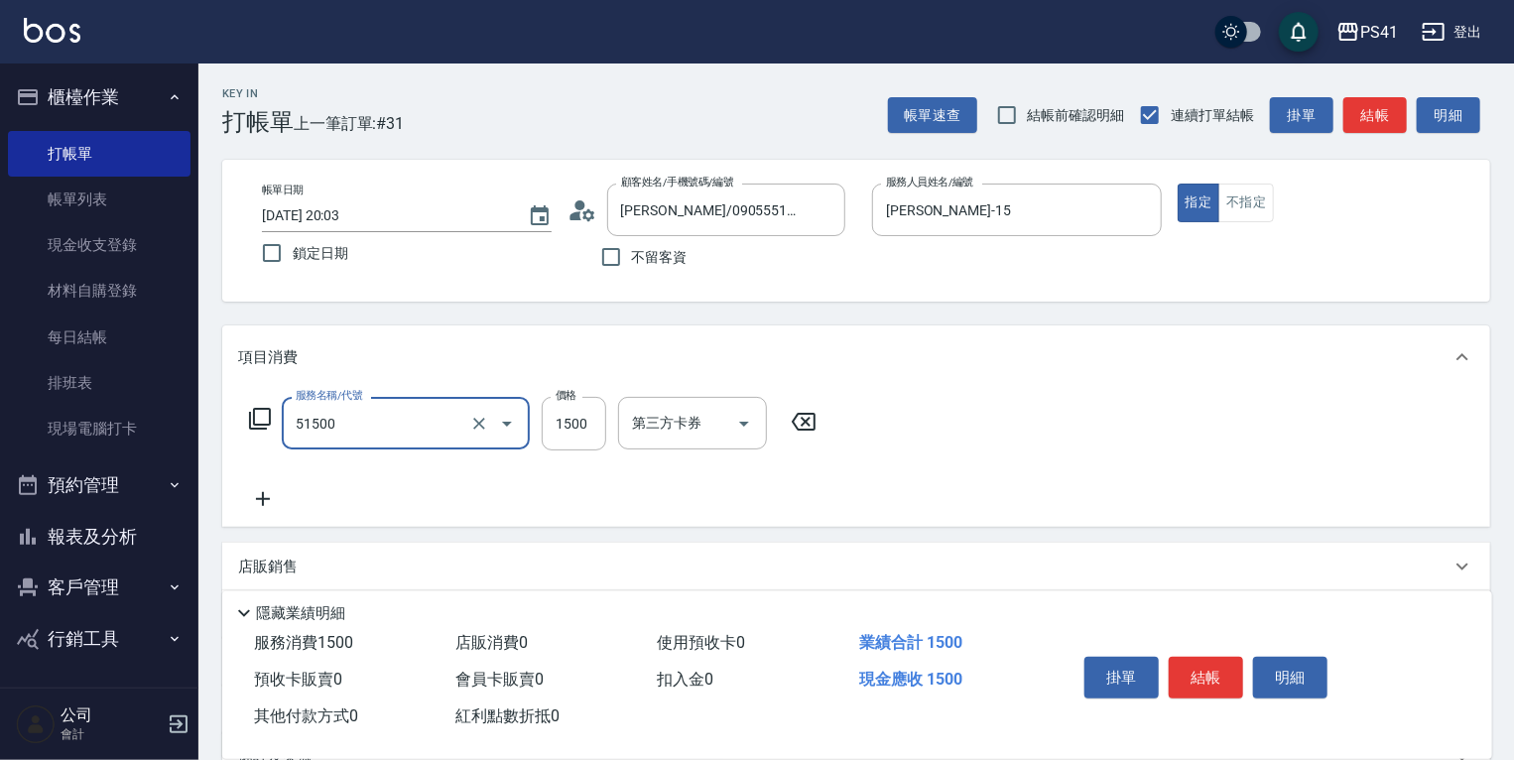
type input "原價1201~1500護髮(51500)"
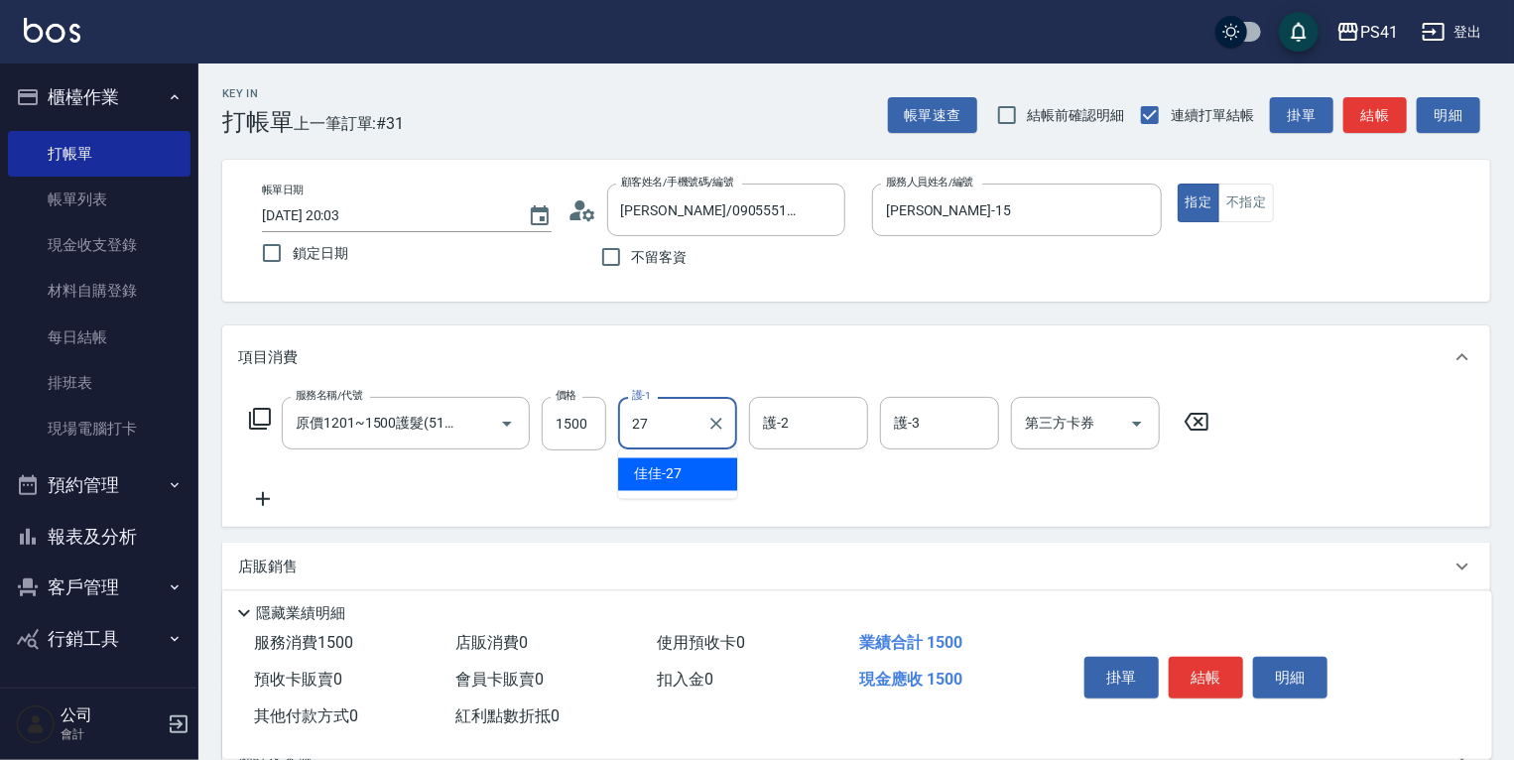
type input "佳佳-27"
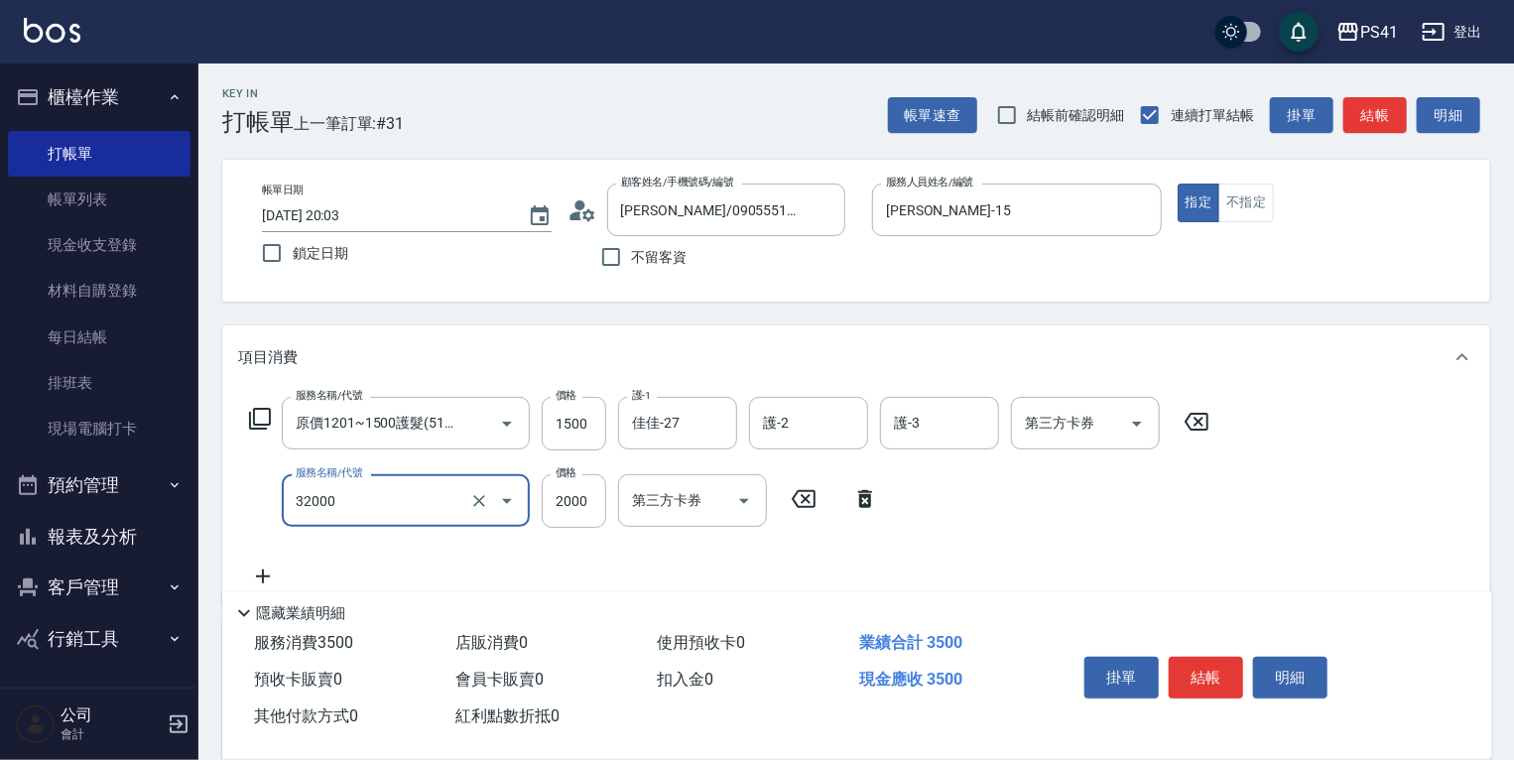
type input "2000以上燙髮(32000)"
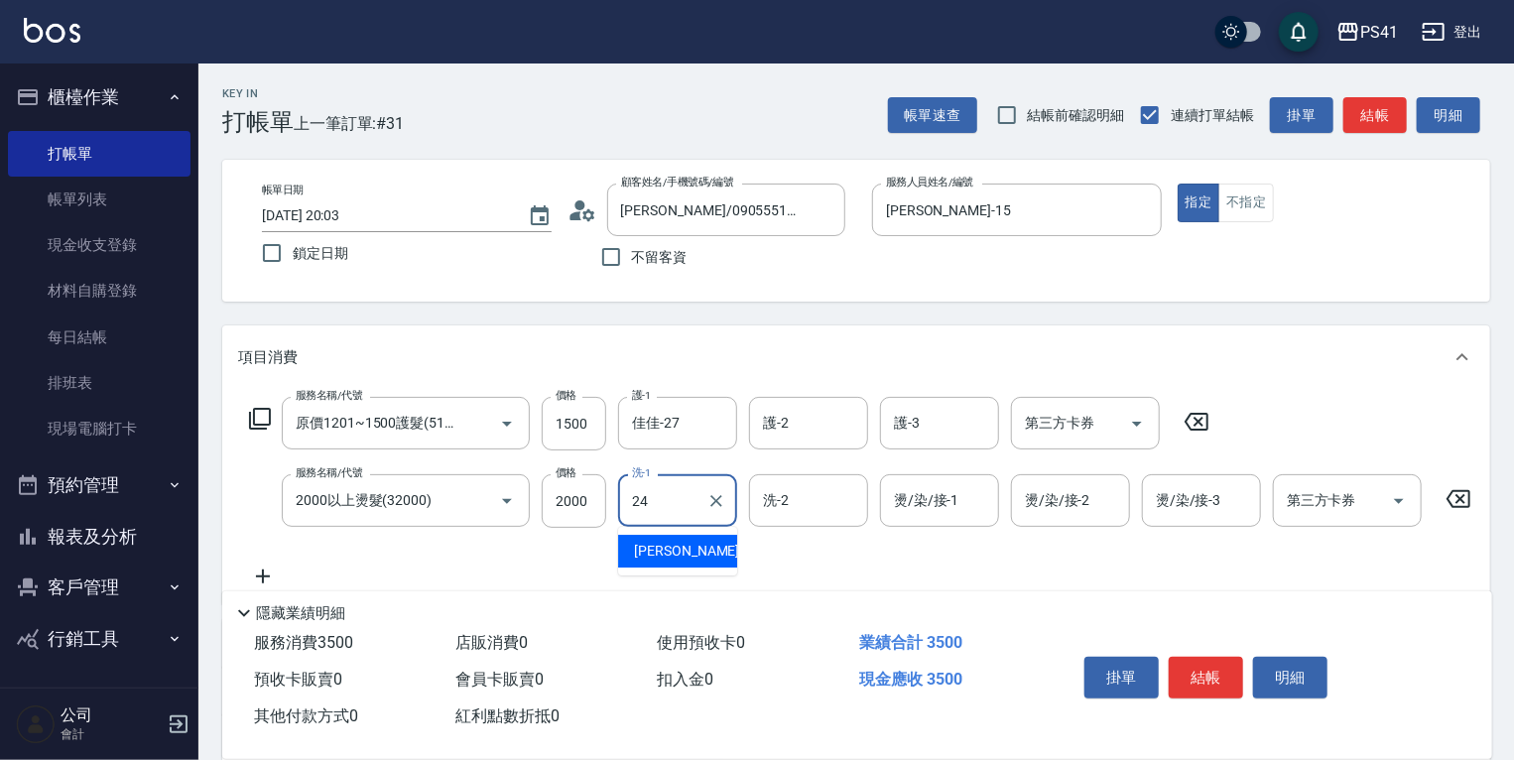
type input "[PERSON_NAME]-24"
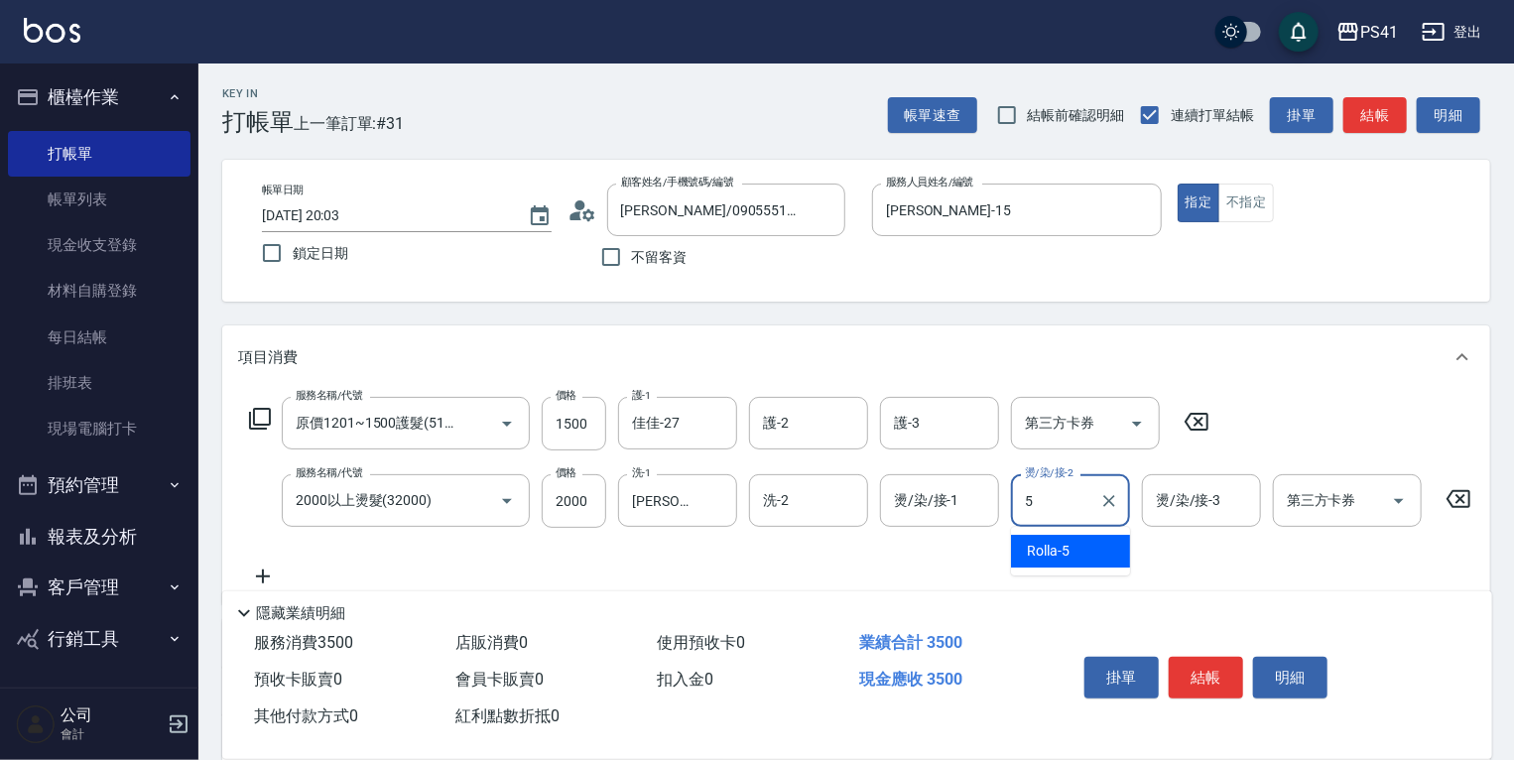
type input "Rolla-5"
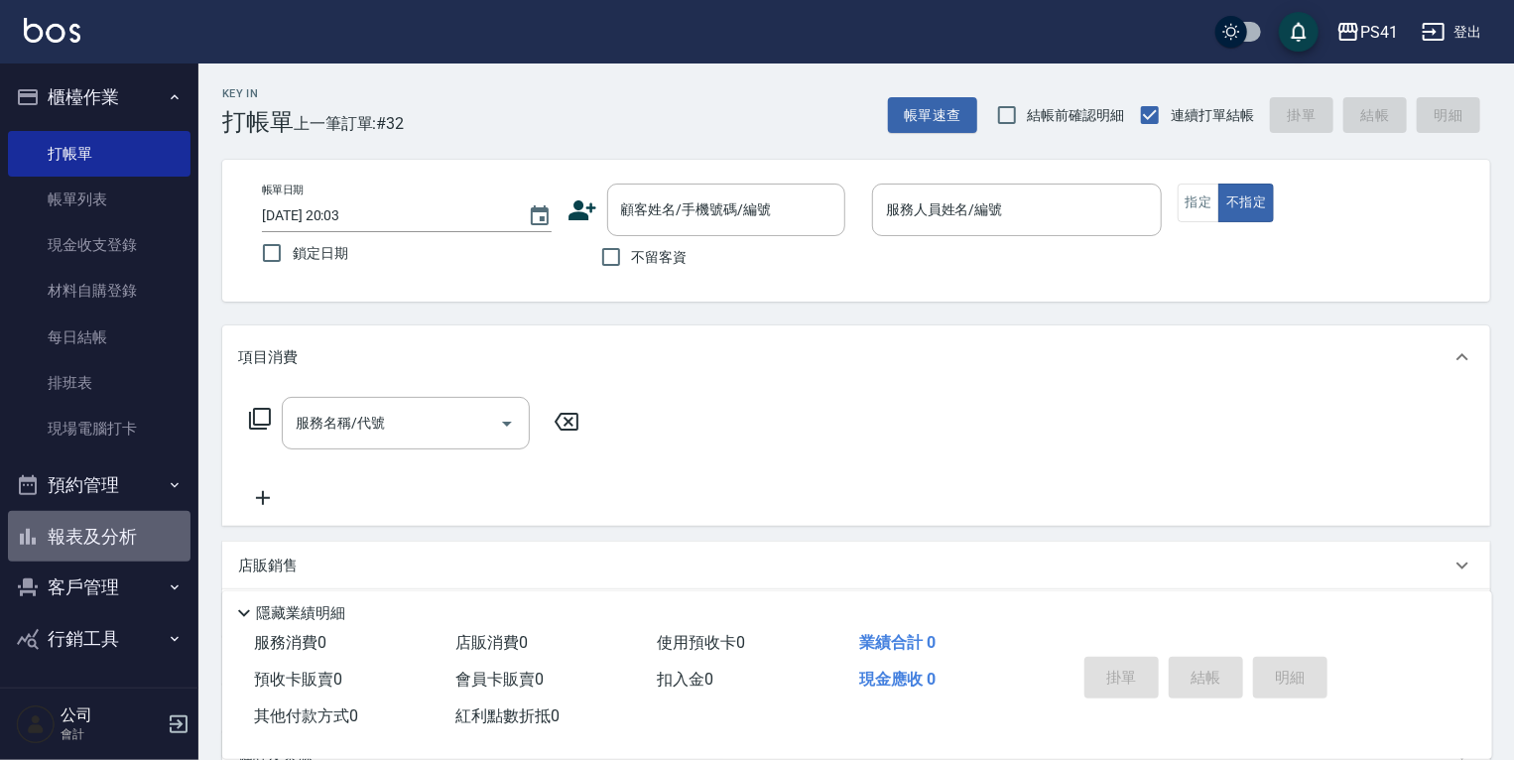
click at [107, 540] on button "報表及分析" at bounding box center [99, 537] width 183 height 52
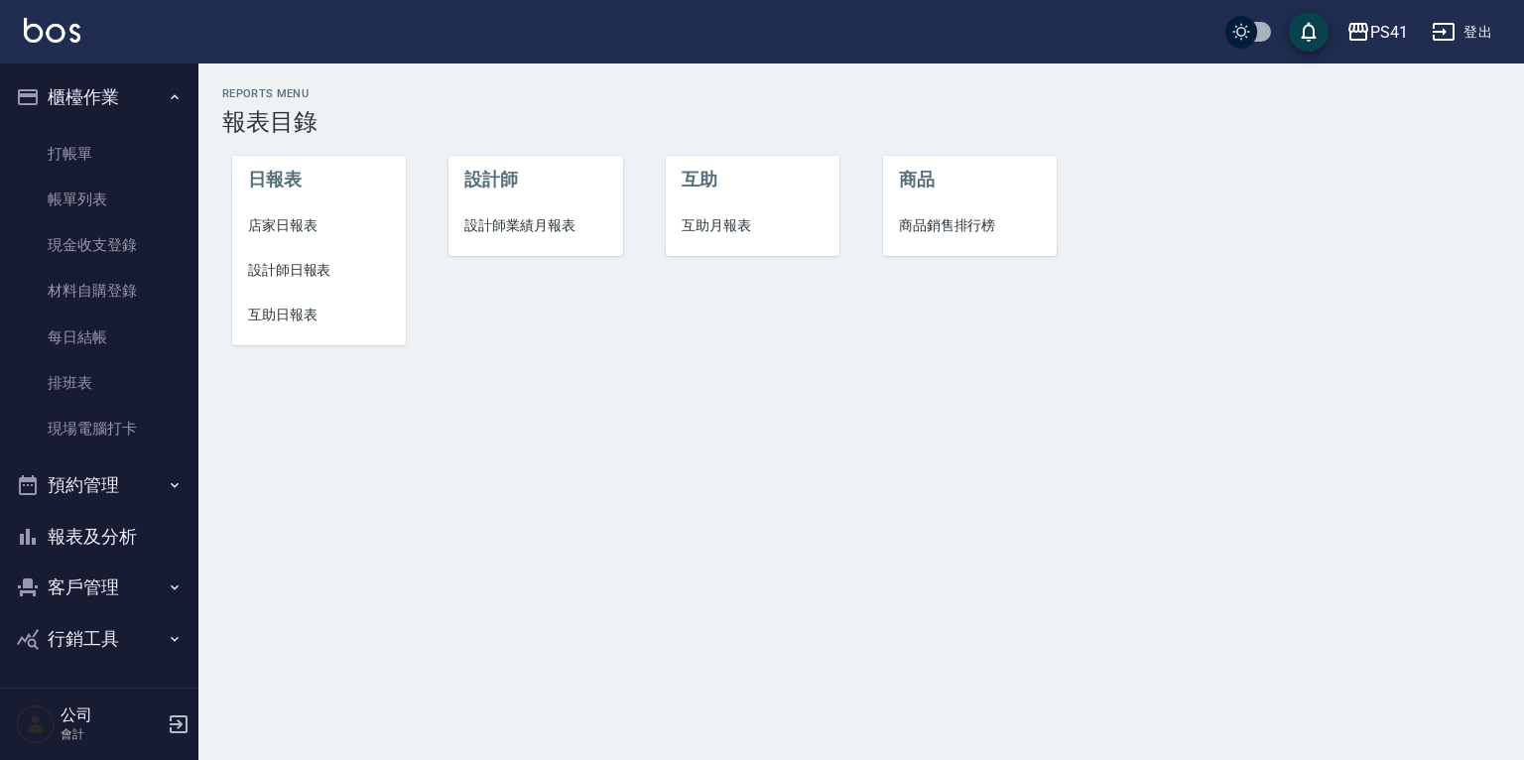
click at [278, 225] on span "店家日報表" at bounding box center [319, 225] width 142 height 21
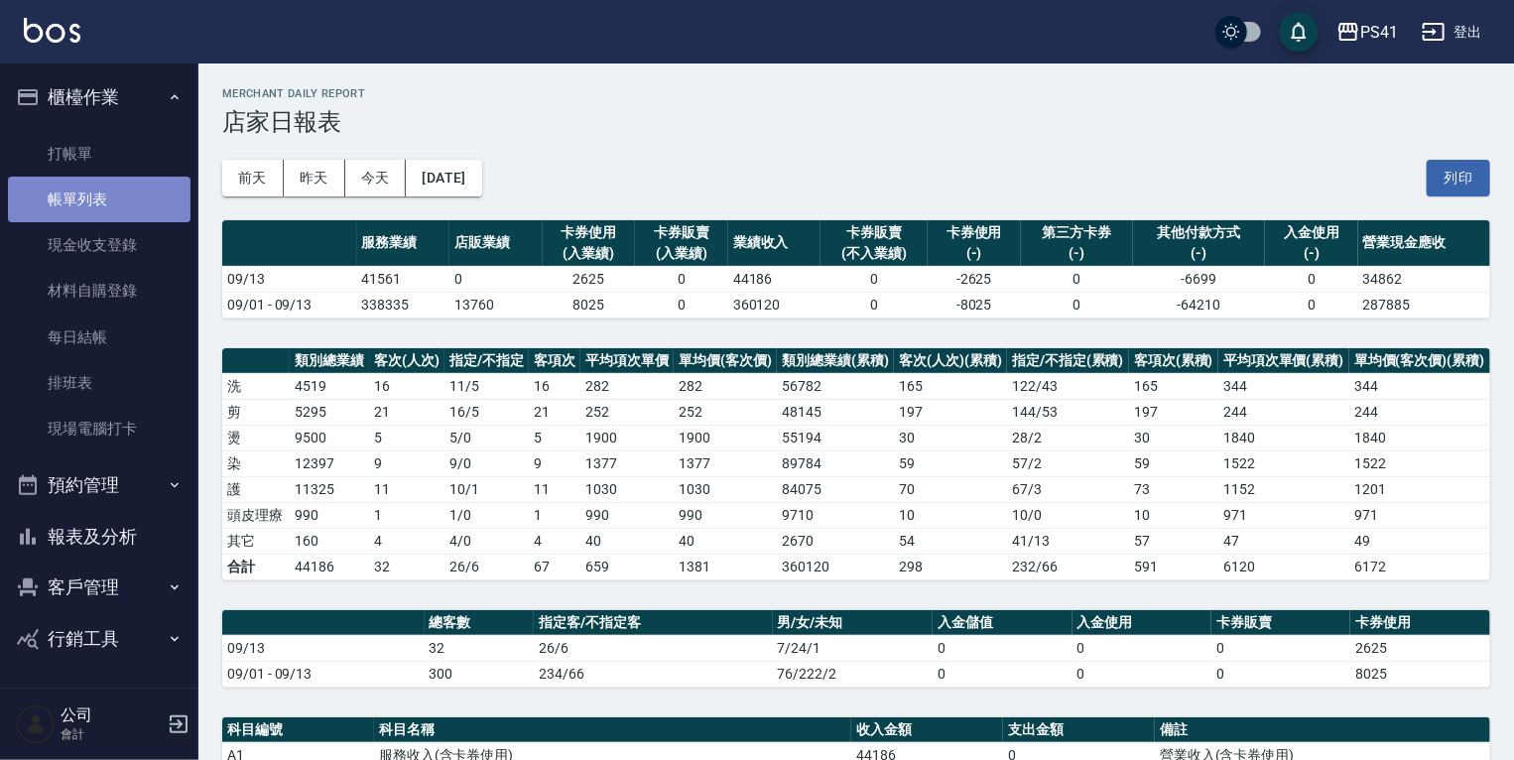
click at [91, 189] on link "帳單列表" at bounding box center [99, 200] width 183 height 46
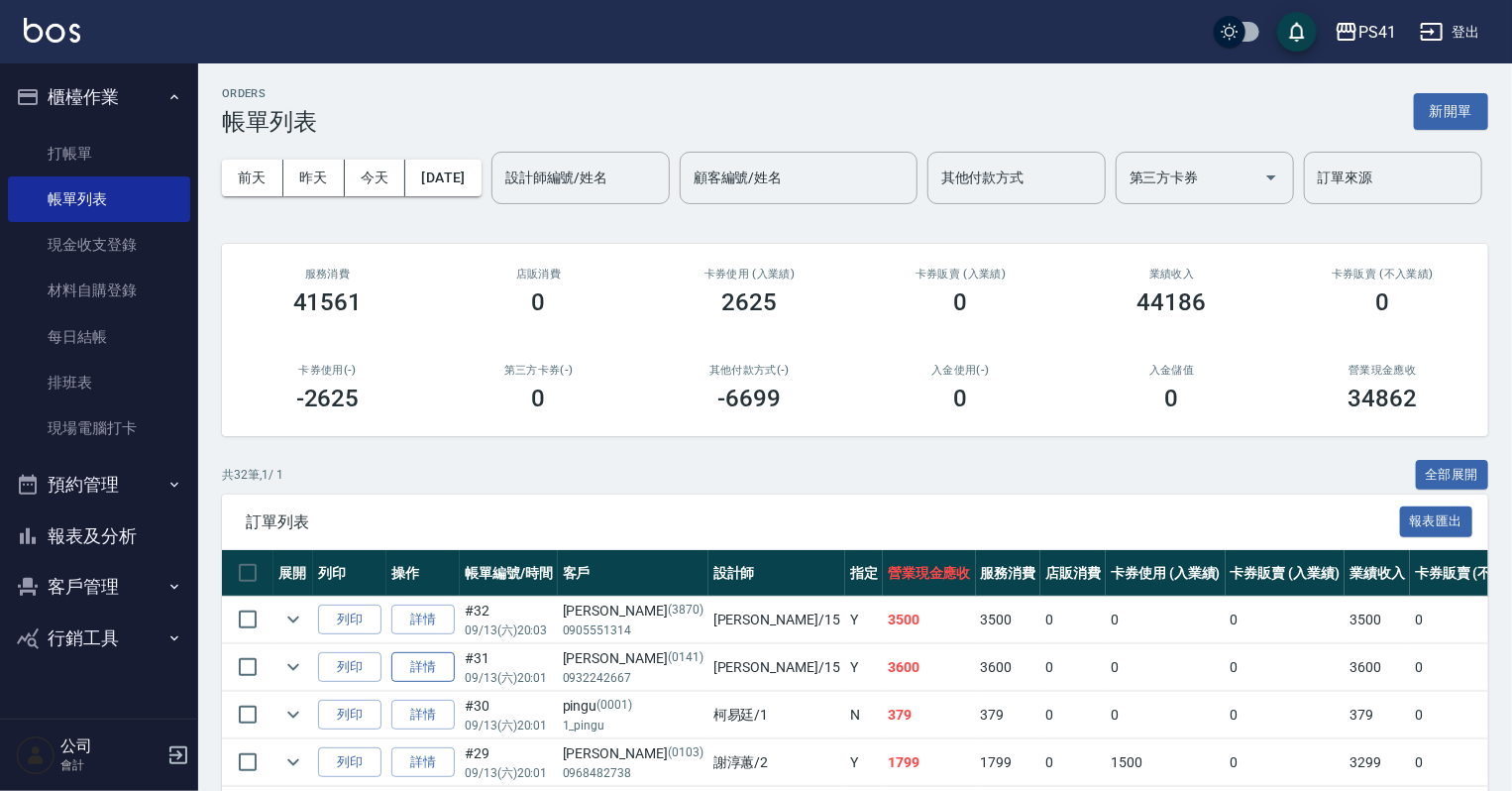
click at [427, 682] on link "詳情" at bounding box center [422, 667] width 63 height 31
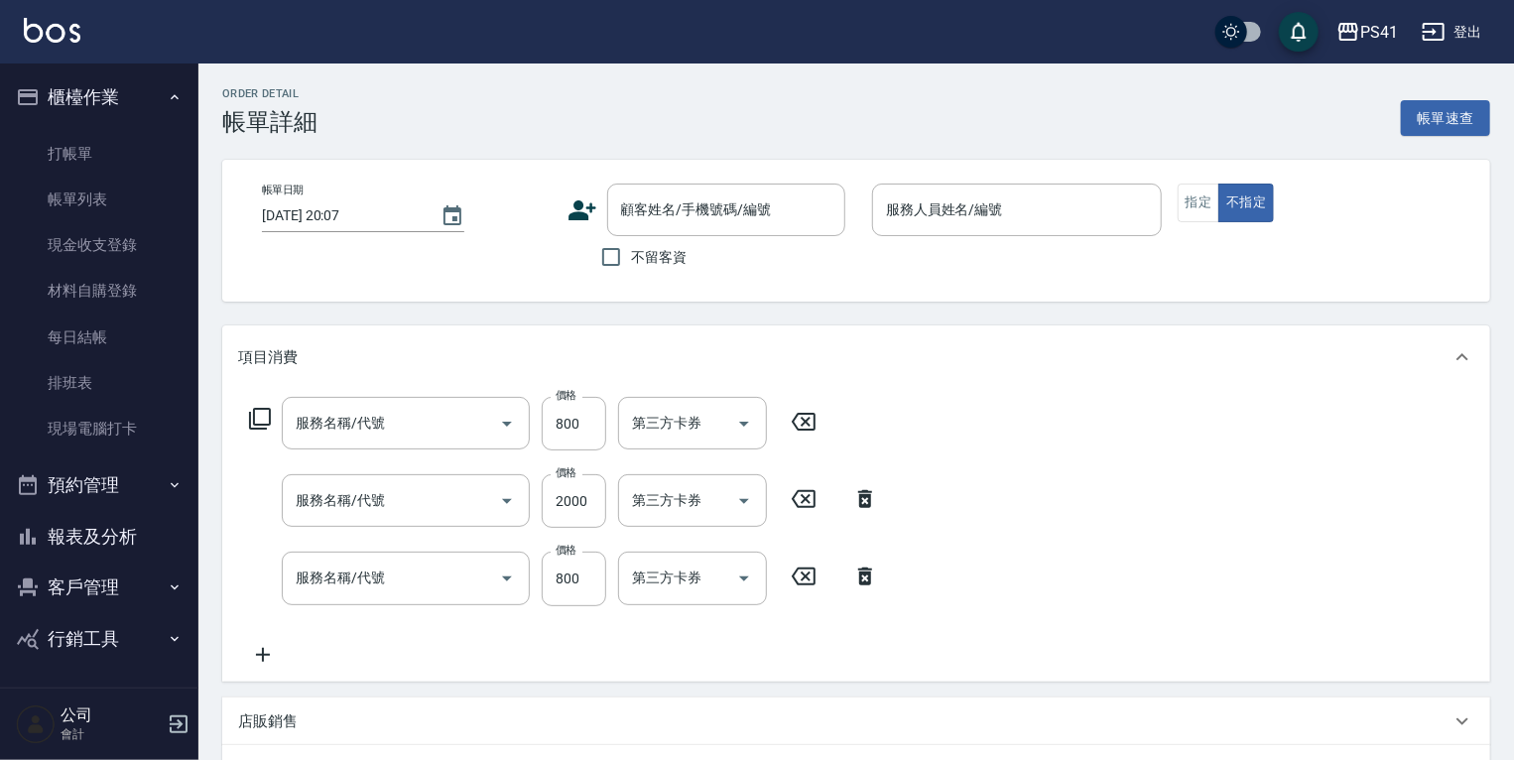
type input "[DATE] 20:01"
type input "[PERSON_NAME]-15"
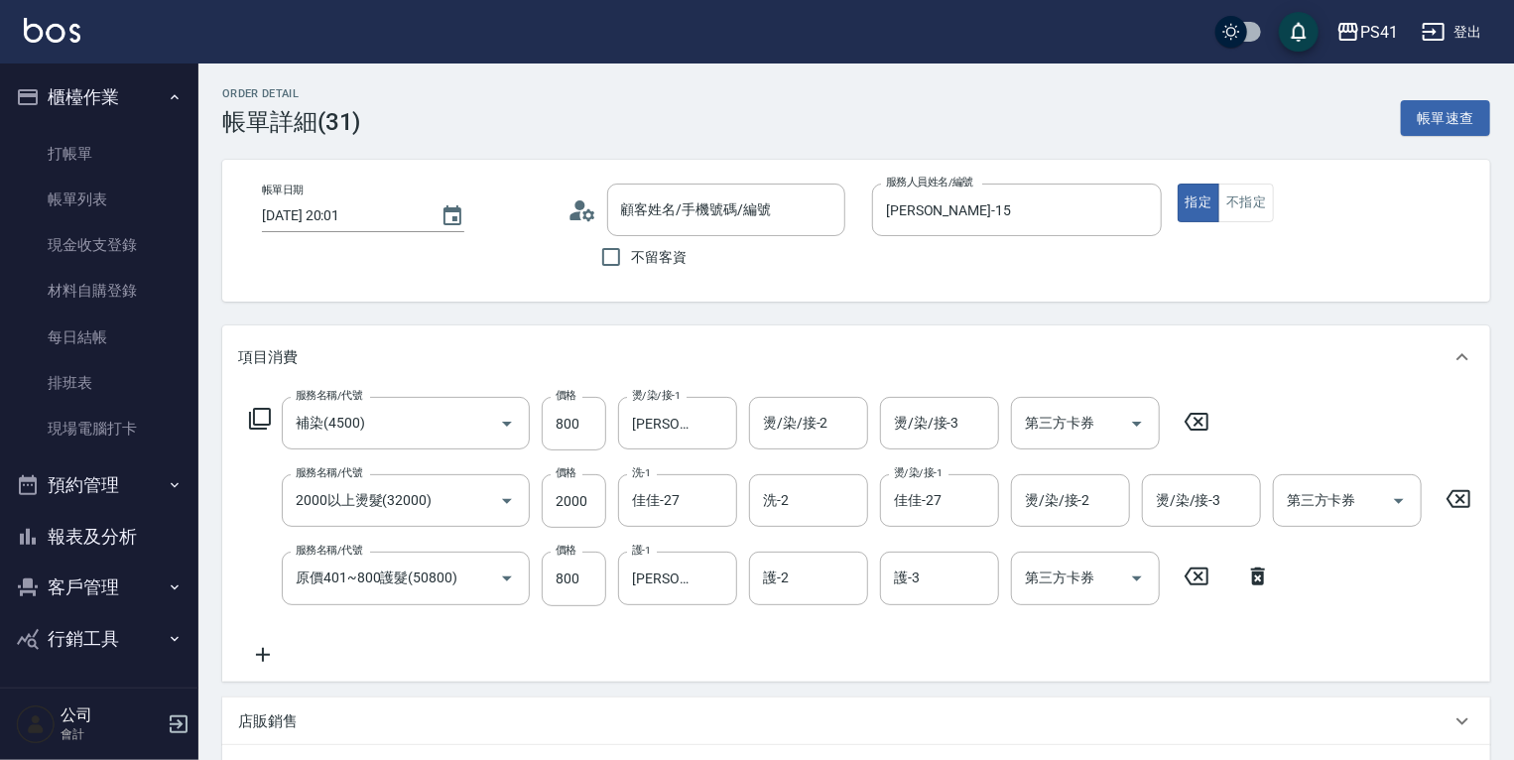
type input "補染(4500)"
type input "2000以上燙髮(32000)"
type input "原價401~800護髮(50800)"
type input "[PERSON_NAME]/0932242667/0141"
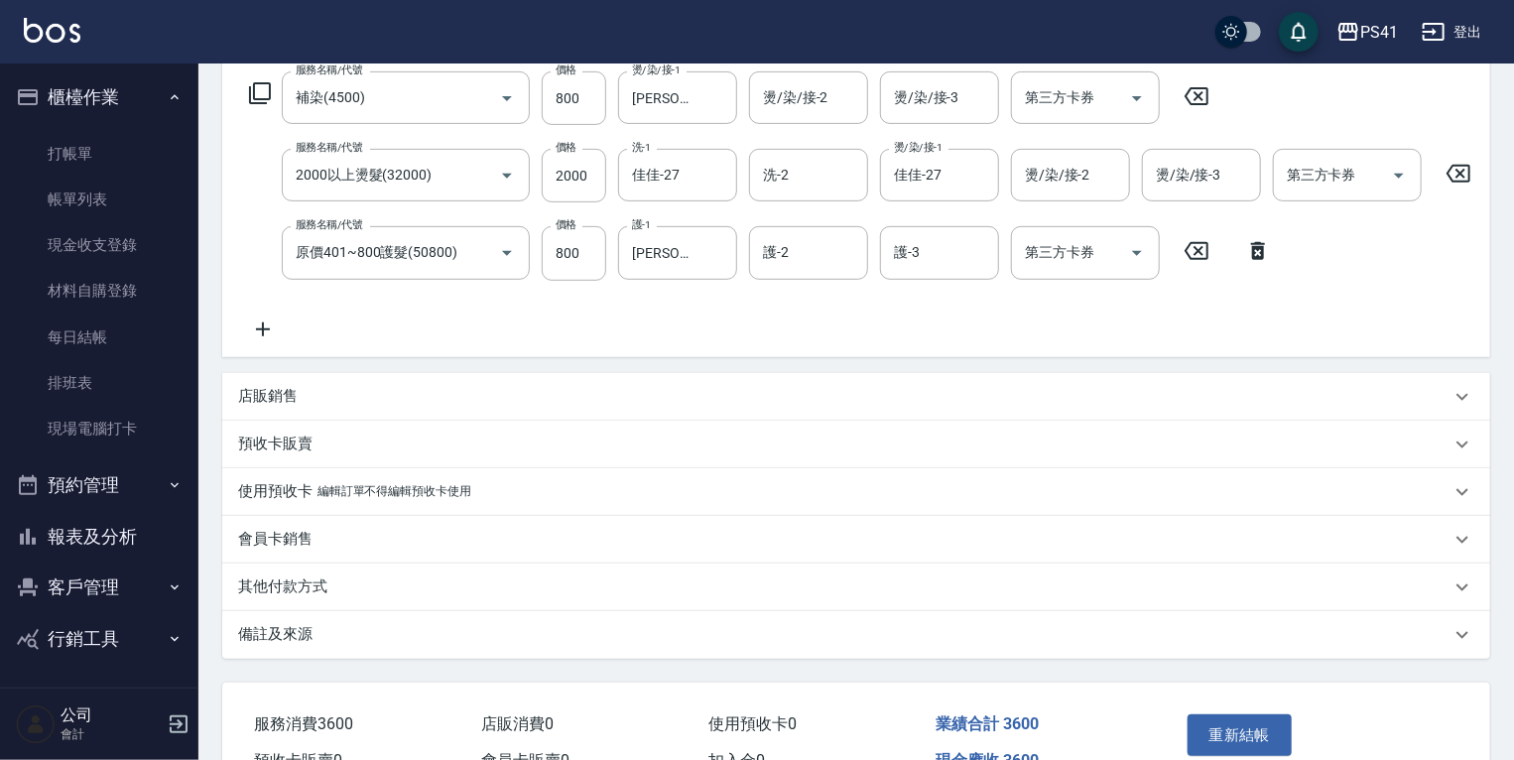
scroll to position [446, 0]
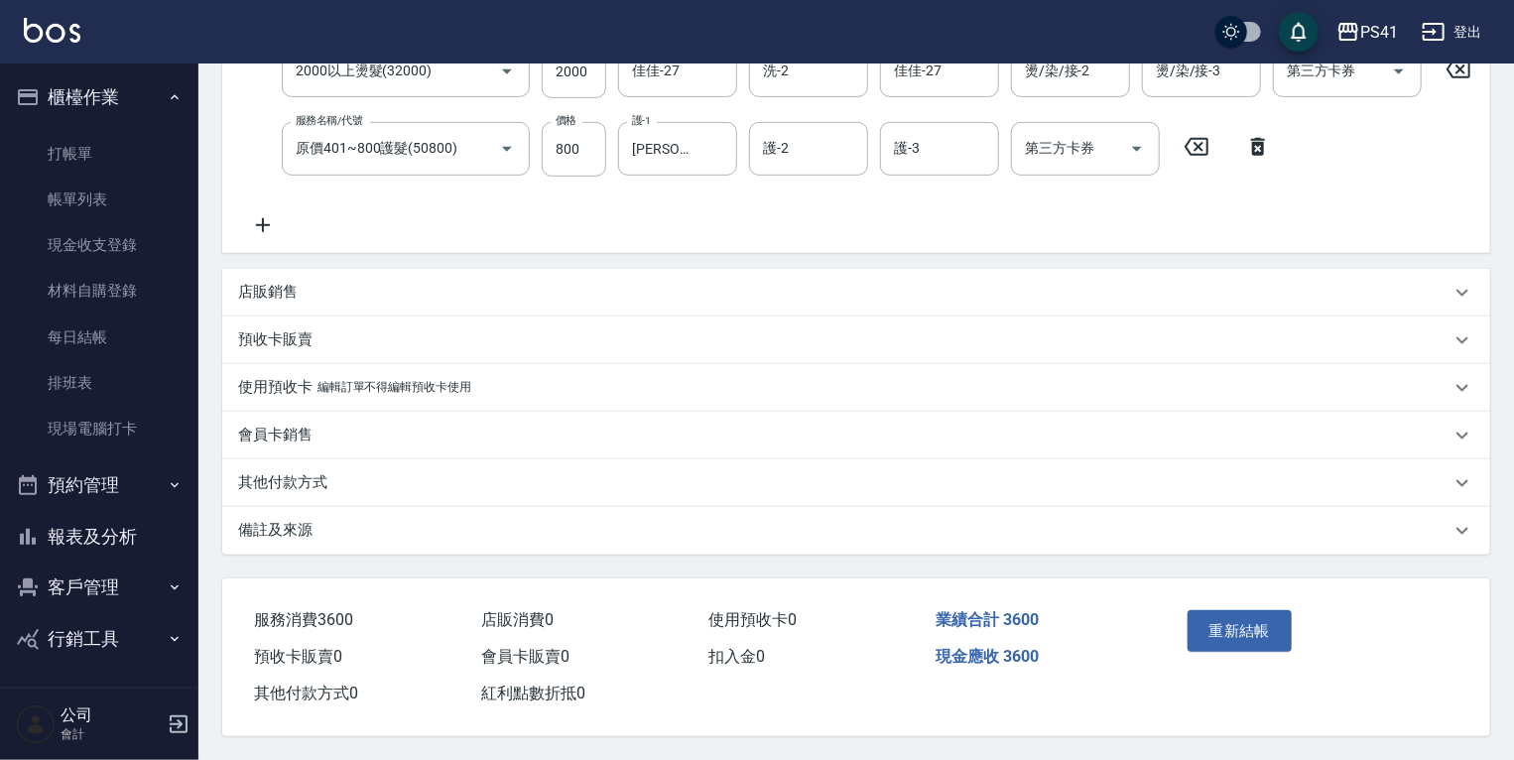
click at [371, 487] on div "其他付款方式" at bounding box center [844, 482] width 1212 height 21
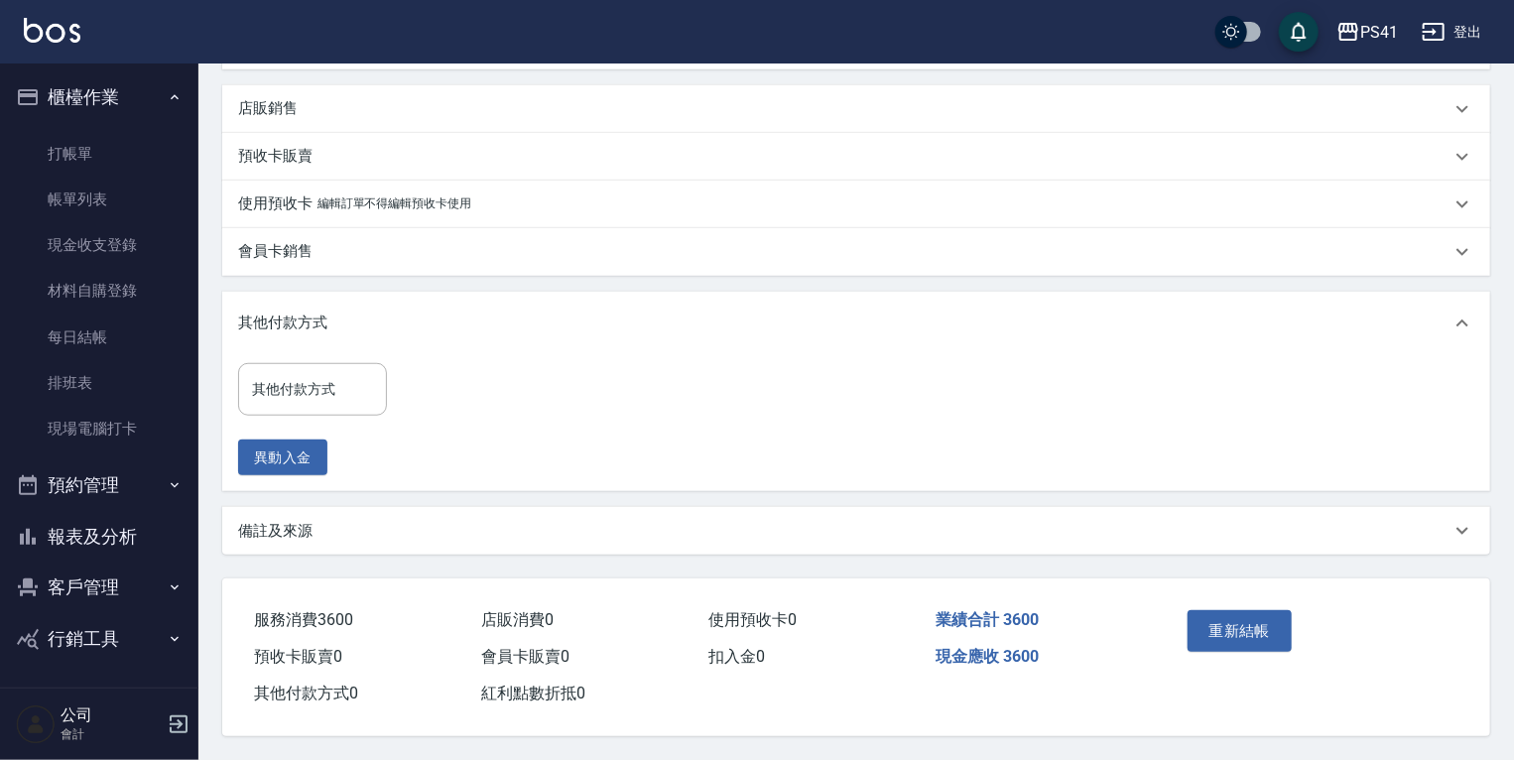
scroll to position [627, 0]
click at [337, 401] on input "其他付款方式" at bounding box center [312, 389] width 131 height 35
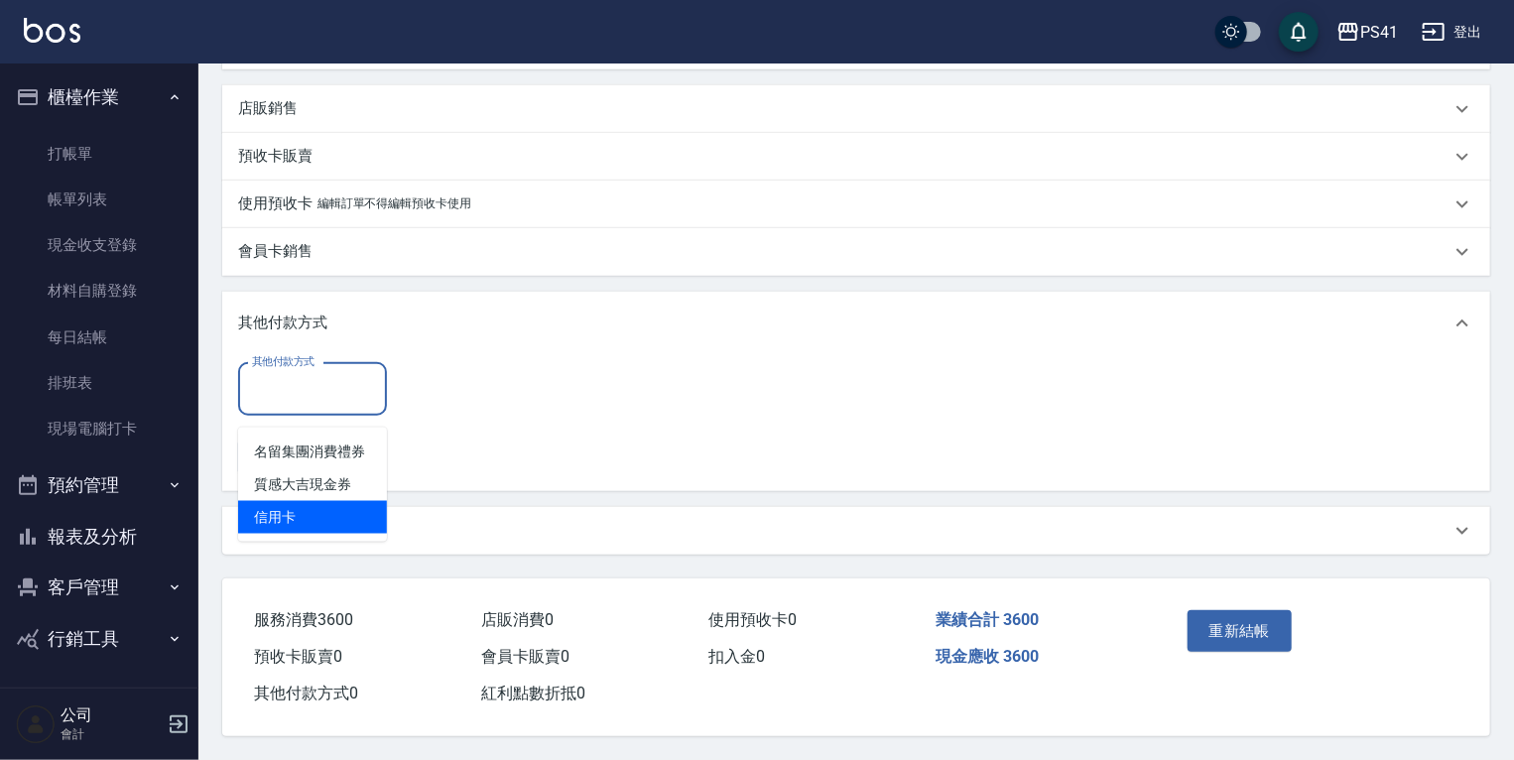
click at [322, 508] on span "信用卡" at bounding box center [312, 517] width 149 height 33
type input "信用卡"
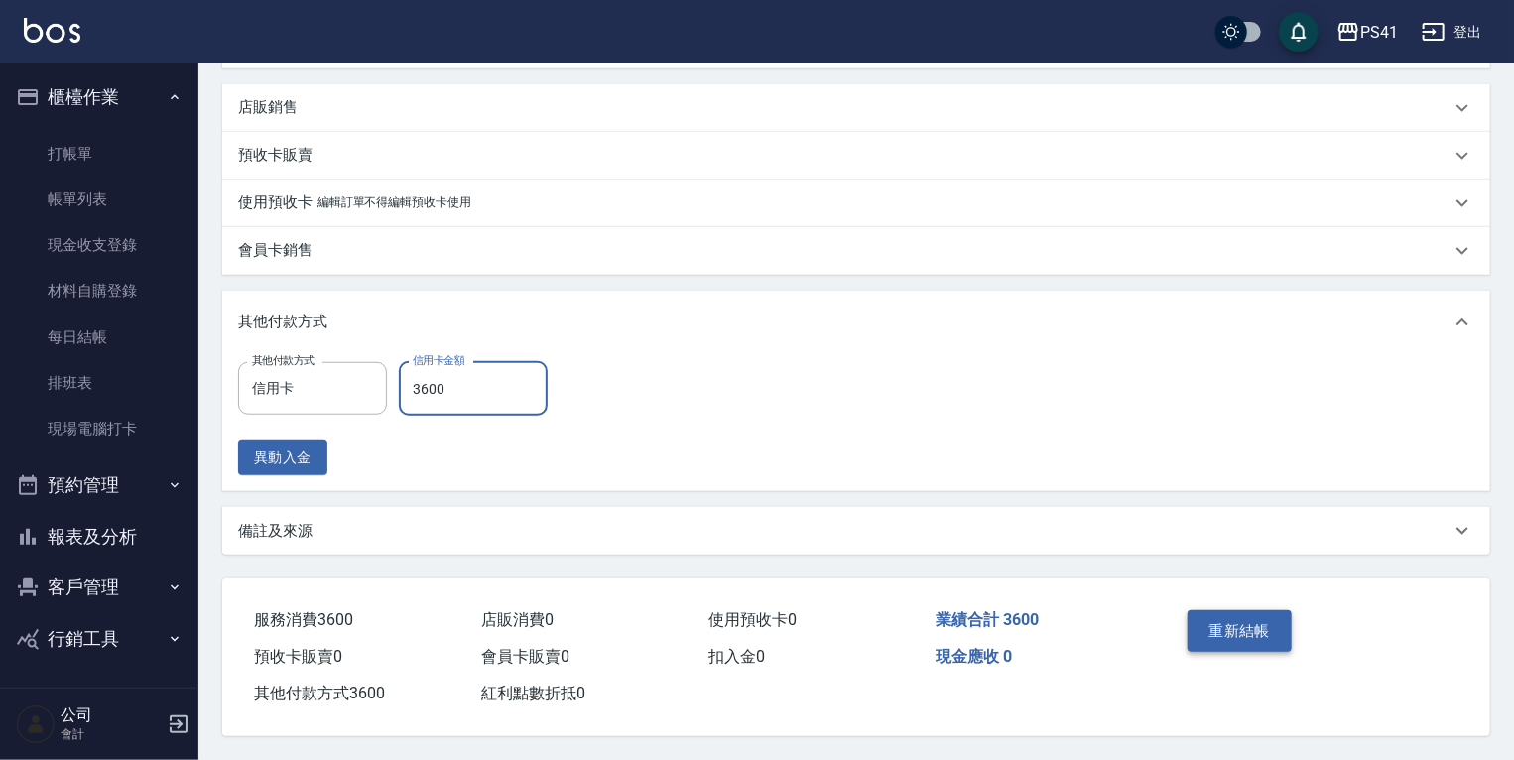
type input "3600"
click at [1256, 637] on button "重新結帳" at bounding box center [1239, 631] width 105 height 42
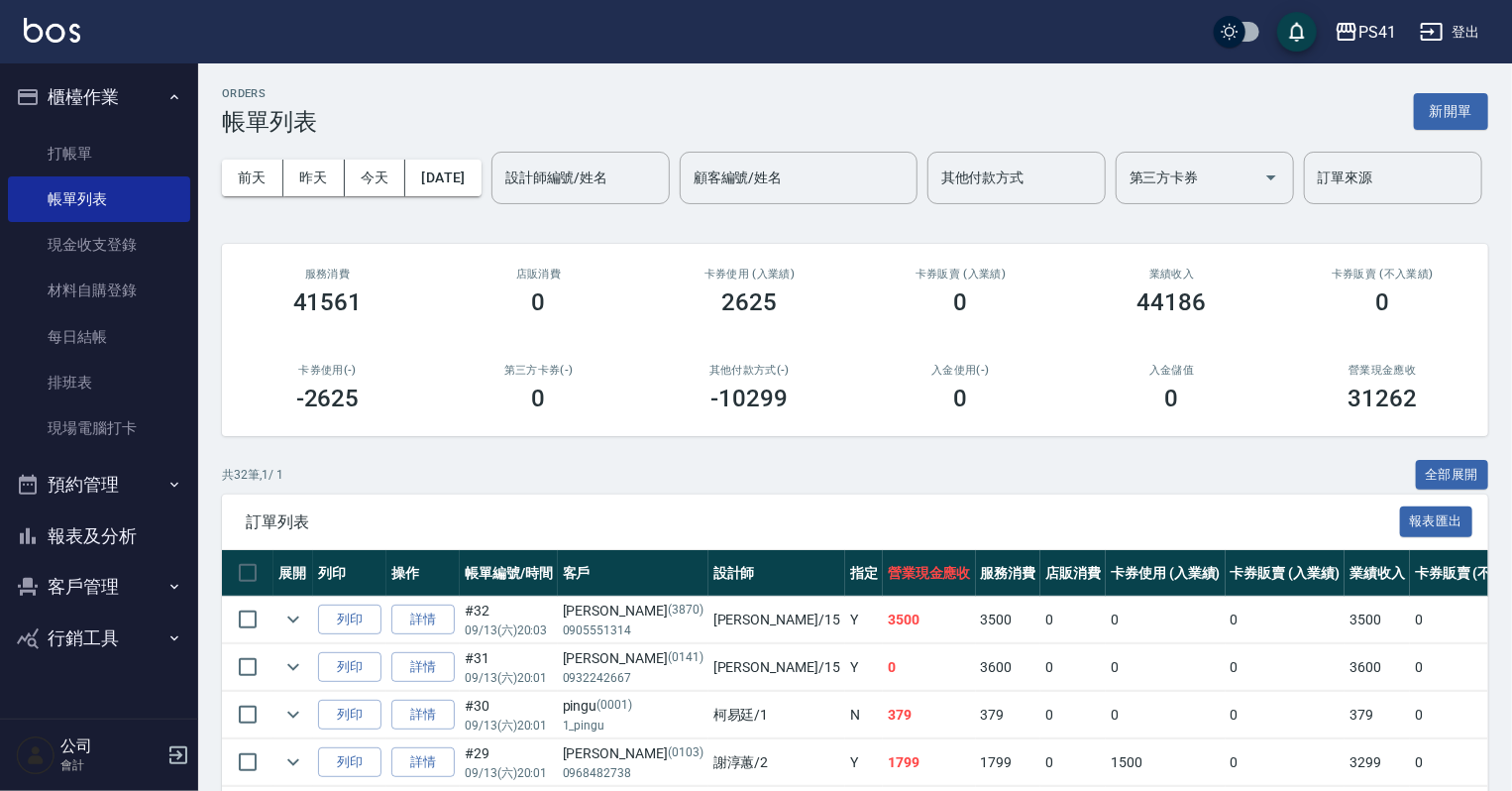
click at [133, 548] on button "報表及分析" at bounding box center [99, 536] width 183 height 52
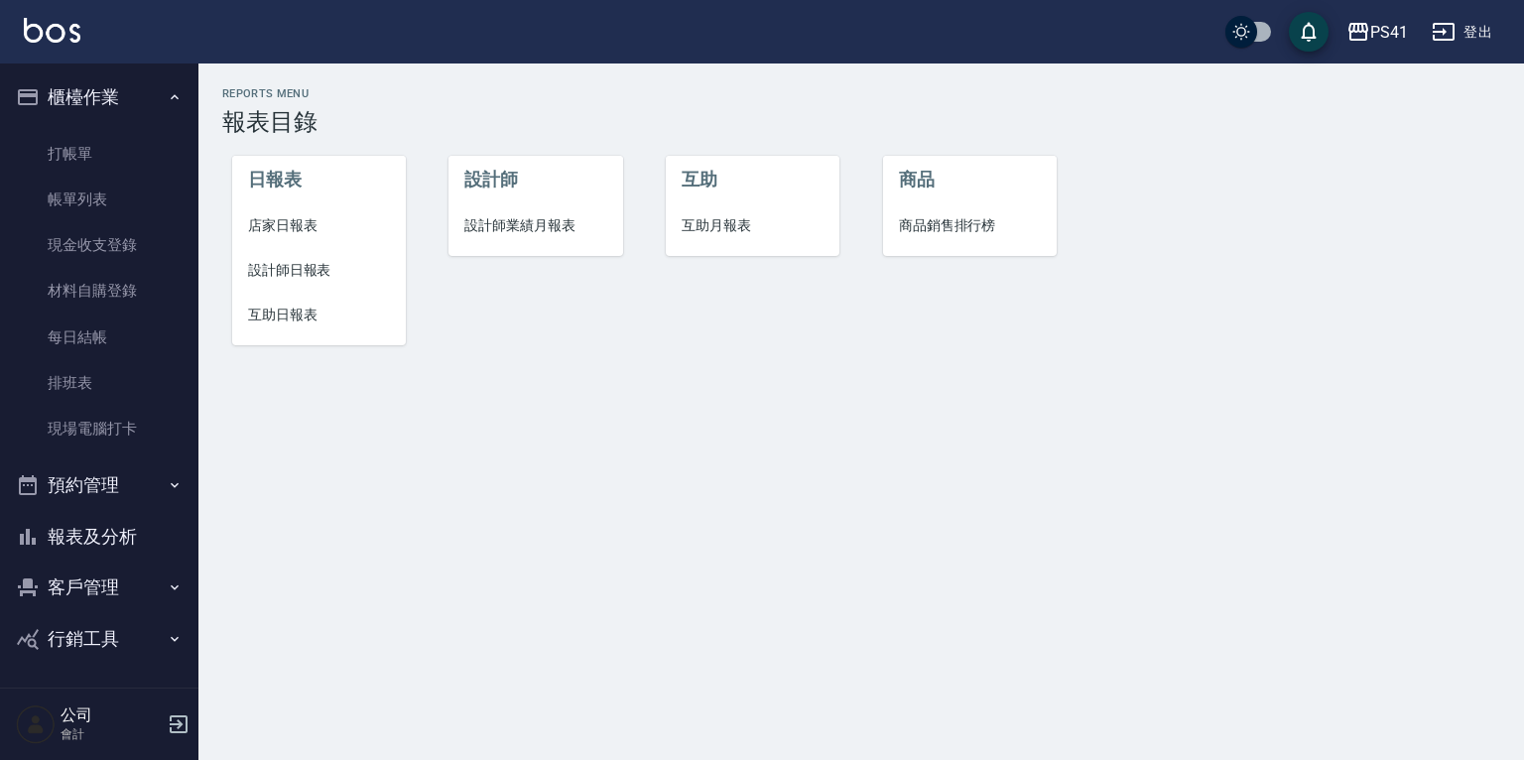
click at [271, 224] on span "店家日報表" at bounding box center [319, 225] width 142 height 21
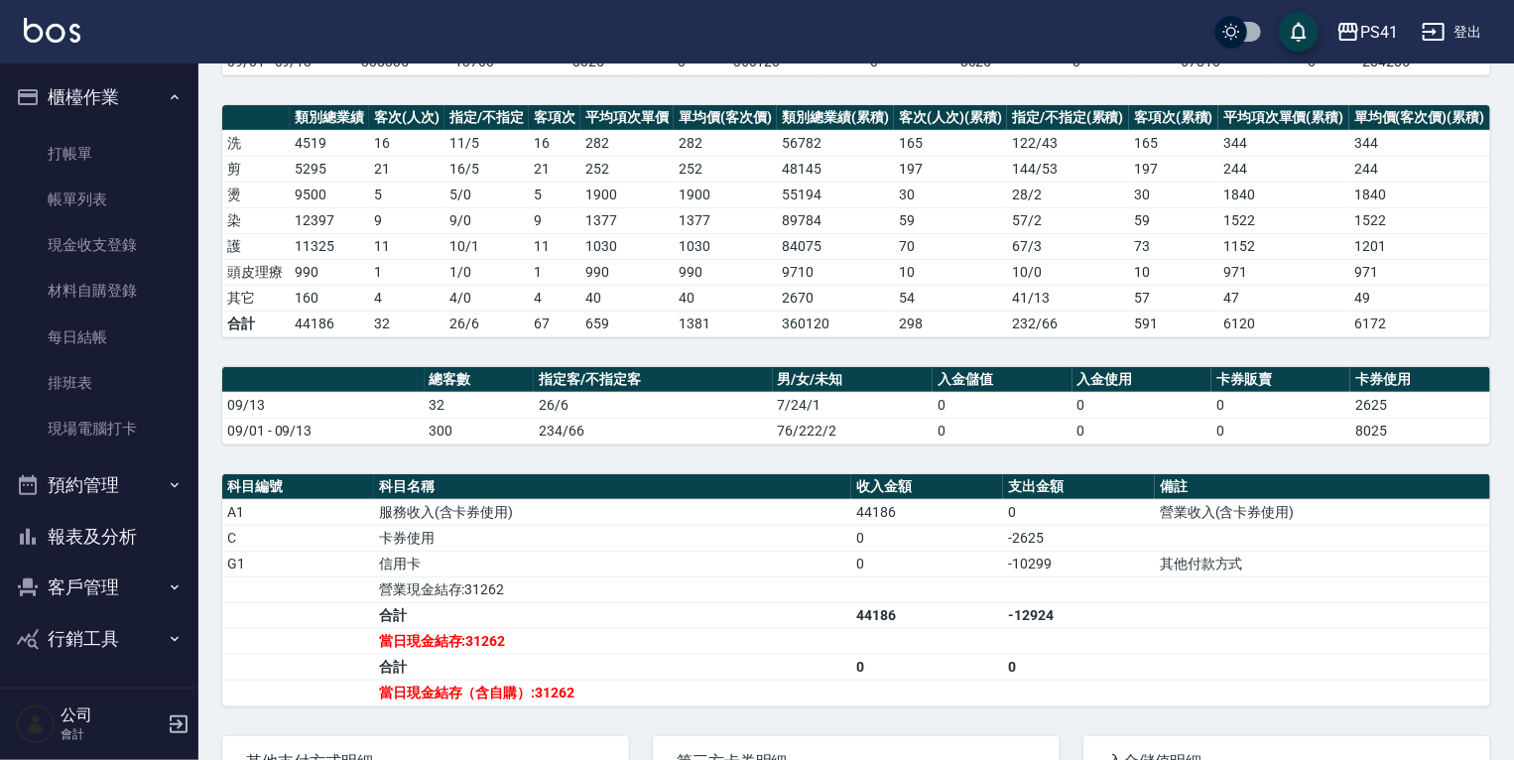
scroll to position [72, 0]
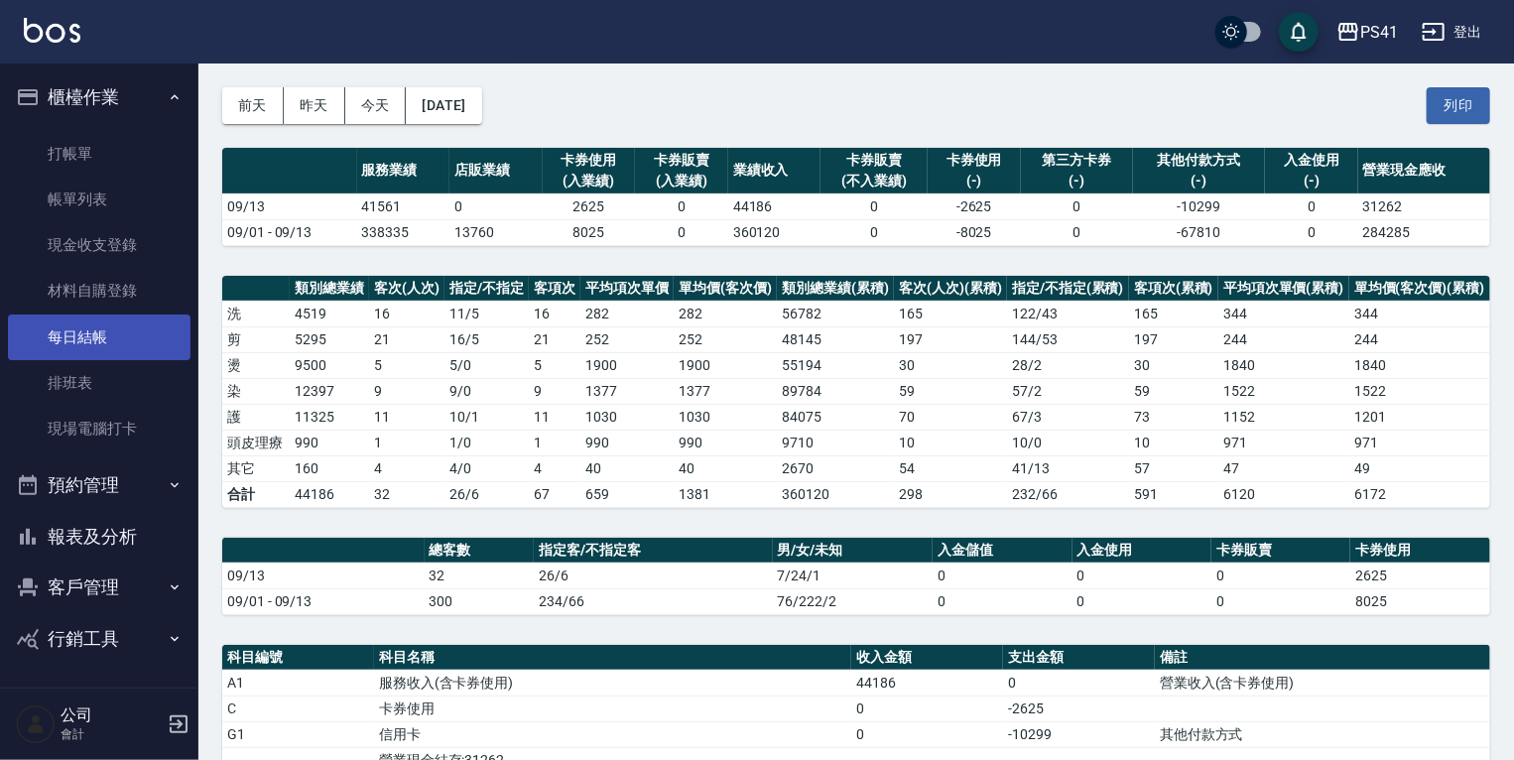
click at [106, 332] on link "每日結帳" at bounding box center [99, 337] width 183 height 46
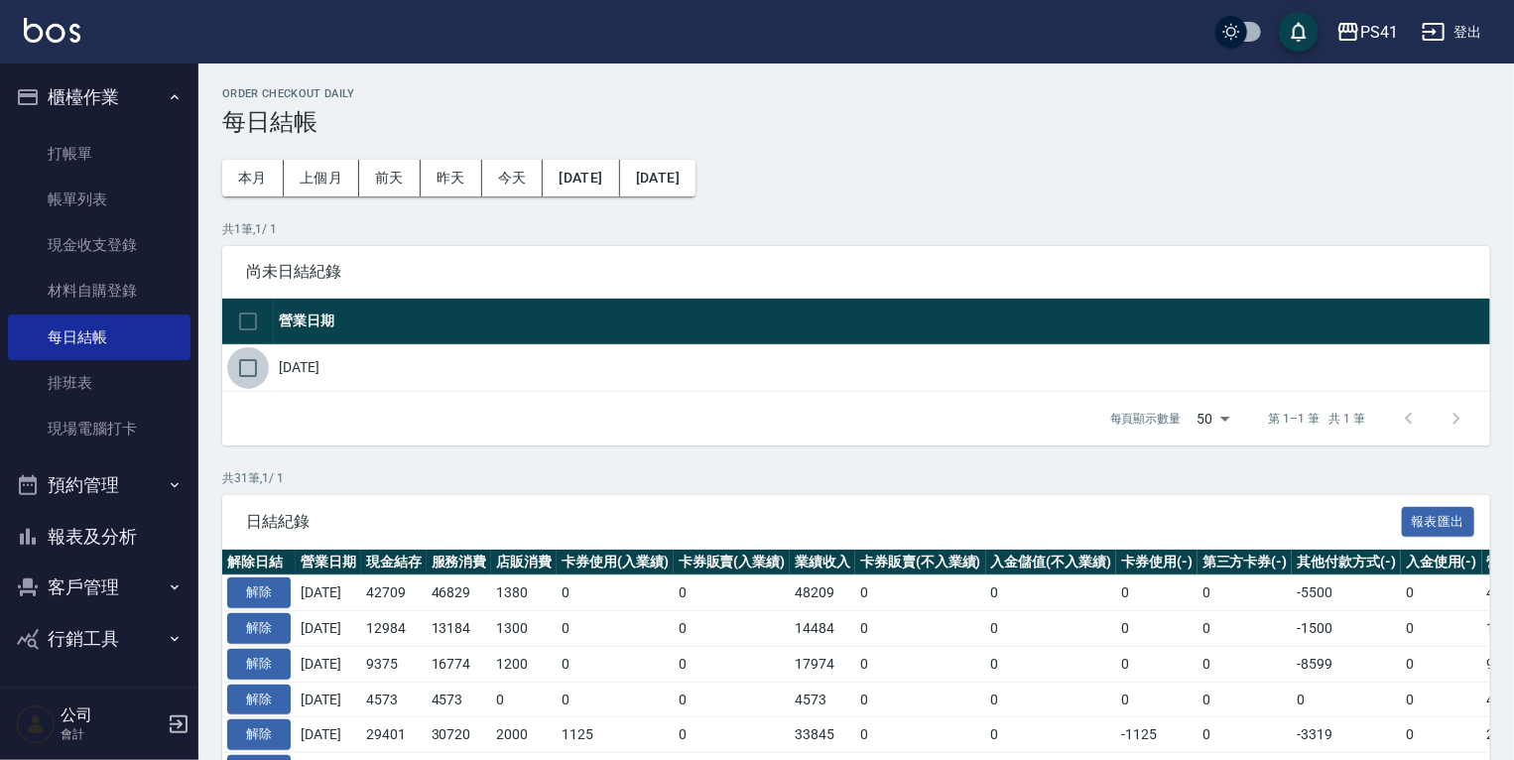
click at [262, 380] on input "checkbox" at bounding box center [248, 368] width 42 height 42
checkbox input "true"
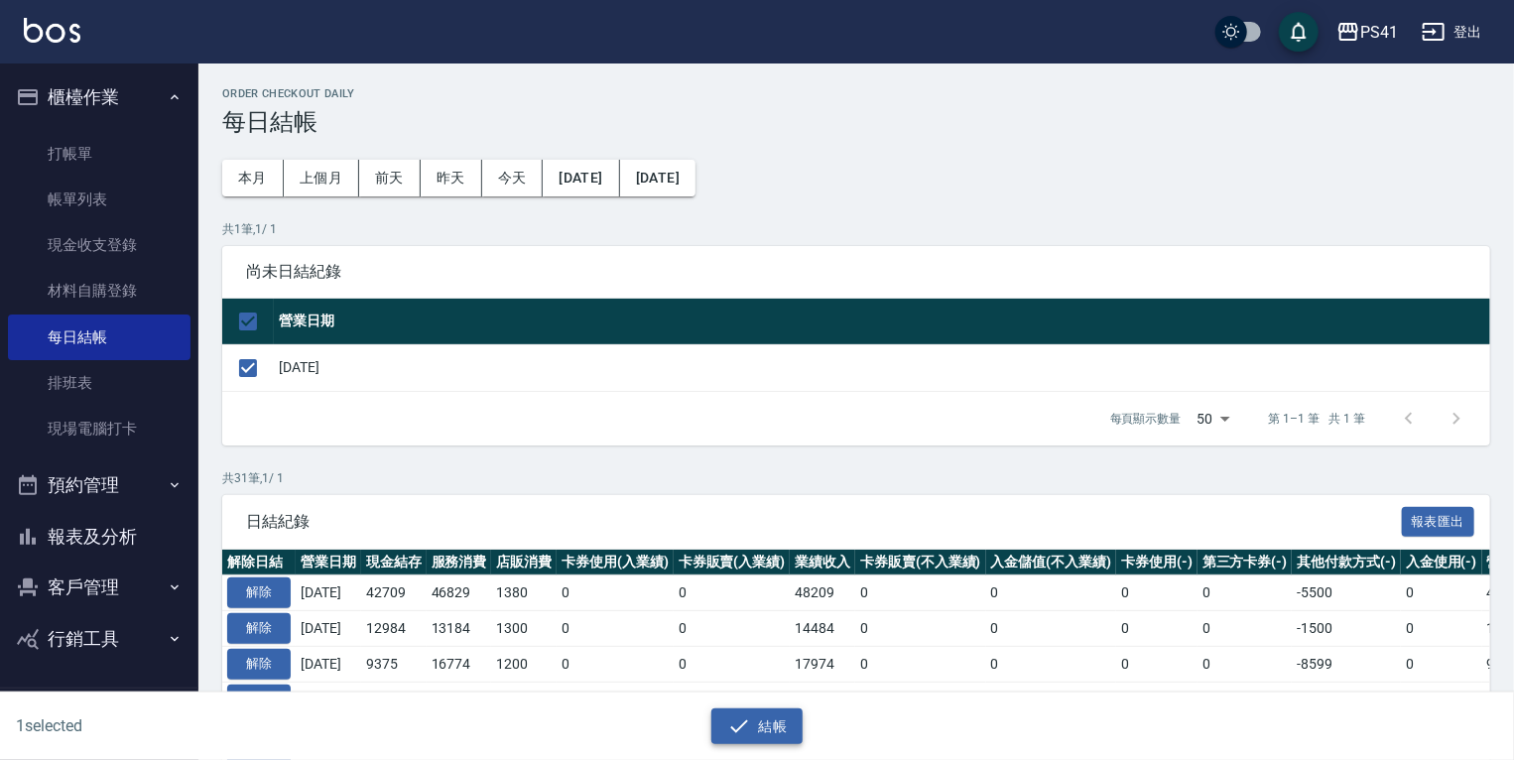
click at [763, 729] on button "結帳" at bounding box center [757, 726] width 92 height 37
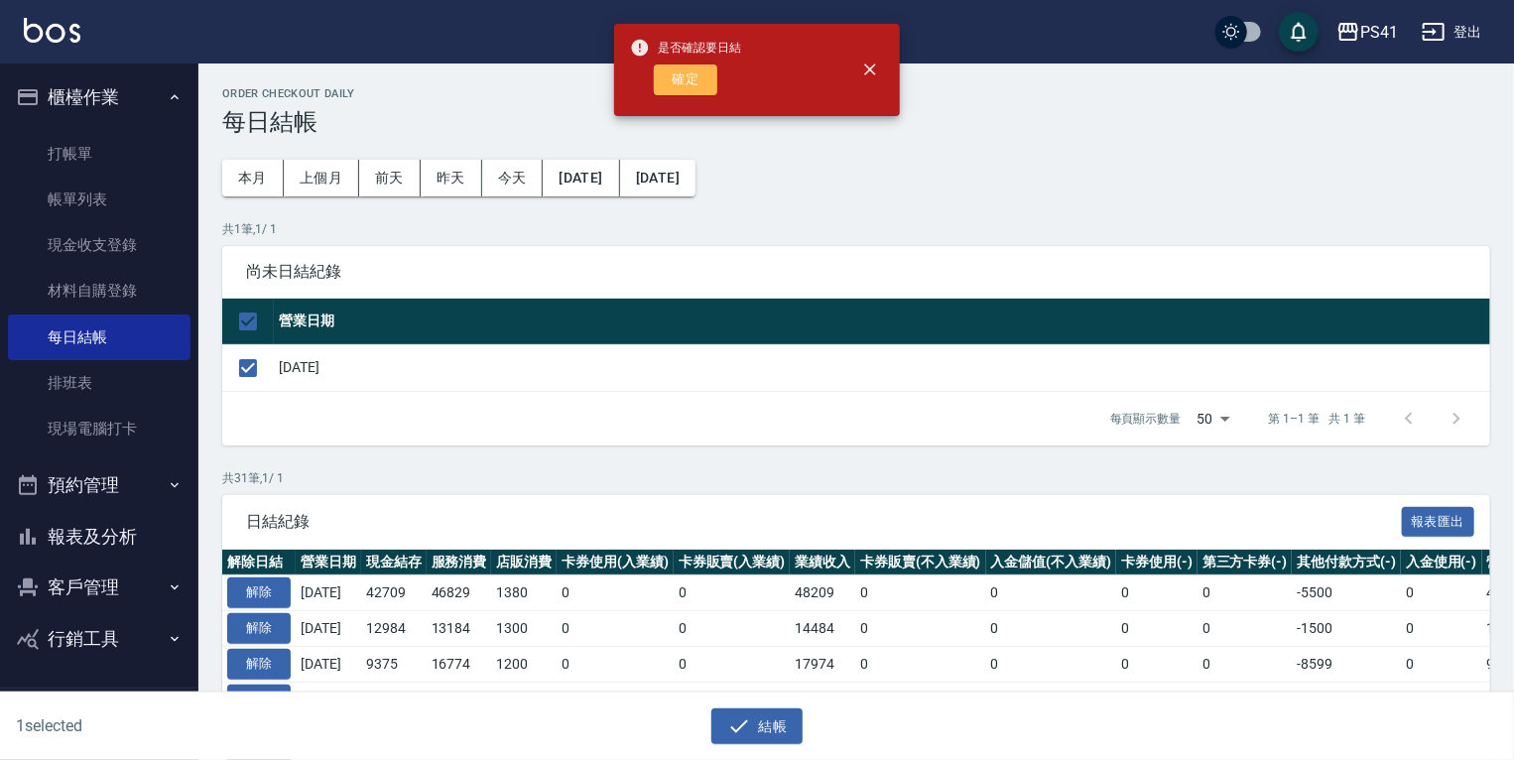
drag, startPoint x: 664, startPoint y: 67, endPoint x: 683, endPoint y: 72, distance: 20.4
click at [671, 67] on button "確定" at bounding box center [685, 79] width 63 height 31
click at [683, 72] on div "確定" at bounding box center [685, 79] width 111 height 31
checkbox input "false"
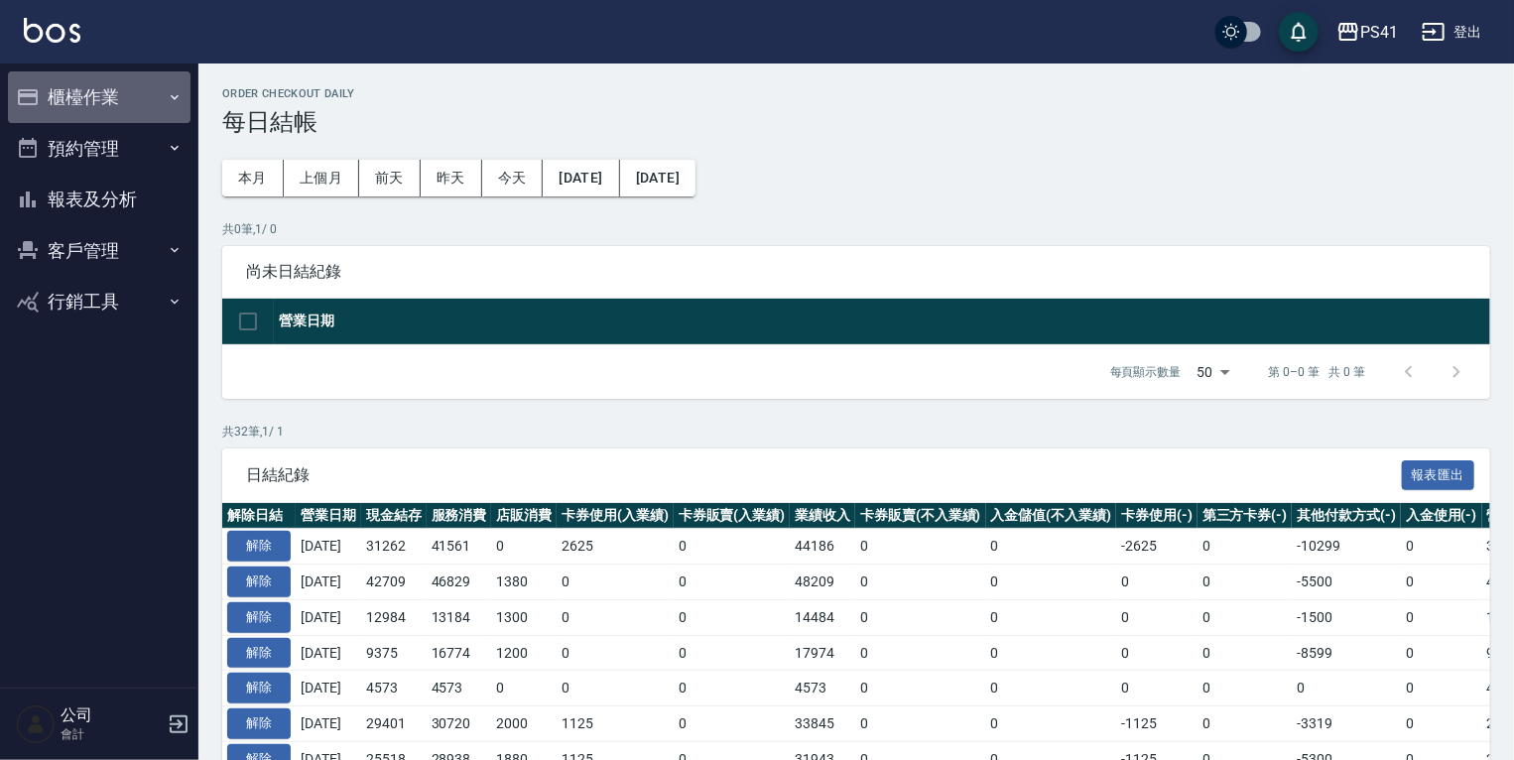
drag, startPoint x: 67, startPoint y: 99, endPoint x: 183, endPoint y: 196, distance: 150.6
click at [72, 99] on button "櫃檯作業" at bounding box center [99, 97] width 183 height 52
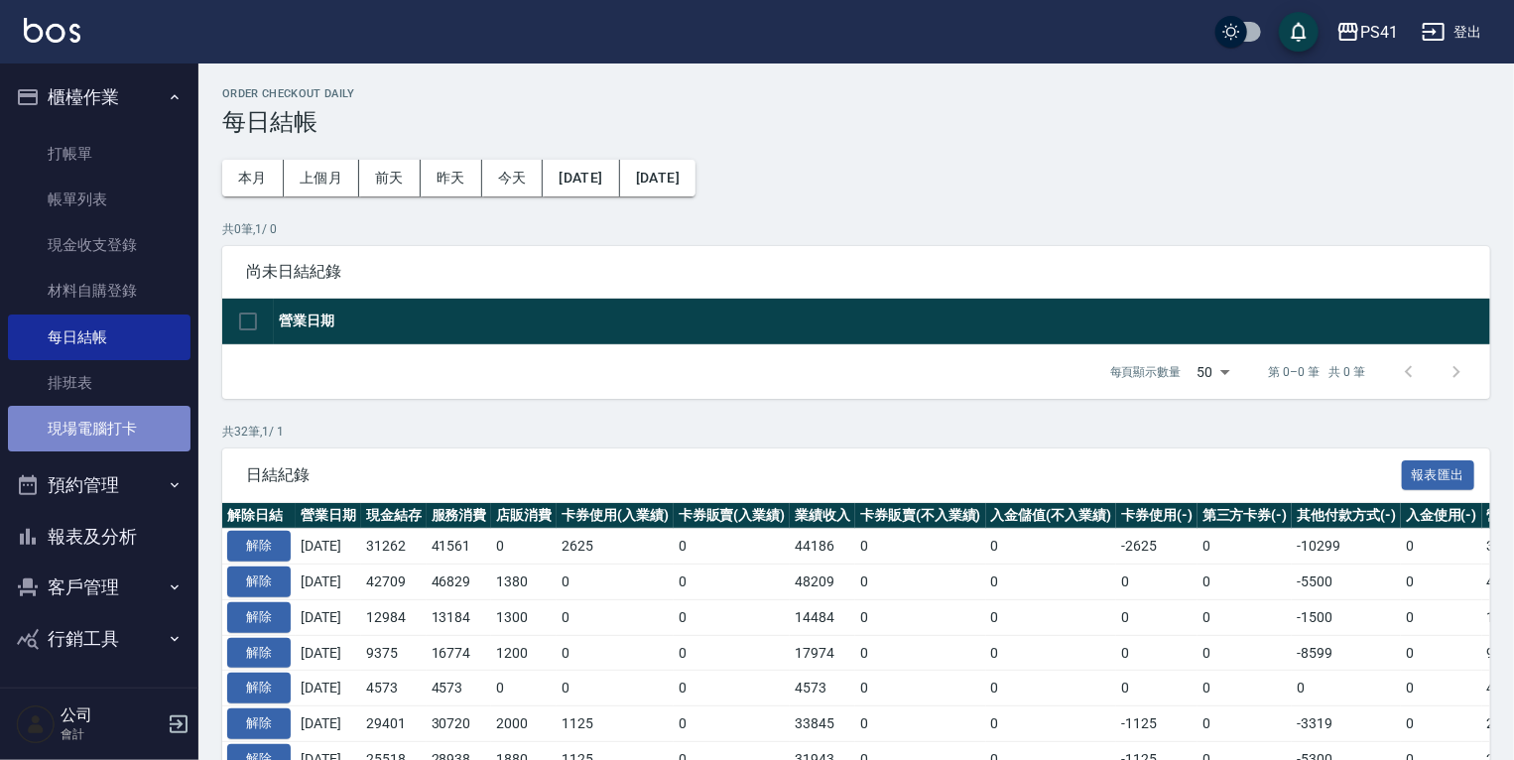
click at [111, 425] on link "現場電腦打卡" at bounding box center [99, 429] width 183 height 46
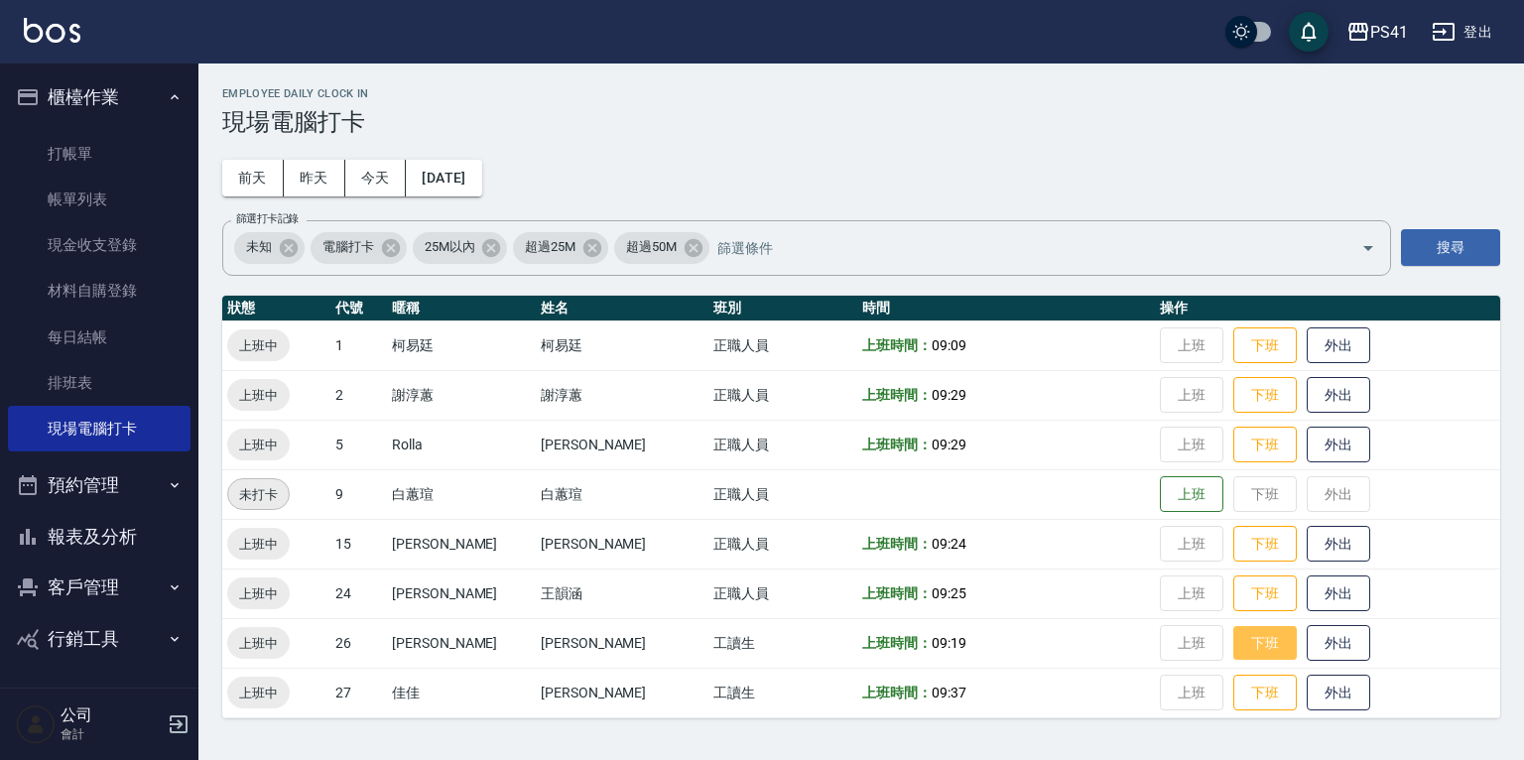
click at [1233, 639] on button "下班" at bounding box center [1264, 643] width 63 height 35
click at [1254, 440] on button "下班" at bounding box center [1264, 445] width 63 height 35
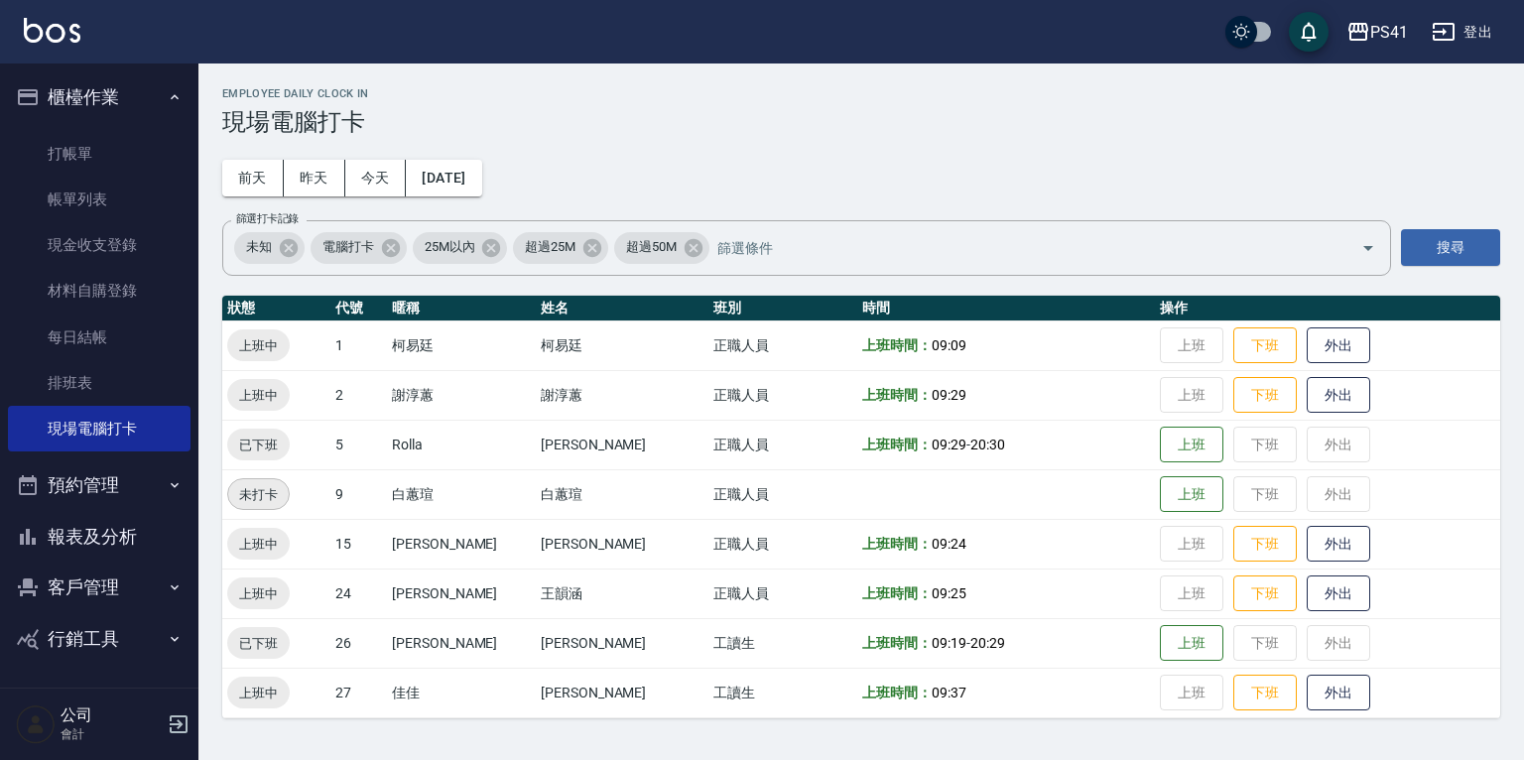
drag, startPoint x: 110, startPoint y: 552, endPoint x: 103, endPoint y: 559, distance: 10.5
click at [103, 559] on button "報表及分析" at bounding box center [99, 537] width 183 height 52
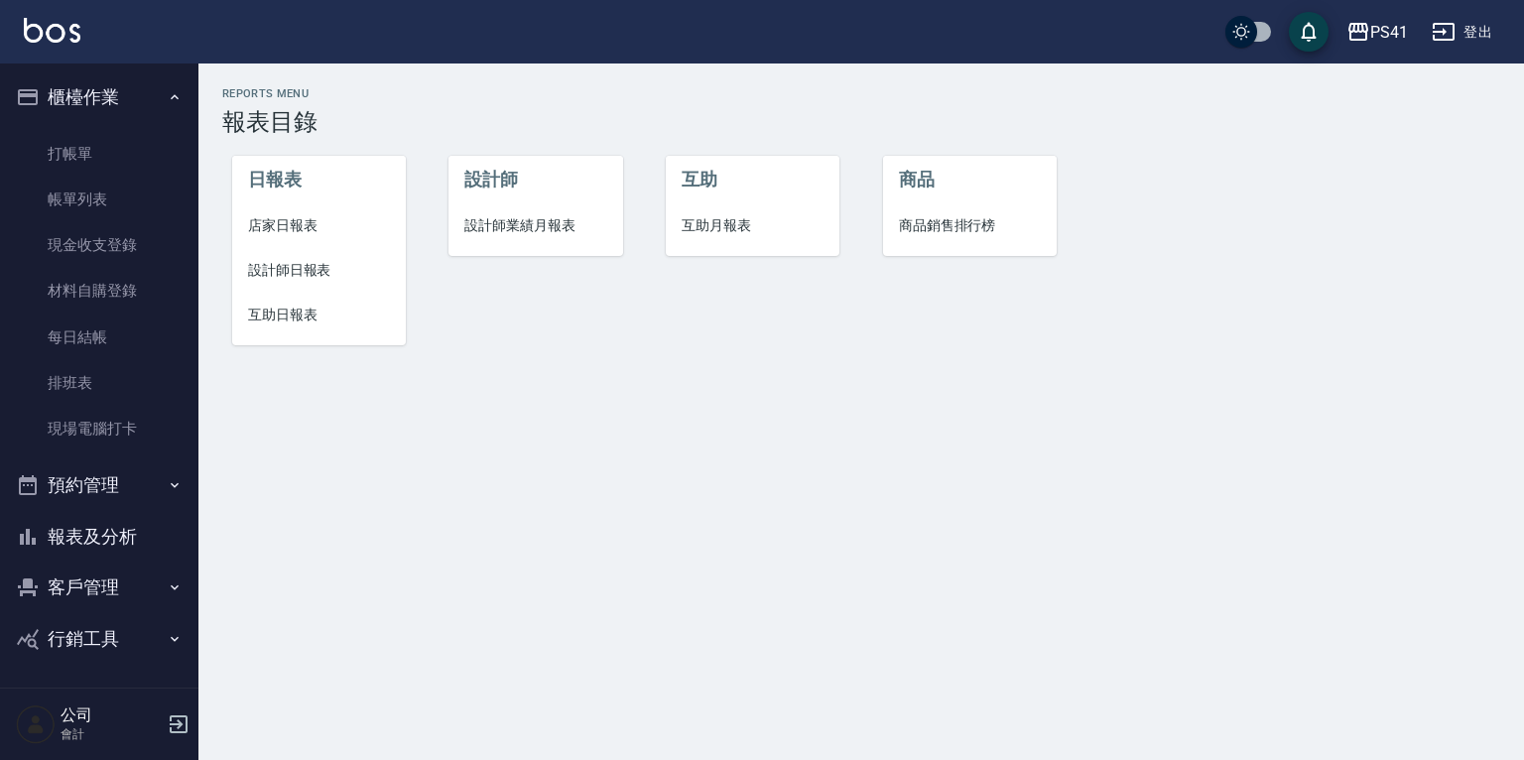
click at [320, 318] on span "互助日報表" at bounding box center [319, 315] width 142 height 21
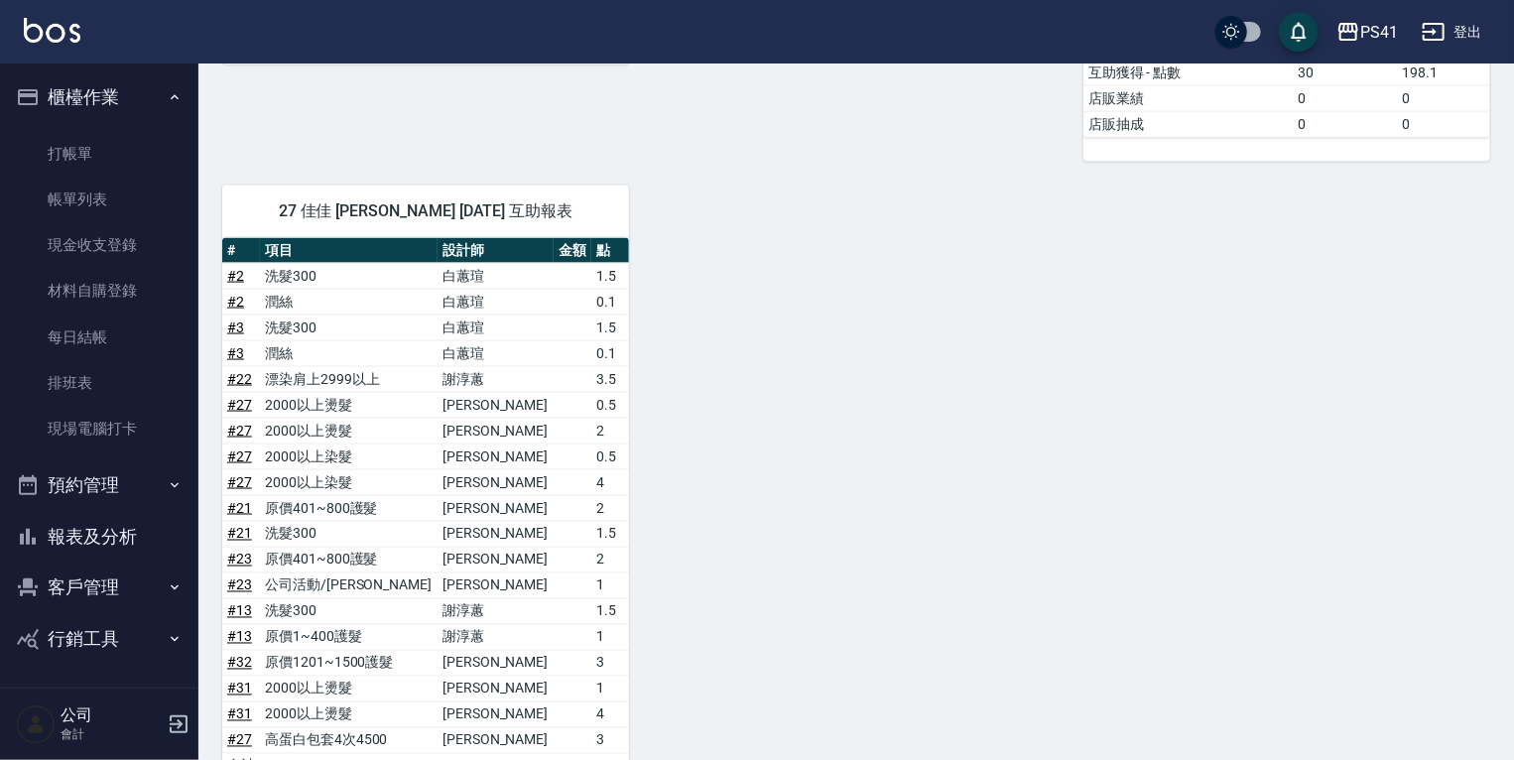
scroll to position [1399, 0]
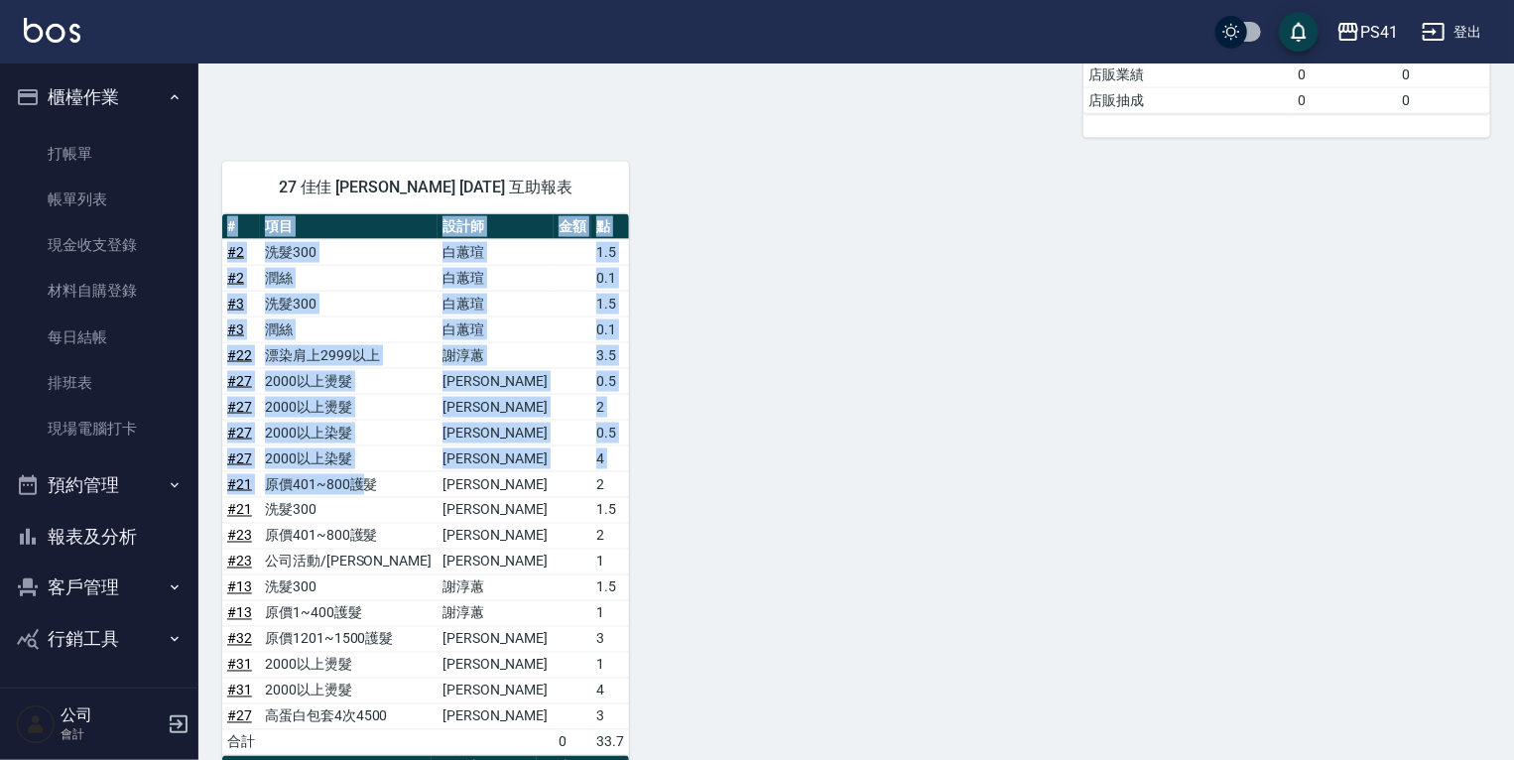
drag, startPoint x: 373, startPoint y: 441, endPoint x: 837, endPoint y: 675, distance: 519.5
drag, startPoint x: 837, startPoint y: 675, endPoint x: 888, endPoint y: 637, distance: 63.1
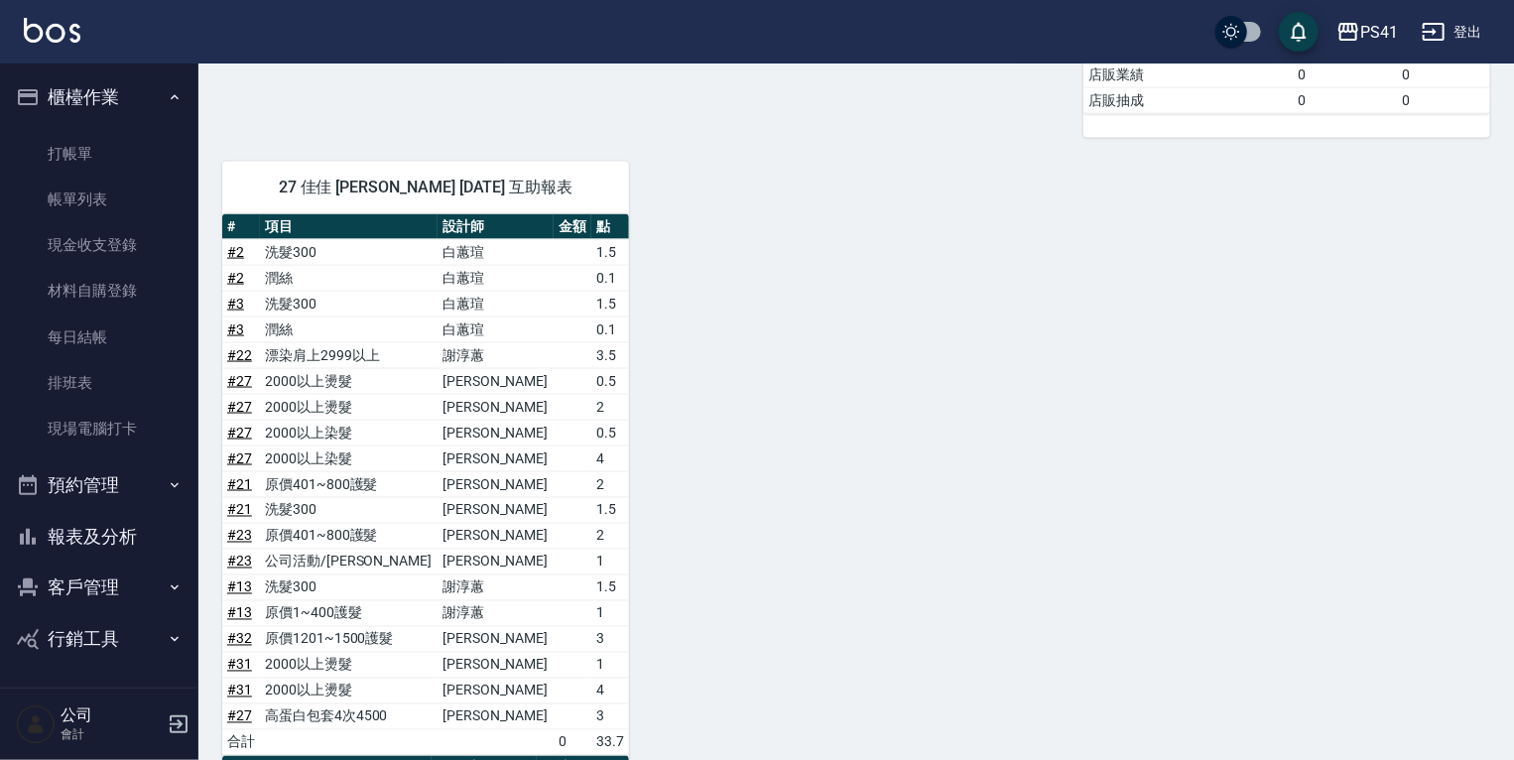
scroll to position [1557, 0]
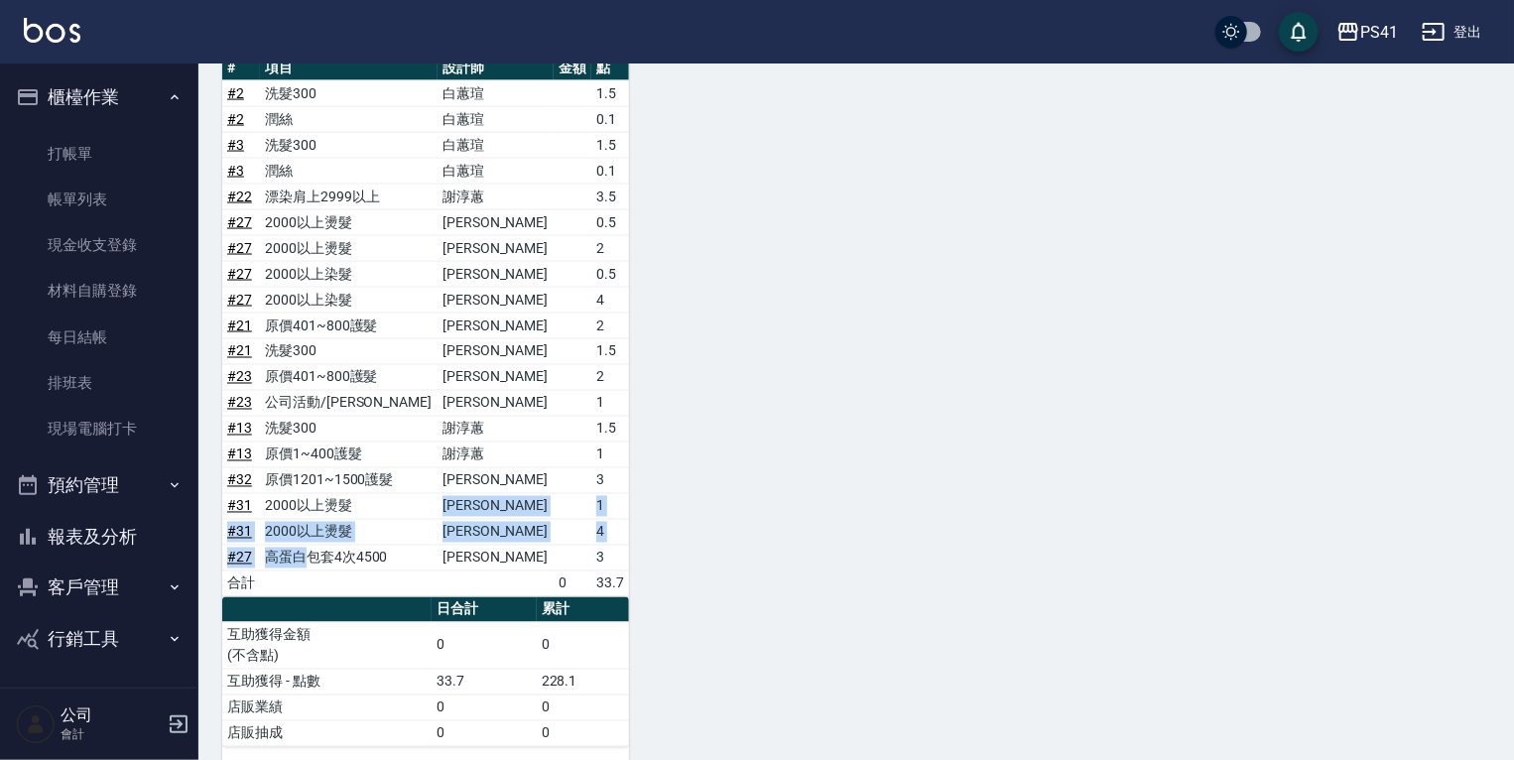
drag, startPoint x: 365, startPoint y: 483, endPoint x: 354, endPoint y: 524, distance: 42.1
click at [354, 524] on tbody "# 2 洗髮300 白蕙瑄 1.5 # 2 潤絲 白蕙瑄 0.1 # 3 洗髮300 白蕙瑄 1.5 # 3 潤絲 白蕙瑄 0.1 # 22 漂染肩上2999…" at bounding box center [425, 338] width 407 height 516
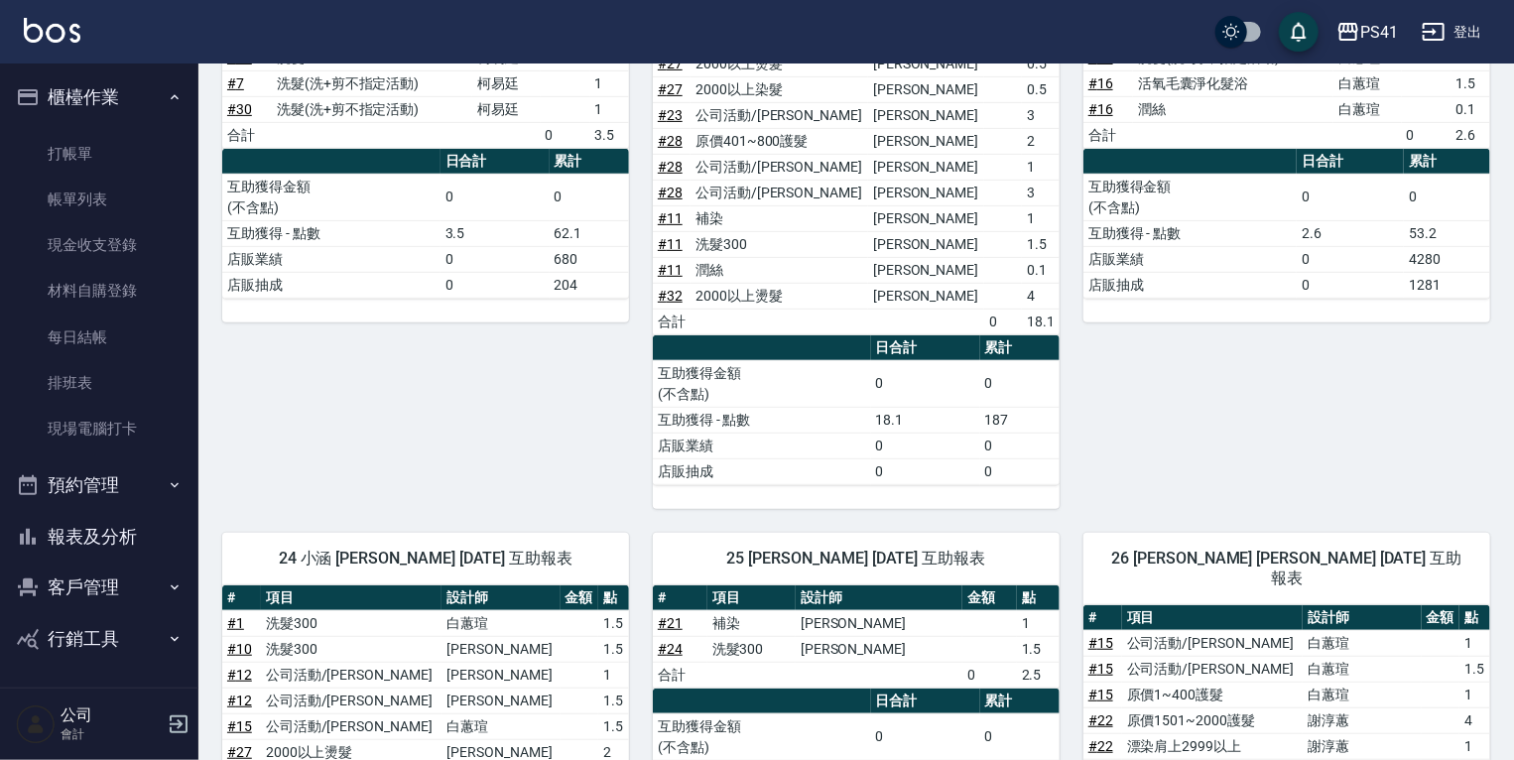
scroll to position [367, 0]
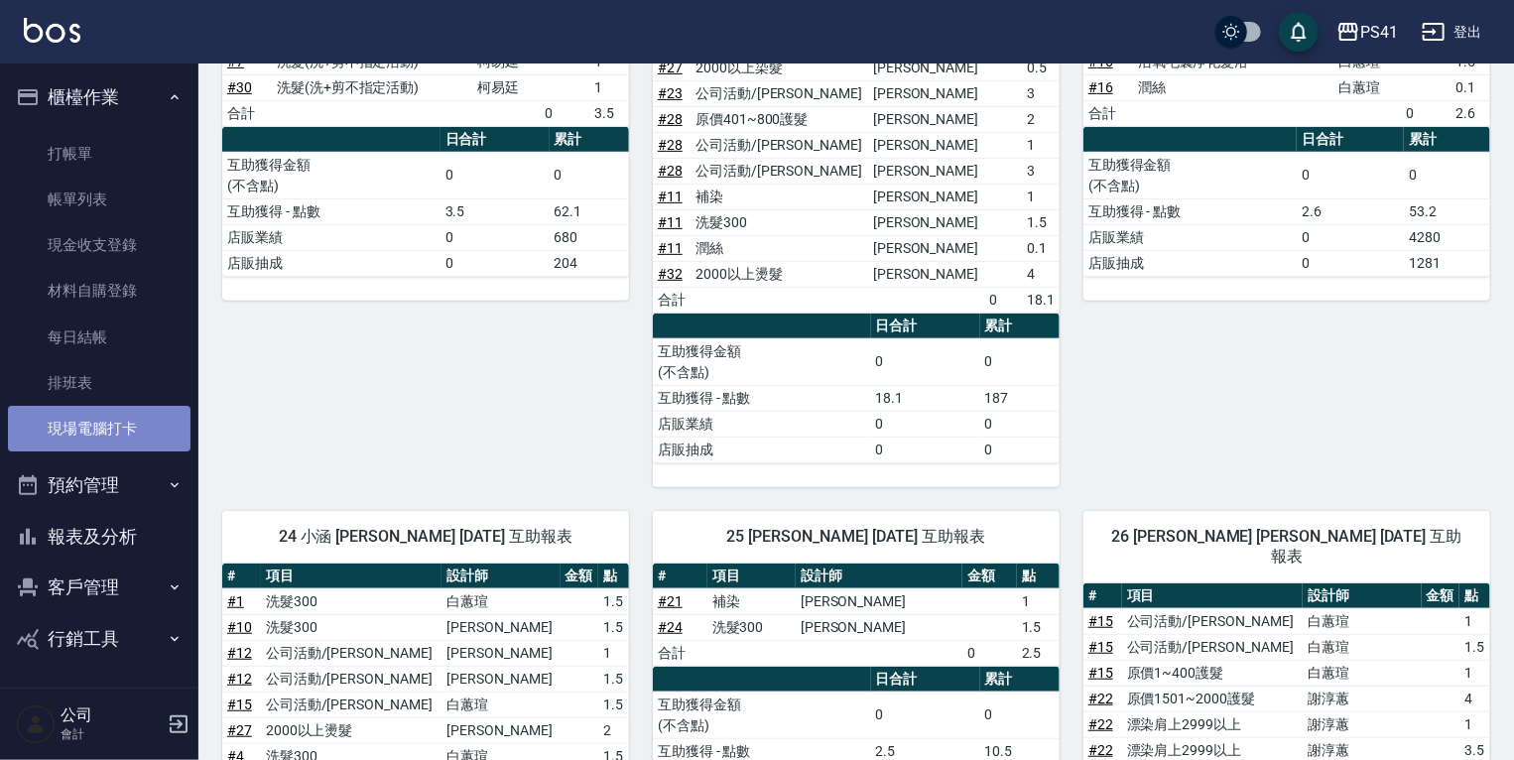
click at [62, 418] on link "現場電腦打卡" at bounding box center [99, 429] width 183 height 46
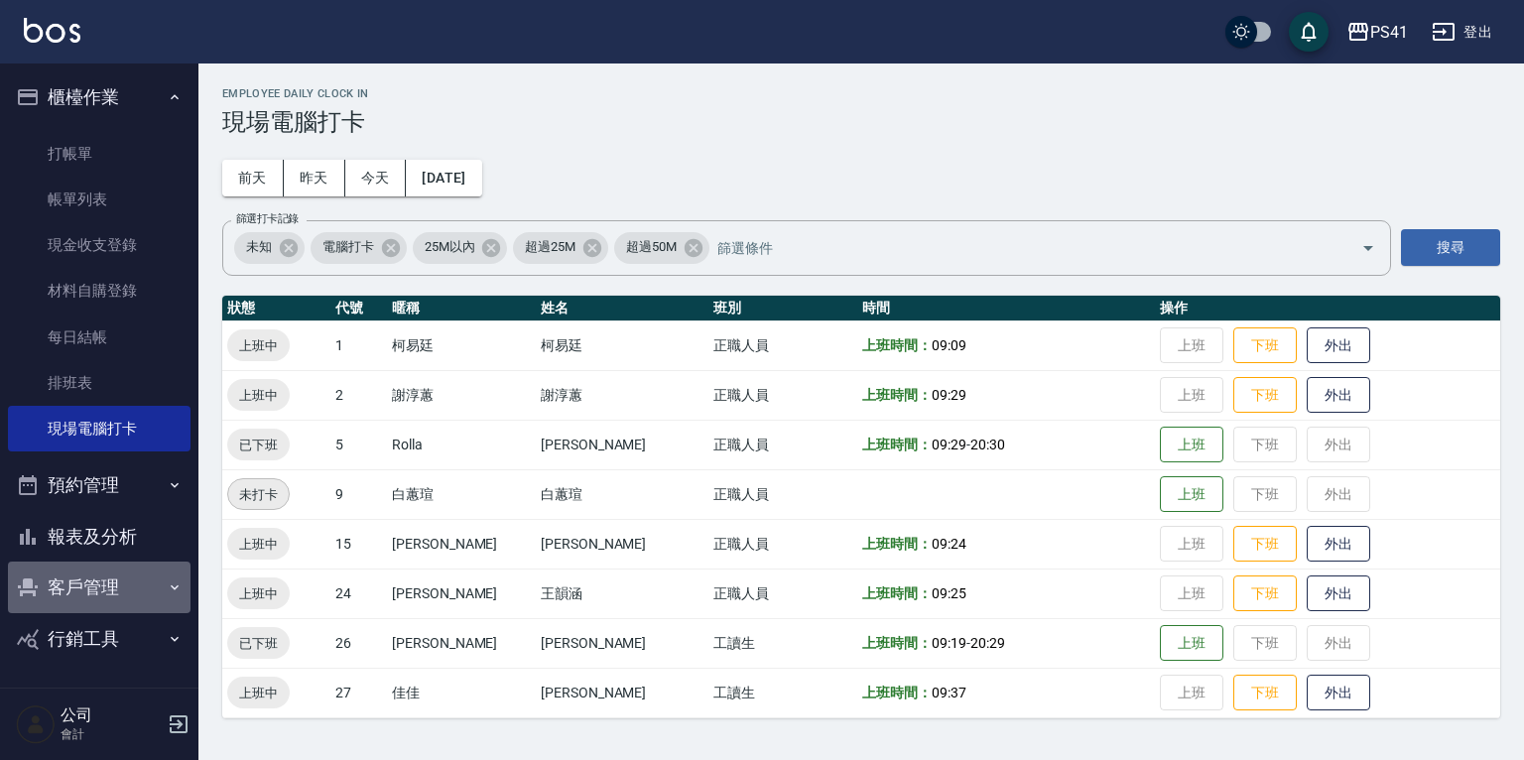
drag, startPoint x: 131, startPoint y: 564, endPoint x: 127, endPoint y: 611, distance: 46.8
click at [130, 575] on button "客戶管理" at bounding box center [99, 587] width 183 height 52
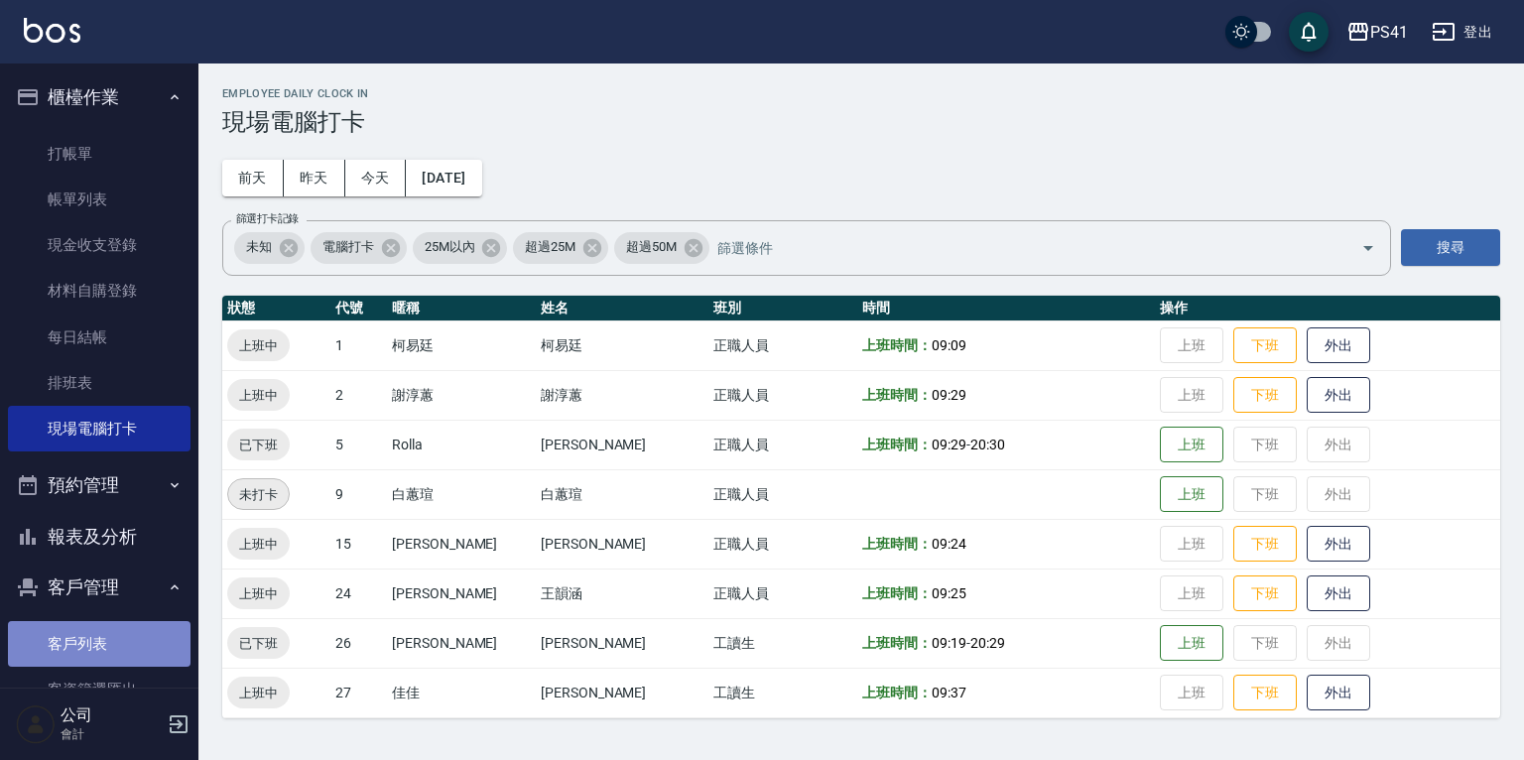
click at [131, 641] on link "客戶列表" at bounding box center [99, 644] width 183 height 46
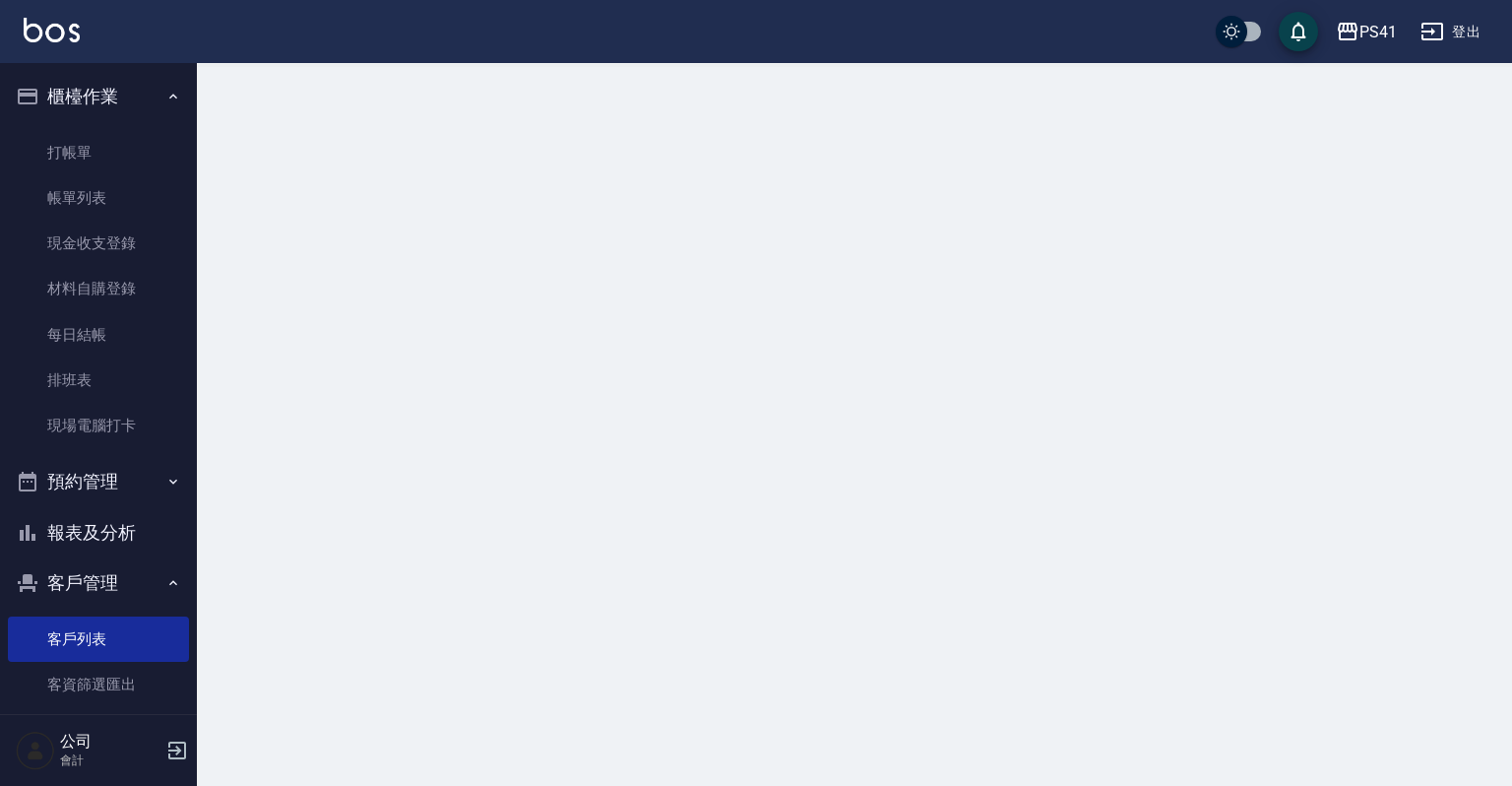
click at [155, 562] on button "客戶管理" at bounding box center [98, 583] width 182 height 52
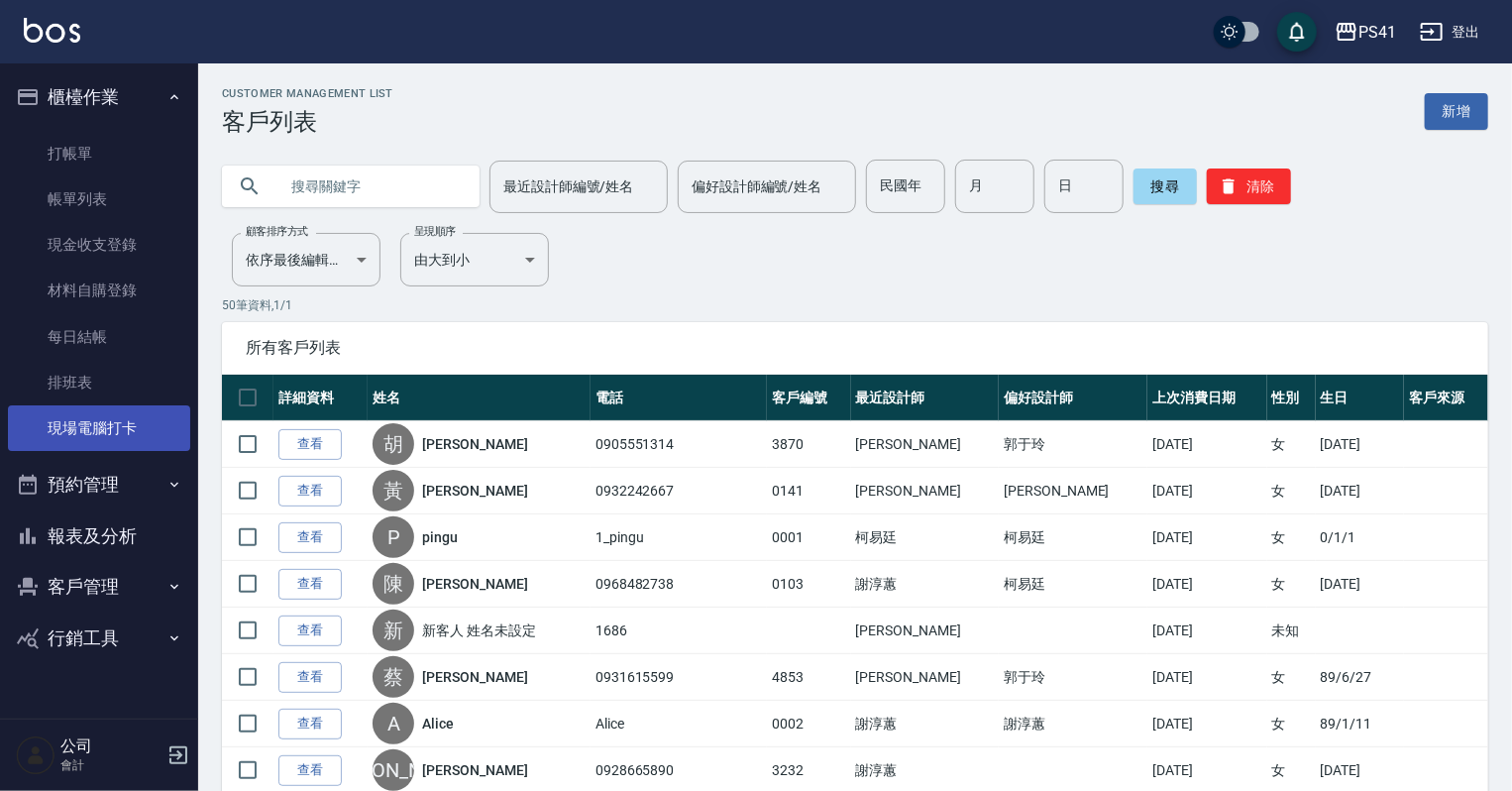
drag, startPoint x: 91, startPoint y: 433, endPoint x: 95, endPoint y: 420, distance: 13.6
click at [91, 433] on link "現場電腦打卡" at bounding box center [99, 428] width 183 height 46
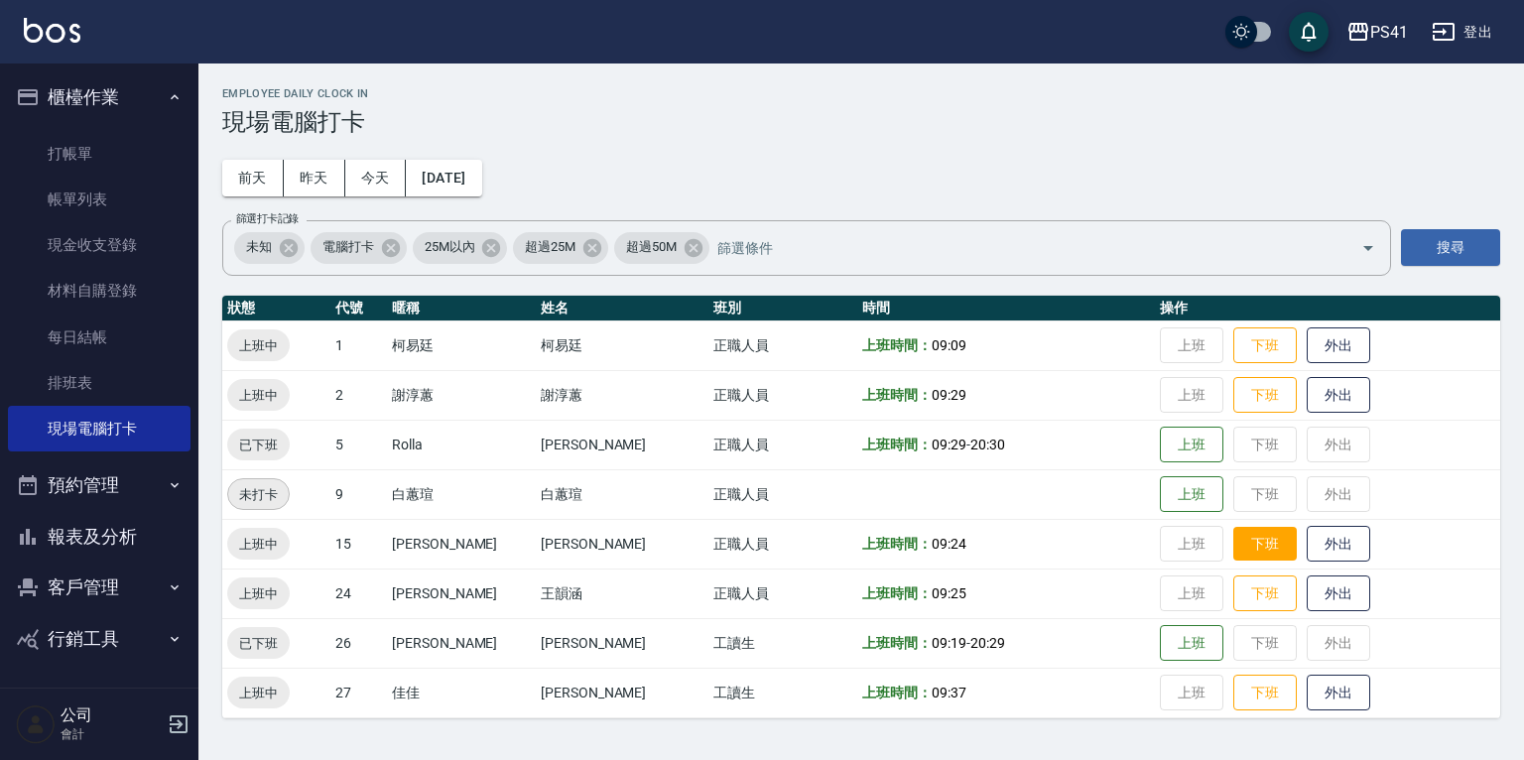
click at [1256, 546] on button "下班" at bounding box center [1264, 544] width 63 height 35
click at [1257, 592] on button "下班" at bounding box center [1264, 593] width 63 height 35
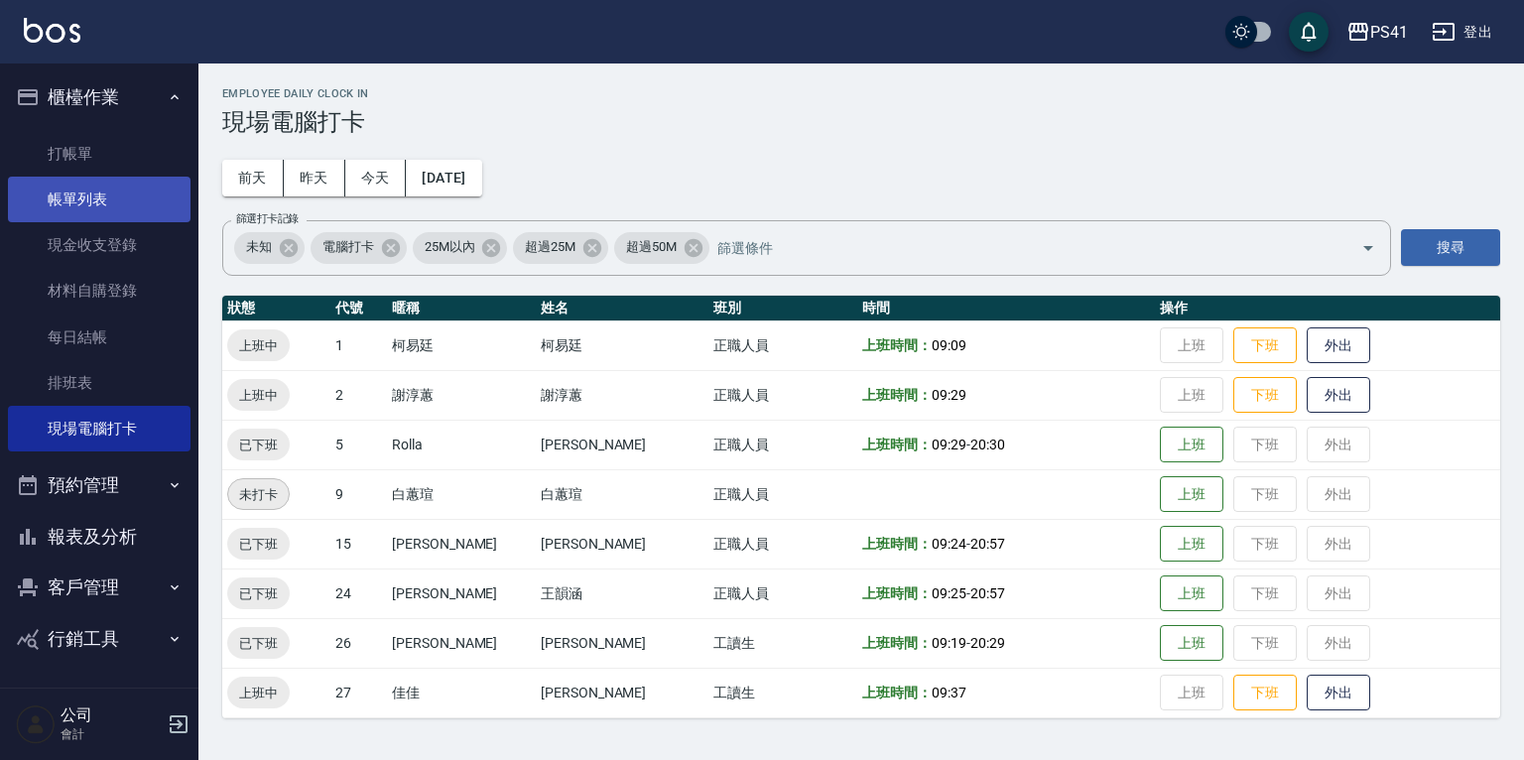
click at [139, 208] on link "帳單列表" at bounding box center [99, 200] width 183 height 46
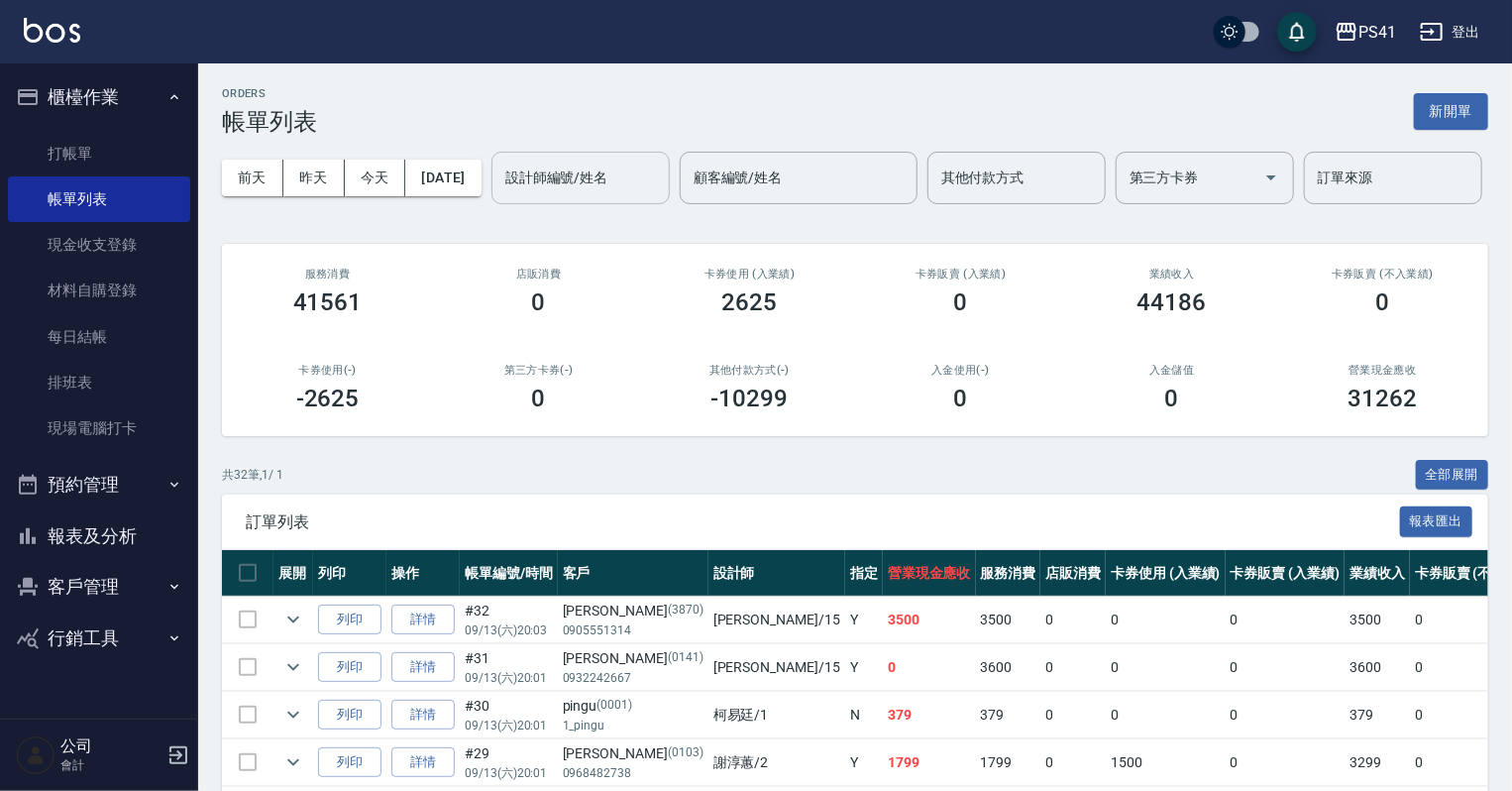
click at [500, 195] on input "設計師編號/姓名" at bounding box center [580, 178] width 161 height 35
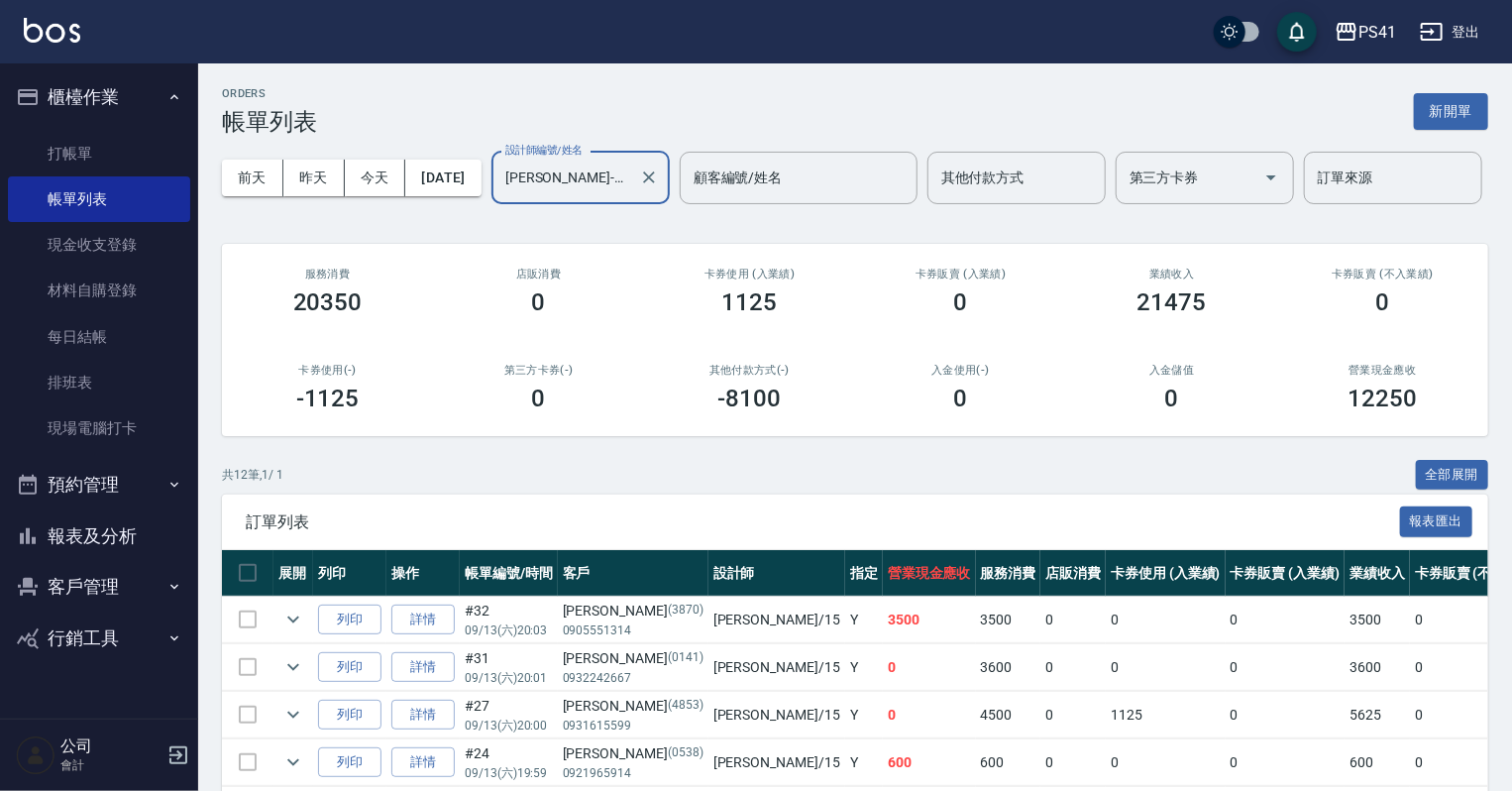
type input "[PERSON_NAME]-15"
click at [83, 527] on button "報表及分析" at bounding box center [99, 536] width 183 height 52
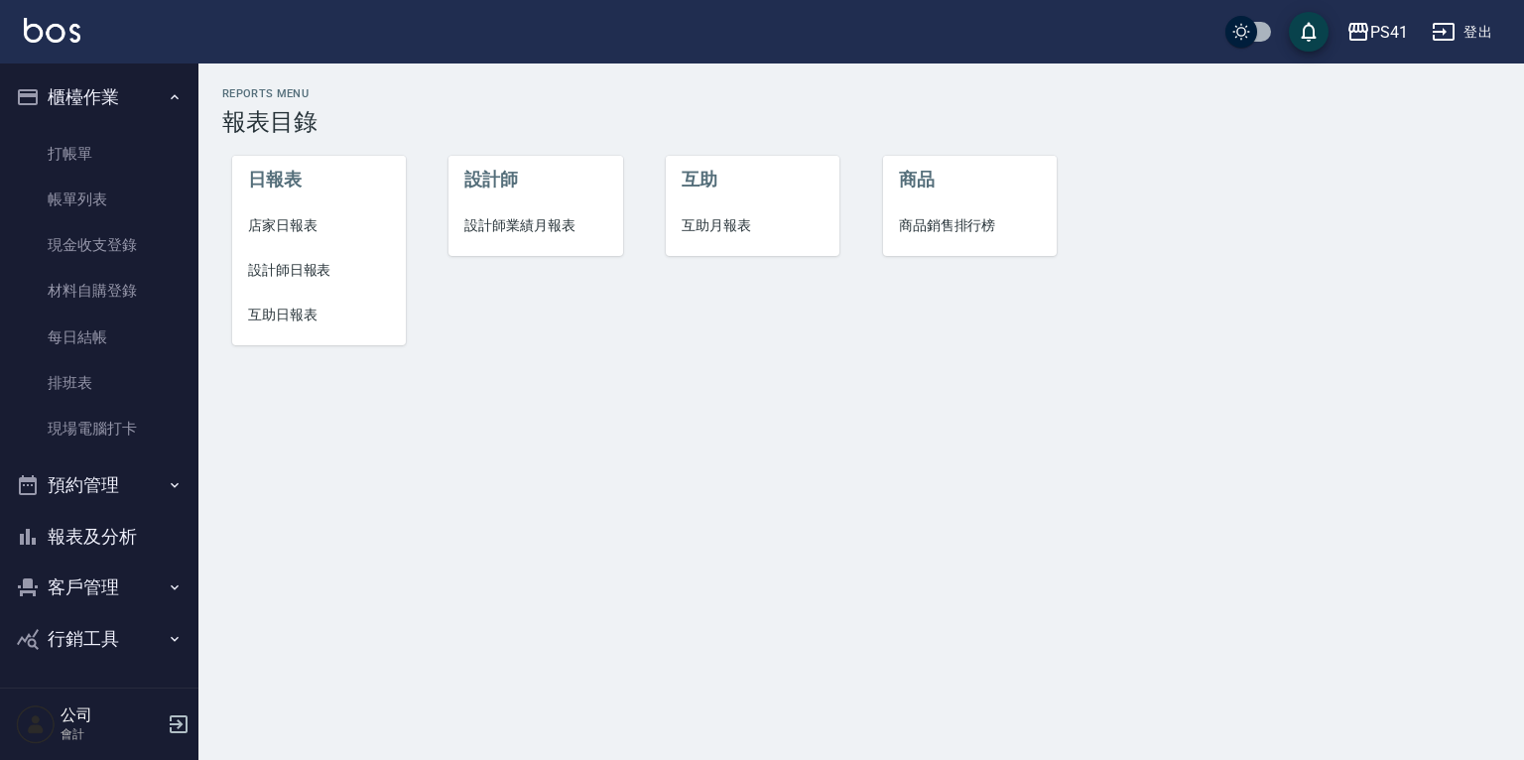
click at [316, 272] on span "設計師日報表" at bounding box center [319, 270] width 142 height 21
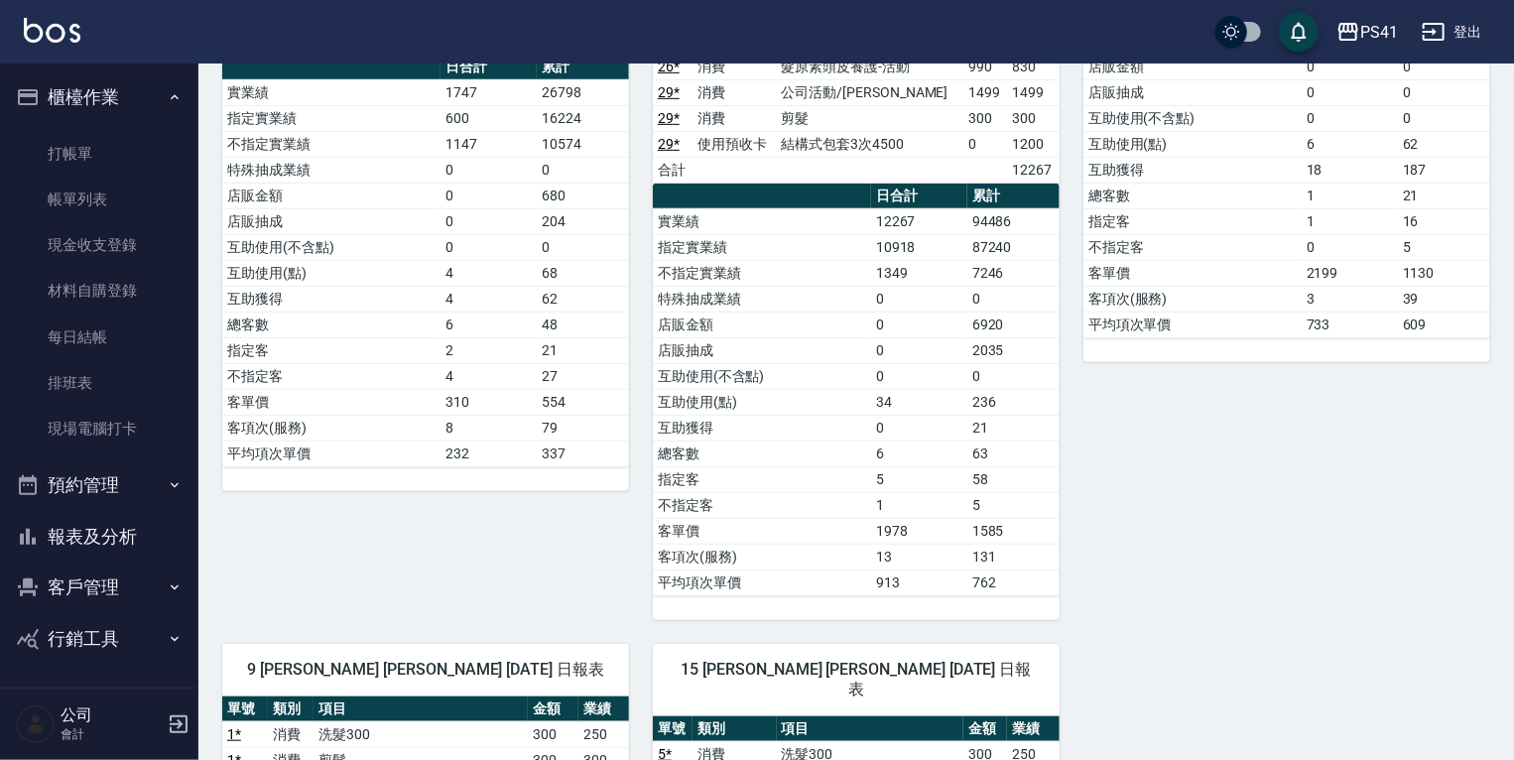
scroll to position [468, 0]
